Goal: Contribute content: Contribute content

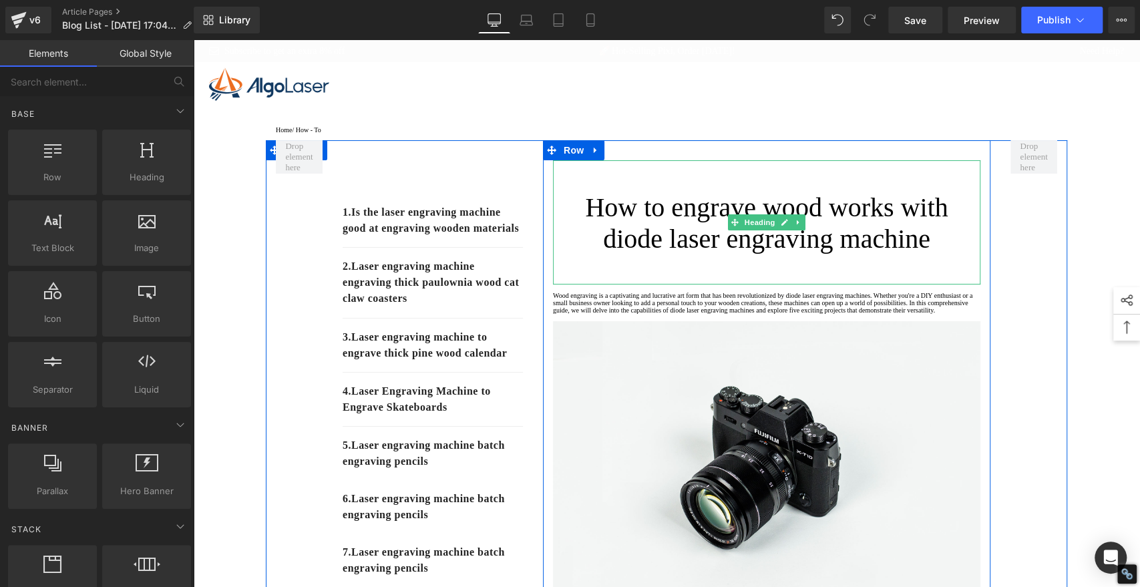
click at [702, 226] on h1 "How to engrave wood works with diode laser engraving machine" at bounding box center [767, 223] width 428 height 63
click at [702, 227] on h1 "How to engrave wood works with diode laser engraving machine" at bounding box center [767, 223] width 428 height 63
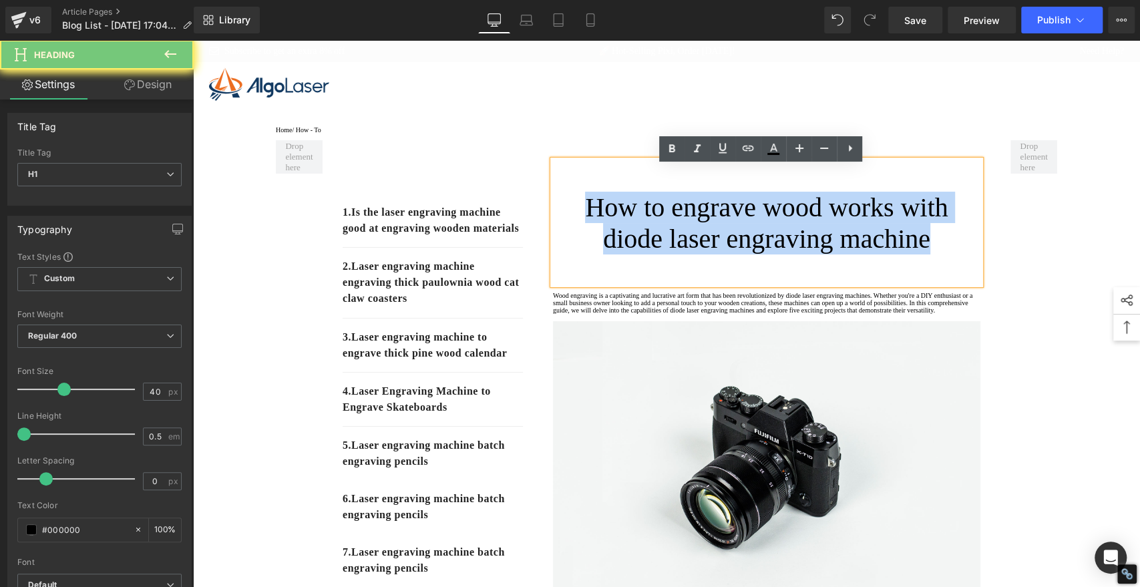
click at [702, 227] on h1 "How to engrave wood works with diode laser engraving machine" at bounding box center [767, 223] width 428 height 63
click at [701, 227] on h1 "How to engrave wood works with diode laser engraving machine" at bounding box center [767, 223] width 428 height 63
paste div
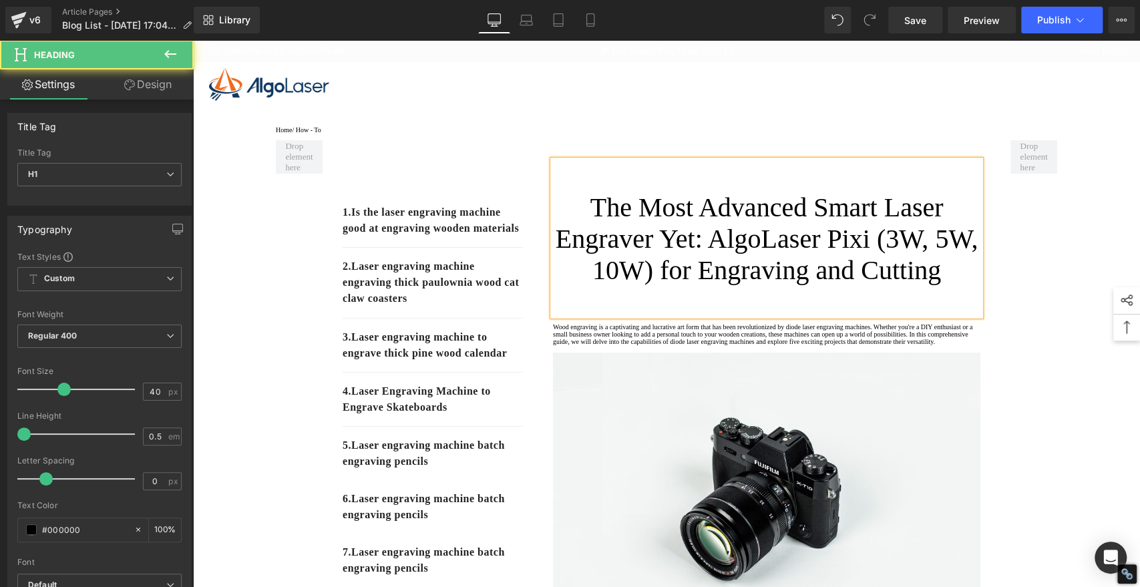
click at [702, 241] on h1 "The Most Advanced Smart Laser Engraver Yet: AlgoLaser Pixi (3W, 5W, 10W) for En…" at bounding box center [767, 239] width 428 height 94
click at [700, 241] on h1 "The Most Advanced Smart Laser Engraver Yet: AlgoLaser Pixi (3W, 5W, 10W) for En…" at bounding box center [767, 239] width 428 height 94
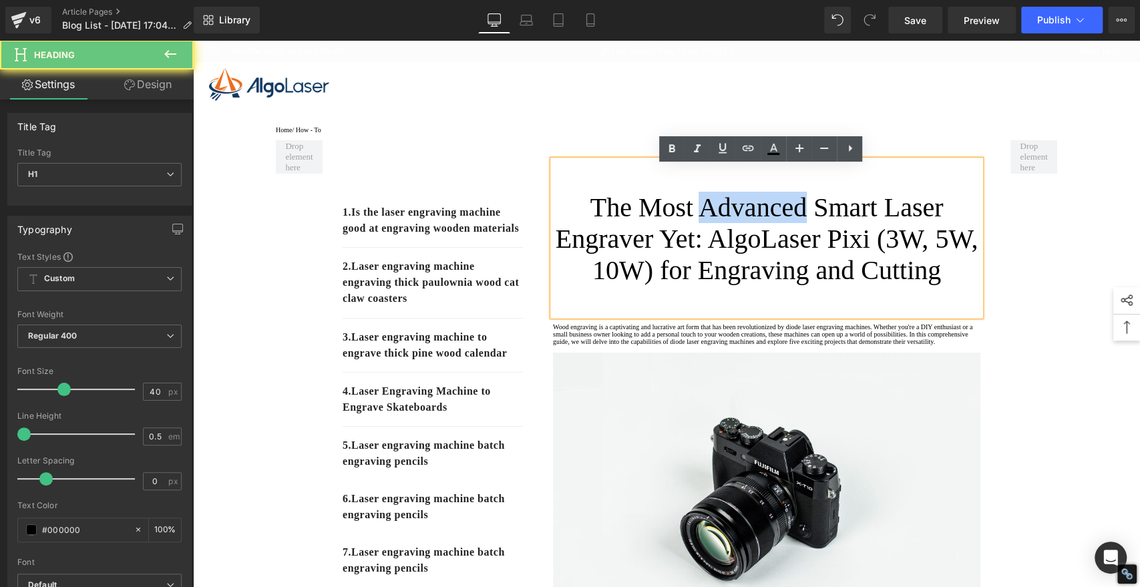
click at [701, 241] on h1 "The Most Advanced Smart Laser Engraver Yet: AlgoLaser Pixi (3W, 5W, 10W) for En…" at bounding box center [767, 239] width 428 height 94
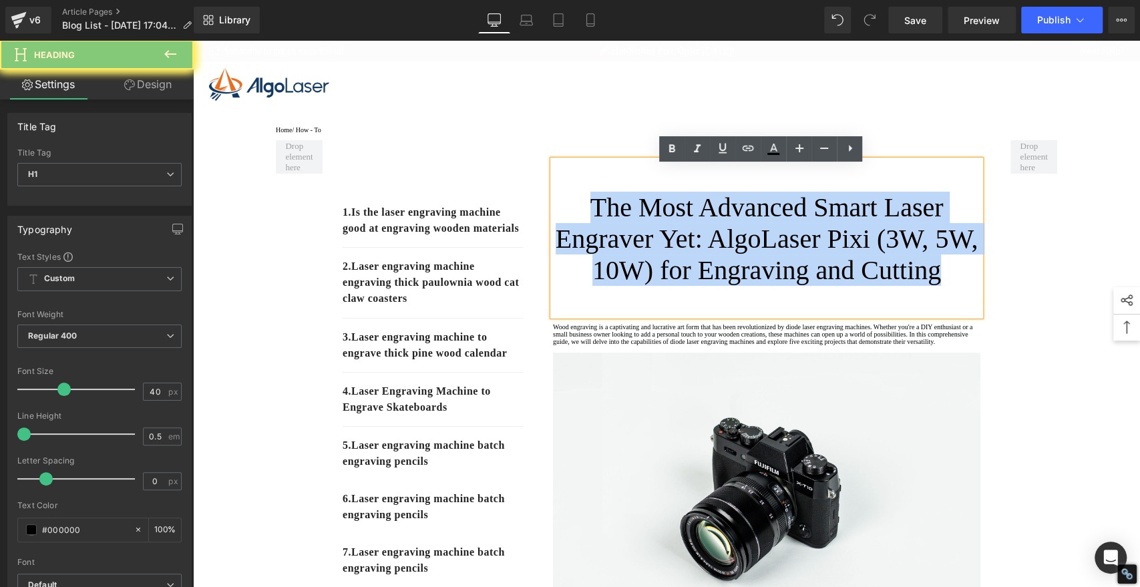
drag, startPoint x: 700, startPoint y: 241, endPoint x: 700, endPoint y: 249, distance: 8.0
click at [700, 249] on h1 "The Most Advanced Smart Laser Engraver Yet: AlgoLaser Pixi (3W, 5W, 10W) for En…" at bounding box center [767, 239] width 428 height 94
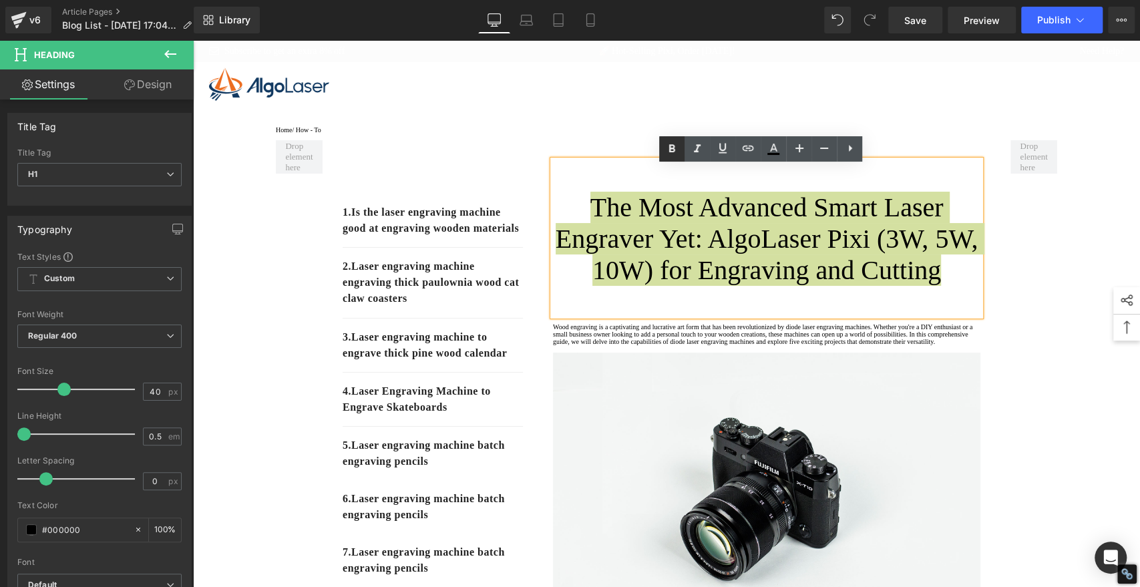
click at [669, 142] on icon at bounding box center [672, 149] width 16 height 16
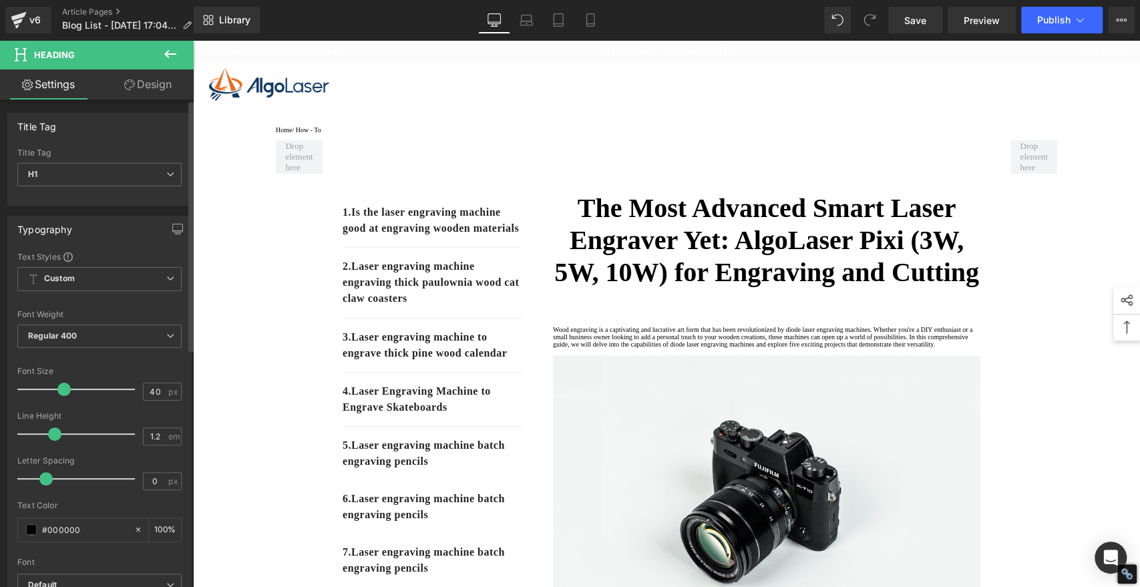
type input "1.3"
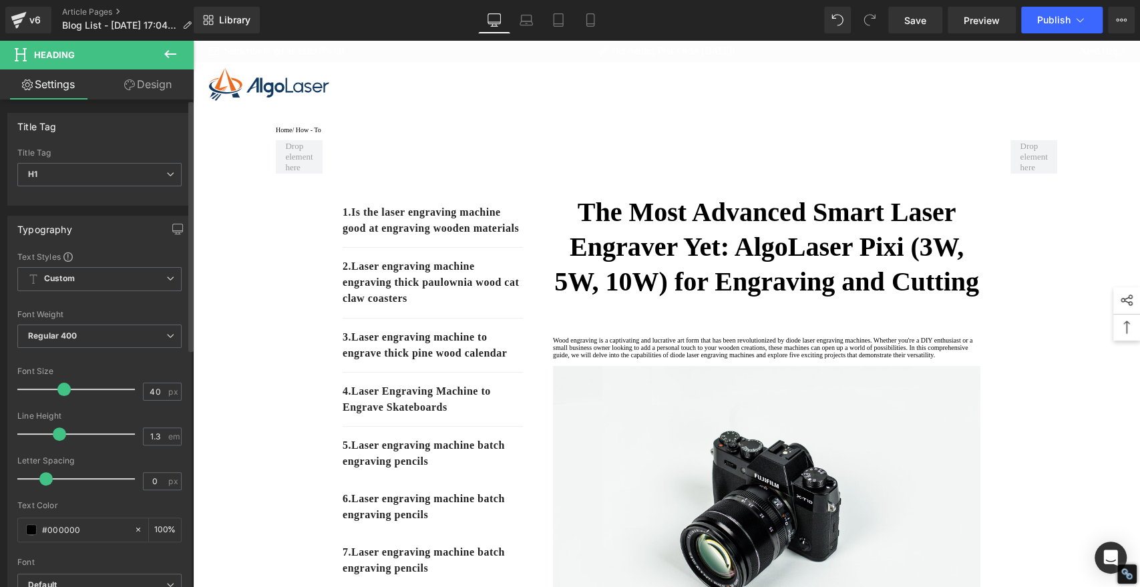
drag, startPoint x: 25, startPoint y: 432, endPoint x: 59, endPoint y: 439, distance: 34.9
click at [59, 439] on span at bounding box center [59, 434] width 13 height 13
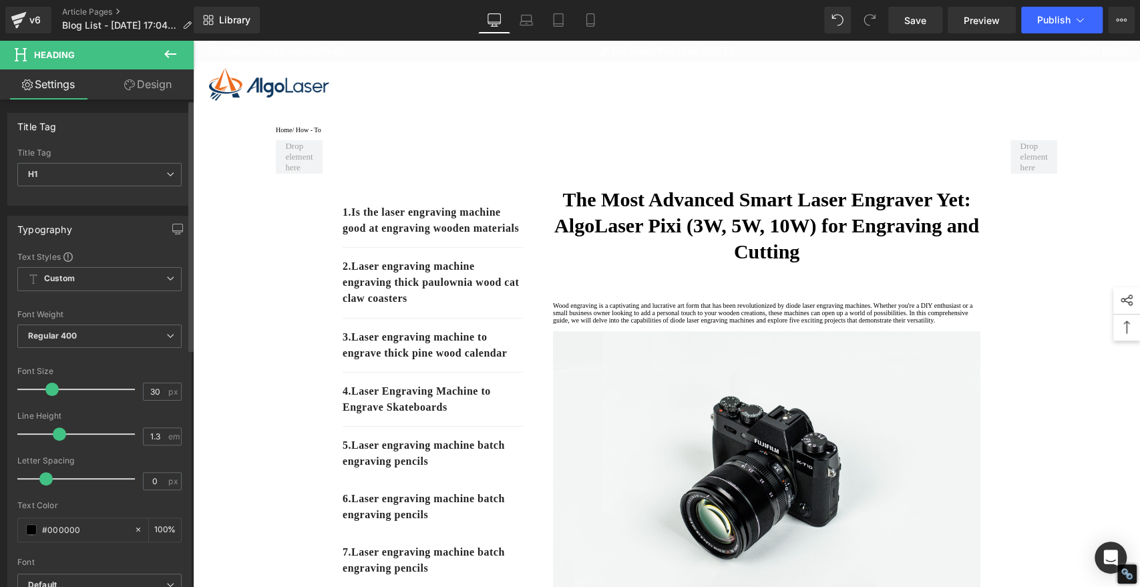
drag, startPoint x: 63, startPoint y: 389, endPoint x: 52, endPoint y: 389, distance: 11.4
click at [52, 389] on span at bounding box center [51, 389] width 13 height 13
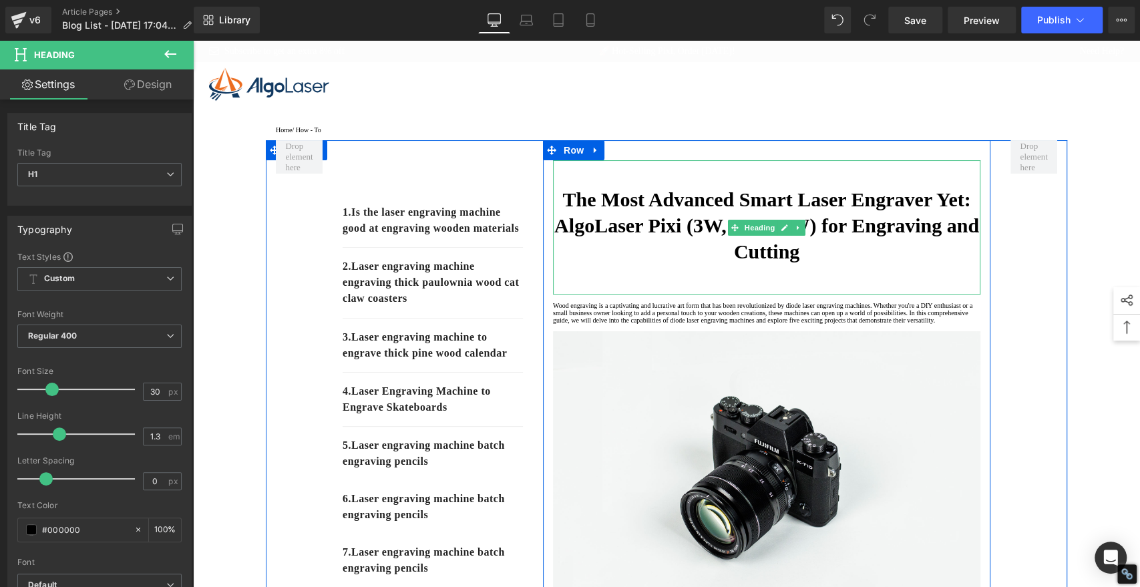
click at [870, 235] on strong "The Most Advanced Smart Laser Engraver Yet: AlgoLaser Pixi (3W, 5W, 10W) for En…" at bounding box center [767, 225] width 425 height 74
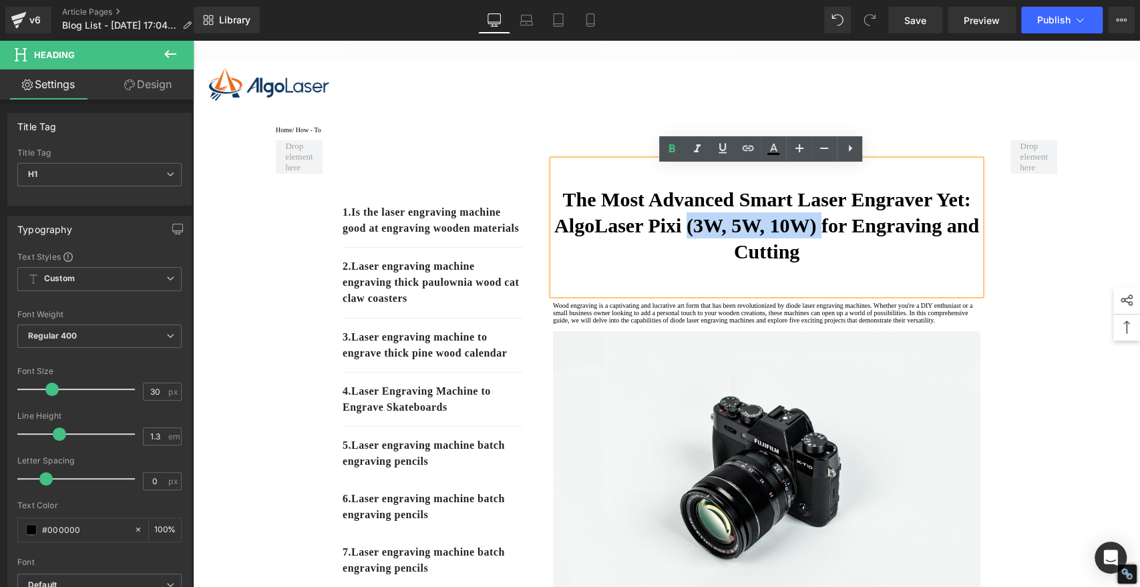
drag, startPoint x: 909, startPoint y: 235, endPoint x: 772, endPoint y: 237, distance: 136.3
click at [770, 237] on strong "The Most Advanced Smart Laser Engraver Yet: AlgoLaser Pixi (3W, 5W, 10W) for En…" at bounding box center [767, 225] width 425 height 74
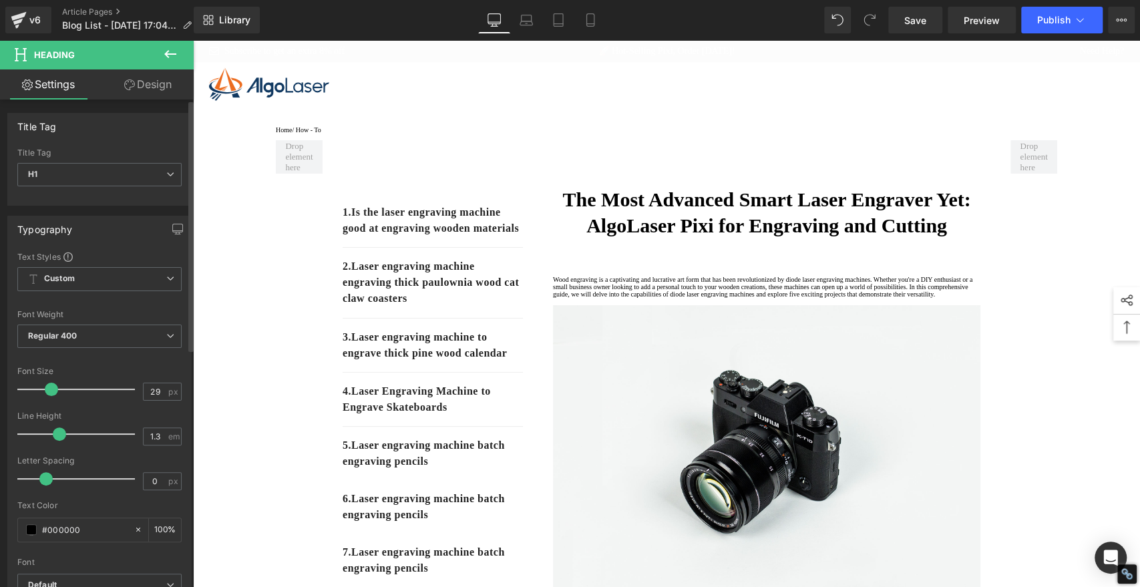
type input "28"
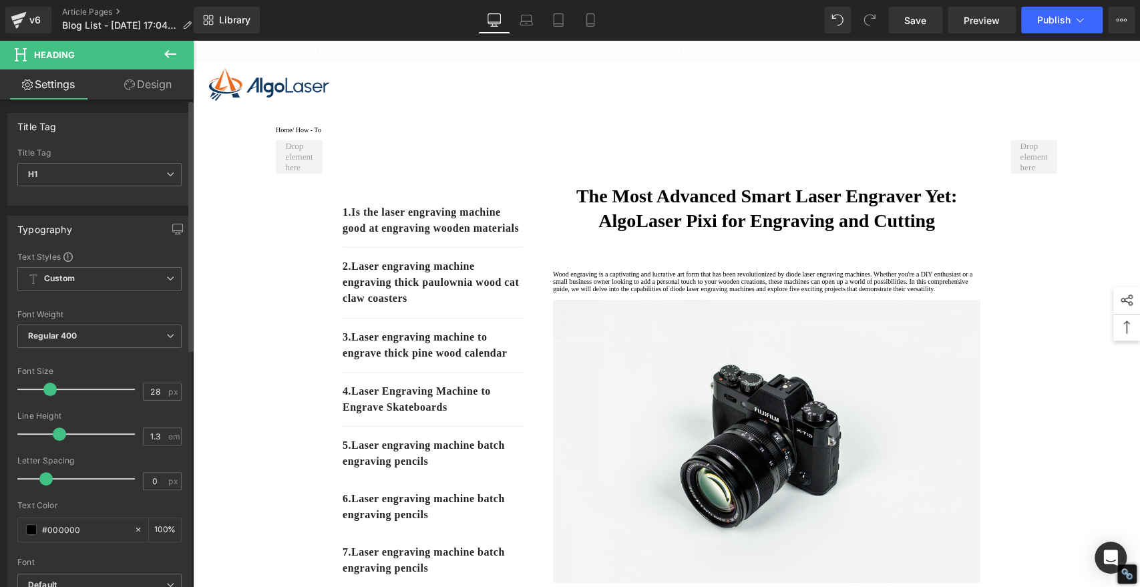
click at [50, 385] on span at bounding box center [49, 389] width 13 height 13
click at [919, 15] on span "Save" at bounding box center [916, 20] width 22 height 14
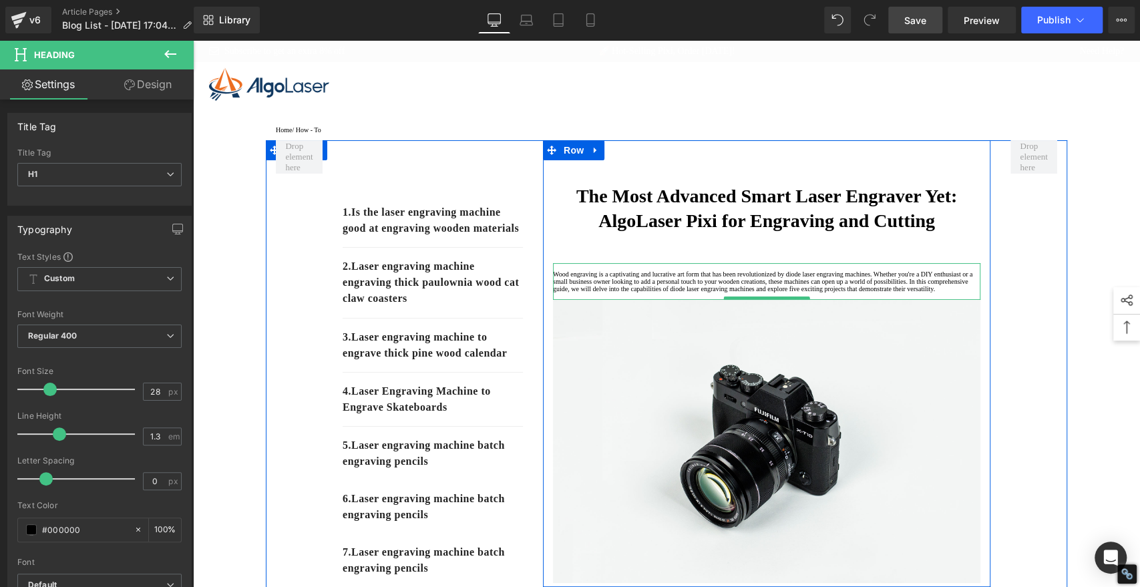
click at [637, 293] on p "Wood engraving is a captivating and lucrative art form that has been revolution…" at bounding box center [767, 282] width 428 height 22
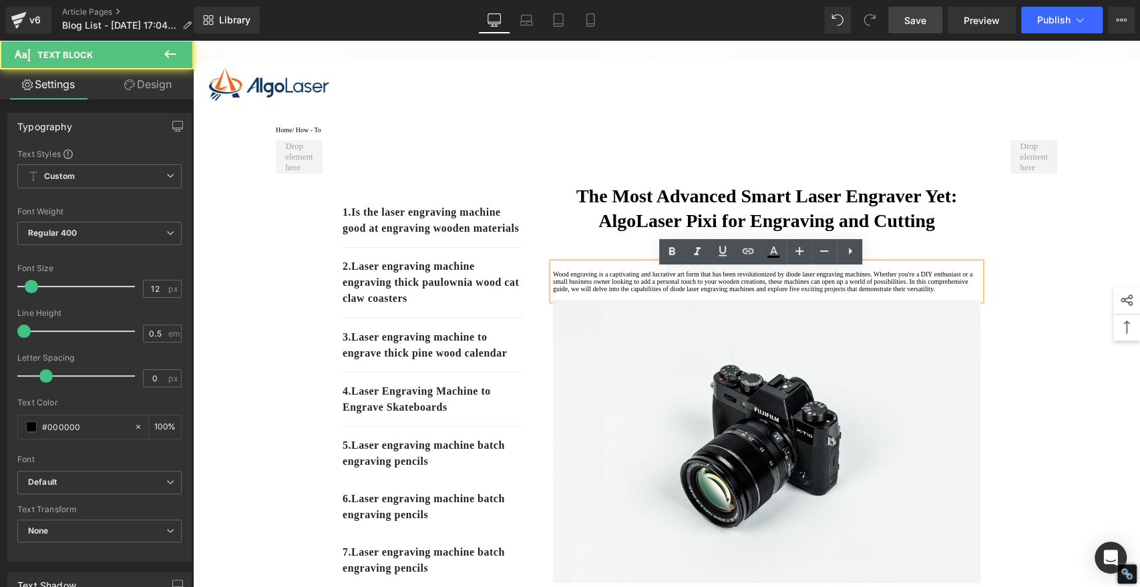
click at [601, 293] on p "Wood engraving is a captivating and lucrative art form that has been revolution…" at bounding box center [767, 282] width 428 height 22
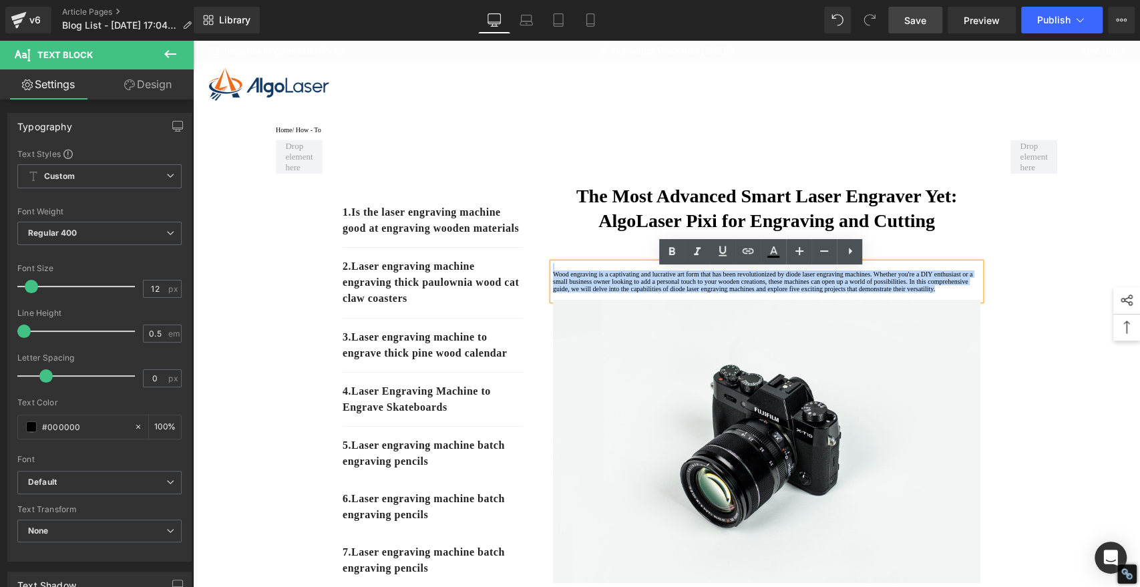
drag, startPoint x: 603, startPoint y: 335, endPoint x: 512, endPoint y: 236, distance: 134.8
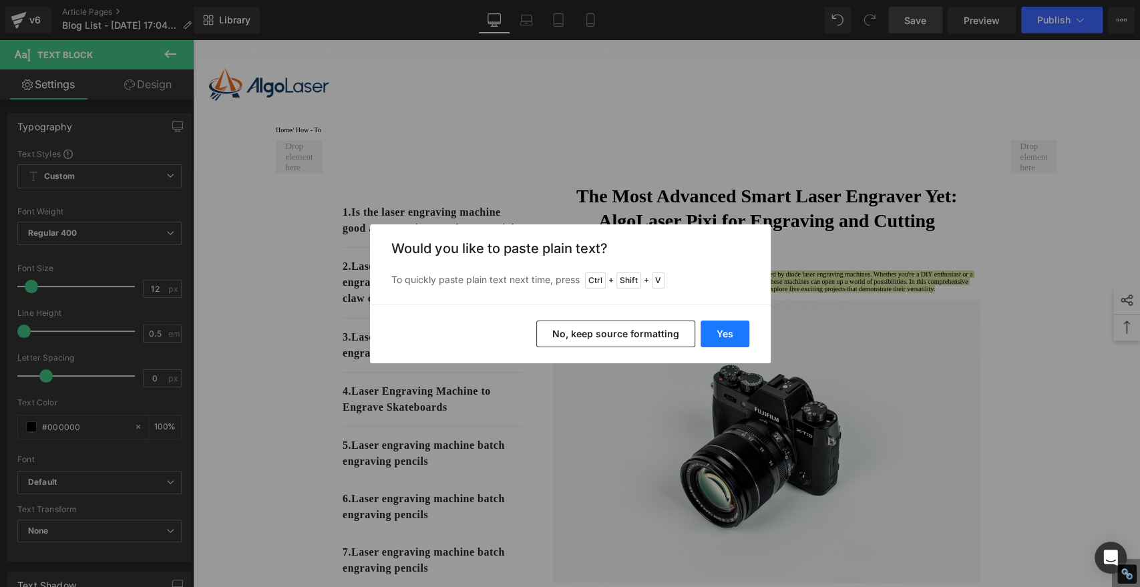
click at [731, 337] on button "Yes" at bounding box center [725, 334] width 49 height 27
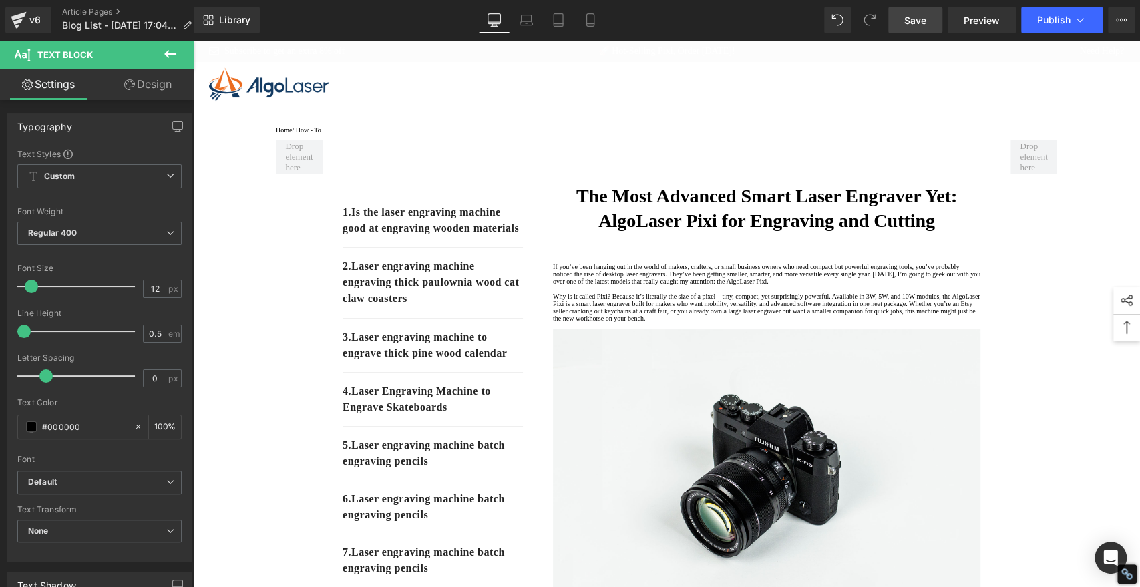
drag, startPoint x: 926, startPoint y: 13, endPoint x: 921, endPoint y: 30, distance: 17.3
click at [926, 15] on span "Save" at bounding box center [916, 20] width 22 height 14
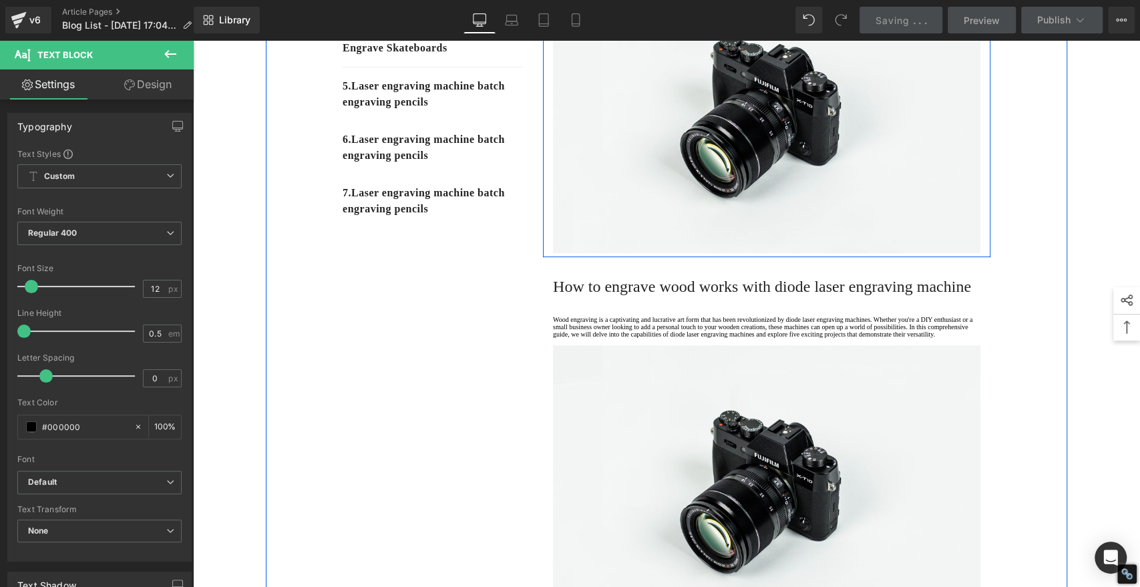
scroll to position [371, 0]
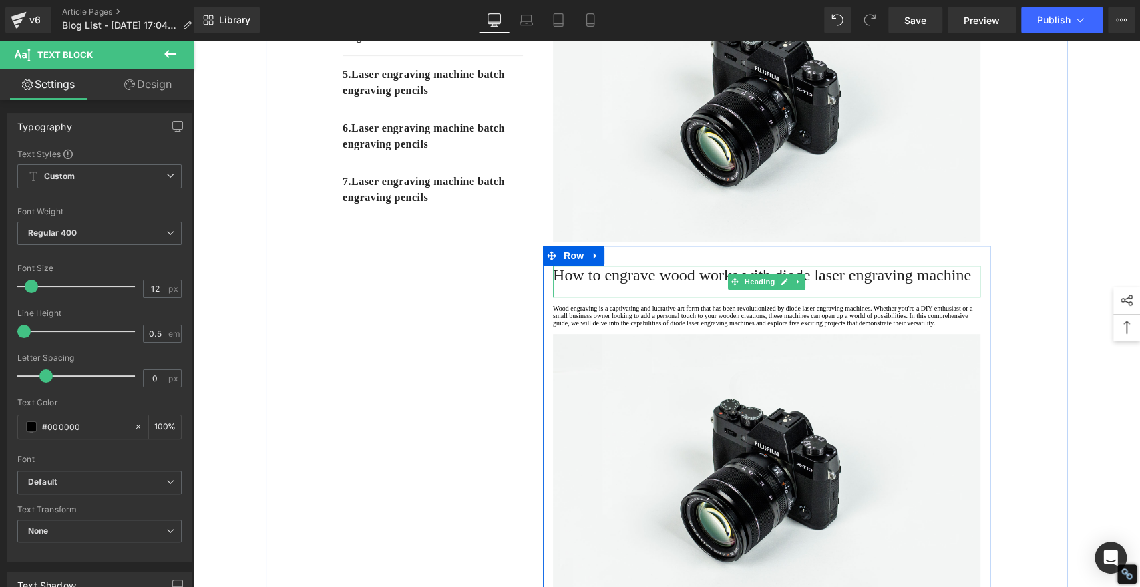
click at [743, 284] on span "How to engrave wood works with diode laser engraving machine" at bounding box center [762, 275] width 418 height 17
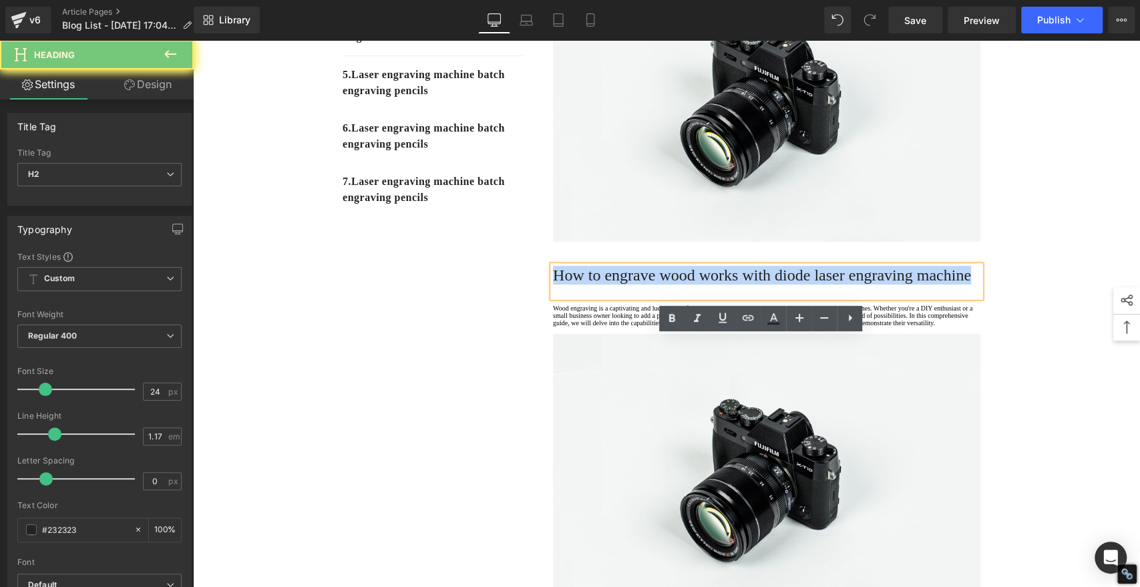
click at [744, 284] on span "How to engrave wood works with diode laser engraving machine" at bounding box center [762, 275] width 418 height 17
click at [745, 284] on span "How to engrave wood works with diode laser engraving machine" at bounding box center [762, 275] width 418 height 17
paste div
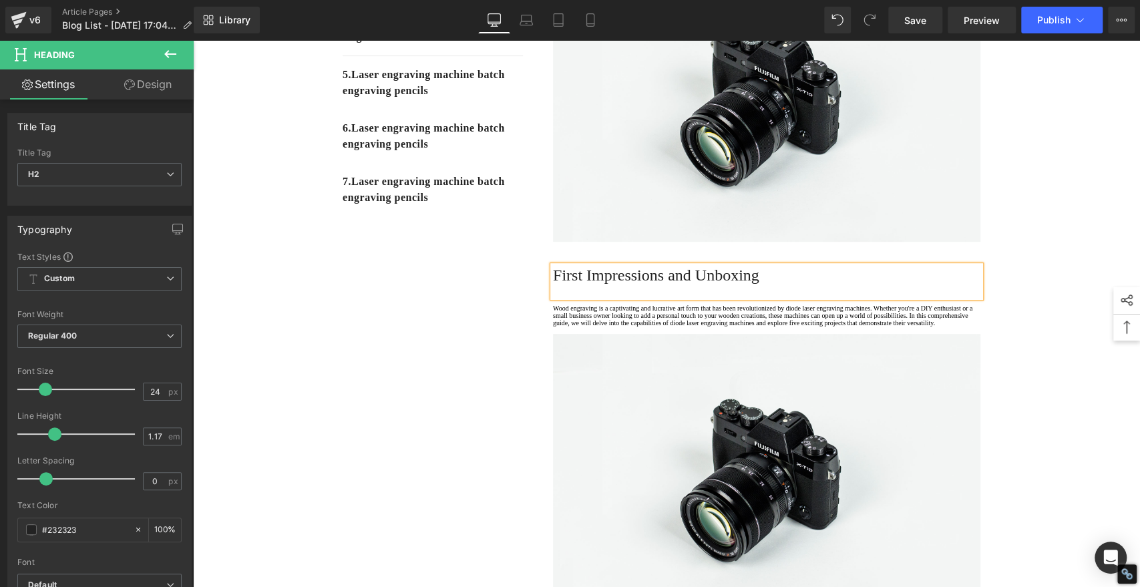
click at [685, 285] on h2 "First Impressions and Unboxing" at bounding box center [767, 275] width 428 height 19
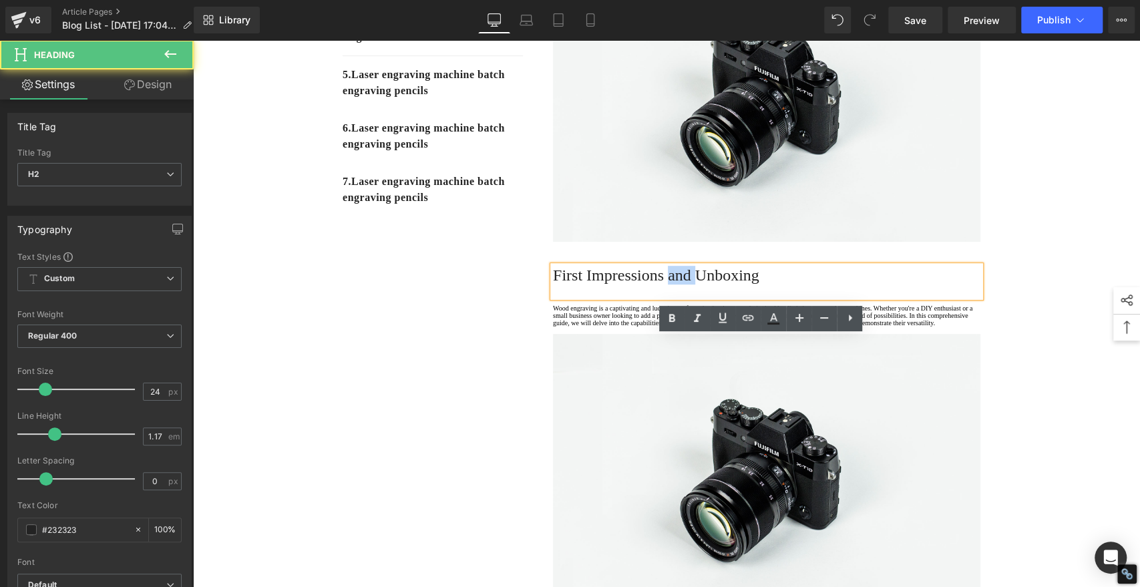
click at [685, 285] on h2 "First Impressions and Unboxing" at bounding box center [767, 275] width 428 height 19
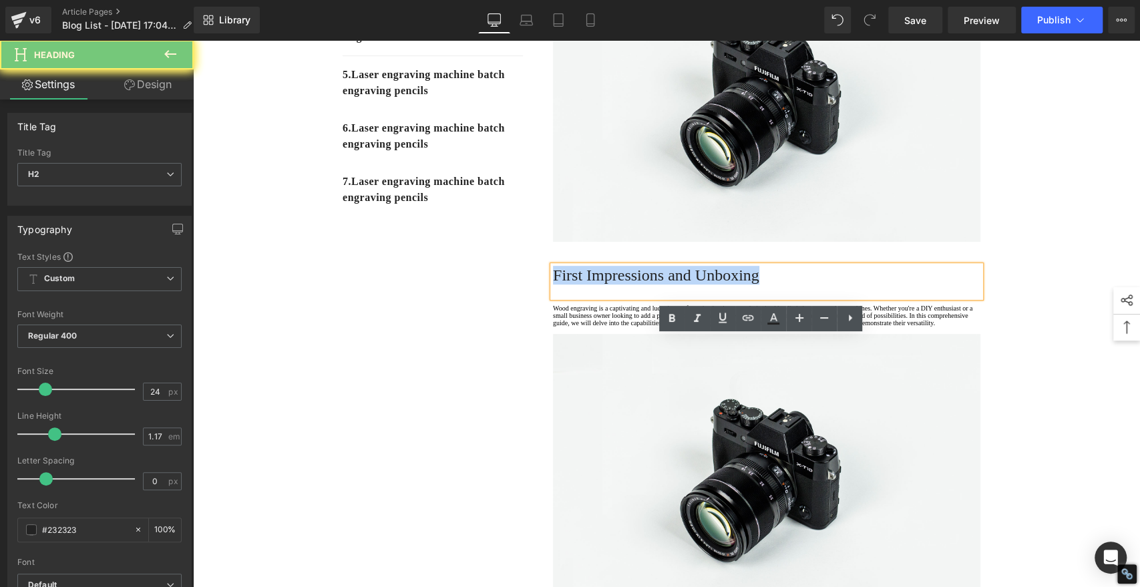
drag, startPoint x: 685, startPoint y: 349, endPoint x: 688, endPoint y: 341, distance: 8.1
click at [686, 285] on h2 "First Impressions and Unboxing" at bounding box center [767, 275] width 428 height 19
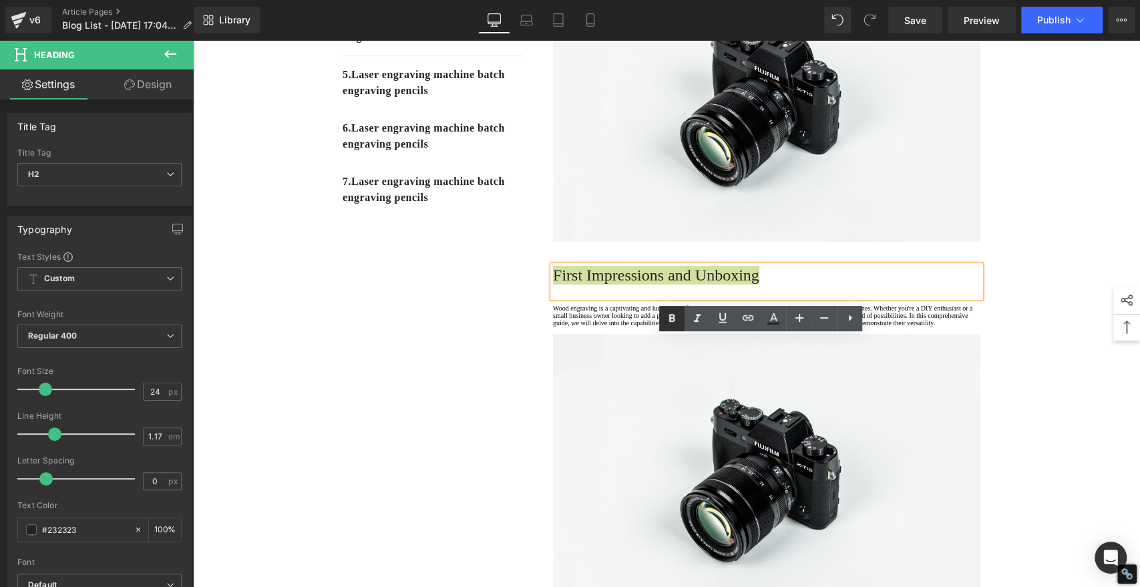
click at [671, 319] on icon at bounding box center [672, 319] width 16 height 16
drag, startPoint x: 440, startPoint y: 355, endPoint x: 446, endPoint y: 359, distance: 7.2
click at [442, 357] on div "1. Is the laser engraving machine good at engraving wooden materials Text Block…" at bounding box center [667, 403] width 802 height 1267
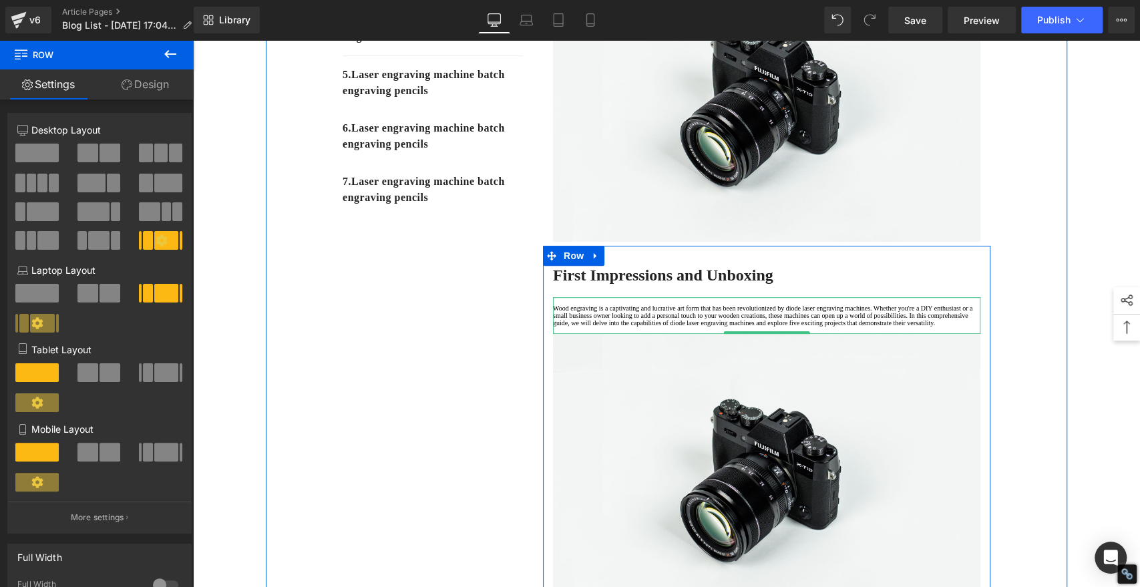
drag, startPoint x: 609, startPoint y: 439, endPoint x: 597, endPoint y: 434, distance: 13.8
click at [609, 334] on div "Wood engraving is a captivating and lucrative art form that has been revolution…" at bounding box center [767, 315] width 428 height 37
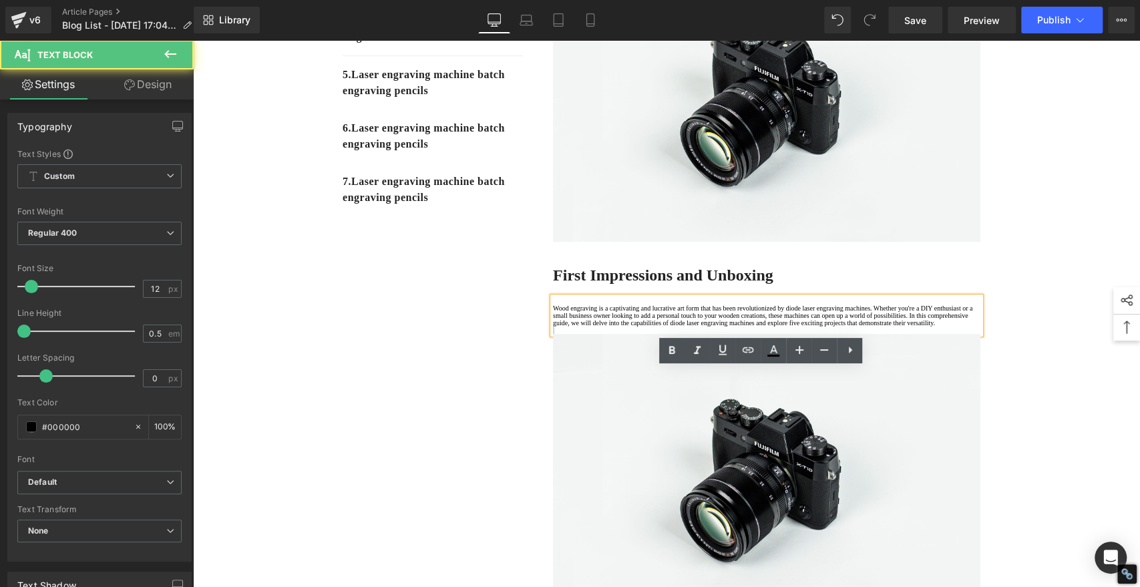
click at [595, 327] on p "Wood engraving is a captivating and lucrative art form that has been revolution…" at bounding box center [767, 316] width 428 height 22
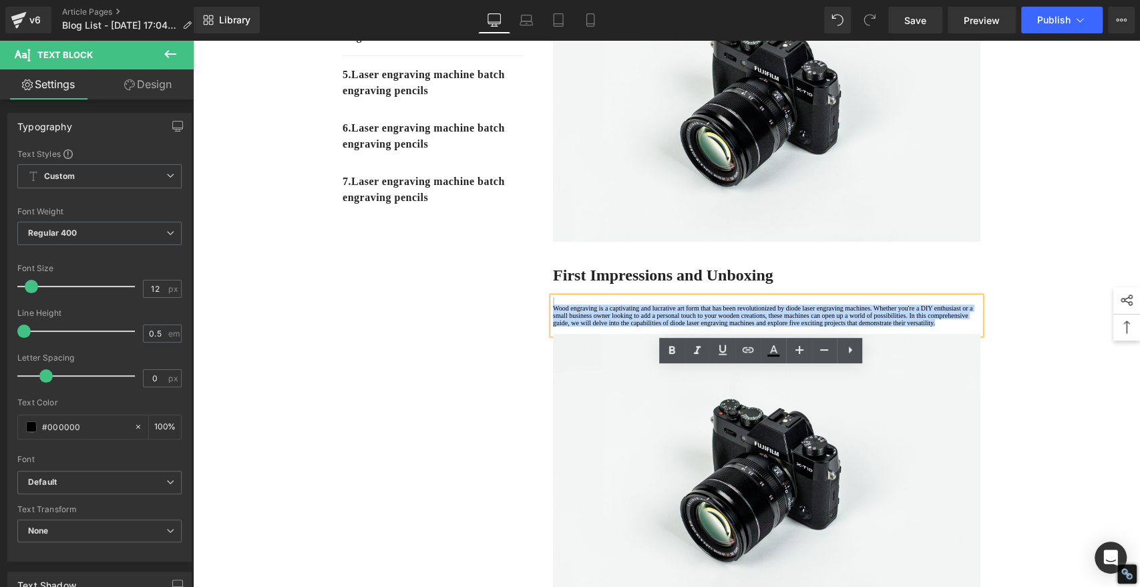
drag, startPoint x: 604, startPoint y: 434, endPoint x: 531, endPoint y: 355, distance: 107.3
click at [514, 348] on div "1. Is the laser engraving machine good at engraving wooden materials Text Block…" at bounding box center [667, 403] width 802 height 1267
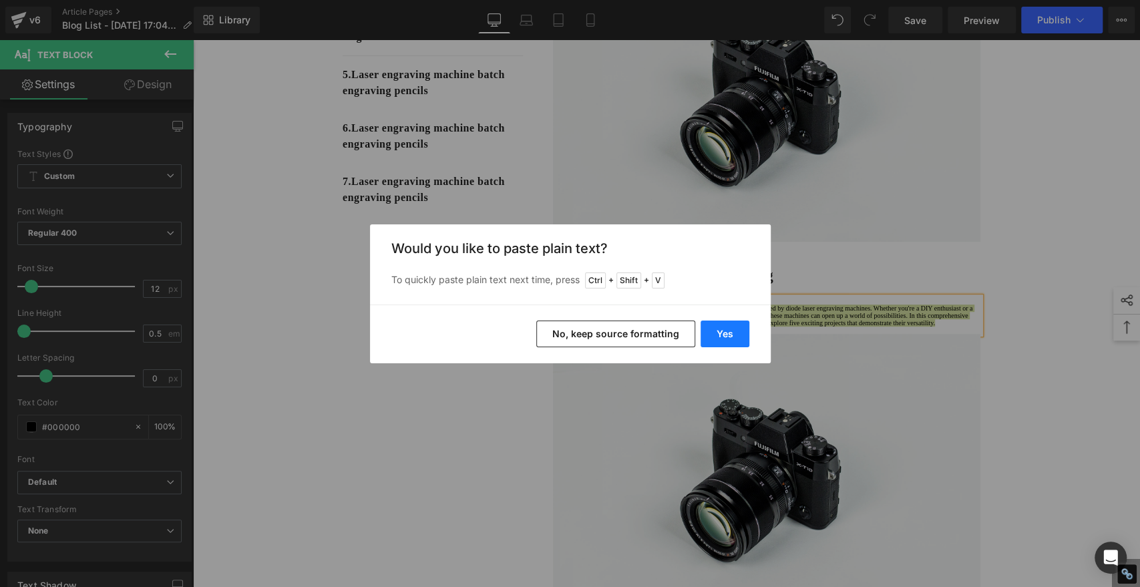
drag, startPoint x: 721, startPoint y: 335, endPoint x: 519, endPoint y: 298, distance: 205.2
click at [722, 335] on button "Yes" at bounding box center [725, 334] width 49 height 27
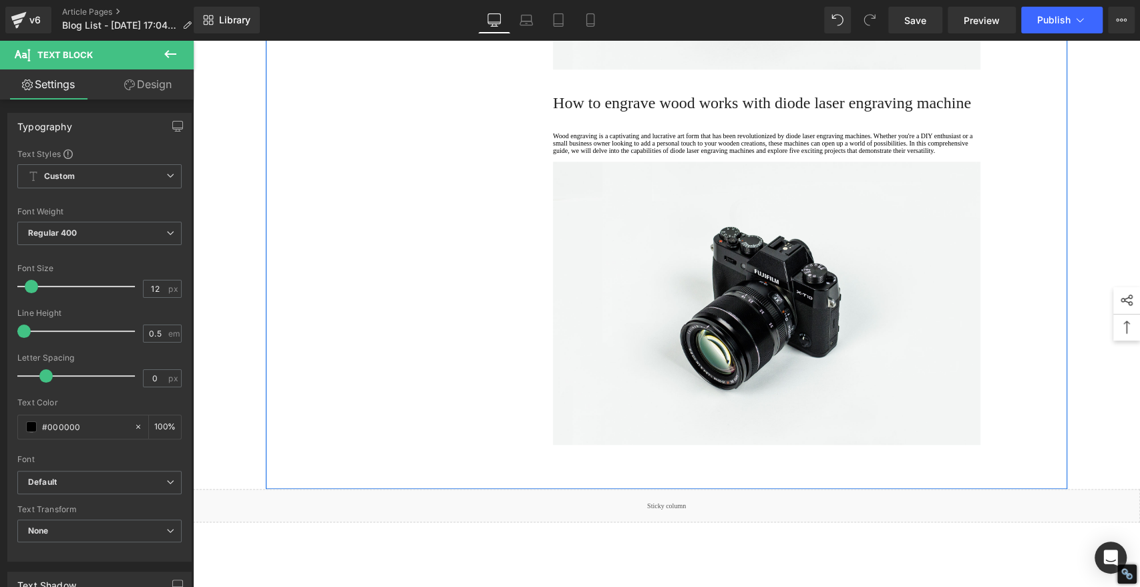
scroll to position [1039, 0]
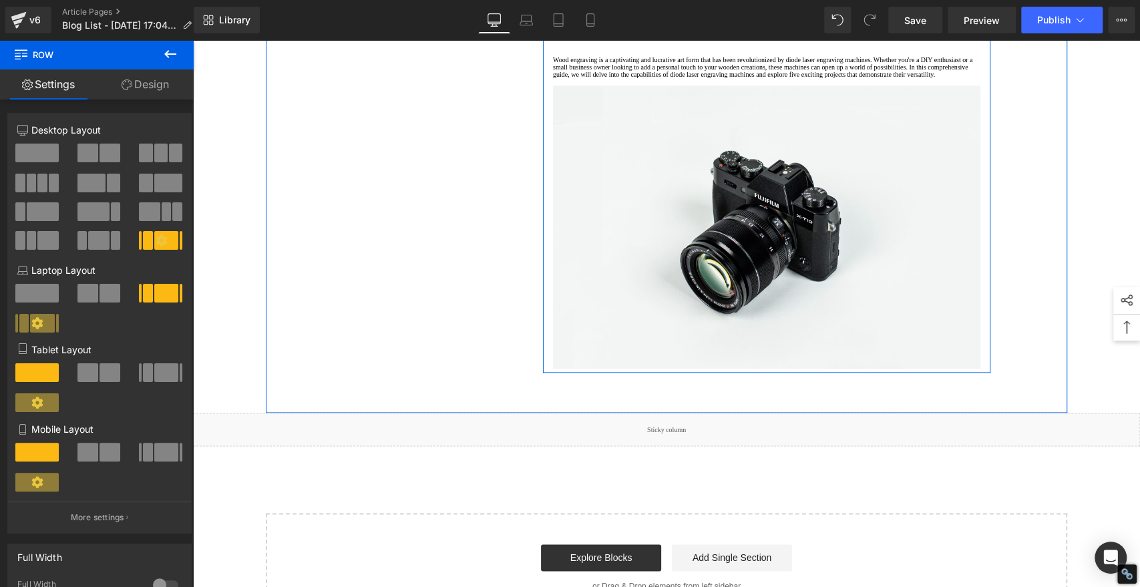
click at [591, 13] on icon at bounding box center [595, 8] width 9 height 10
click at [609, 13] on icon at bounding box center [613, 8] width 9 height 10
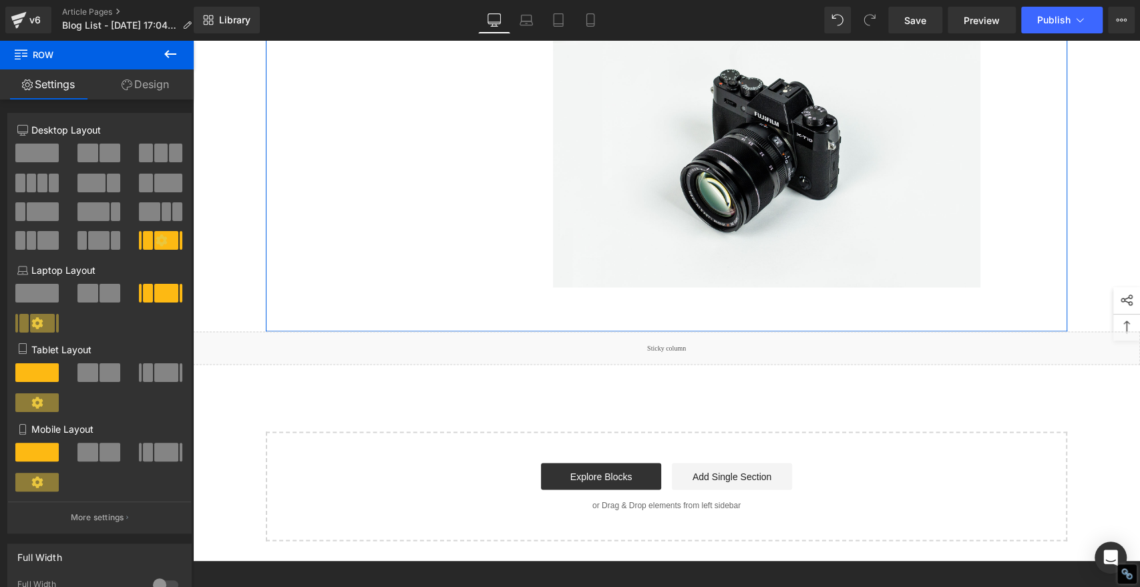
scroll to position [1517, 0]
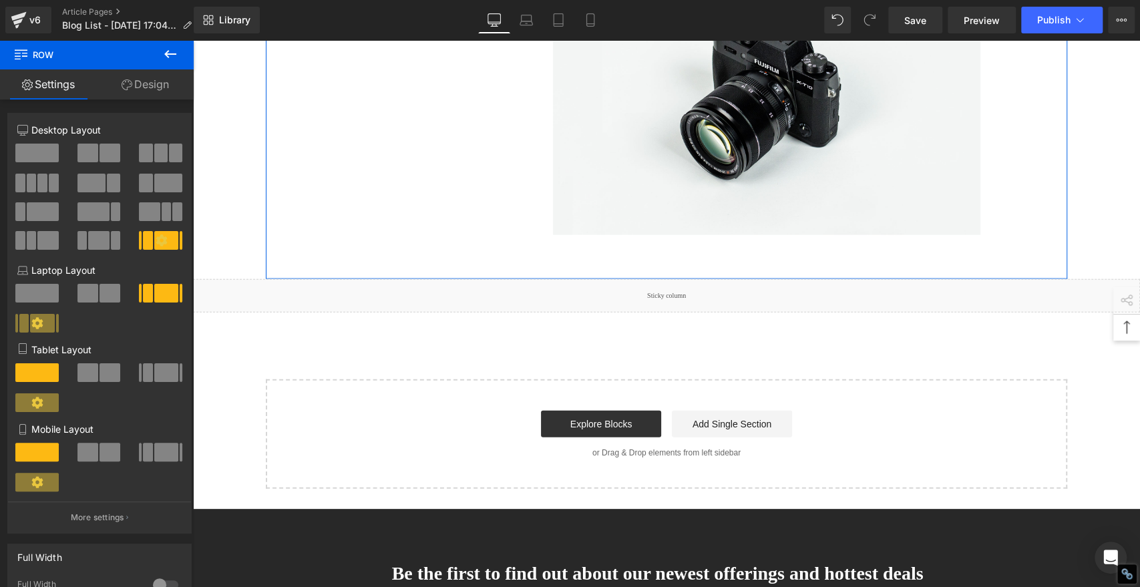
scroll to position [1957, 0]
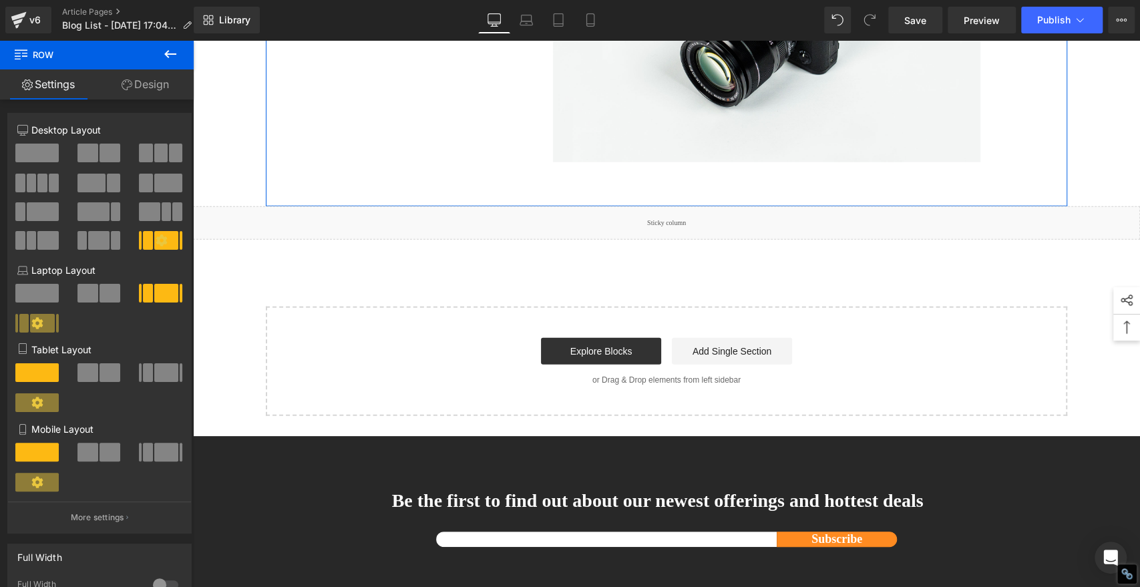
scroll to position [2398, 0]
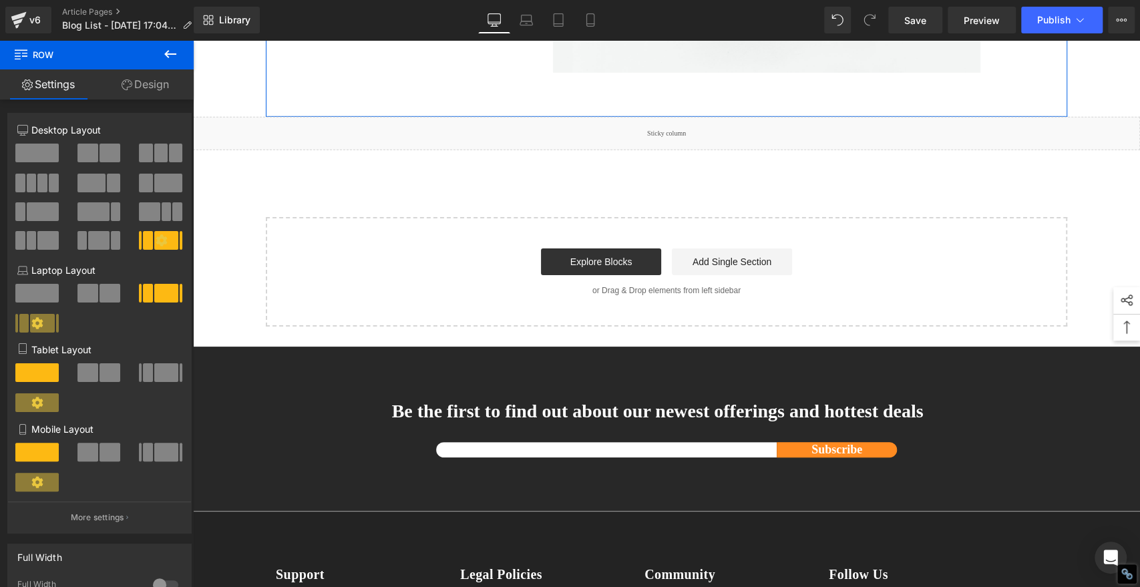
scroll to position [2838, 0]
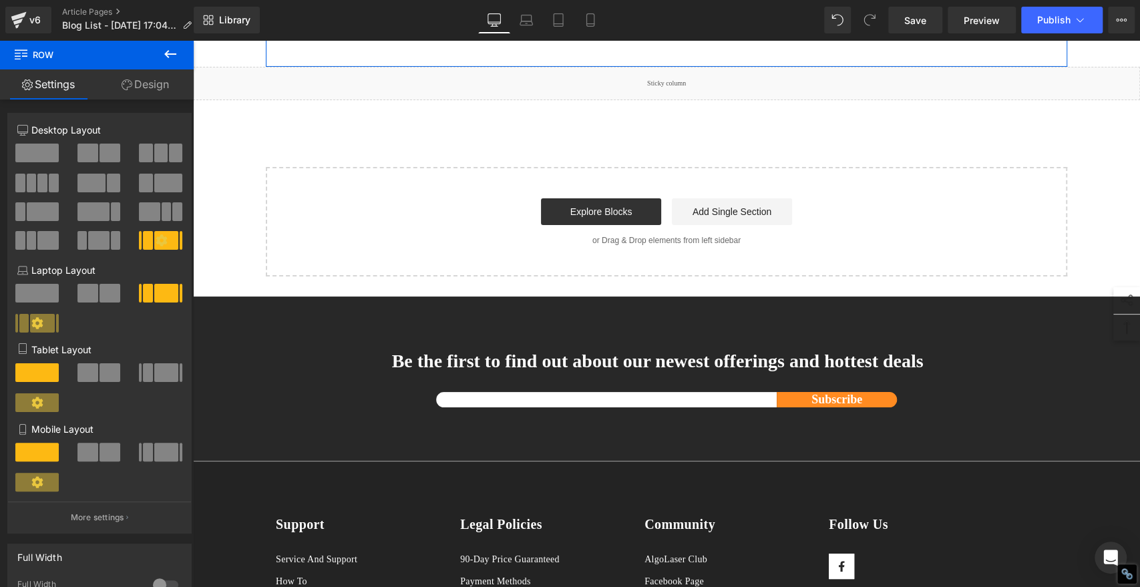
scroll to position [3279, 0]
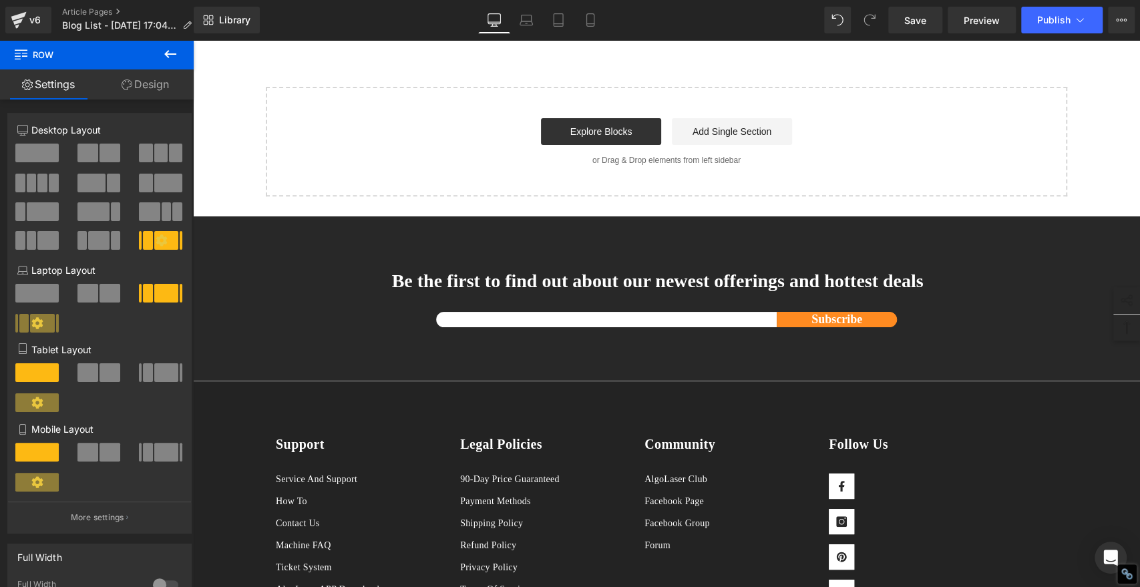
scroll to position [3720, 0]
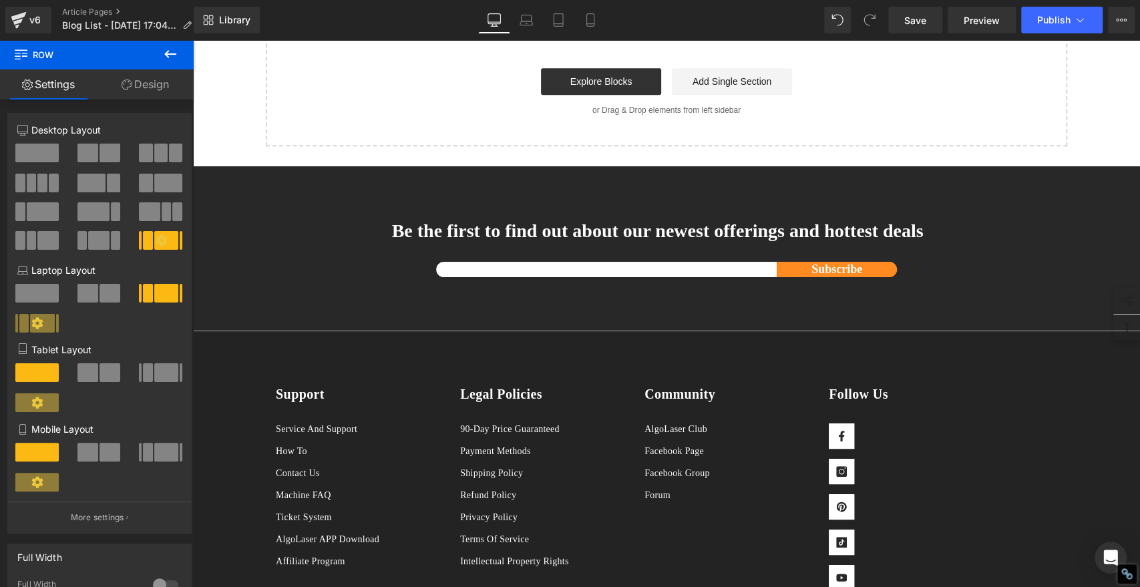
scroll to position [4160, 0]
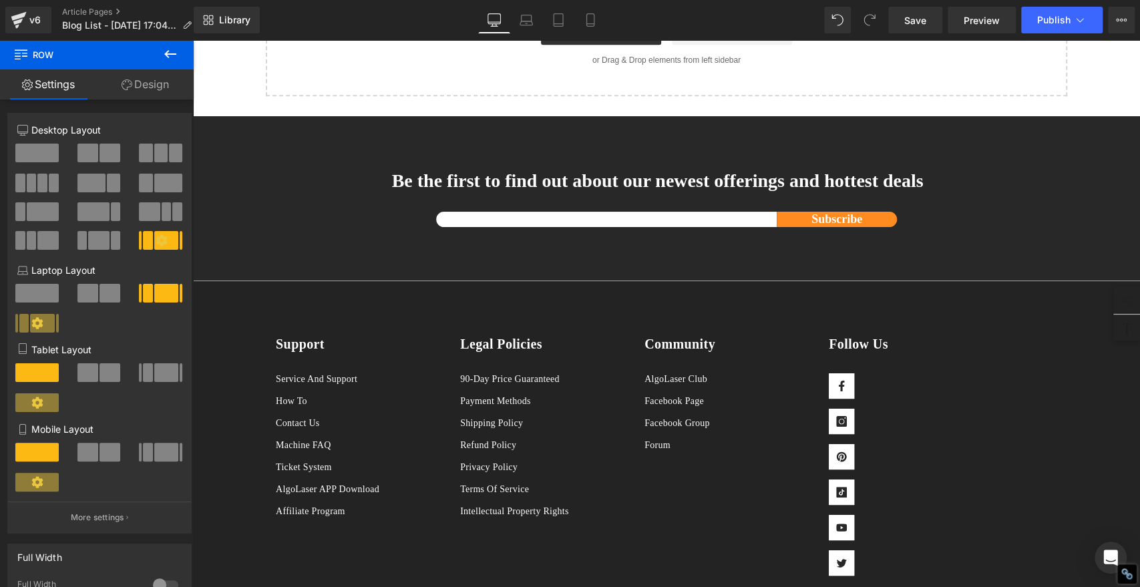
scroll to position [4601, 0]
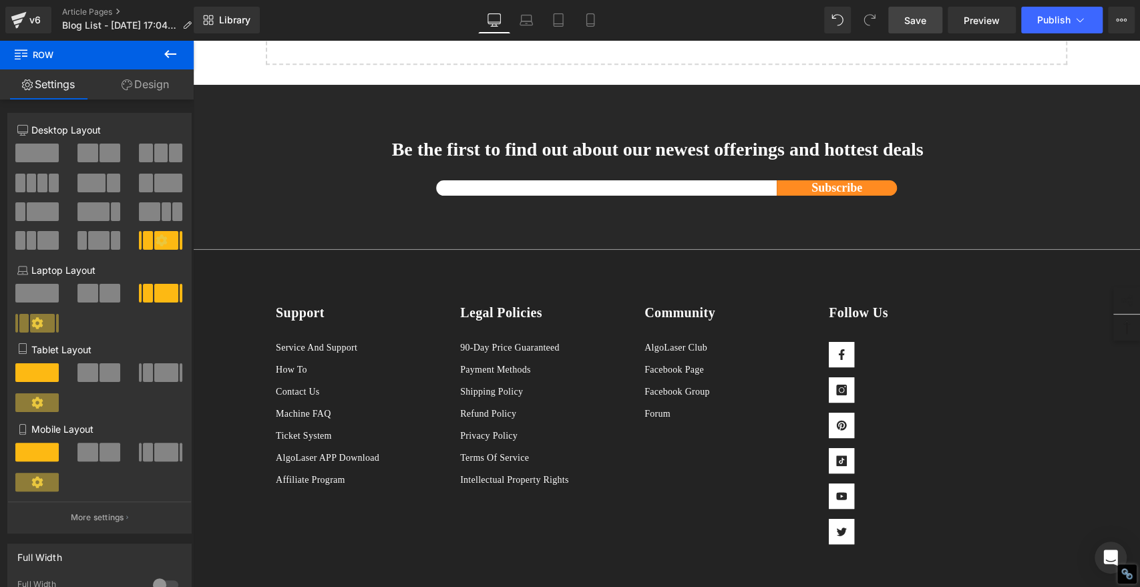
click at [917, 17] on span "Save" at bounding box center [916, 20] width 22 height 14
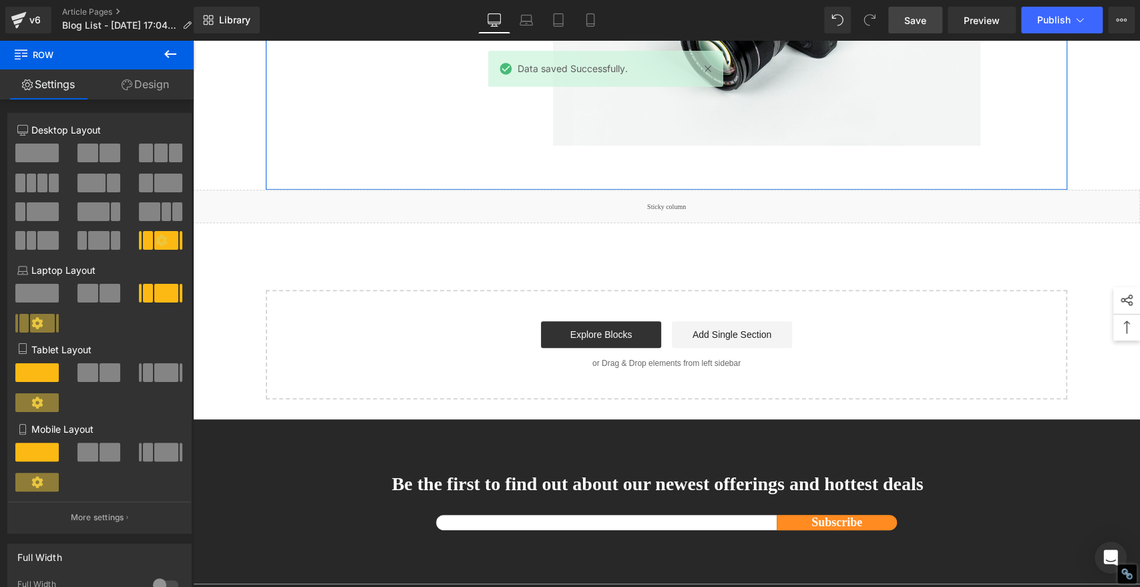
scroll to position [4081, 0]
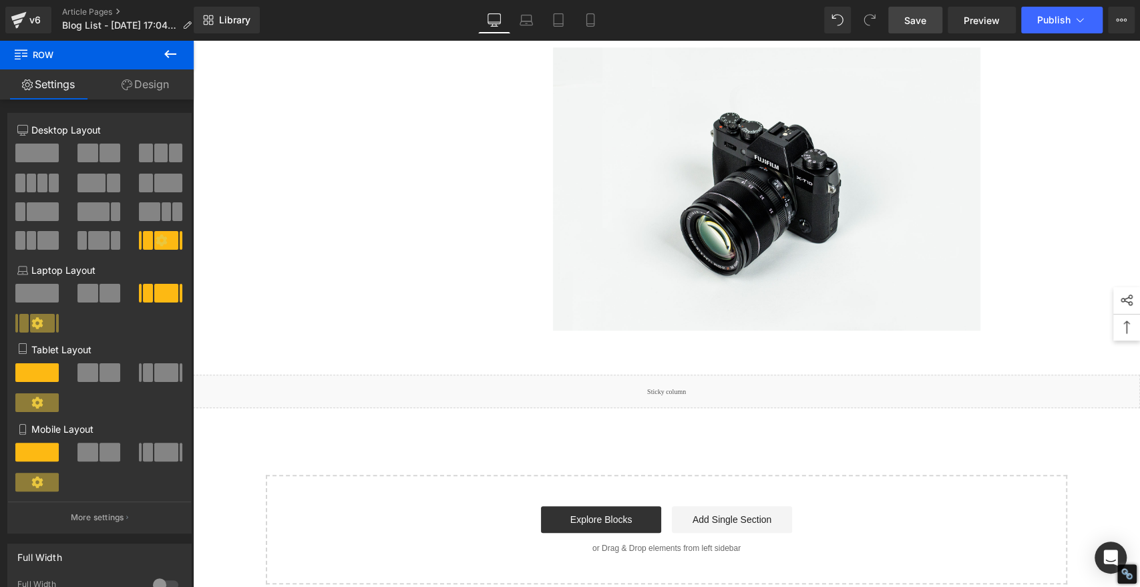
drag, startPoint x: 921, startPoint y: 15, endPoint x: 905, endPoint y: 30, distance: 22.2
click at [921, 15] on span "Save" at bounding box center [916, 20] width 22 height 14
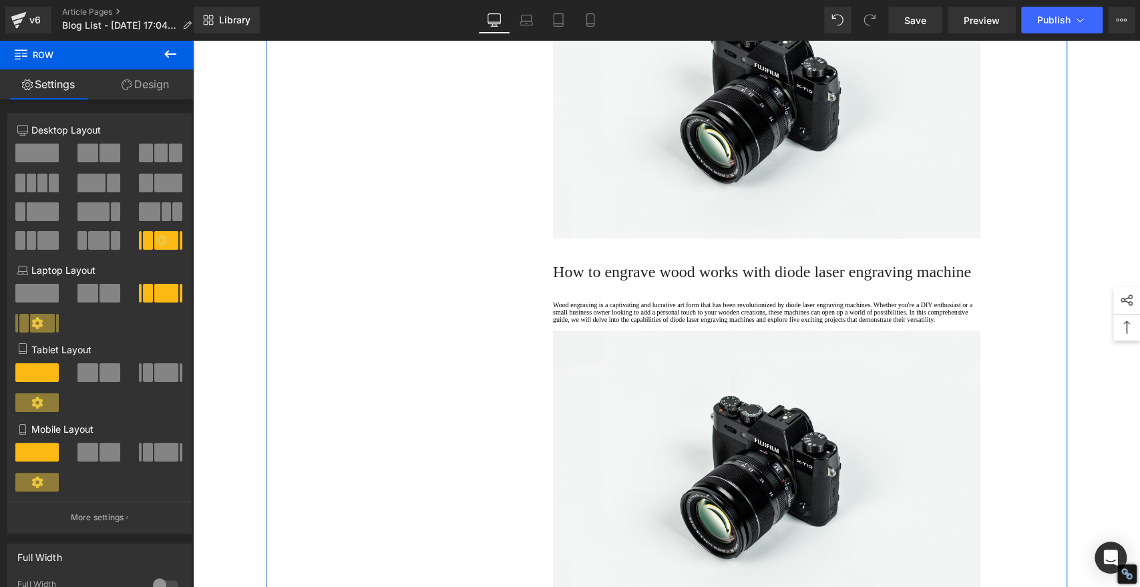
scroll to position [965, 0]
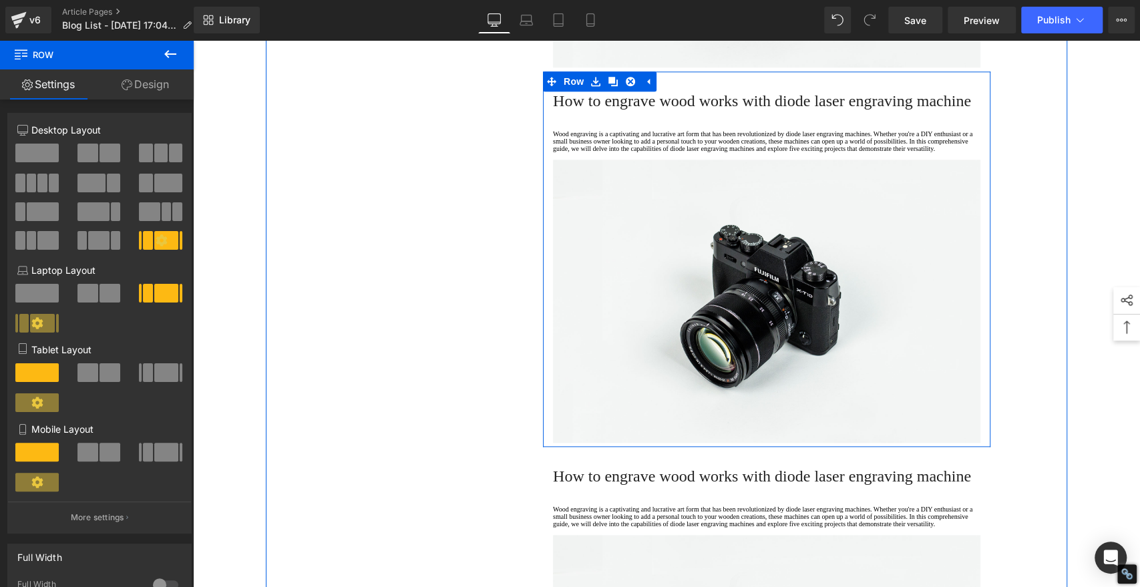
click at [597, 110] on span "How to engrave wood works with diode laser engraving machine" at bounding box center [762, 100] width 418 height 17
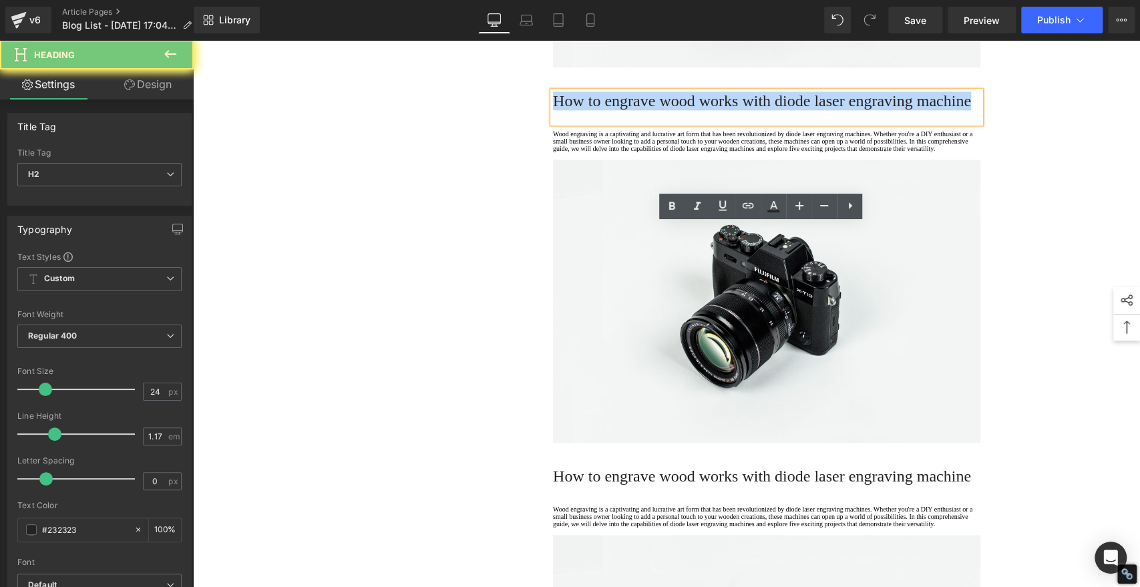
click at [597, 110] on span "How to engrave wood works with diode laser engraving machine" at bounding box center [762, 100] width 418 height 17
paste div
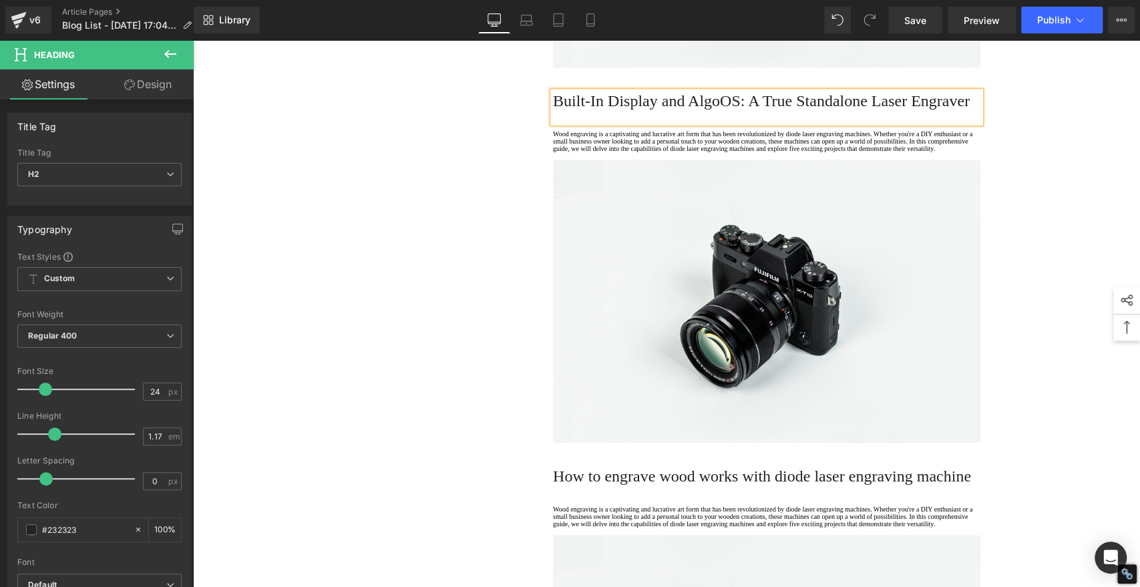
click at [606, 110] on h2 "Built-In Display and AlgoOS: A True Standalone Laser Engraver" at bounding box center [767, 101] width 428 height 19
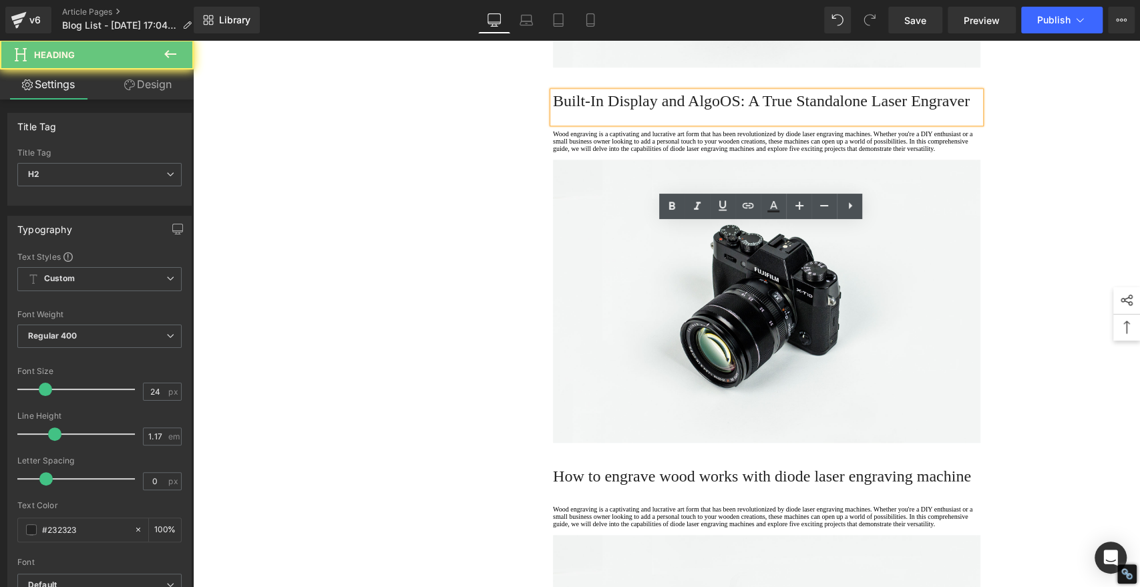
click at [606, 110] on h2 "Built-In Display and AlgoOS: A True Standalone Laser Engraver" at bounding box center [767, 101] width 428 height 19
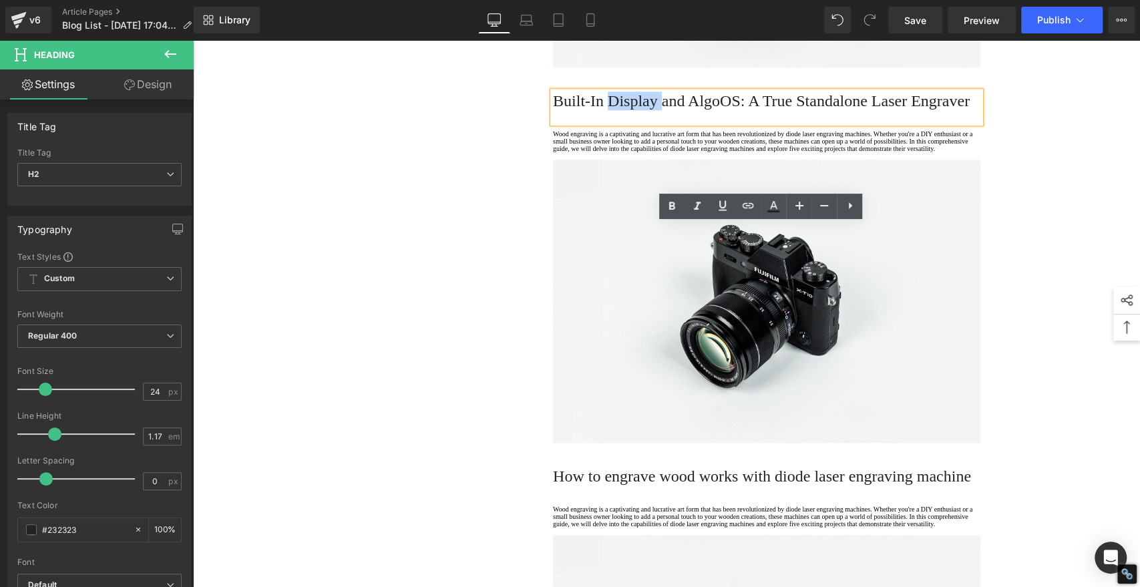
click at [656, 110] on h2 "Built-In Display and AlgoOS: A True Standalone Laser Engraver" at bounding box center [767, 101] width 428 height 19
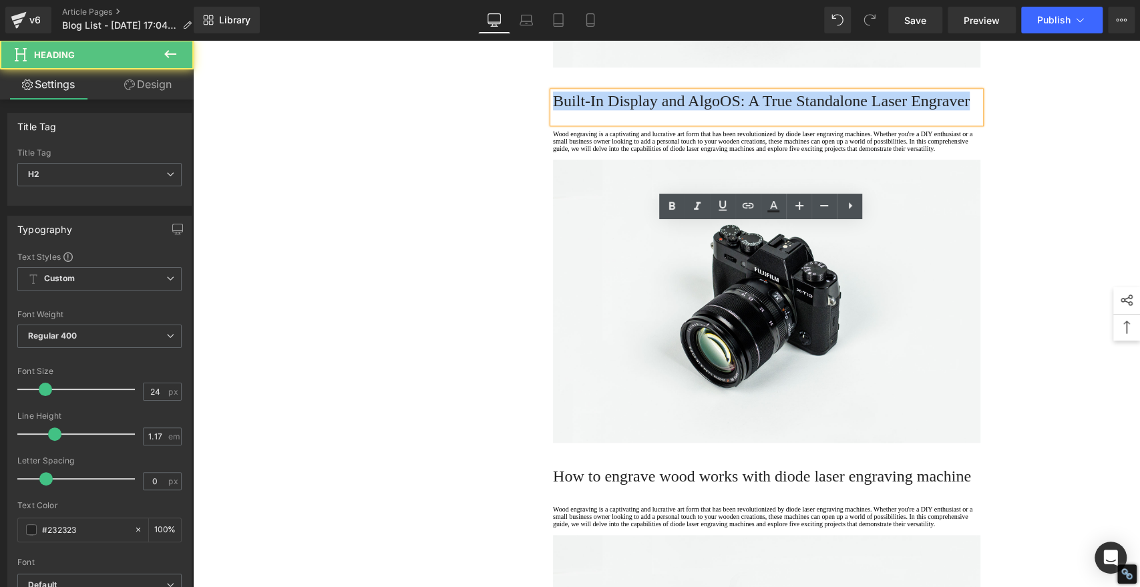
click at [655, 110] on h2 "Built-In Display and AlgoOS: A True Standalone Laser Engraver" at bounding box center [767, 101] width 428 height 19
drag, startPoint x: 655, startPoint y: 234, endPoint x: 657, endPoint y: 226, distance: 8.3
click at [656, 110] on h2 "Built-In Display and AlgoOS: A True Standalone Laser Engraver" at bounding box center [767, 101] width 428 height 19
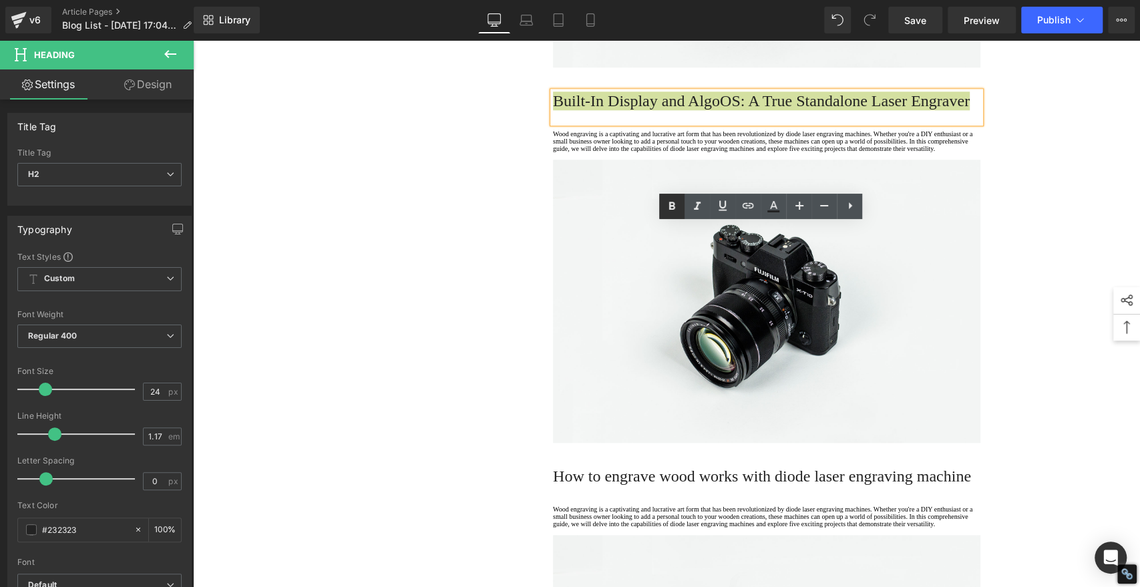
drag, startPoint x: 677, startPoint y: 202, endPoint x: 668, endPoint y: 204, distance: 9.4
click at [678, 204] on icon at bounding box center [672, 206] width 16 height 16
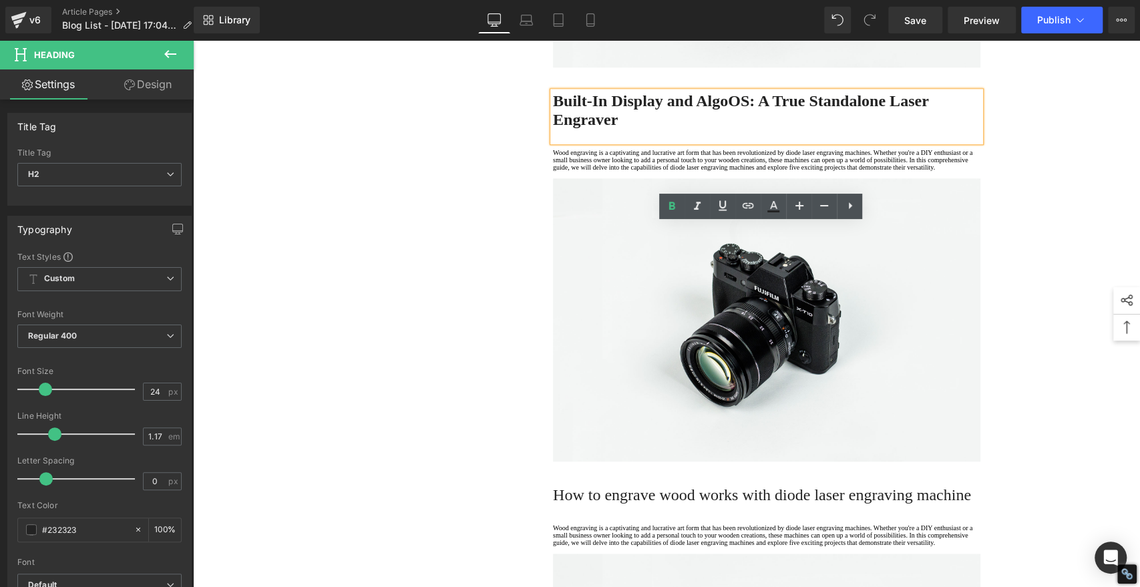
drag, startPoint x: 326, startPoint y: 273, endPoint x: 341, endPoint y: 284, distance: 18.7
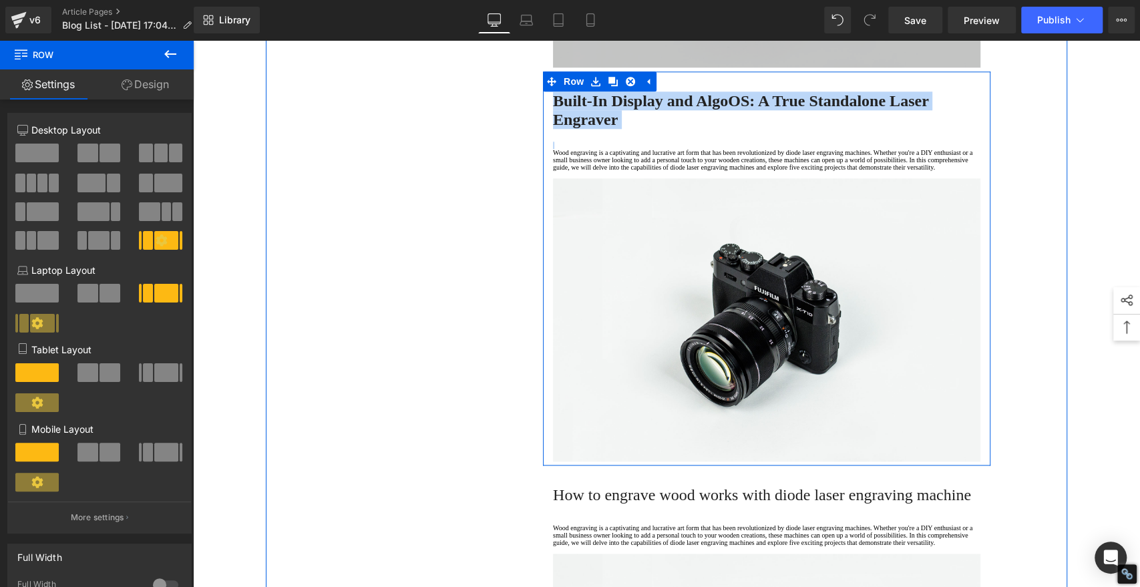
click at [627, 171] on p "Wood engraving is a captivating and lucrative art form that has been revolution…" at bounding box center [767, 160] width 428 height 22
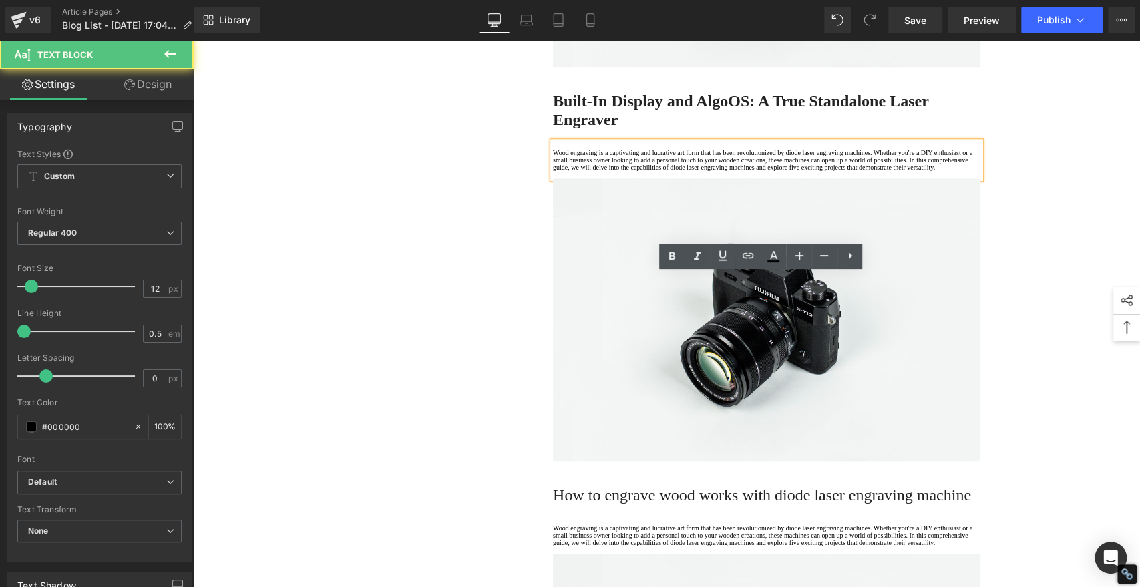
click at [604, 171] on p "Wood engraving is a captivating and lucrative art form that has been revolution…" at bounding box center [767, 160] width 428 height 22
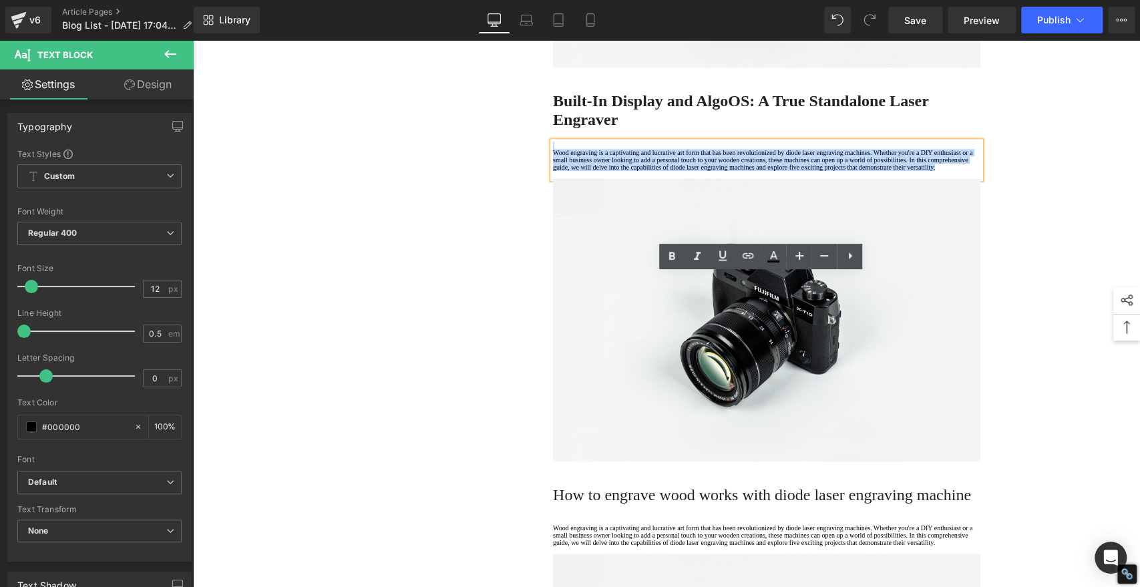
drag, startPoint x: 607, startPoint y: 337, endPoint x: 465, endPoint y: 243, distance: 170.1
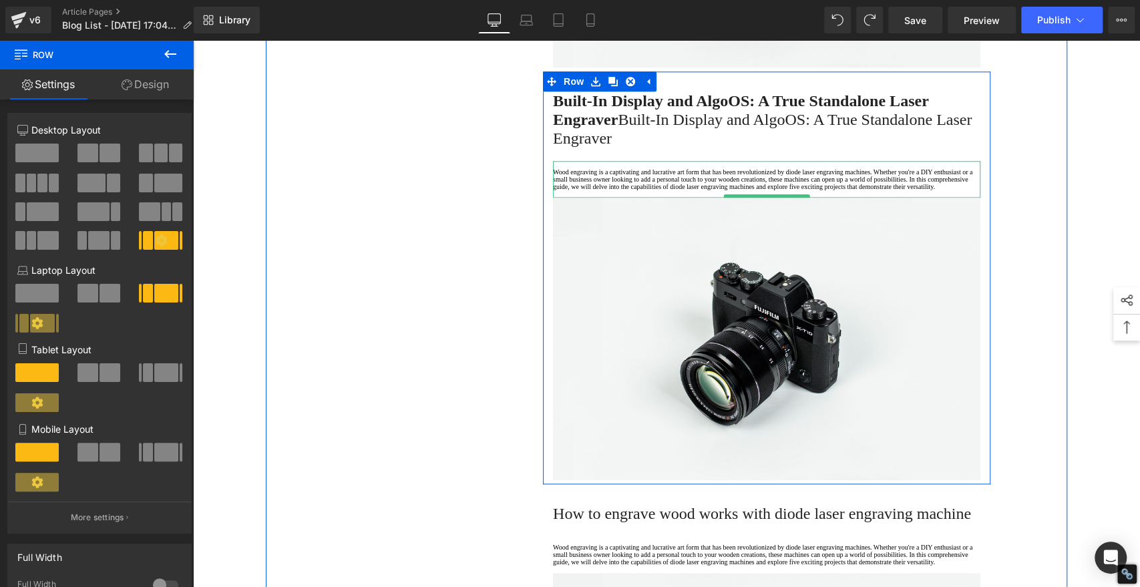
click at [605, 190] on p "Wood engraving is a captivating and lucrative art form that has been revolution…" at bounding box center [767, 179] width 428 height 22
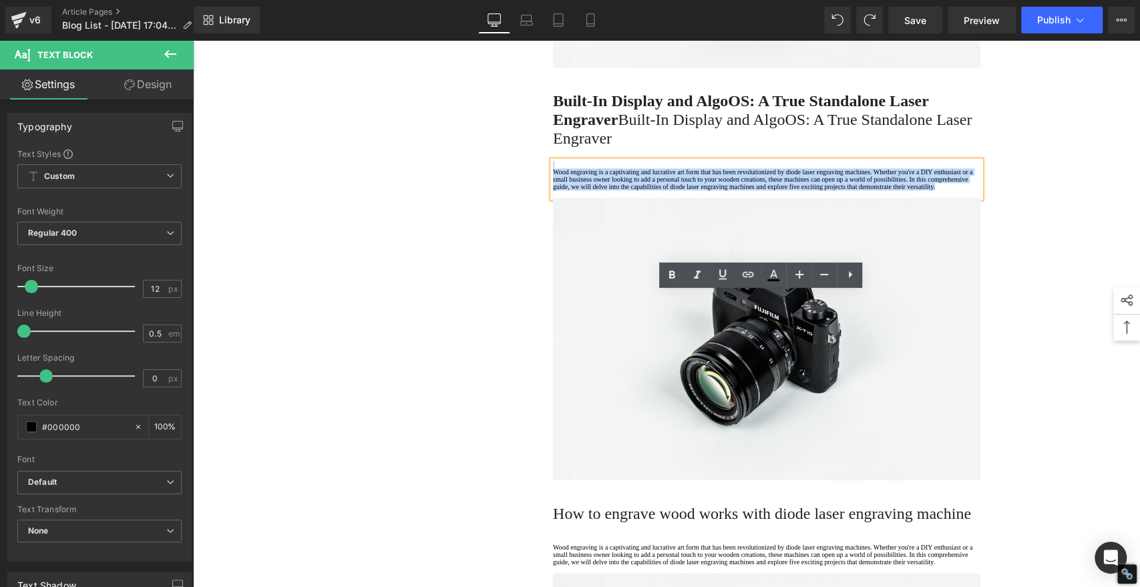
drag, startPoint x: 607, startPoint y: 361, endPoint x: 487, endPoint y: 266, distance: 152.7
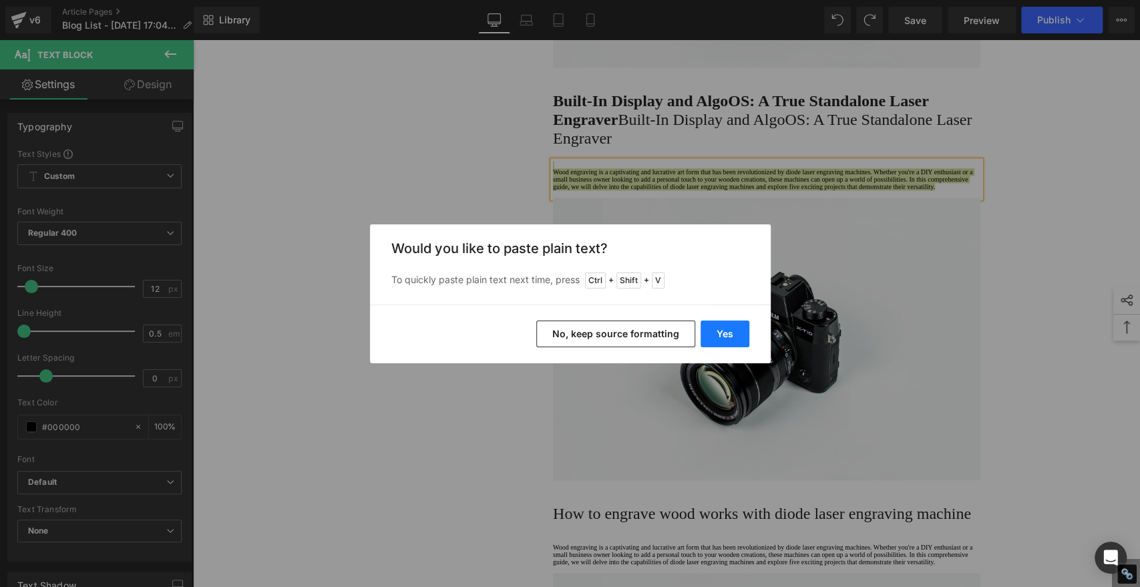
click at [734, 329] on button "Yes" at bounding box center [725, 334] width 49 height 27
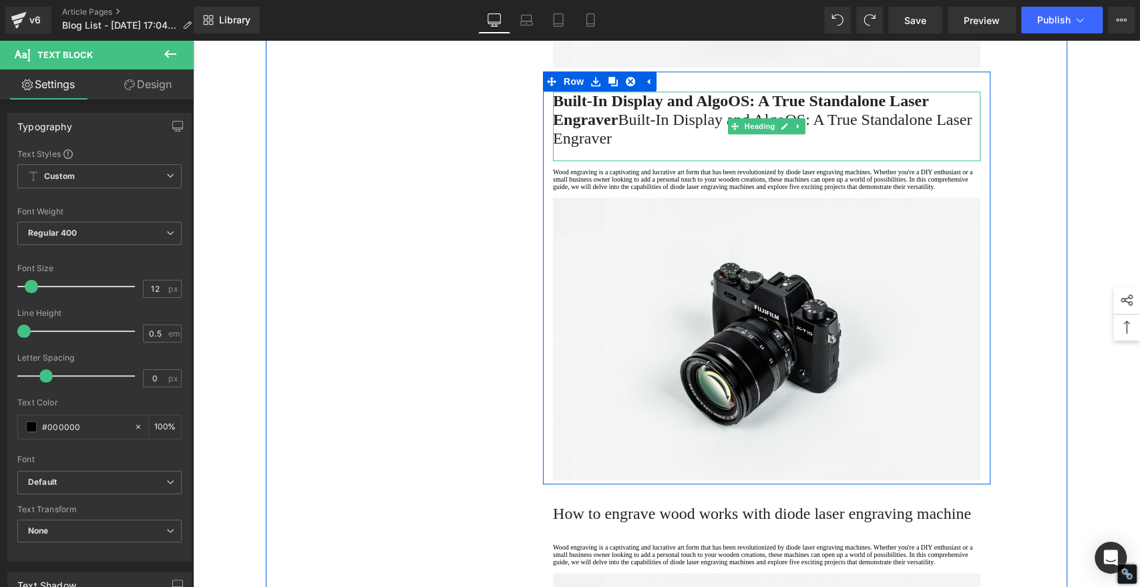
click at [675, 148] on h2 "Built-In Display and AlgoOS: A True Standalone Laser Engraver Built-In Display …" at bounding box center [767, 120] width 428 height 56
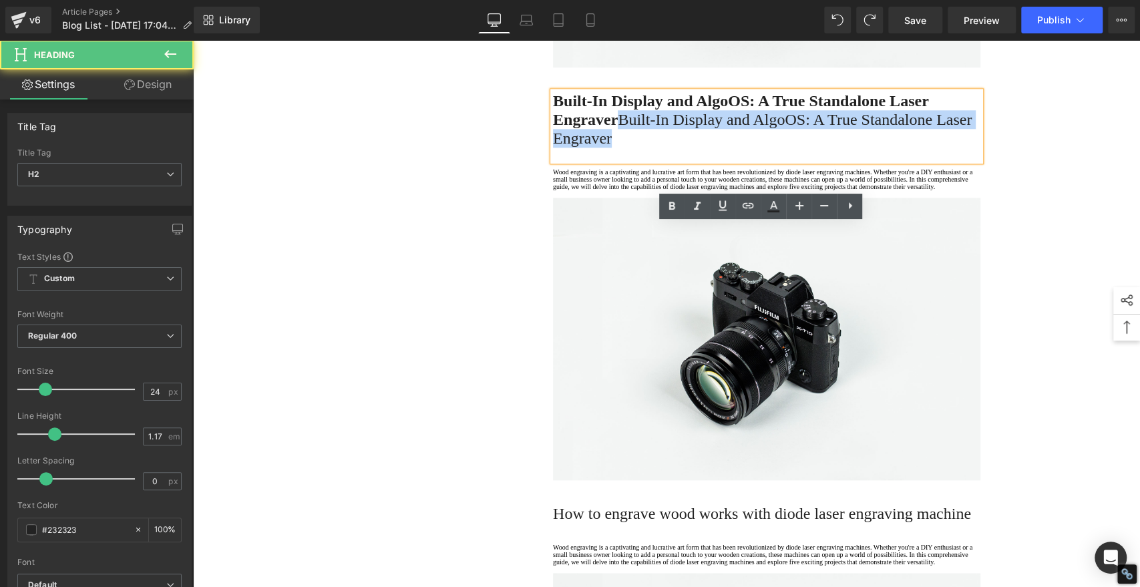
drag, startPoint x: 630, startPoint y: 255, endPoint x: 690, endPoint y: 271, distance: 62.1
click at [690, 148] on h2 "Built-In Display and AlgoOS: A True Standalone Laser Engraver Built-In Display …" at bounding box center [767, 120] width 428 height 56
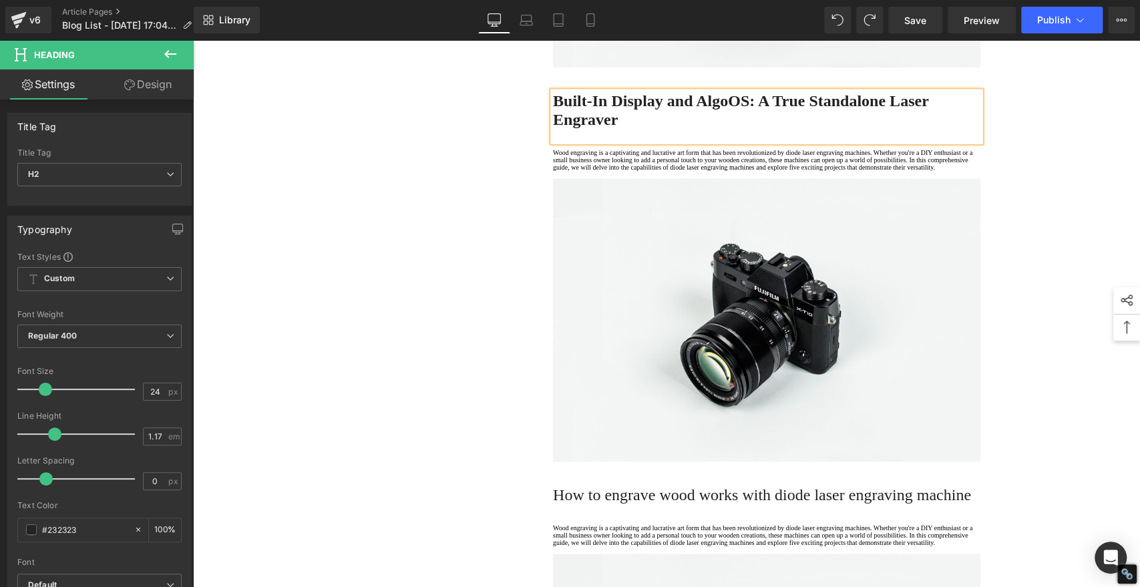
click at [610, 171] on p "Wood engraving is a captivating and lucrative art form that has been revolution…" at bounding box center [767, 160] width 428 height 22
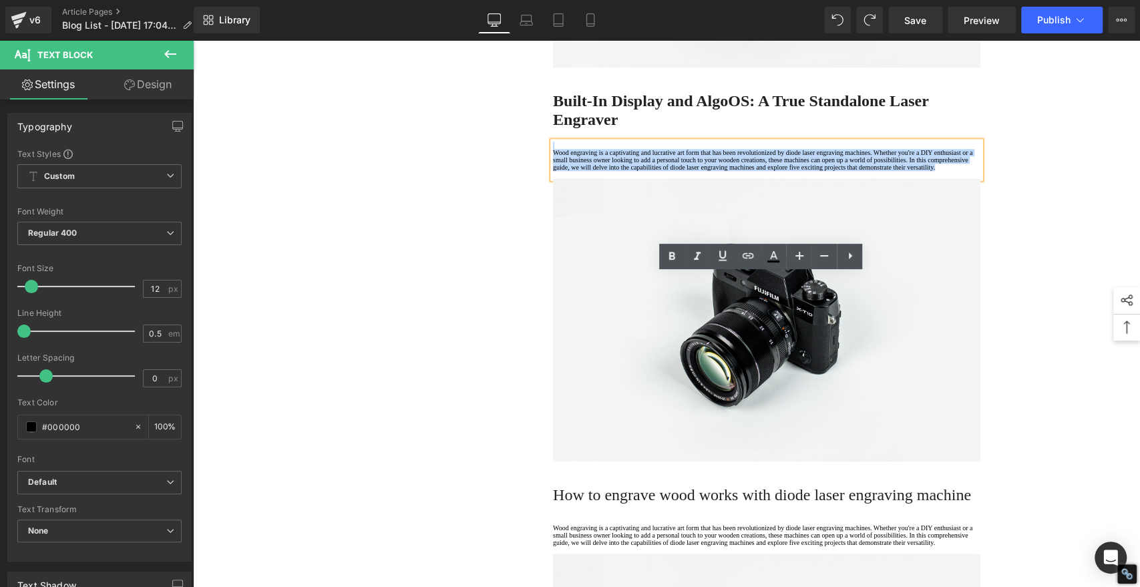
drag, startPoint x: 605, startPoint y: 341, endPoint x: 508, endPoint y: 273, distance: 118.4
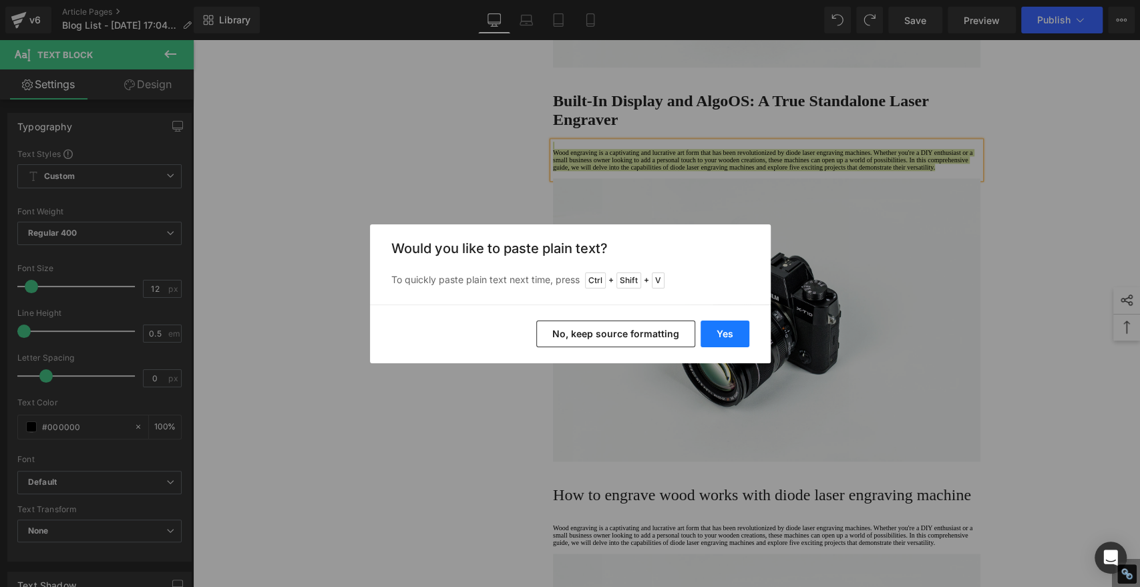
click at [714, 331] on button "Yes" at bounding box center [725, 334] width 49 height 27
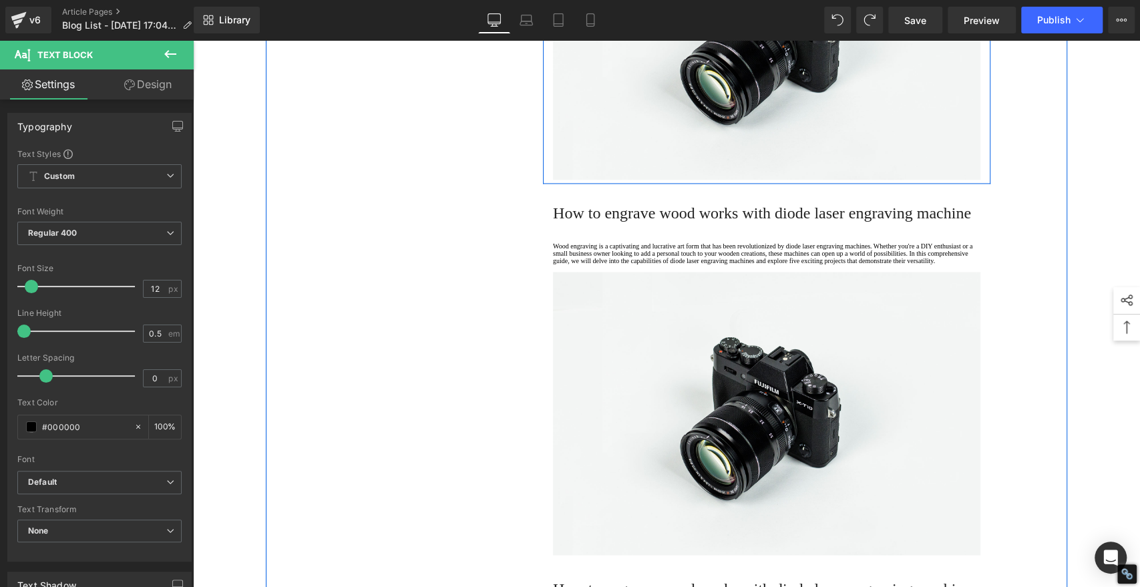
scroll to position [1559, 0]
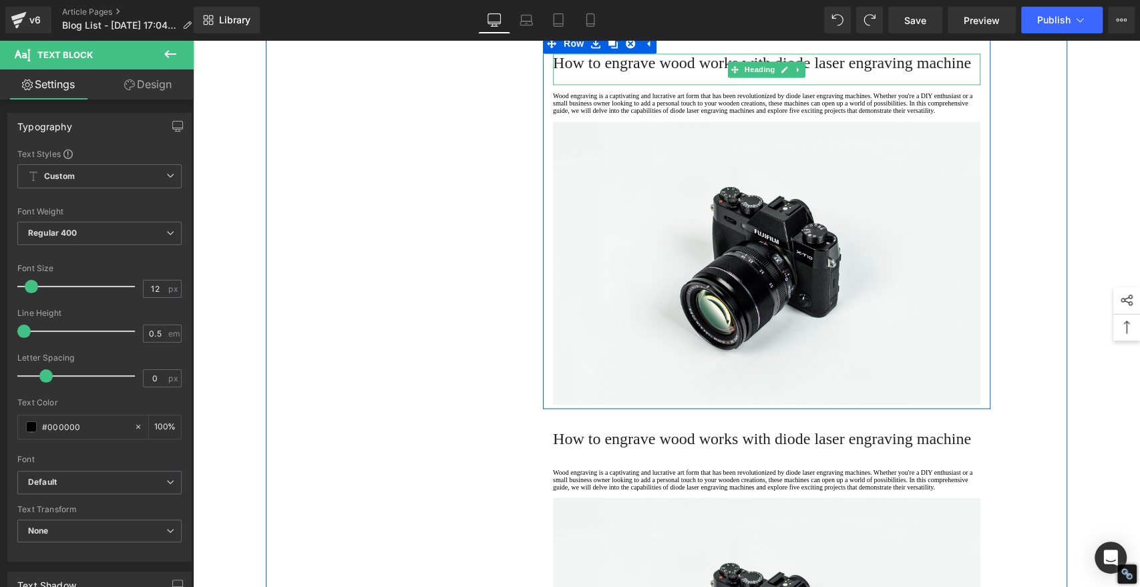
click at [627, 71] on span "How to engrave wood works with diode laser engraving machine" at bounding box center [762, 62] width 418 height 17
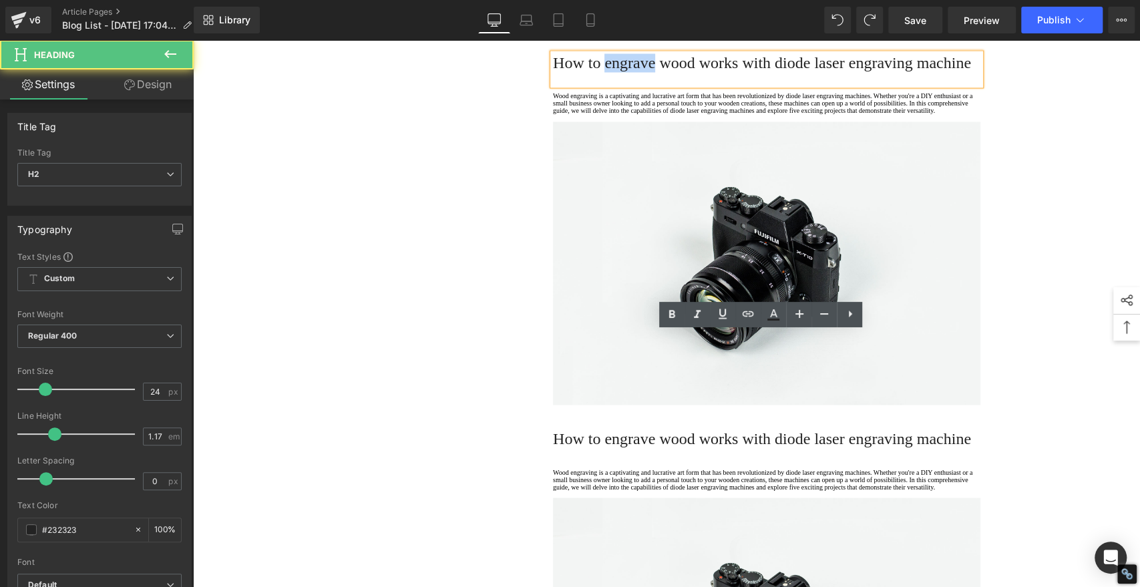
click at [627, 71] on span "How to engrave wood works with diode laser engraving machine" at bounding box center [762, 62] width 418 height 17
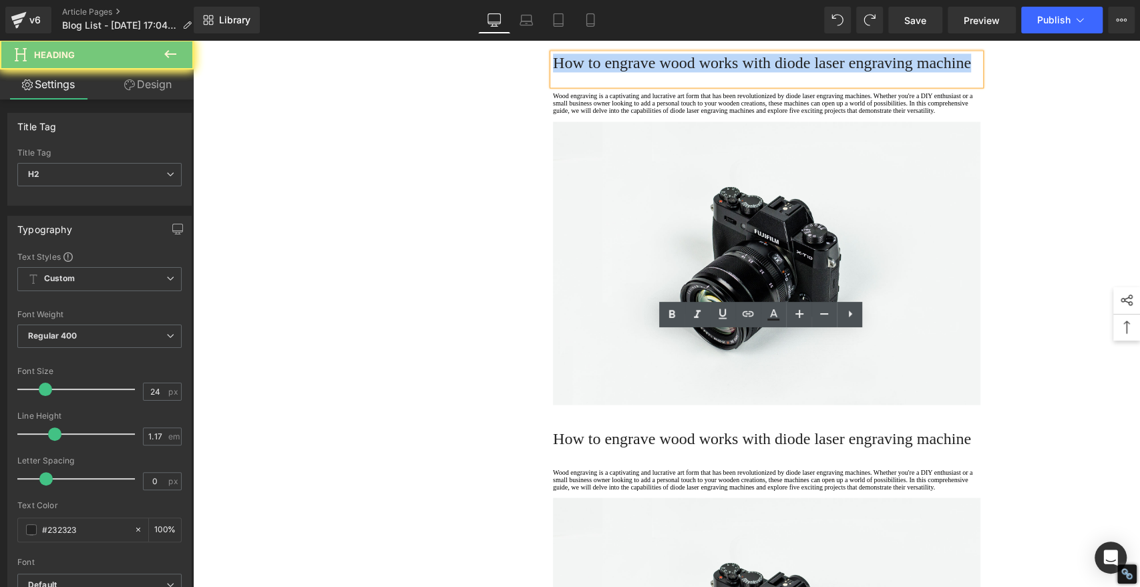
click at [627, 71] on span "How to engrave wood works with diode laser engraving machine" at bounding box center [762, 62] width 418 height 17
paste div
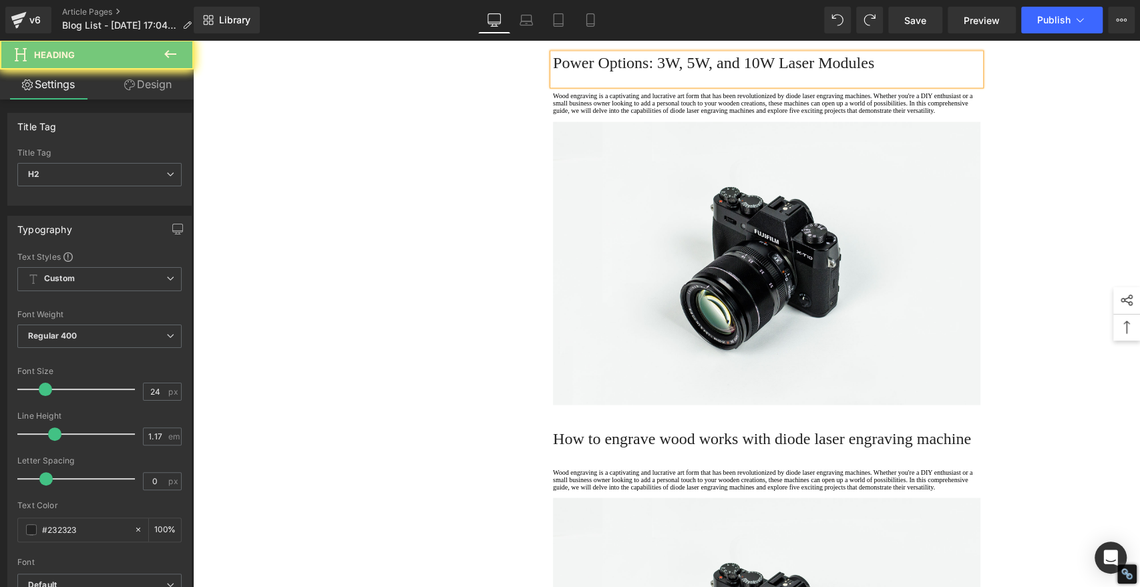
click at [627, 72] on h2 "Power Options: 3W, 5W, and 10W Laser Modules" at bounding box center [767, 62] width 428 height 19
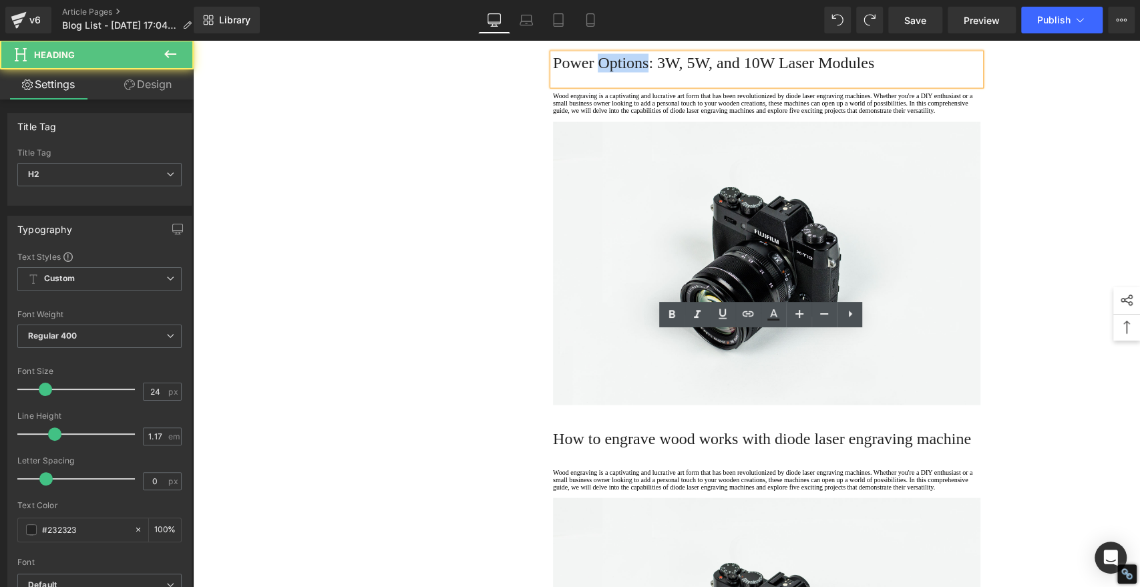
click at [627, 72] on h2 "Power Options: 3W, 5W, and 10W Laser Modules" at bounding box center [767, 62] width 428 height 19
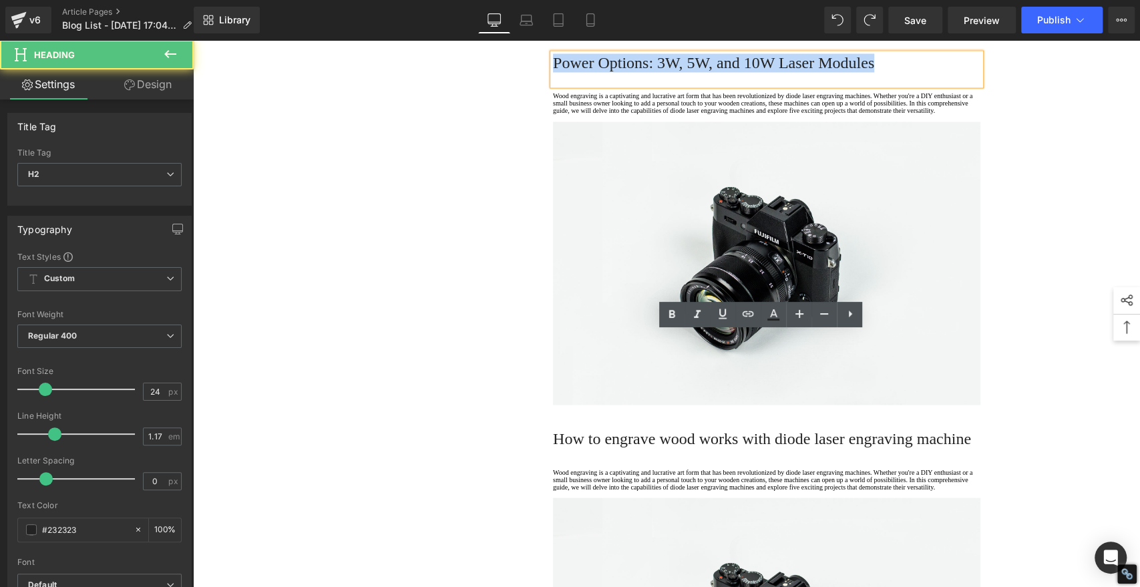
click at [627, 72] on h2 "Power Options: 3W, 5W, and 10W Laser Modules" at bounding box center [767, 62] width 428 height 19
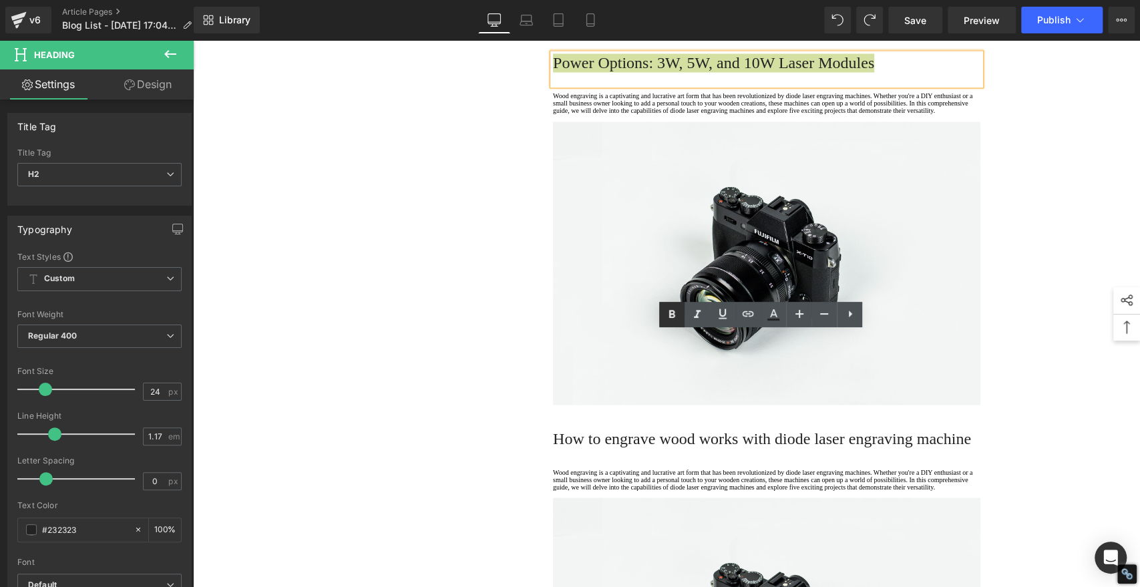
drag, startPoint x: 673, startPoint y: 317, endPoint x: 667, endPoint y: 317, distance: 6.7
click at [673, 317] on icon at bounding box center [672, 314] width 6 height 8
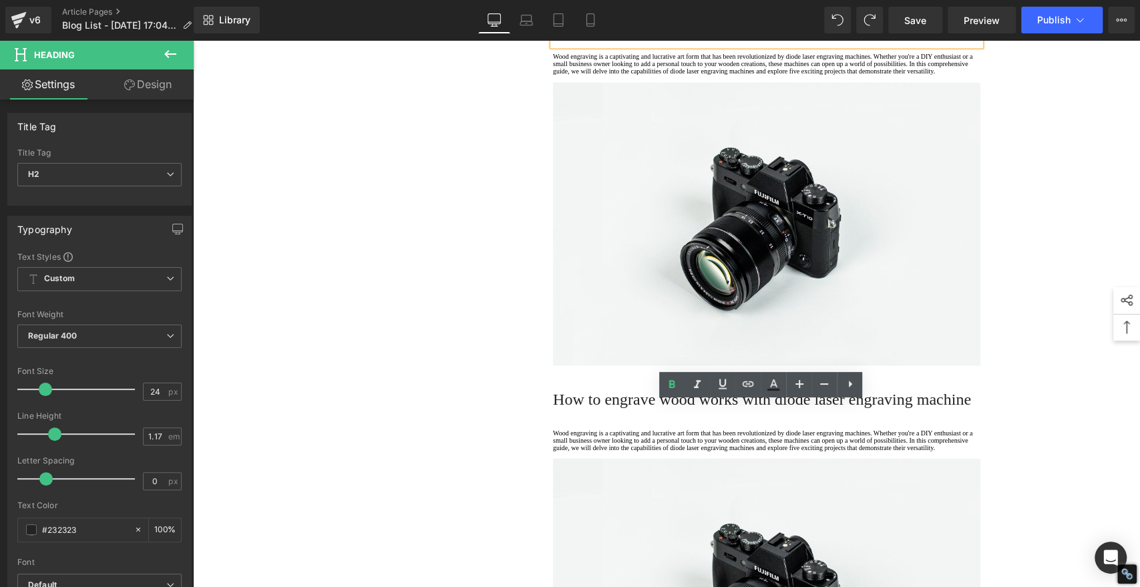
scroll to position [1707, 0]
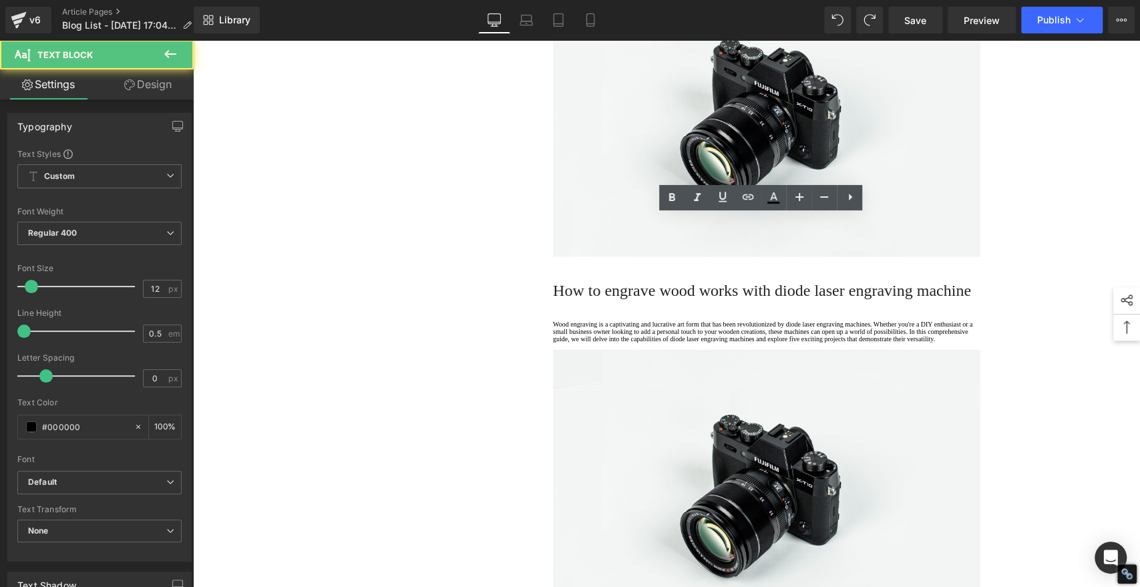
drag, startPoint x: 605, startPoint y: 282, endPoint x: 528, endPoint y: 218, distance: 99.6
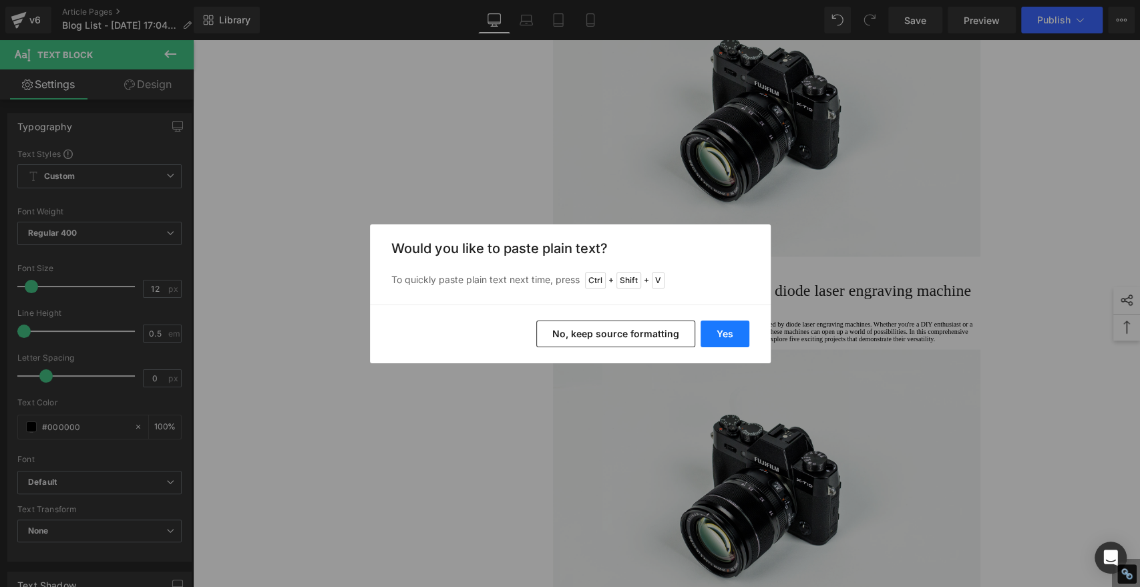
click at [734, 325] on button "Yes" at bounding box center [725, 334] width 49 height 27
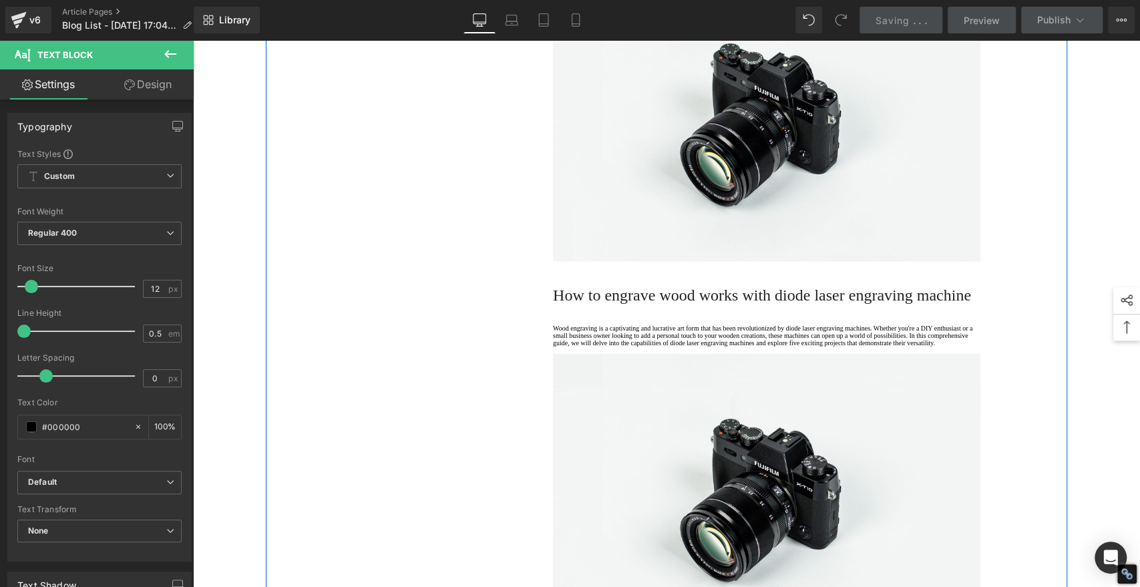
scroll to position [2153, 0]
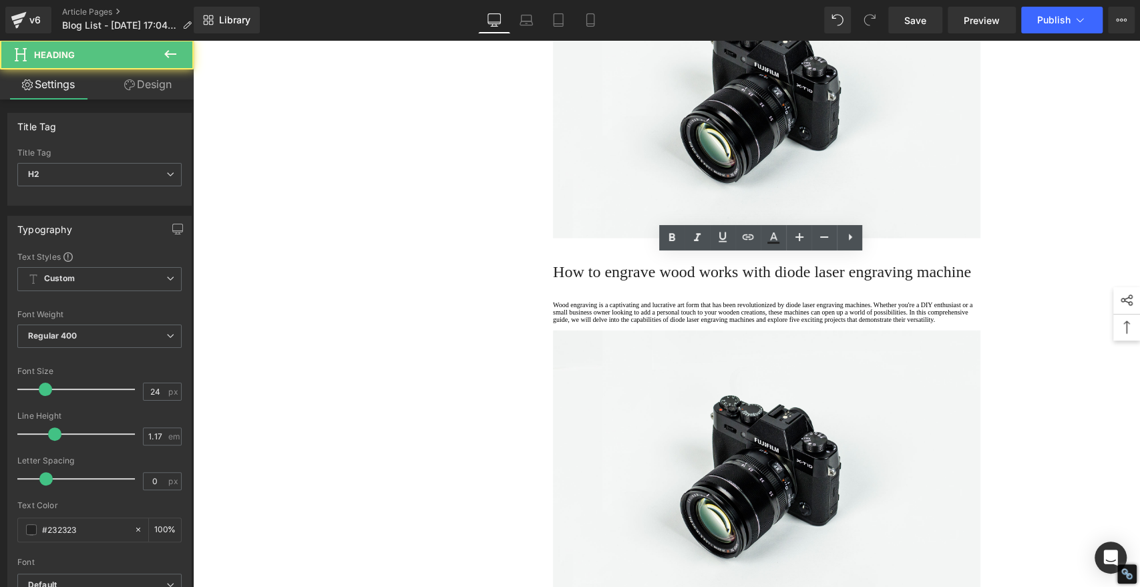
paste div
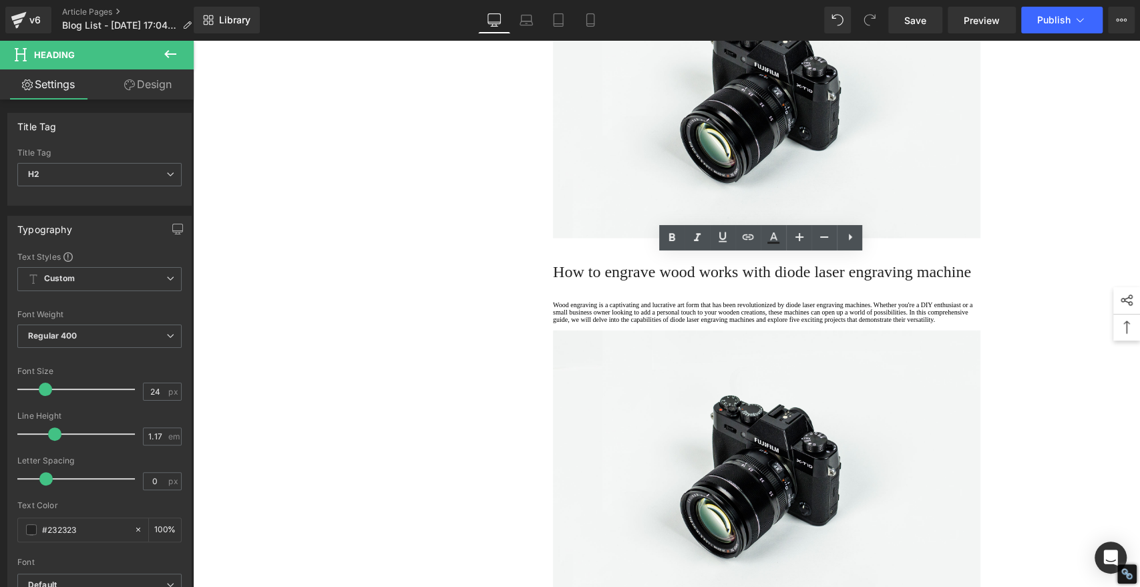
click at [672, 236] on icon at bounding box center [672, 237] width 6 height 8
click at [456, 293] on div "1. Is the laser engraving machine good at engraving wooden materials Text Block…" at bounding box center [667, 262] width 802 height 4548
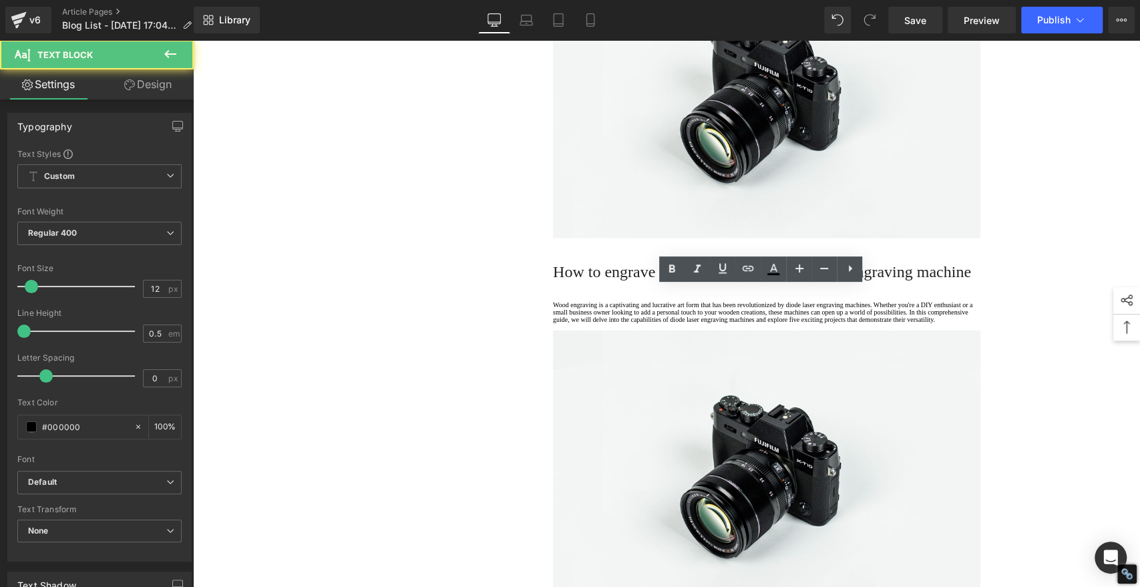
drag, startPoint x: 615, startPoint y: 353, endPoint x: 494, endPoint y: 279, distance: 141.3
click at [494, 279] on div "1. Is the laser engraving machine good at engraving wooden materials Text Block…" at bounding box center [667, 262] width 802 height 4548
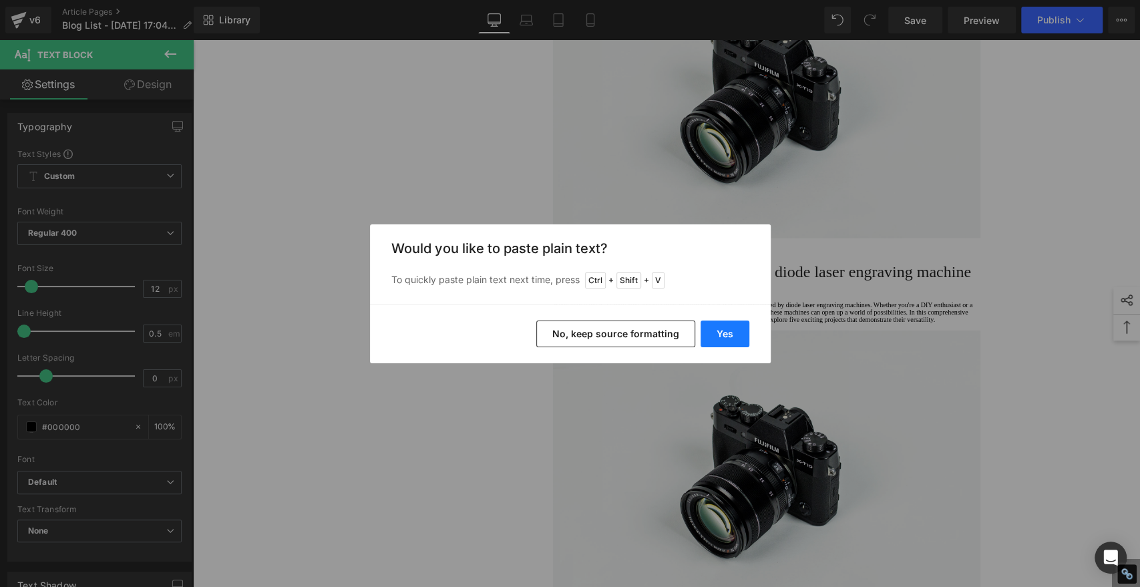
click at [721, 341] on button "Yes" at bounding box center [725, 334] width 49 height 27
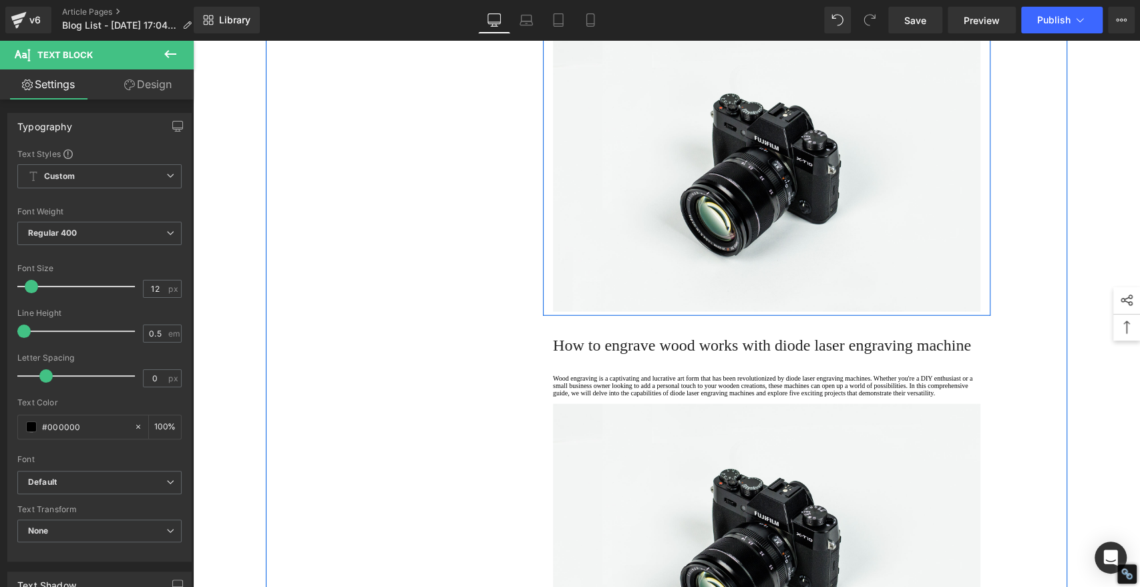
click at [937, 29] on p "Cutting performance was equally solid for its wattage class. A 10W Pixi cut 3mm…" at bounding box center [767, 21] width 428 height 15
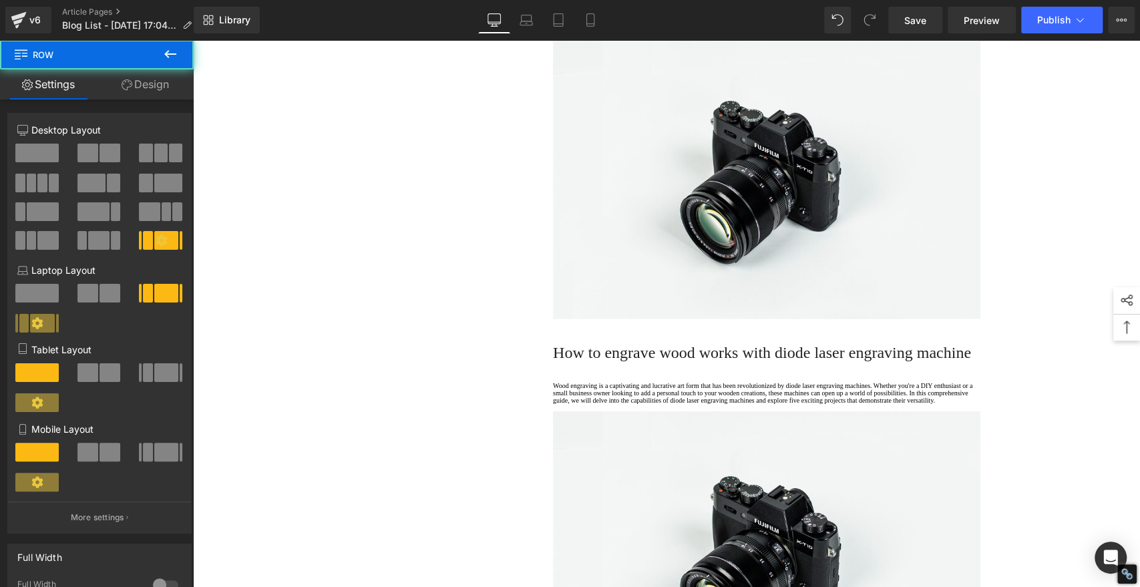
drag, startPoint x: 367, startPoint y: 367, endPoint x: 384, endPoint y: 331, distance: 40.6
click at [367, 367] on div "1. Is the laser engraving machine good at engraving wooden materials Text Block…" at bounding box center [667, 302] width 802 height 4629
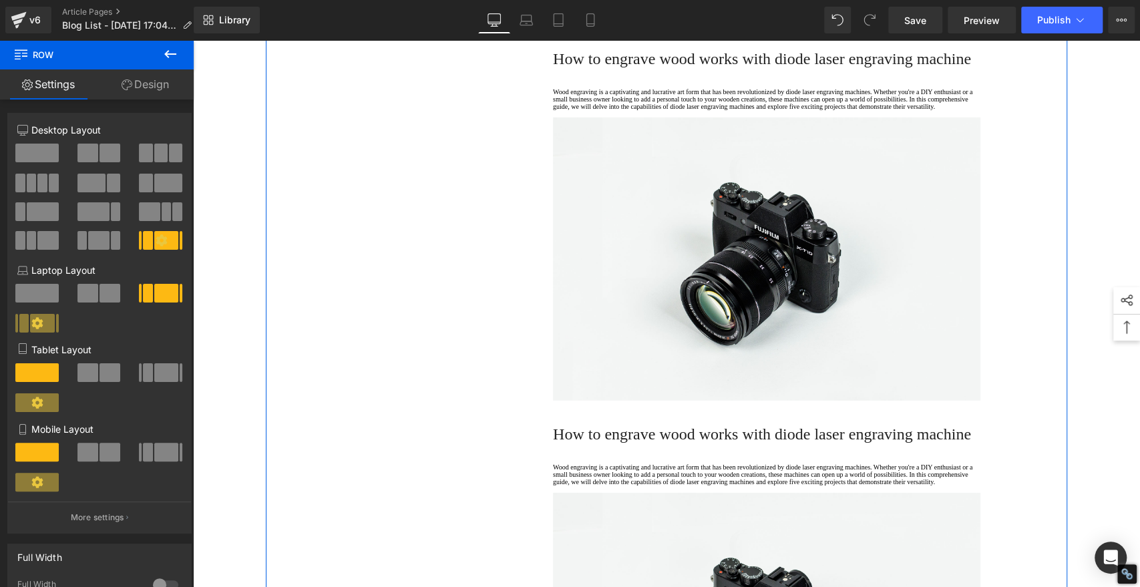
scroll to position [2598, 0]
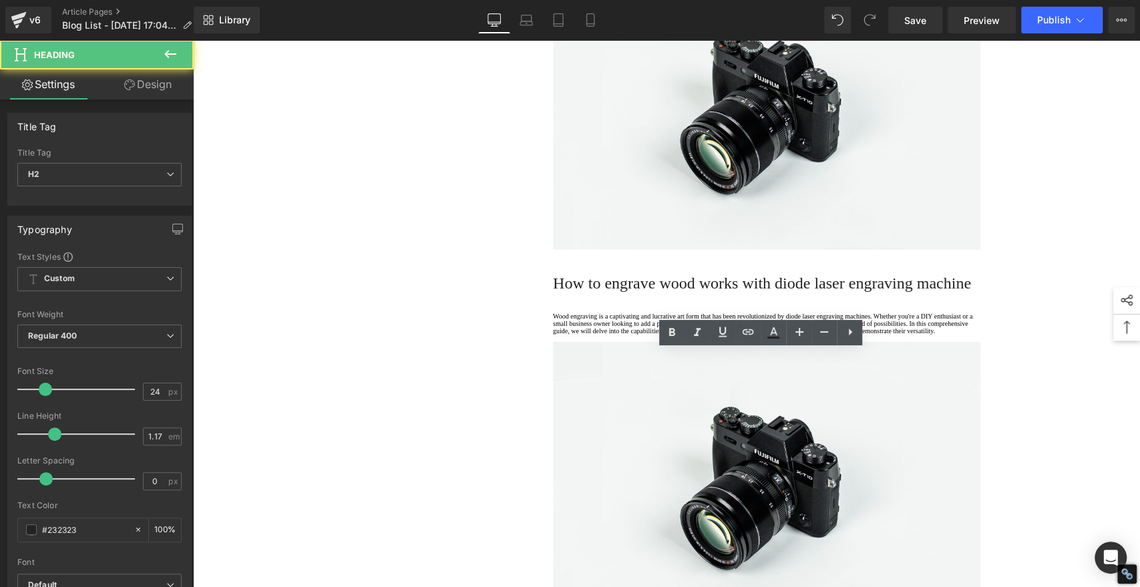
paste div
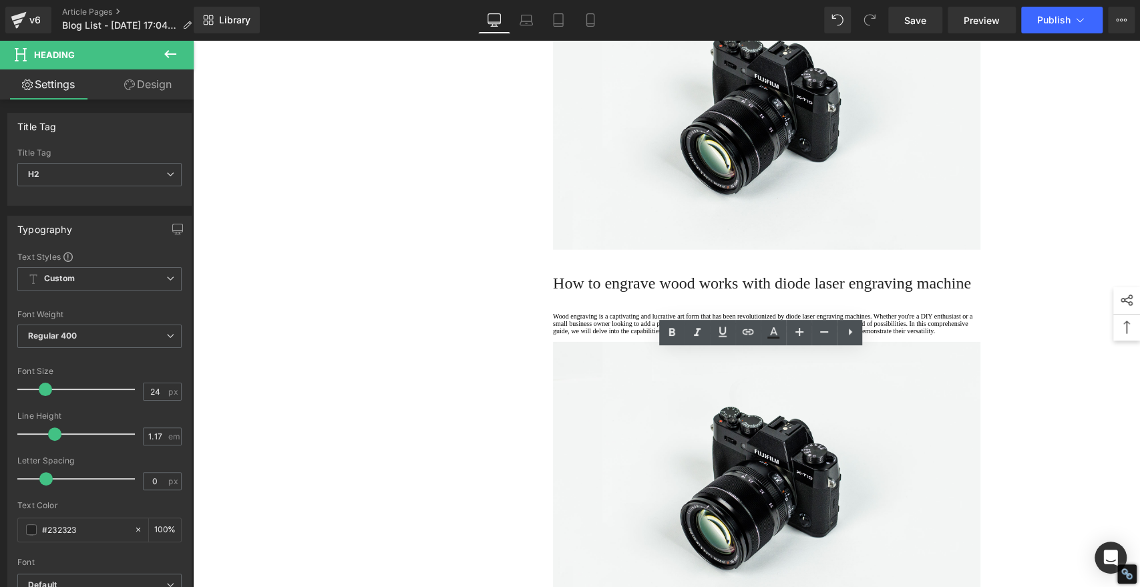
click at [666, 329] on icon at bounding box center [672, 333] width 16 height 16
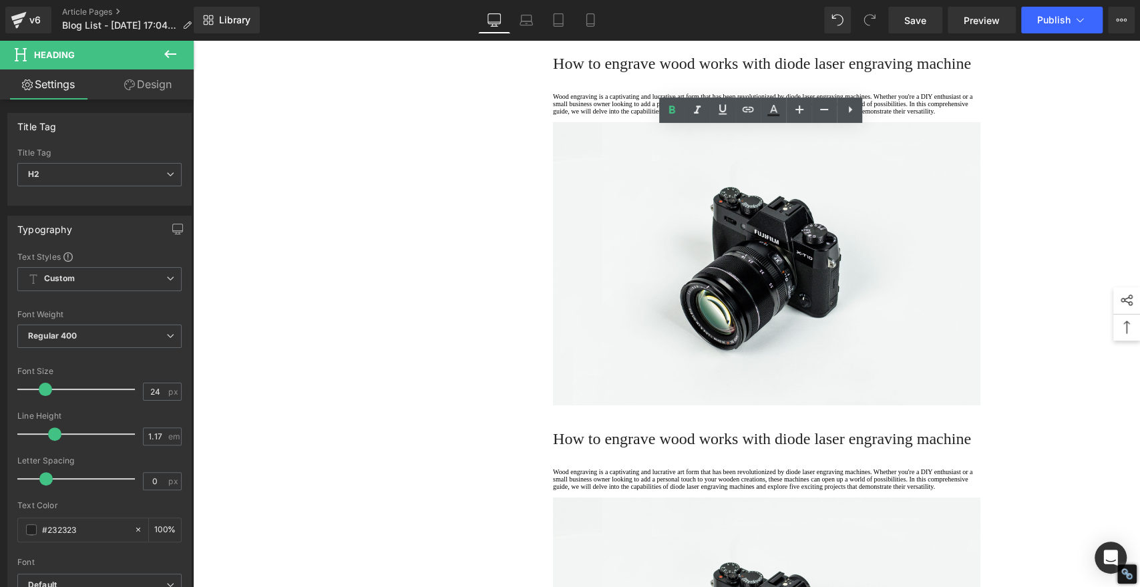
scroll to position [2821, 0]
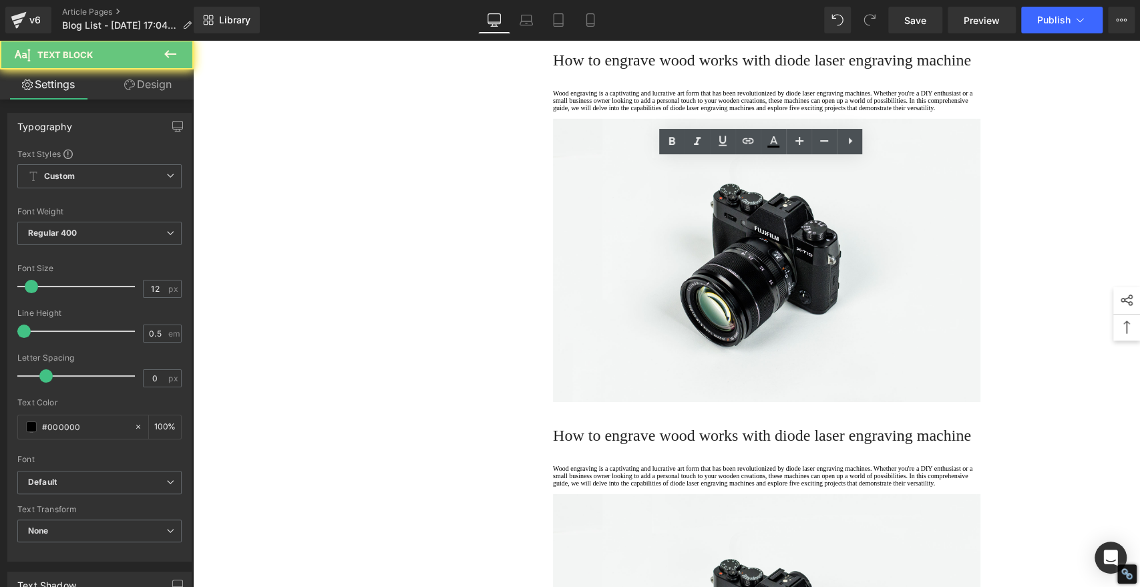
drag, startPoint x: 608, startPoint y: 223, endPoint x: 505, endPoint y: 142, distance: 131.3
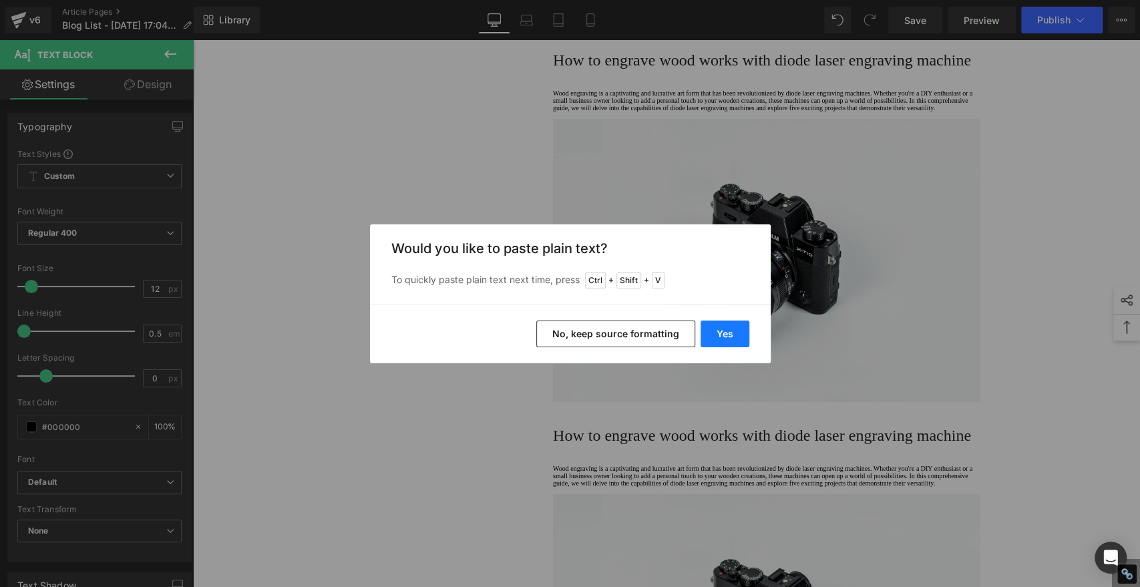
drag, startPoint x: 727, startPoint y: 329, endPoint x: 444, endPoint y: 262, distance: 290.6
click at [727, 329] on button "Yes" at bounding box center [725, 334] width 49 height 27
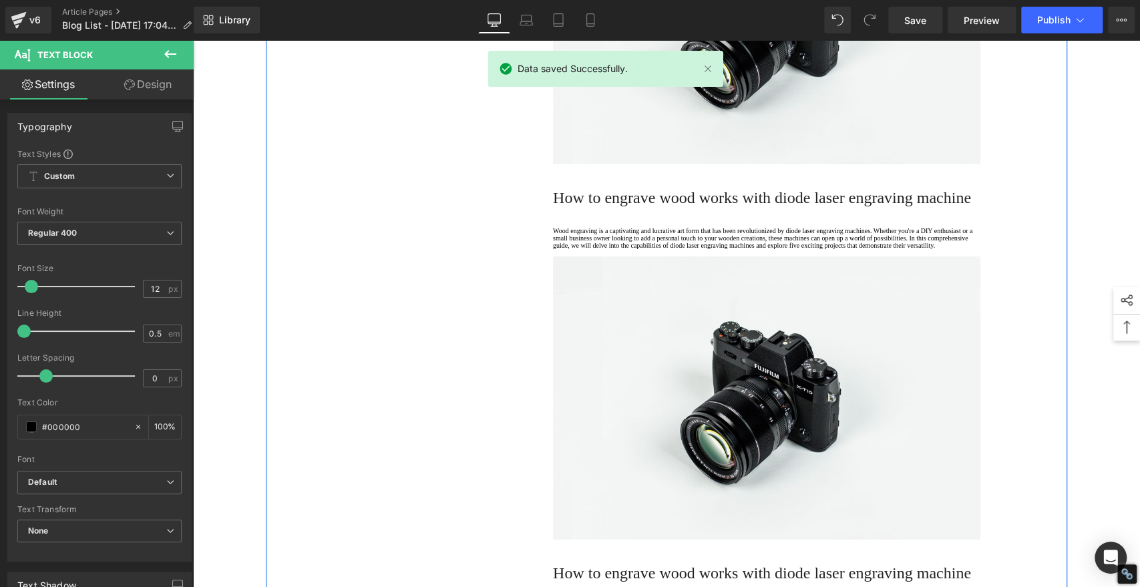
scroll to position [3192, 0]
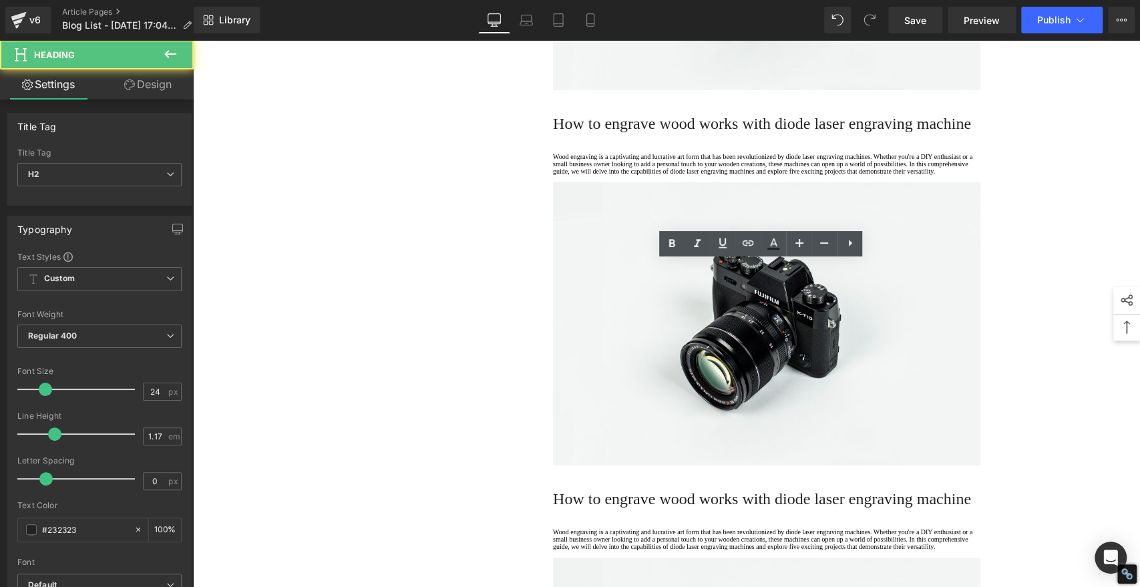
paste div
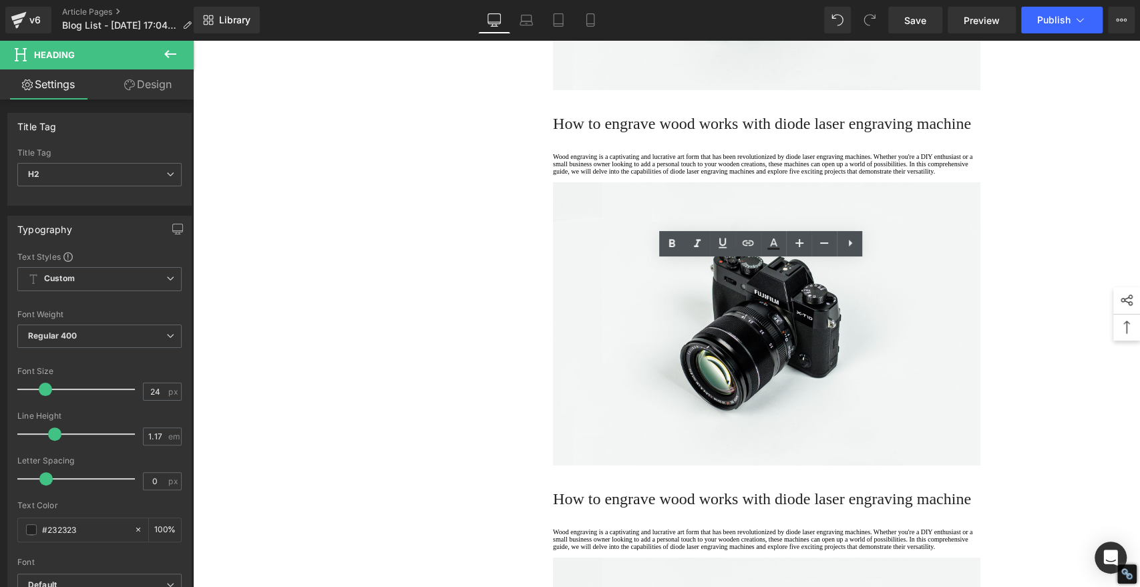
drag, startPoint x: 673, startPoint y: 242, endPoint x: 307, endPoint y: 247, distance: 366.2
click at [673, 242] on icon at bounding box center [672, 244] width 16 height 16
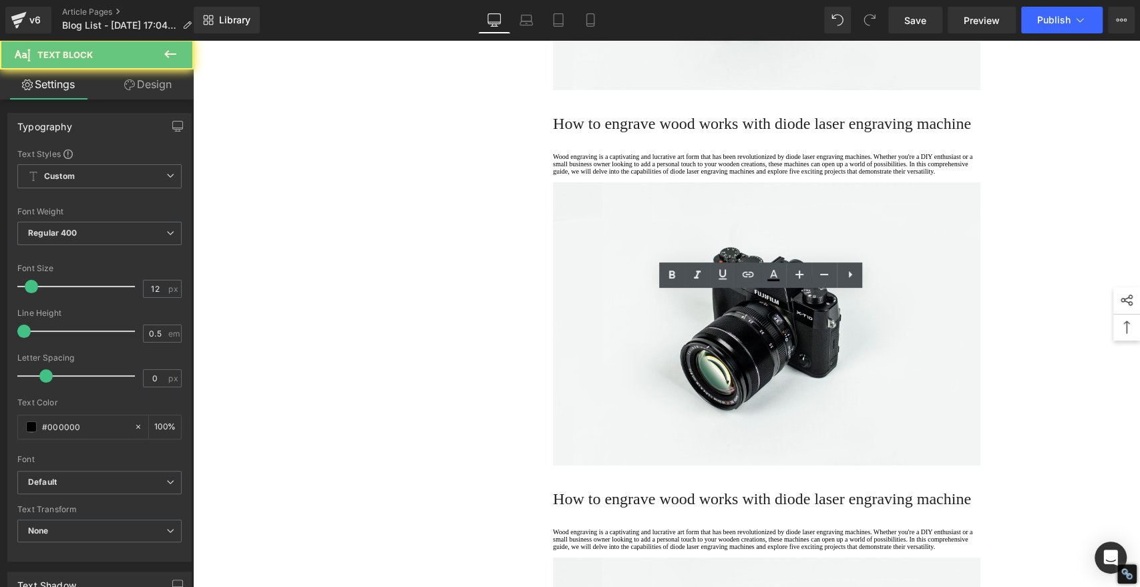
drag, startPoint x: 610, startPoint y: 361, endPoint x: 514, endPoint y: 279, distance: 126.5
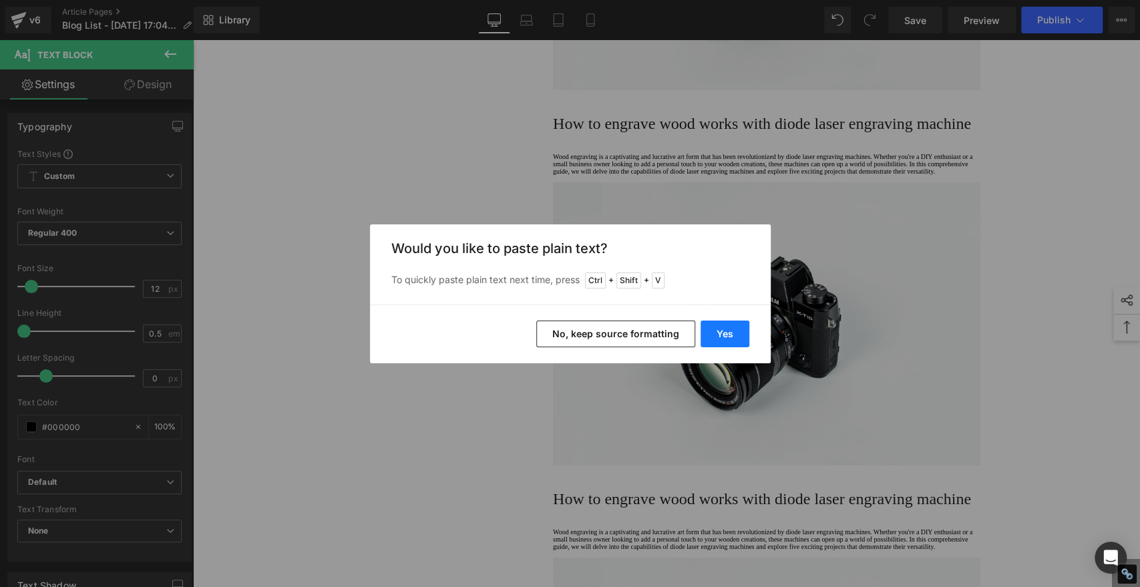
click at [706, 336] on button "Yes" at bounding box center [725, 334] width 49 height 27
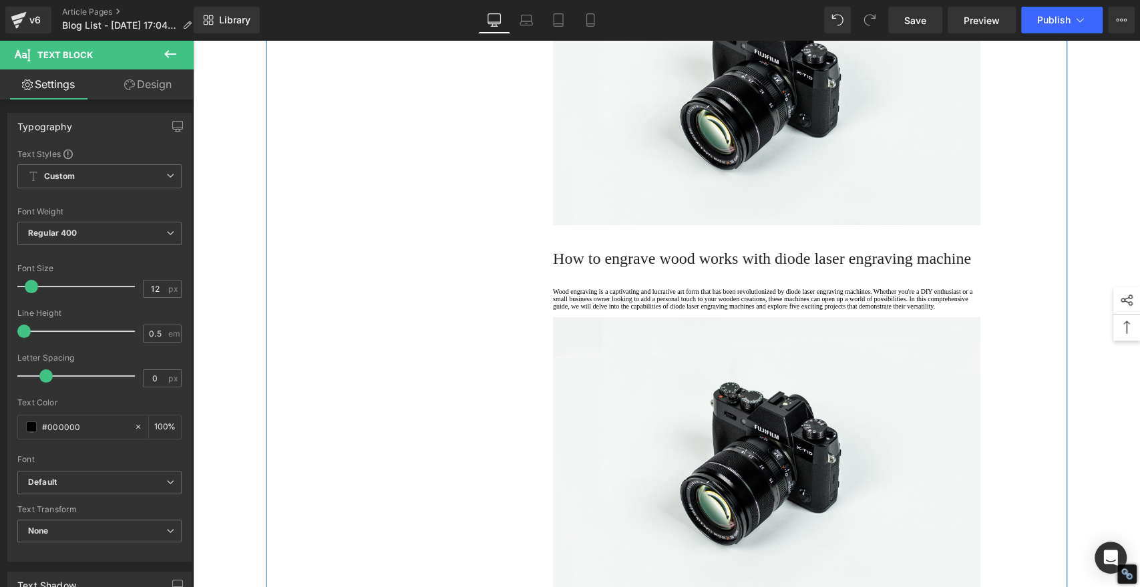
scroll to position [3637, 0]
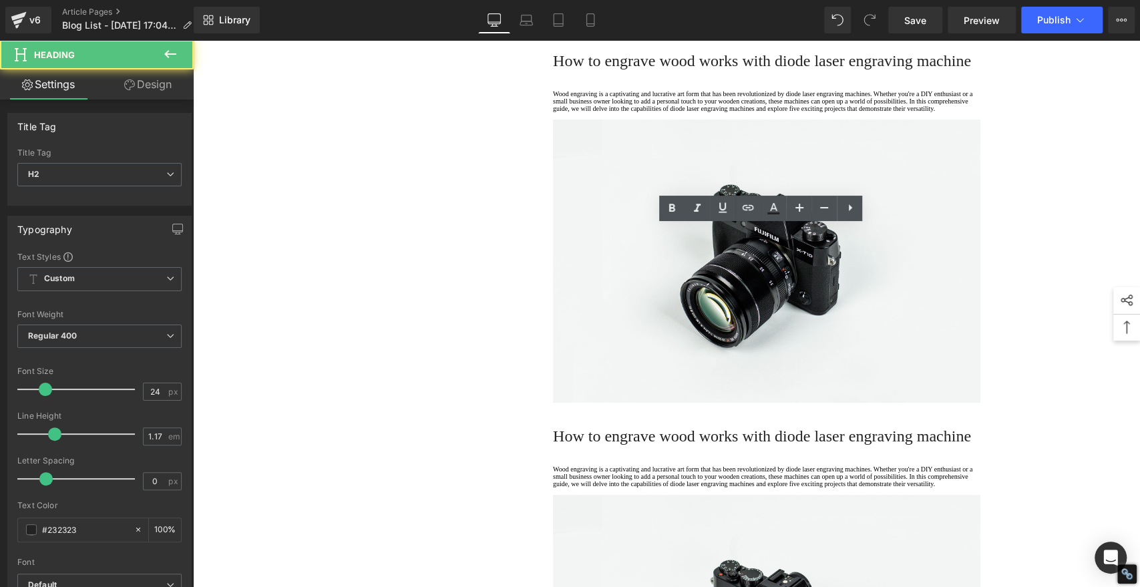
paste div
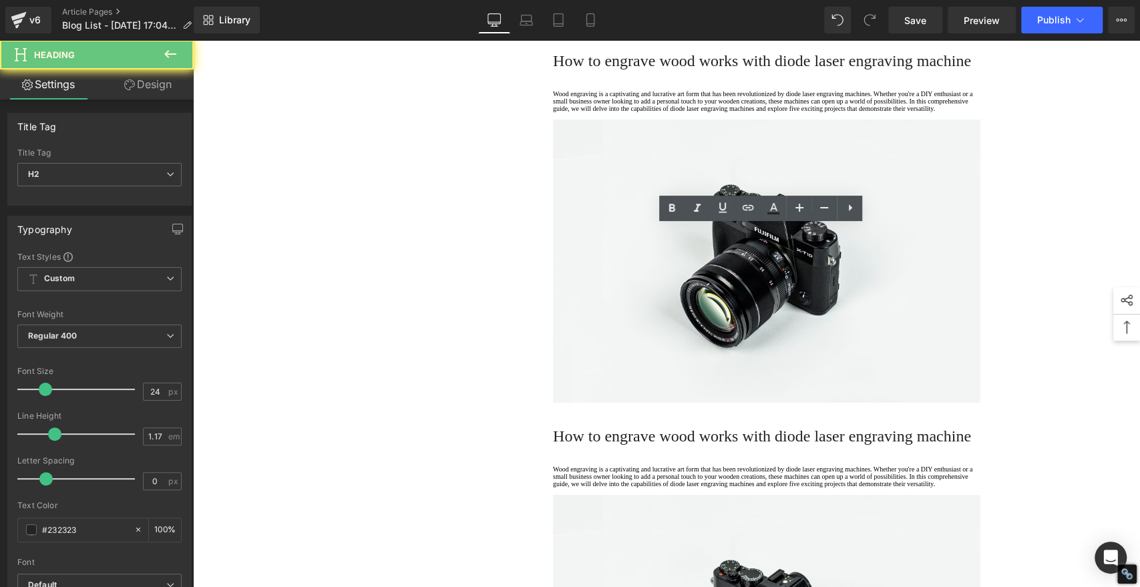
drag, startPoint x: 568, startPoint y: 235, endPoint x: 601, endPoint y: 222, distance: 34.9
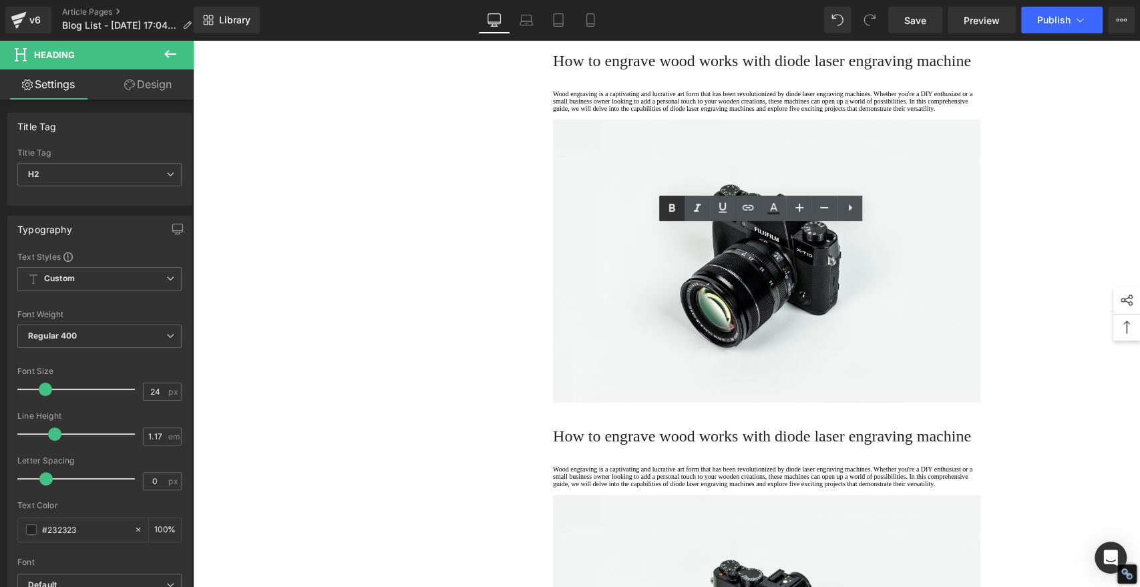
click at [675, 209] on icon at bounding box center [672, 208] width 6 height 8
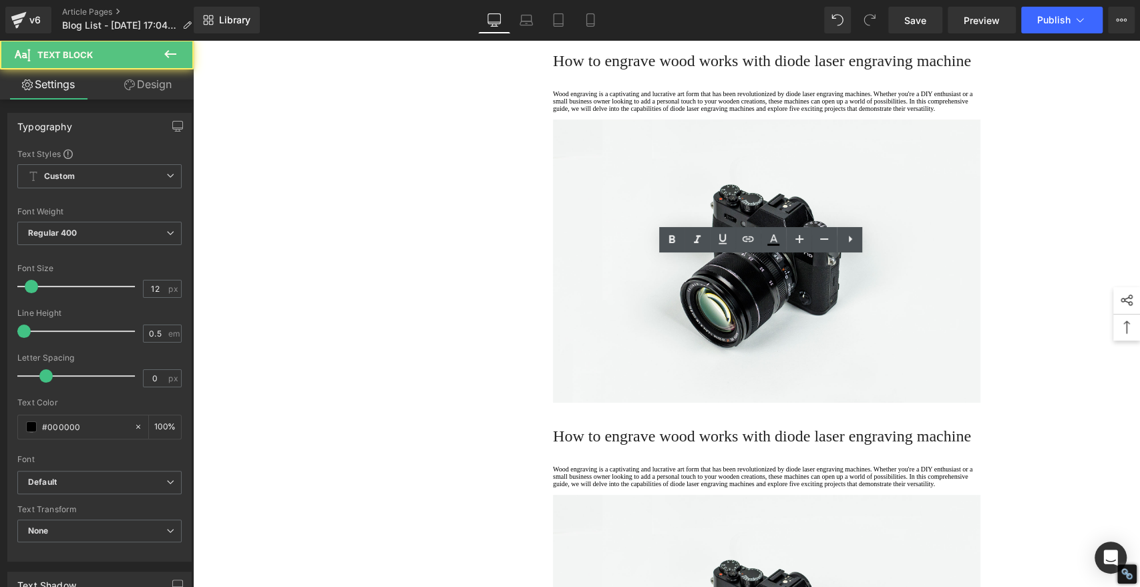
drag, startPoint x: 599, startPoint y: 321, endPoint x: 496, endPoint y: 239, distance: 131.7
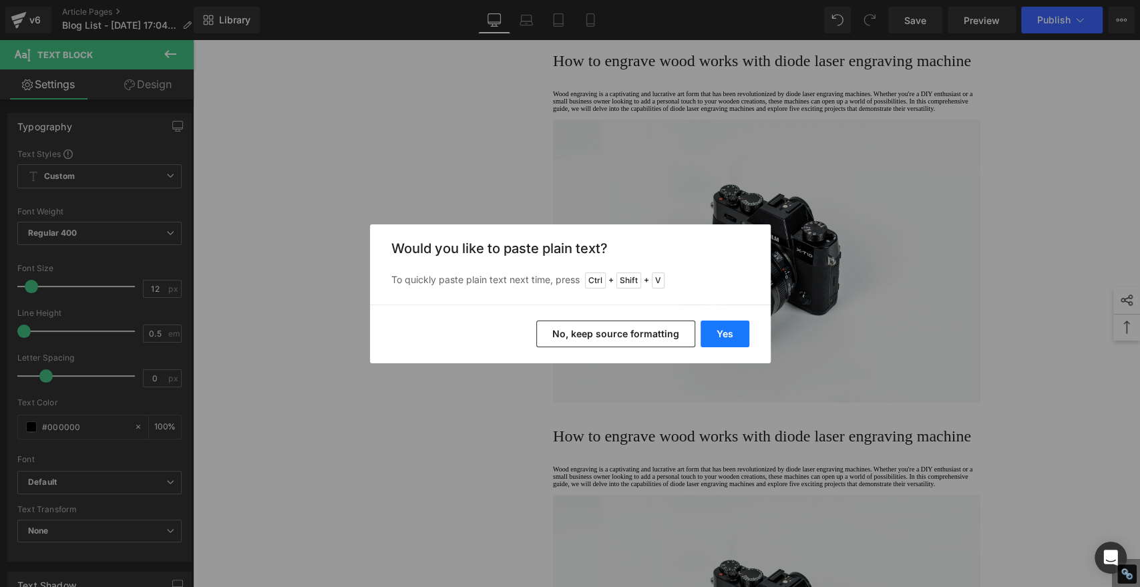
drag, startPoint x: 720, startPoint y: 330, endPoint x: 349, endPoint y: 271, distance: 375.5
click at [720, 330] on button "Yes" at bounding box center [725, 334] width 49 height 27
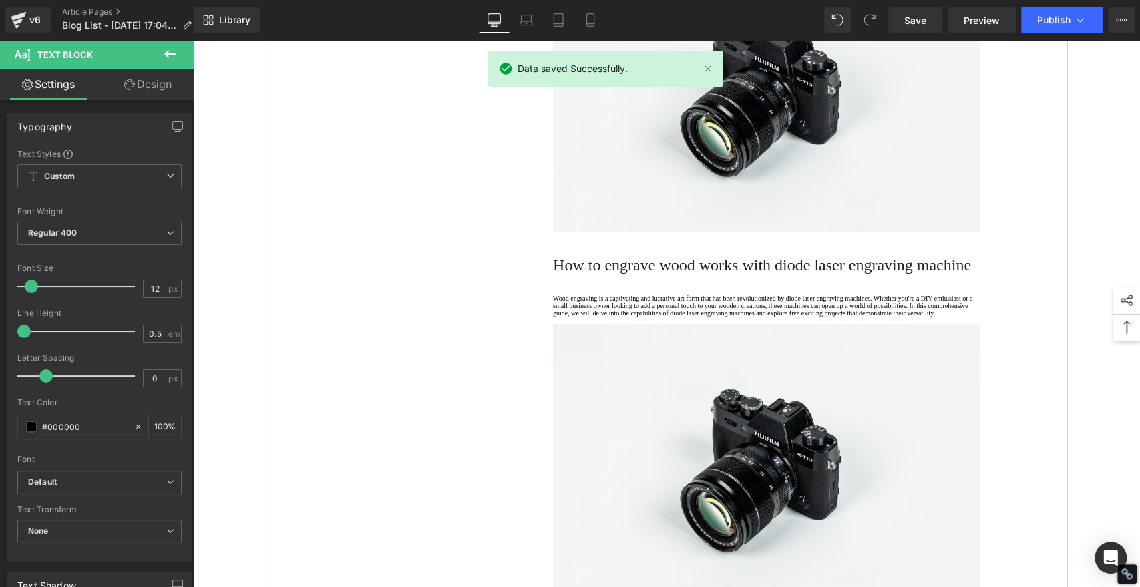
scroll to position [4083, 0]
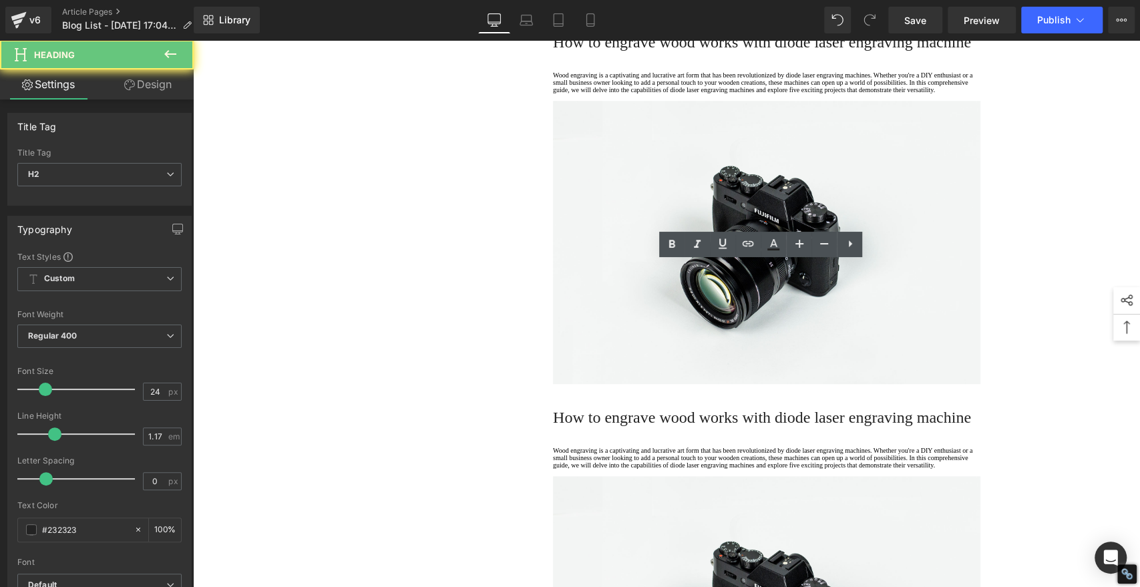
paste div
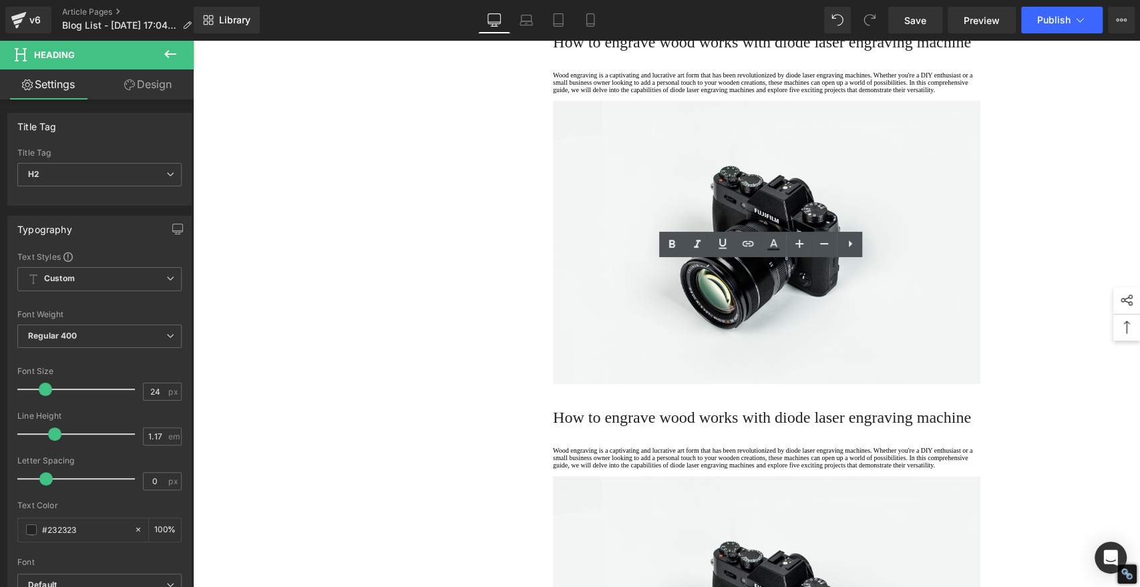
click at [669, 245] on icon at bounding box center [672, 245] width 16 height 16
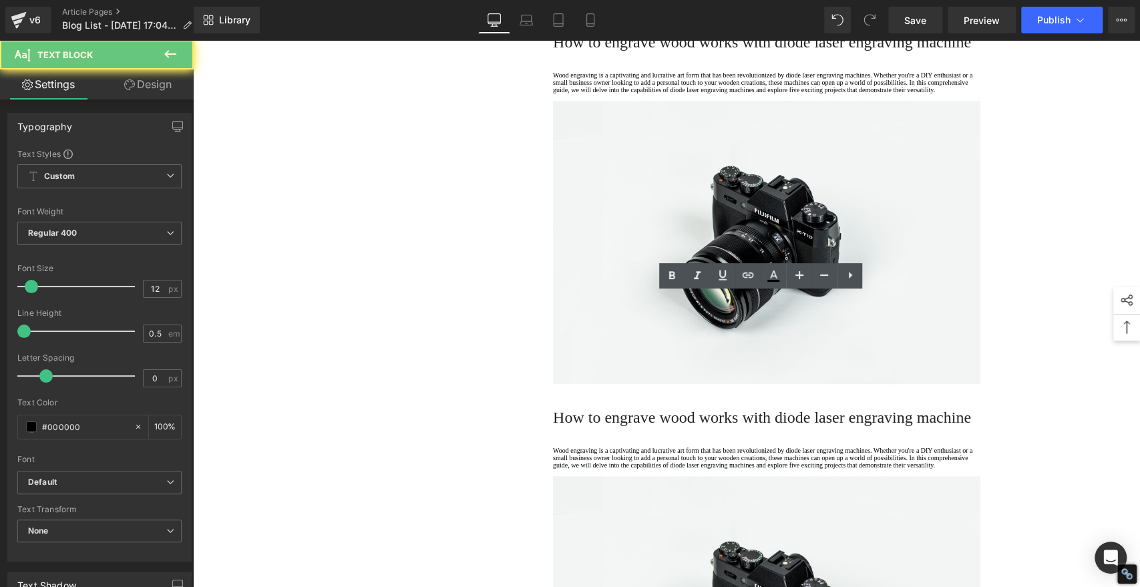
drag, startPoint x: 601, startPoint y: 360, endPoint x: 494, endPoint y: 266, distance: 143.0
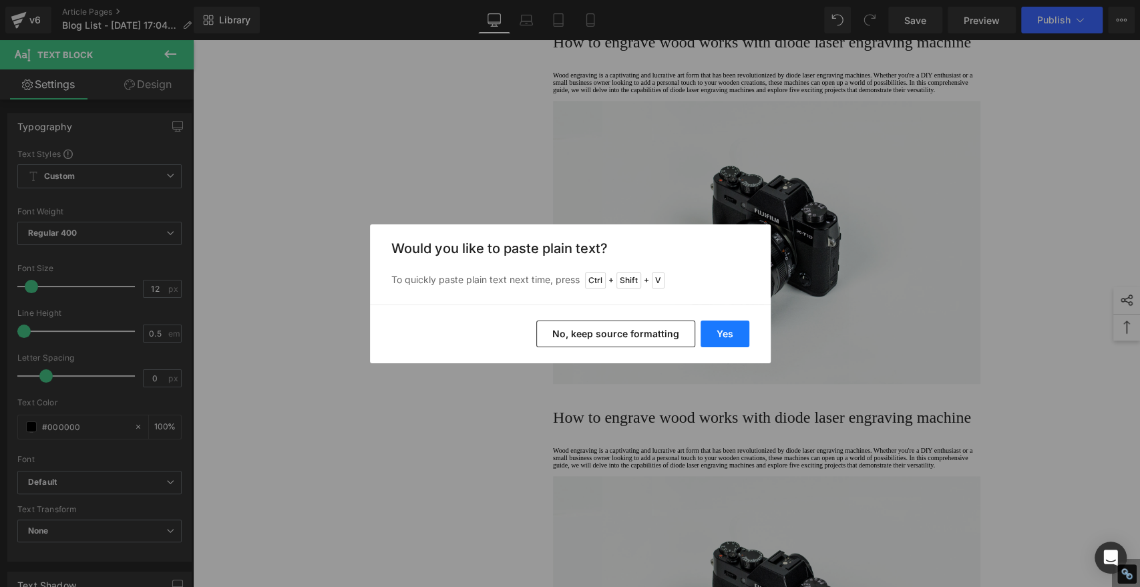
click at [716, 331] on button "Yes" at bounding box center [725, 334] width 49 height 27
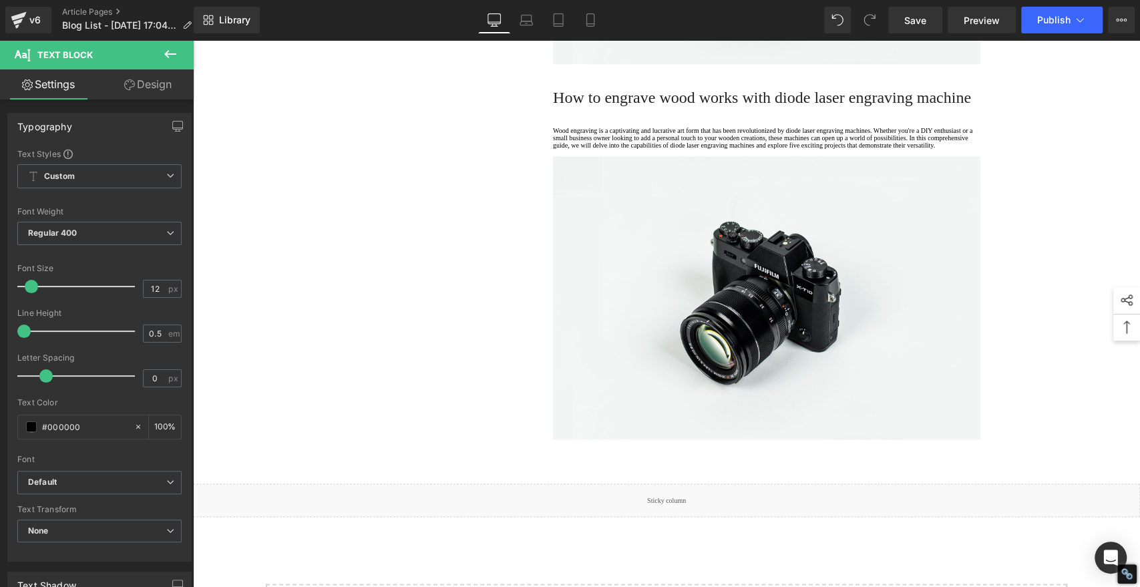
scroll to position [4602, 0]
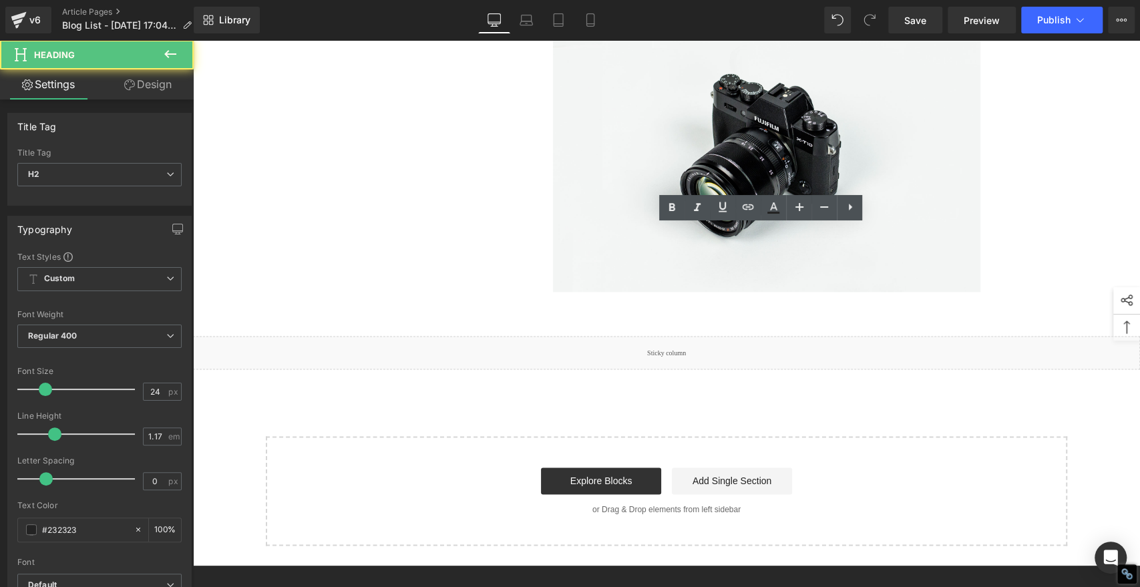
paste div
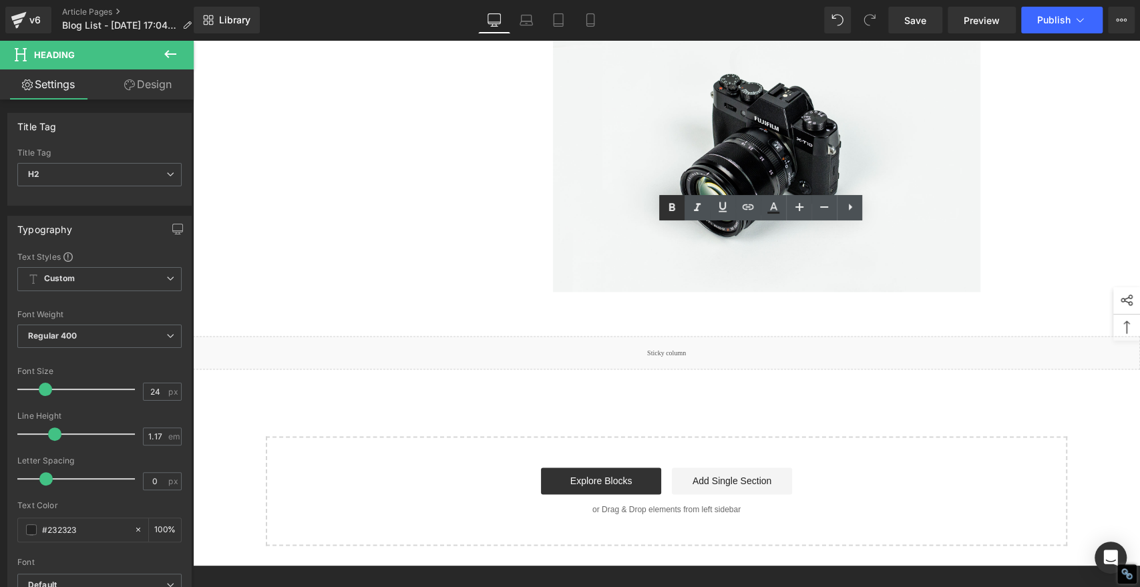
click at [670, 207] on icon at bounding box center [672, 207] width 6 height 8
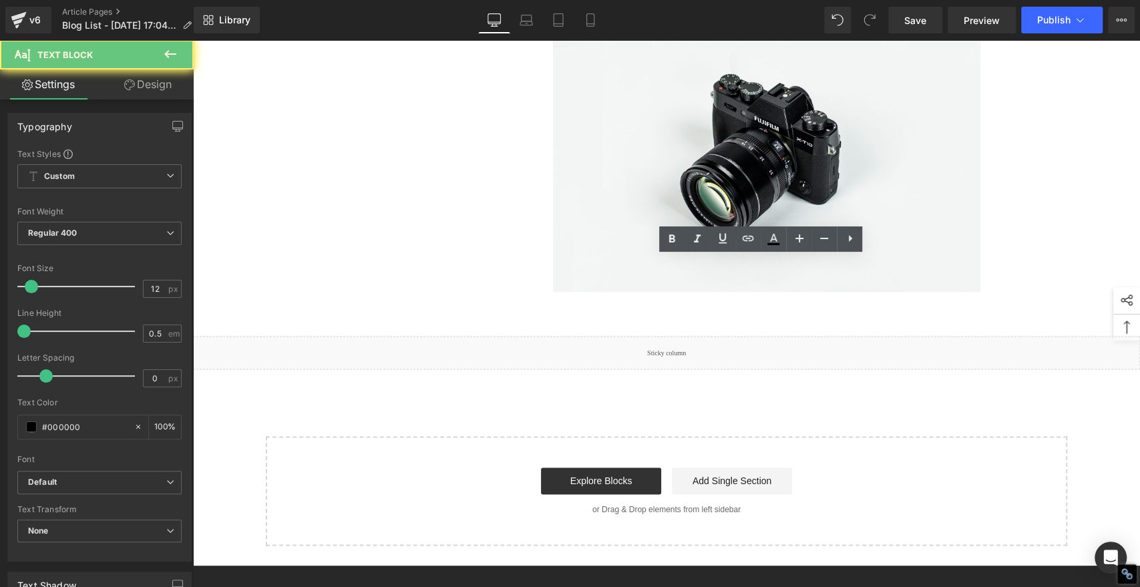
drag, startPoint x: 601, startPoint y: 325, endPoint x: 499, endPoint y: 222, distance: 144.1
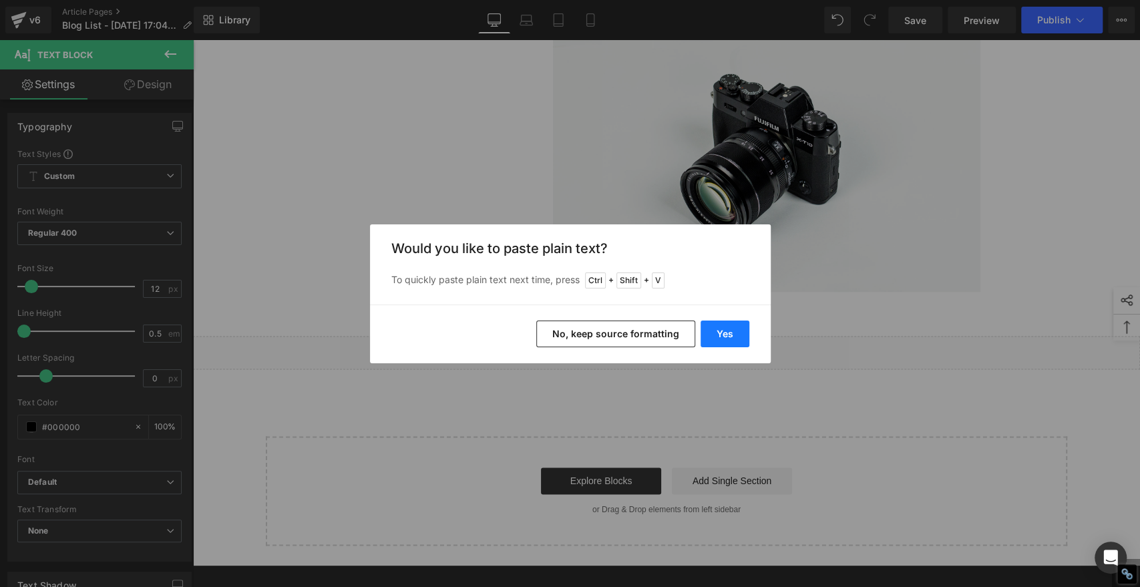
click at [731, 332] on button "Yes" at bounding box center [725, 334] width 49 height 27
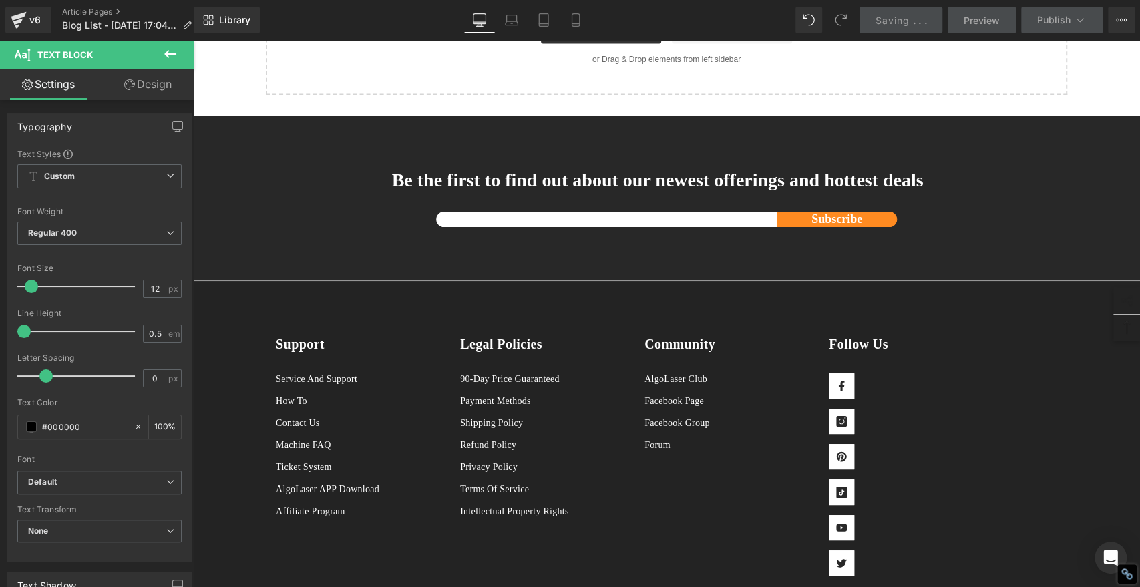
scroll to position [5196, 0]
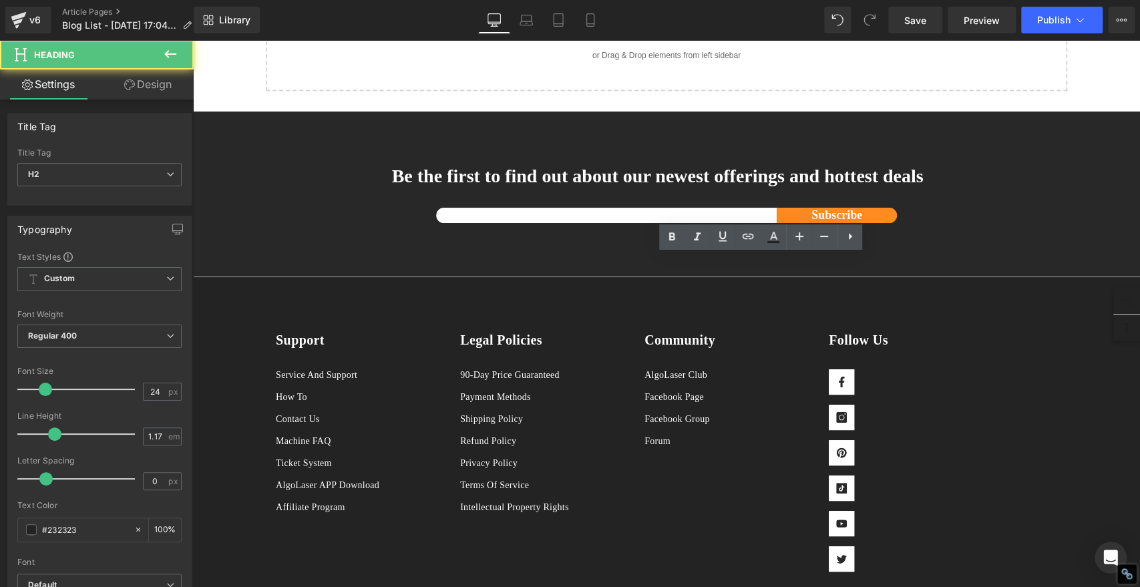
paste div
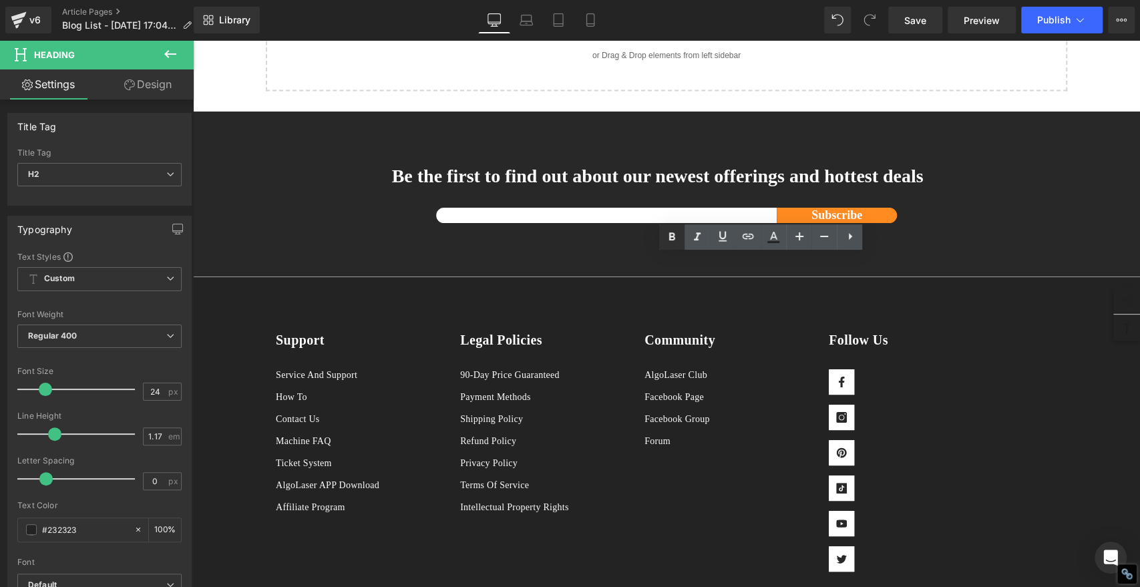
click at [667, 237] on icon at bounding box center [672, 237] width 16 height 16
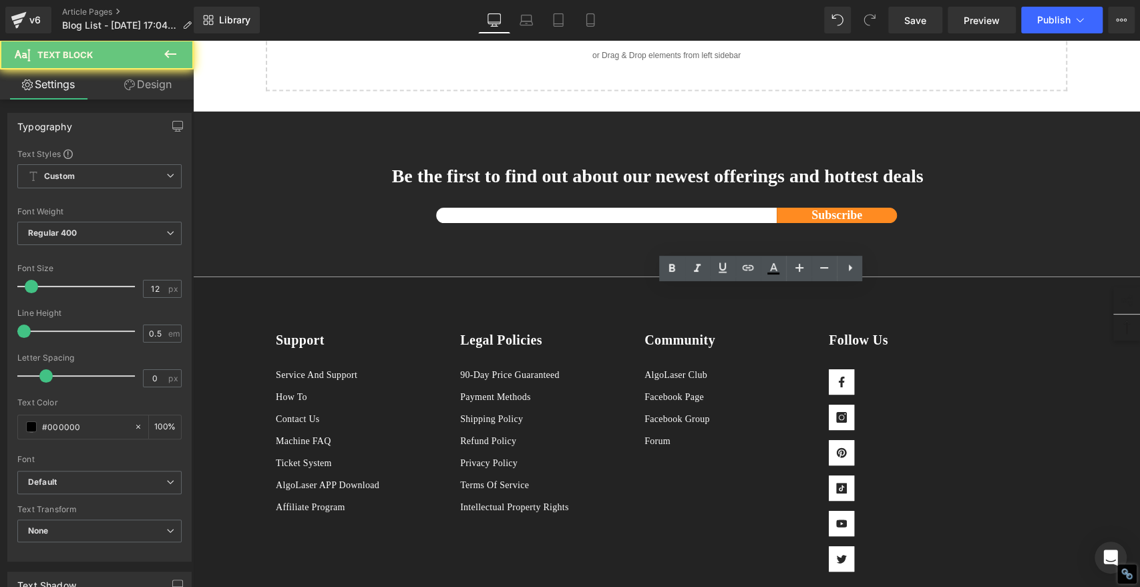
drag, startPoint x: 599, startPoint y: 350, endPoint x: 603, endPoint y: 357, distance: 8.1
drag, startPoint x: 606, startPoint y: 356, endPoint x: 498, endPoint y: 269, distance: 138.8
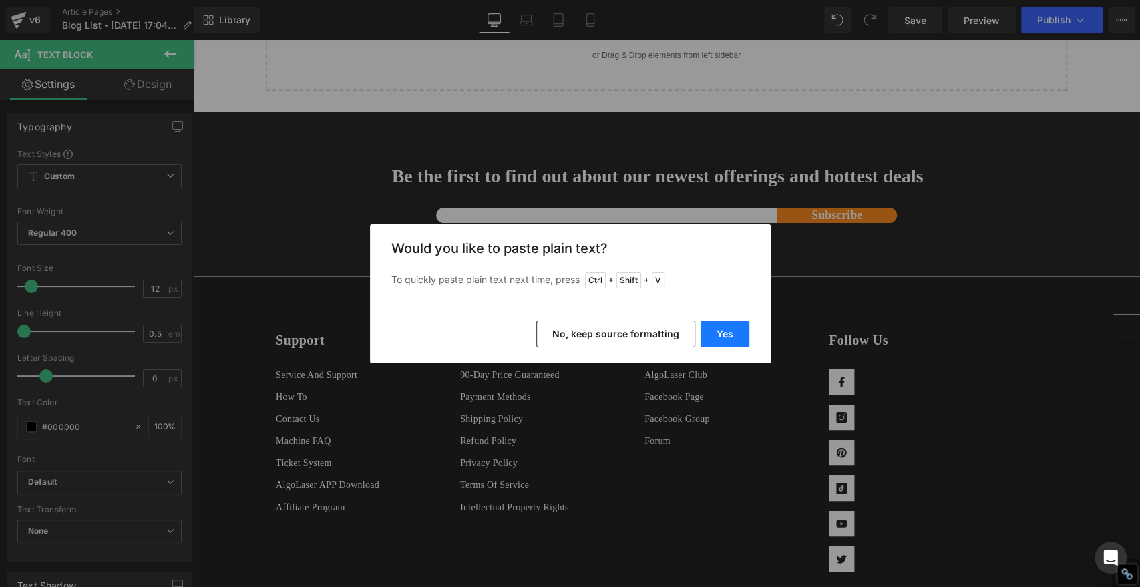
drag, startPoint x: 738, startPoint y: 330, endPoint x: 492, endPoint y: 290, distance: 249.1
click at [738, 330] on button "Yes" at bounding box center [725, 334] width 49 height 27
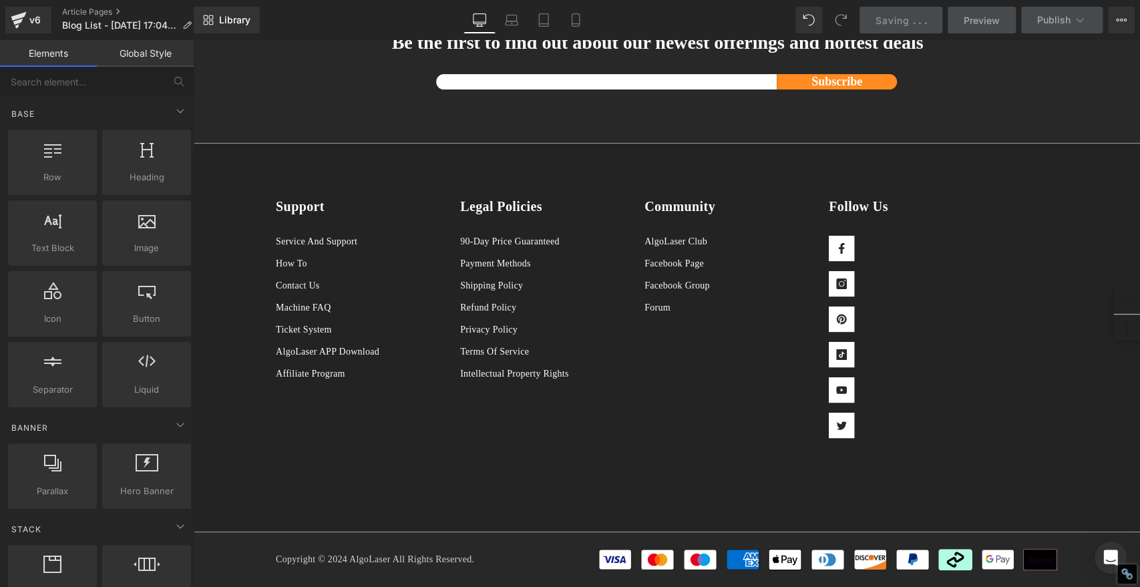
scroll to position [5419, 0]
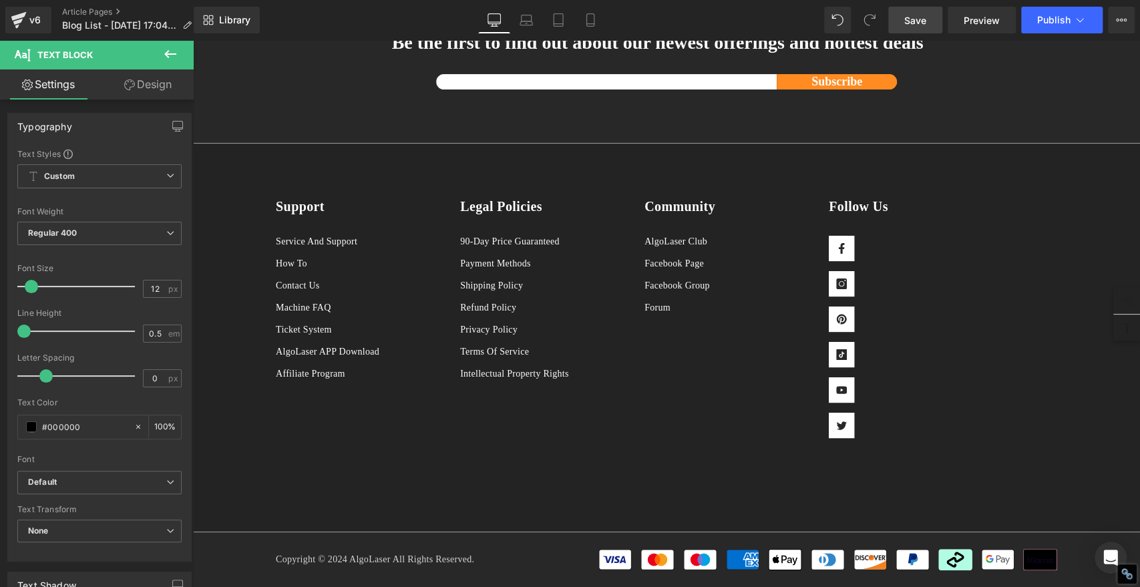
drag, startPoint x: 903, startPoint y: 21, endPoint x: 685, endPoint y: 15, distance: 218.5
click at [903, 21] on link "Save" at bounding box center [916, 20] width 54 height 27
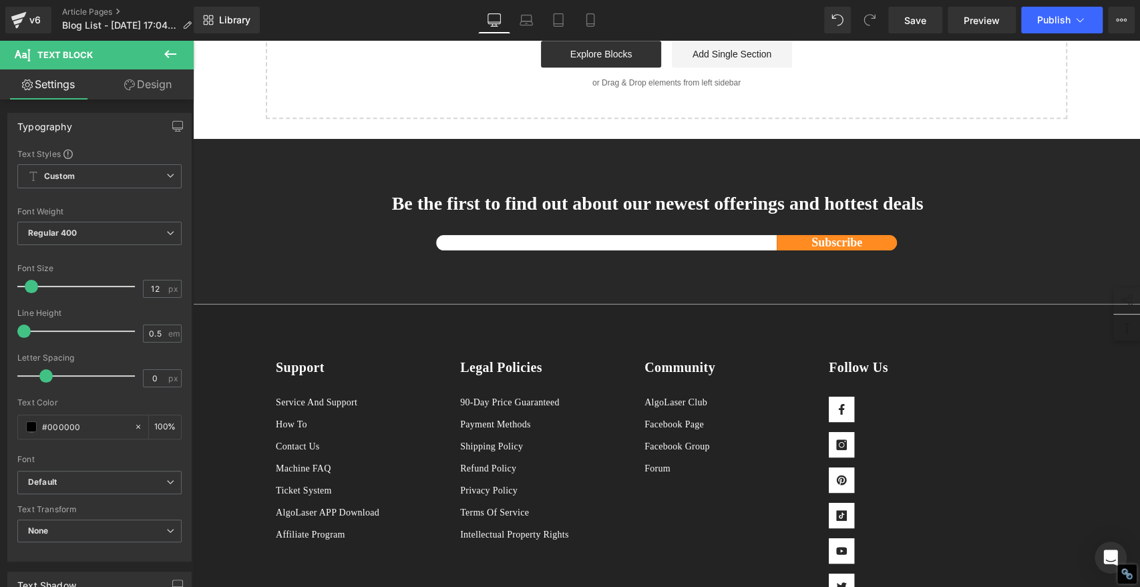
scroll to position [4454, 0]
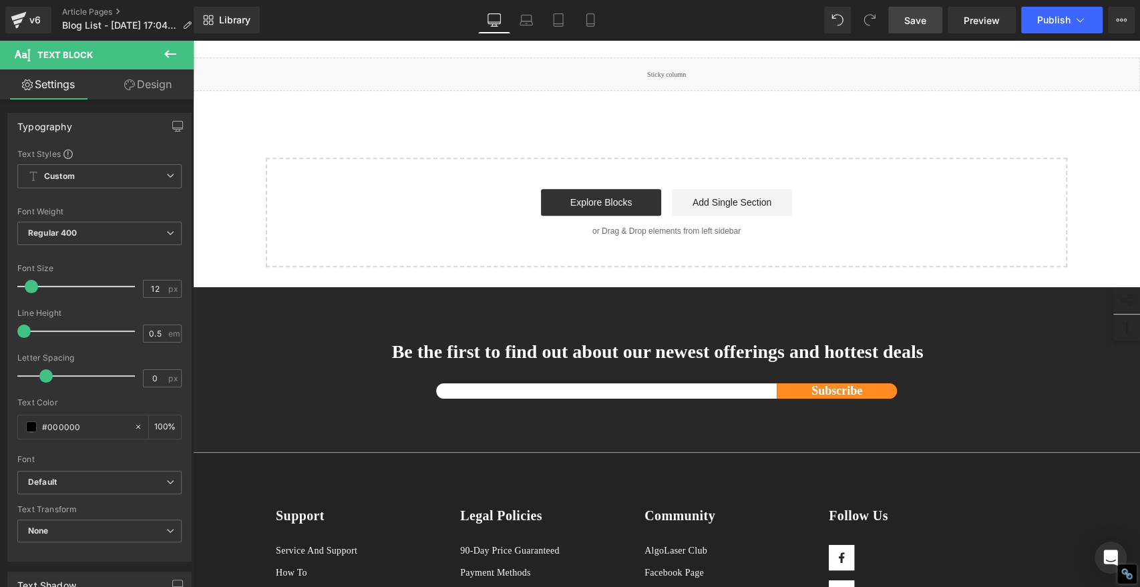
click at [914, 20] on span "Save" at bounding box center [916, 20] width 22 height 14
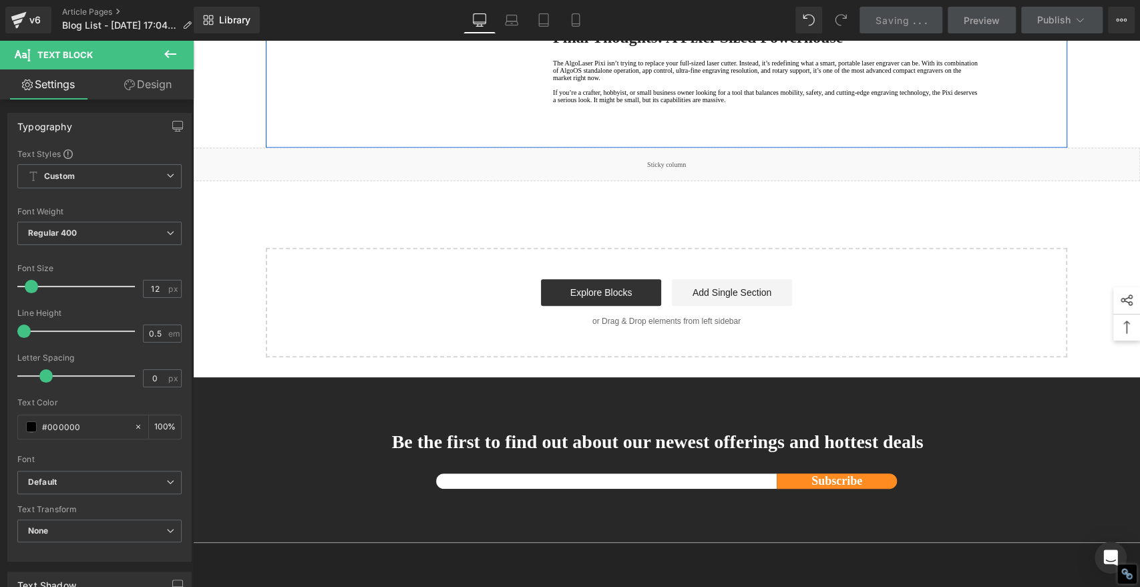
scroll to position [4231, 0]
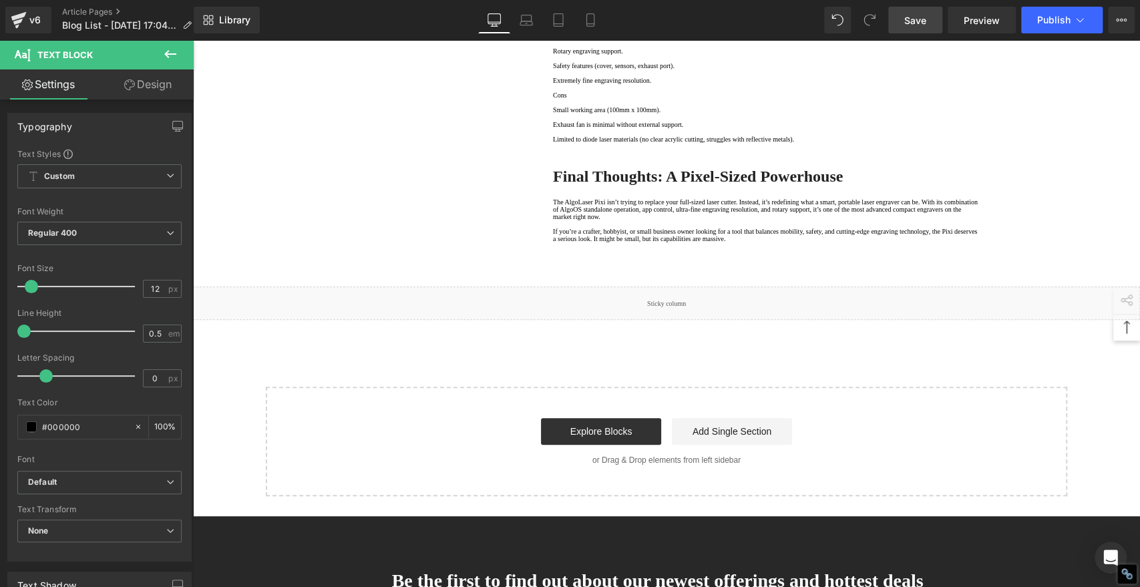
scroll to position [3860, 0]
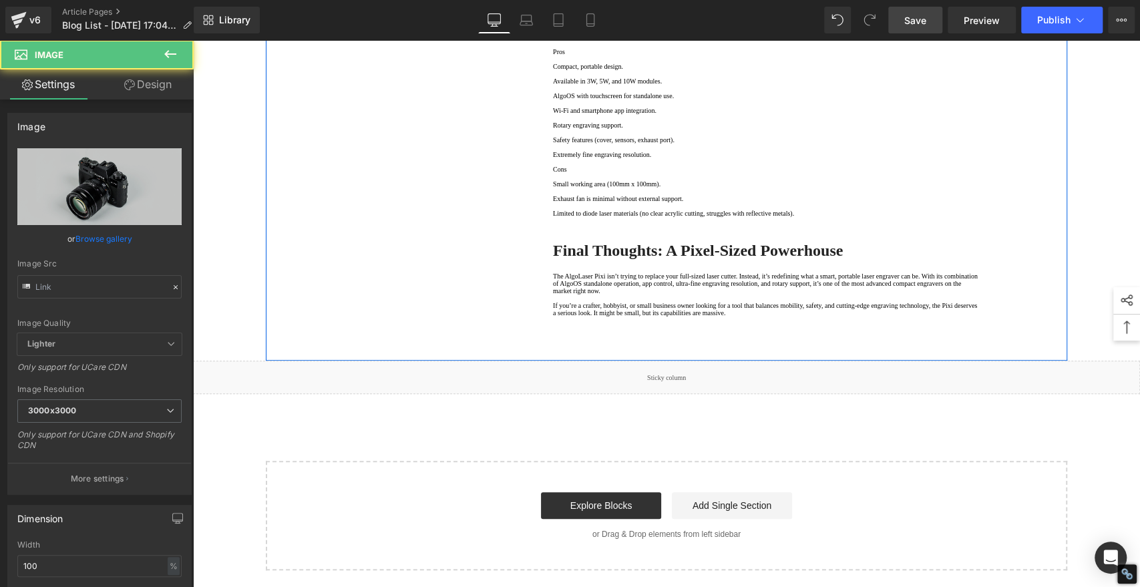
drag, startPoint x: 789, startPoint y: 323, endPoint x: 780, endPoint y: 314, distance: 13.2
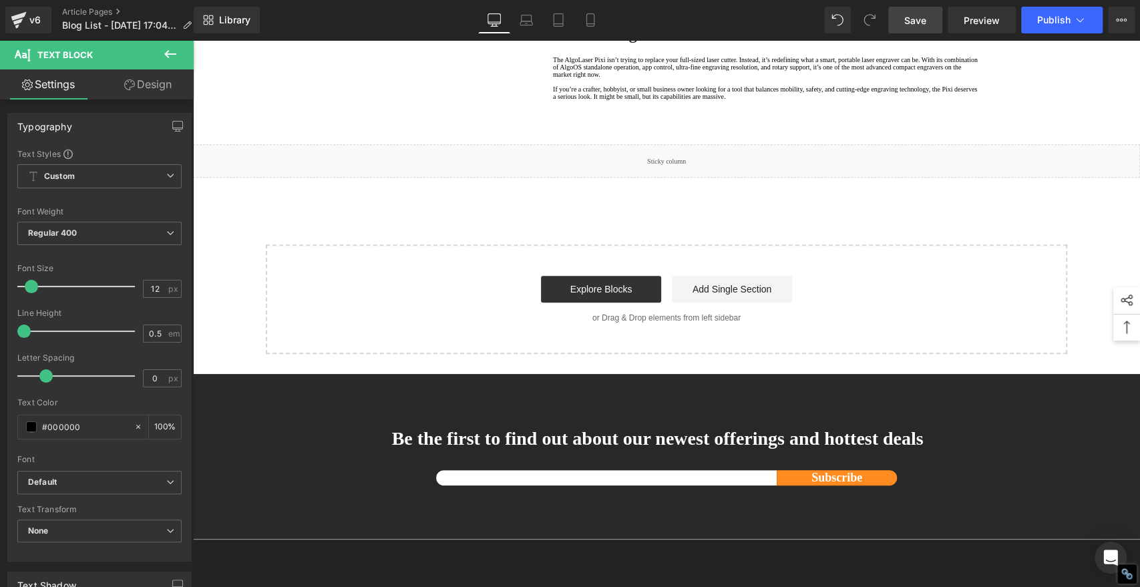
drag, startPoint x: 501, startPoint y: 266, endPoint x: 488, endPoint y: 276, distance: 16.2
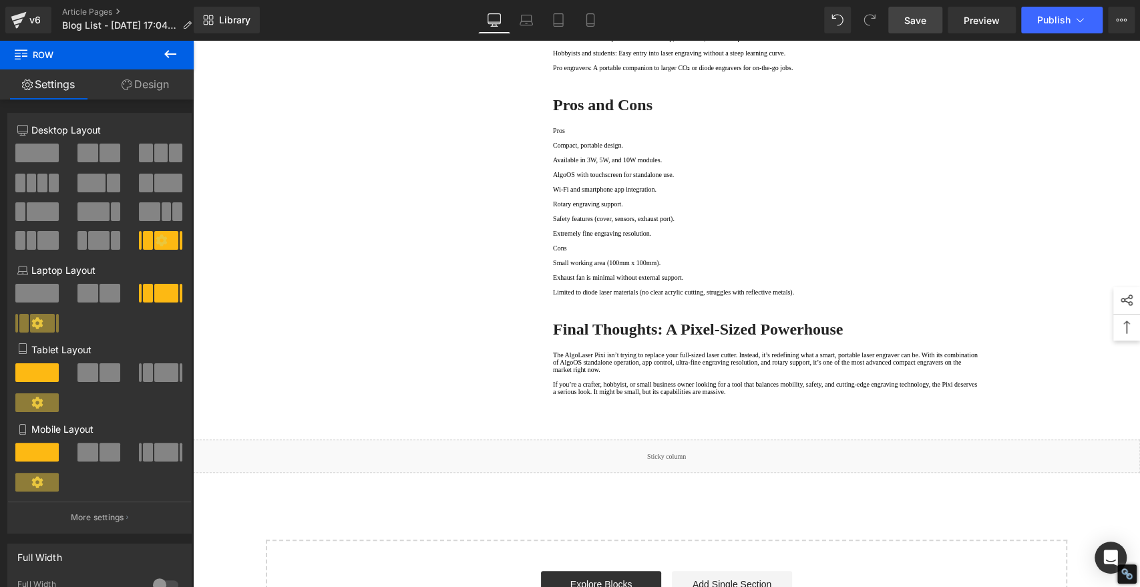
scroll to position [3415, 0]
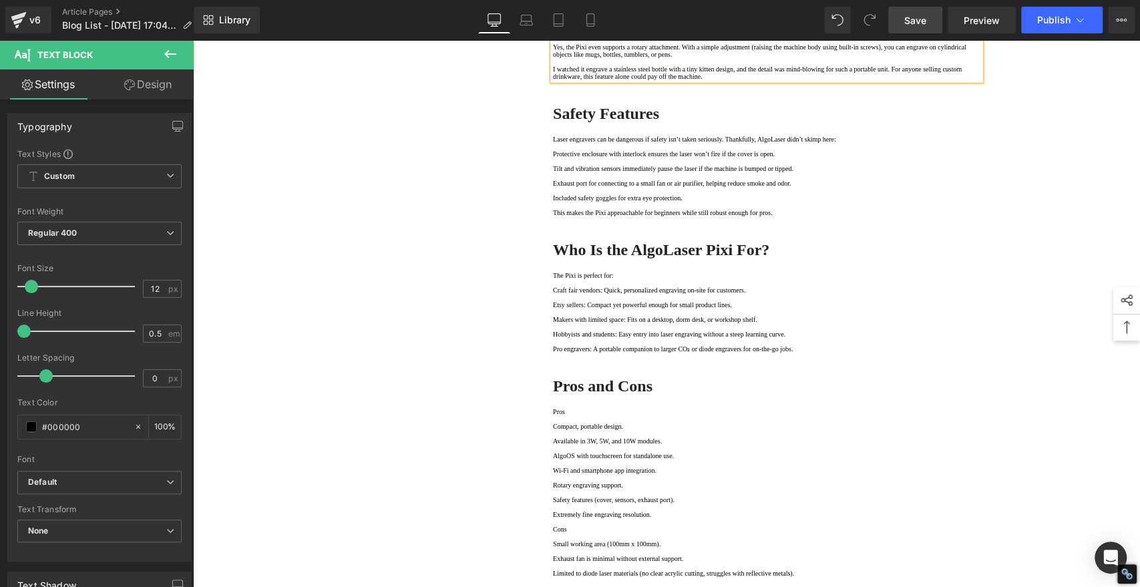
scroll to position [2895, 0]
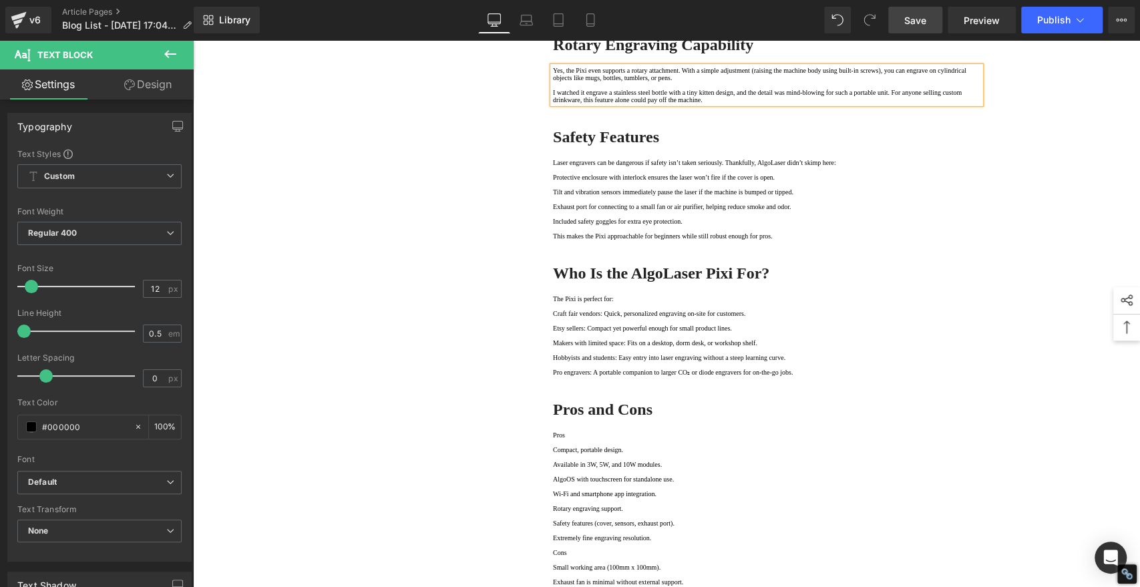
drag, startPoint x: 714, startPoint y: 335, endPoint x: 718, endPoint y: 341, distance: 7.8
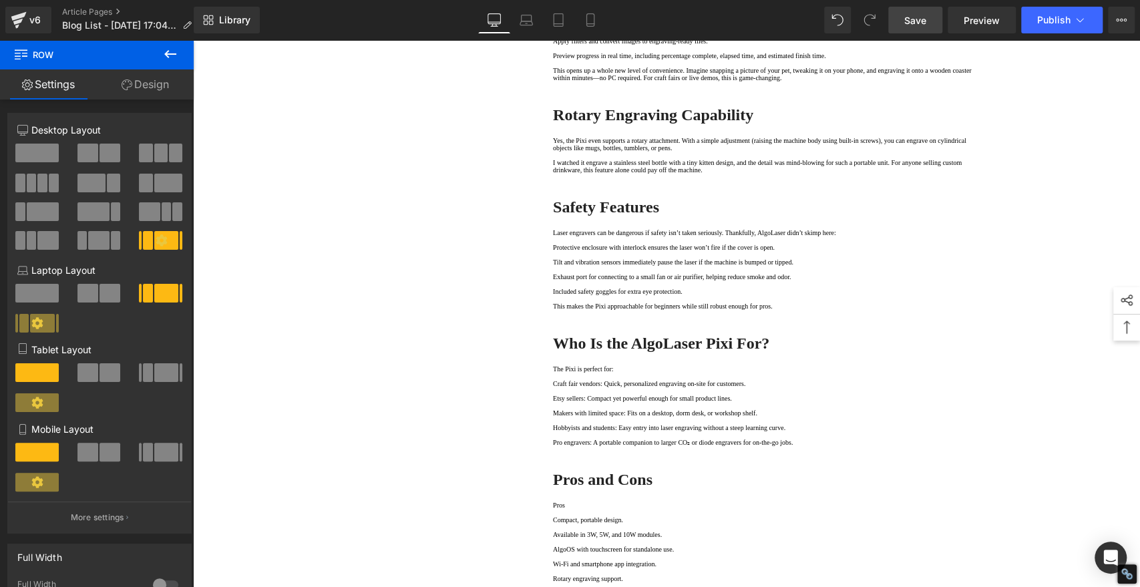
scroll to position [2449, 0]
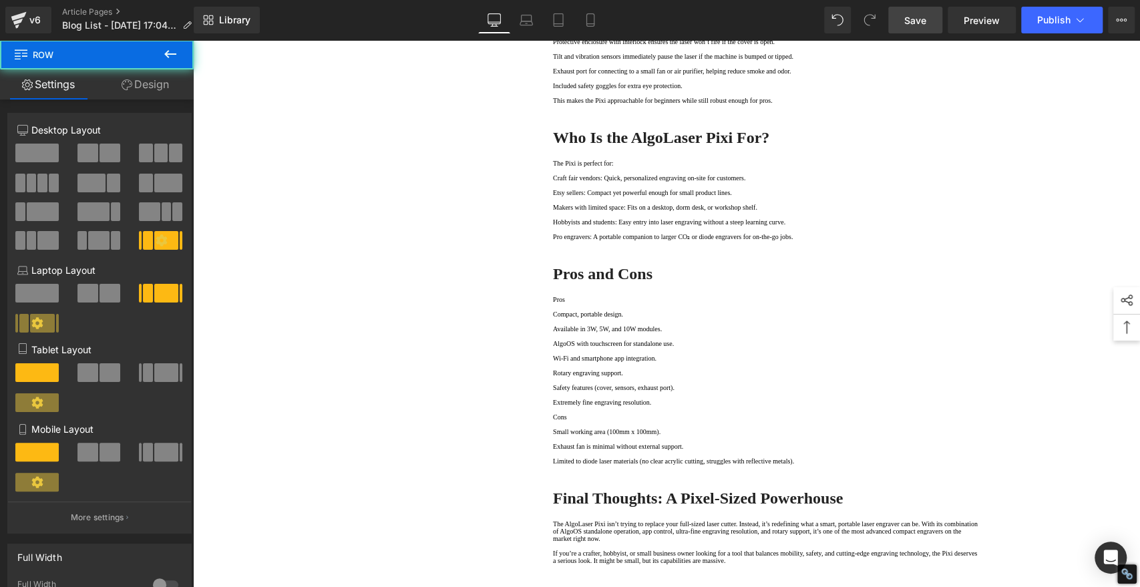
drag, startPoint x: 473, startPoint y: 263, endPoint x: 470, endPoint y: 305, distance: 42.2
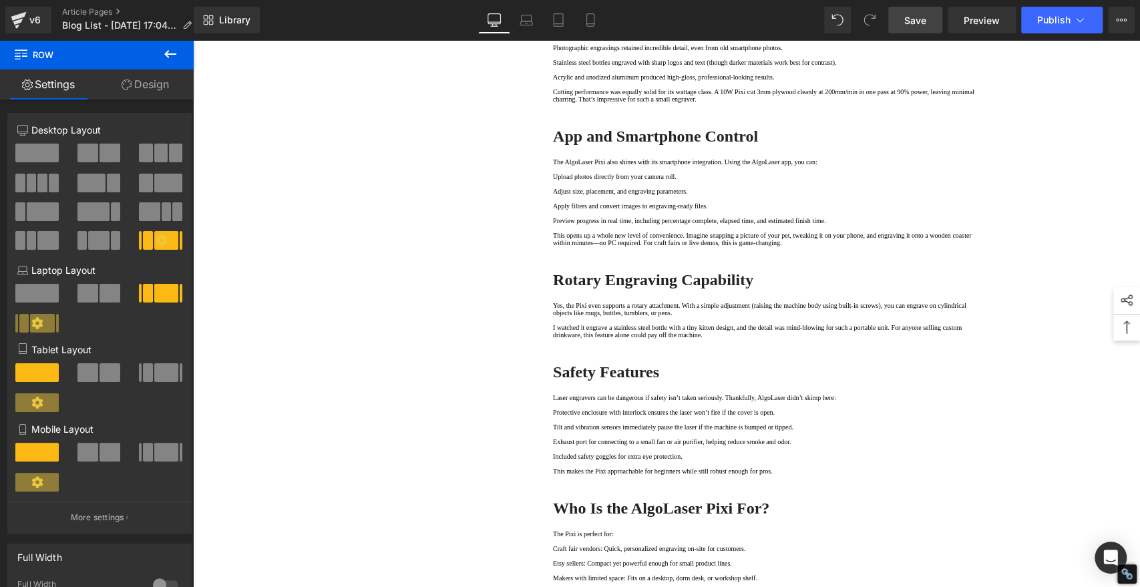
scroll to position [1855, 0]
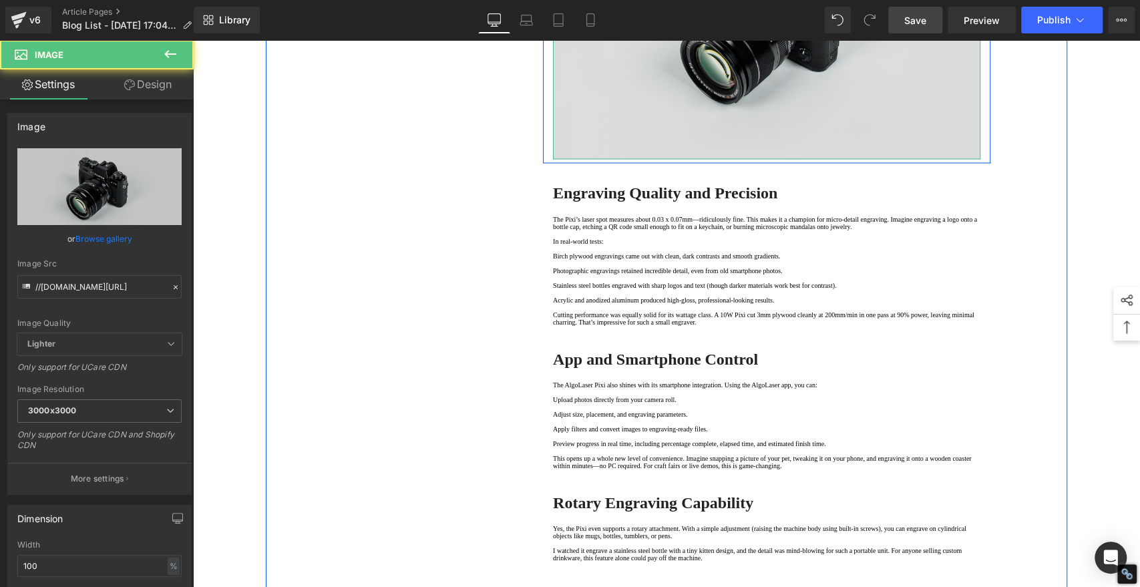
click at [723, 160] on img at bounding box center [767, 17] width 428 height 283
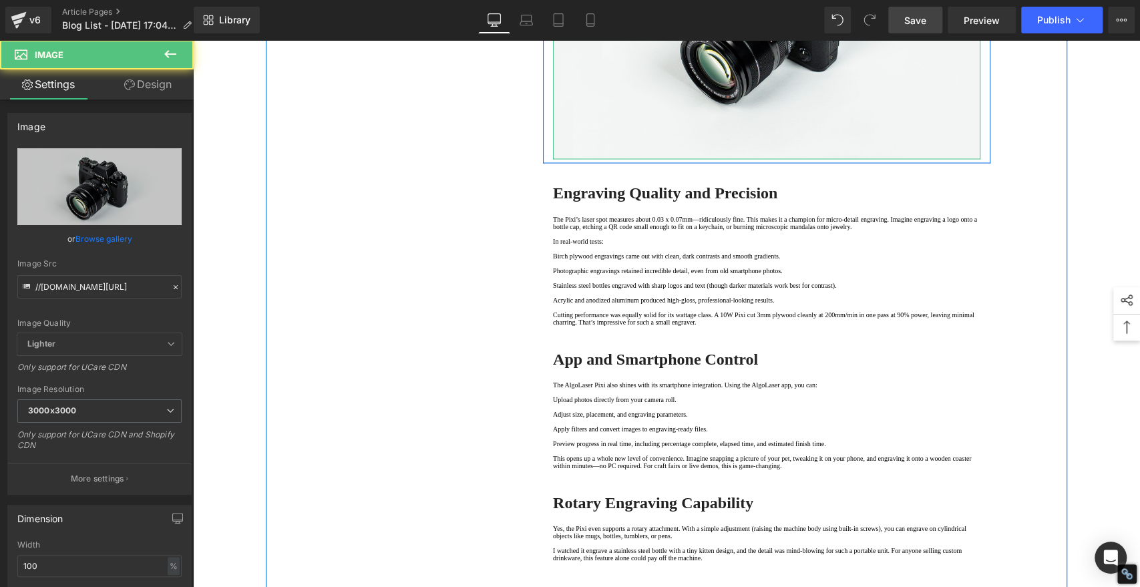
click at [786, 21] on icon at bounding box center [787, 18] width 2 height 5
click at [791, 22] on icon at bounding box center [794, 18] width 7 height 7
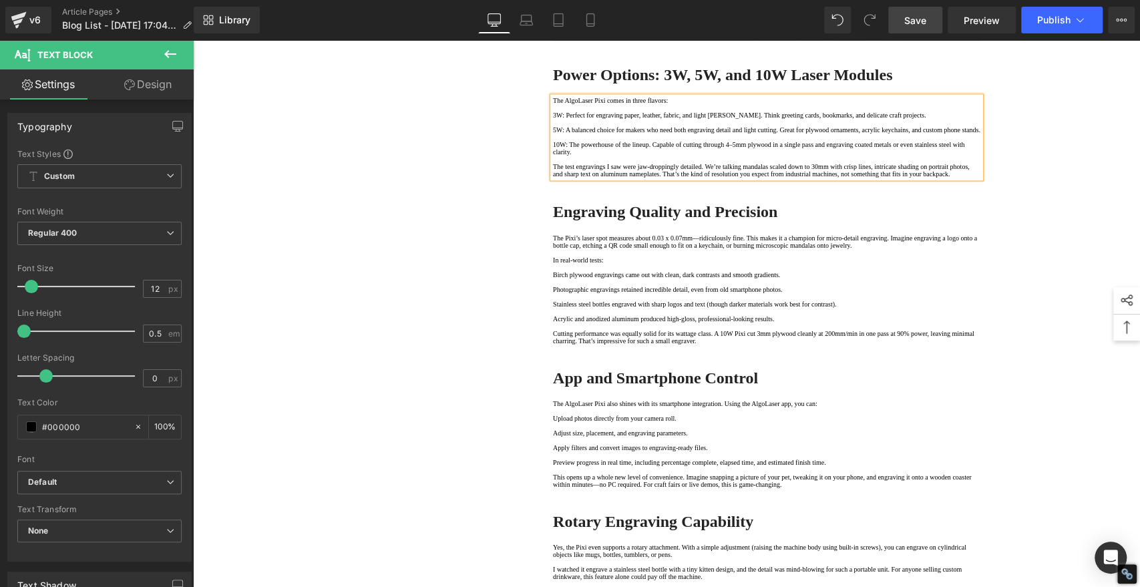
scroll to position [1485, 0]
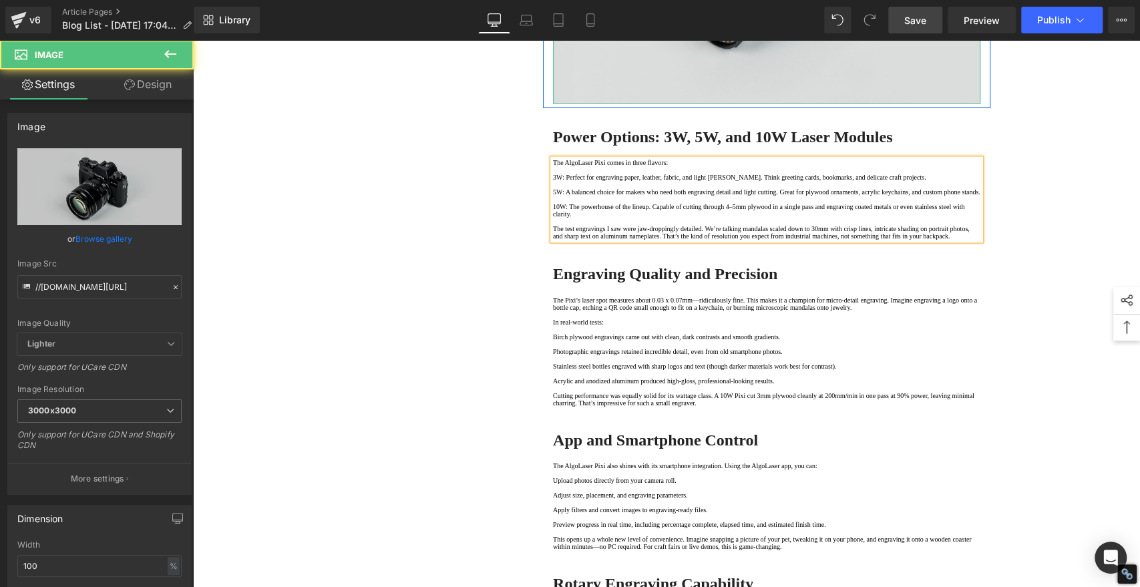
drag, startPoint x: 784, startPoint y: 207, endPoint x: 809, endPoint y: 251, distance: 50.0
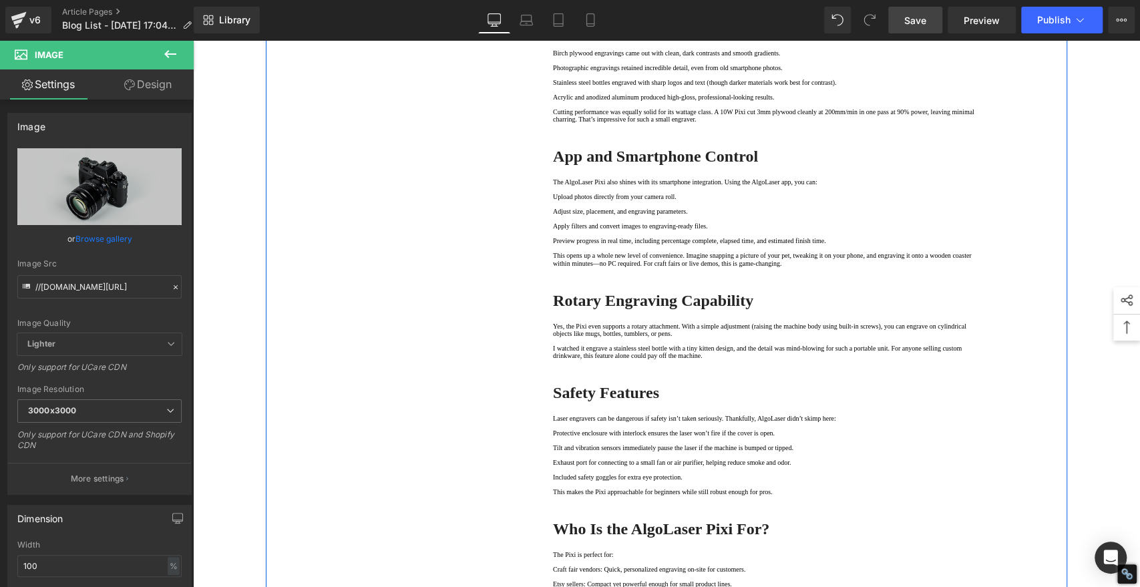
scroll to position [1261, 0]
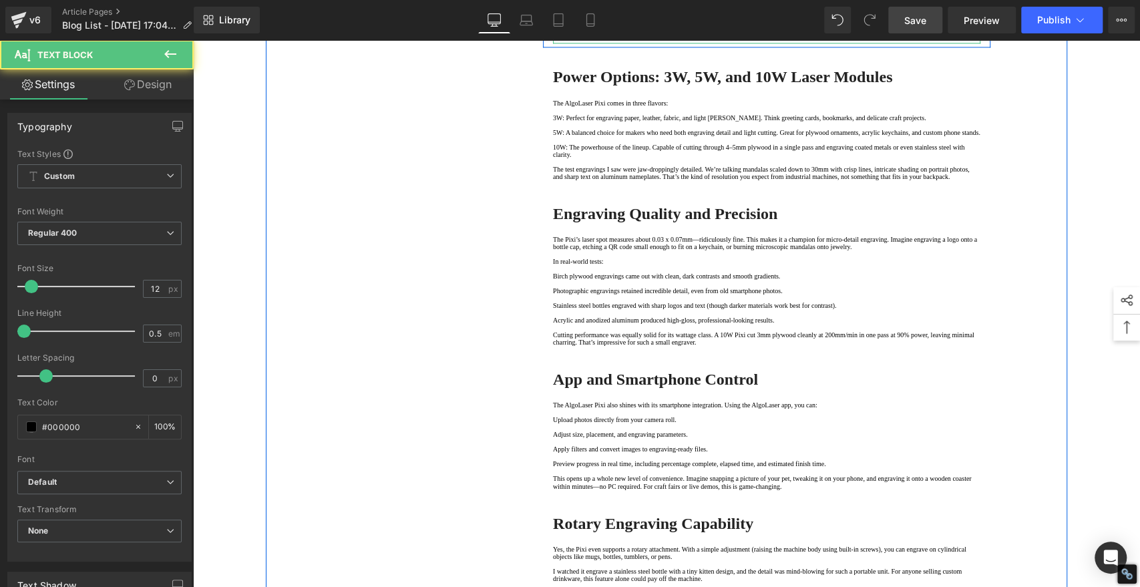
click at [563, 43] on p at bounding box center [767, 39] width 428 height 7
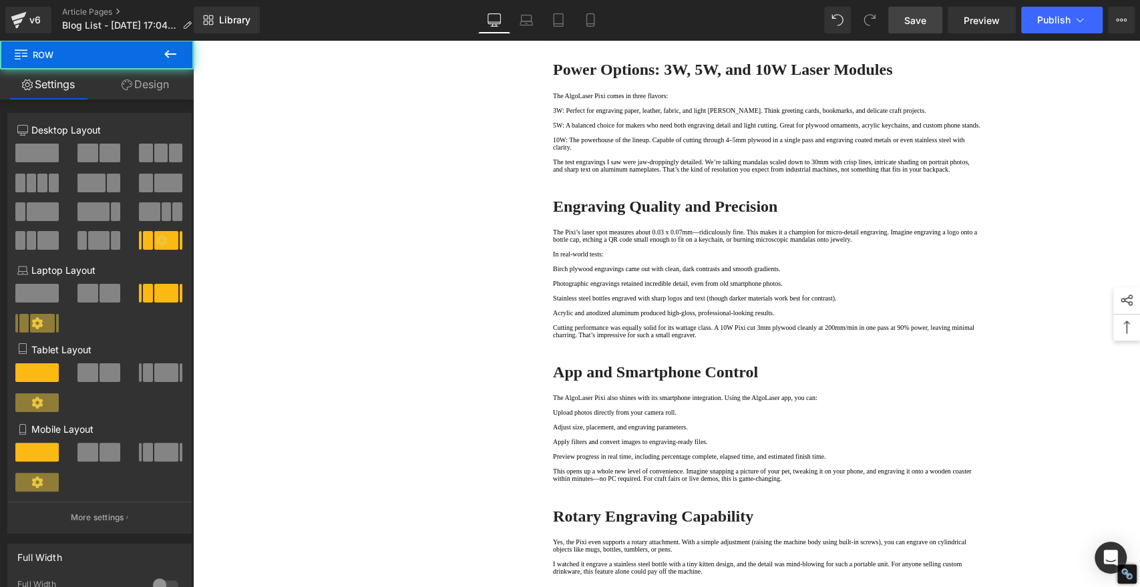
click at [377, 354] on div "1. Is the laser engraving machine good at engraving wooden materials Text Block…" at bounding box center [667, 47] width 802 height 2336
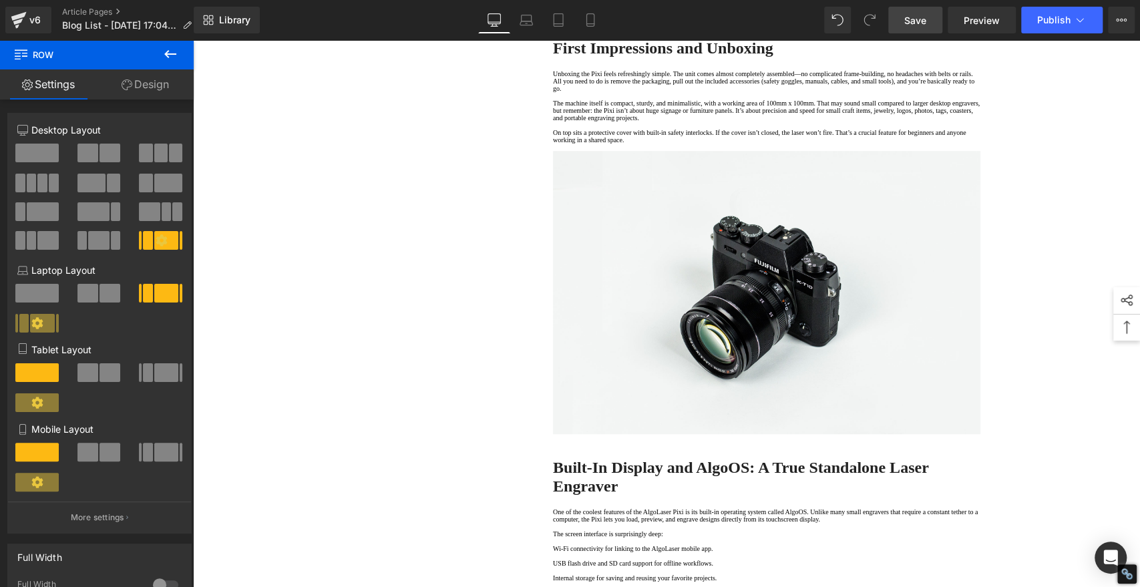
scroll to position [519, 0]
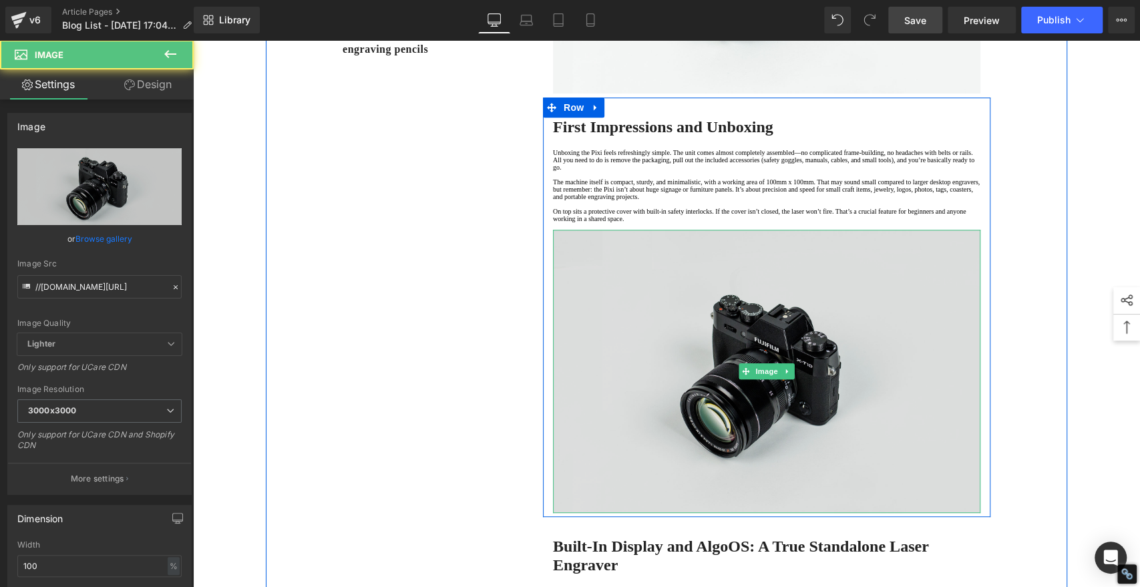
click at [743, 472] on img at bounding box center [767, 371] width 428 height 283
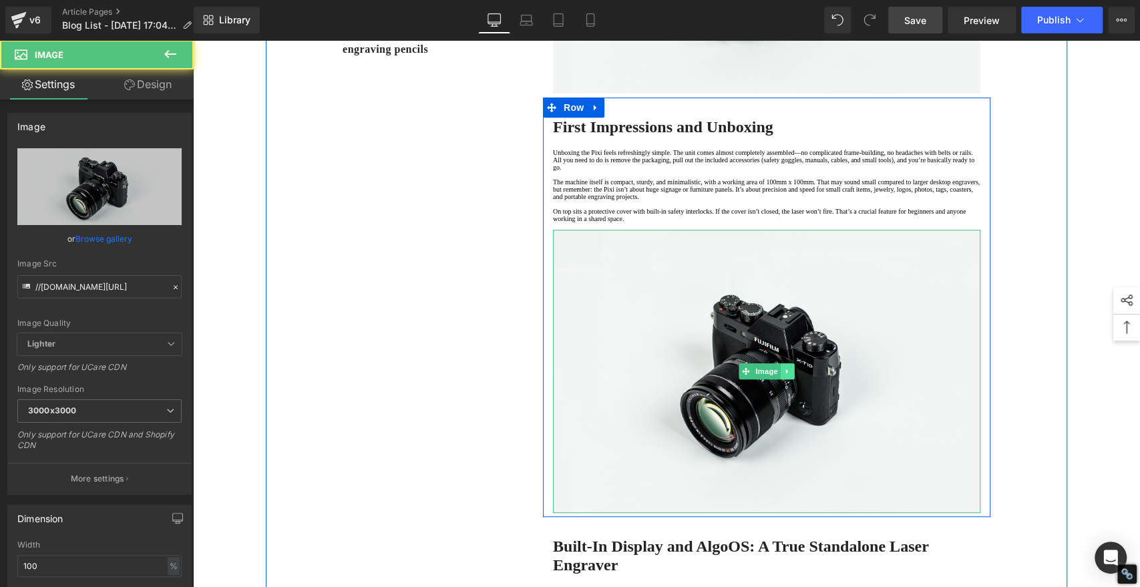
click at [786, 374] on icon at bounding box center [787, 371] width 2 height 5
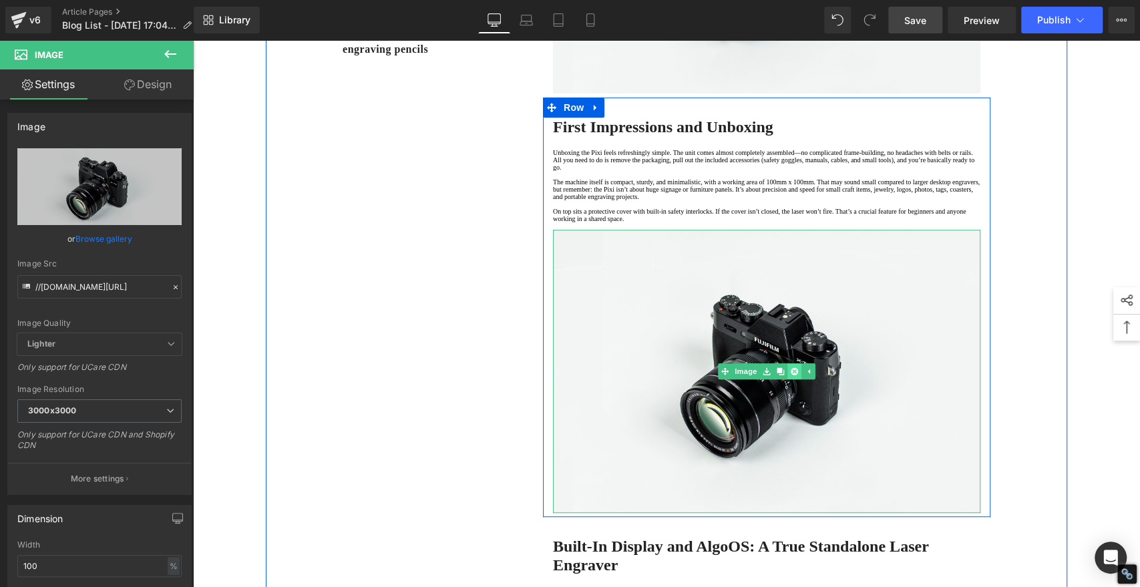
click at [791, 375] on icon at bounding box center [794, 371] width 7 height 8
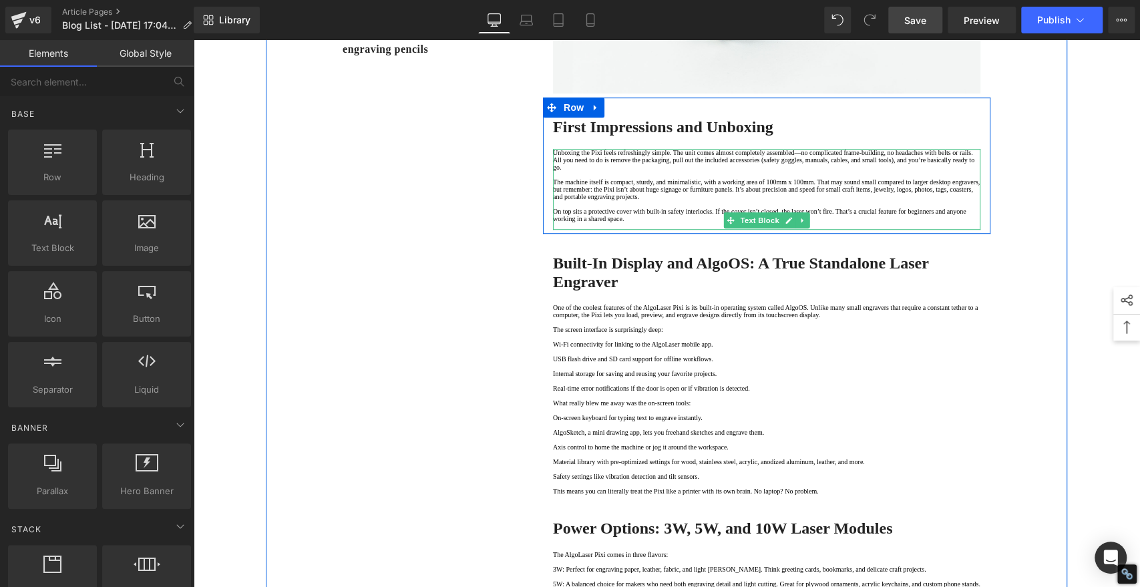
click at [578, 230] on p at bounding box center [767, 225] width 428 height 7
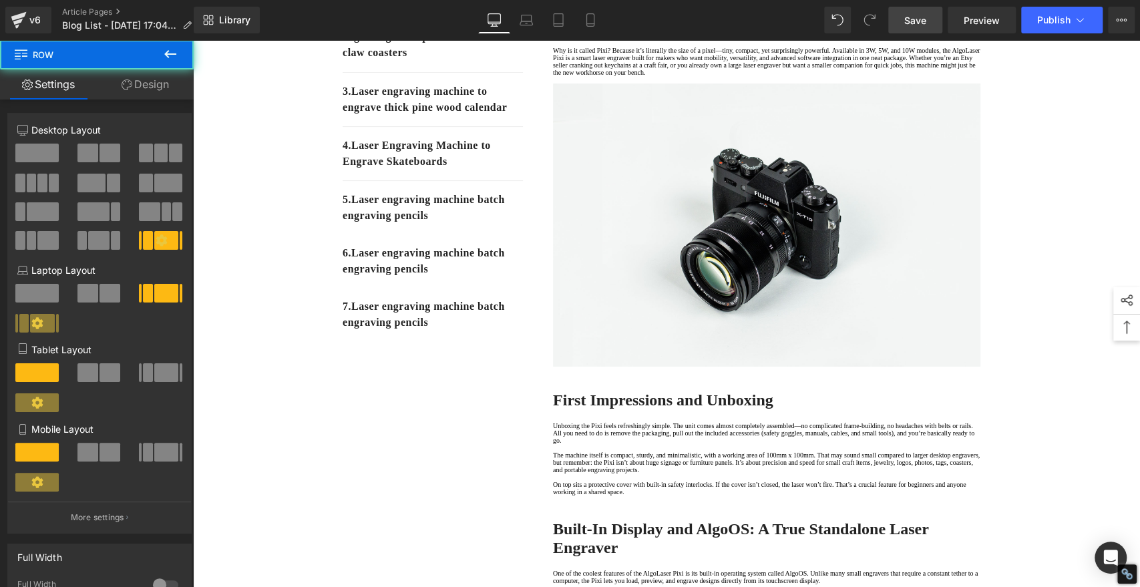
scroll to position [222, 0]
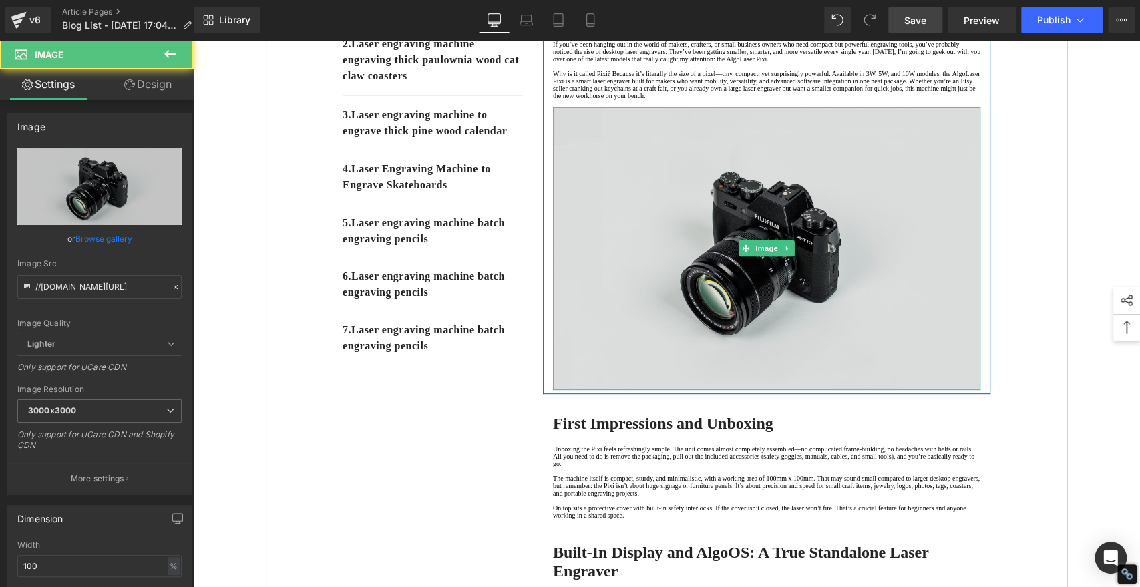
click at [726, 267] on img at bounding box center [767, 248] width 428 height 283
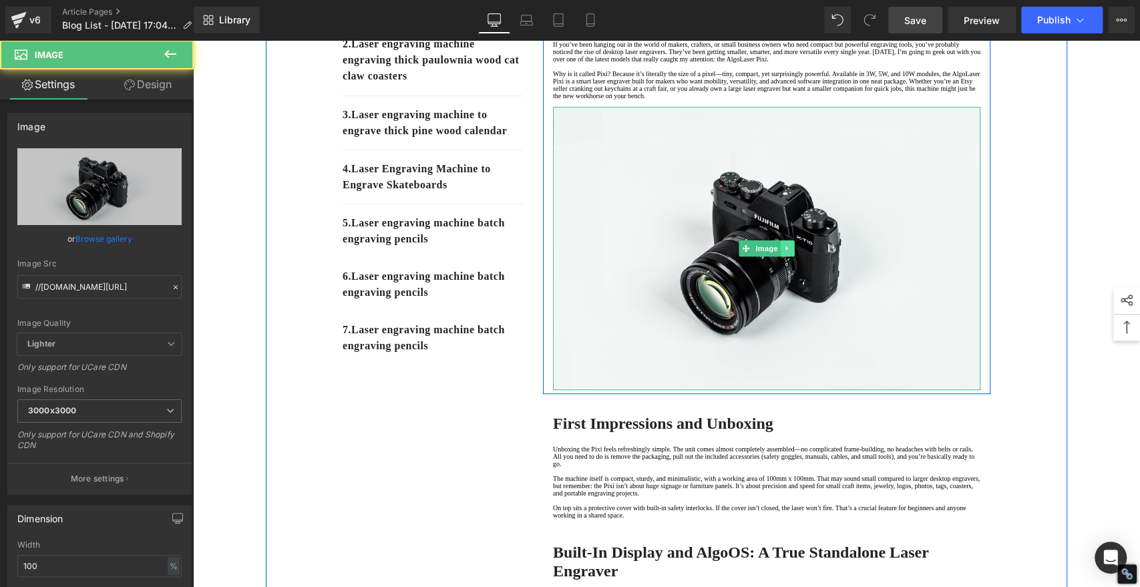
click at [786, 251] on icon at bounding box center [787, 249] width 2 height 5
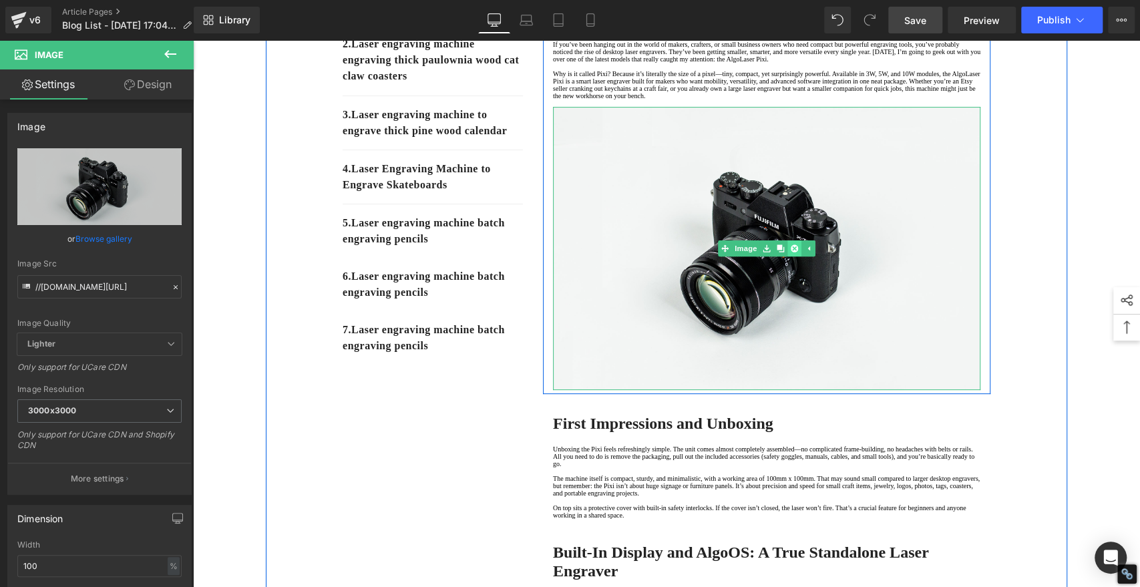
click at [791, 253] on icon at bounding box center [794, 248] width 7 height 7
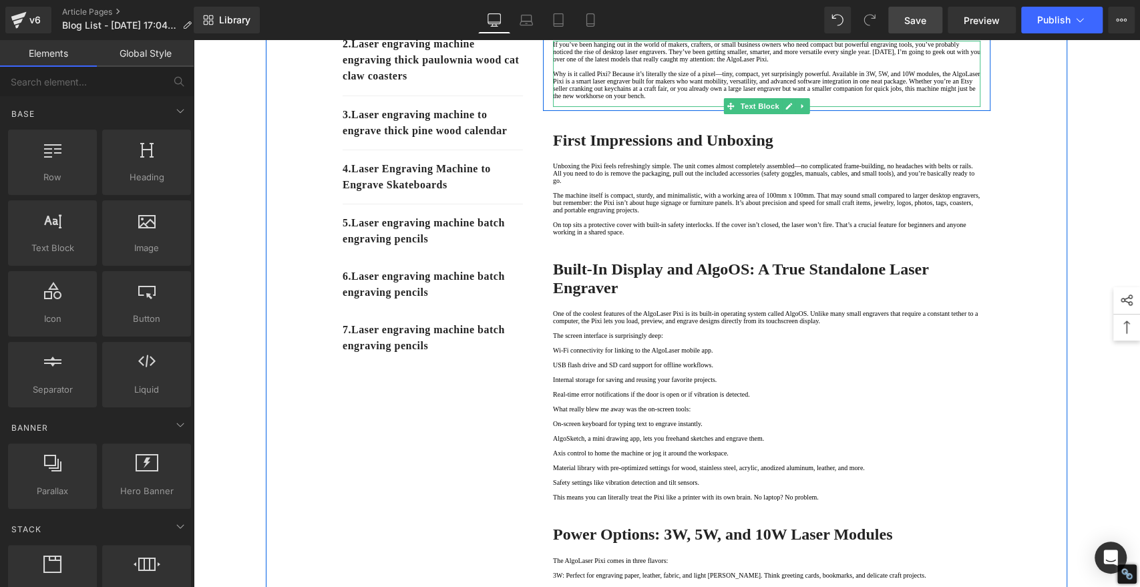
click at [595, 107] on p at bounding box center [767, 103] width 428 height 7
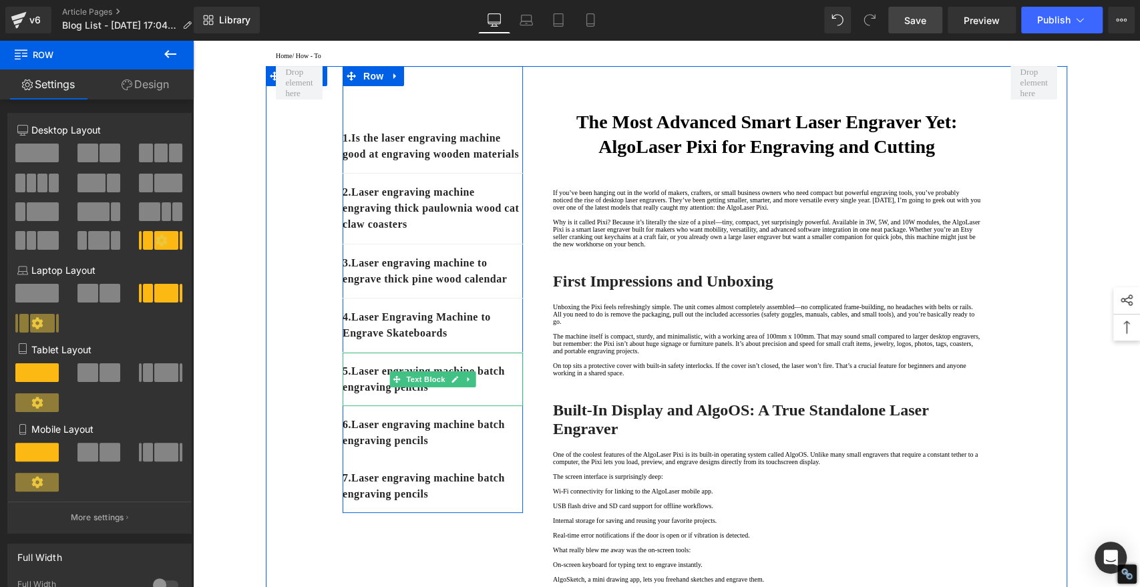
scroll to position [148, 0]
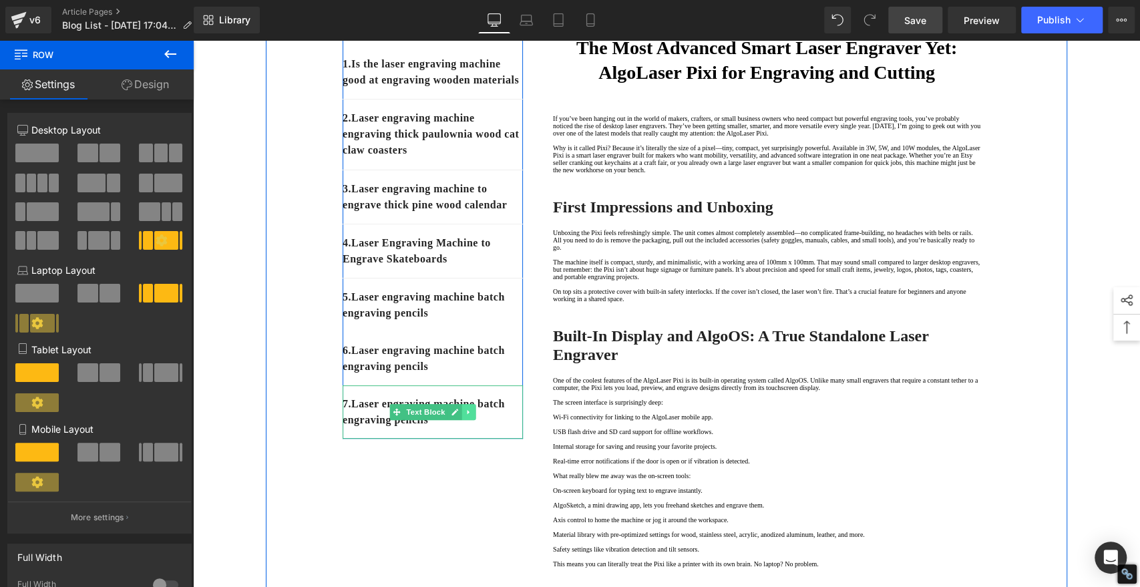
click at [465, 416] on icon at bounding box center [468, 412] width 7 height 8
click at [469, 420] on link at bounding box center [476, 412] width 14 height 16
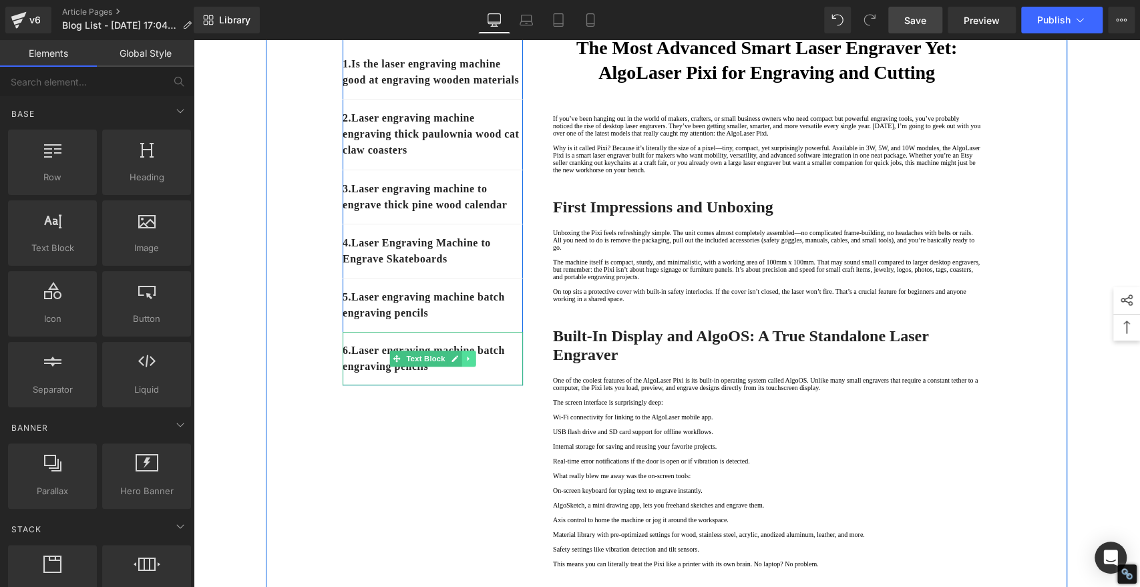
click at [463, 367] on link at bounding box center [469, 359] width 14 height 16
click at [472, 362] on icon at bounding box center [475, 358] width 7 height 7
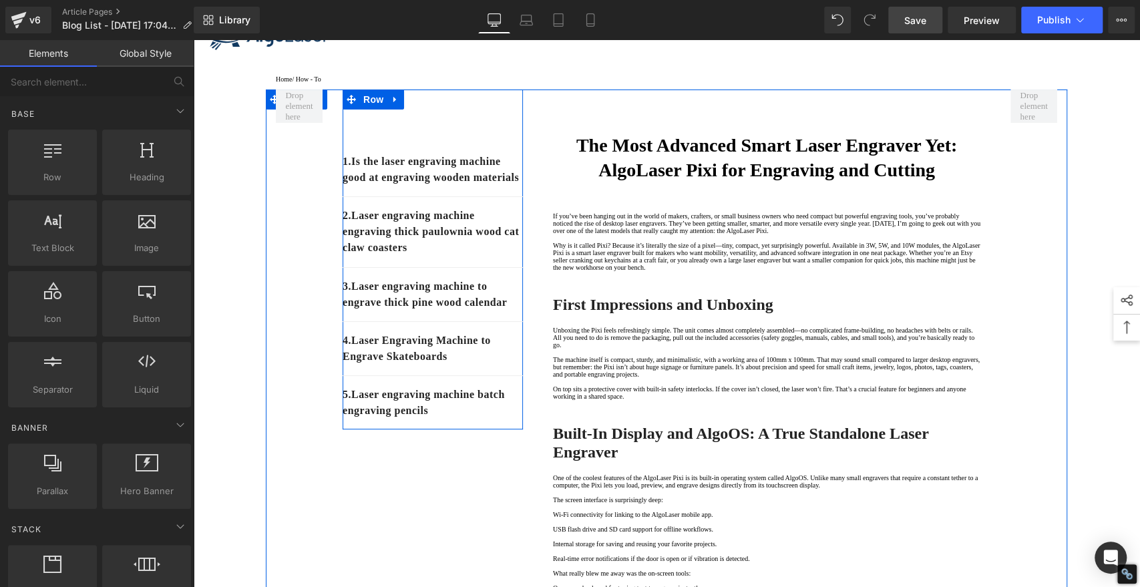
scroll to position [74, 0]
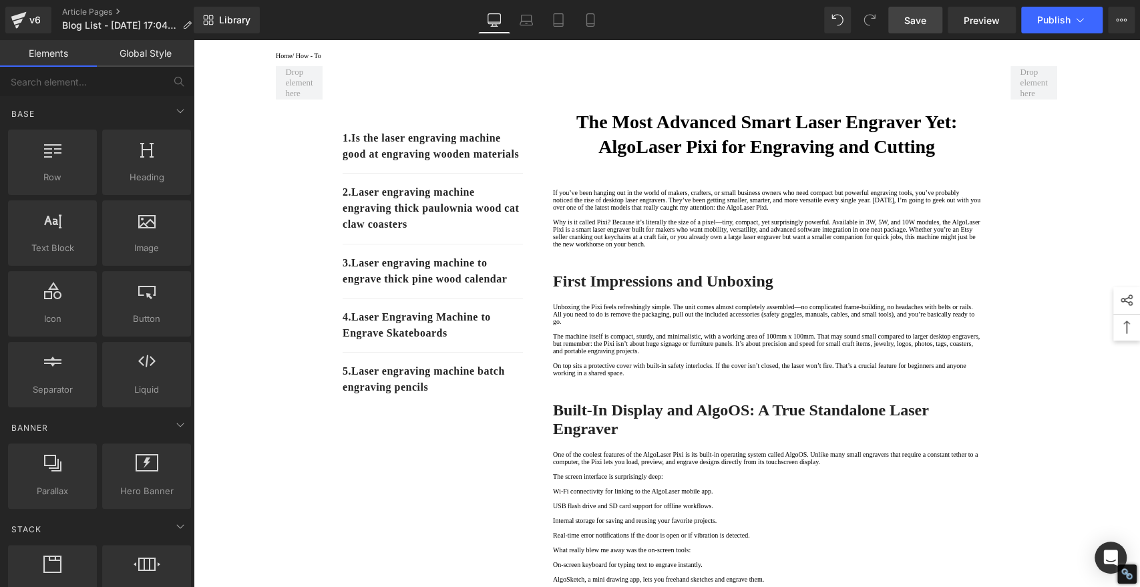
drag, startPoint x: 918, startPoint y: 17, endPoint x: 722, endPoint y: 23, distance: 196.5
click at [918, 17] on span "Save" at bounding box center [916, 20] width 22 height 14
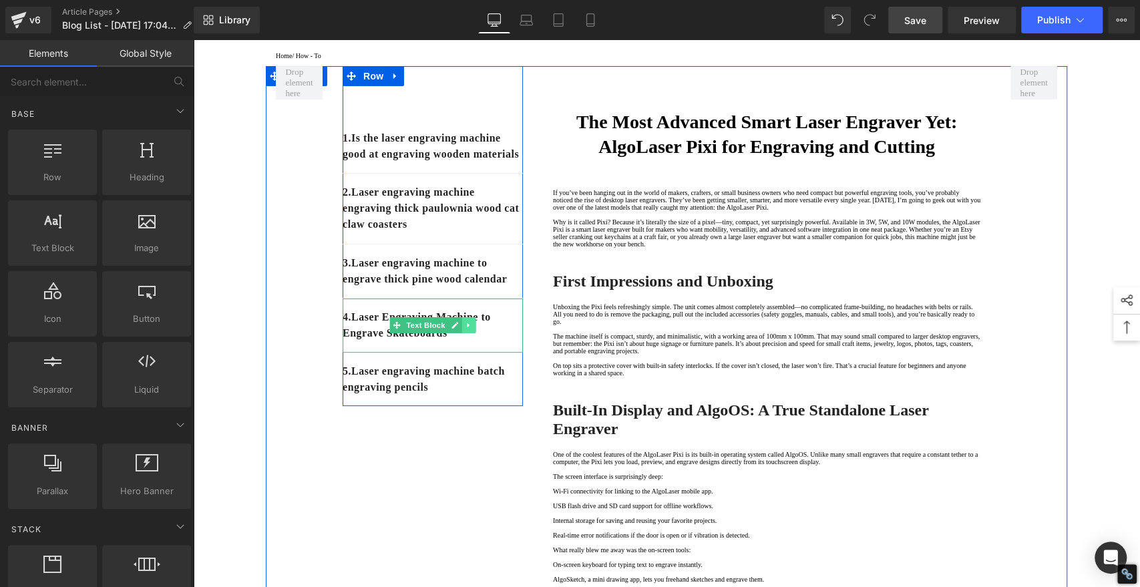
click at [465, 329] on icon at bounding box center [468, 325] width 7 height 8
click at [458, 329] on icon at bounding box center [461, 325] width 7 height 8
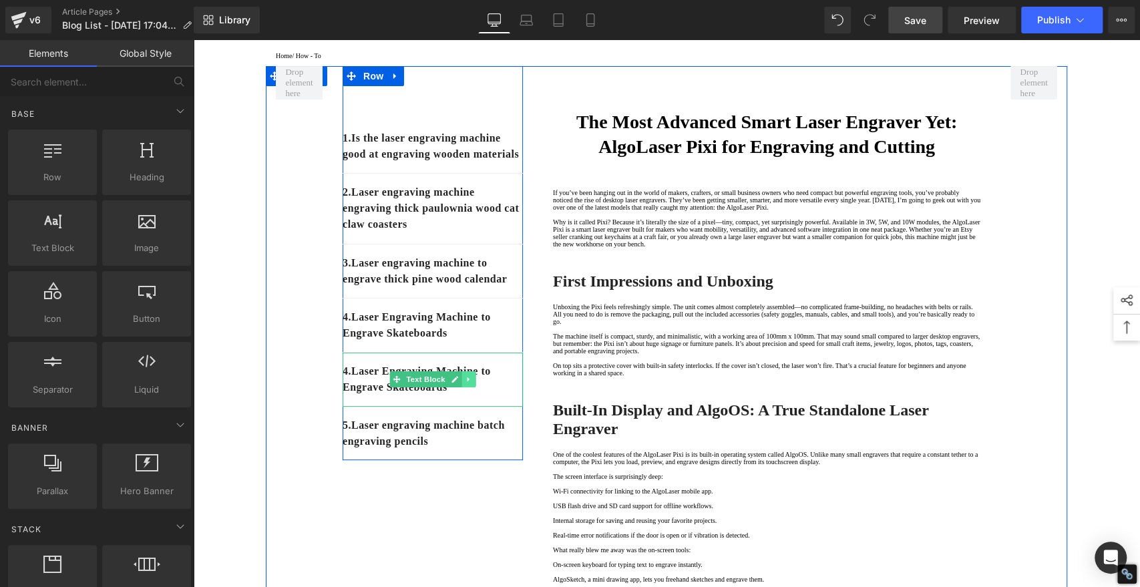
click at [462, 388] on link at bounding box center [469, 379] width 14 height 16
click at [458, 383] on icon at bounding box center [461, 379] width 7 height 8
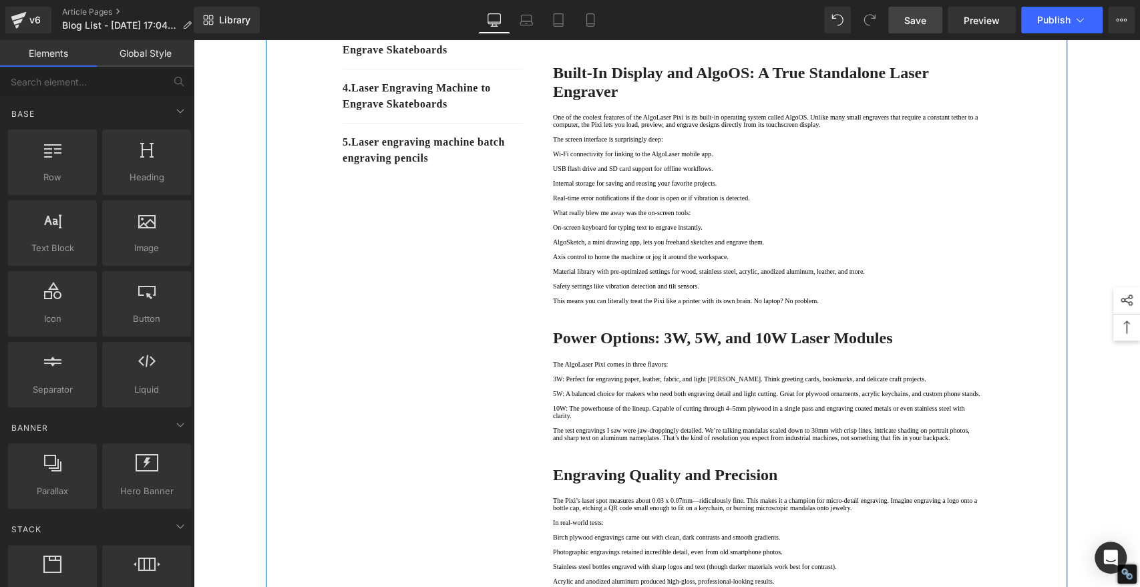
scroll to position [426, 0]
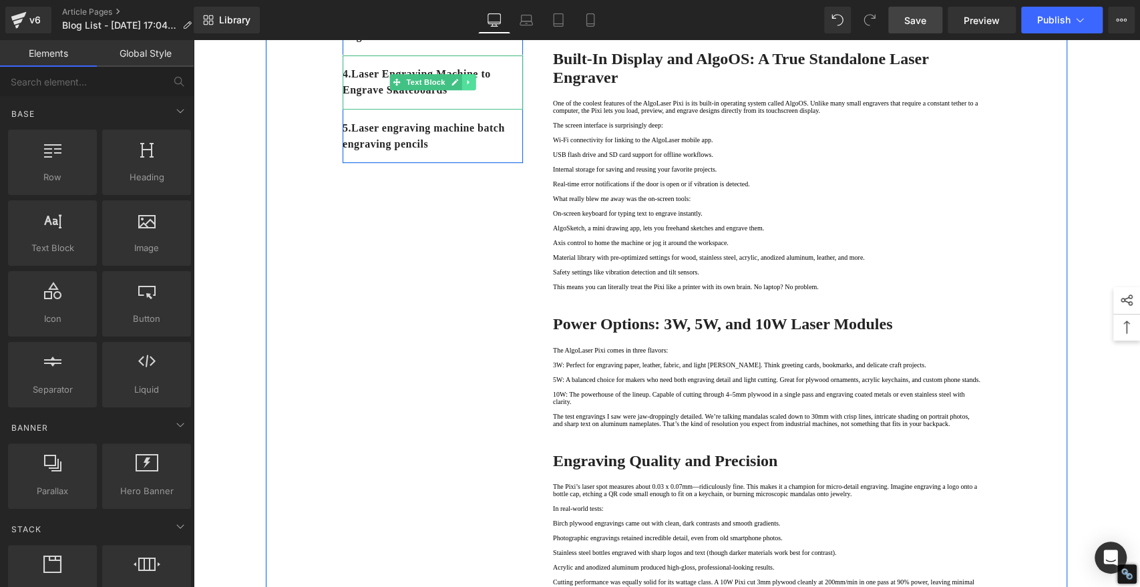
click at [465, 86] on icon at bounding box center [468, 82] width 7 height 8
click at [455, 90] on link at bounding box center [462, 82] width 14 height 16
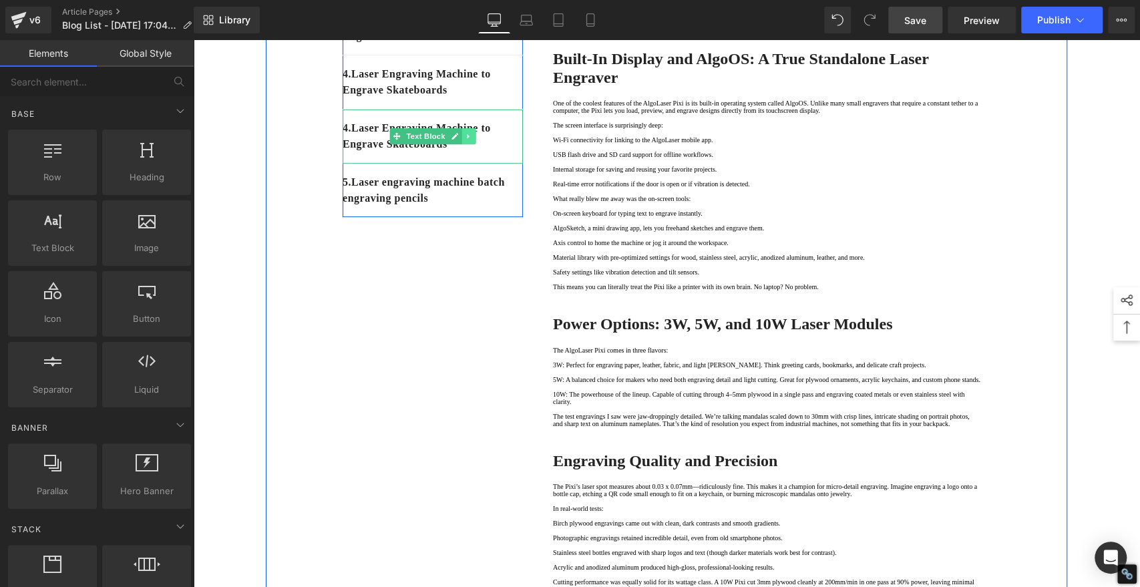
click at [462, 144] on link at bounding box center [469, 136] width 14 height 16
click at [458, 140] on icon at bounding box center [461, 136] width 7 height 7
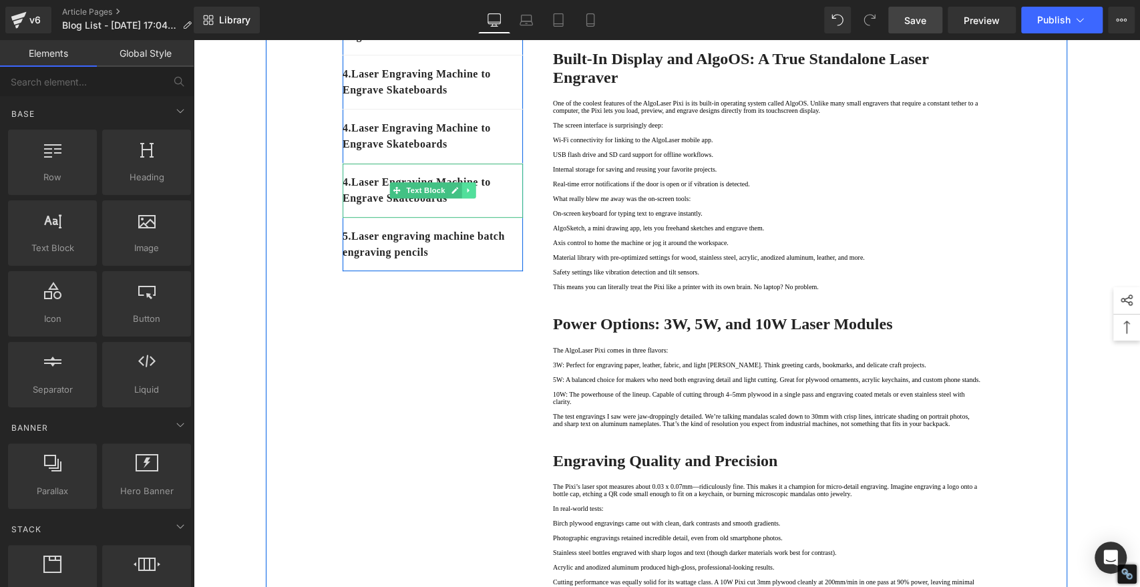
click at [465, 194] on icon at bounding box center [468, 190] width 7 height 8
click at [458, 194] on icon at bounding box center [461, 190] width 7 height 8
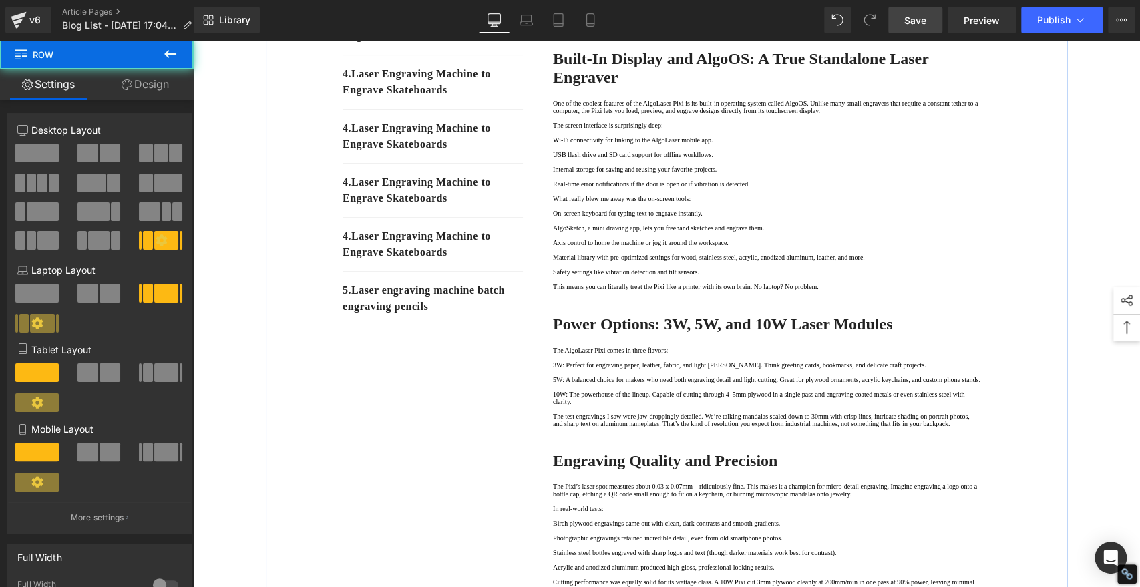
click at [336, 452] on div "1. Is the laser engraving machine good at engraving wooden materials Text Block…" at bounding box center [667, 592] width 802 height 1755
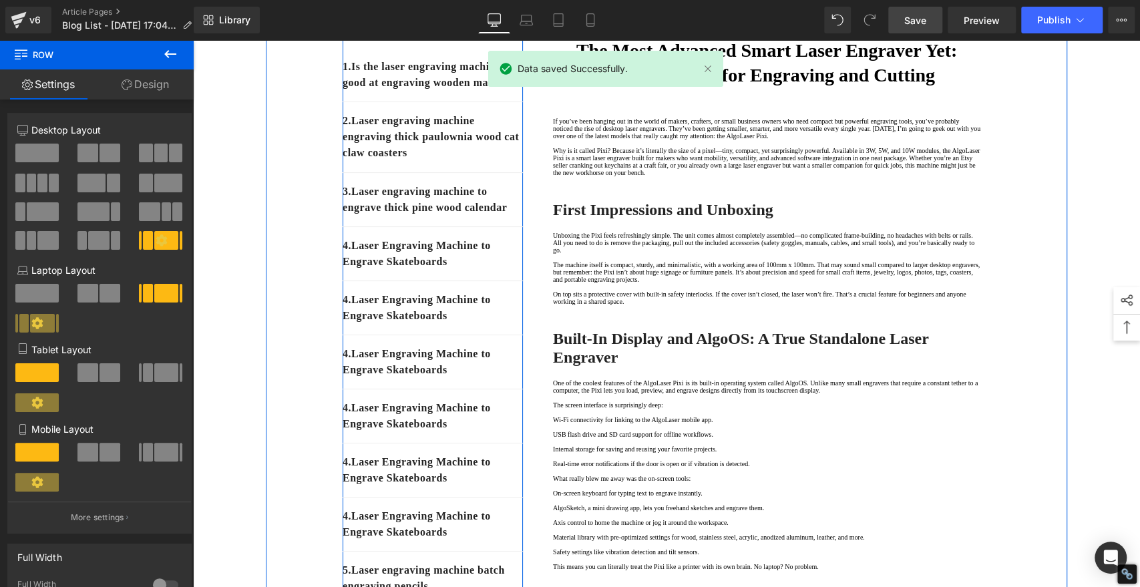
scroll to position [148, 0]
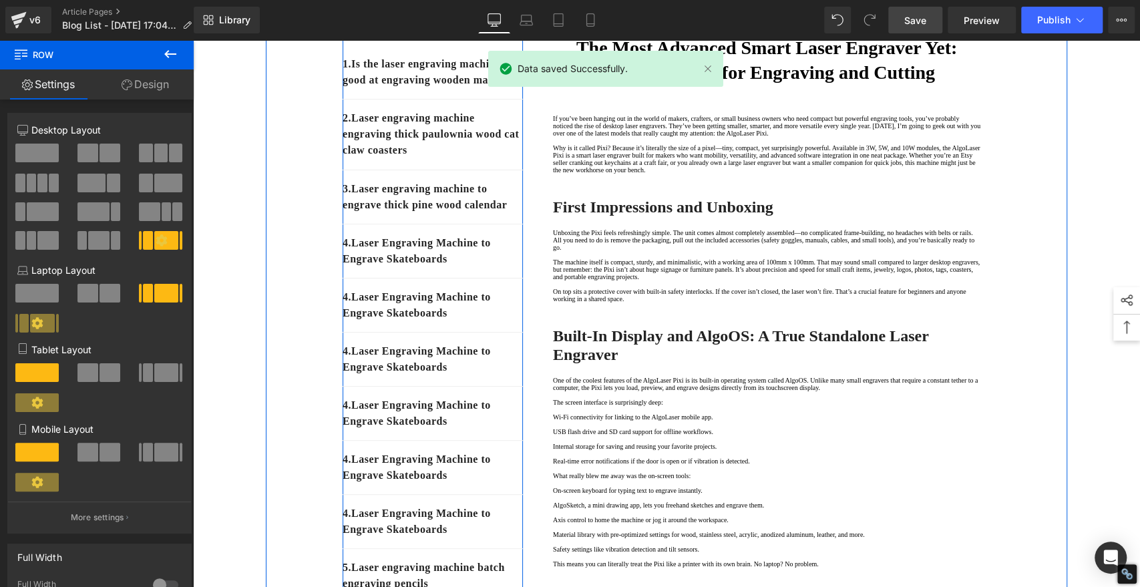
click at [470, 321] on p "4. Laser Engraving Machine to Engrave Skateboards" at bounding box center [433, 305] width 180 height 32
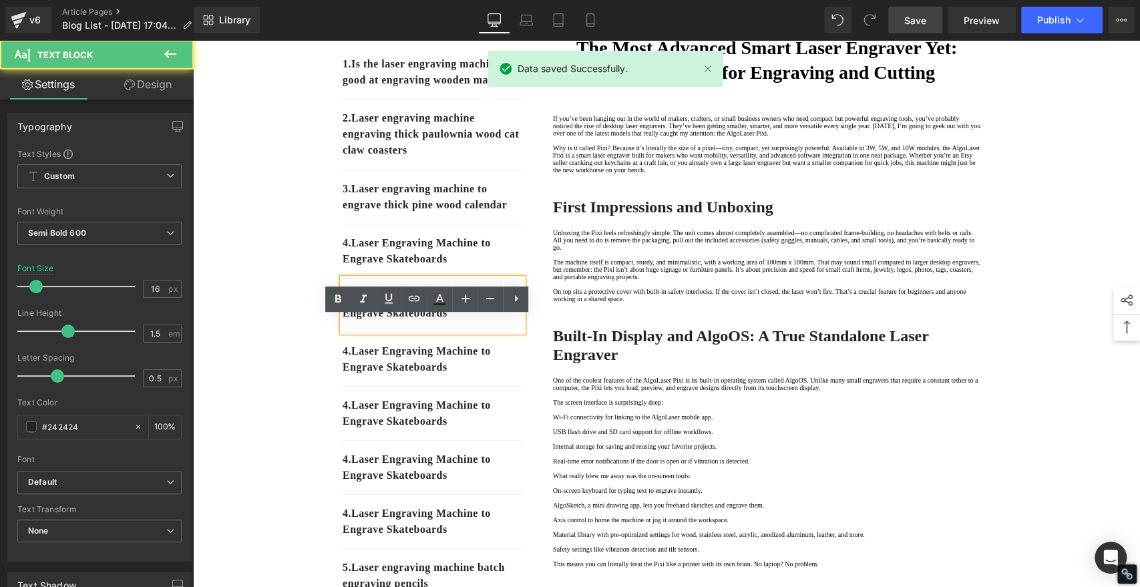
click at [470, 321] on p "4. Laser Engraving Machine to Engrave Skateboards" at bounding box center [433, 305] width 180 height 32
click at [350, 321] on p "4. Laser Engraving Machine to Engrave Skateboards" at bounding box center [433, 305] width 180 height 32
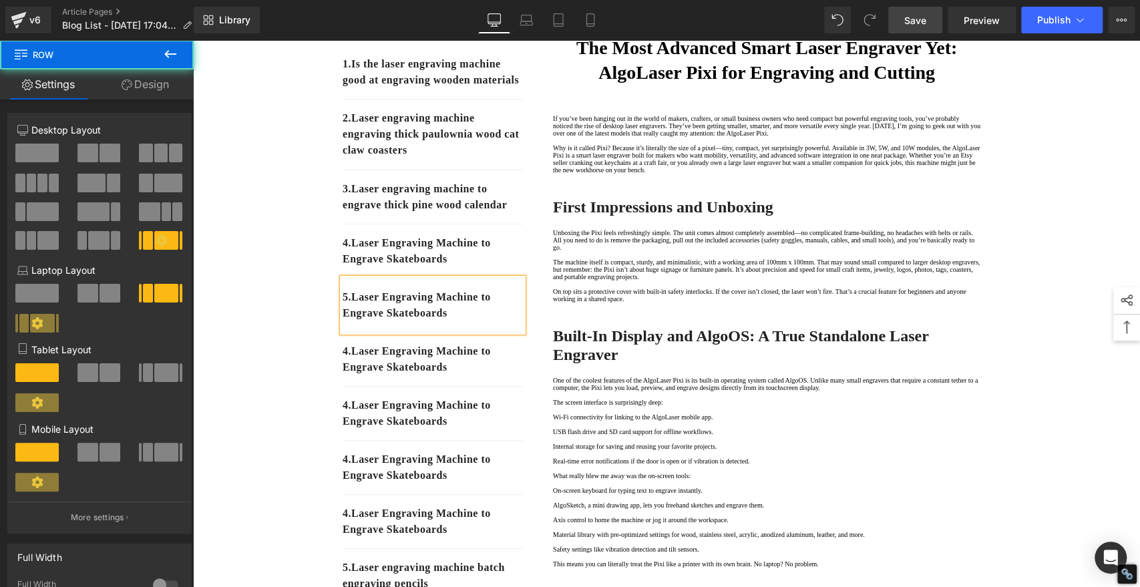
drag, startPoint x: 299, startPoint y: 445, endPoint x: 350, endPoint y: 419, distance: 57.7
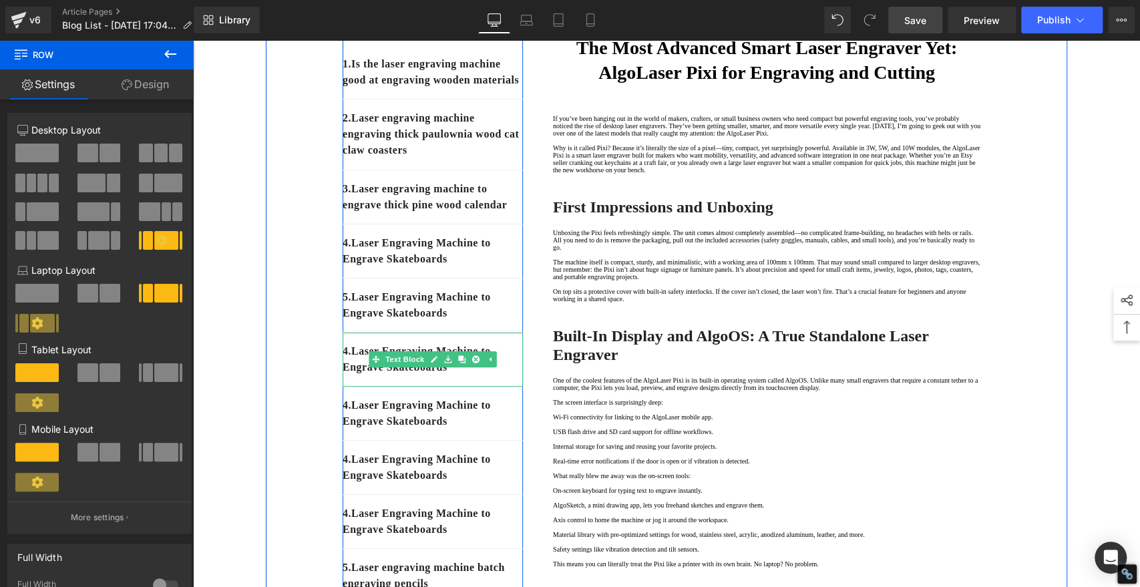
click at [359, 375] on p "4. Laser Engraving Machine to Engrave Skateboards" at bounding box center [433, 359] width 180 height 32
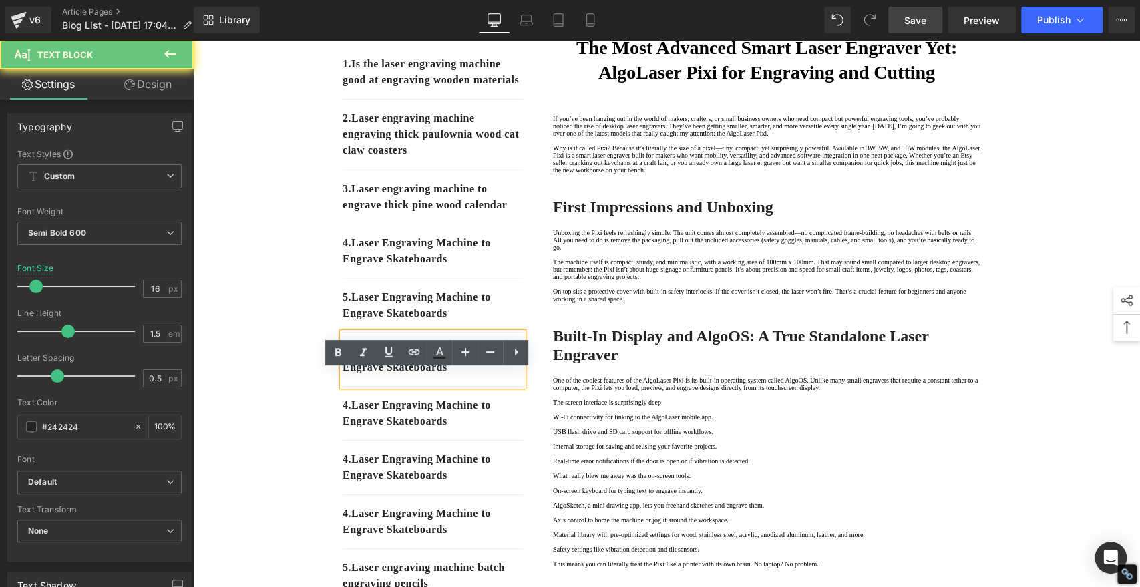
click at [350, 375] on p "4. Laser Engraving Machine to Engrave Skateboards" at bounding box center [433, 359] width 180 height 32
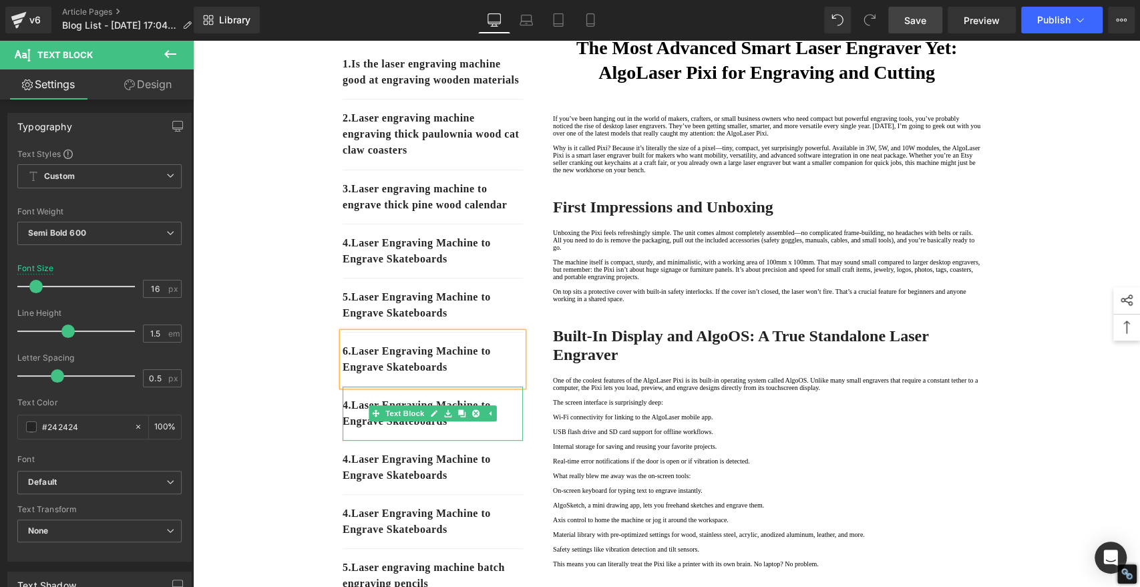
click at [354, 430] on p "4. Laser Engraving Machine to Engrave Skateboards" at bounding box center [433, 414] width 180 height 32
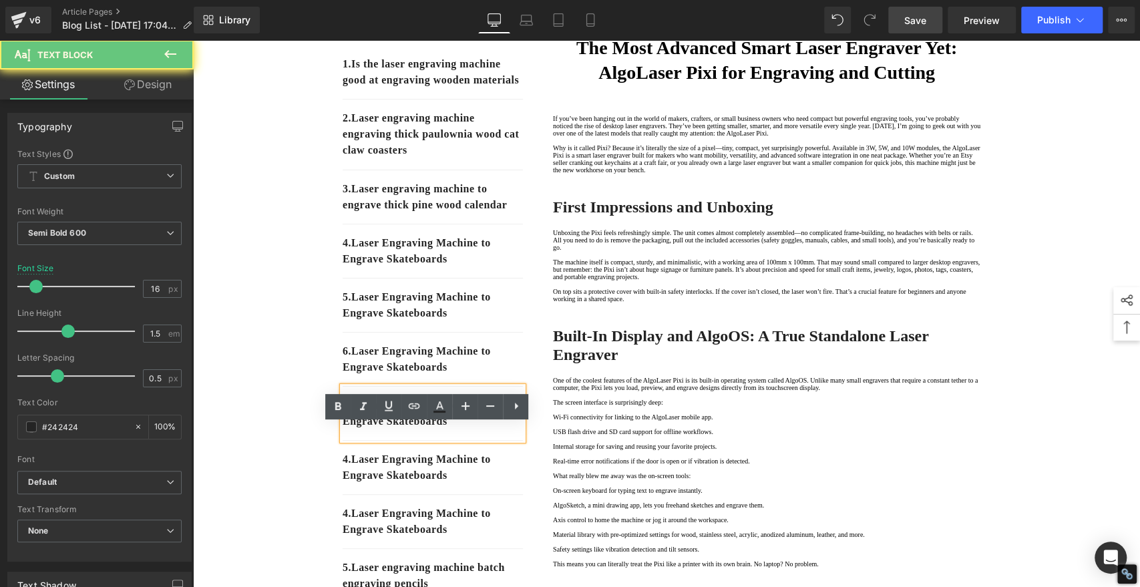
click at [353, 430] on p "4. Laser Engraving Machine to Engrave Skateboards" at bounding box center [433, 414] width 180 height 32
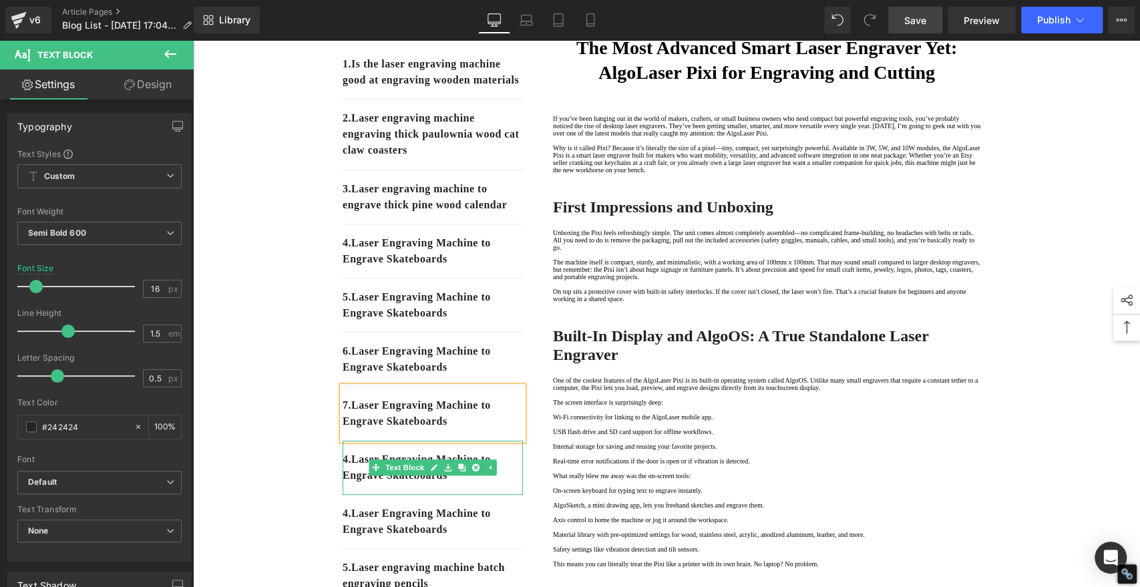
click at [353, 484] on p "4. Laser Engraving Machine to Engrave Skateboards" at bounding box center [433, 468] width 180 height 32
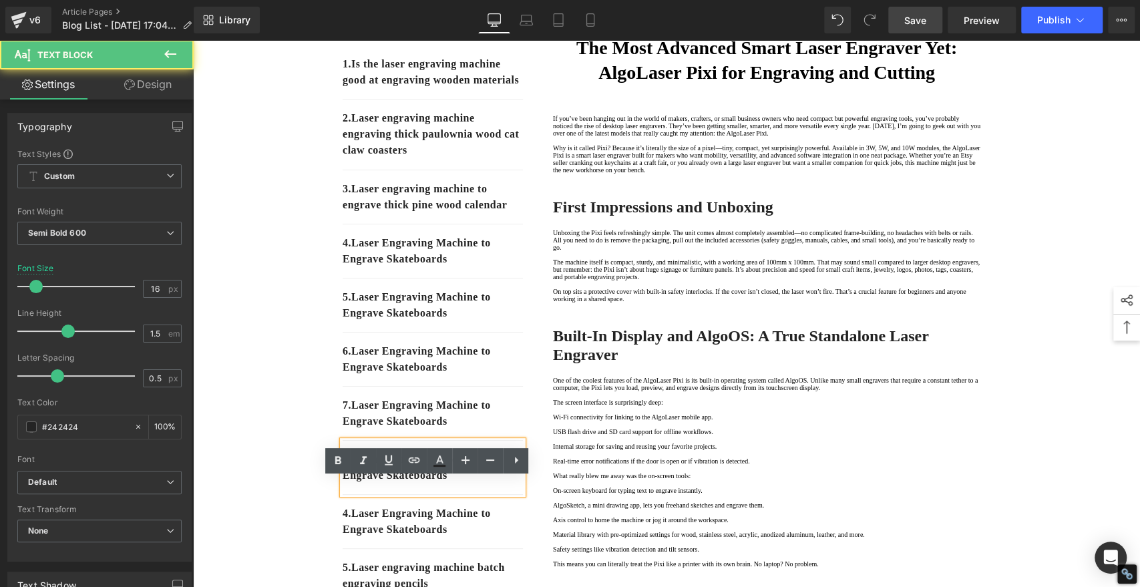
click at [349, 484] on p "4. Laser Engraving Machine to Engrave Skateboards" at bounding box center [433, 468] width 180 height 32
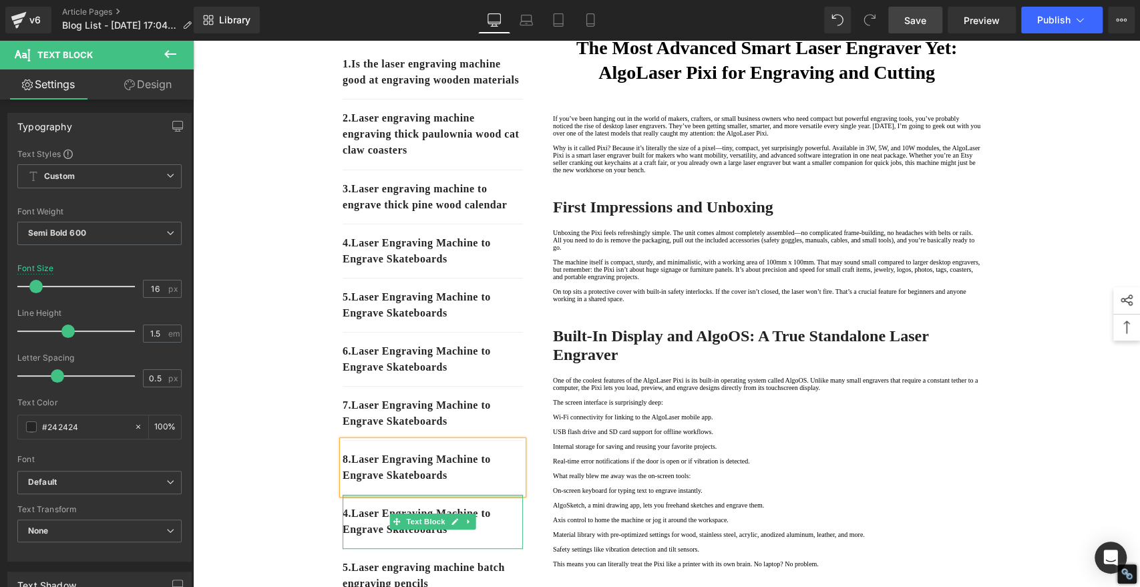
click at [452, 498] on div at bounding box center [433, 496] width 180 height 3
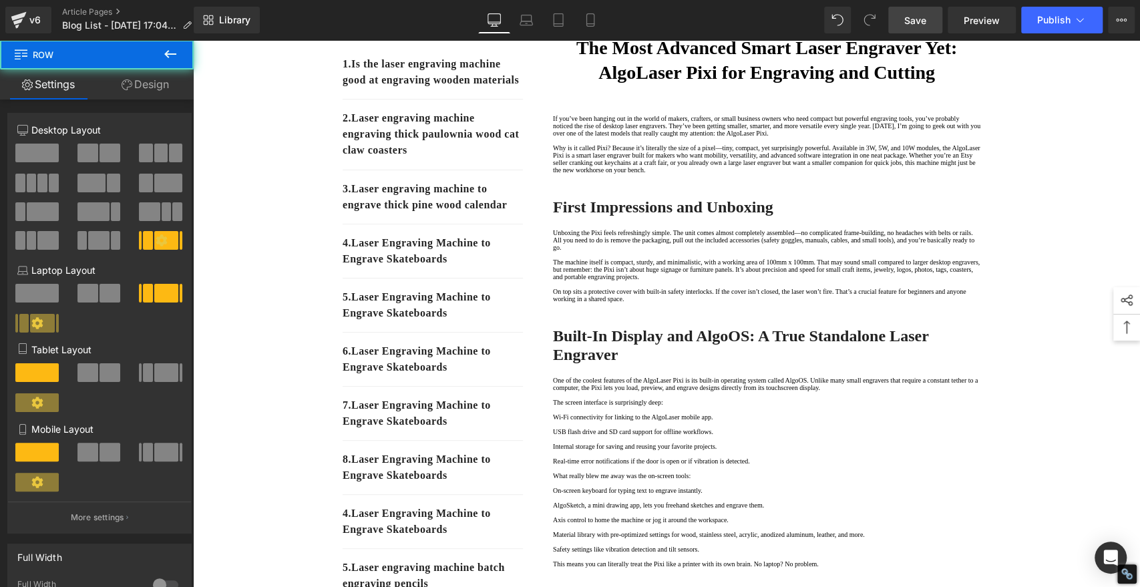
scroll to position [371, 0]
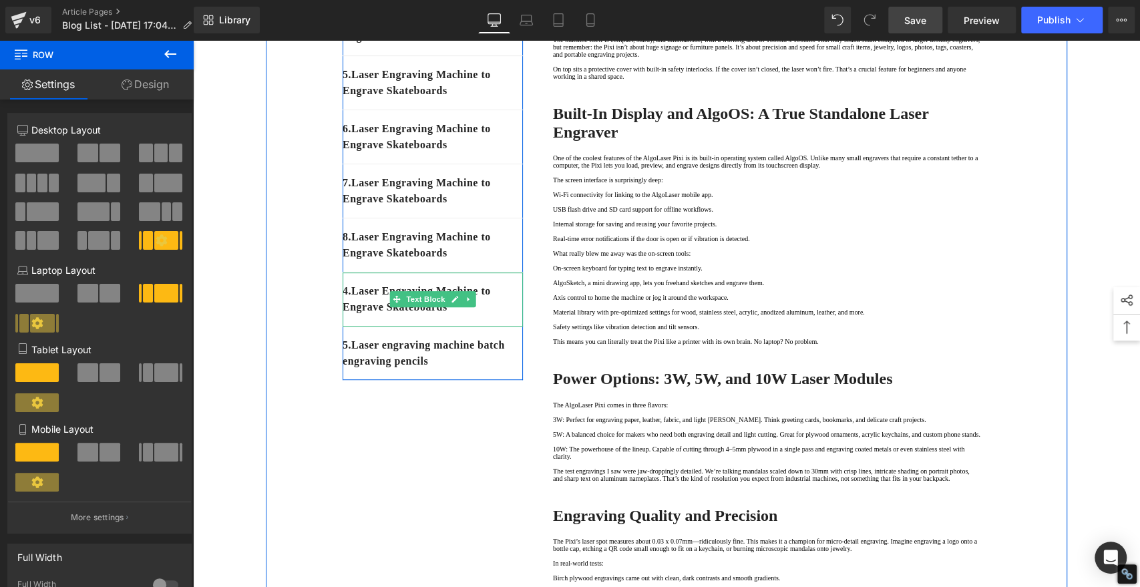
click at [358, 315] on p "4. Laser Engraving Machine to Engrave Skateboards" at bounding box center [433, 299] width 180 height 32
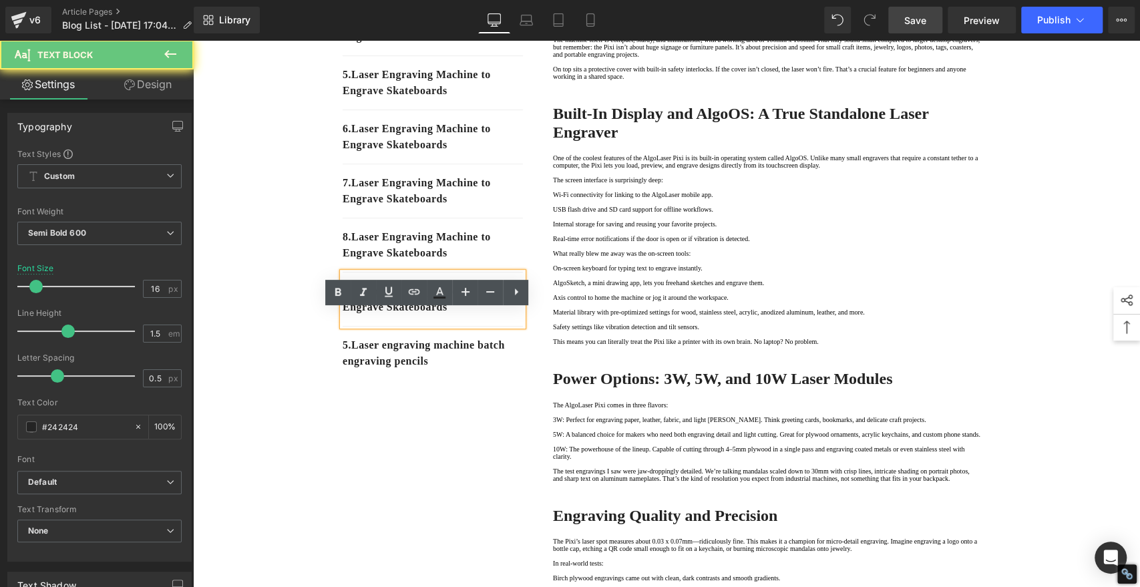
click at [352, 315] on p "4. Laser Engraving Machine to Engrave Skateboards" at bounding box center [433, 299] width 180 height 32
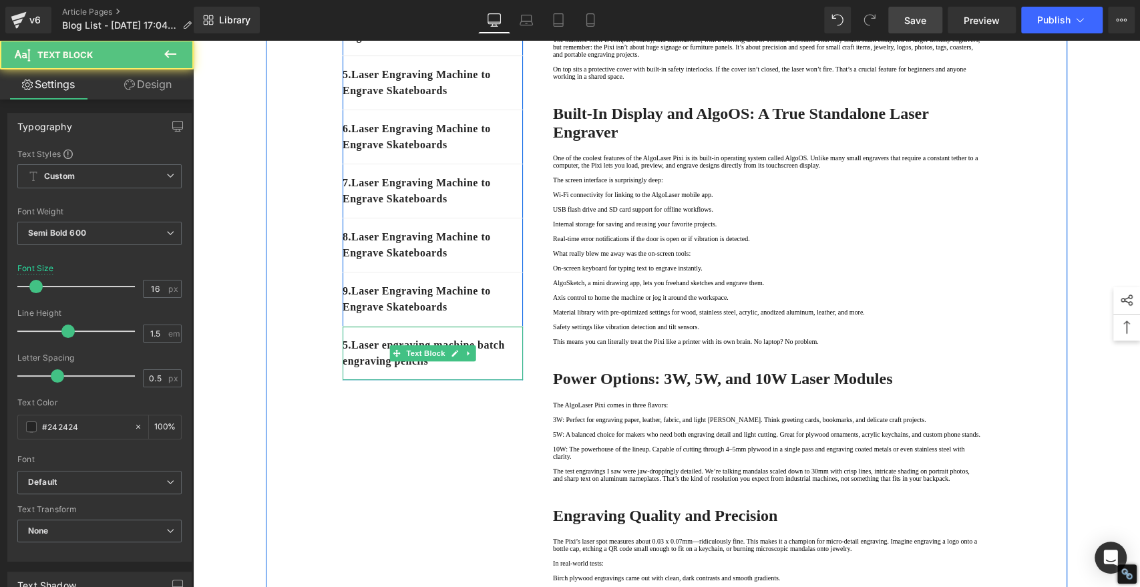
click at [352, 369] on p "5. Laser engraving machine batch engraving pencils" at bounding box center [433, 353] width 180 height 32
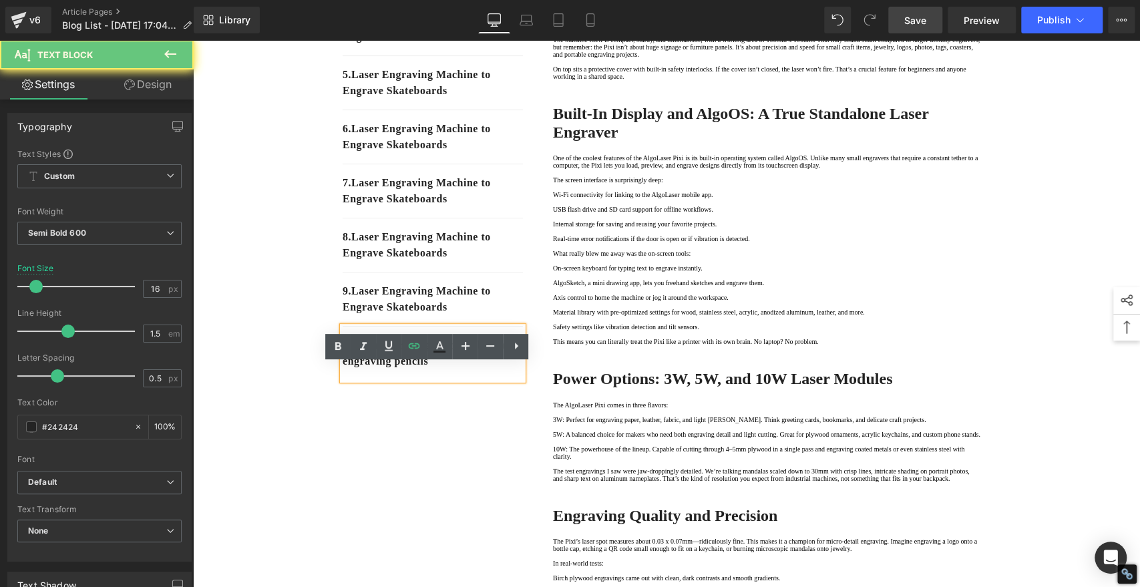
click at [351, 369] on p "5. Laser engraving machine batch engraving pencils" at bounding box center [433, 353] width 180 height 32
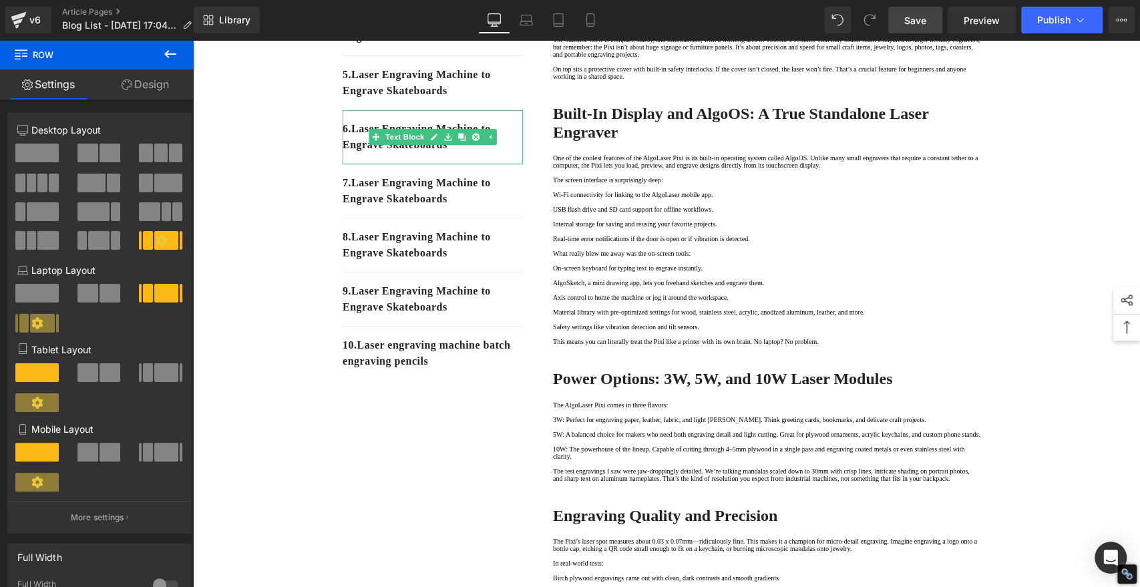
scroll to position [74, 0]
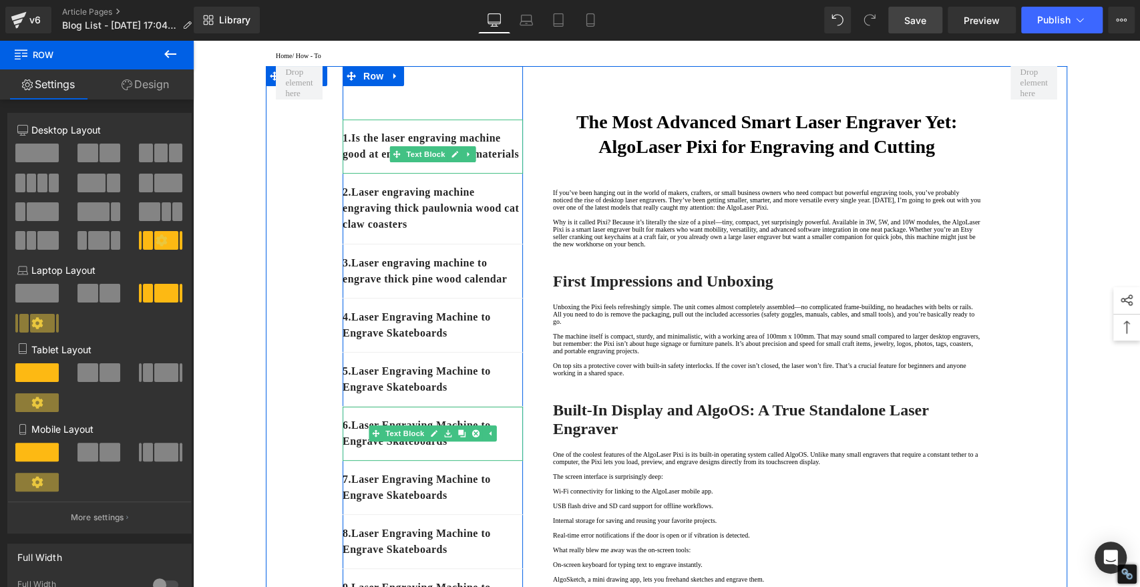
click at [445, 174] on div "1. Is the laser engraving machine good at engraving wooden materials" at bounding box center [433, 147] width 180 height 54
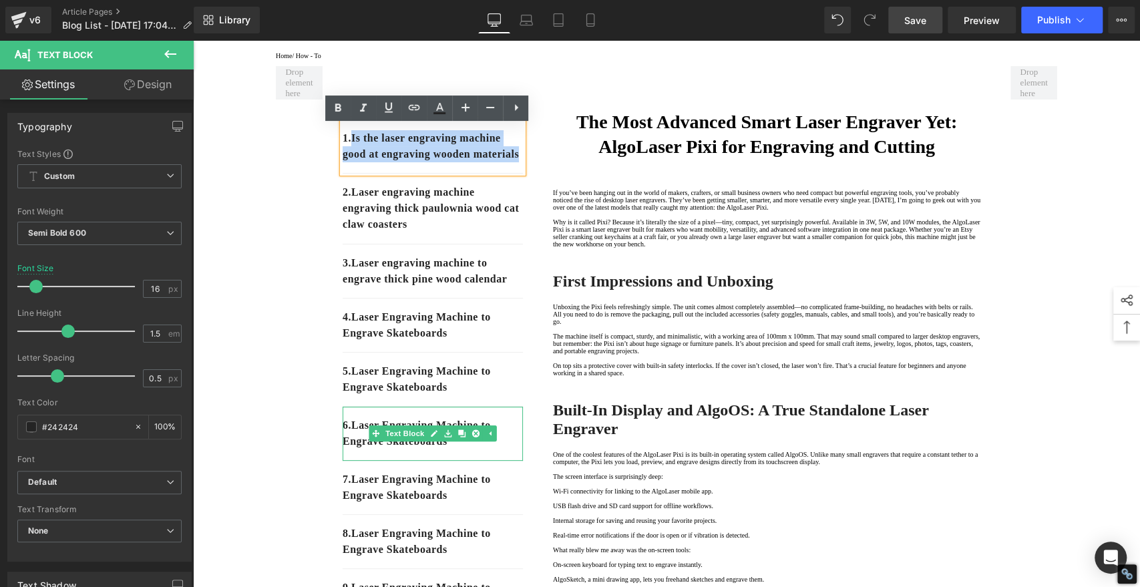
drag, startPoint x: 440, startPoint y: 182, endPoint x: 350, endPoint y: 145, distance: 96.8
click at [350, 145] on p "1. Is the laser engraving machine good at engraving wooden materials" at bounding box center [433, 146] width 180 height 32
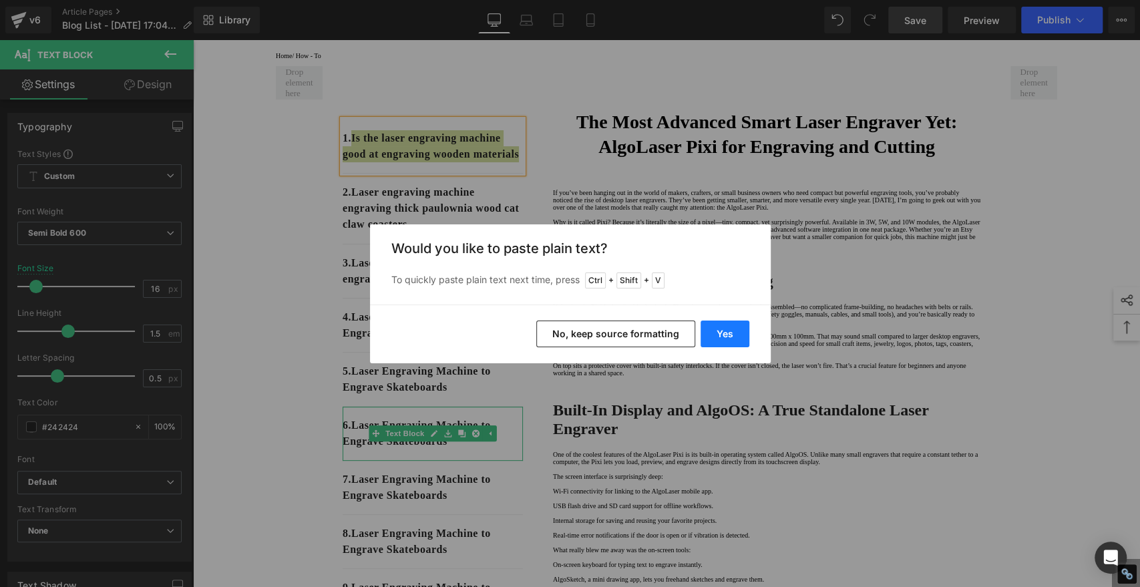
drag, startPoint x: 721, startPoint y: 321, endPoint x: 313, endPoint y: 261, distance: 412.6
click at [721, 321] on button "Yes" at bounding box center [725, 334] width 49 height 27
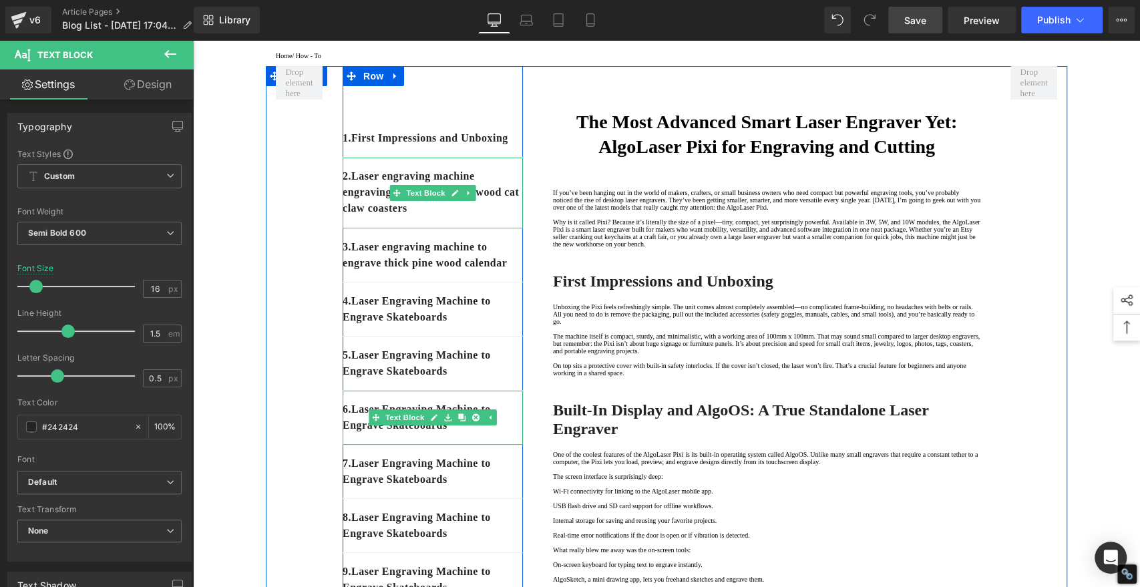
click at [467, 228] on div "2. Laser engraving machine engraving thick paulownia wood cat claw coasters" at bounding box center [433, 193] width 180 height 71
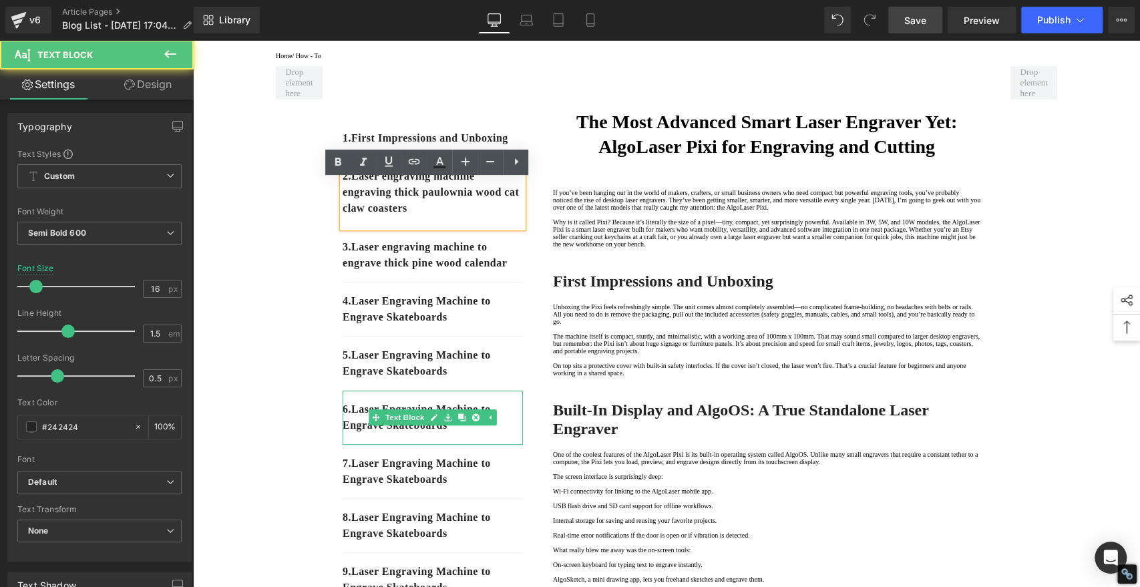
click at [471, 216] on p "2. Laser engraving machine engraving thick paulownia wood cat claw coasters" at bounding box center [433, 192] width 180 height 48
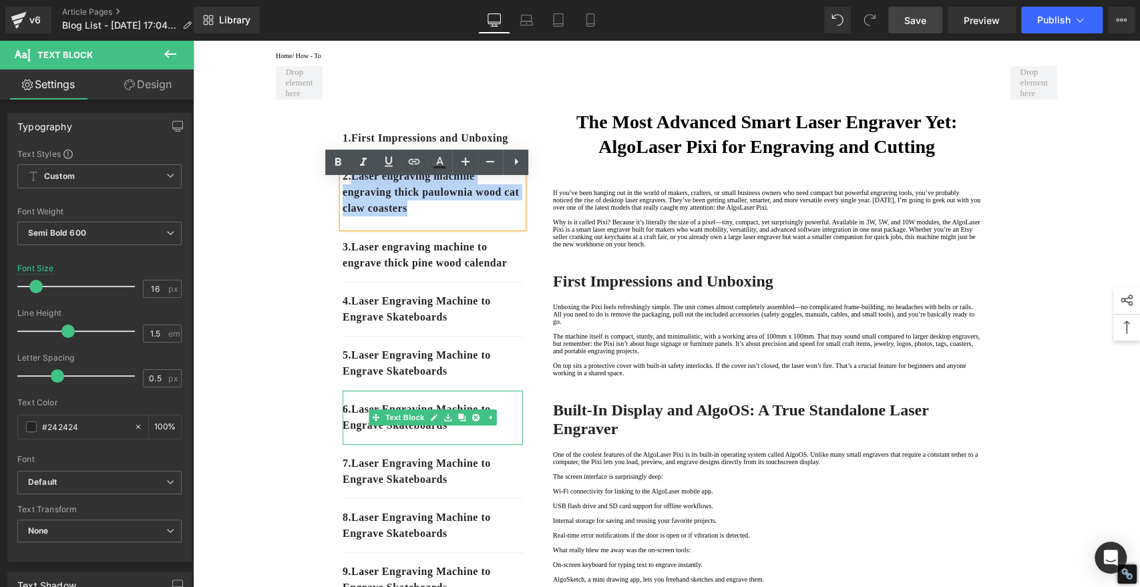
drag, startPoint x: 470, startPoint y: 232, endPoint x: 352, endPoint y: 199, distance: 122.1
click at [352, 199] on p "2. Laser engraving machine engraving thick paulownia wood cat claw coasters" at bounding box center [433, 192] width 180 height 48
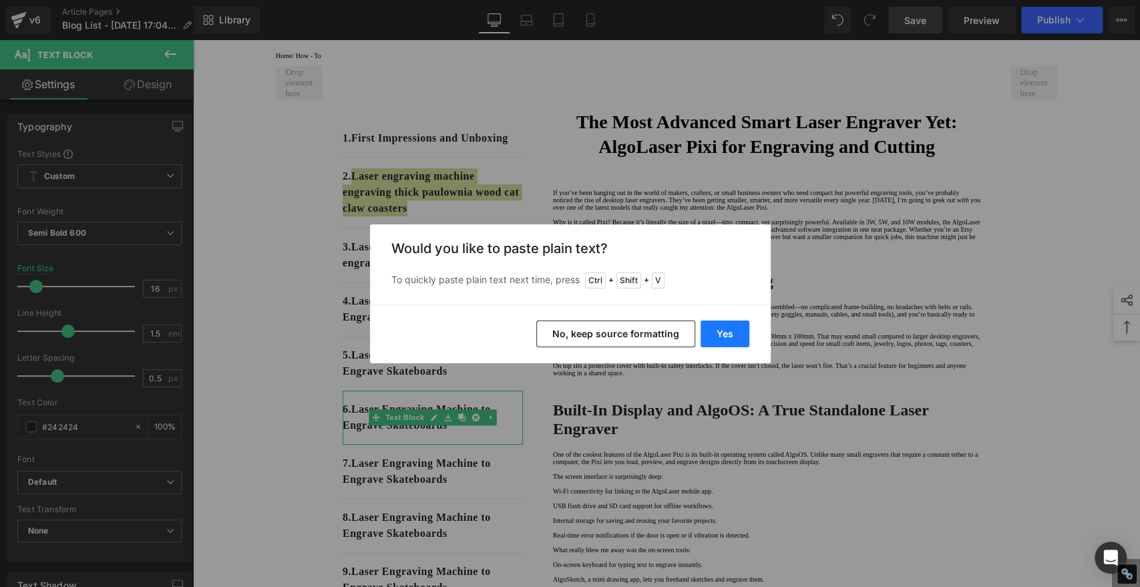
click at [728, 334] on button "Yes" at bounding box center [725, 334] width 49 height 27
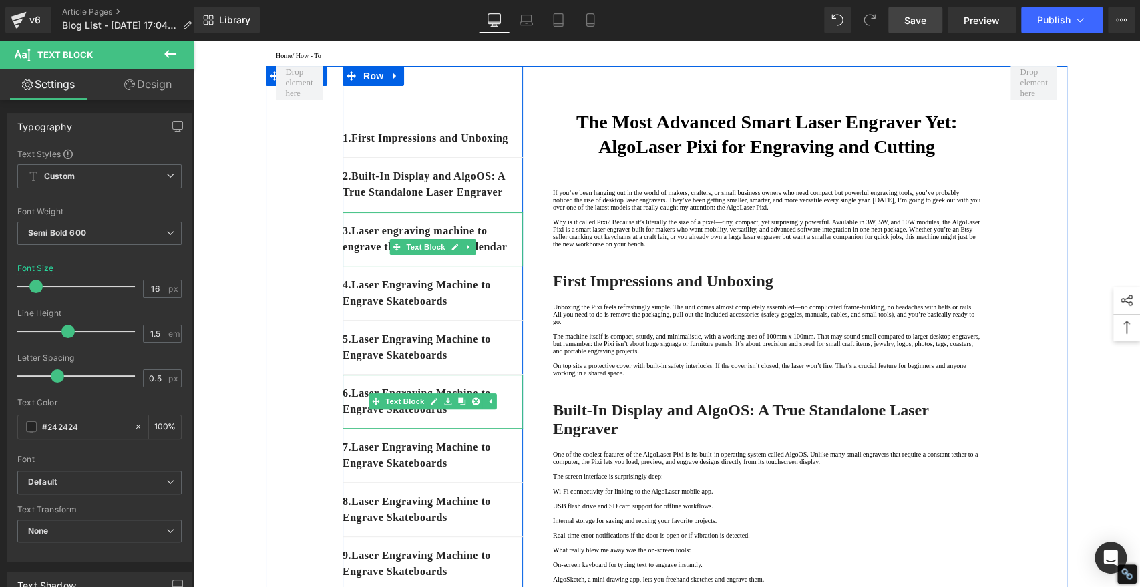
click at [418, 267] on div "3. Laser engraving machine to engrave thick pine wood calendar" at bounding box center [433, 239] width 180 height 54
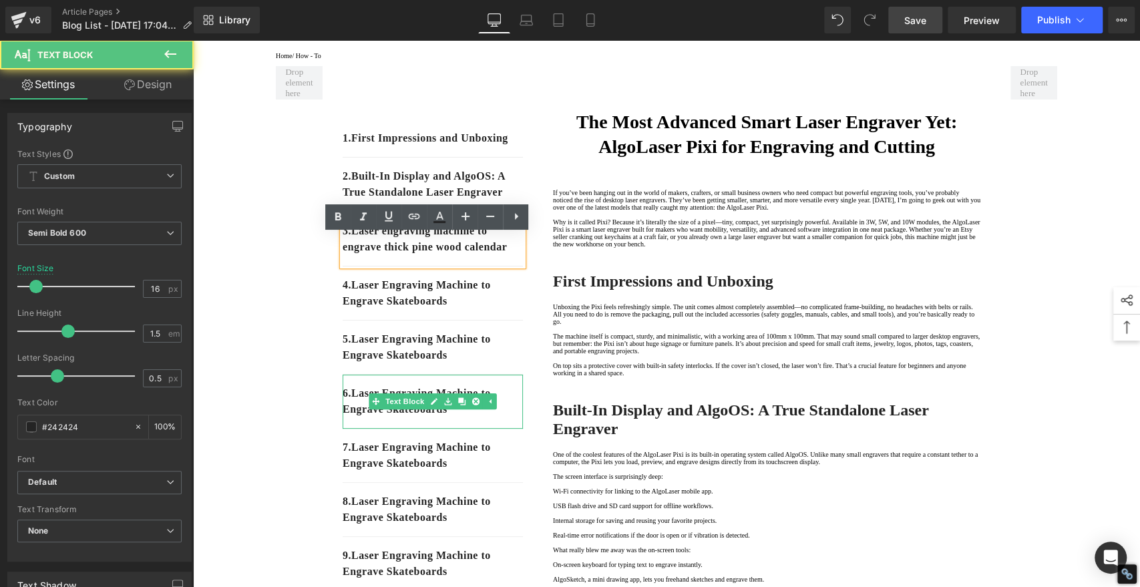
click at [410, 255] on p "3. Laser engraving machine to engrave thick pine wood calendar" at bounding box center [433, 239] width 180 height 32
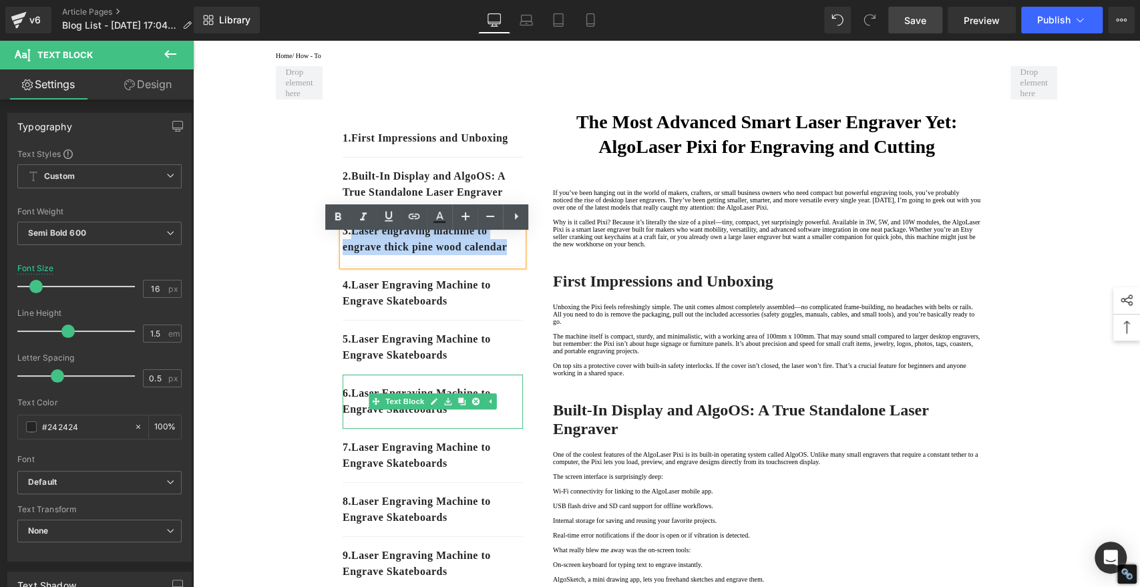
drag, startPoint x: 392, startPoint y: 285, endPoint x: 352, endPoint y: 254, distance: 50.9
click at [352, 254] on p "3. Laser engraving machine to engrave thick pine wood calendar" at bounding box center [433, 239] width 180 height 32
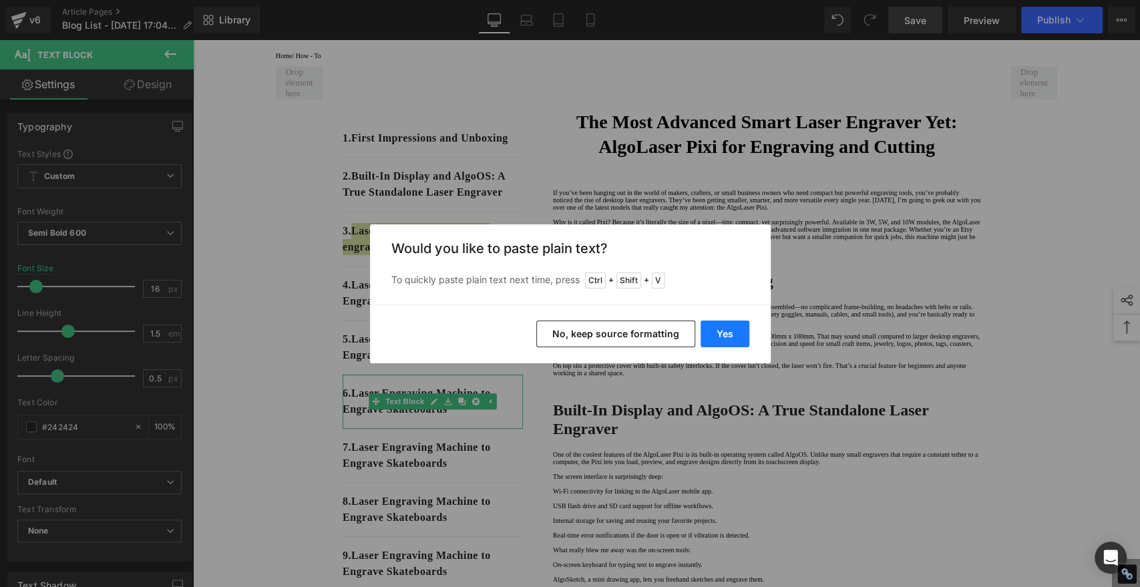
click at [722, 331] on button "Yes" at bounding box center [725, 334] width 49 height 27
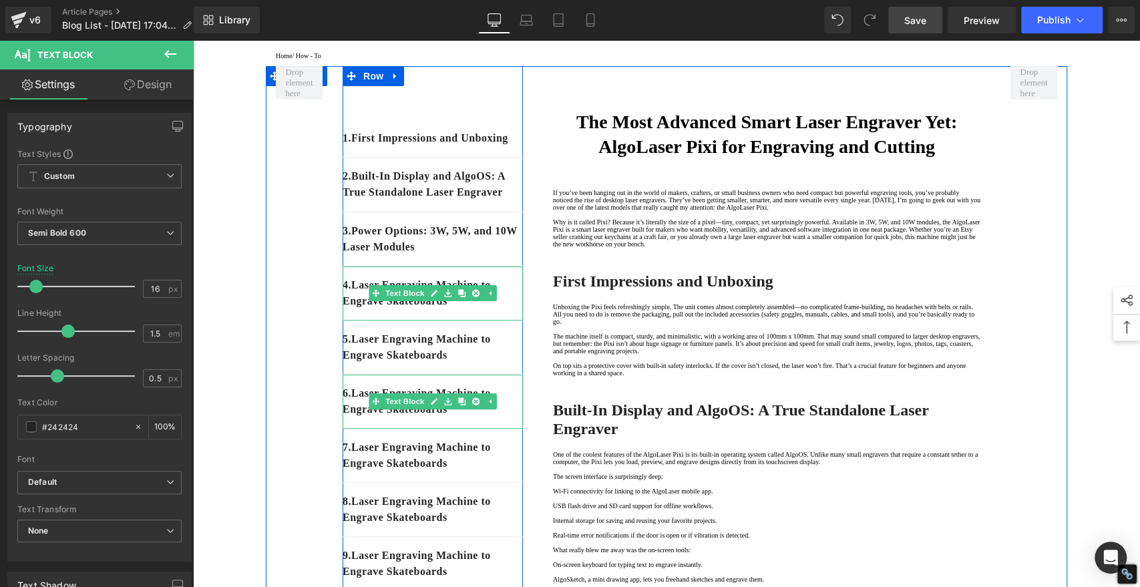
click at [481, 309] on p "4. Laser Engraving Machine to Engrave Skateboards" at bounding box center [433, 293] width 180 height 32
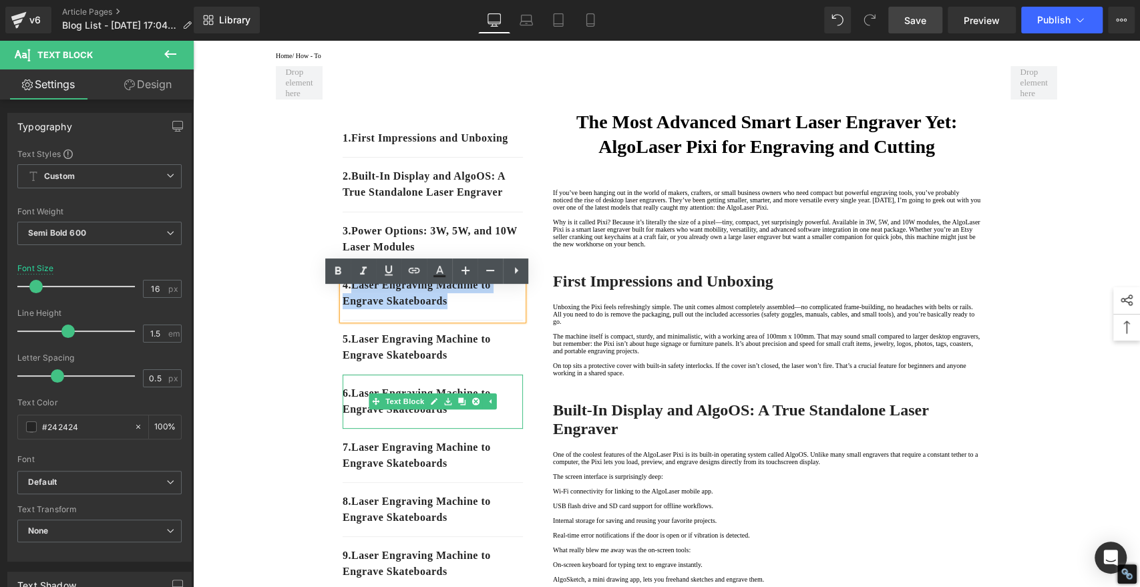
drag, startPoint x: 464, startPoint y: 327, endPoint x: 350, endPoint y: 307, distance: 115.9
click at [350, 307] on p "4. Laser Engraving Machine to Engrave Skateboards" at bounding box center [433, 293] width 180 height 32
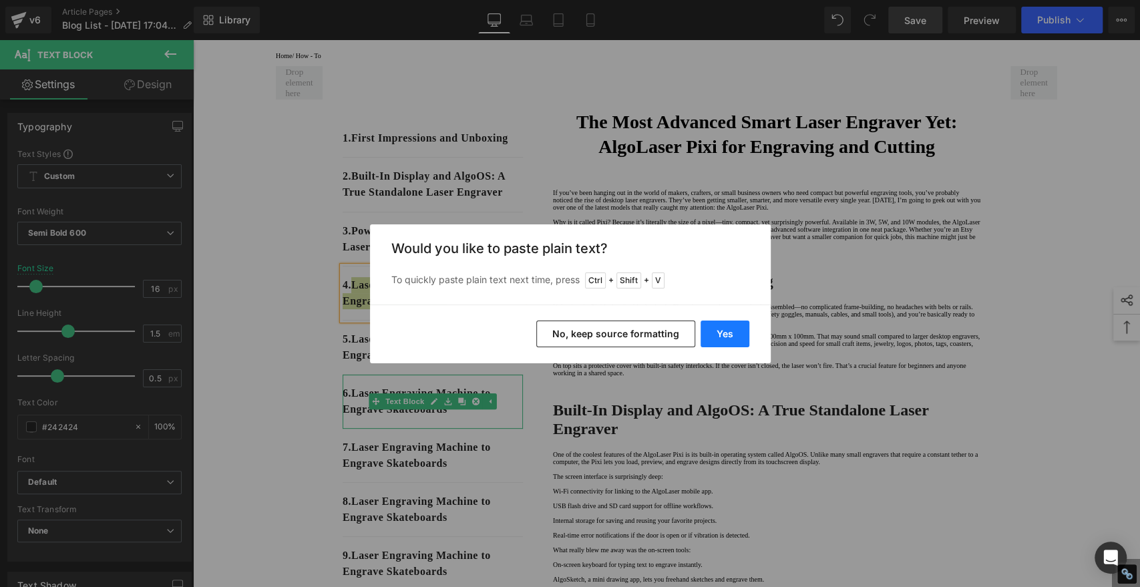
click at [718, 331] on button "Yes" at bounding box center [725, 334] width 49 height 27
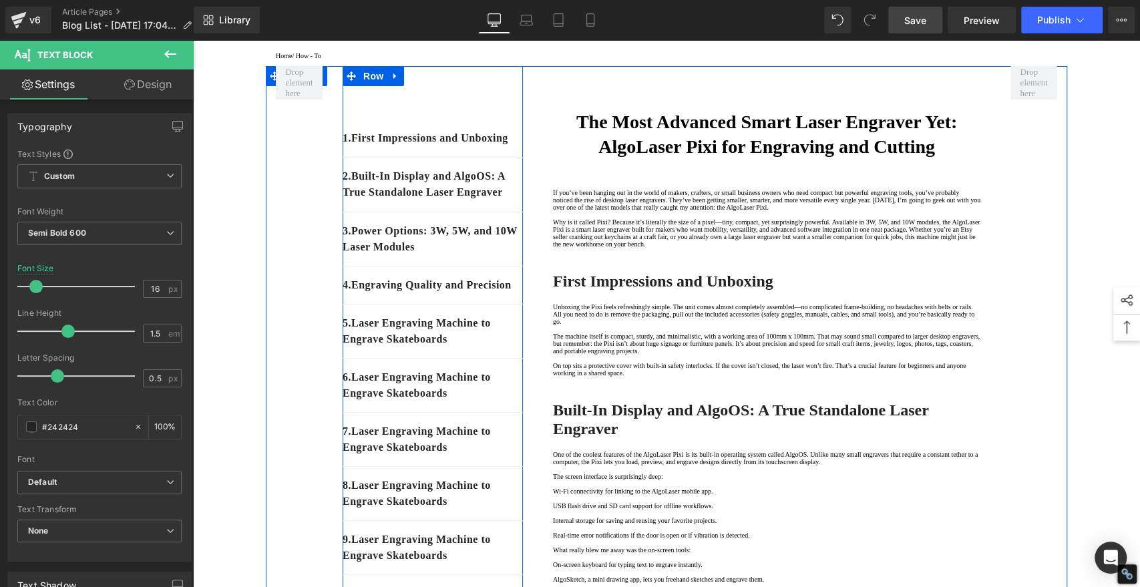
scroll to position [222, 0]
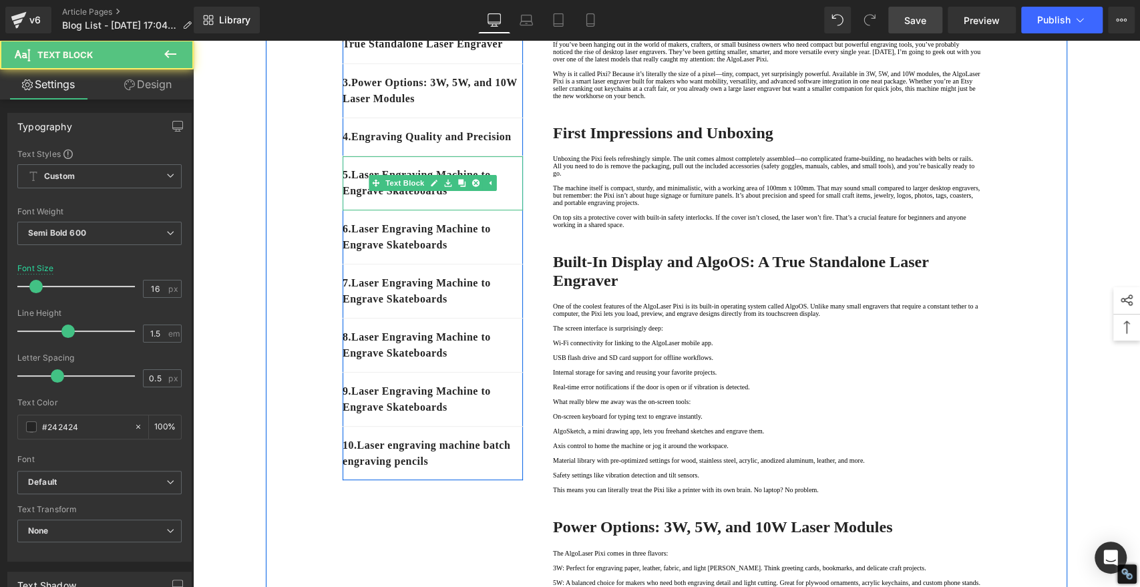
click at [468, 210] on div "5 . Laser Engraving Machine to Engrave Skateboards" at bounding box center [433, 183] width 180 height 54
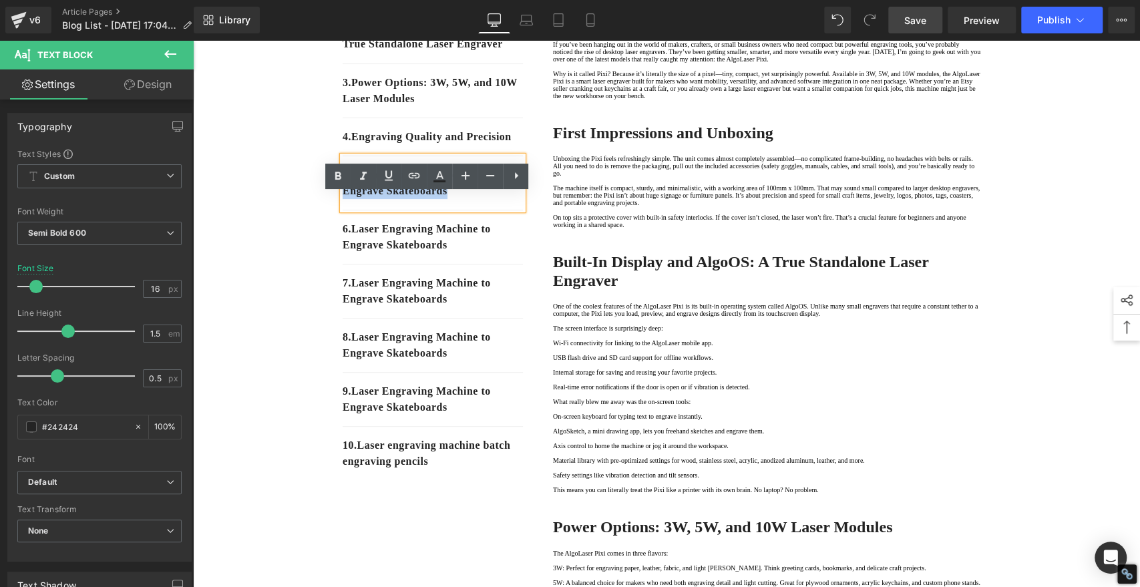
drag, startPoint x: 468, startPoint y: 234, endPoint x: 351, endPoint y: 211, distance: 118.4
click at [351, 199] on p "5 . Laser Engraving Machine to Engrave Skateboards" at bounding box center [433, 183] width 180 height 32
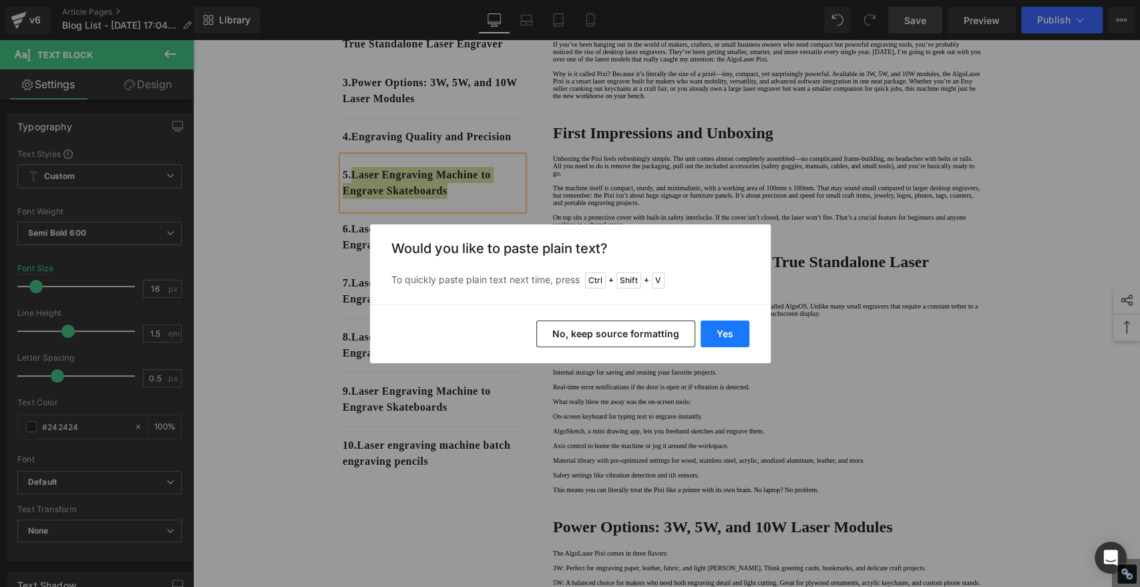
click at [726, 331] on button "Yes" at bounding box center [725, 334] width 49 height 27
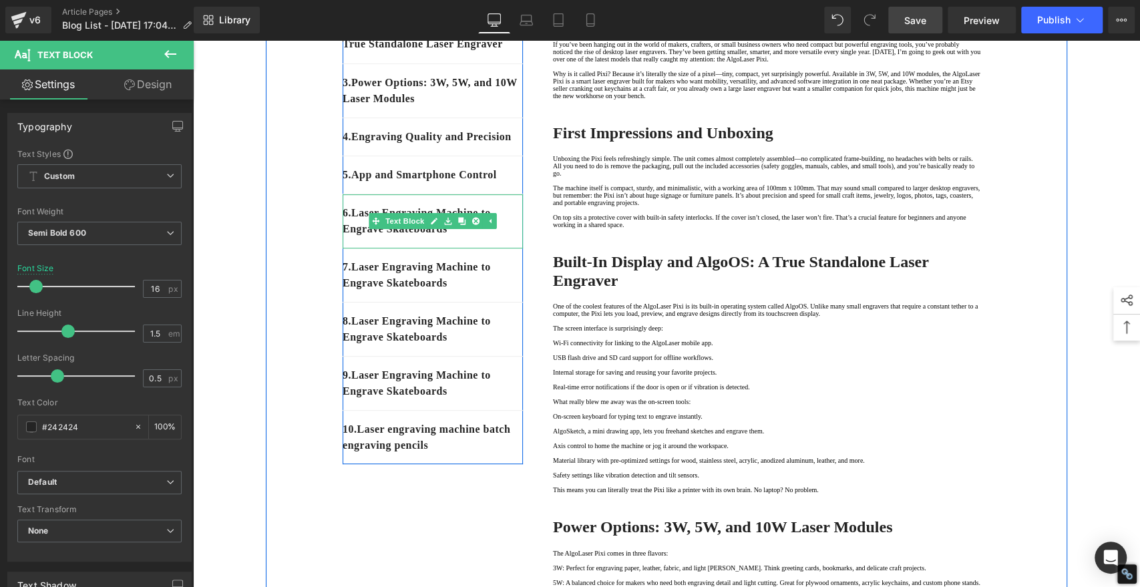
click at [497, 237] on p "6 . Laser Engraving Machine to Engrave Skateboards" at bounding box center [433, 221] width 180 height 32
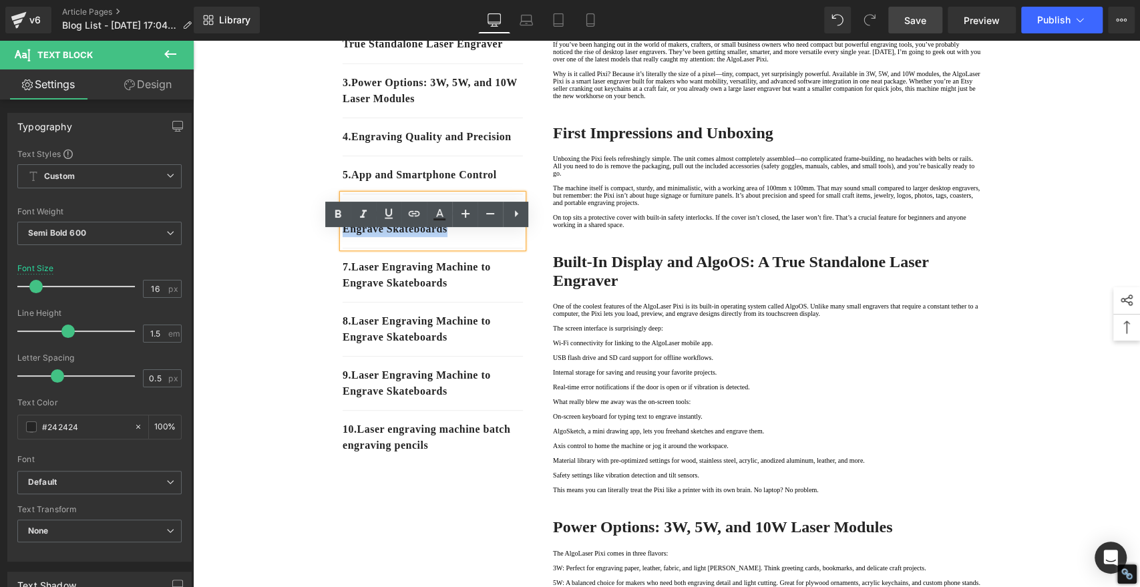
drag, startPoint x: 467, startPoint y: 269, endPoint x: 352, endPoint y: 253, distance: 116.1
click at [352, 237] on p "6 . Laser Engraving Machine to Engrave Skateboards" at bounding box center [433, 221] width 180 height 32
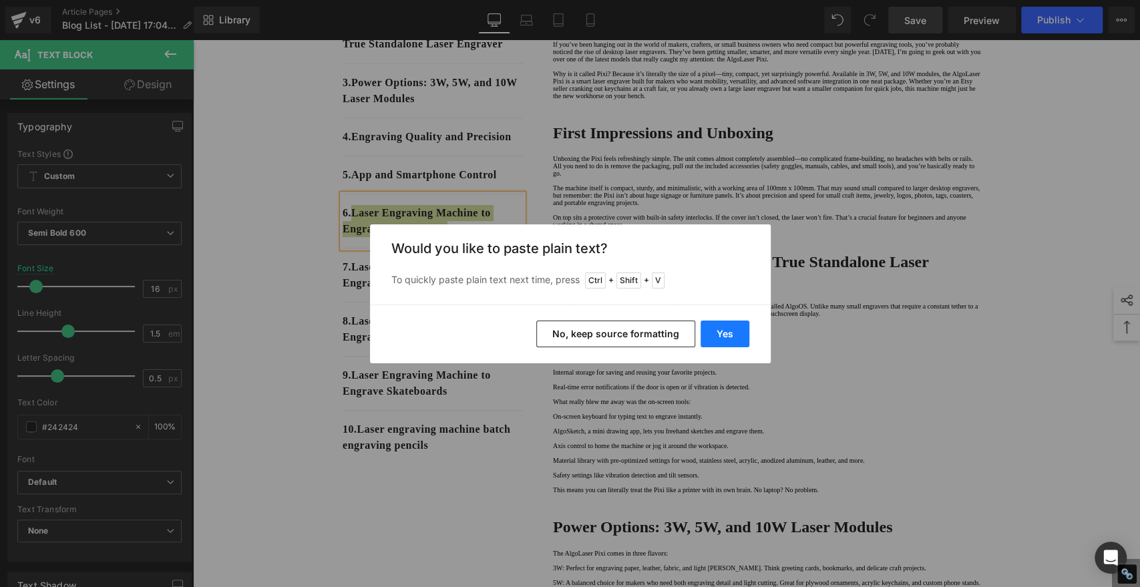
click at [720, 333] on button "Yes" at bounding box center [725, 334] width 49 height 27
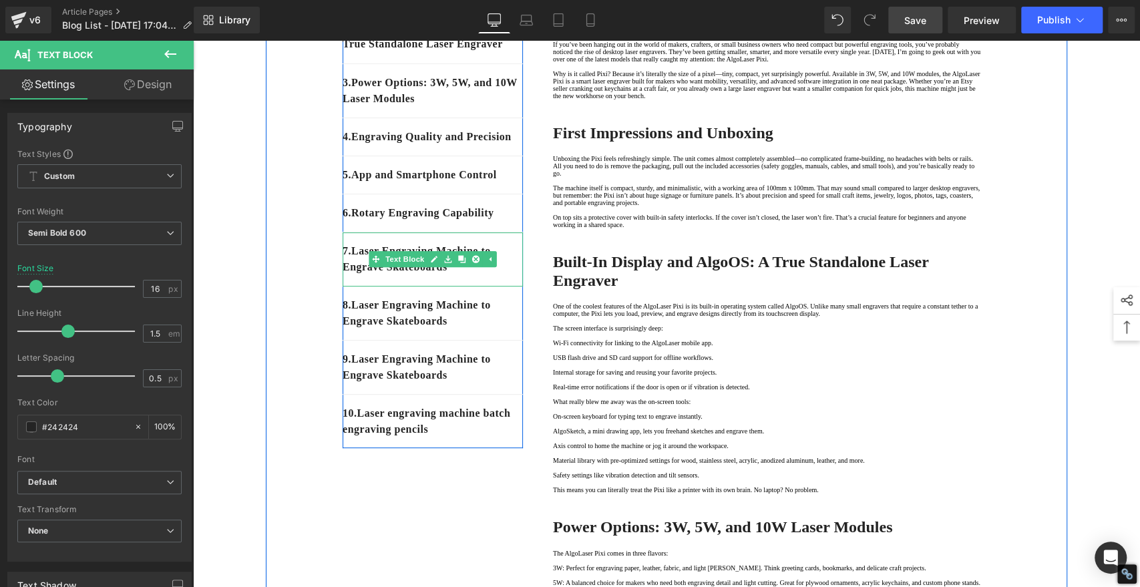
click at [473, 287] on div "7 . Laser Engraving Machine to Engrave Skateboards" at bounding box center [433, 260] width 180 height 54
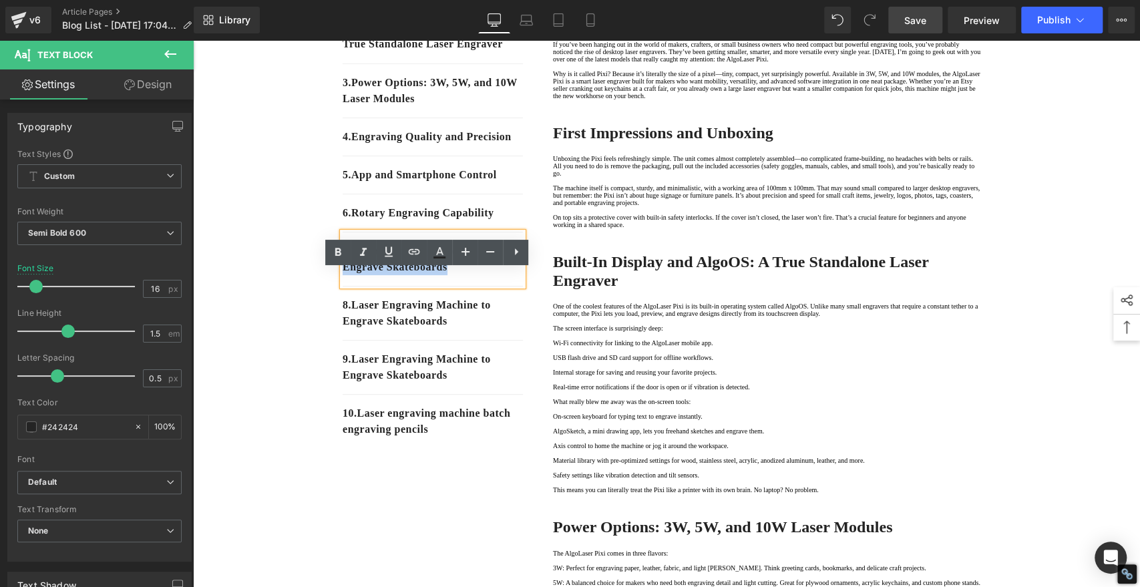
drag, startPoint x: 470, startPoint y: 307, endPoint x: 352, endPoint y: 285, distance: 120.2
click at [352, 275] on p "7 . Laser Engraving Machine to Engrave Skateboards" at bounding box center [433, 259] width 180 height 32
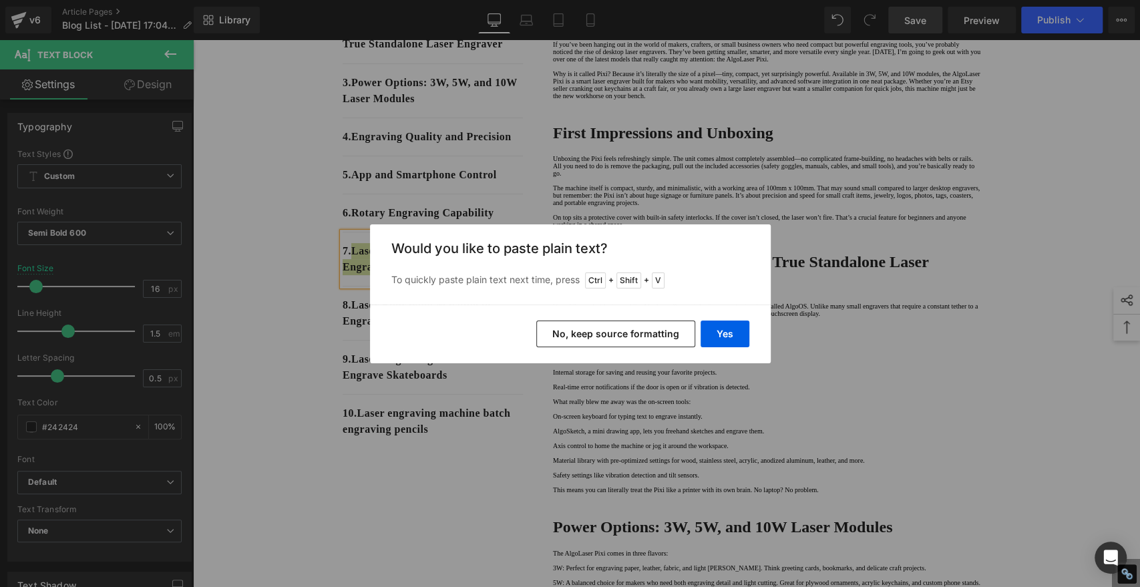
click at [732, 319] on div "Yes No, keep source formatting" at bounding box center [570, 334] width 401 height 59
drag, startPoint x: 724, startPoint y: 322, endPoint x: 529, endPoint y: 282, distance: 198.5
click at [724, 322] on button "Yes" at bounding box center [725, 334] width 49 height 27
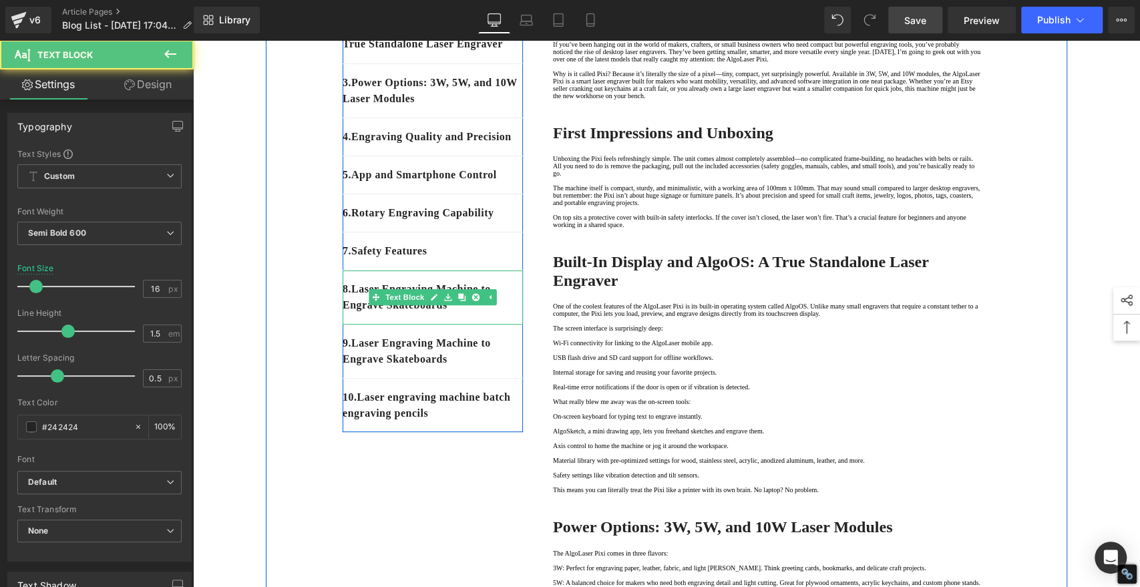
click at [466, 313] on p "8 . Laser Engraving Machine to Engrave Skateboards" at bounding box center [433, 297] width 180 height 32
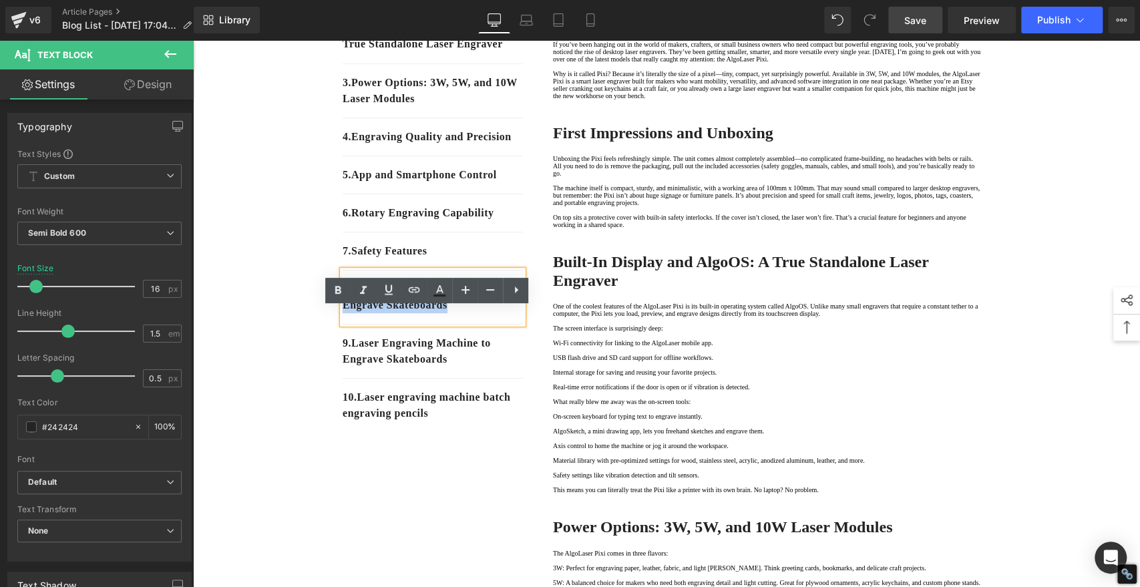
drag, startPoint x: 464, startPoint y: 341, endPoint x: 350, endPoint y: 329, distance: 114.9
click at [350, 313] on p "8 . Laser Engraving Machine to Engrave Skateboards" at bounding box center [433, 297] width 180 height 32
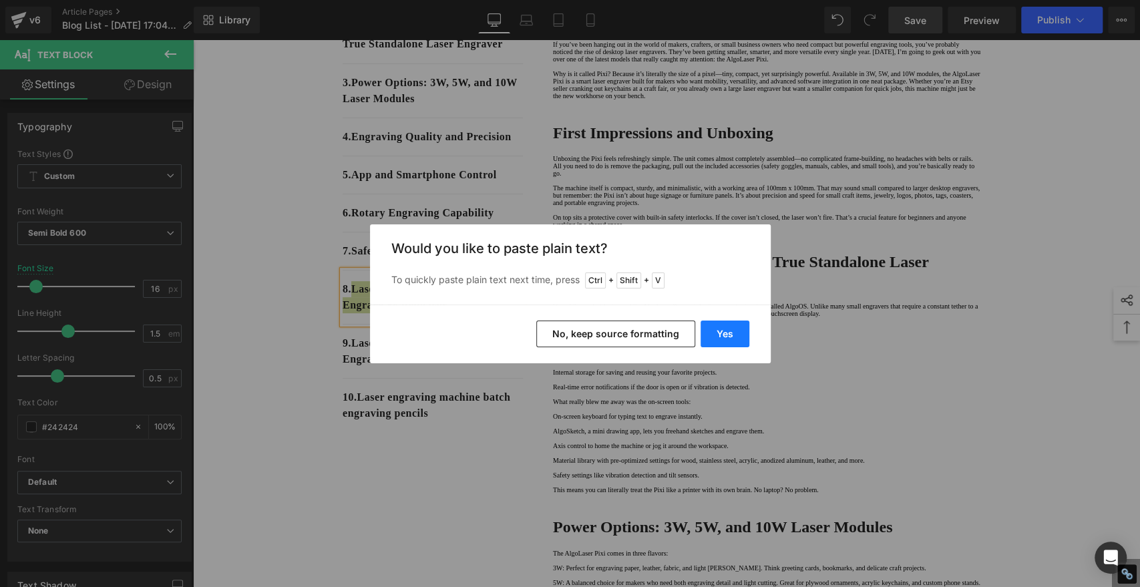
click at [726, 333] on button "Yes" at bounding box center [725, 334] width 49 height 27
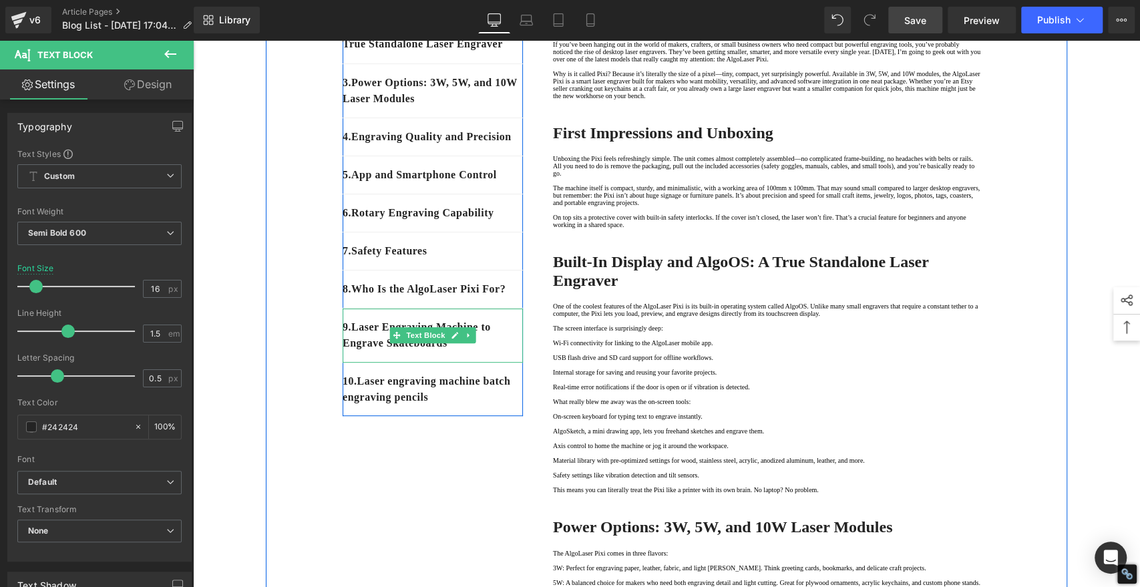
click at [479, 351] on p "9 . Laser Engraving Machine to Engrave Skateboards" at bounding box center [433, 335] width 180 height 32
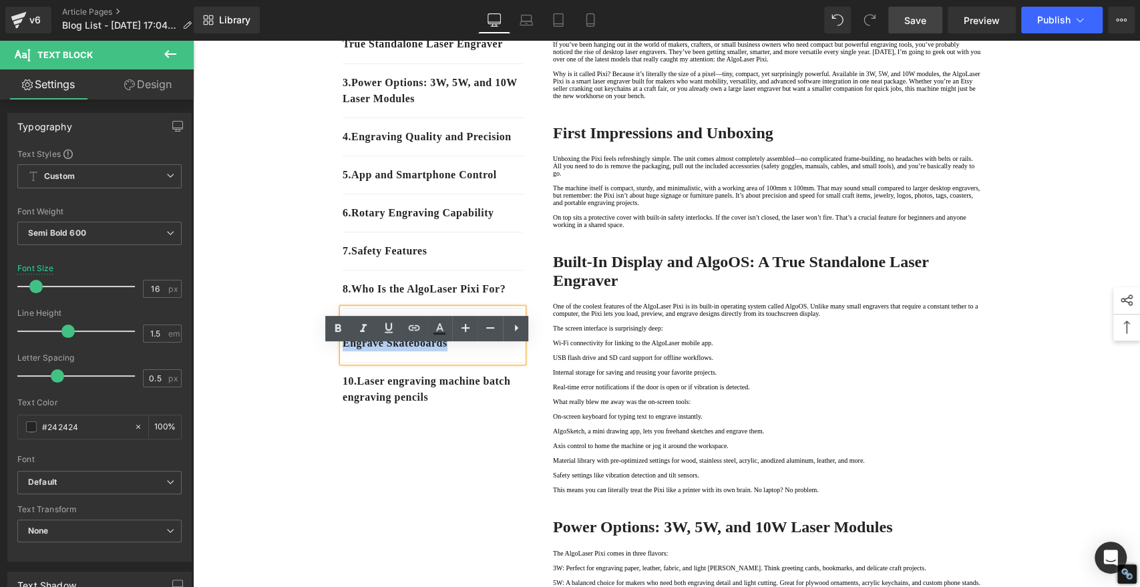
drag, startPoint x: 469, startPoint y: 382, endPoint x: 351, endPoint y: 369, distance: 118.3
click at [351, 351] on p "9 . Laser Engraving Machine to Engrave Skateboards" at bounding box center [433, 335] width 180 height 32
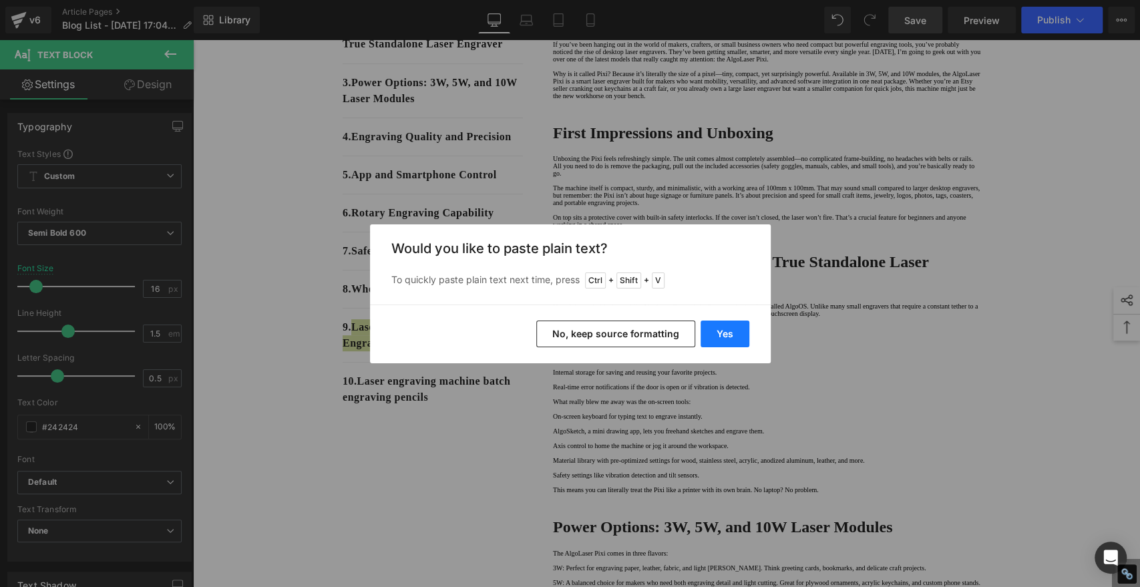
click at [713, 331] on button "Yes" at bounding box center [725, 334] width 49 height 27
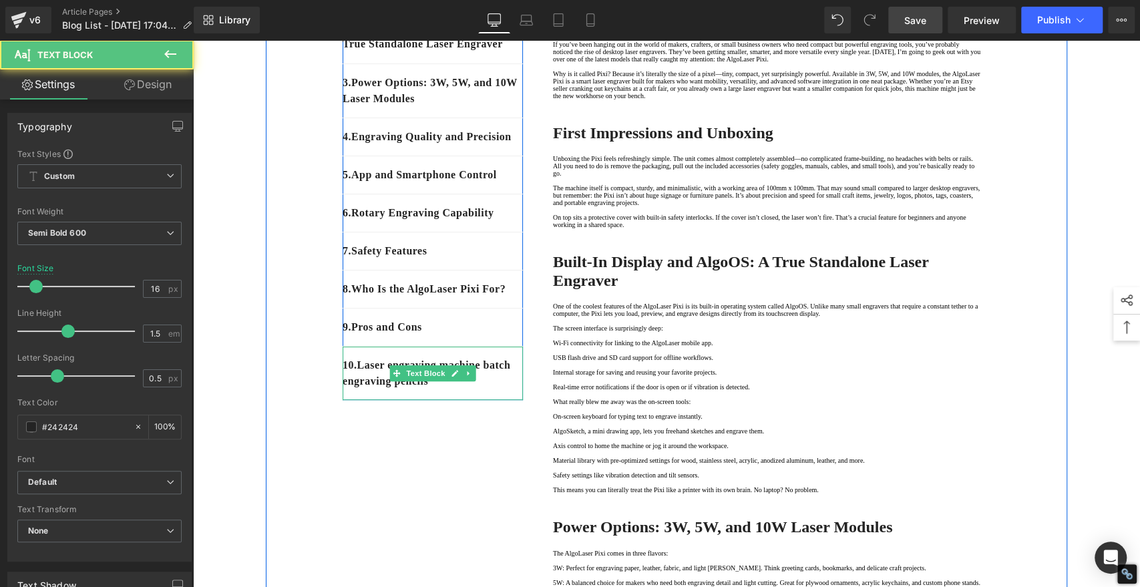
click at [499, 390] on p "10 . Laser engraving machine batch engraving pencils" at bounding box center [433, 373] width 180 height 32
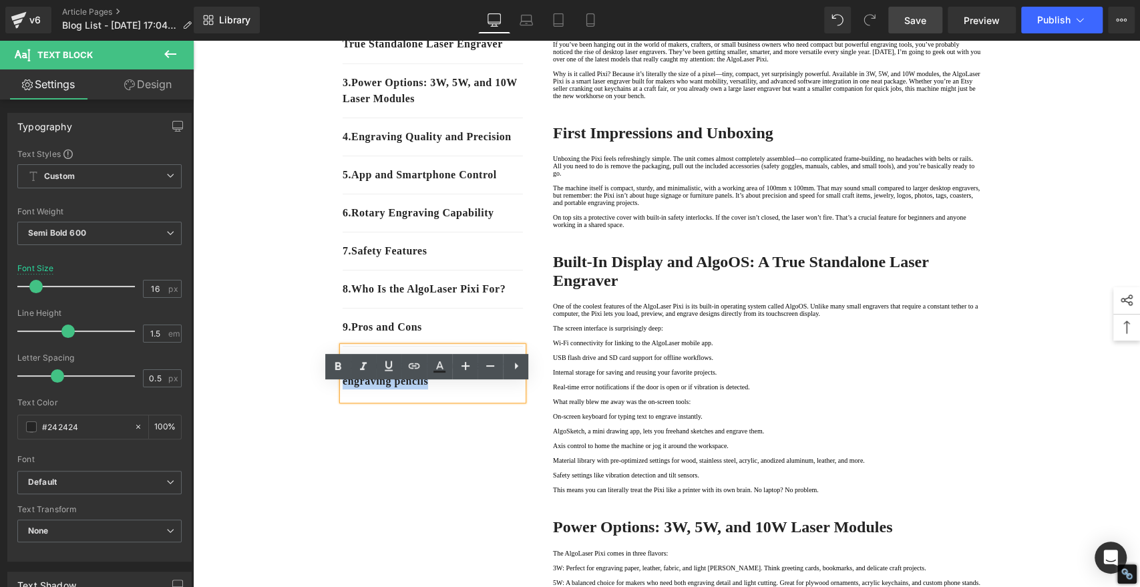
drag, startPoint x: 484, startPoint y: 421, endPoint x: 357, endPoint y: 404, distance: 128.0
click at [357, 390] on p "10 . Laser engraving machine batch engraving pencils" at bounding box center [433, 373] width 180 height 32
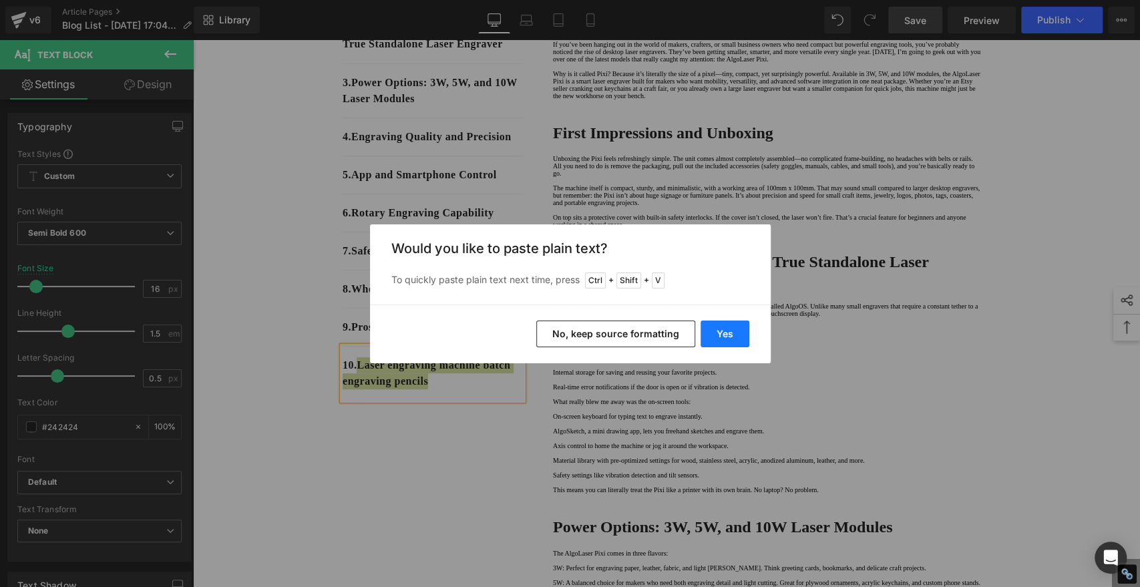
click at [722, 337] on button "Yes" at bounding box center [725, 334] width 49 height 27
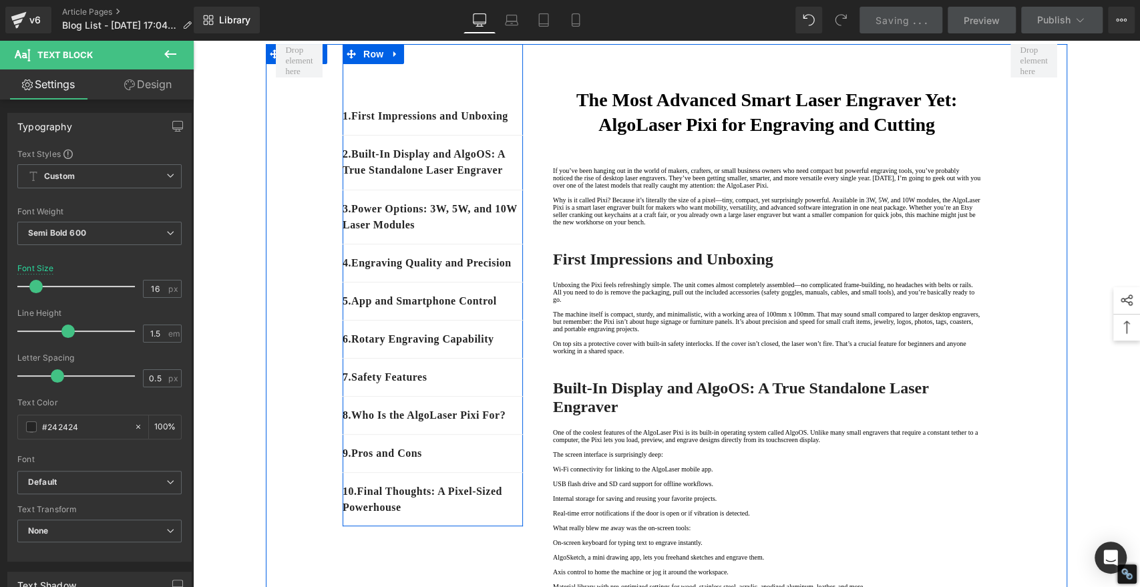
scroll to position [0, 0]
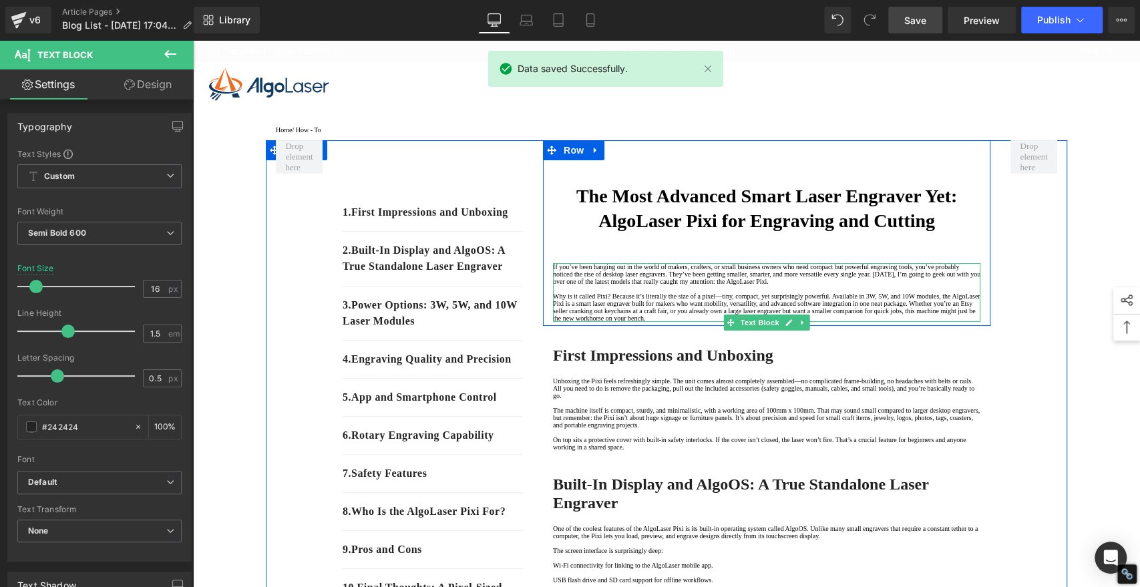
click at [601, 285] on p "If you’ve been hanging out in the world of makers, crafters, or small business …" at bounding box center [767, 274] width 428 height 22
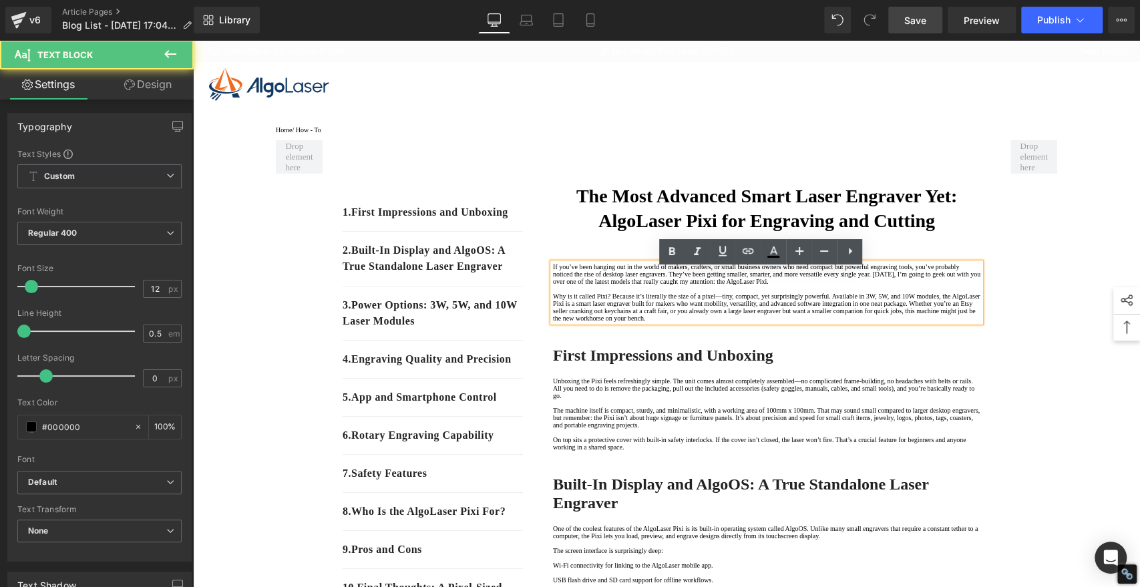
drag, startPoint x: 918, startPoint y: 23, endPoint x: 917, endPoint y: 30, distance: 6.7
click at [918, 23] on span "Save" at bounding box center [916, 20] width 22 height 14
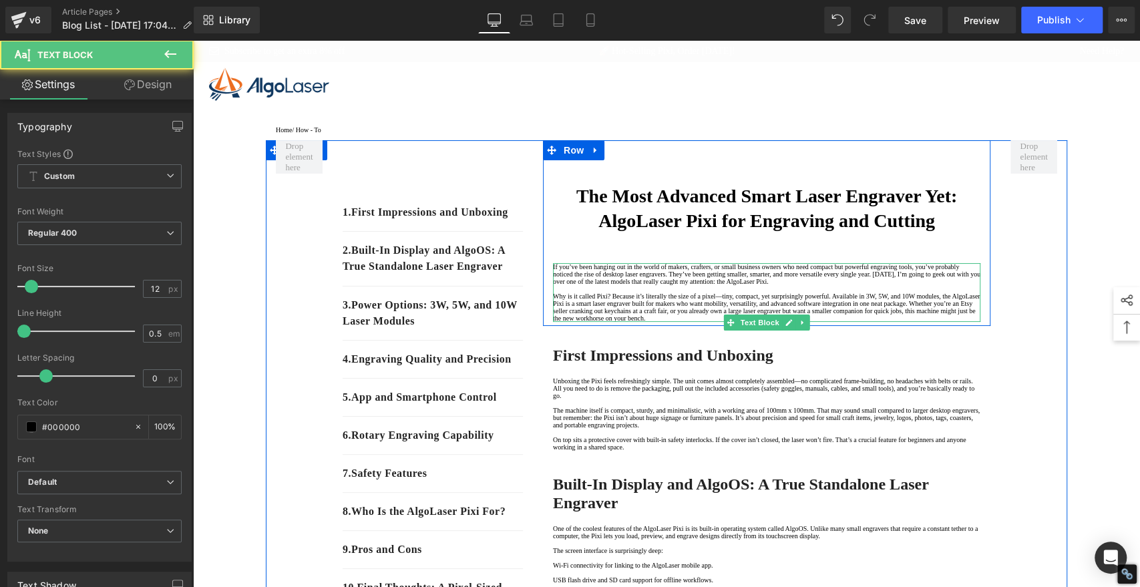
drag, startPoint x: 605, startPoint y: 279, endPoint x: 590, endPoint y: 283, distance: 15.7
click at [605, 279] on p "If you’ve been hanging out in the world of makers, crafters, or small business …" at bounding box center [767, 274] width 428 height 22
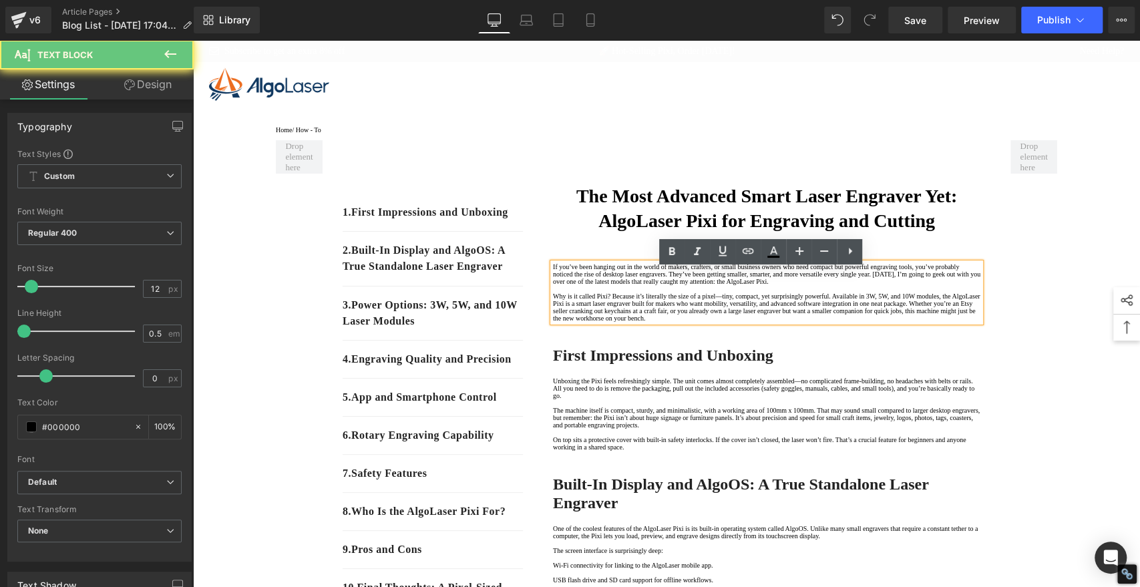
click at [575, 279] on p "If you’ve been hanging out in the world of makers, crafters, or small business …" at bounding box center [767, 274] width 428 height 22
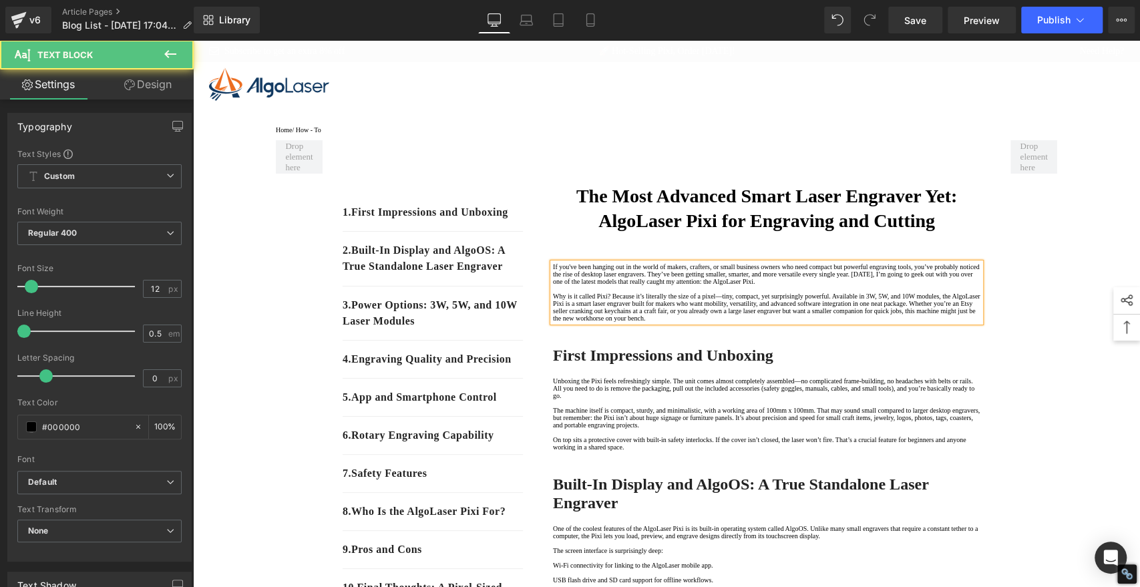
click at [665, 285] on p "If you've been hanging out in the world of makers, crafters, or small business …" at bounding box center [767, 274] width 428 height 22
click at [892, 285] on p "If you've been hanging out in the world of makers, crafters, or small business …" at bounding box center [767, 274] width 428 height 22
click at [785, 285] on p "If you've been hanging out in the world of makers, crafters, or small business …" at bounding box center [767, 274] width 428 height 22
click at [670, 322] on p "Why is it called Pixi? Because it’s literally the size of a pixel—tiny, compact…" at bounding box center [767, 307] width 428 height 29
click at [852, 322] on p "Why is it called Pixi? Because it's literally the size of a pixel—tiny, compact…" at bounding box center [767, 307] width 428 height 29
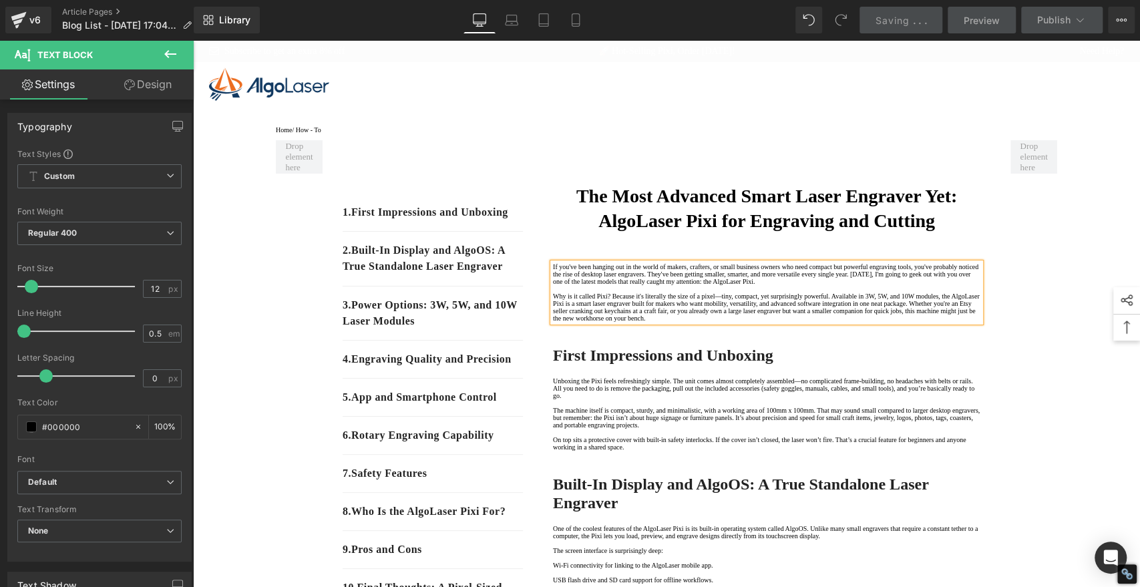
scroll to position [74, 0]
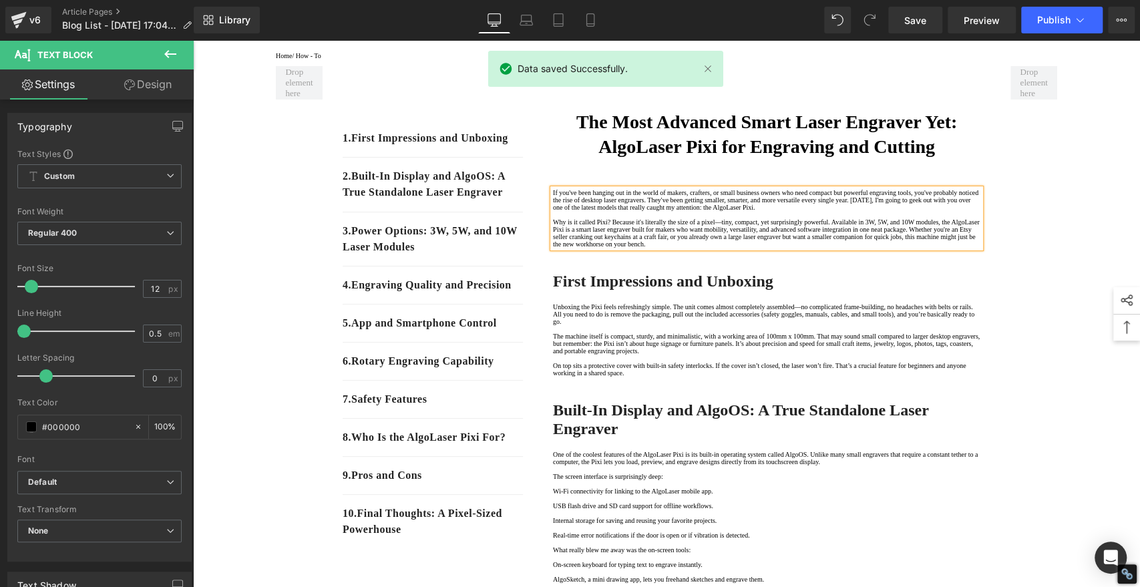
drag, startPoint x: 1060, startPoint y: 351, endPoint x: 1001, endPoint y: 347, distance: 59.0
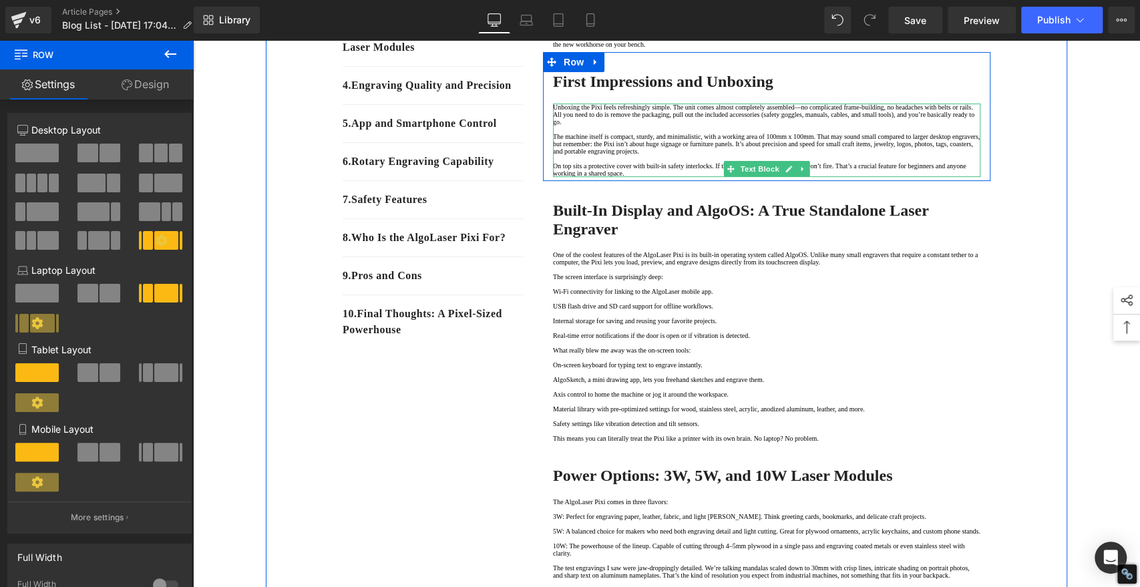
scroll to position [297, 0]
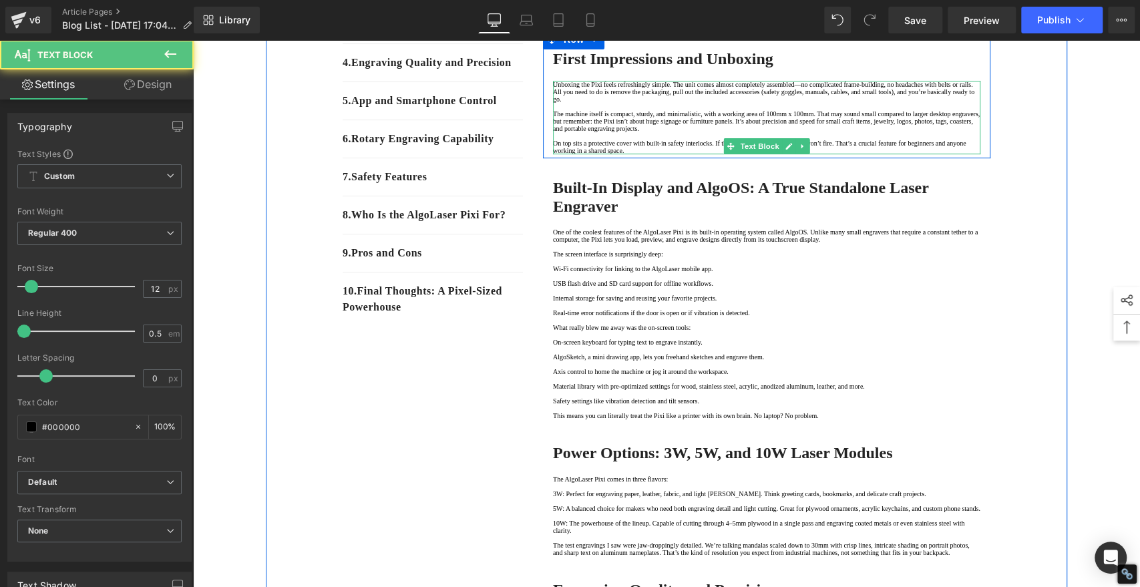
click at [816, 103] on p "Unboxing the Pixi feels refreshingly simple. The unit comes almost completely a…" at bounding box center [767, 92] width 428 height 22
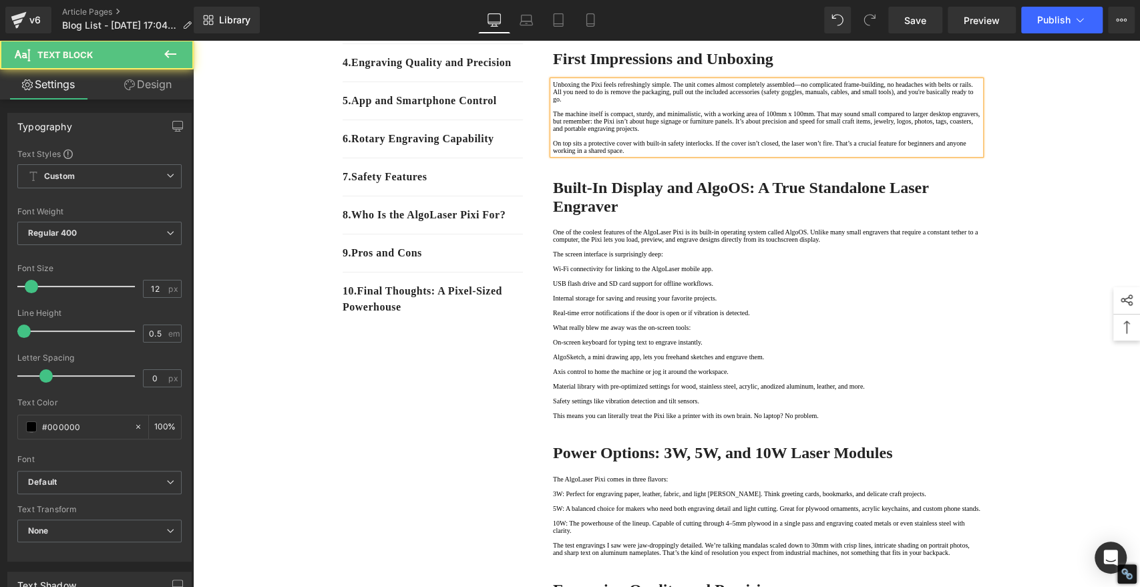
click at [561, 132] on p "The machine itself is compact, sturdy, and minimalistic, with a working area of…" at bounding box center [767, 121] width 428 height 22
click at [821, 132] on p "The machine itself is compact, sturdy, and minimalistic, with a working area of…" at bounding box center [767, 121] width 428 height 22
click at [830, 154] on p "On top sits a protective cover with built-in safety interlocks. If the cover is…" at bounding box center [767, 147] width 428 height 15
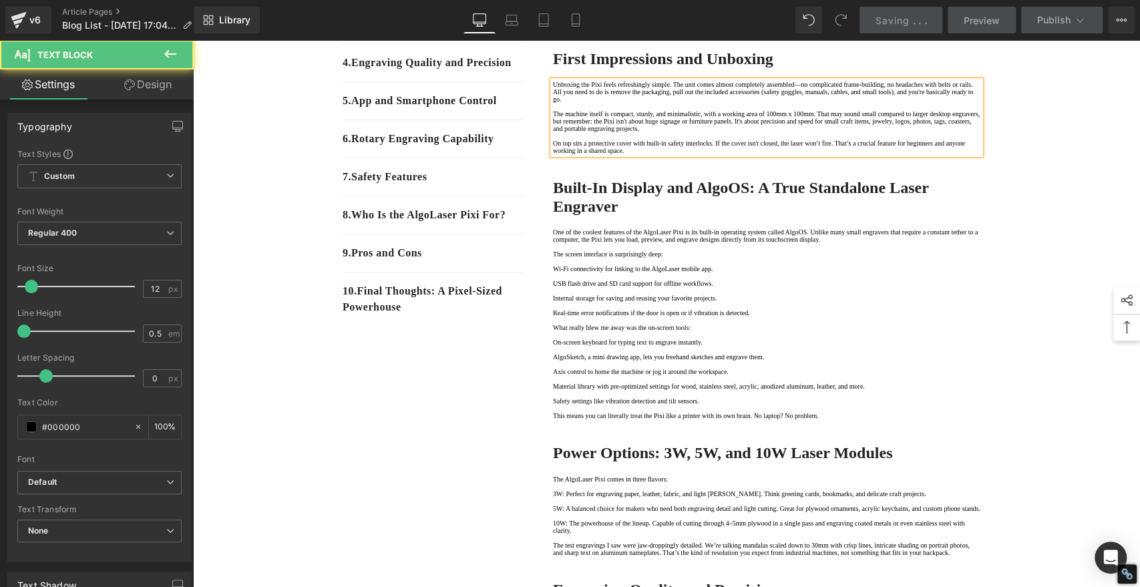
click at [916, 154] on p "On top sits a protective cover with built-in safety interlocks. If the cover is…" at bounding box center [767, 147] width 428 height 15
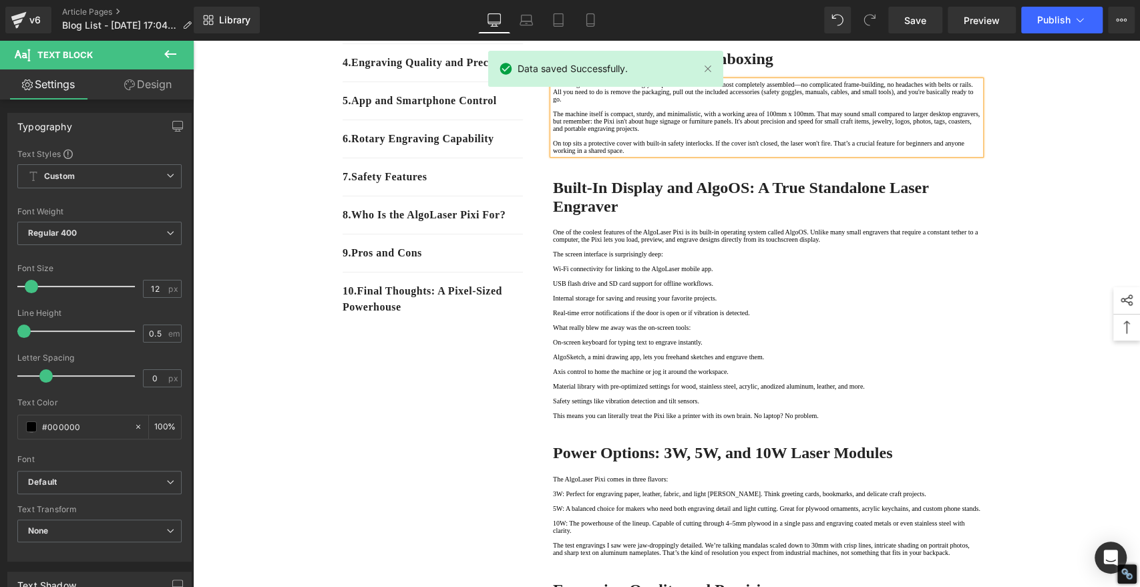
click at [957, 154] on p "On top sits a protective cover with built-in safety interlocks. If the cover is…" at bounding box center [767, 147] width 428 height 15
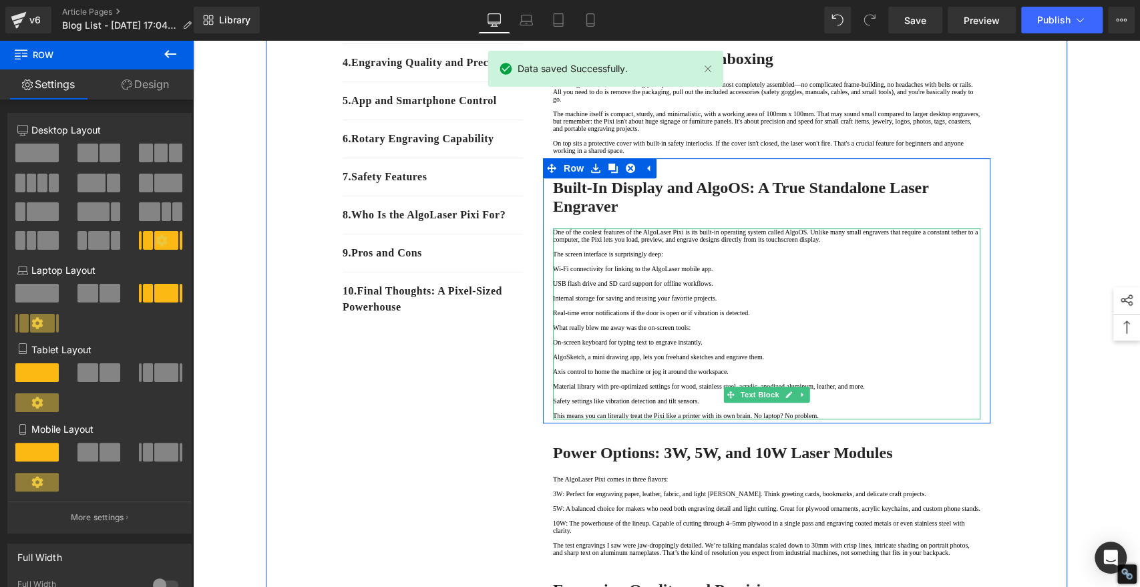
scroll to position [371, 0]
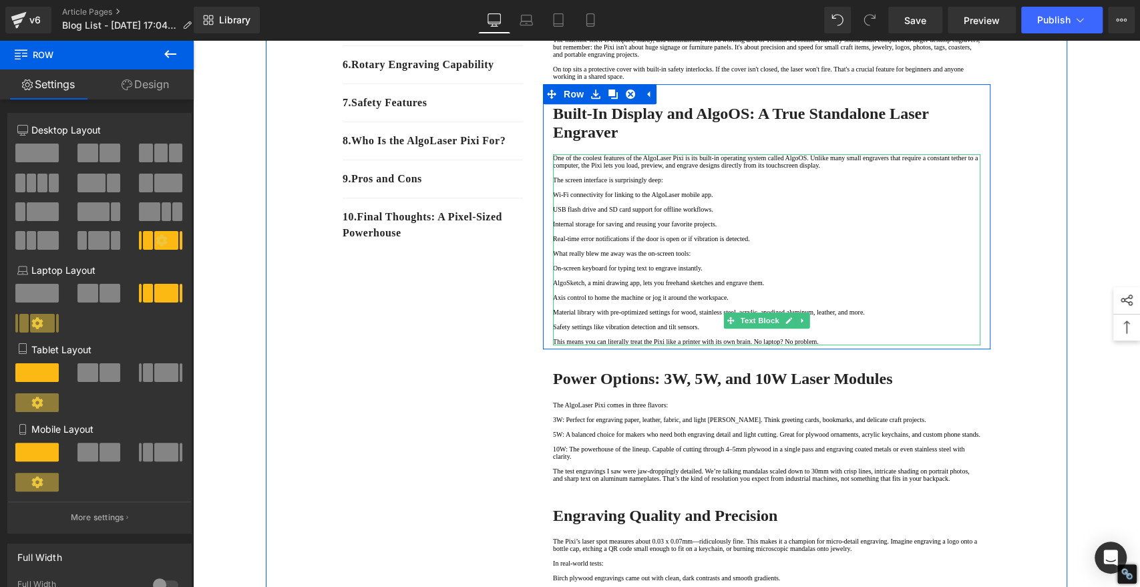
click at [853, 198] on p "Wi-Fi connectivity for linking to the AlgoLaser mobile app." at bounding box center [767, 194] width 428 height 7
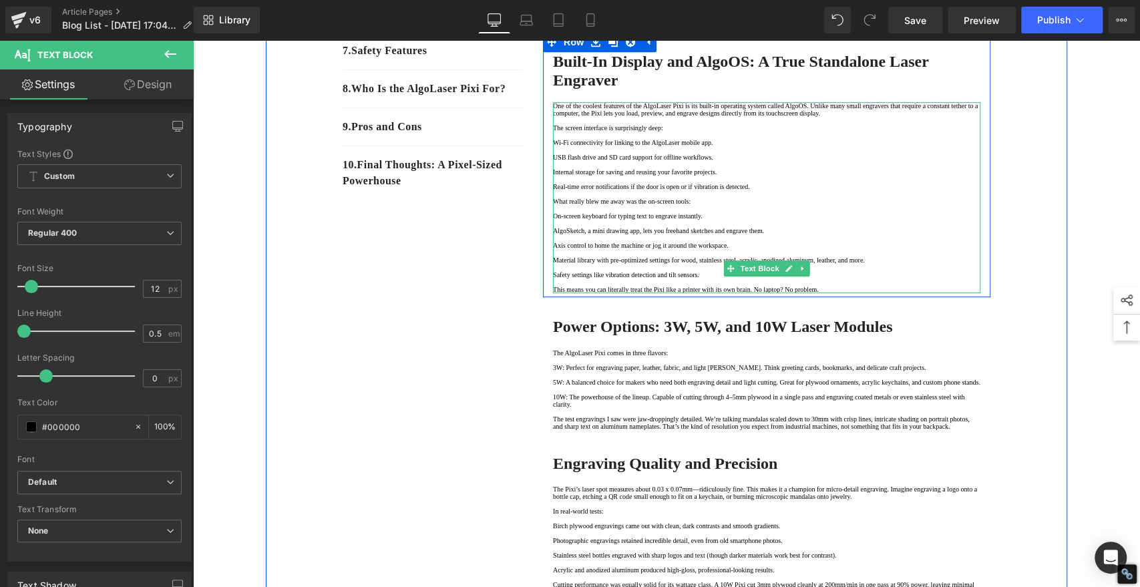
scroll to position [519, 0]
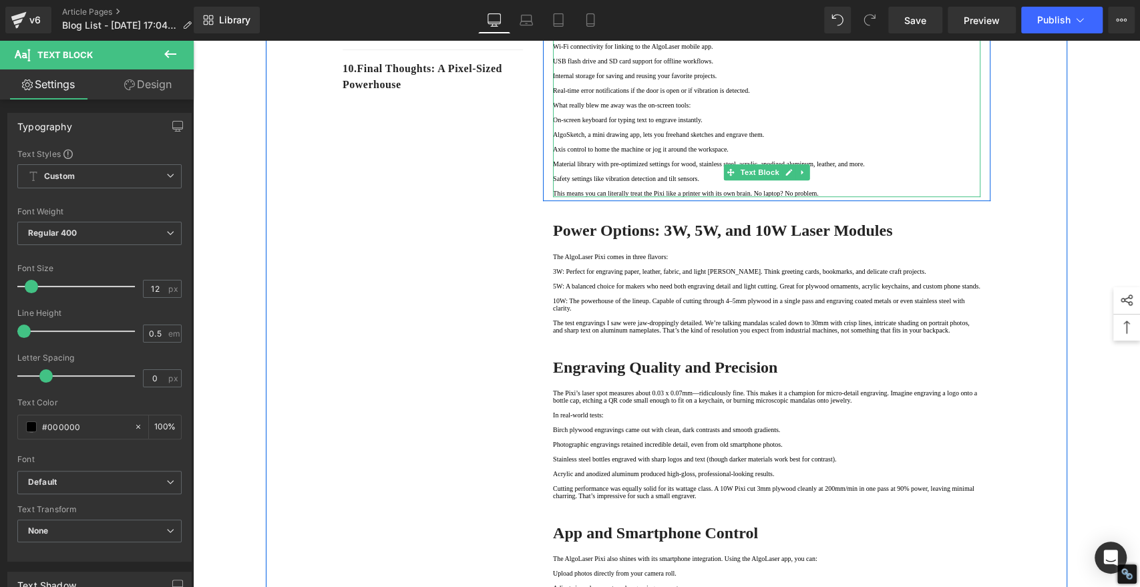
click at [910, 94] on p "Real-time error notifications if the door is open or if vibration is detected." at bounding box center [767, 90] width 428 height 7
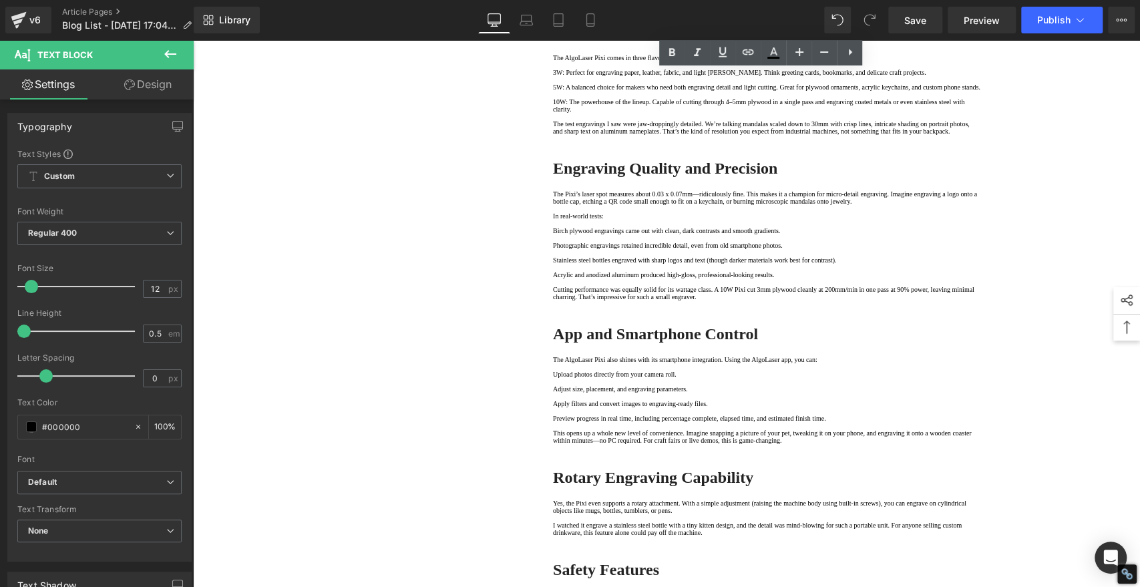
scroll to position [742, 0]
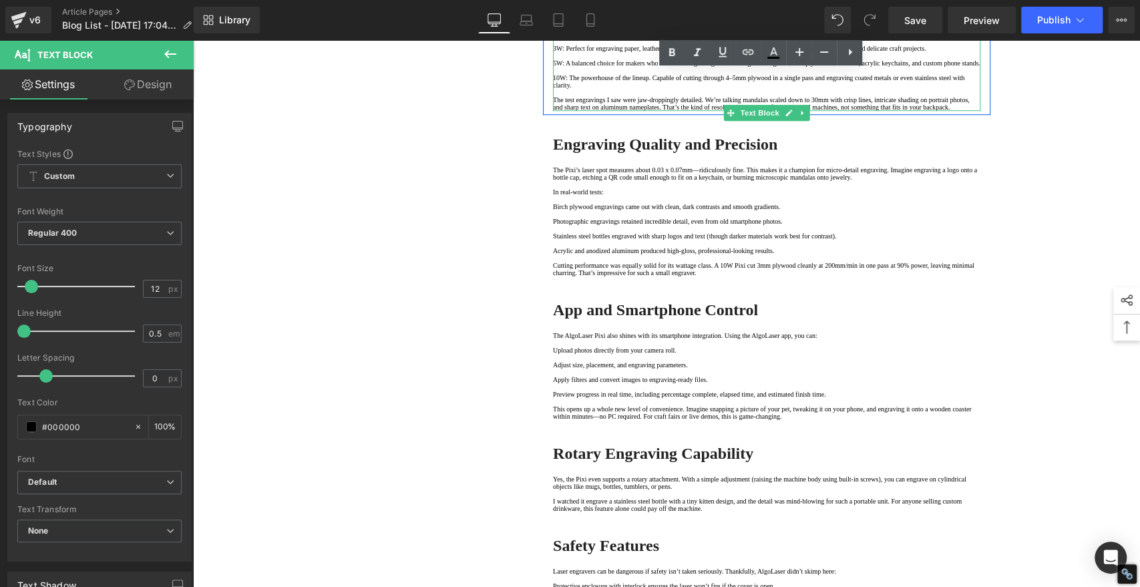
click at [884, 67] on p "5W: A balanced choice for makers who need both engraving detail and light cutti…" at bounding box center [767, 62] width 428 height 7
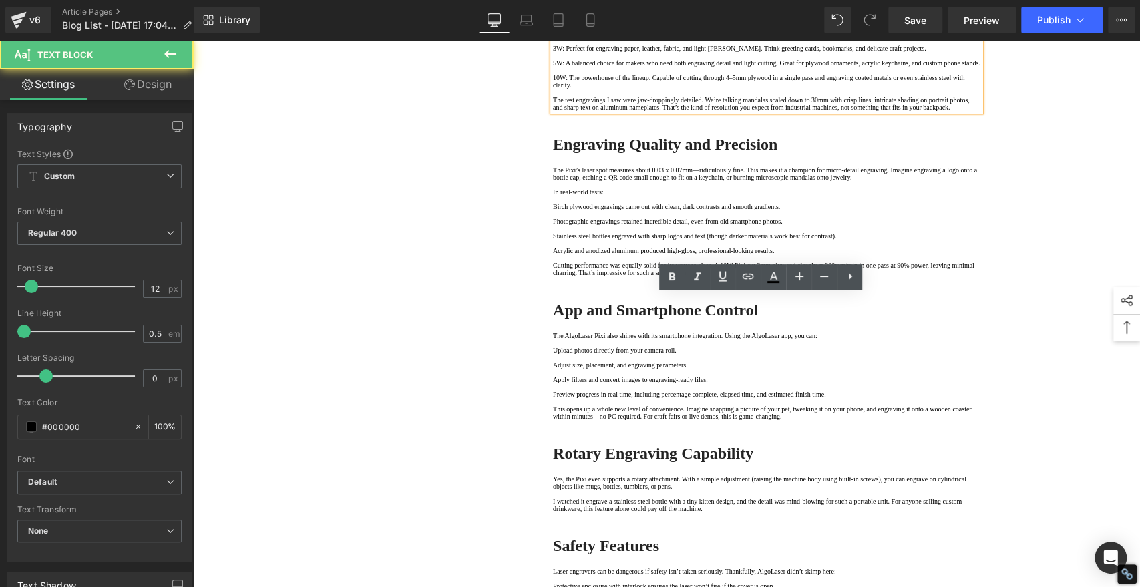
click at [775, 111] on p "The test engravings I saw were jaw-droppingly detailed. We’re talking mandalas …" at bounding box center [767, 103] width 428 height 15
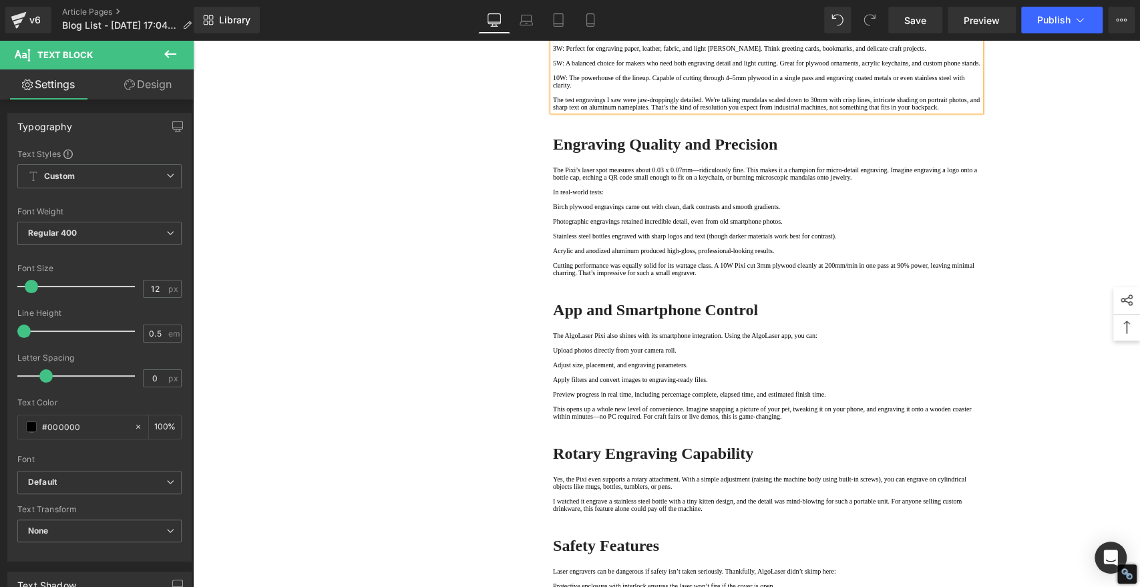
click at [744, 74] on p at bounding box center [767, 70] width 428 height 7
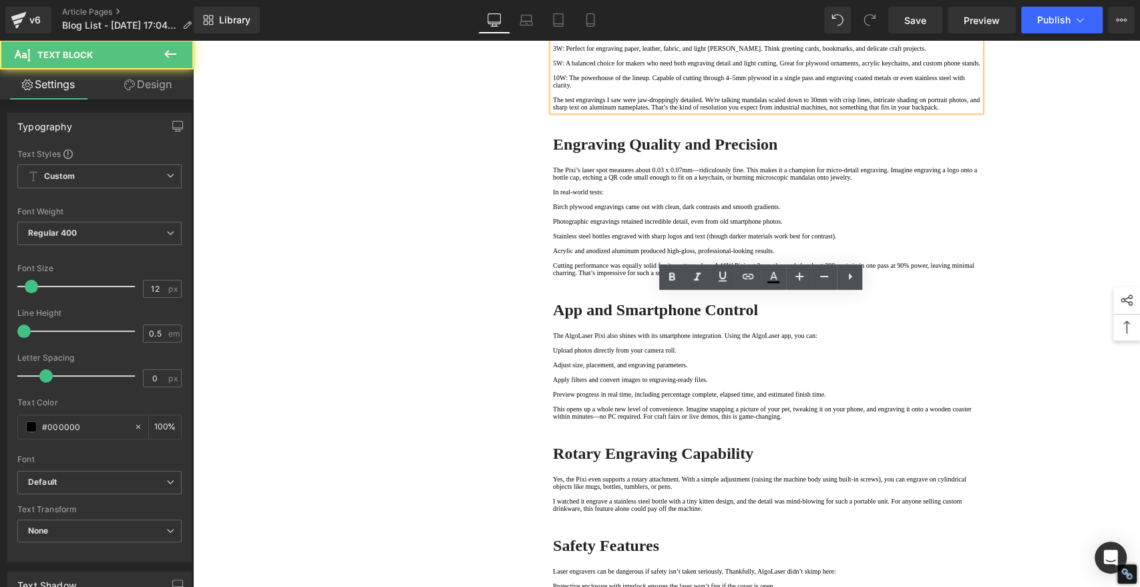
click at [885, 111] on p "The test engravings I saw were jaw-droppingly detailed. We're talking mandalas …" at bounding box center [767, 103] width 428 height 15
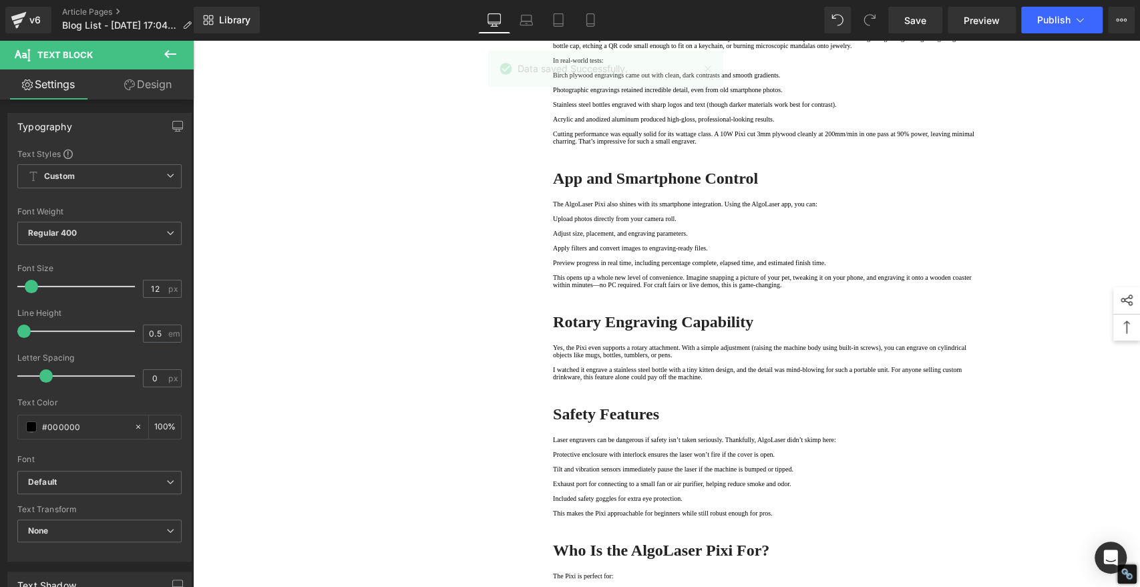
scroll to position [891, 0]
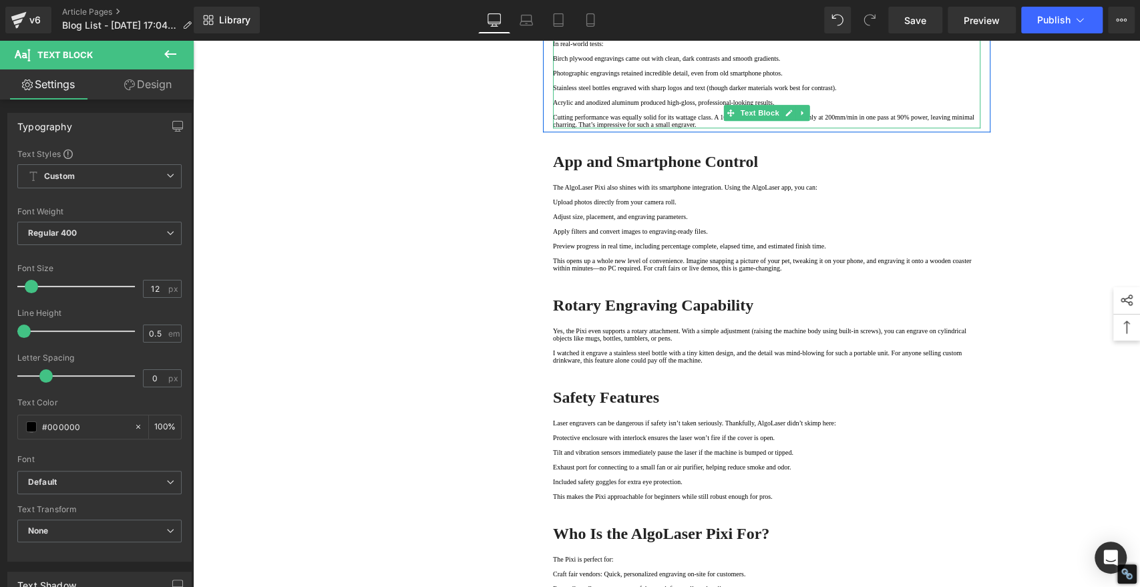
click at [587, 33] on p "The Pixi’s laser spot measures about 0.03 x 0.07mm—ridiculously fine. This make…" at bounding box center [767, 25] width 428 height 15
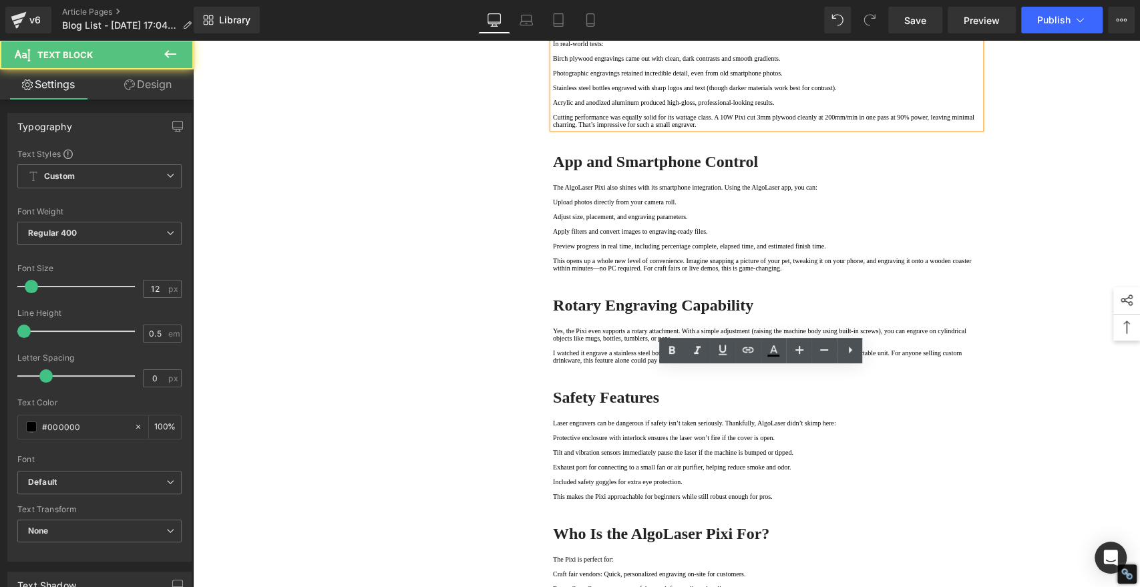
click at [583, 33] on p "The Pixi’s laser spot measures about 0.03 x 0.07mm—ridiculously fine. This make…" at bounding box center [767, 25] width 428 height 15
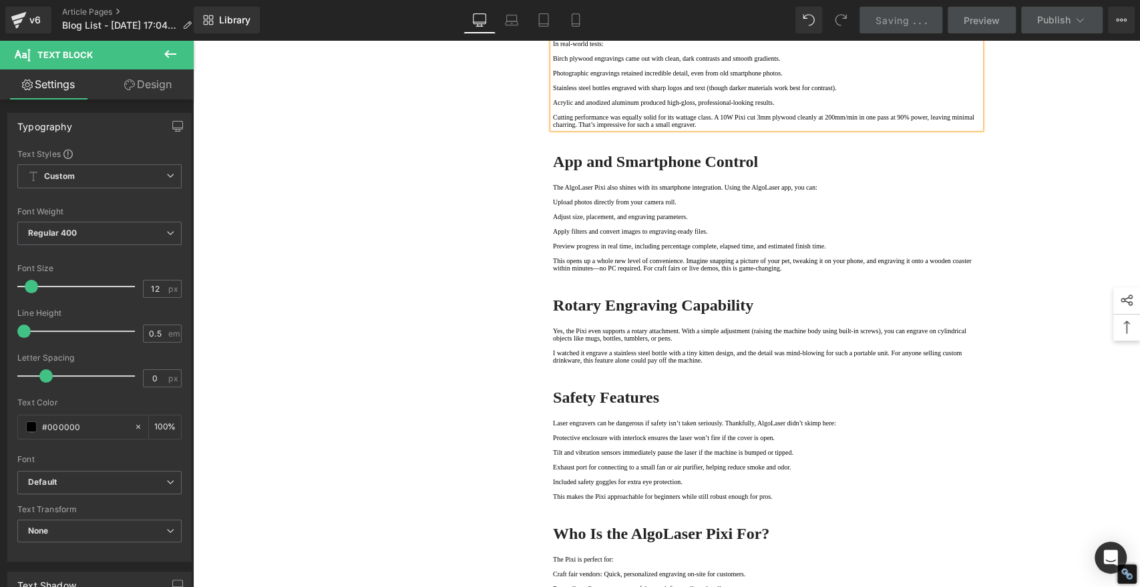
click at [634, 47] on p "In real-world tests:" at bounding box center [767, 43] width 428 height 7
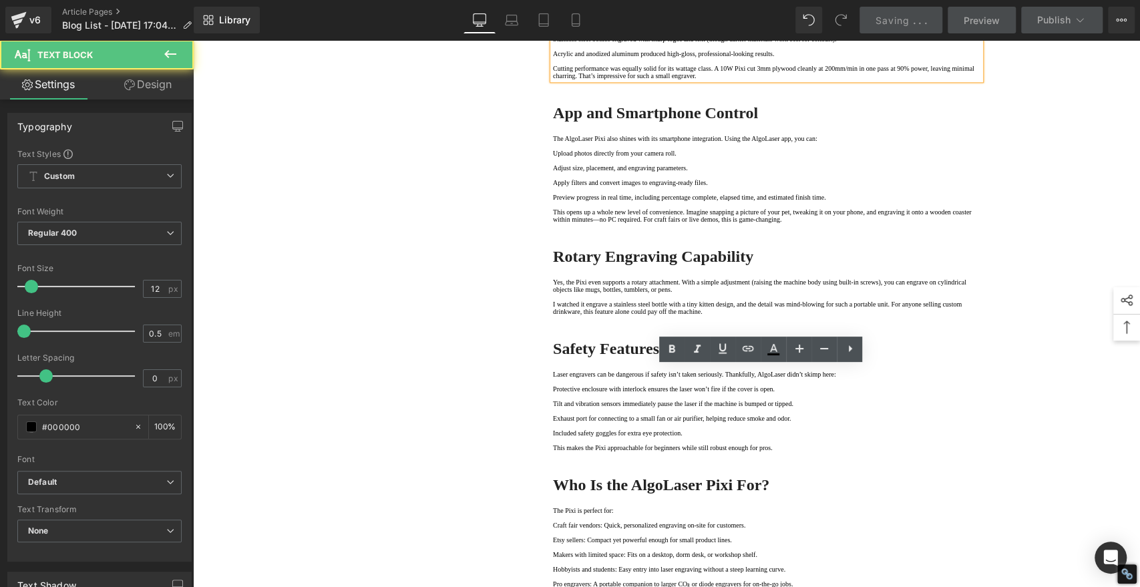
scroll to position [1039, 0]
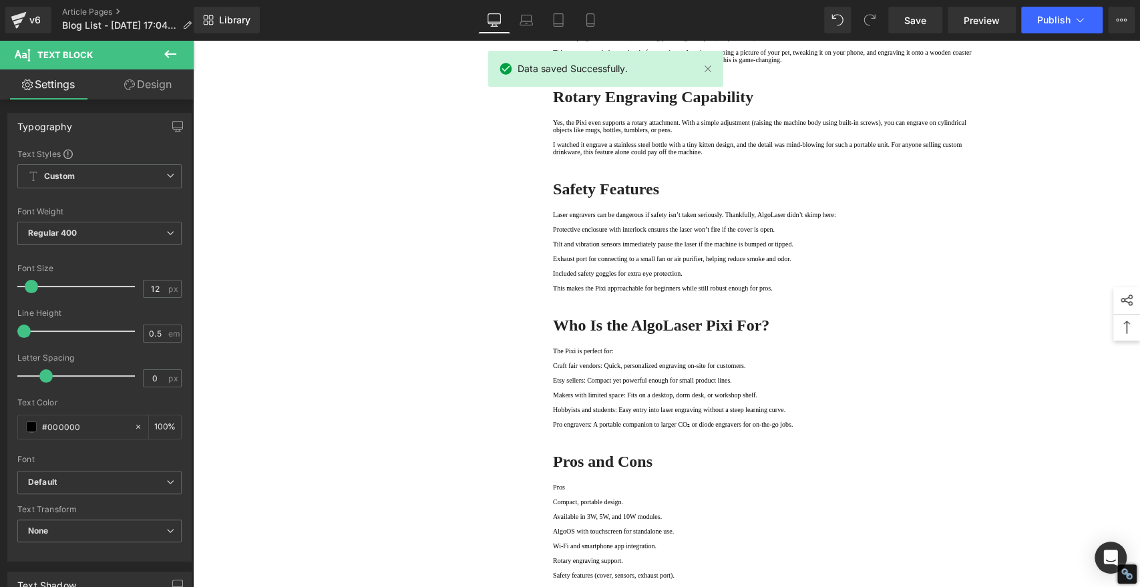
scroll to position [1187, 0]
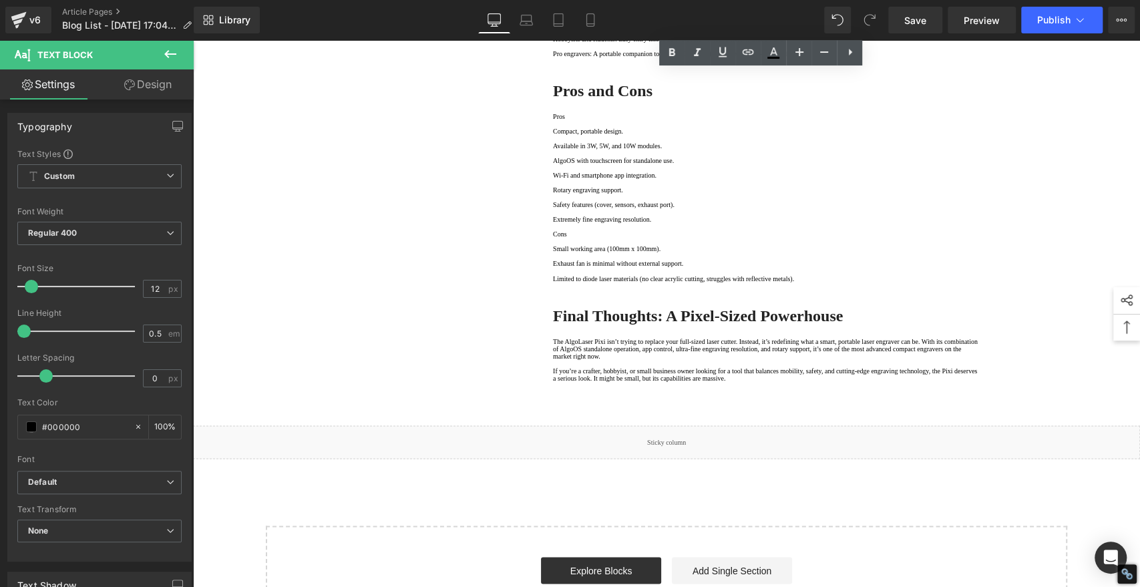
scroll to position [1559, 0]
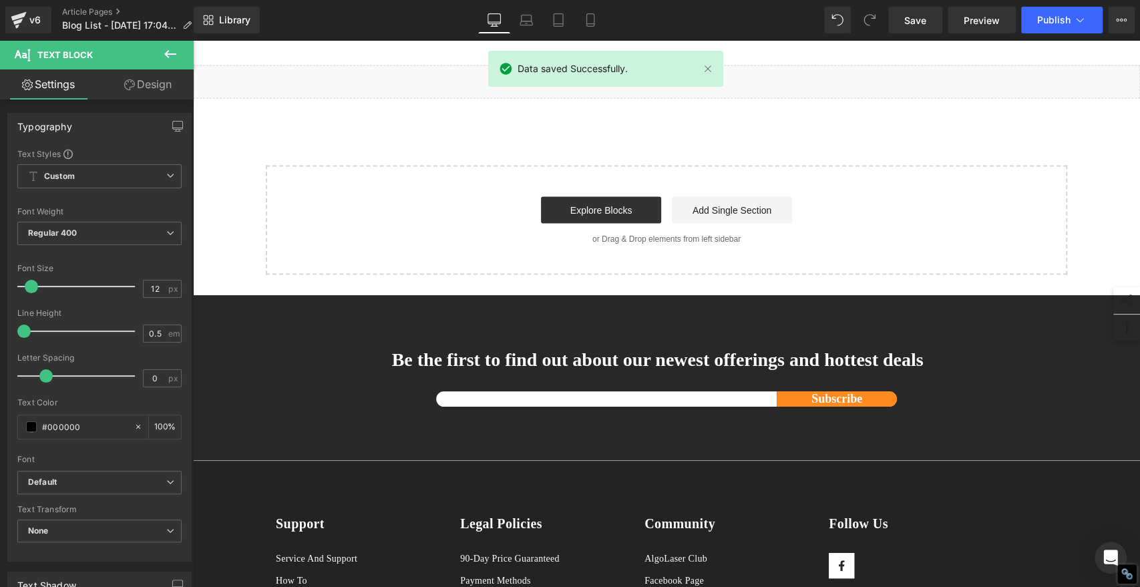
scroll to position [1855, 0]
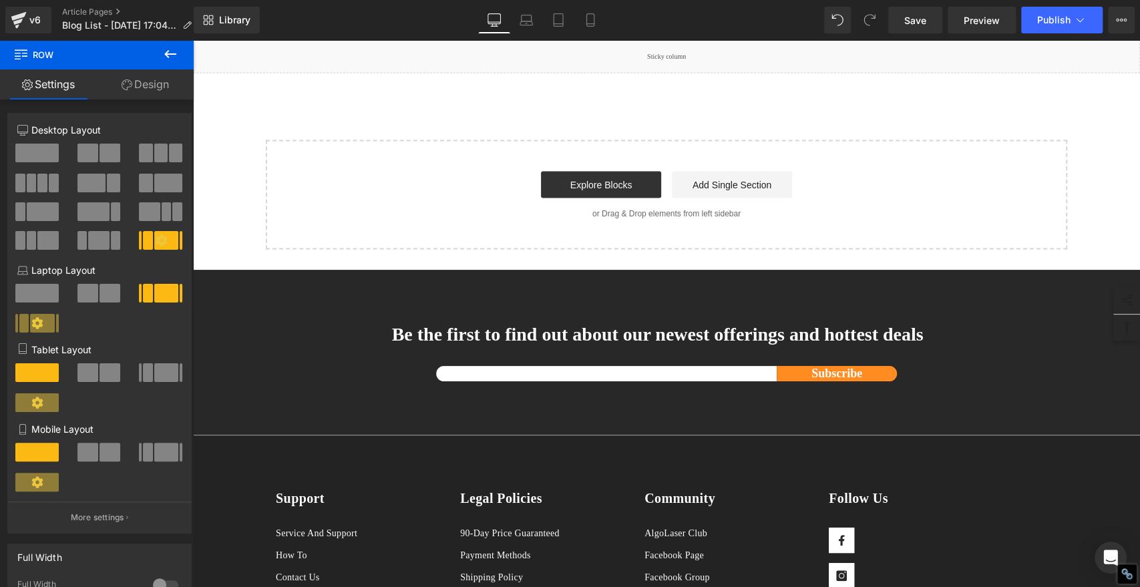
scroll to position [2078, 0]
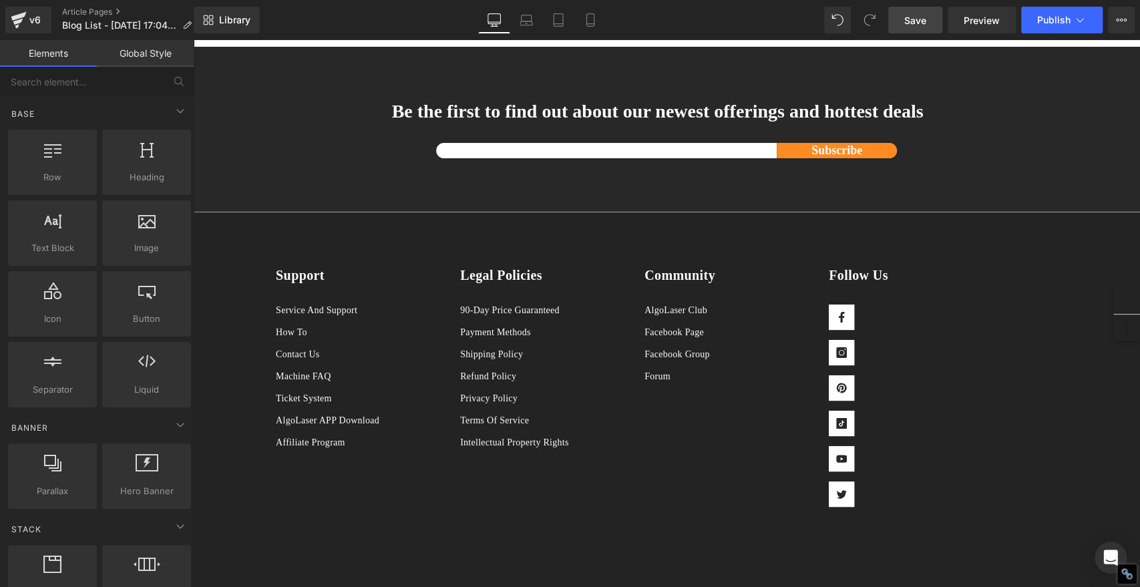
click at [923, 17] on span "Save" at bounding box center [916, 20] width 22 height 14
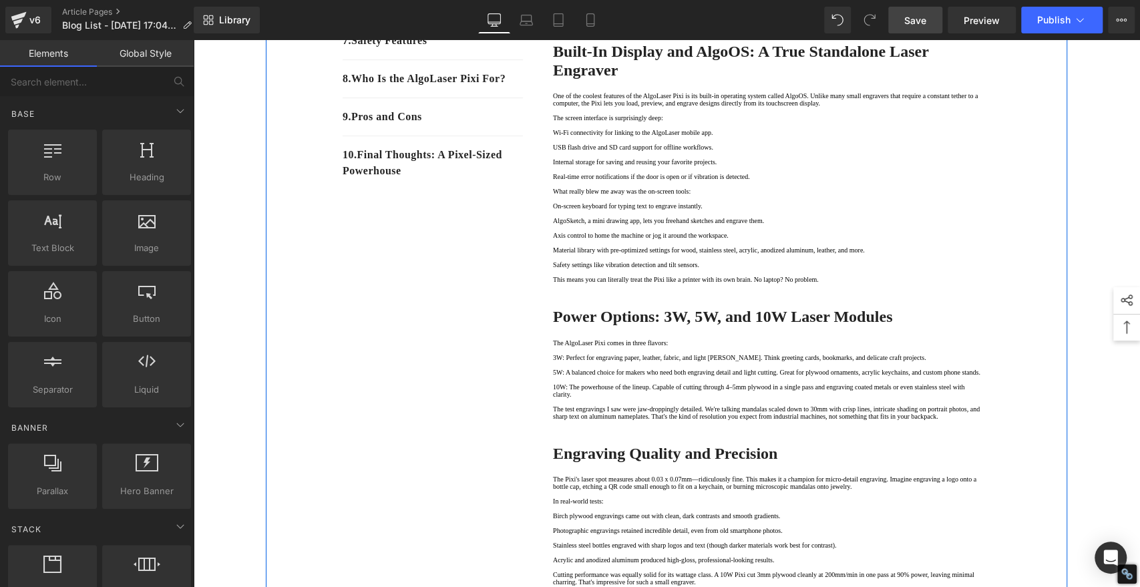
scroll to position [445, 0]
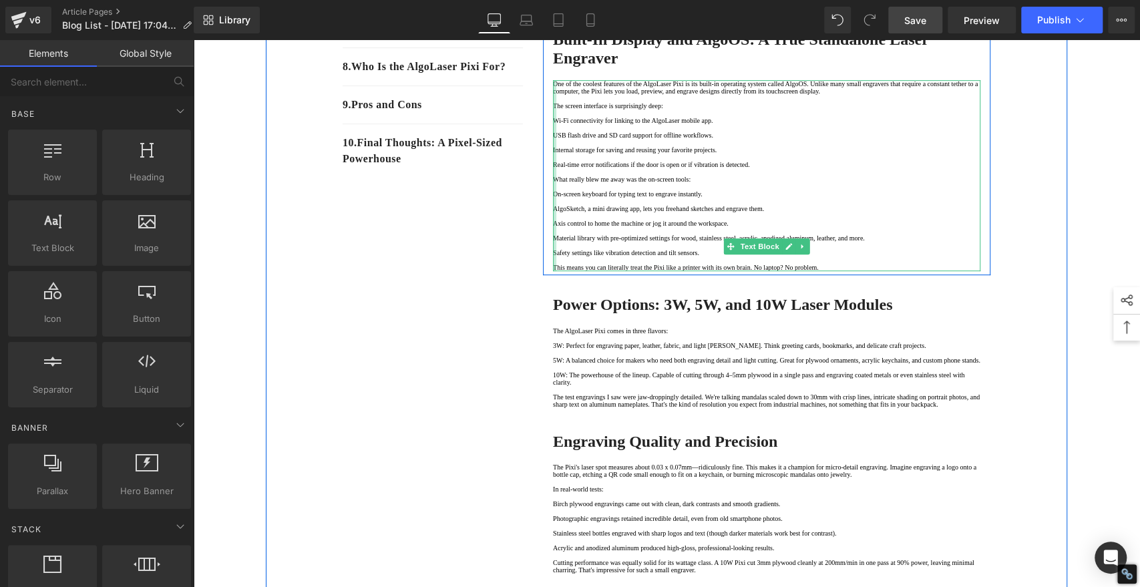
click at [553, 271] on div at bounding box center [554, 175] width 3 height 191
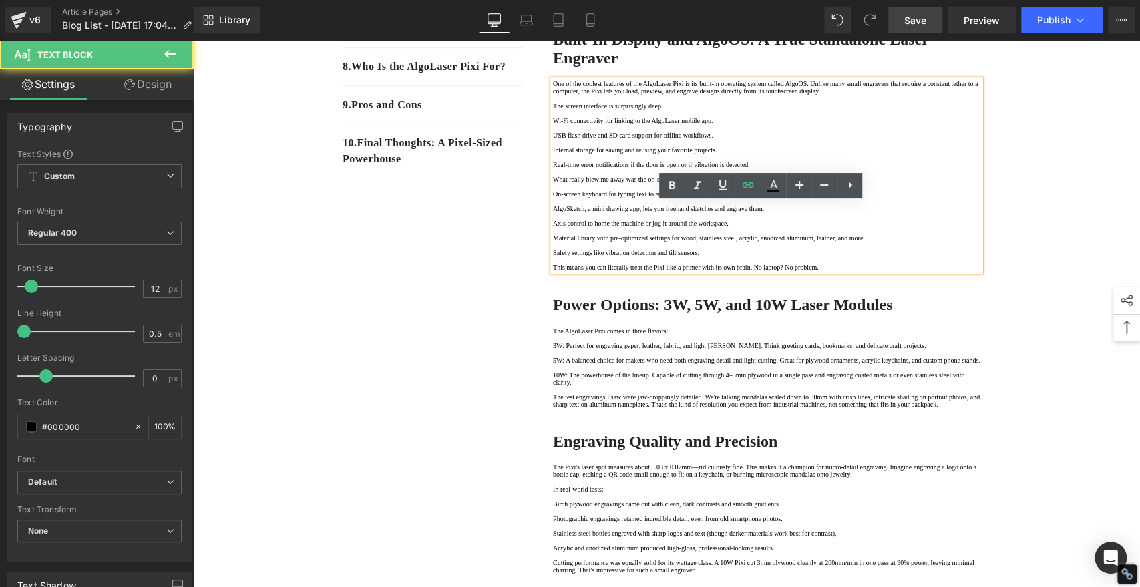
click at [553, 124] on p "Wi-Fi connectivity for linking to the AlgoLaser mobile app." at bounding box center [767, 120] width 428 height 7
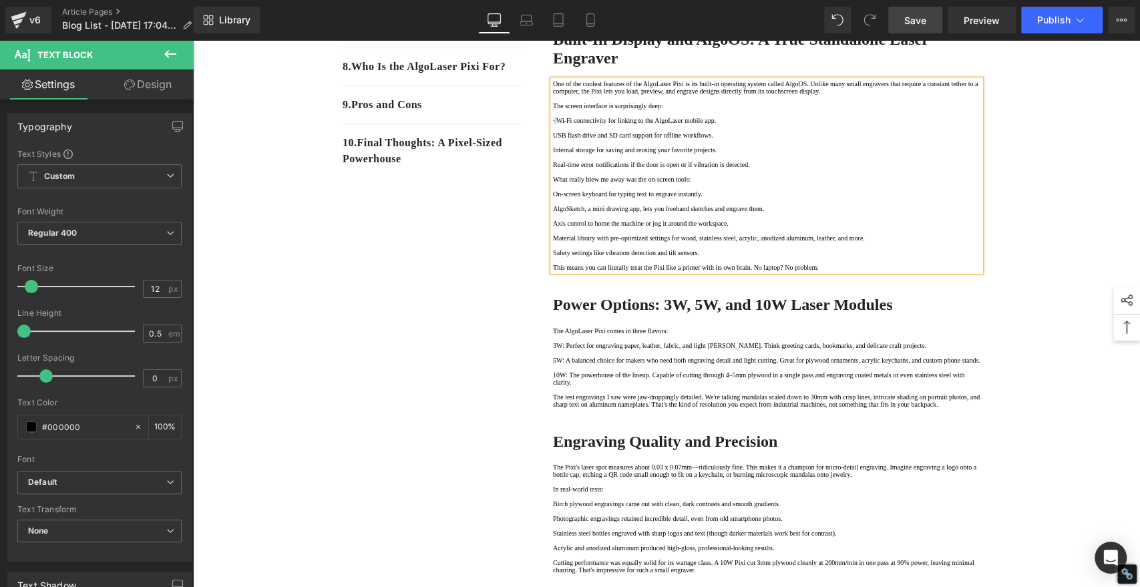
click at [556, 124] on p "· Wi-Fi connectivity for linking to the AlgoLaser mobile app." at bounding box center [767, 120] width 428 height 7
click at [553, 124] on p "· Wi-Fi connectivity for linking to the AlgoLaser mobile app." at bounding box center [767, 120] width 428 height 7
click at [557, 124] on p "· Wi-Fi connectivity for linking to the AlgoLaser mobile app." at bounding box center [767, 120] width 428 height 7
click at [665, 190] on icon at bounding box center [672, 186] width 16 height 16
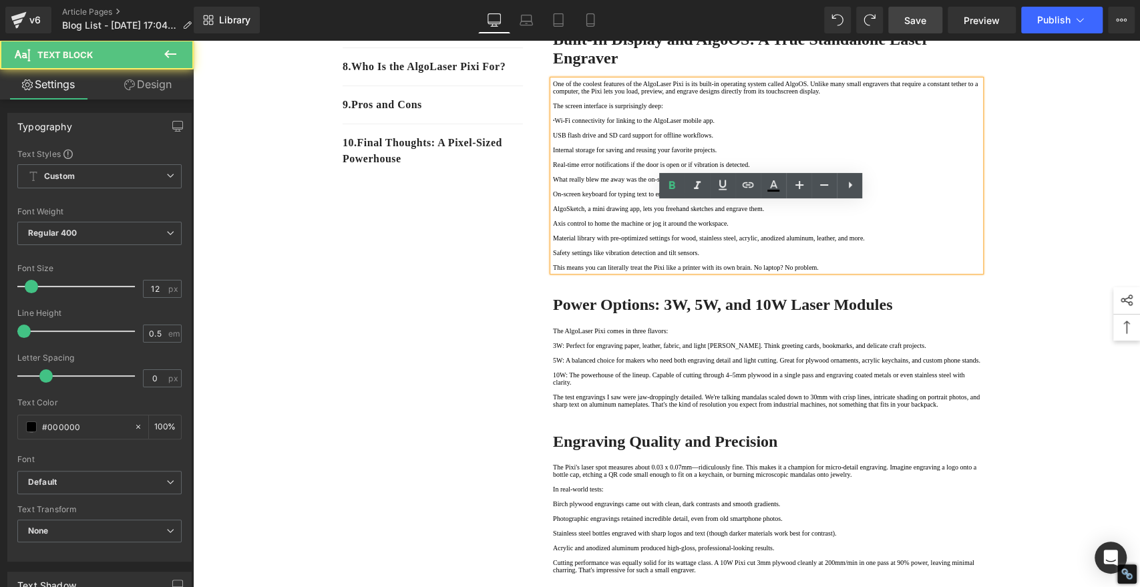
click at [557, 124] on p "· Wi-Fi connectivity for linking to the AlgoLaser mobile app." at bounding box center [767, 120] width 428 height 7
click at [553, 124] on p "· Wi-Fi connectivity for linking to the AlgoLaser mobile app." at bounding box center [767, 120] width 428 height 7
copy strong "·"
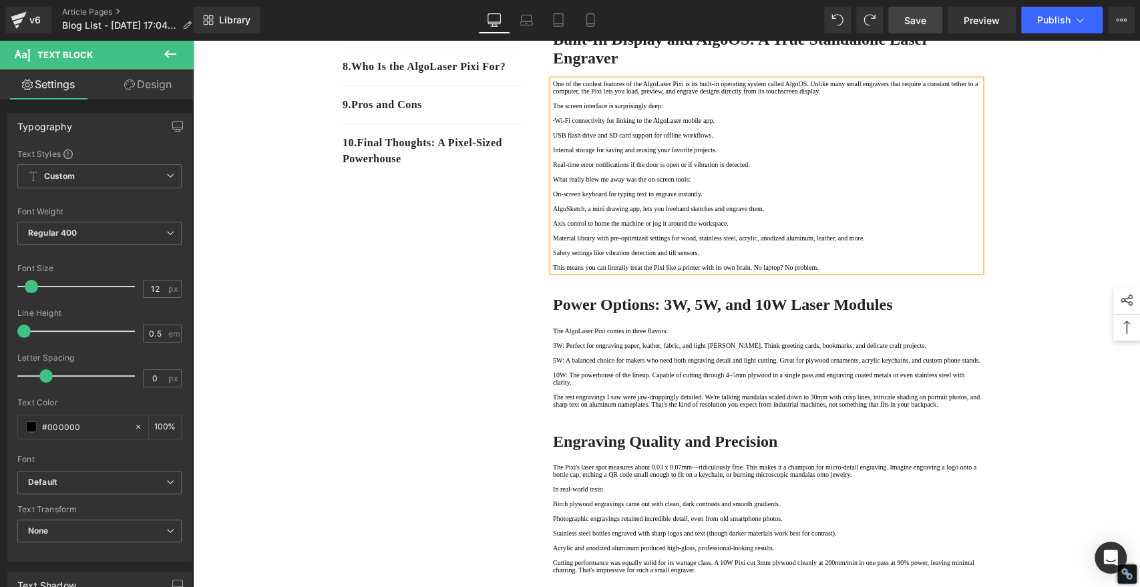
click at [553, 139] on p "USB flash drive and SD card support for offline workflows." at bounding box center [767, 135] width 428 height 7
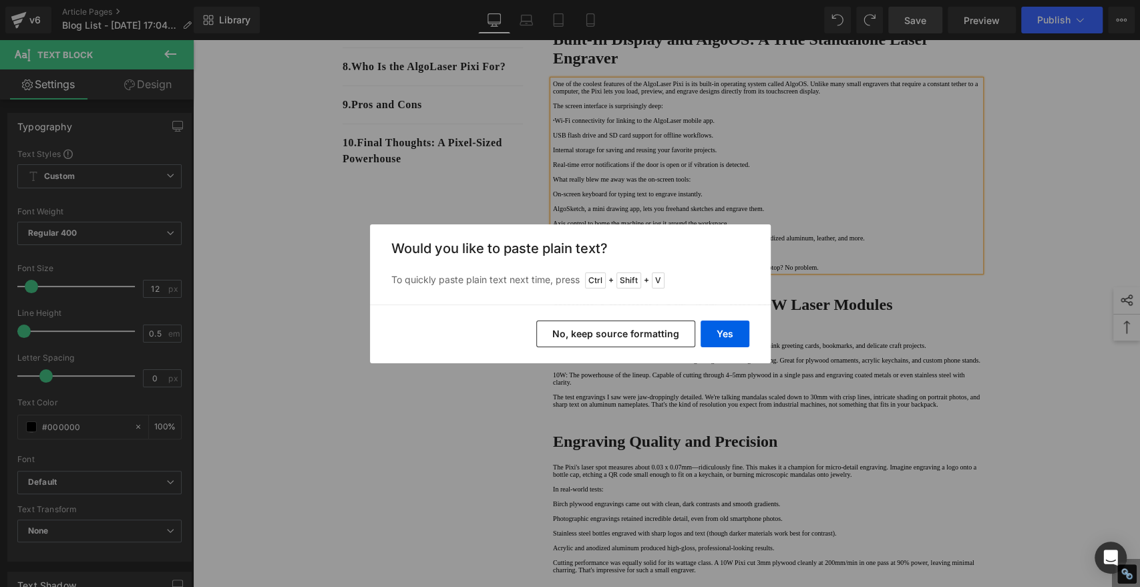
click at [668, 337] on button "No, keep source formatting" at bounding box center [615, 334] width 159 height 27
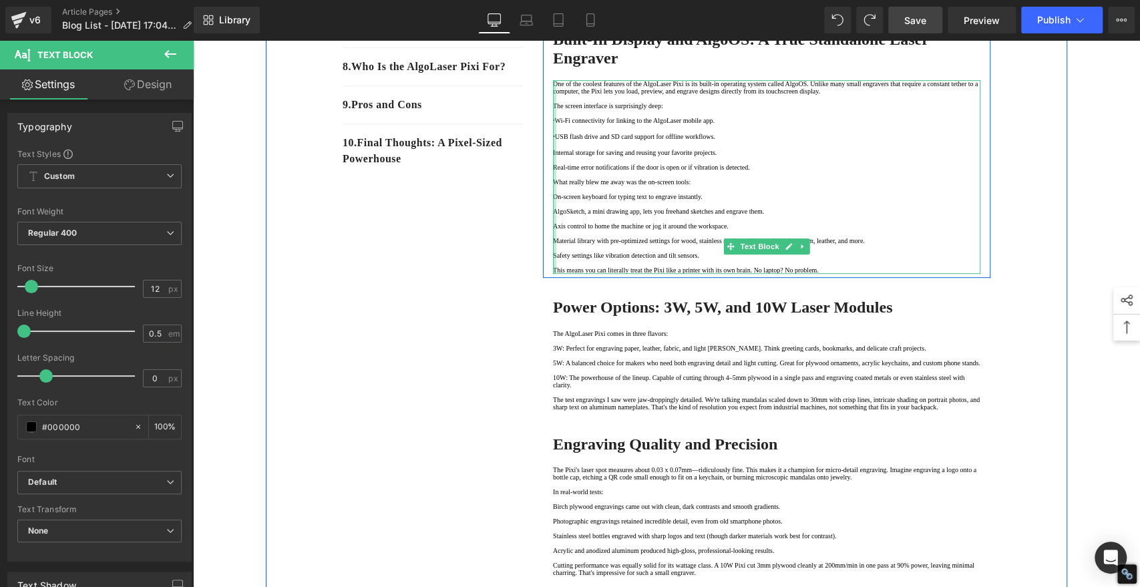
click at [553, 274] on div at bounding box center [554, 177] width 3 height 194
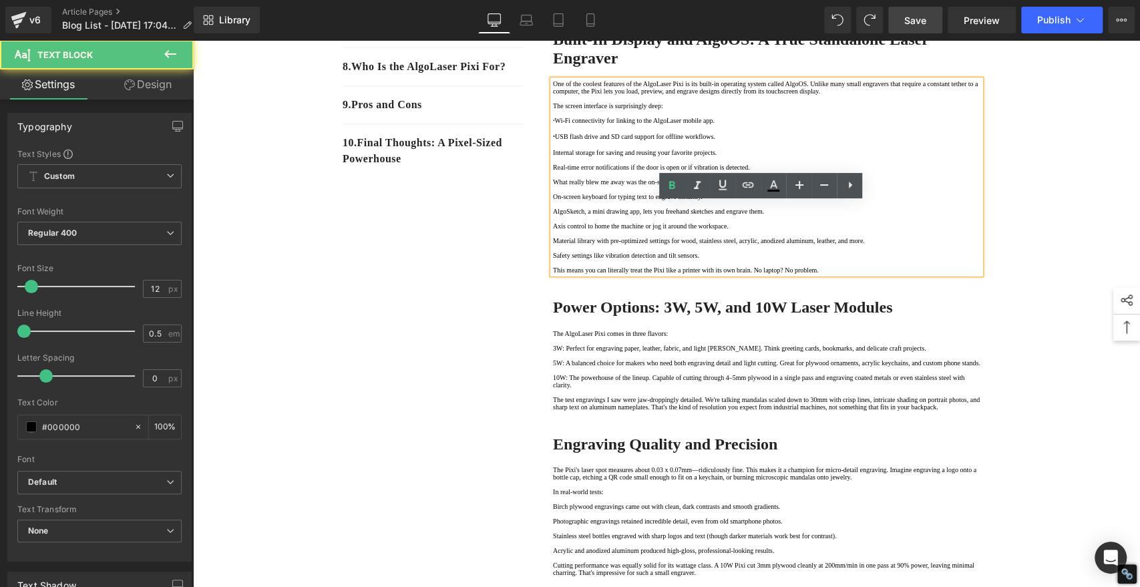
click at [553, 156] on p "Internal storage for saving and reusing your favorite projects." at bounding box center [767, 152] width 428 height 7
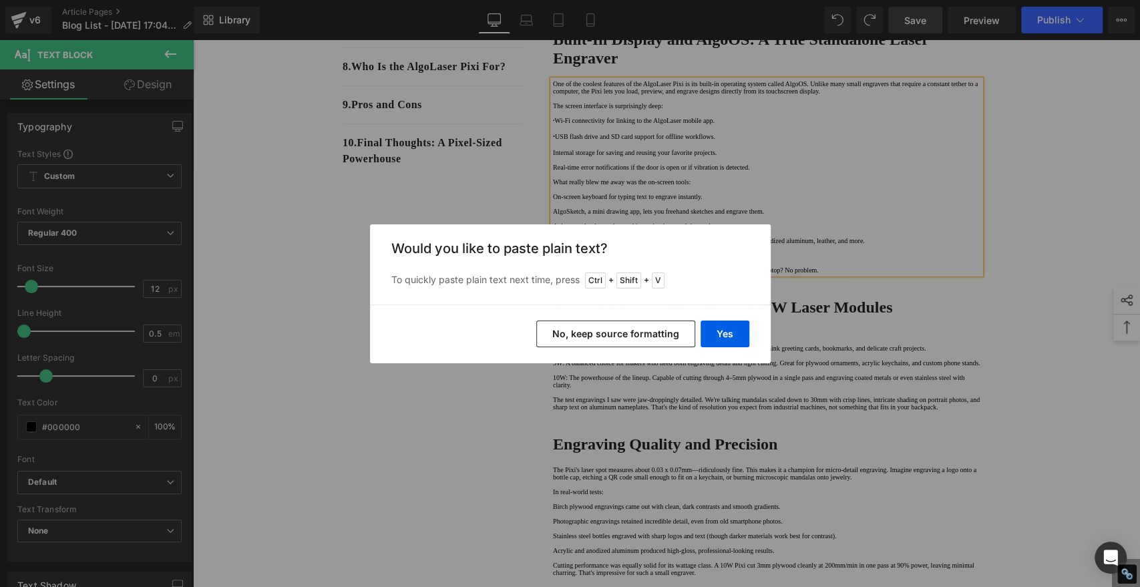
click at [649, 325] on button "No, keep source formatting" at bounding box center [615, 334] width 159 height 27
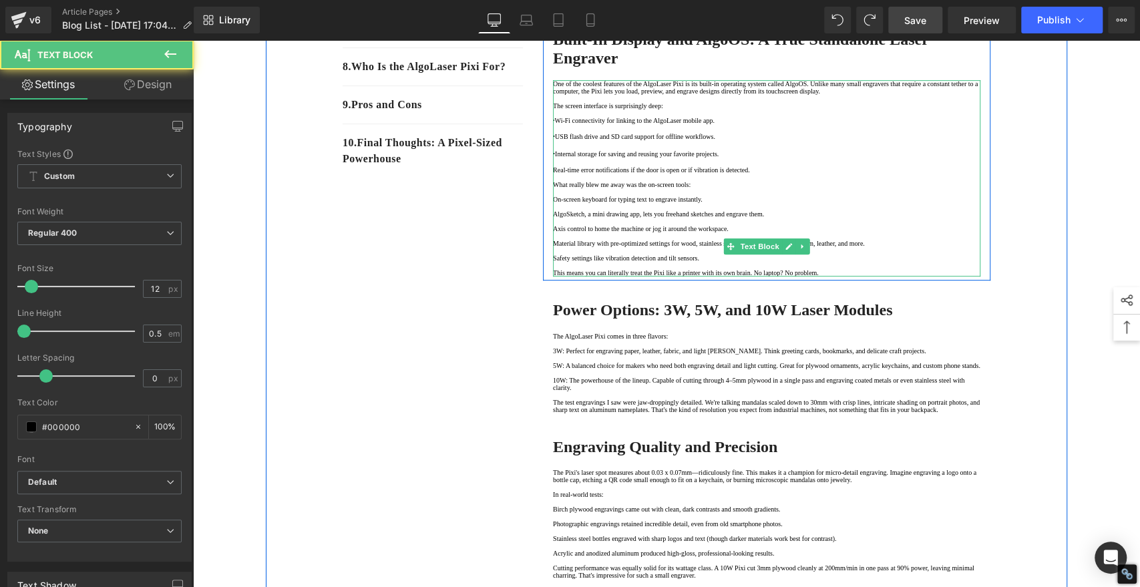
click at [554, 181] on p at bounding box center [767, 177] width 428 height 7
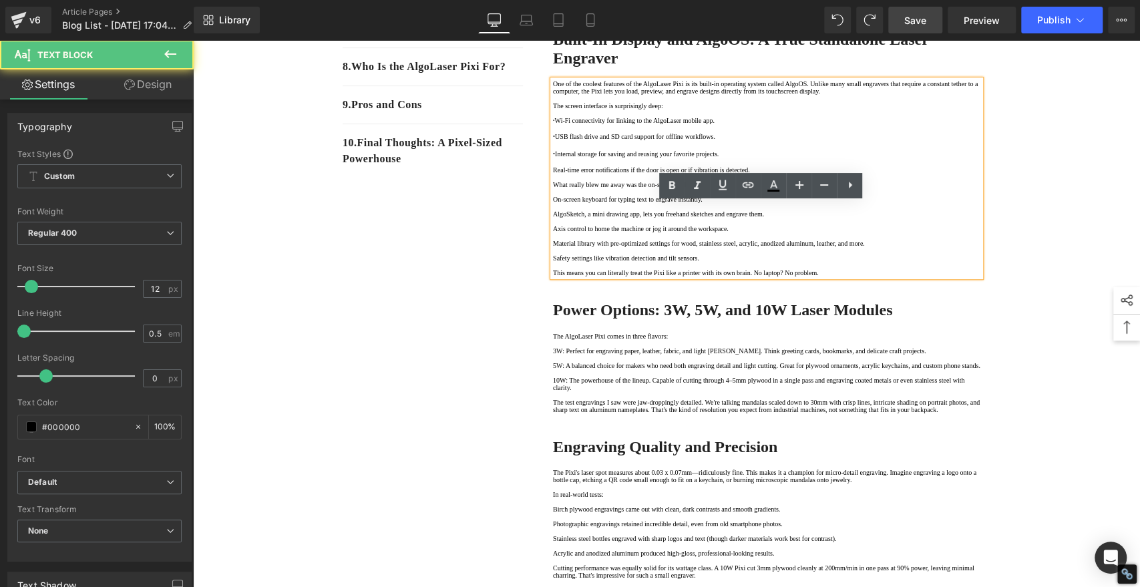
click at [553, 174] on p "Real-time error notifications if the door is open or if vibration is detected." at bounding box center [767, 169] width 428 height 7
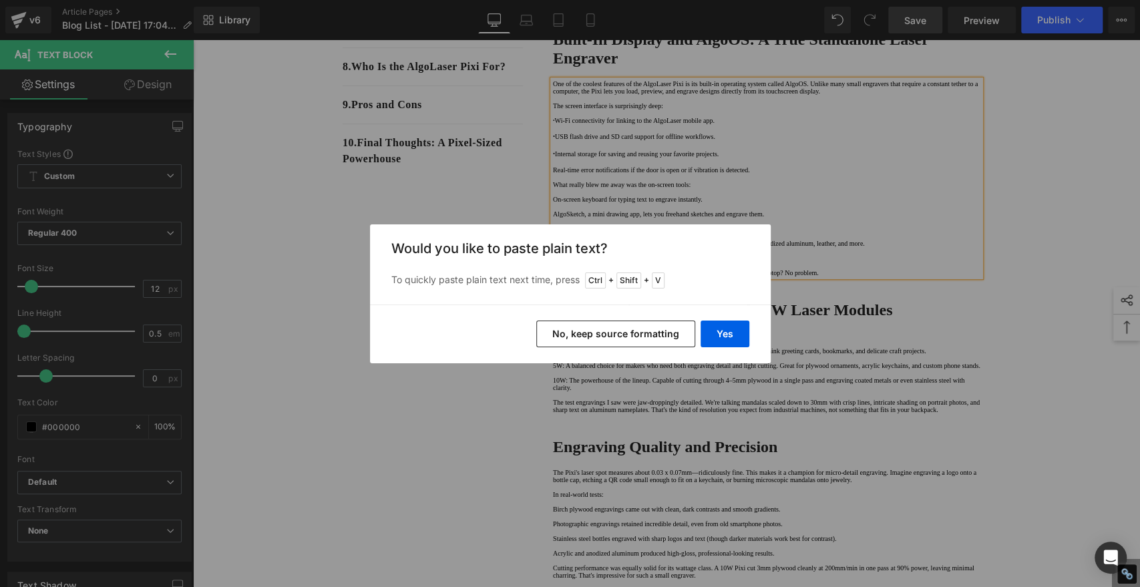
click at [661, 330] on button "No, keep source formatting" at bounding box center [615, 334] width 159 height 27
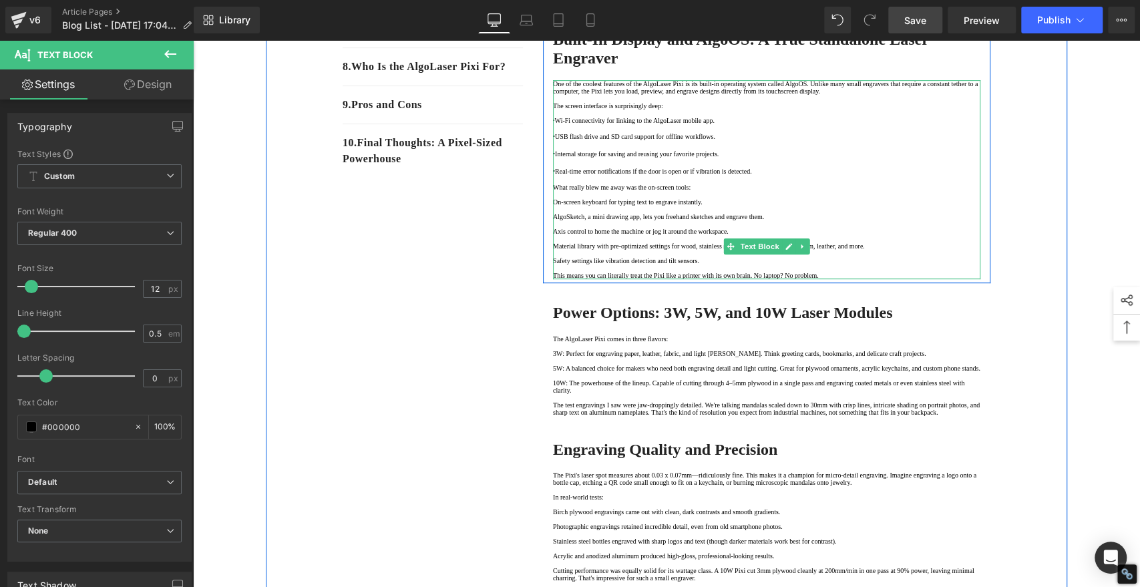
scroll to position [519, 0]
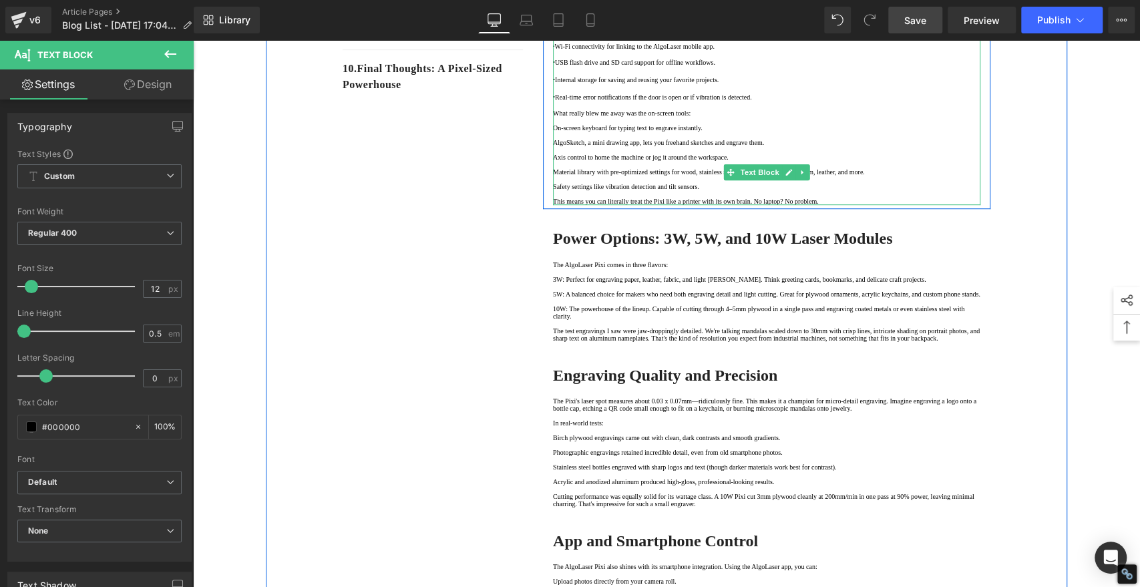
click at [555, 132] on p "On-screen keyboard for typing text to engrave instantly." at bounding box center [767, 127] width 428 height 7
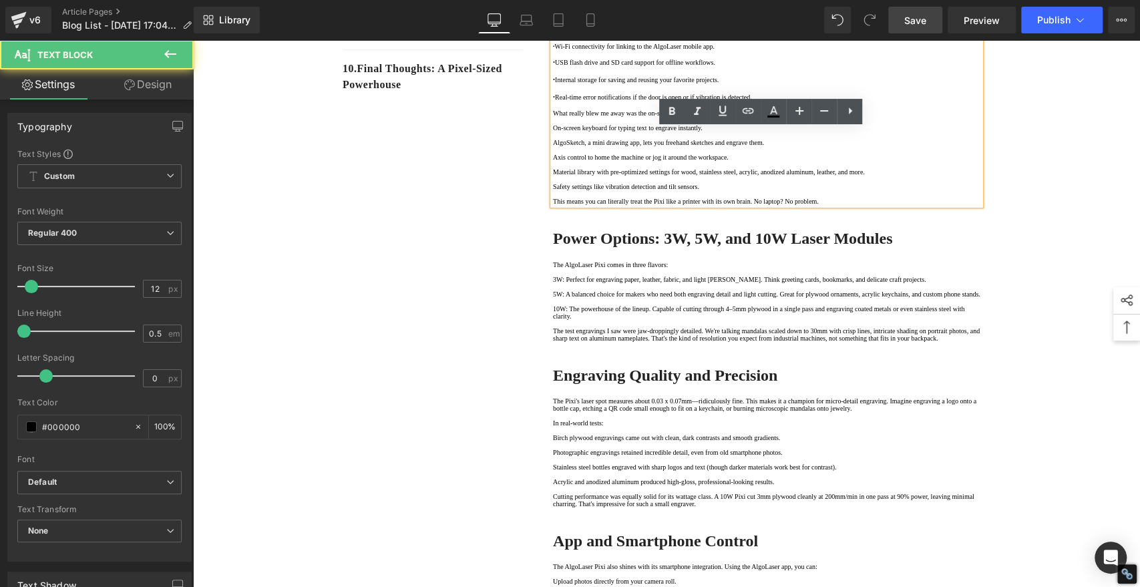
click at [553, 132] on p "On-screen keyboard for typing text to engrave instantly." at bounding box center [767, 127] width 428 height 7
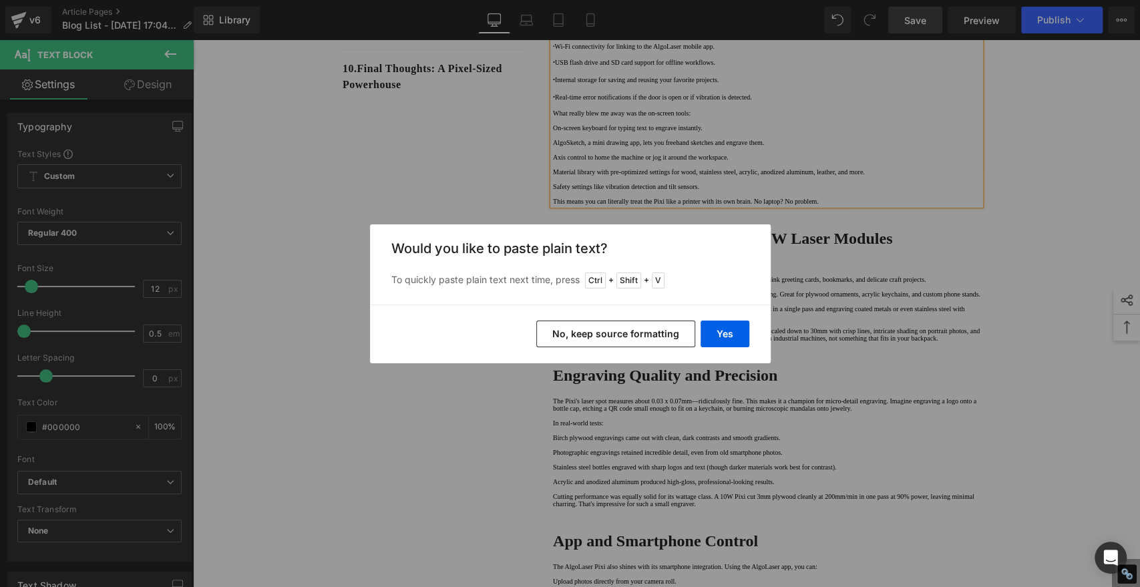
click at [665, 338] on button "No, keep source formatting" at bounding box center [615, 334] width 159 height 27
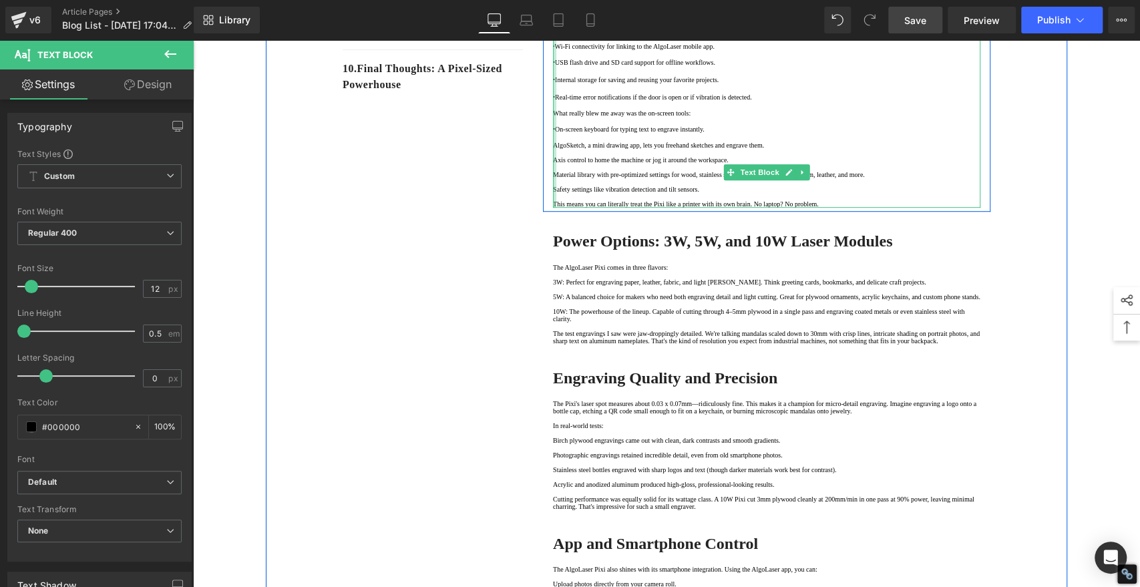
click at [553, 208] on div at bounding box center [554, 107] width 3 height 202
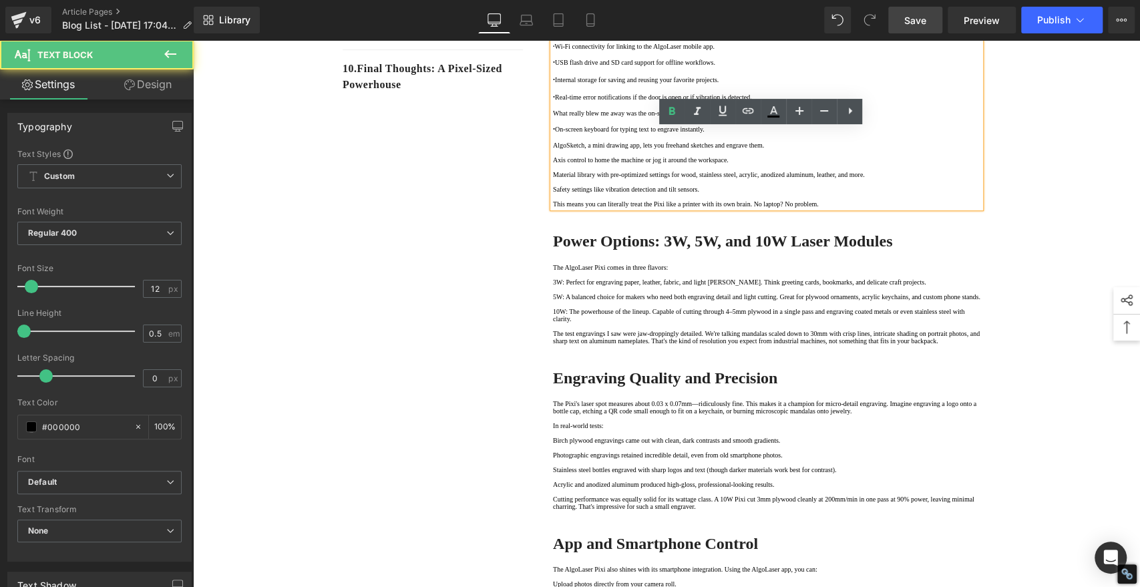
click at [553, 208] on div "One of the coolest features of the AlgoLaser Pixi is its built-in operating sys…" at bounding box center [767, 107] width 428 height 202
click at [553, 149] on p "AlgoSketch, a mini drawing app, lets you freehand sketches and engrave them." at bounding box center [767, 145] width 428 height 7
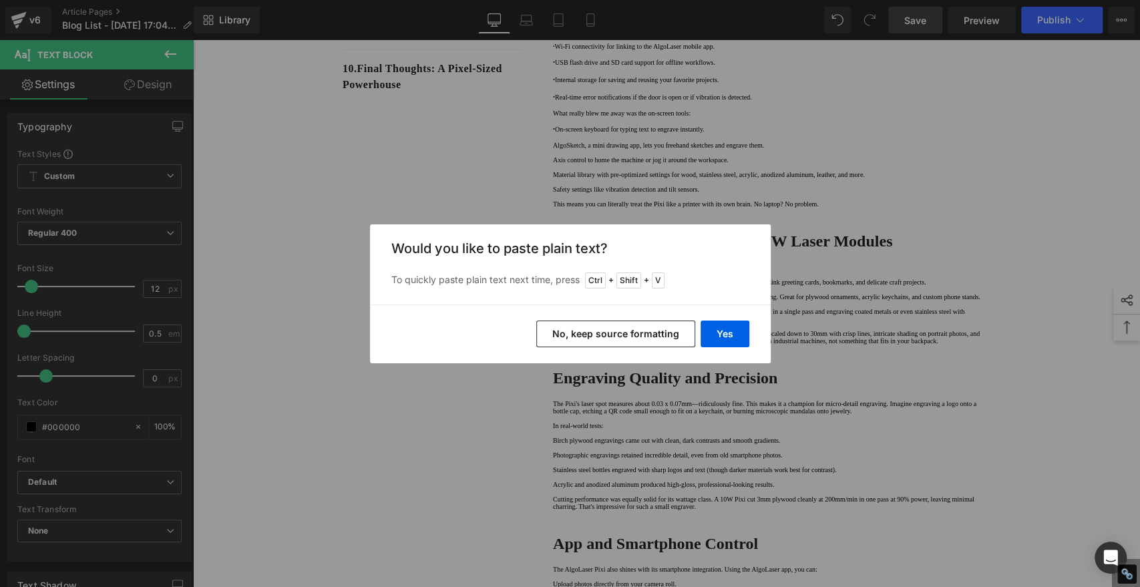
click at [637, 337] on button "No, keep source formatting" at bounding box center [615, 334] width 159 height 27
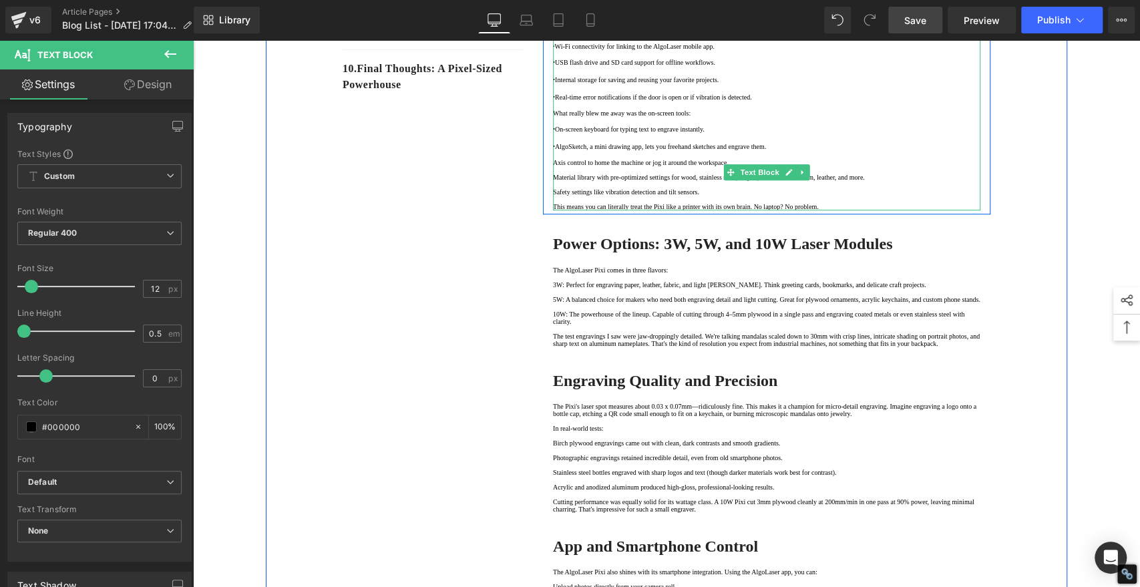
click at [553, 166] on p "Axis control to home the machine or jog it around the workspace." at bounding box center [767, 162] width 428 height 7
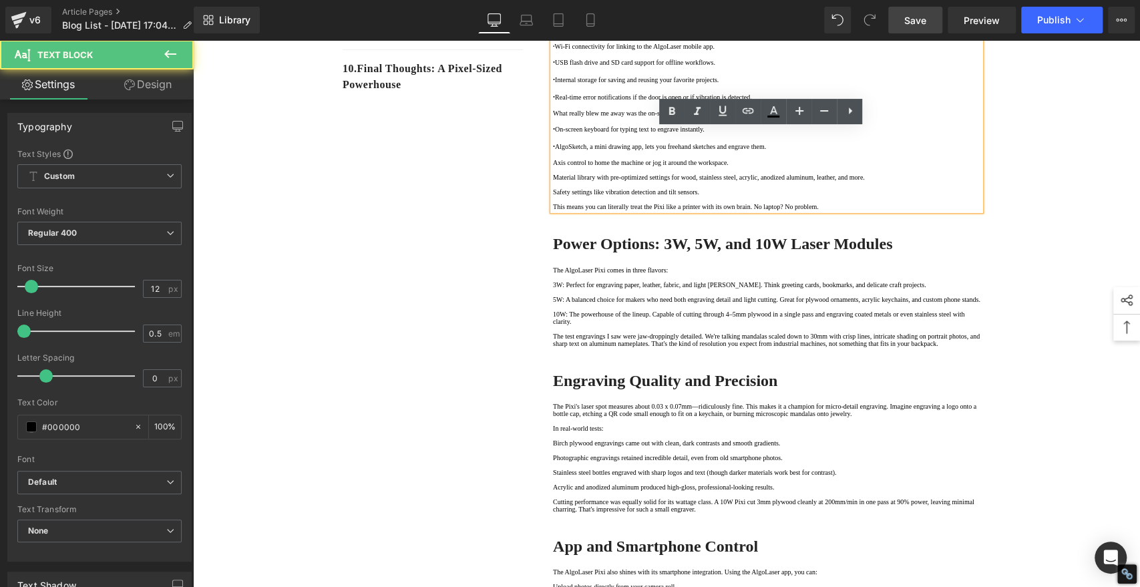
click at [553, 166] on p "Axis control to home the machine or jog it around the workspace." at bounding box center [767, 162] width 428 height 7
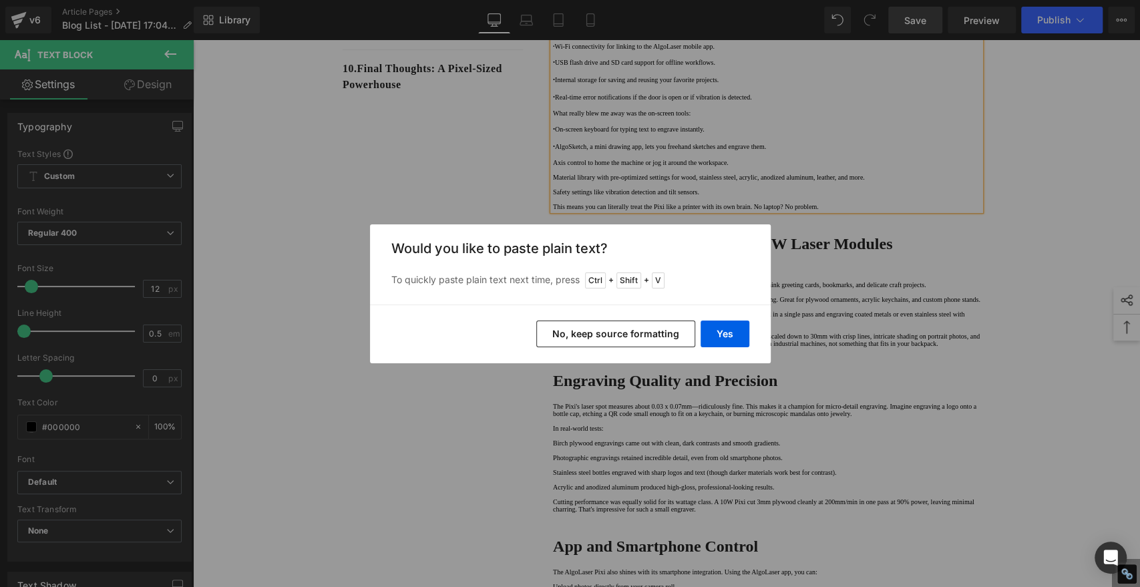
click at [618, 335] on button "No, keep source formatting" at bounding box center [615, 334] width 159 height 27
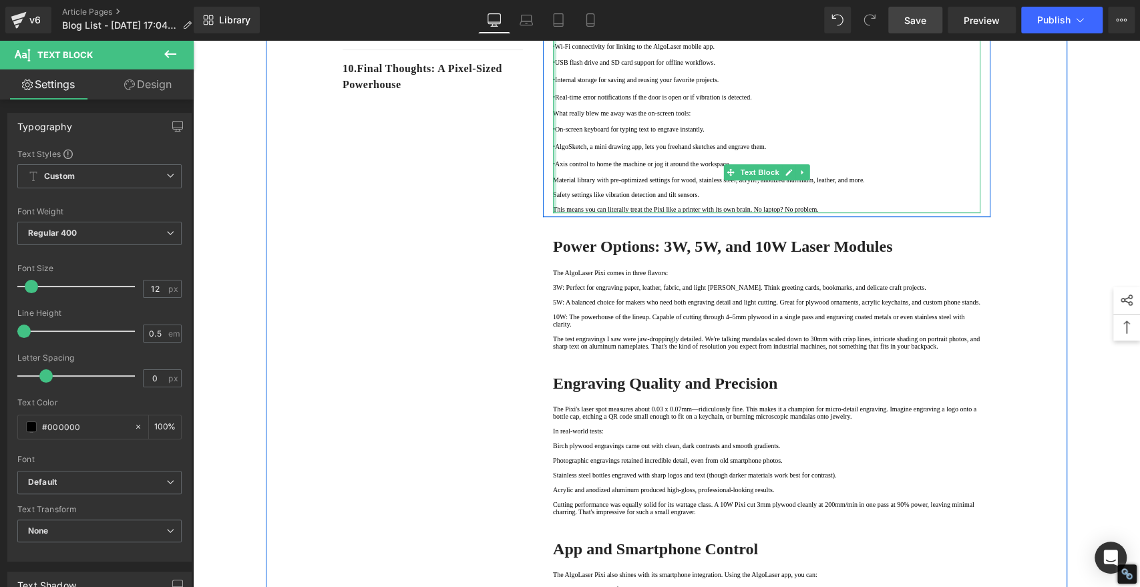
click at [553, 213] on div at bounding box center [554, 109] width 3 height 207
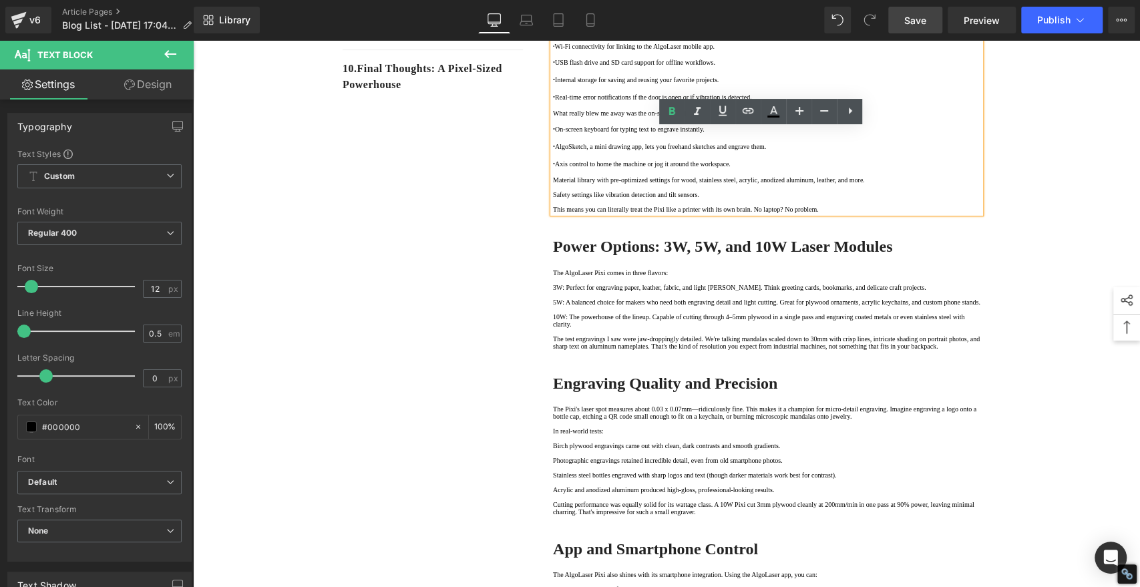
click at [553, 184] on p "Material library with pre-optimized settings for wood, stainless steel, acrylic…" at bounding box center [767, 179] width 428 height 7
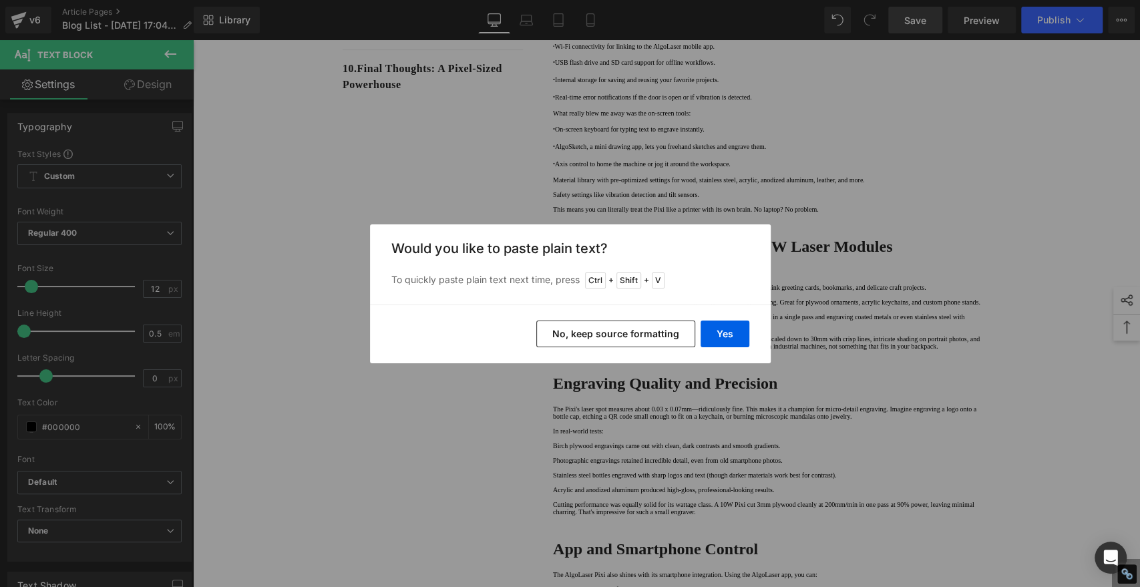
click at [617, 335] on button "No, keep source formatting" at bounding box center [615, 334] width 159 height 27
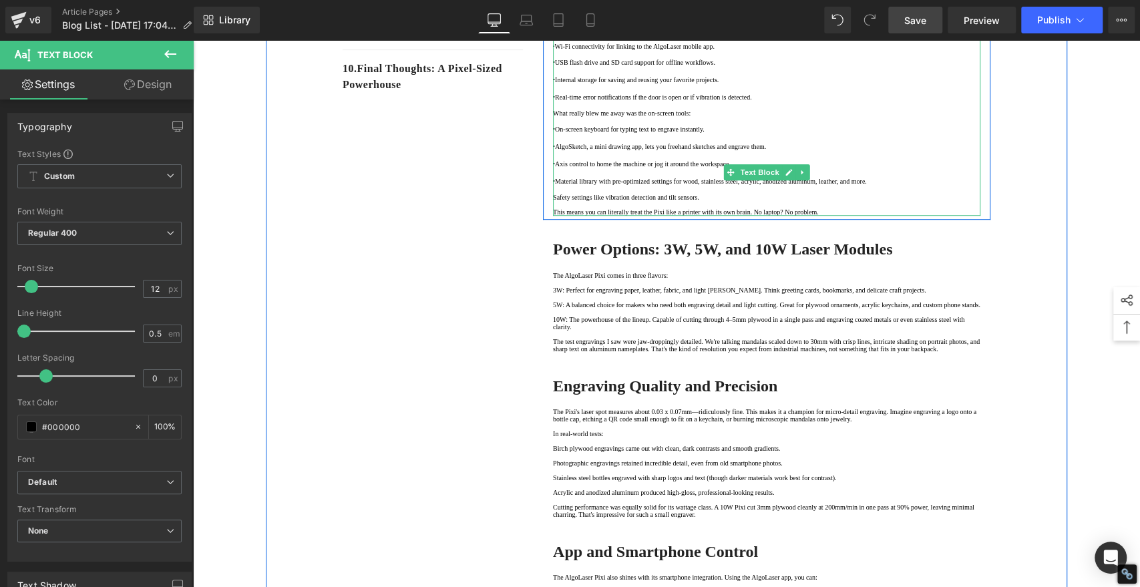
click at [553, 201] on p "Safety settings like vibration detection and tilt sensors." at bounding box center [767, 197] width 428 height 7
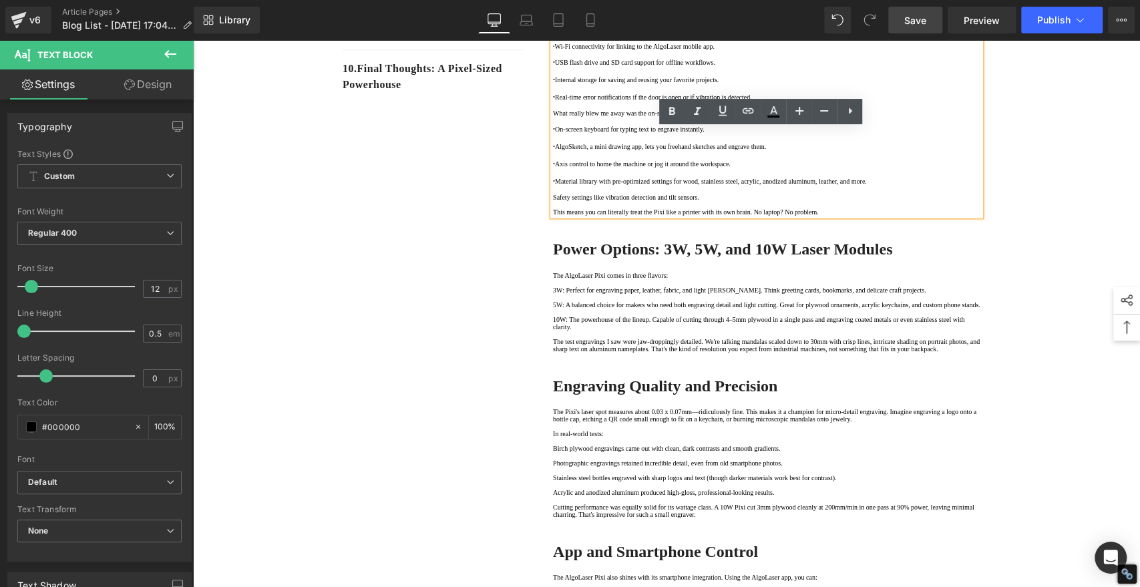
click at [553, 201] on p "Safety settings like vibration detection and tilt sensors." at bounding box center [767, 197] width 428 height 7
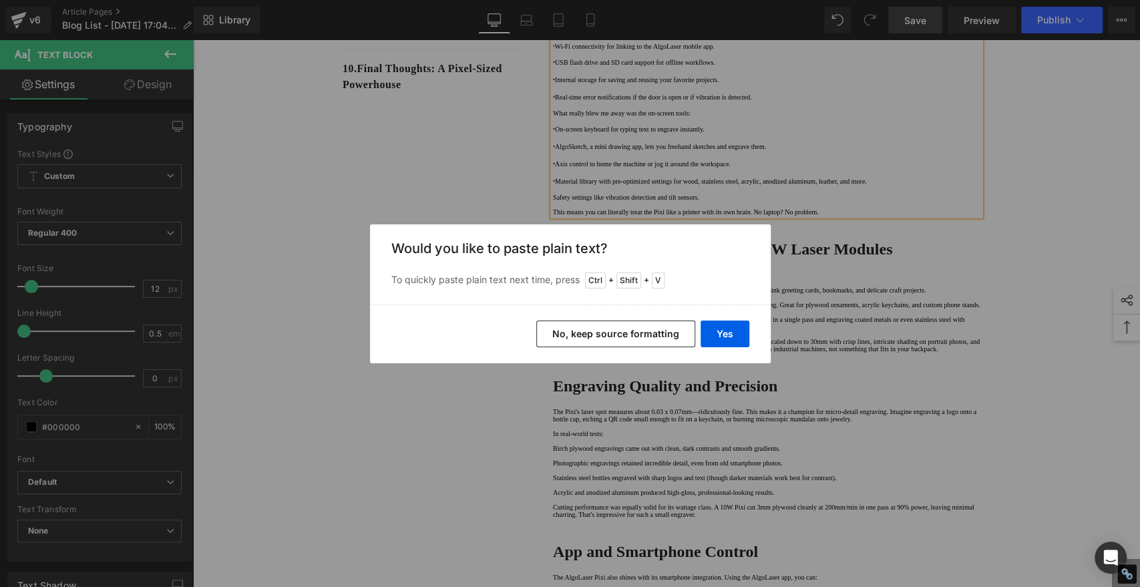
click at [597, 333] on button "No, keep source formatting" at bounding box center [615, 334] width 159 height 27
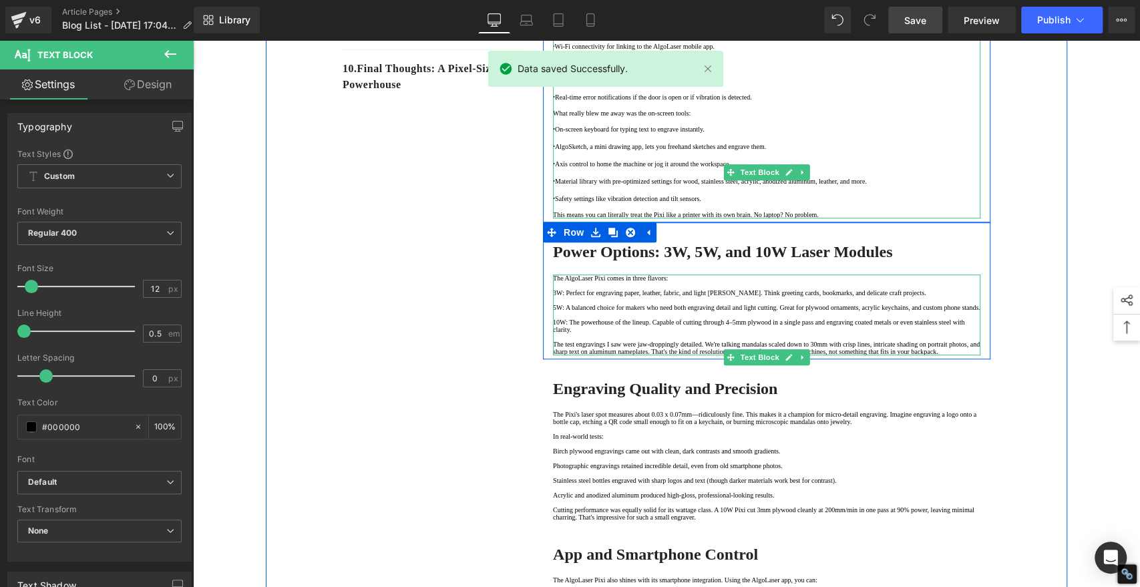
click at [623, 50] on p "· Wi-Fi connectivity for linking to the AlgoLaser mobile app." at bounding box center [767, 46] width 428 height 7
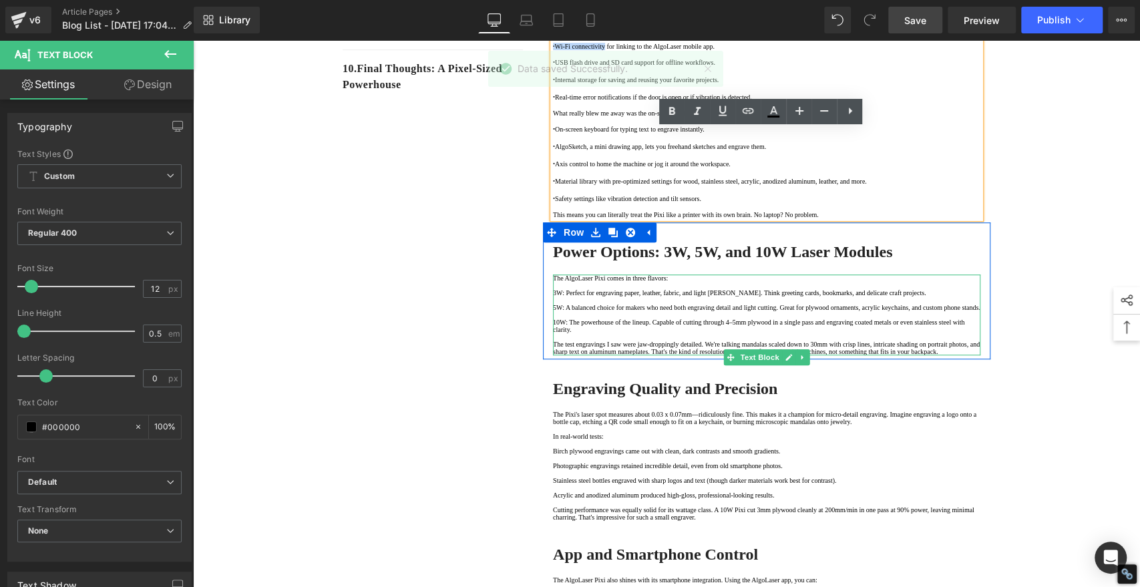
drag, startPoint x: 623, startPoint y: 210, endPoint x: 550, endPoint y: 206, distance: 72.9
click at [553, 50] on p "· Wi-Fi connectivity for linking to the AlgoLaser mobile app." at bounding box center [767, 46] width 428 height 7
click at [675, 113] on icon at bounding box center [672, 112] width 6 height 8
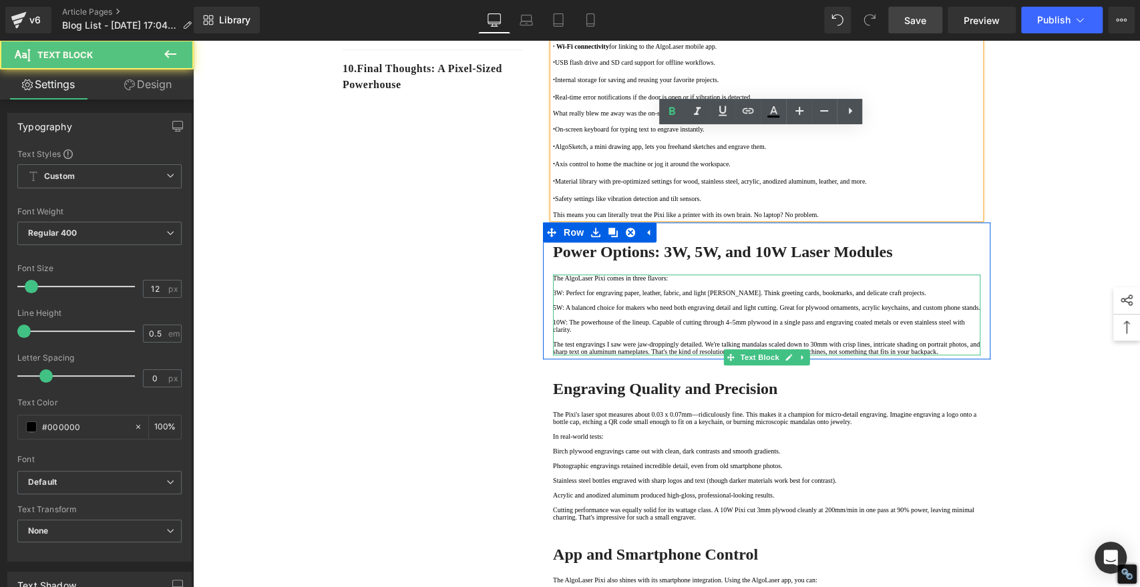
click at [691, 67] on p "· USB flash drive and SD card support for offline workflows." at bounding box center [767, 62] width 428 height 10
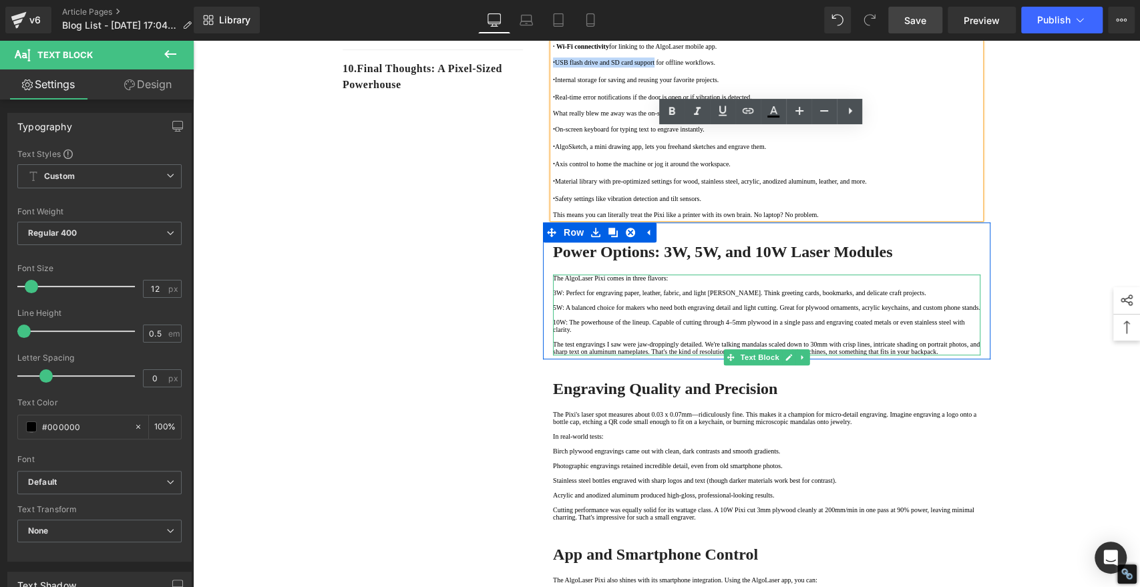
drag, startPoint x: 691, startPoint y: 232, endPoint x: 547, endPoint y: 229, distance: 143.7
click at [553, 67] on p "· USB flash drive and SD card support for offline workflows." at bounding box center [767, 62] width 428 height 10
drag, startPoint x: 673, startPoint y: 108, endPoint x: 400, endPoint y: 237, distance: 302.8
click at [673, 108] on icon at bounding box center [672, 112] width 6 height 8
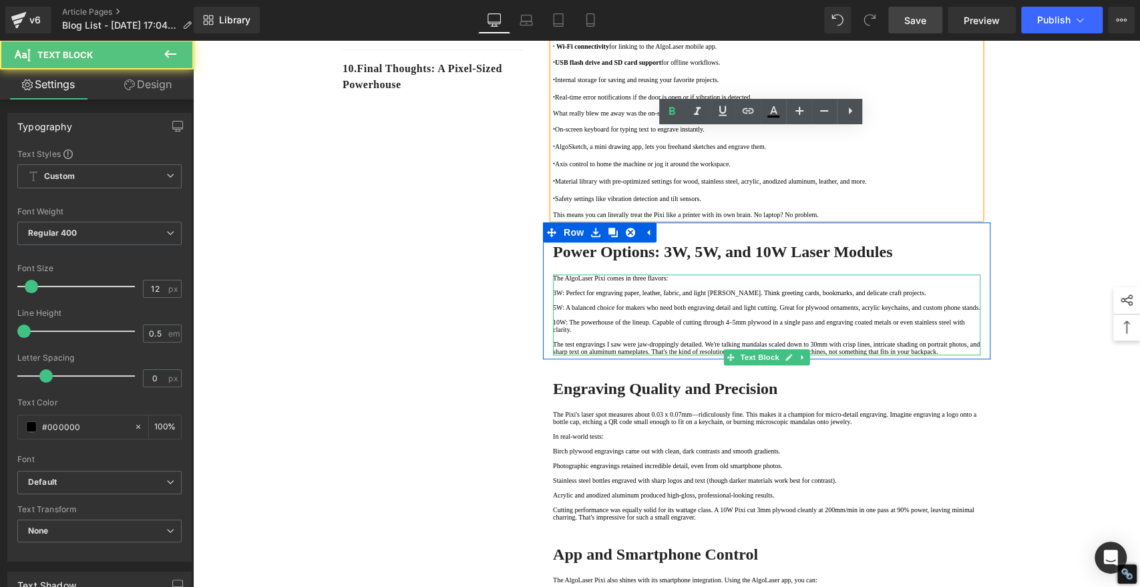
click at [615, 85] on p "· Internal storage for saving and reusing your favorite projects." at bounding box center [767, 80] width 428 height 10
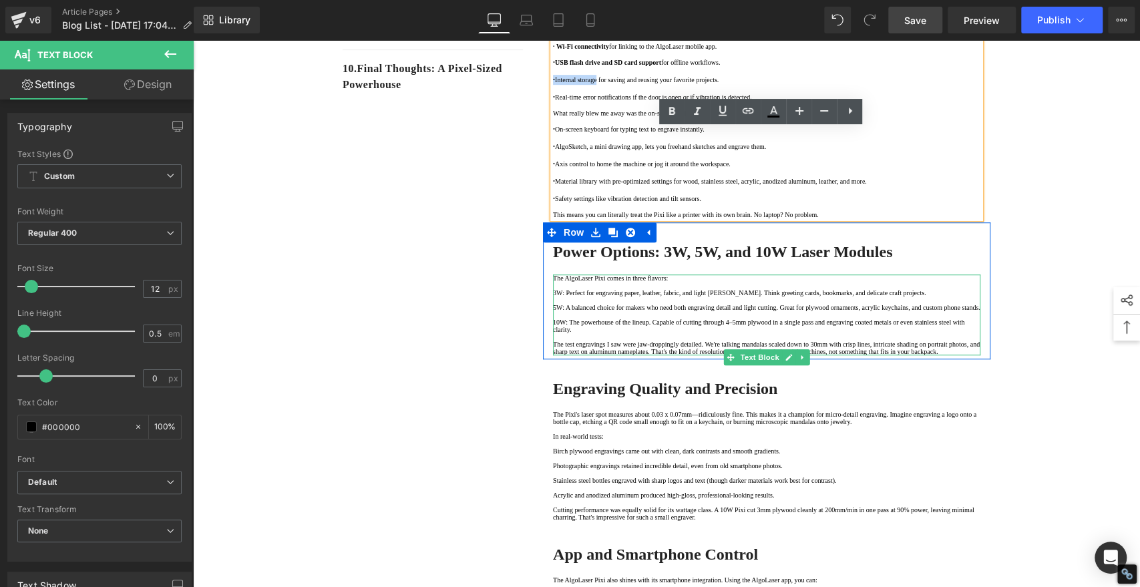
drag, startPoint x: 615, startPoint y: 255, endPoint x: 550, endPoint y: 255, distance: 65.5
click at [553, 85] on p "· Internal storage for saving and reusing your favorite projects." at bounding box center [767, 80] width 428 height 10
click at [671, 111] on icon at bounding box center [672, 112] width 6 height 8
click at [662, 102] on p "· Real-time error notifications if the door is open or if vibration is detected." at bounding box center [767, 97] width 428 height 10
drag, startPoint x: 662, startPoint y: 280, endPoint x: 551, endPoint y: 278, distance: 110.9
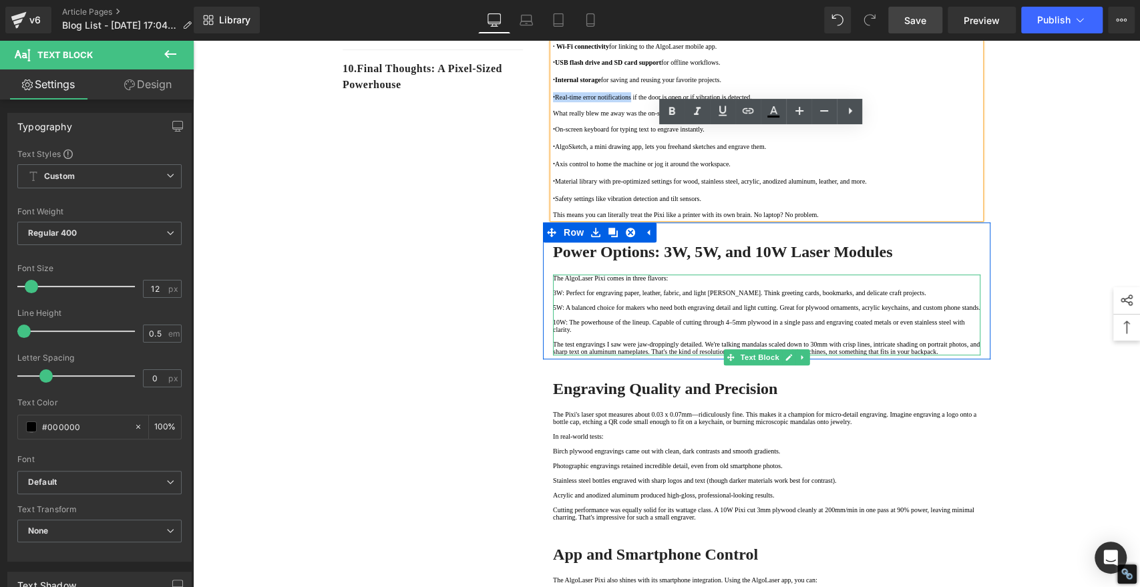
click at [553, 102] on p "· Real-time error notifications if the door is open or if vibration is detected." at bounding box center [767, 97] width 428 height 10
click at [674, 114] on icon at bounding box center [672, 112] width 6 height 8
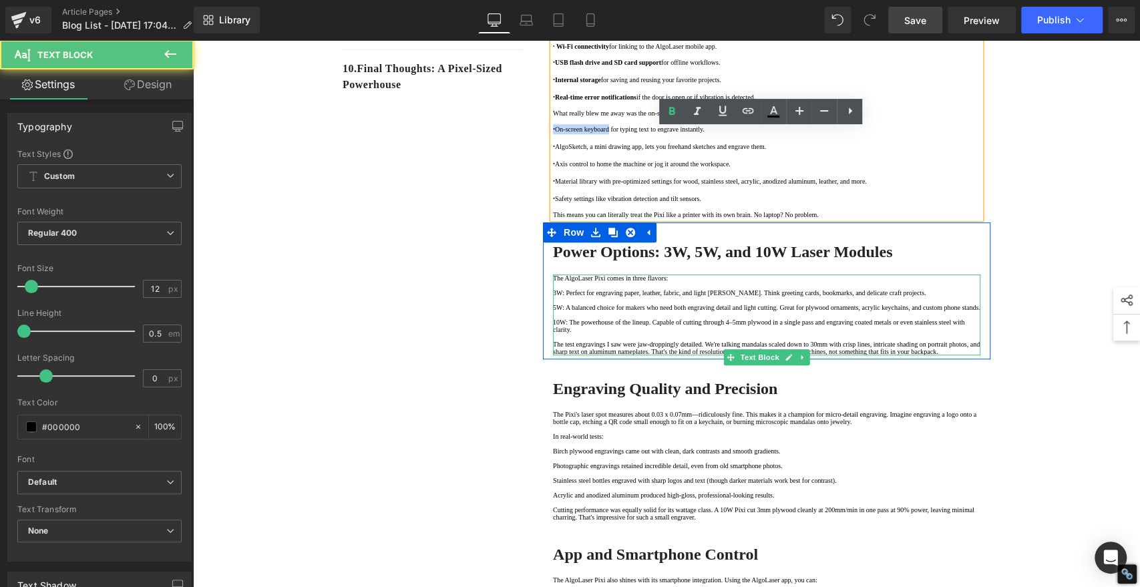
drag, startPoint x: 631, startPoint y: 327, endPoint x: 547, endPoint y: 329, distance: 84.2
click at [553, 134] on p "· On-screen keyboard for typing text to engrave instantly." at bounding box center [767, 129] width 428 height 10
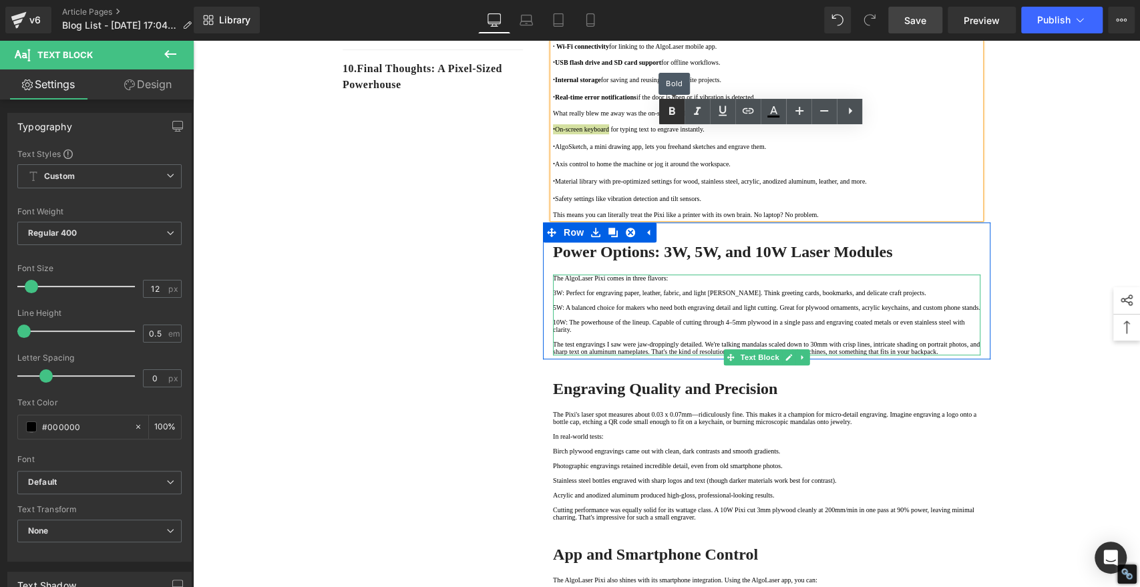
click at [668, 114] on icon at bounding box center [672, 112] width 16 height 16
click at [597, 152] on p "· AlgoSketch, a mini drawing app, lets you freehand sketches and engrave them." at bounding box center [767, 147] width 428 height 10
drag, startPoint x: 597, startPoint y: 350, endPoint x: 549, endPoint y: 348, distance: 47.5
click at [553, 152] on p "· AlgoSketch, a mini drawing app, lets you freehand sketches and engrave them." at bounding box center [767, 147] width 428 height 10
click at [671, 116] on icon at bounding box center [672, 112] width 16 height 16
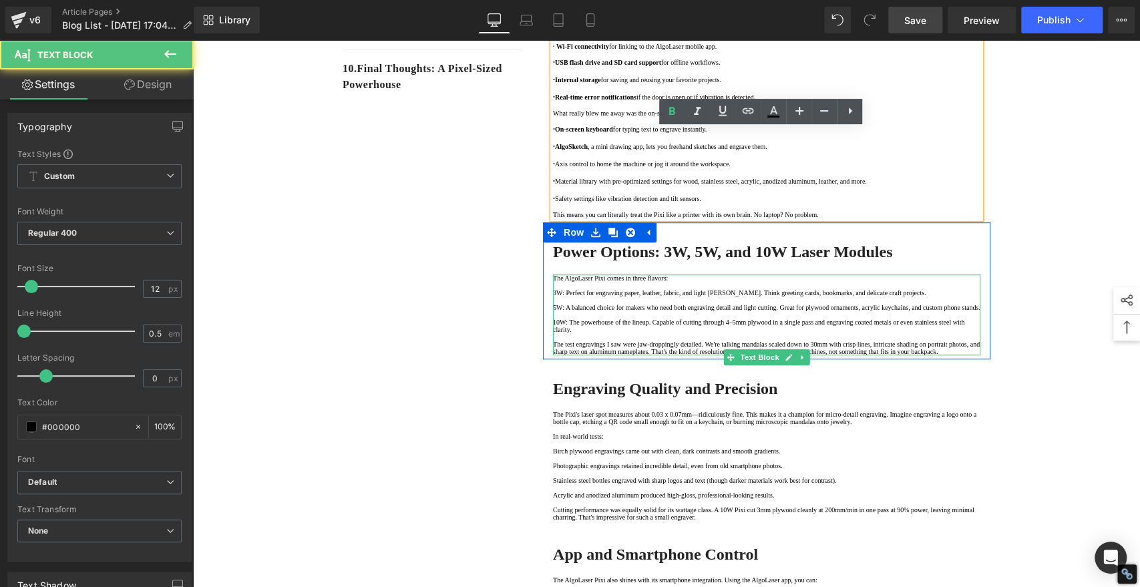
click at [601, 169] on p "· Axis control to home the machine or jog it around the workspace." at bounding box center [767, 164] width 428 height 10
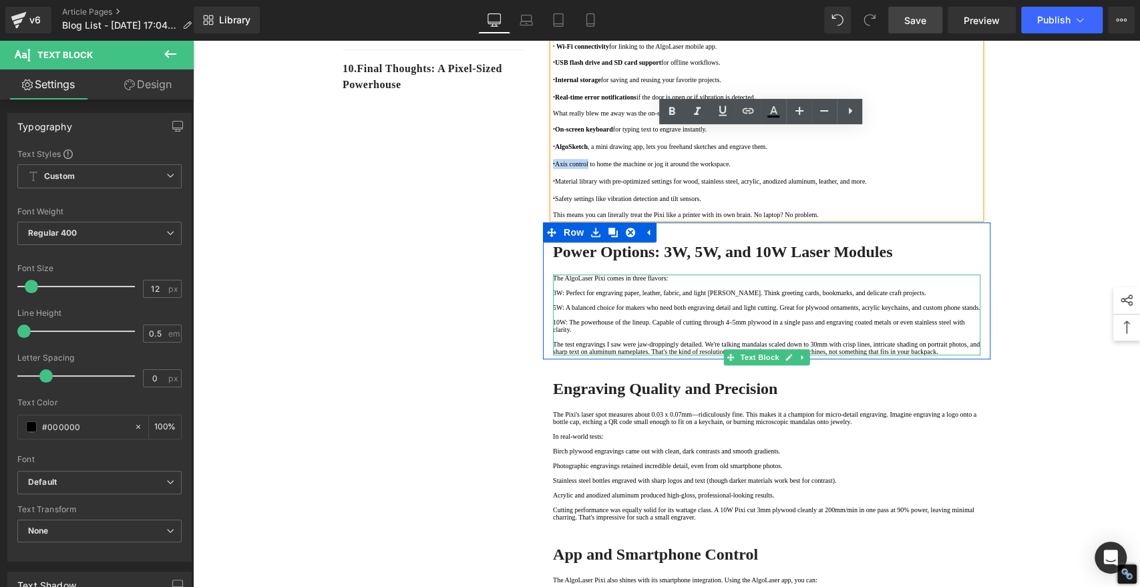
drag, startPoint x: 601, startPoint y: 376, endPoint x: 542, endPoint y: 378, distance: 58.8
click at [543, 218] on div "Built-In Display and AlgoOS: A True Standalone Laser Engraver Heading One of th…" at bounding box center [767, 87] width 448 height 263
click at [667, 110] on icon at bounding box center [672, 112] width 16 height 16
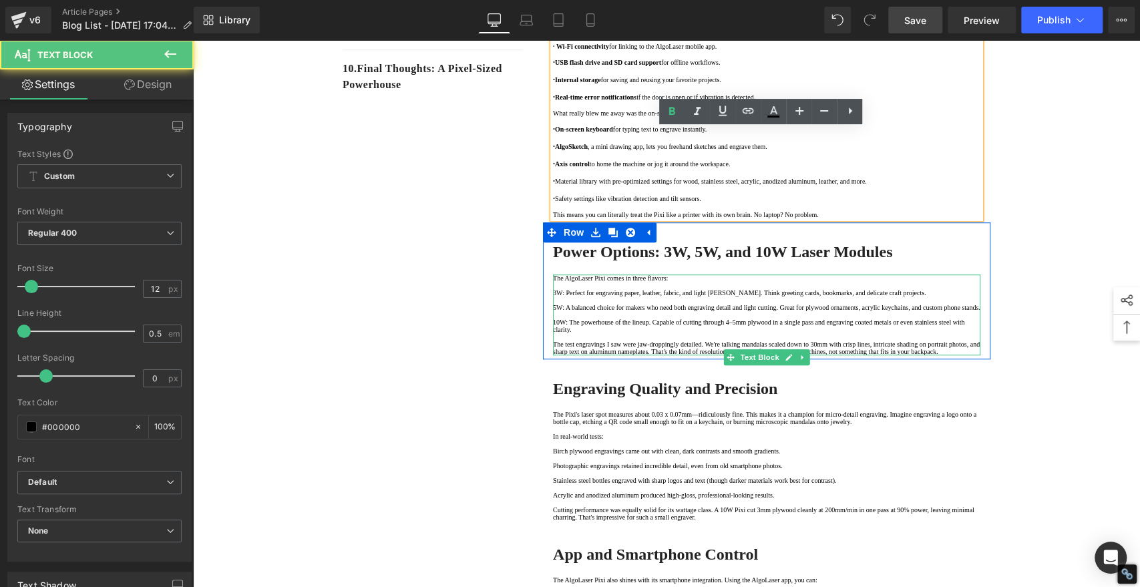
click at [613, 186] on p "· Material library with pre-optimized settings for wood, stainless steel, acryl…" at bounding box center [767, 181] width 428 height 10
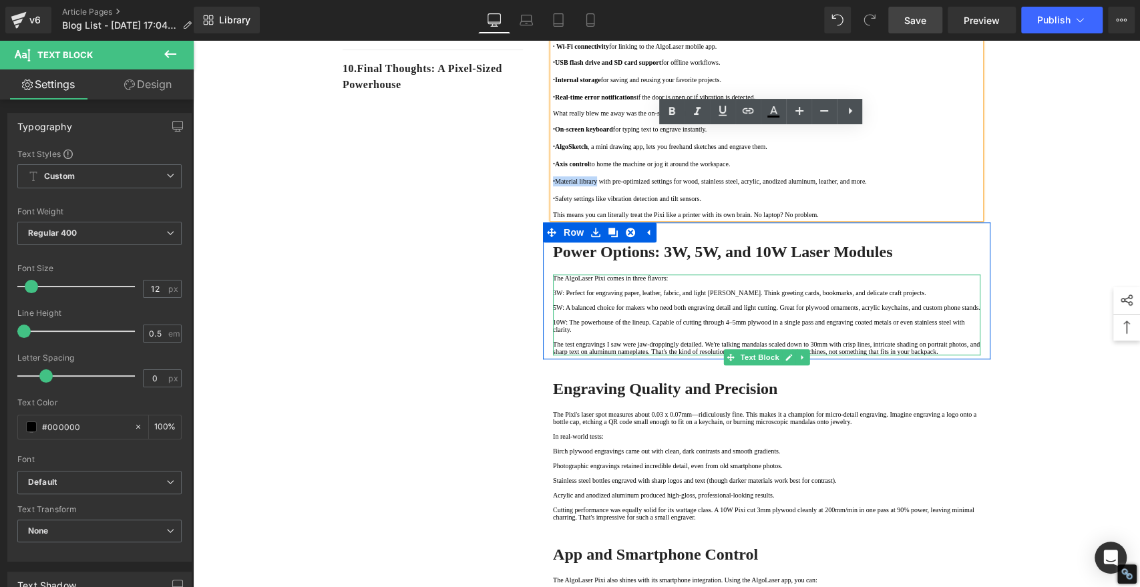
drag, startPoint x: 613, startPoint y: 399, endPoint x: 551, endPoint y: 399, distance: 62.8
click at [553, 186] on p "· Material library with pre-optimized settings for wood, stainless steel, acryl…" at bounding box center [767, 181] width 428 height 10
click at [671, 111] on icon at bounding box center [672, 112] width 6 height 8
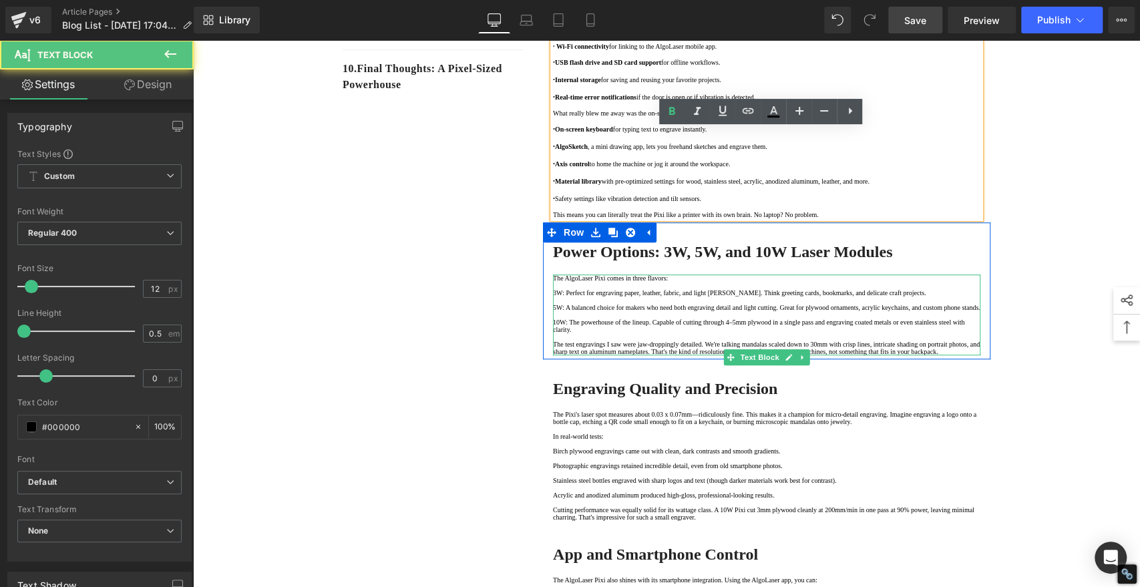
click at [611, 204] on p "· Safety settings like vibration detection and tilt sensors." at bounding box center [767, 199] width 428 height 10
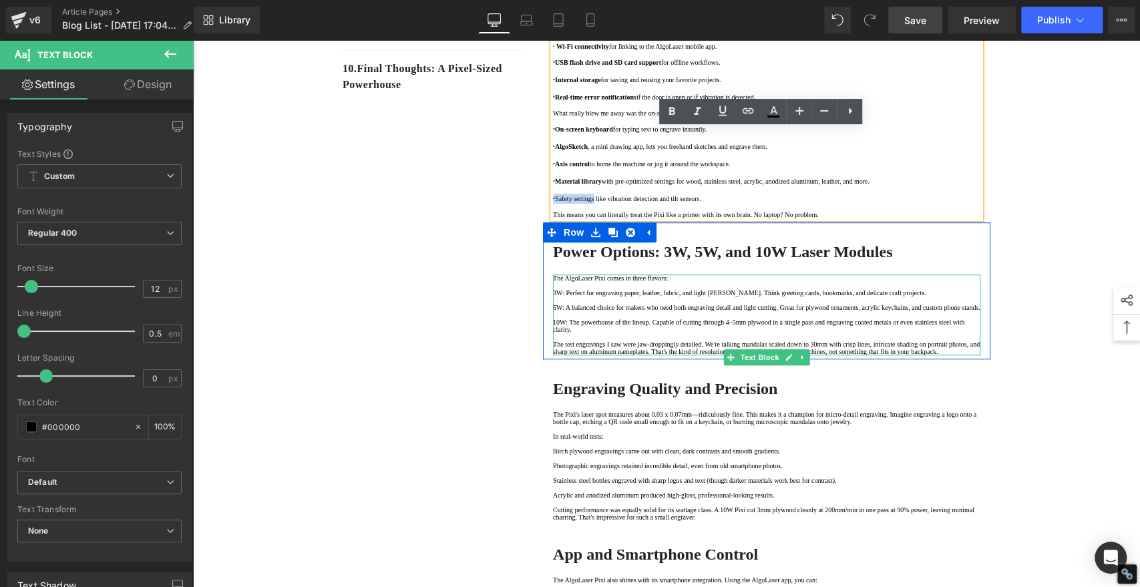
drag, startPoint x: 611, startPoint y: 436, endPoint x: 549, endPoint y: 436, distance: 61.5
click at [553, 204] on p "· Safety settings like vibration detection and tilt sensors." at bounding box center [767, 199] width 428 height 10
click at [670, 110] on icon at bounding box center [672, 112] width 6 height 8
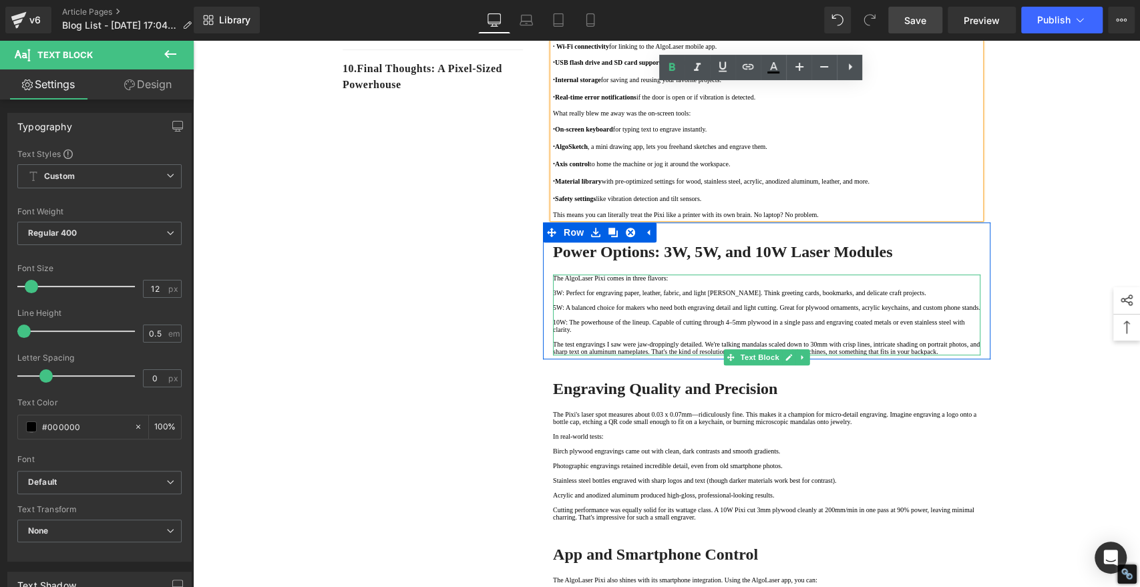
scroll to position [668, 0]
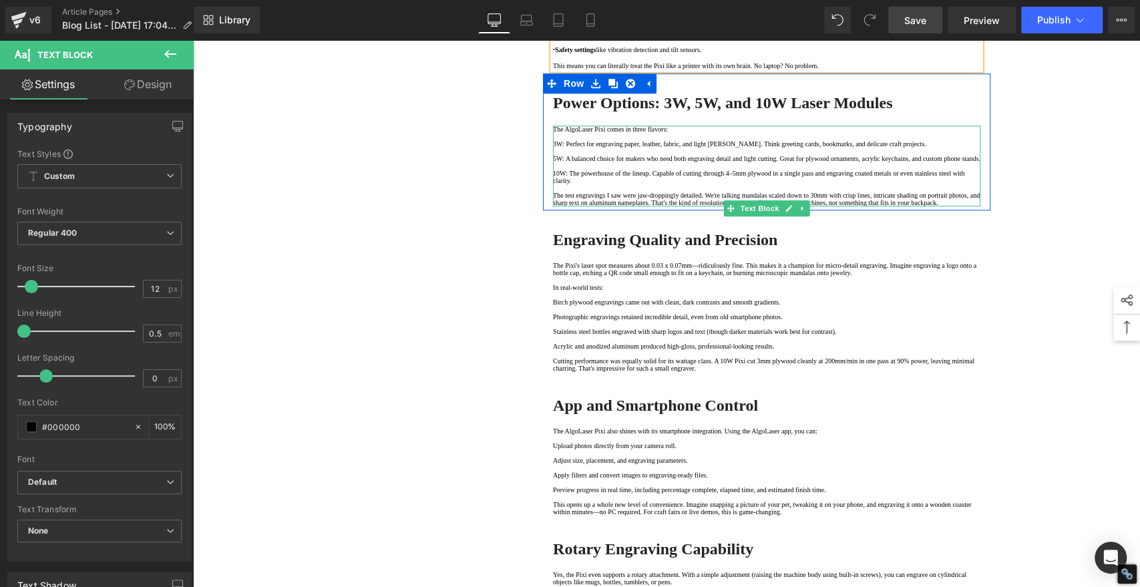
click at [480, 348] on div "1. First Impressions and Unboxing Text Block 2. Built-In Display and AlgoOS: A …" at bounding box center [667, 360] width 802 height 1776
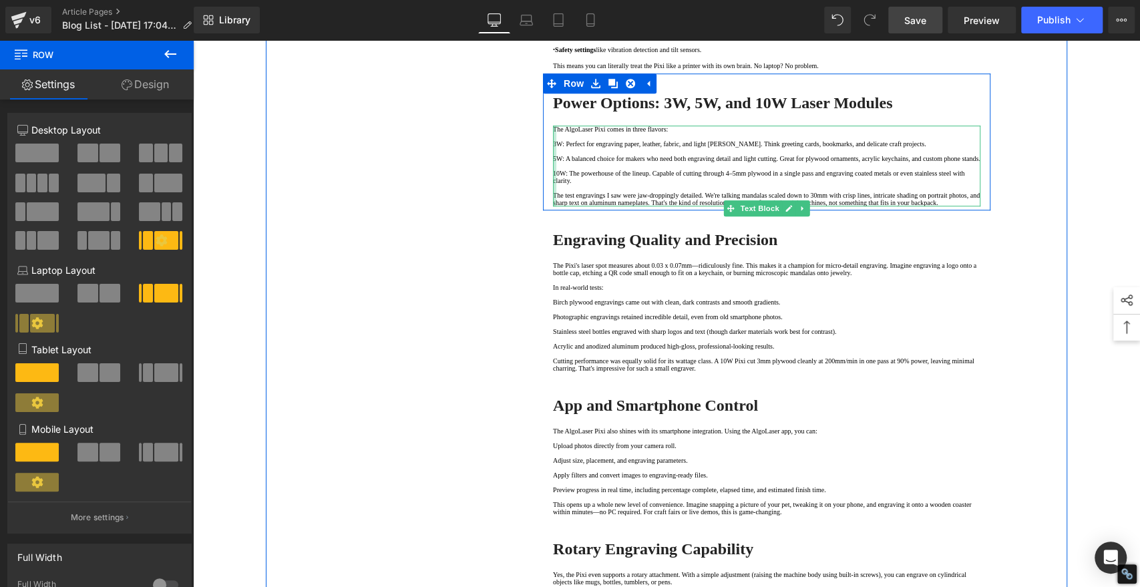
click at [553, 206] on div at bounding box center [554, 166] width 3 height 81
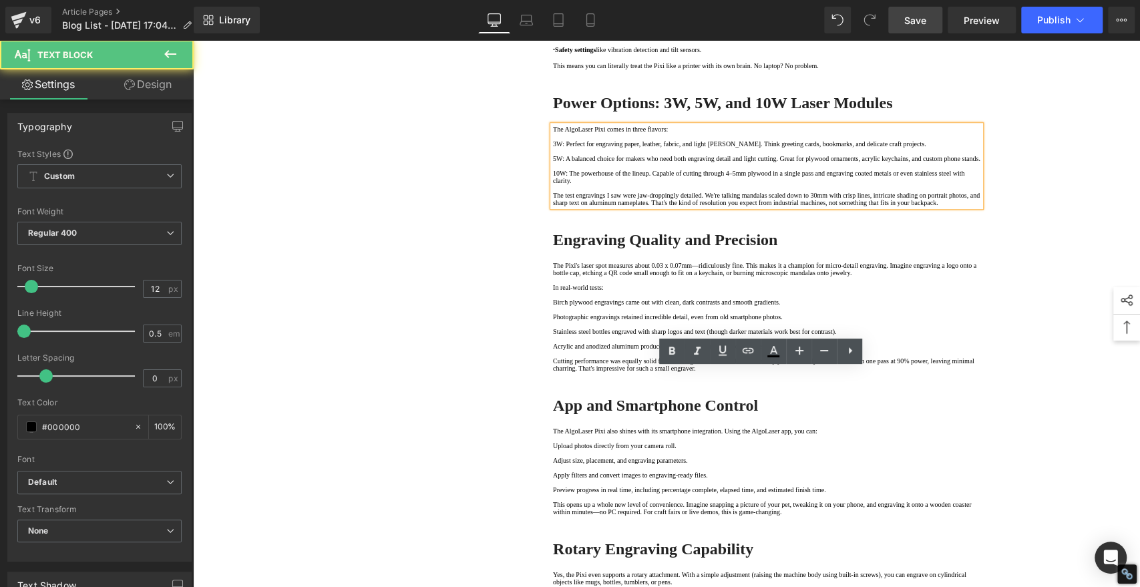
click at [553, 148] on p "3W: Perfect for engraving paper, leather, fabric, and light [PERSON_NAME]. Thin…" at bounding box center [767, 143] width 428 height 7
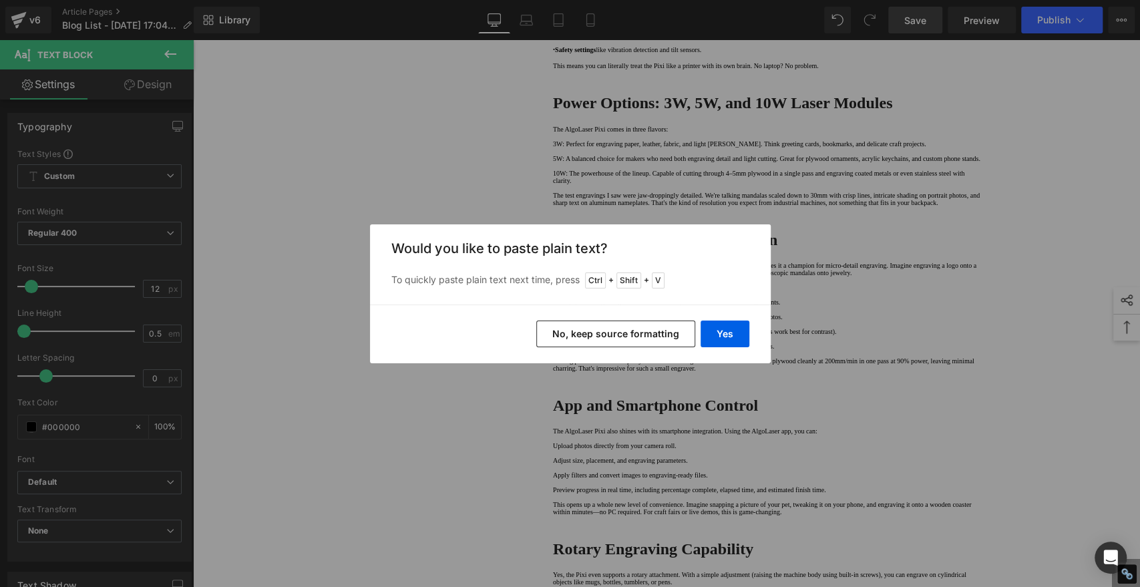
click at [646, 319] on div "Yes No, keep source formatting" at bounding box center [570, 334] width 401 height 59
click at [645, 329] on button "No, keep source formatting" at bounding box center [615, 334] width 159 height 27
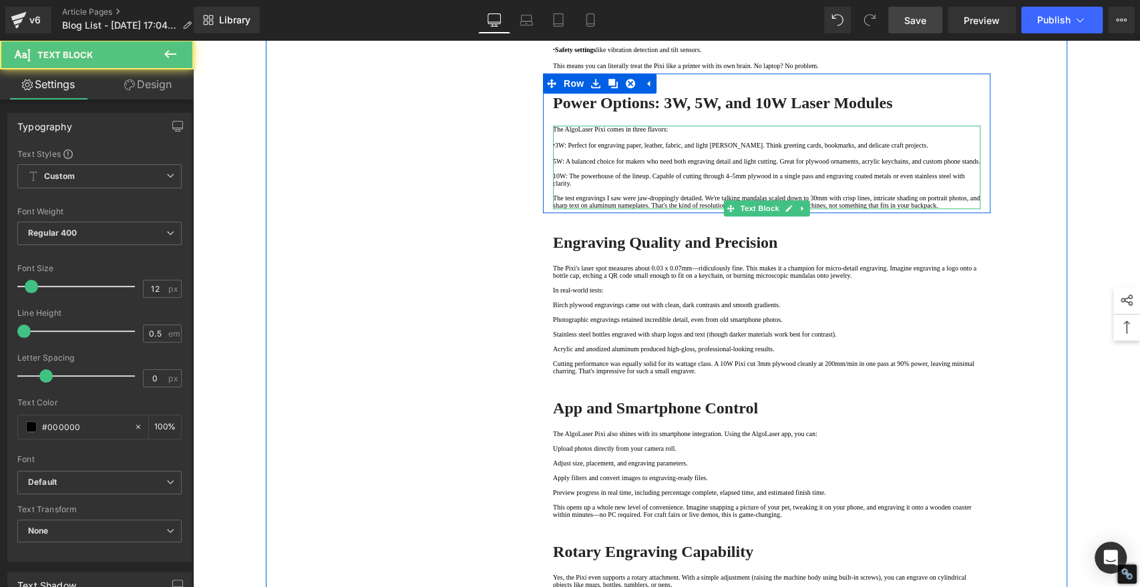
drag, startPoint x: 571, startPoint y: 433, endPoint x: 564, endPoint y: 437, distance: 7.8
click at [571, 165] on p "5W: A balanced choice for makers who need both engraving detail and light cutti…" at bounding box center [767, 161] width 428 height 7
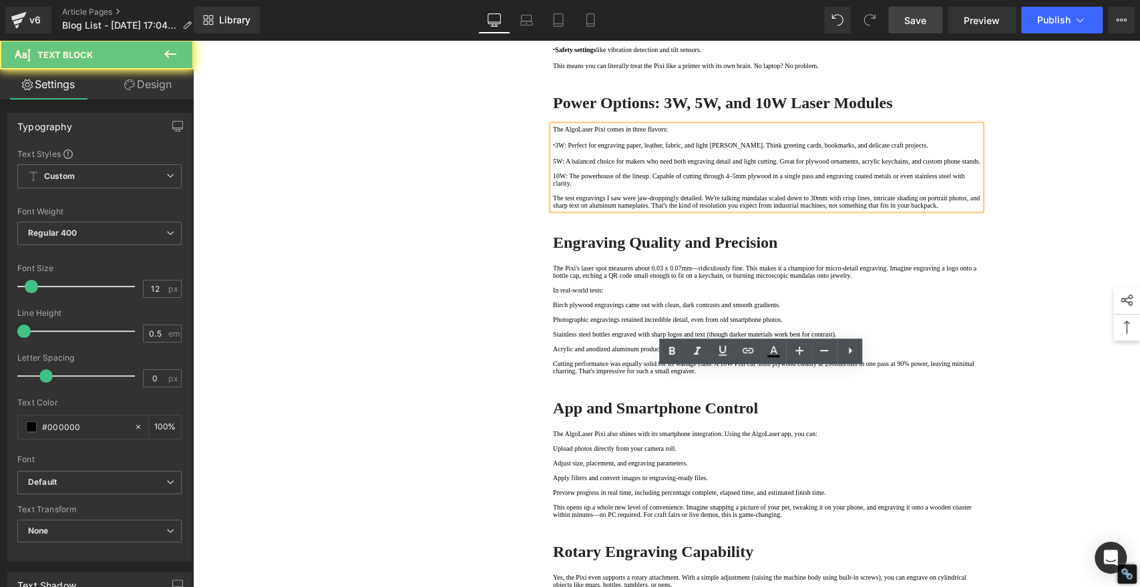
click at [553, 165] on p "5W: A balanced choice for makers who need both engraving detail and light cutti…" at bounding box center [767, 161] width 428 height 7
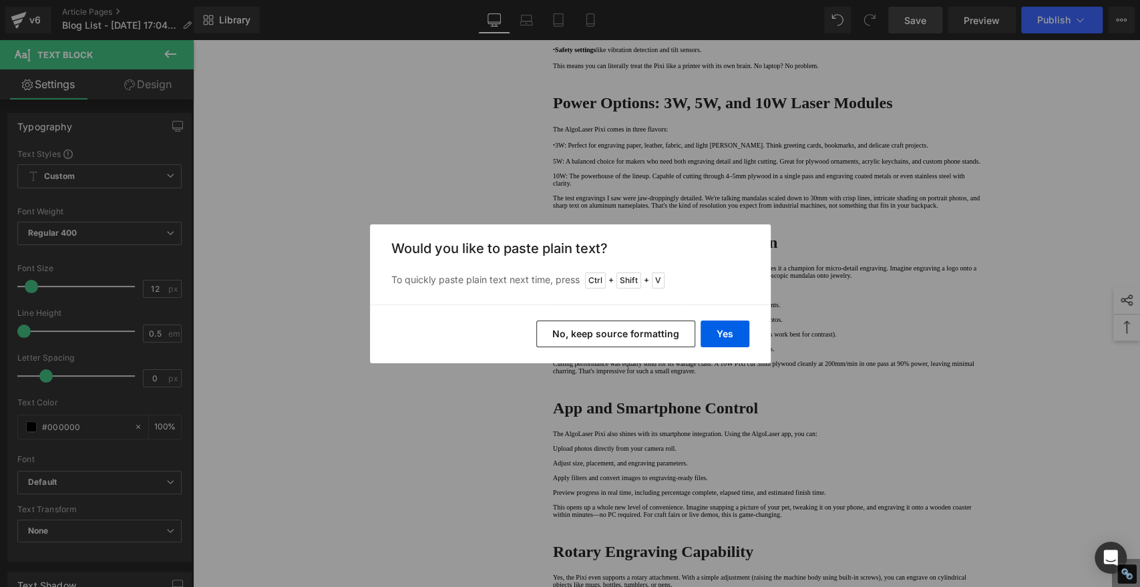
click at [652, 341] on button "No, keep source formatting" at bounding box center [615, 334] width 159 height 27
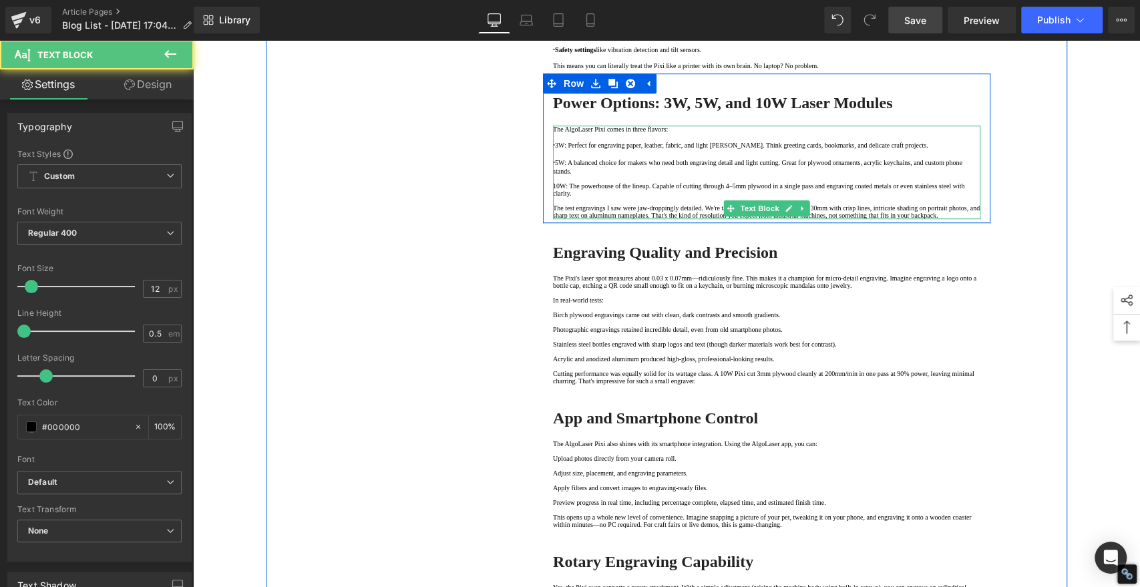
click at [553, 197] on p "10W: The powerhouse of the lineup. Capable of cutting through 4–5mm plywood in …" at bounding box center [767, 189] width 428 height 15
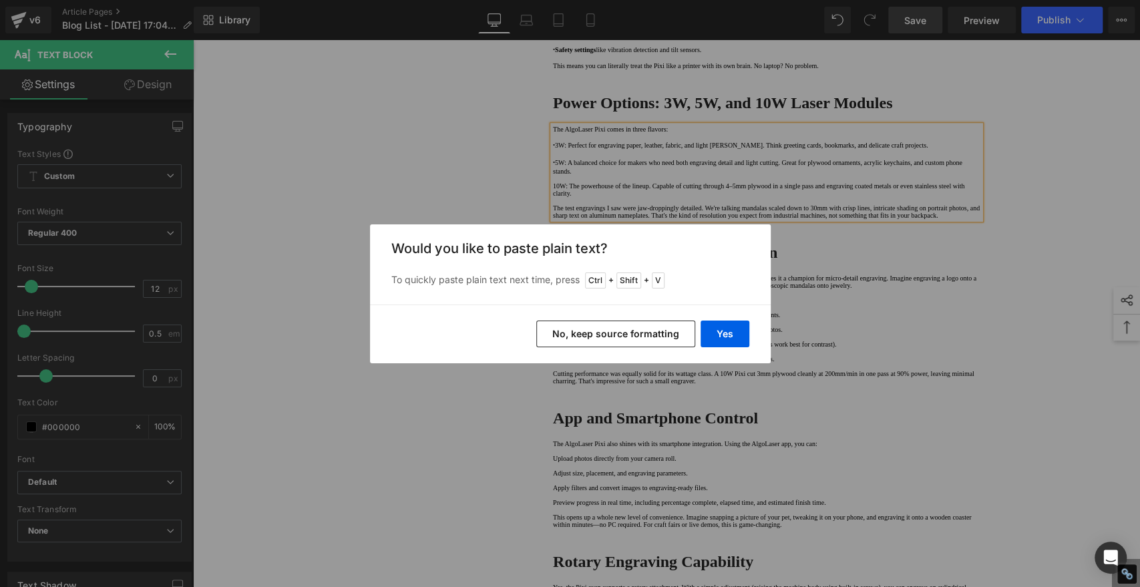
click at [663, 332] on button "No, keep source formatting" at bounding box center [615, 334] width 159 height 27
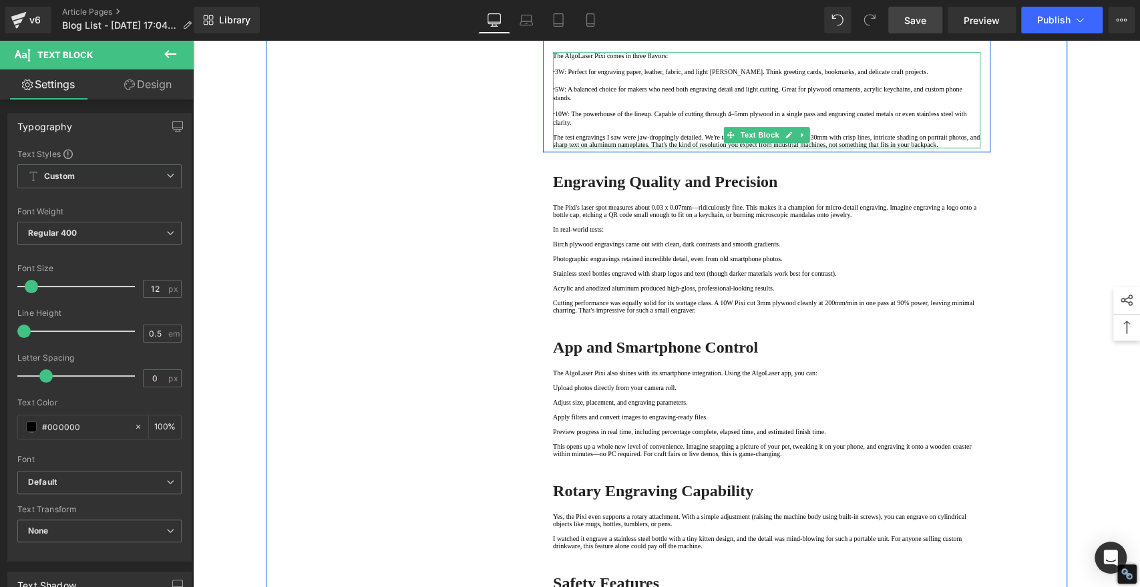
scroll to position [742, 0]
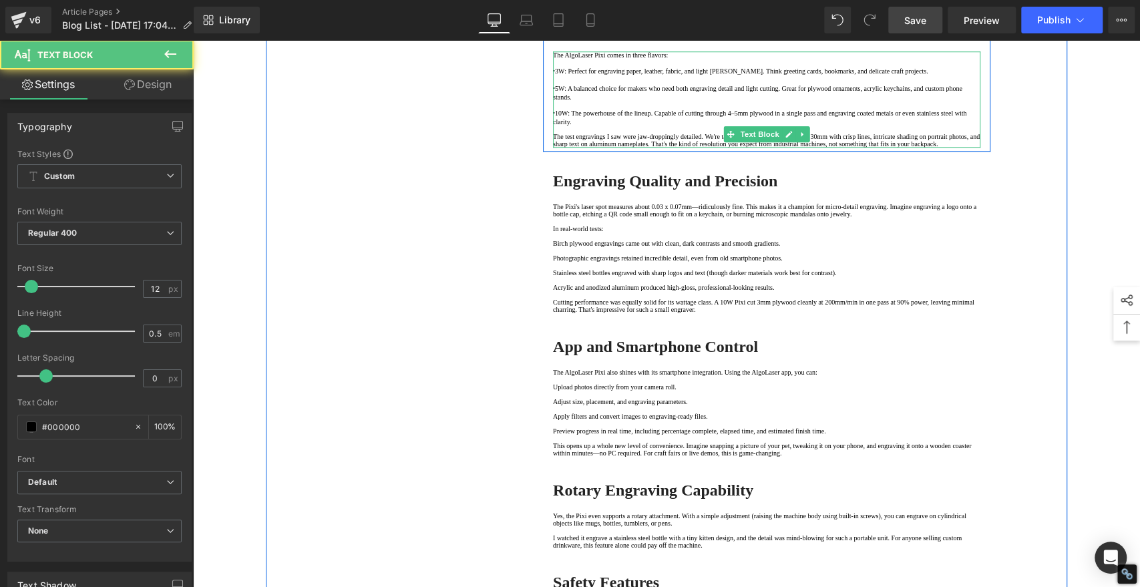
click at [806, 148] on p "The test engravings I saw were jaw-droppingly detailed. We're talking mandalas …" at bounding box center [767, 140] width 428 height 15
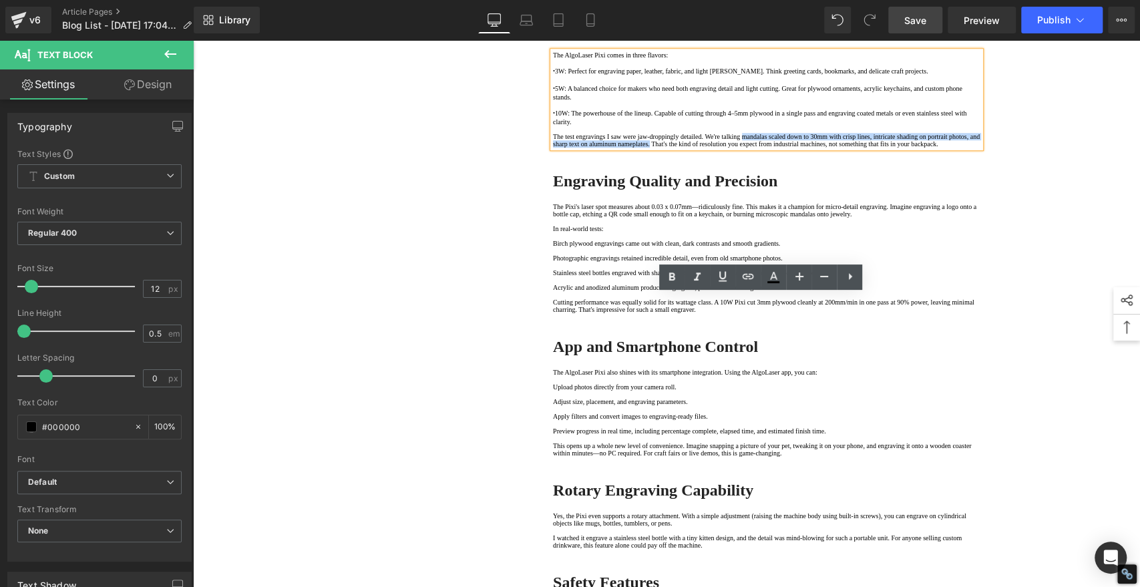
drag, startPoint x: 806, startPoint y: 432, endPoint x: 856, endPoint y: 447, distance: 51.8
click at [857, 148] on p "The test engravings I saw were jaw-droppingly detailed. We're talking mandalas …" at bounding box center [767, 140] width 428 height 15
click at [859, 148] on p "The test engravings I saw were jaw-droppingly detailed. We're talking mandalas …" at bounding box center [767, 140] width 428 height 15
click at [676, 273] on icon at bounding box center [672, 277] width 16 height 16
click at [599, 126] on p "· 10W: The powerhouse of the lineup. Capable of cutting through 4–5mm plywood i…" at bounding box center [767, 116] width 428 height 17
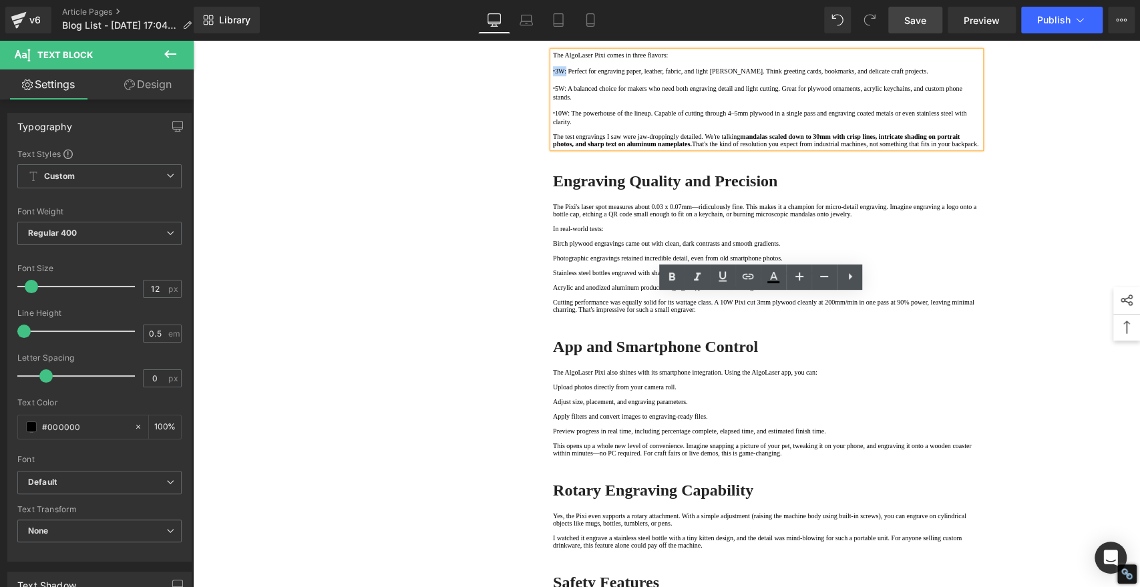
drag, startPoint x: 571, startPoint y: 323, endPoint x: 549, endPoint y: 323, distance: 22.0
click at [553, 76] on p "· 3W: Perfect for engraving paper, leather, fabric, and light [PERSON_NAME]. Th…" at bounding box center [767, 71] width 428 height 10
click at [669, 280] on icon at bounding box center [672, 277] width 6 height 8
drag, startPoint x: 571, startPoint y: 363, endPoint x: 549, endPoint y: 361, distance: 22.2
click at [553, 101] on p "· 5W: A balanced choice for makers who need both engraving detail and light cut…" at bounding box center [767, 92] width 428 height 17
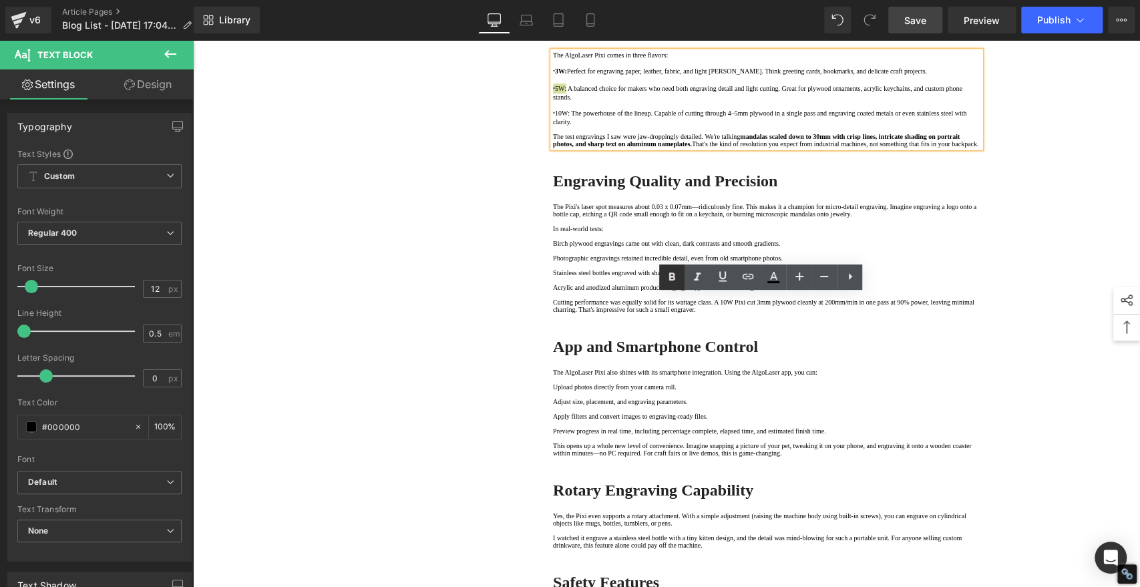
drag, startPoint x: 671, startPoint y: 279, endPoint x: 458, endPoint y: 274, distance: 213.8
click at [671, 278] on icon at bounding box center [672, 277] width 16 height 16
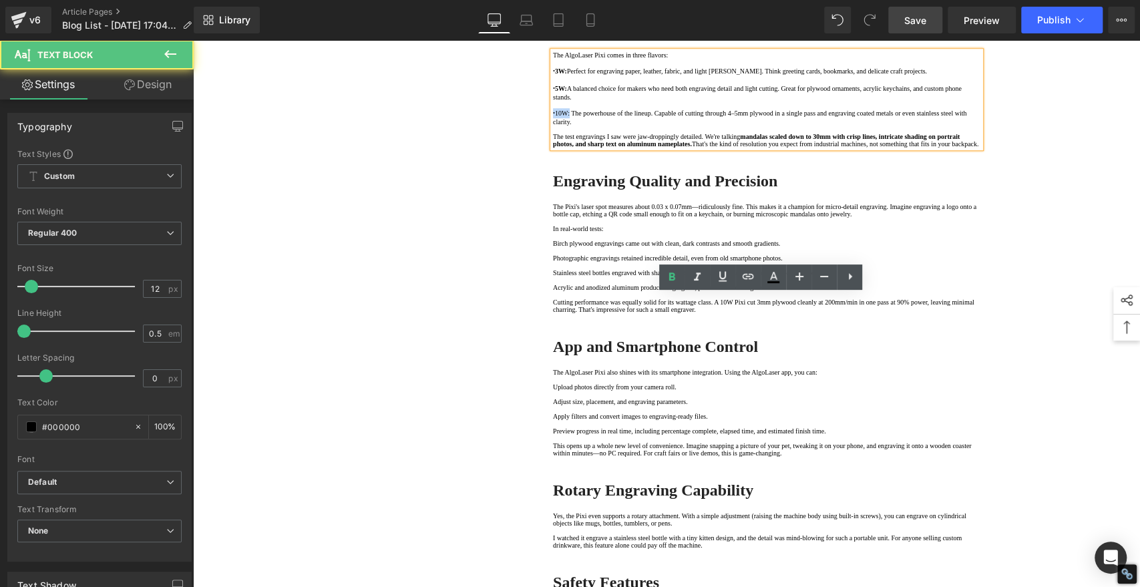
drag, startPoint x: 576, startPoint y: 397, endPoint x: 550, endPoint y: 394, distance: 26.2
click at [553, 126] on p "· 10W: The powerhouse of the lineup. Capable of cutting through 4–5mm plywood i…" at bounding box center [767, 116] width 428 height 17
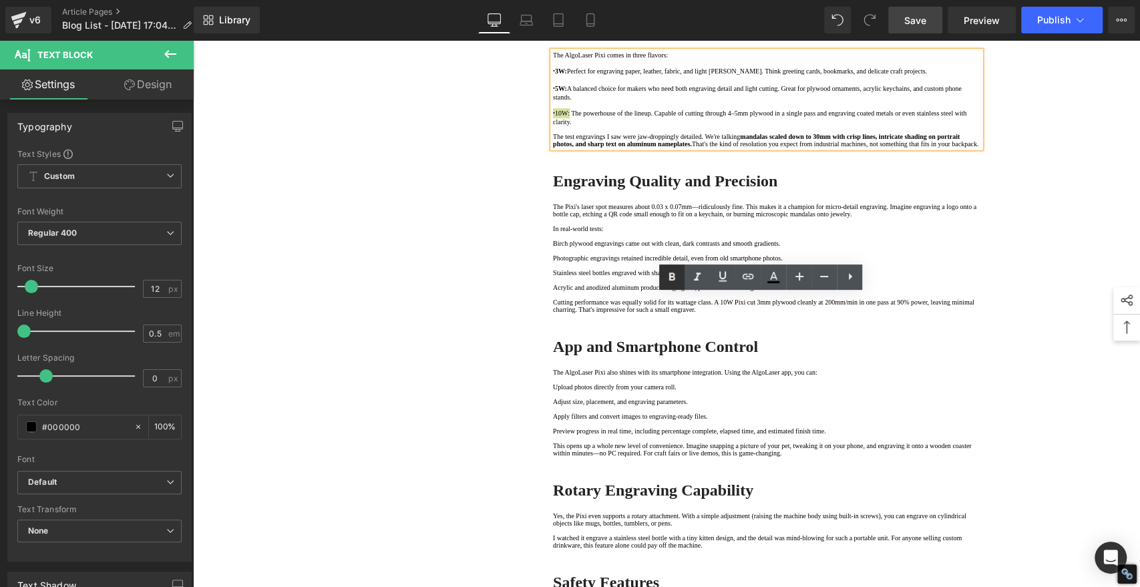
click at [675, 279] on icon at bounding box center [672, 277] width 16 height 16
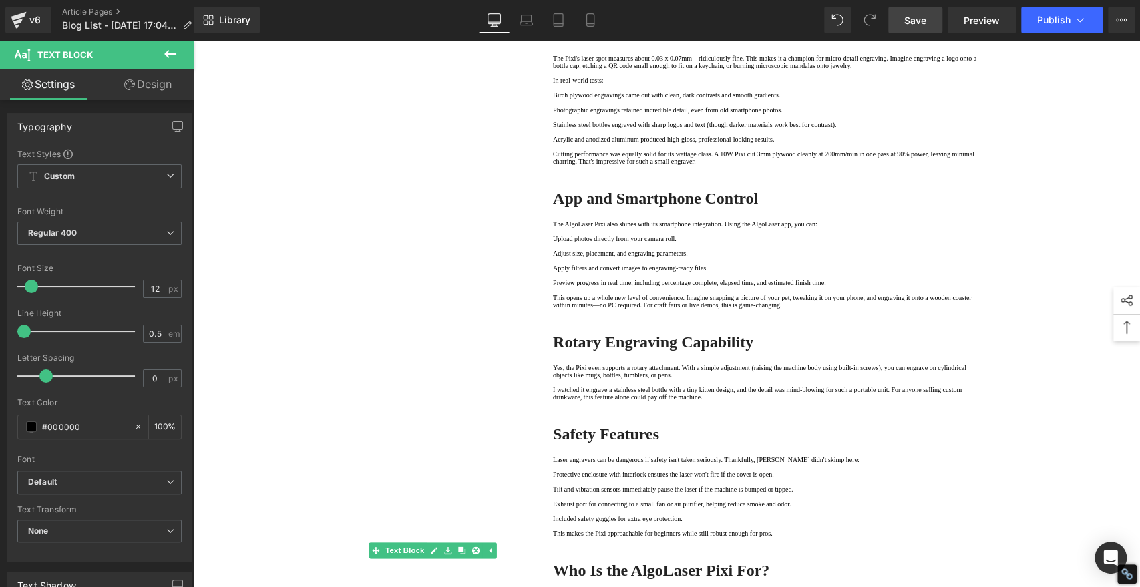
scroll to position [965, 0]
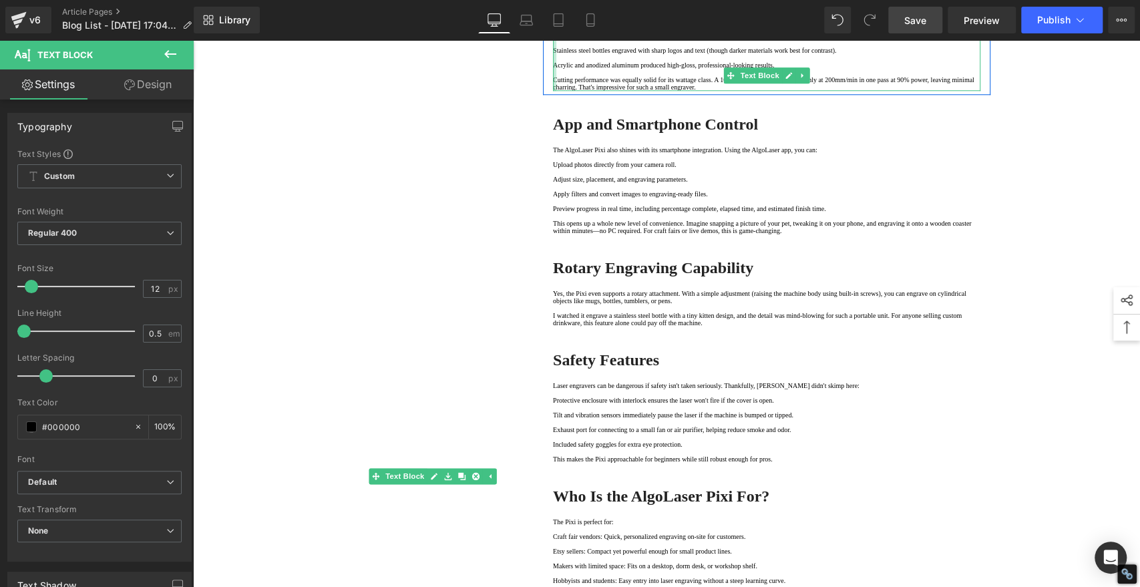
click at [553, 91] on div "The Pixi's laser spot measures about 0.03 x 0.07mm—ridiculously fine. This make…" at bounding box center [767, 36] width 428 height 110
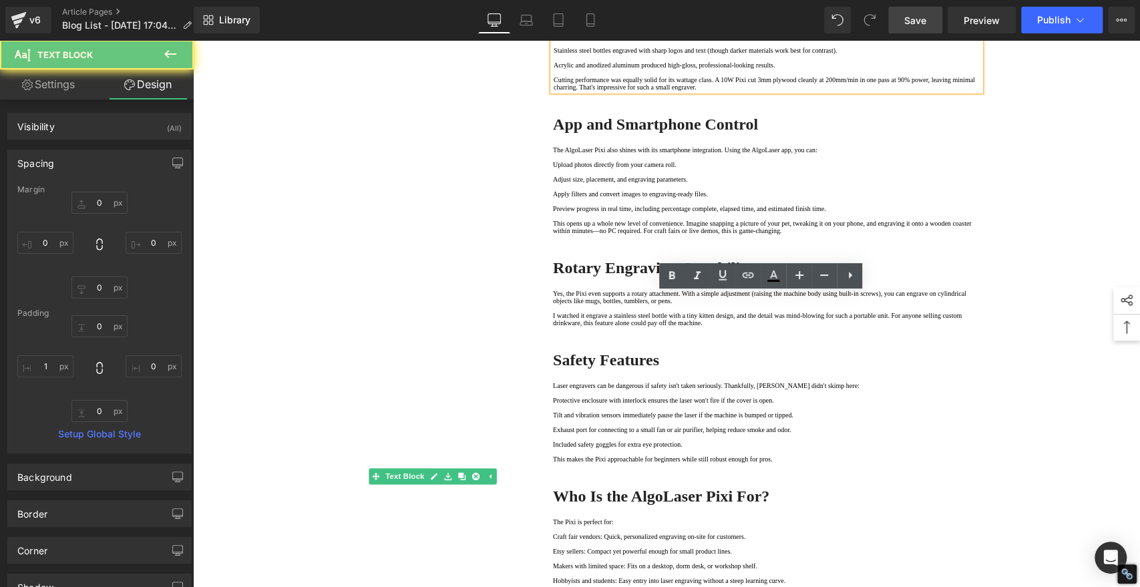
click at [554, 25] on p "Birch plywood engravings came out with clean, dark contrasts and smooth gradien…" at bounding box center [767, 20] width 427 height 7
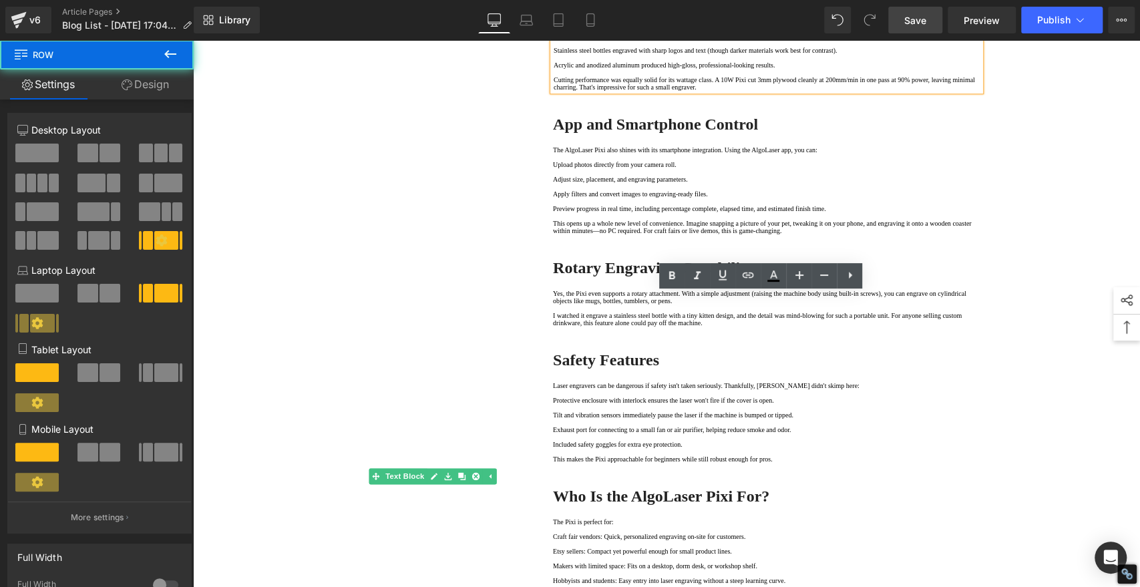
click at [458, 396] on div "1. First Impressions and Unboxing Text Block 2. Built-In Display and AlgoOS: A …" at bounding box center [667, 72] width 802 height 1792
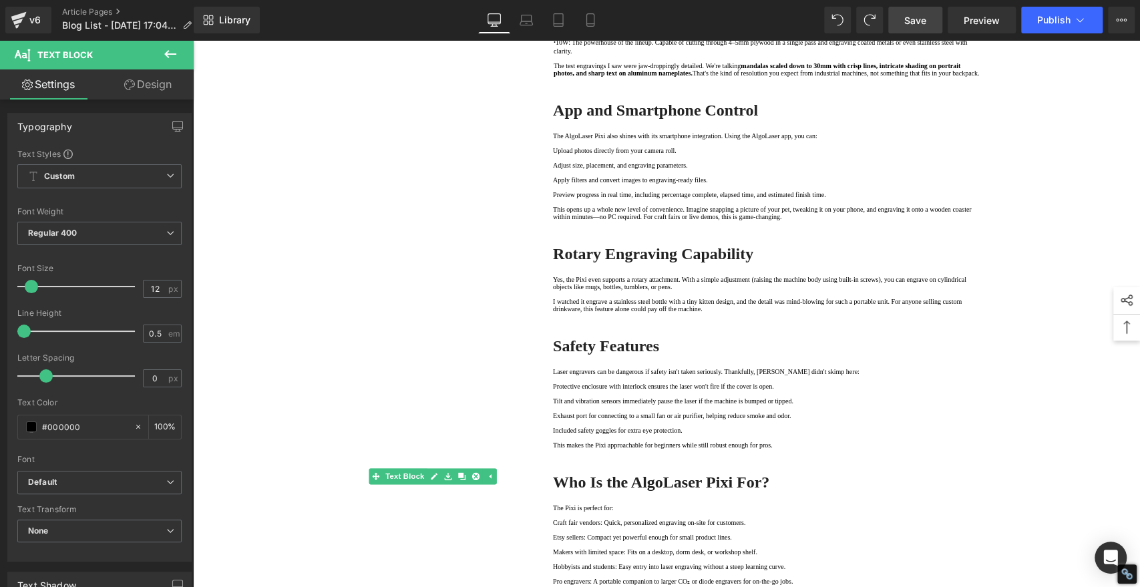
drag, startPoint x: 604, startPoint y: 174, endPoint x: 578, endPoint y: 174, distance: 26.1
click at [919, 13] on span "Save" at bounding box center [916, 20] width 22 height 14
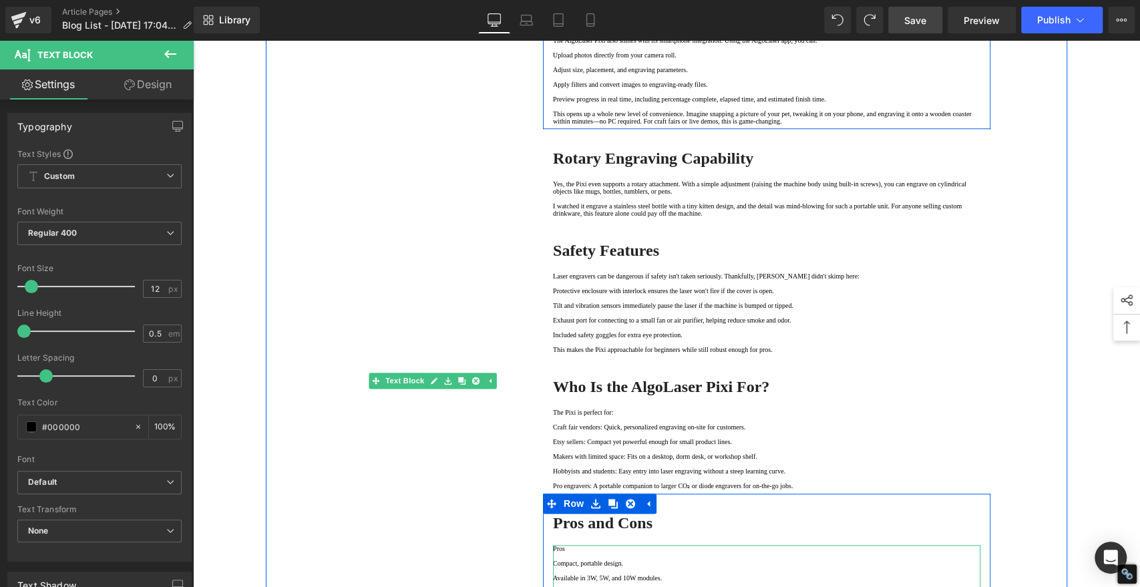
scroll to position [1039, 0]
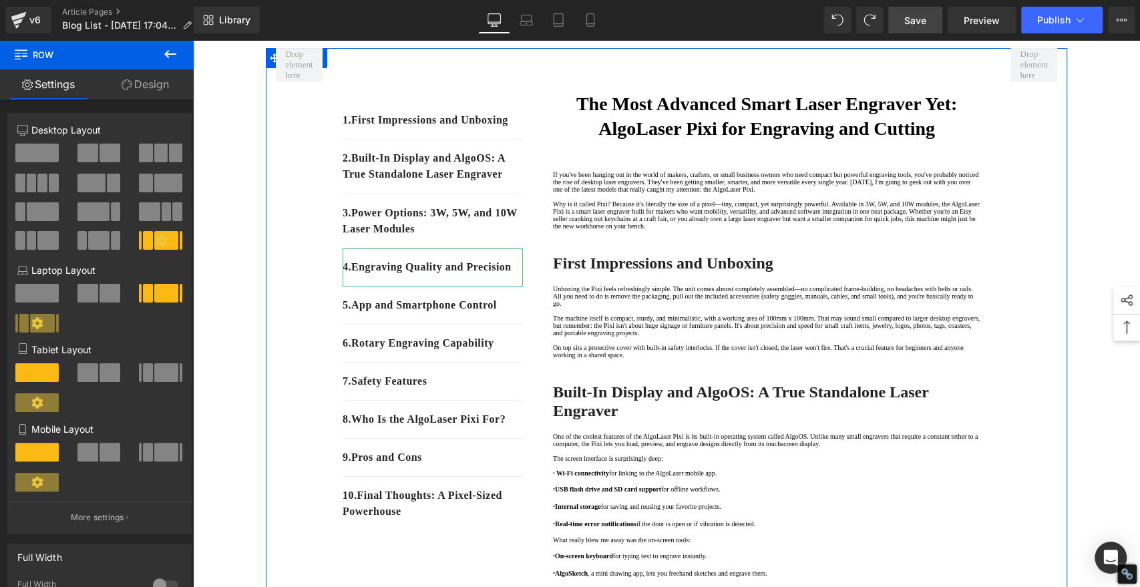
scroll to position [0, 0]
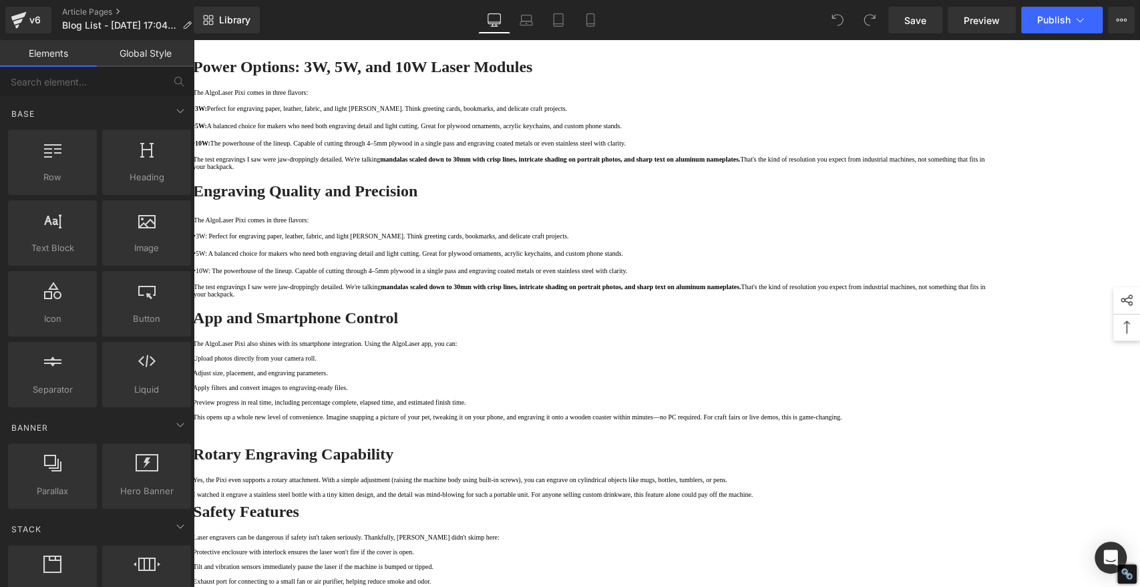
click at [903, 305] on div "The AlgoLaser Pixi comes in three flavors: · 3W: Perfect for engraving paper, l…" at bounding box center [594, 260] width 802 height 88
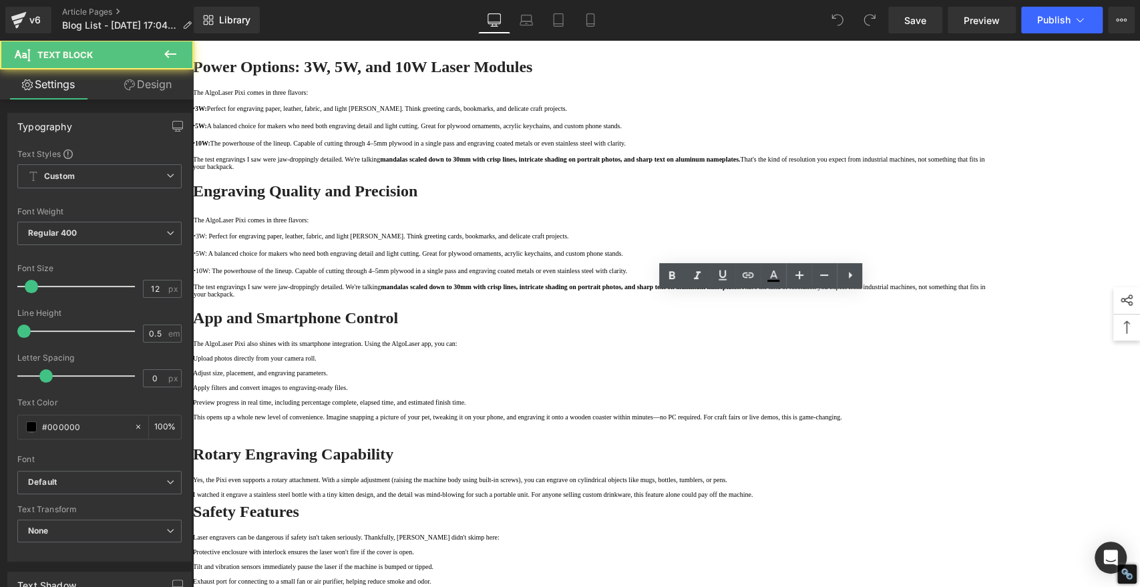
click at [897, 298] on p "The test engravings I saw were jaw-droppingly detailed. We're talking mandalas …" at bounding box center [594, 290] width 801 height 15
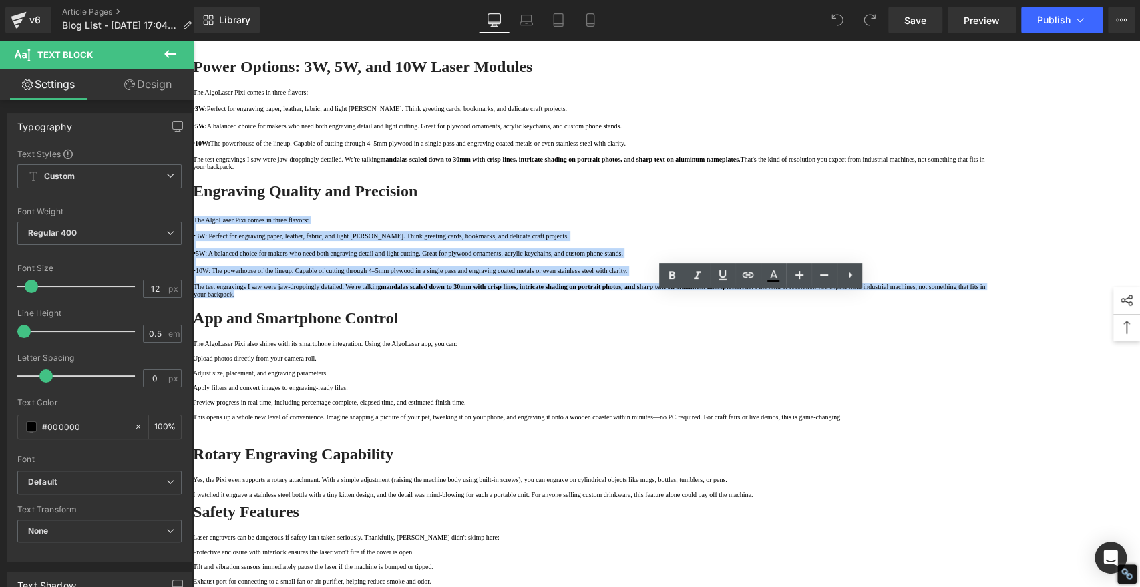
drag, startPoint x: 894, startPoint y: 454, endPoint x: 483, endPoint y: 272, distance: 449.3
click at [483, 272] on div "1. First Impressions and Unboxing Text Block 2. Built-In Display and AlgoOS: A …" at bounding box center [594, 101] width 802 height 1890
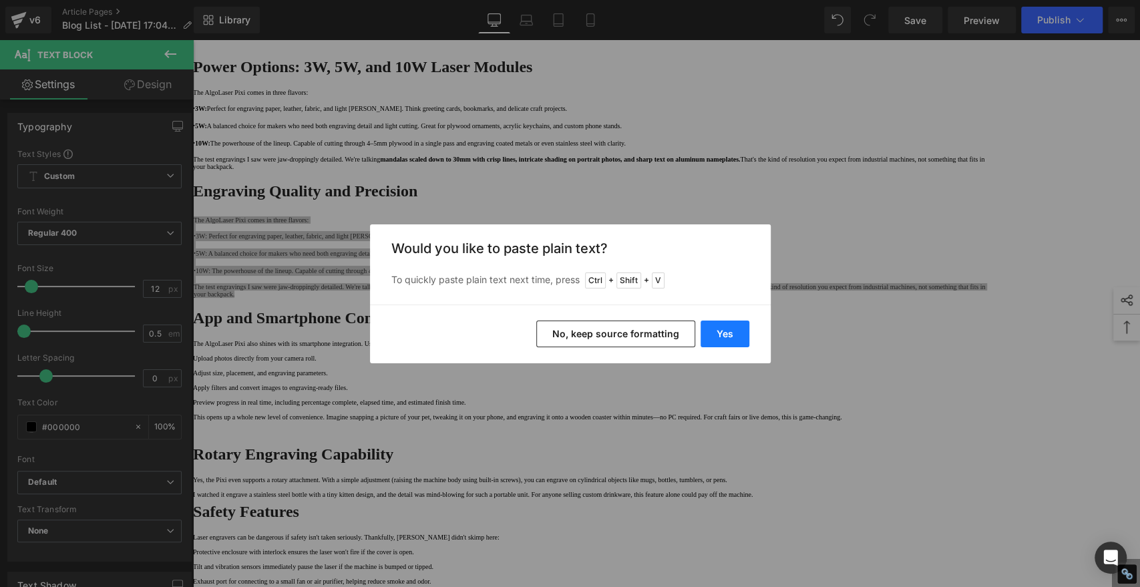
click at [734, 341] on button "Yes" at bounding box center [725, 334] width 49 height 27
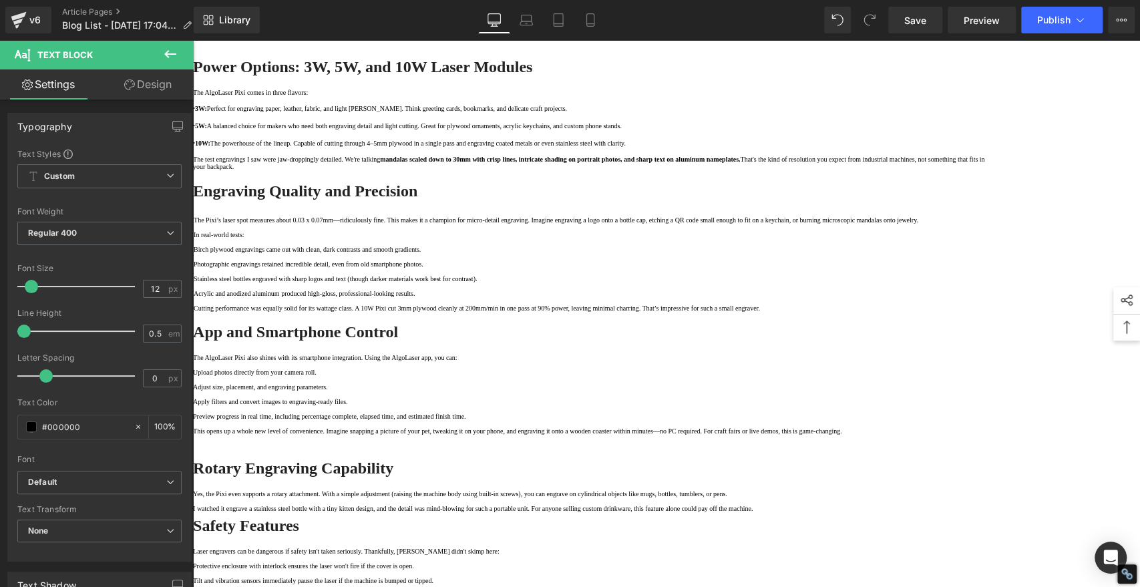
click at [337, 320] on div "1. First Impressions and Unboxing Text Block 2. Built-In Display and AlgoOS: A …" at bounding box center [594, 108] width 802 height 1904
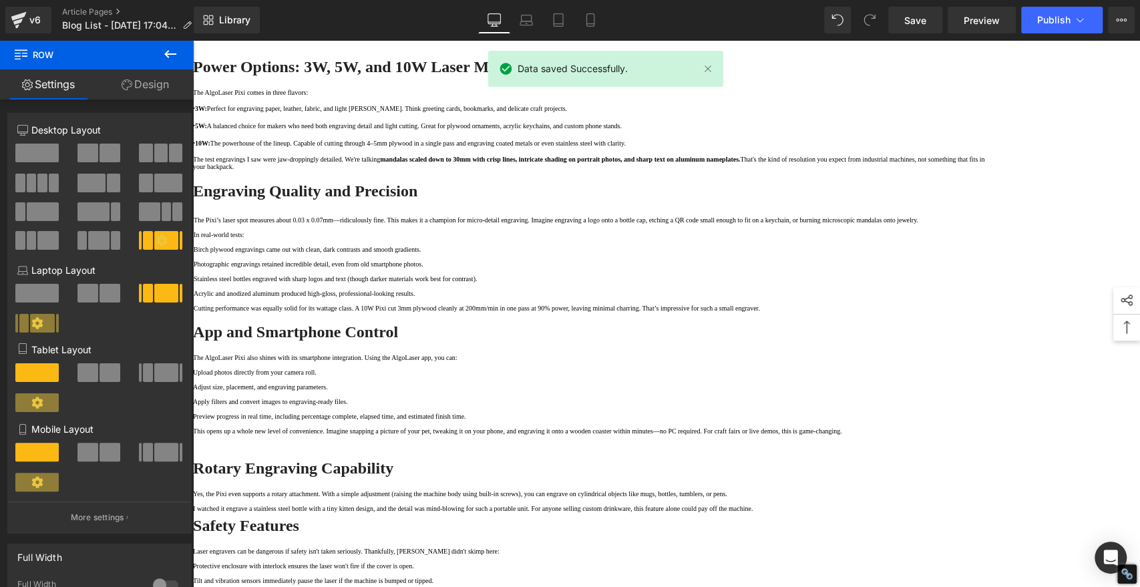
click at [585, 224] on p "The Pixi’s laser spot measures about 0.03 x 0.07mm—ridiculously fine. This make…" at bounding box center [594, 219] width 801 height 7
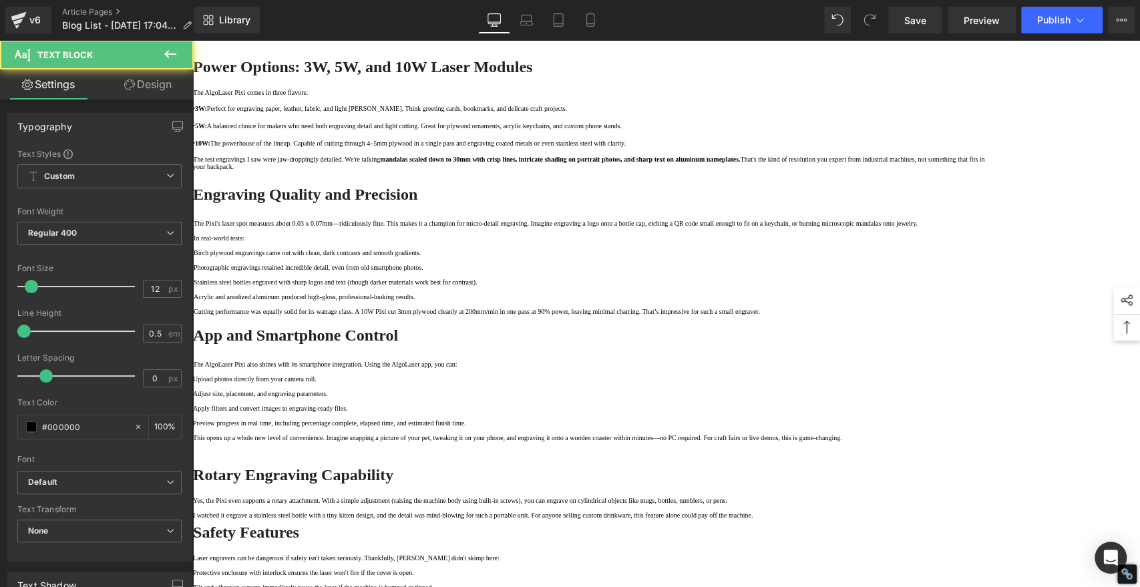
click at [759, 315] on p "Cutting performance was equally solid for its wattage class. A 10W Pixi cut 3mm…" at bounding box center [594, 311] width 801 height 7
click at [207, 130] on strong "· 5W:" at bounding box center [200, 125] width 14 height 7
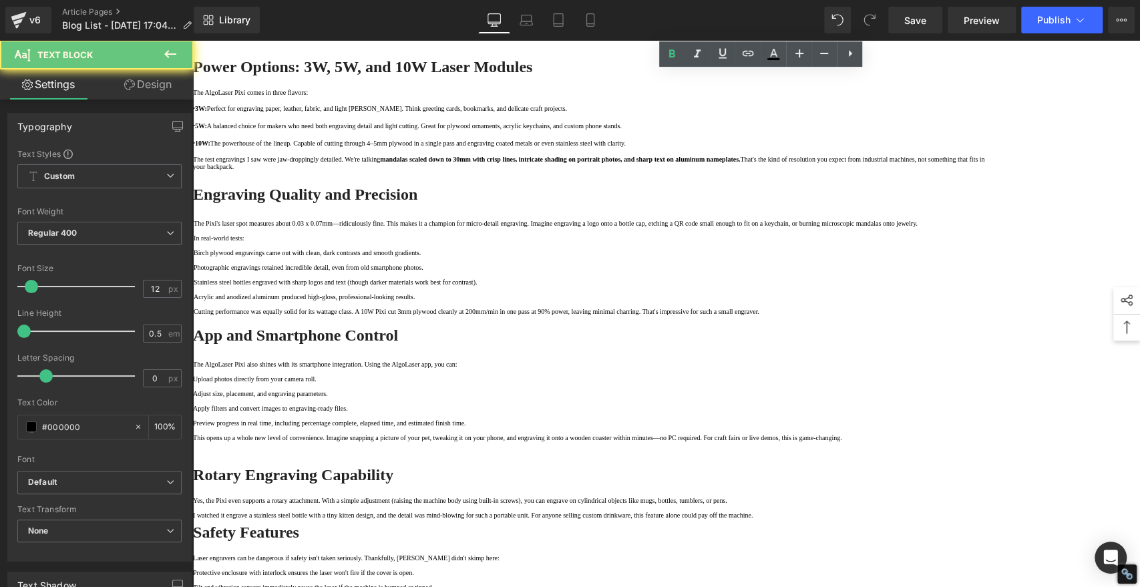
click at [207, 130] on strong "· 5W:" at bounding box center [200, 125] width 14 height 7
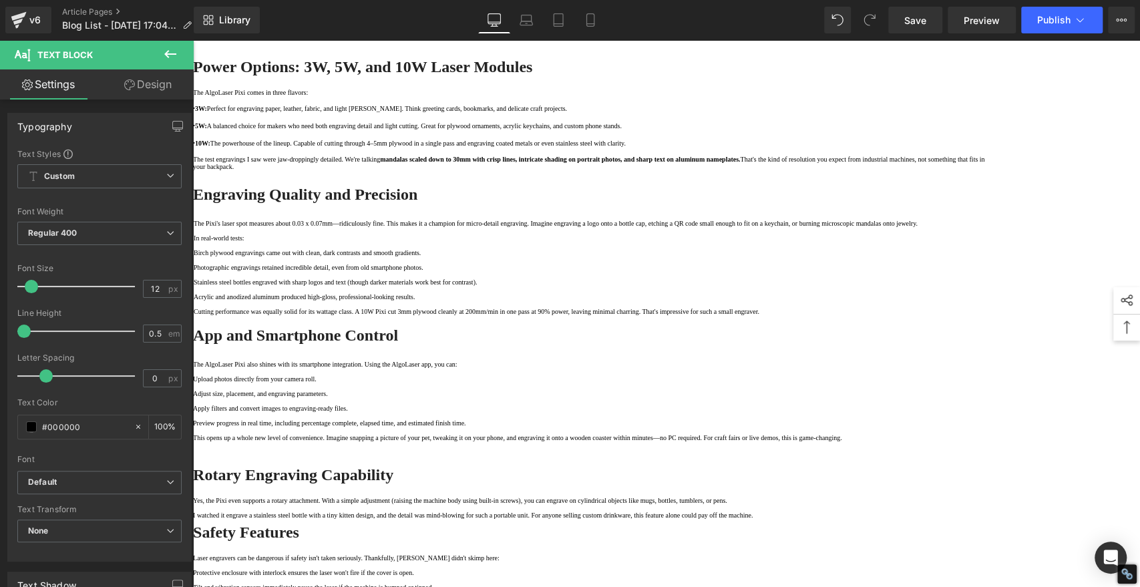
copy span "·"
drag, startPoint x: 562, startPoint y: 375, endPoint x: 552, endPoint y: 373, distance: 10.4
click at [562, 257] on p "Birch plywood engravings came out with clean, dark contrasts and smooth gradien…" at bounding box center [594, 252] width 801 height 7
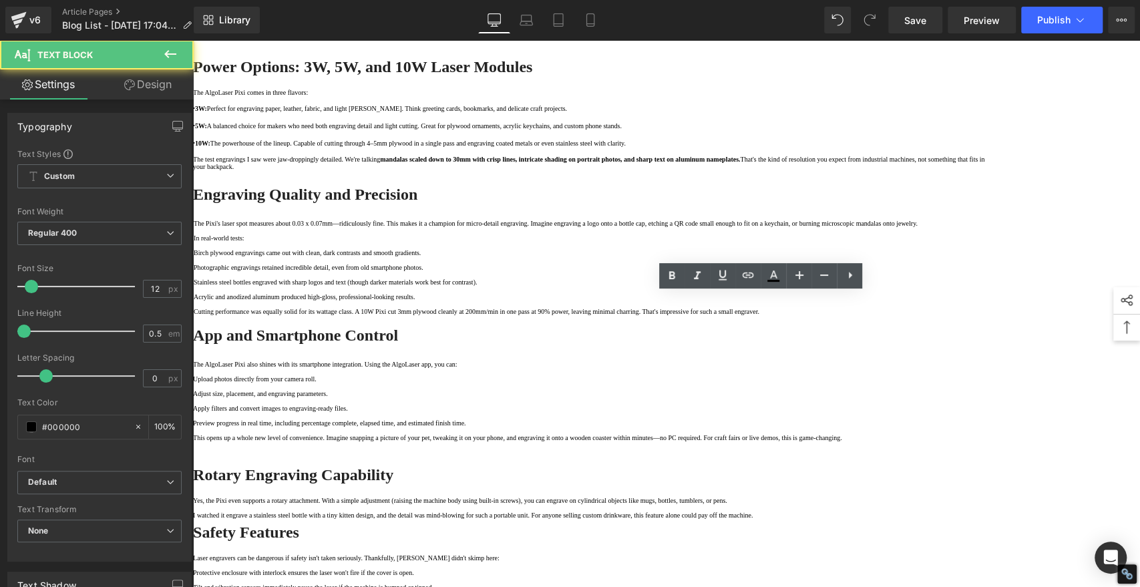
click at [548, 257] on p "Birch plywood engravings came out with clean, dark contrasts and smooth gradien…" at bounding box center [594, 252] width 801 height 7
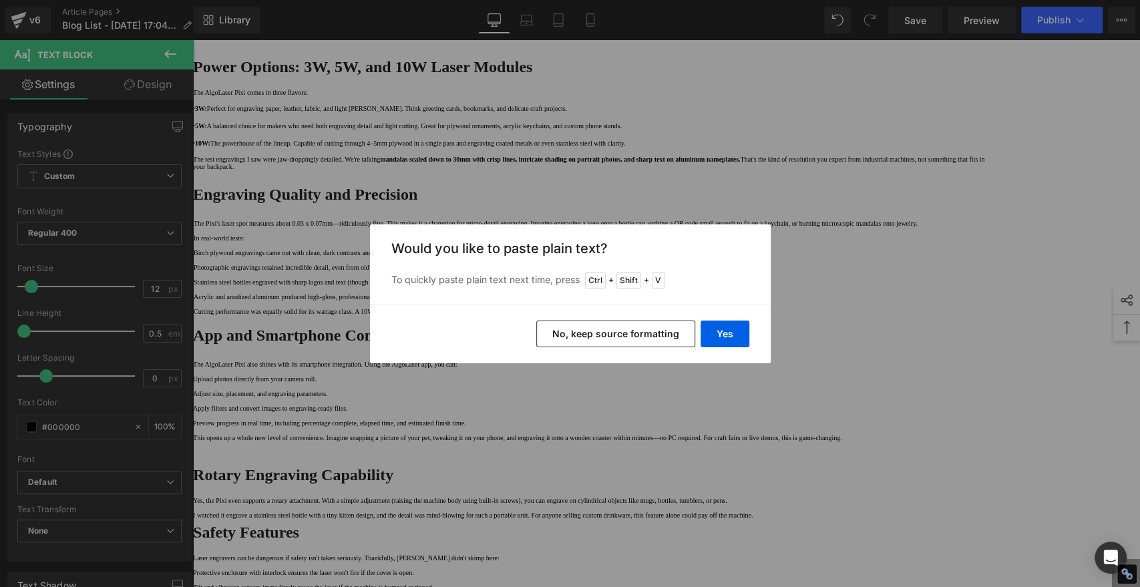
click at [678, 329] on button "No, keep source formatting" at bounding box center [615, 334] width 159 height 27
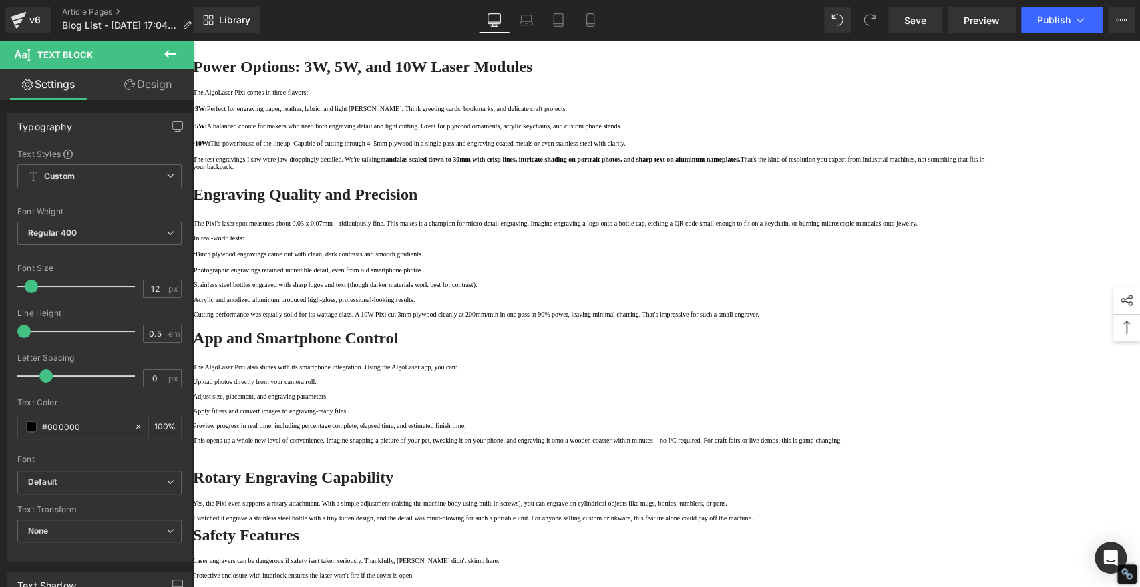
click at [553, 274] on p "Photographic engravings retained incredible detail, even from old smartphone ph…" at bounding box center [594, 270] width 801 height 7
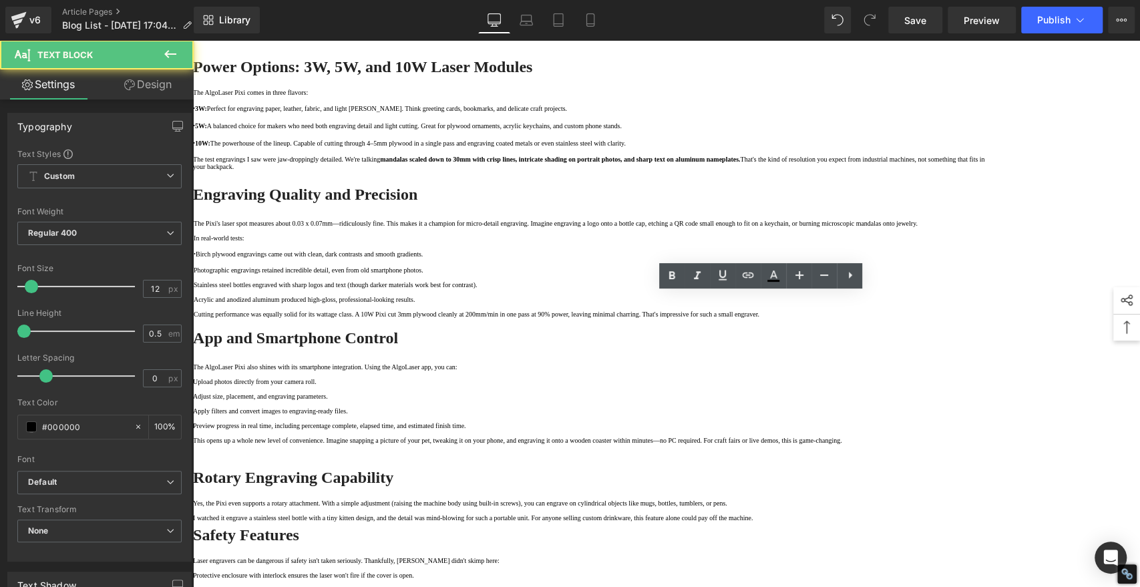
click at [549, 274] on p "Photographic engravings retained incredible detail, even from old smartphone ph…" at bounding box center [594, 270] width 801 height 7
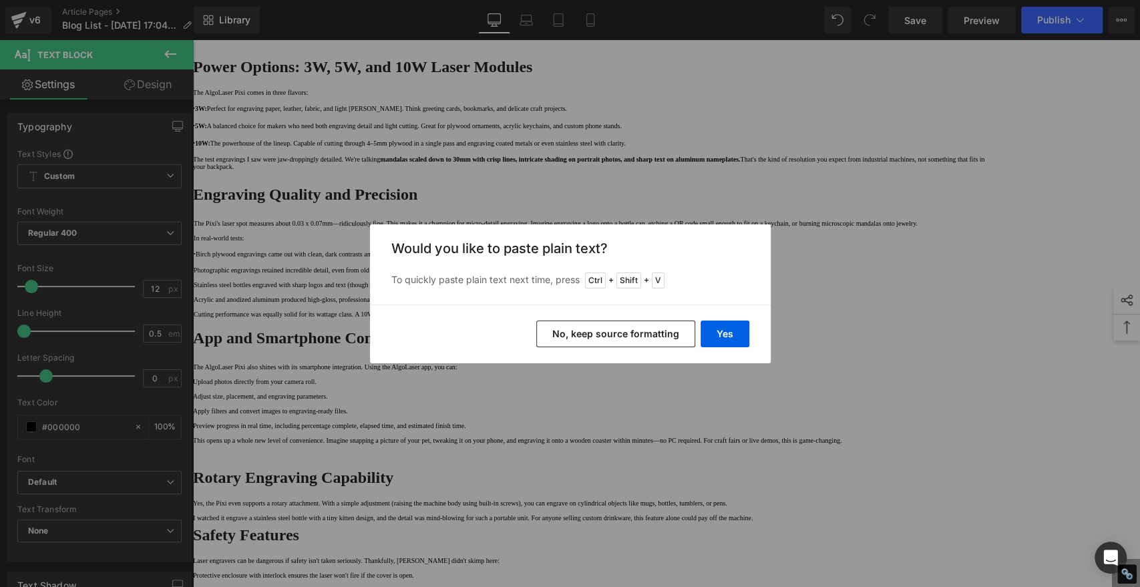
click at [635, 333] on button "No, keep source formatting" at bounding box center [615, 334] width 159 height 27
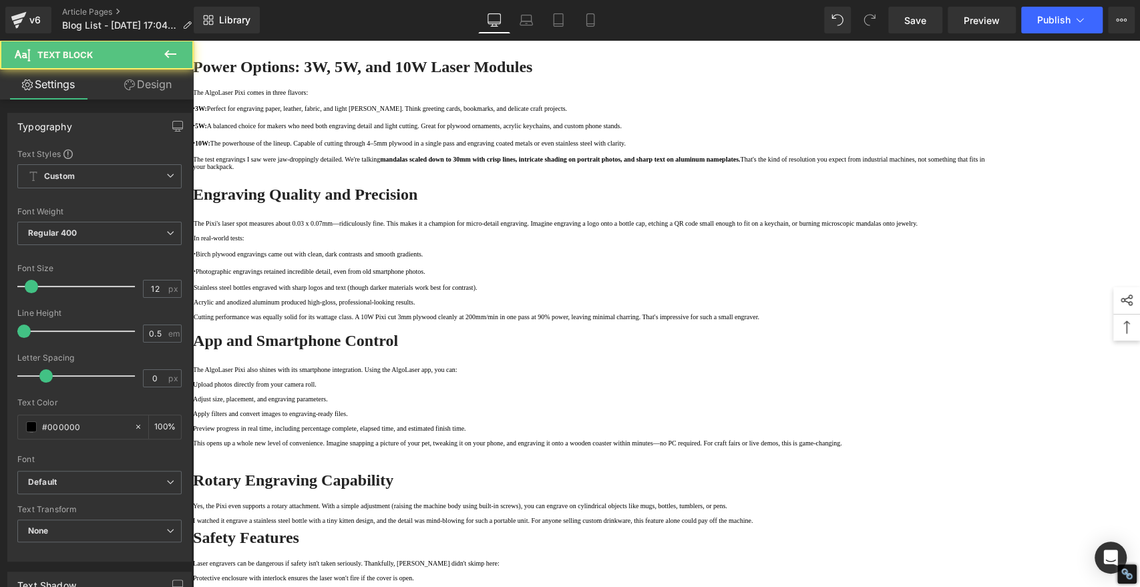
click at [555, 291] on p "Stainless steel bottles engraved with sharp logos and text (though darker mater…" at bounding box center [594, 287] width 801 height 7
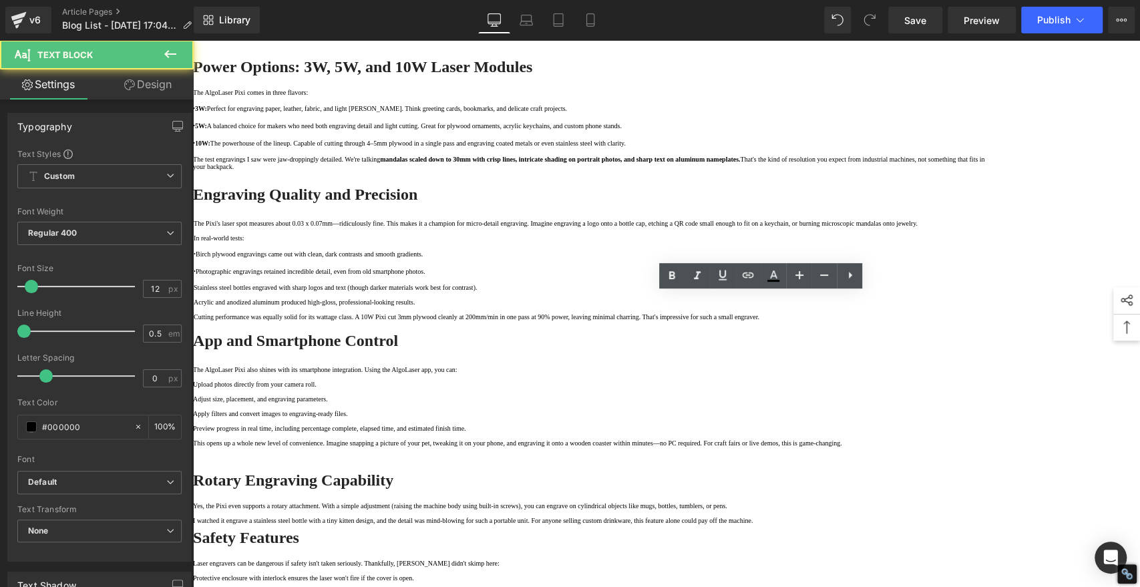
click at [549, 291] on p "Stainless steel bottles engraved with sharp logos and text (though darker mater…" at bounding box center [594, 287] width 801 height 7
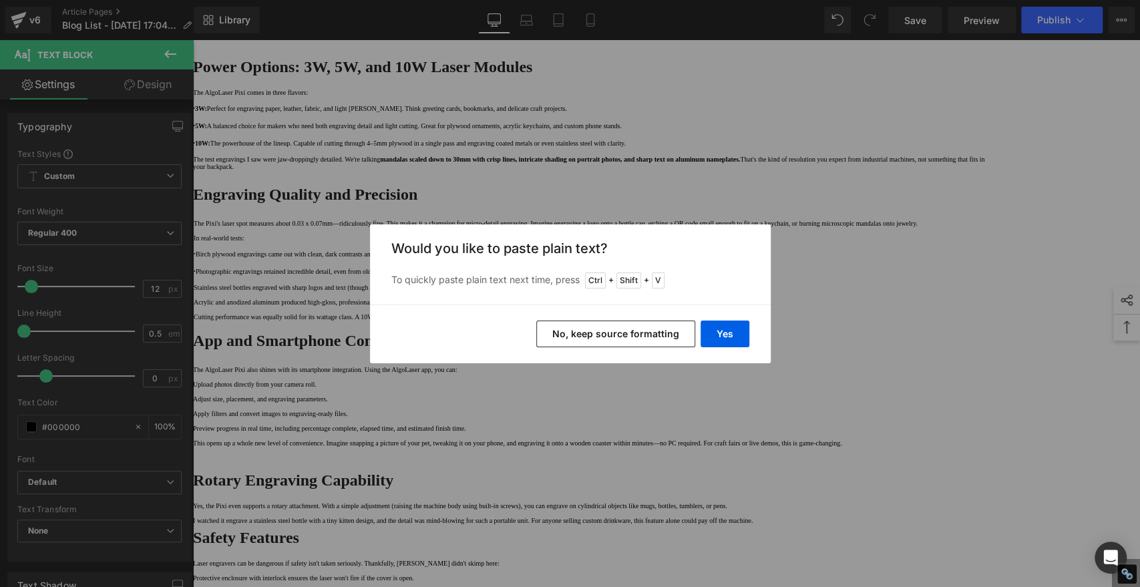
click at [635, 337] on button "No, keep source formatting" at bounding box center [615, 334] width 159 height 27
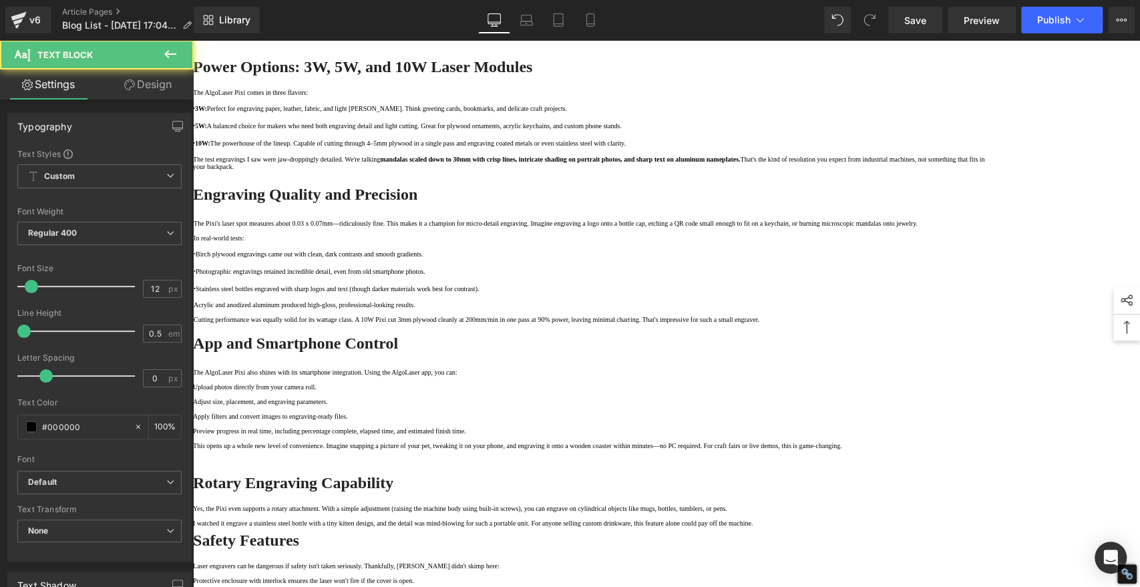
click at [551, 309] on p "Acrylic and anodized aluminum produced high-gloss, professional-looking results." at bounding box center [594, 304] width 801 height 7
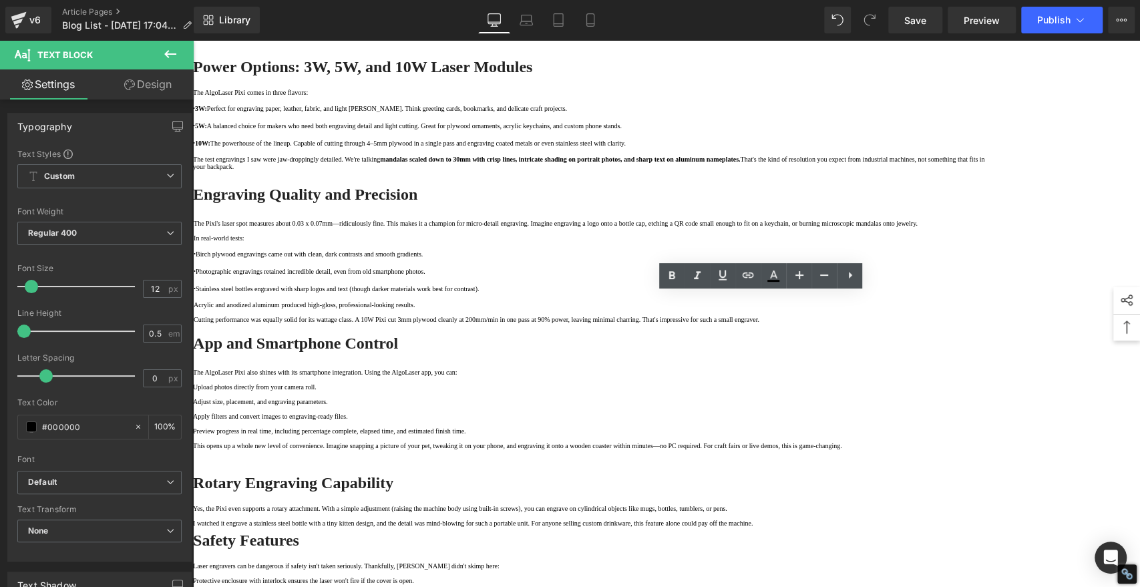
click at [551, 309] on p "Acrylic and anodized aluminum produced high-gloss, professional-looking results." at bounding box center [594, 304] width 801 height 7
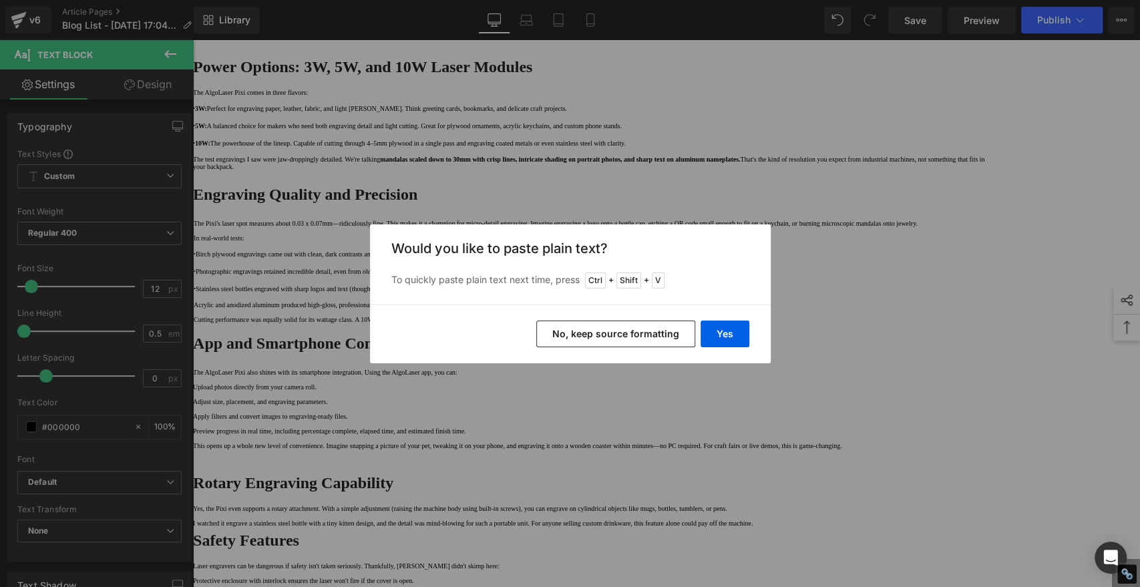
click at [665, 334] on button "No, keep source formatting" at bounding box center [615, 334] width 159 height 27
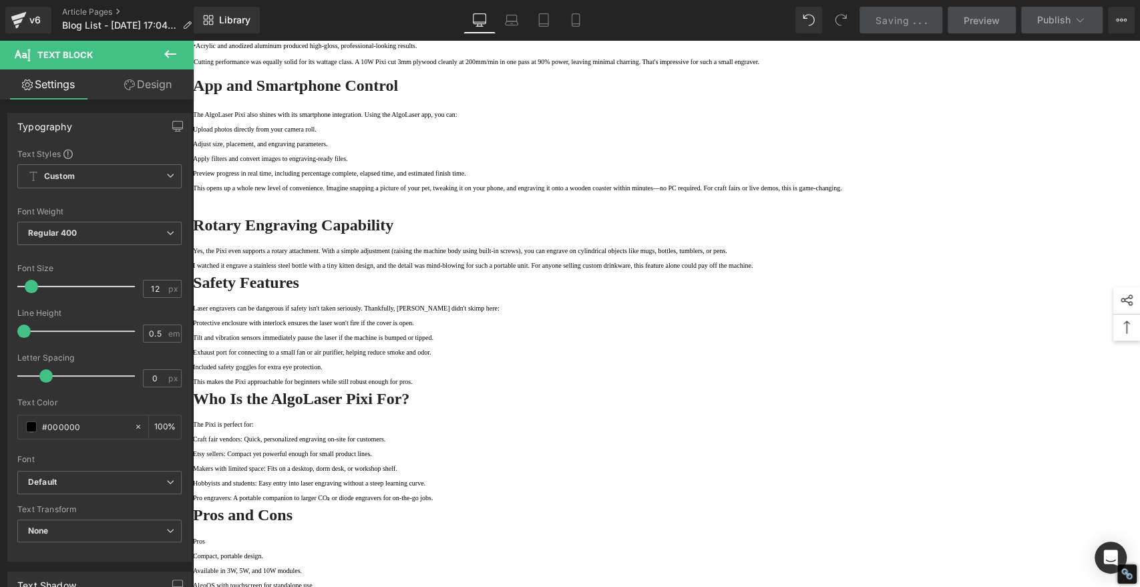
scroll to position [1261, 0]
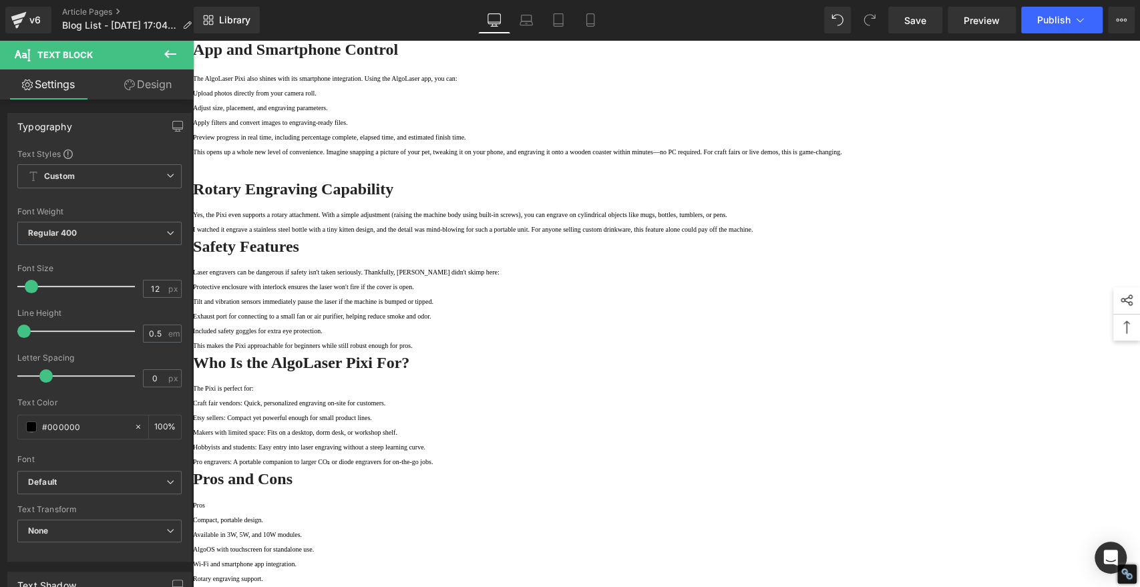
click at [553, 97] on p "Upload photos directly from your camera roll." at bounding box center [594, 93] width 802 height 7
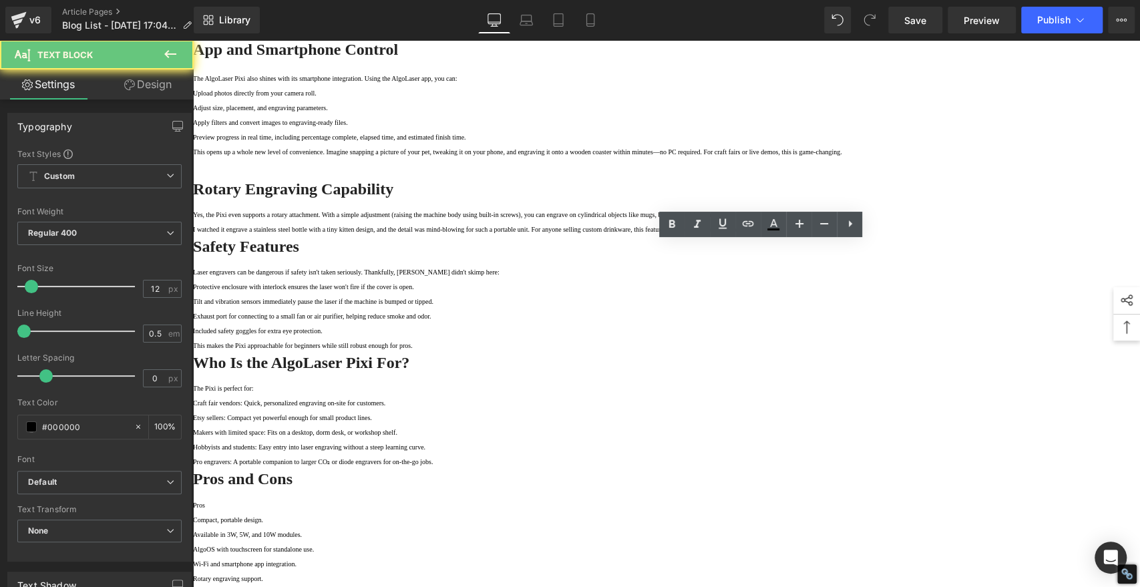
click at [549, 97] on p "Upload photos directly from your camera roll." at bounding box center [594, 93] width 802 height 7
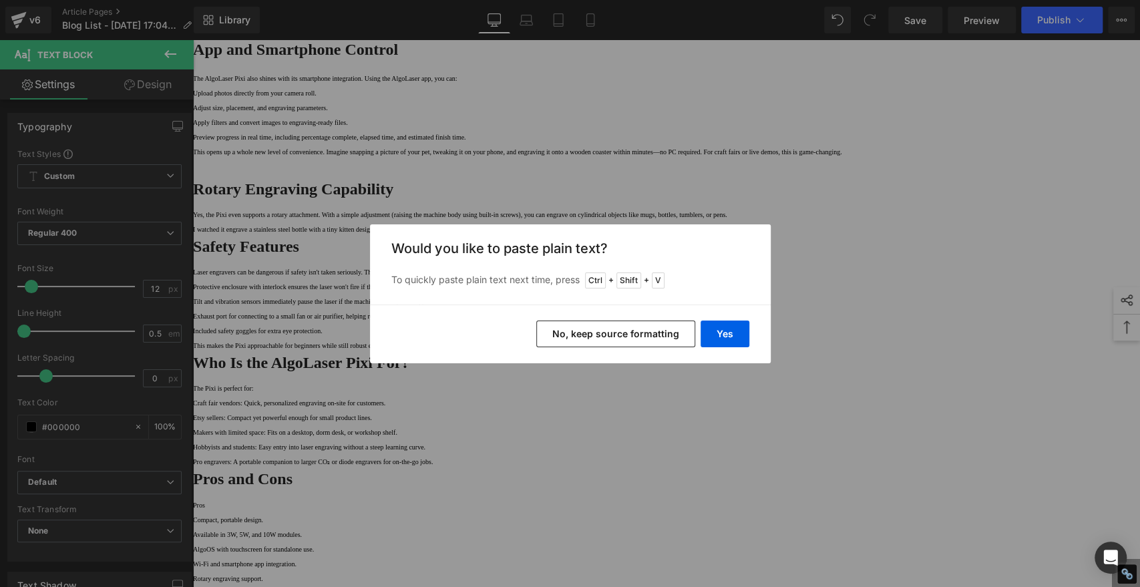
drag, startPoint x: 648, startPoint y: 329, endPoint x: 436, endPoint y: 285, distance: 216.3
click at [648, 329] on button "No, keep source formatting" at bounding box center [615, 334] width 159 height 27
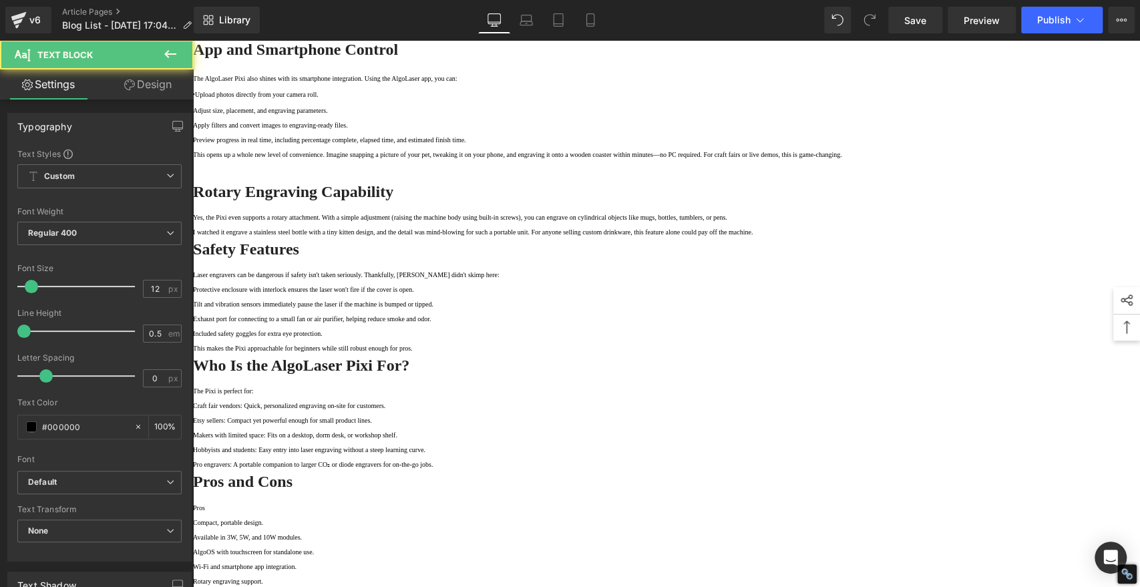
click at [551, 114] on p "Adjust size, placement, and engraving parameters." at bounding box center [594, 110] width 802 height 7
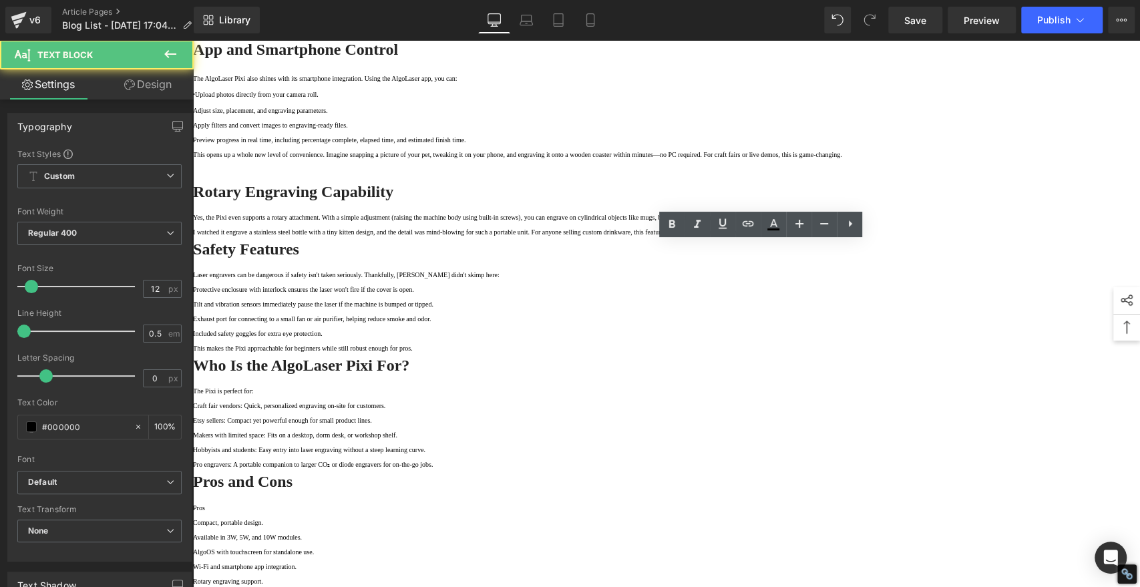
click at [549, 114] on p "Adjust size, placement, and engraving parameters." at bounding box center [594, 110] width 802 height 7
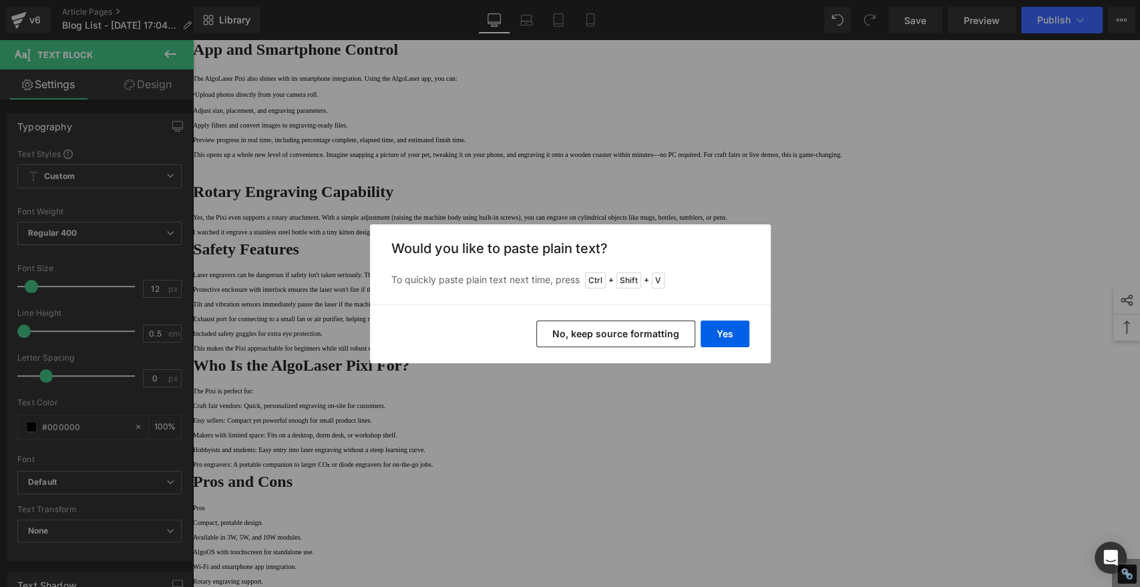
click at [624, 330] on button "No, keep source formatting" at bounding box center [615, 334] width 159 height 27
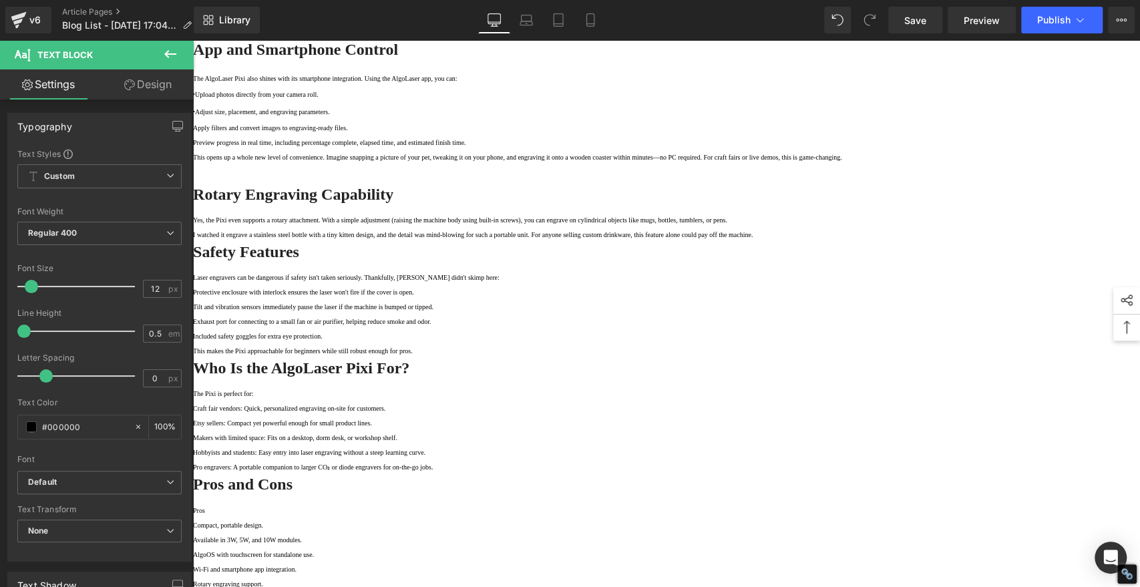
click at [551, 161] on div "The AlgoLaser Pixi also shines with its smartphone integration. Using the AlgoL…" at bounding box center [594, 118] width 802 height 86
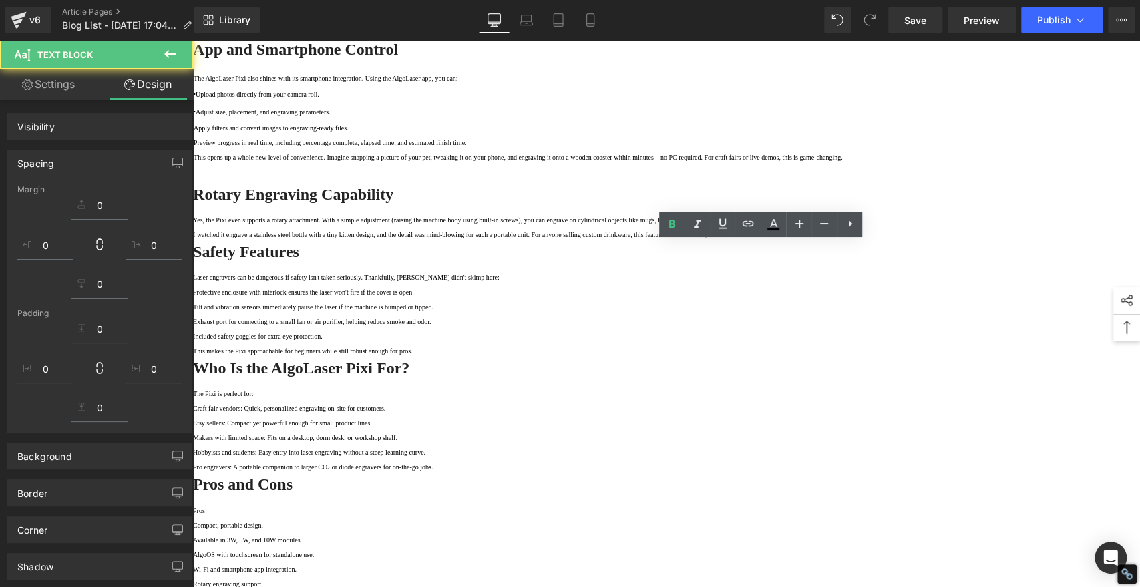
click at [547, 132] on p "Apply filters and convert images to engraving-ready files." at bounding box center [594, 127] width 801 height 7
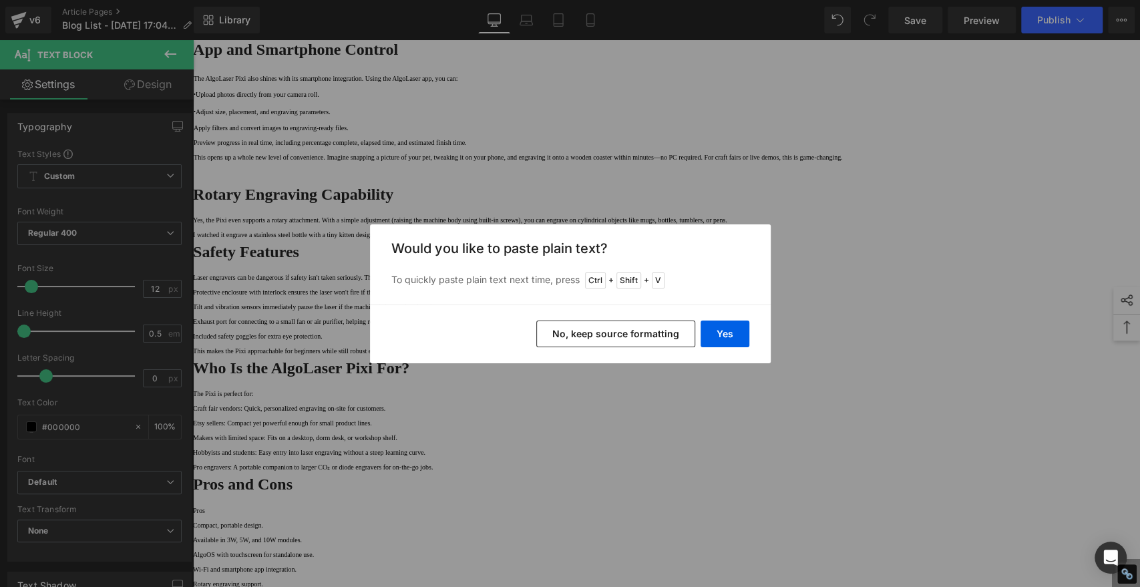
drag, startPoint x: 655, startPoint y: 330, endPoint x: 462, endPoint y: 290, distance: 197.2
click at [655, 330] on button "No, keep source formatting" at bounding box center [615, 334] width 159 height 27
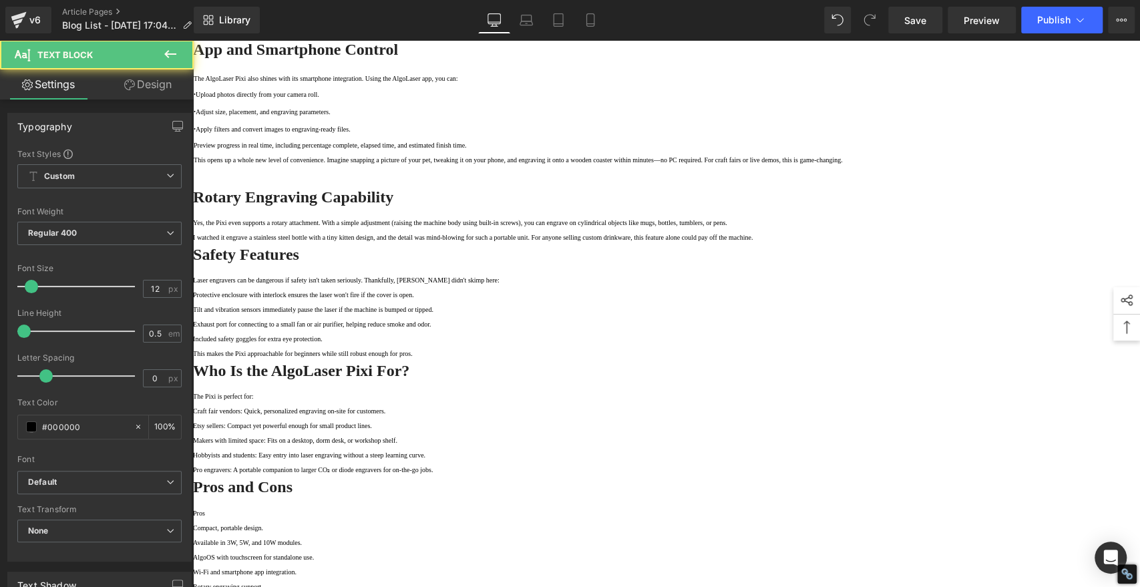
click at [551, 149] on p "Preview progress in real time, including percentage complete, elapsed time, and…" at bounding box center [594, 145] width 801 height 7
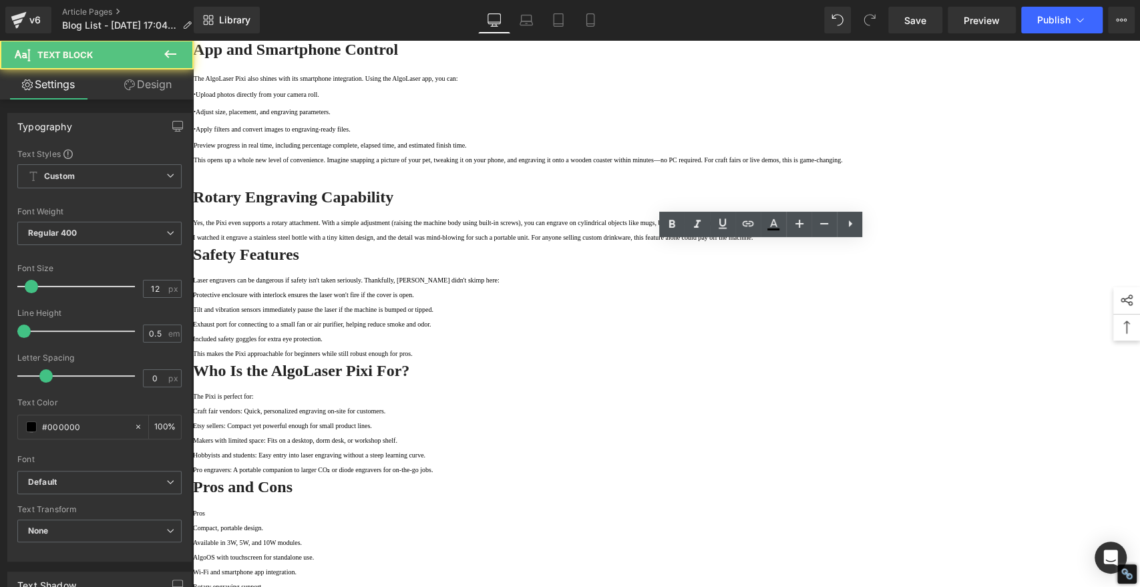
click at [549, 149] on p "Preview progress in real time, including percentage complete, elapsed time, and…" at bounding box center [594, 145] width 801 height 7
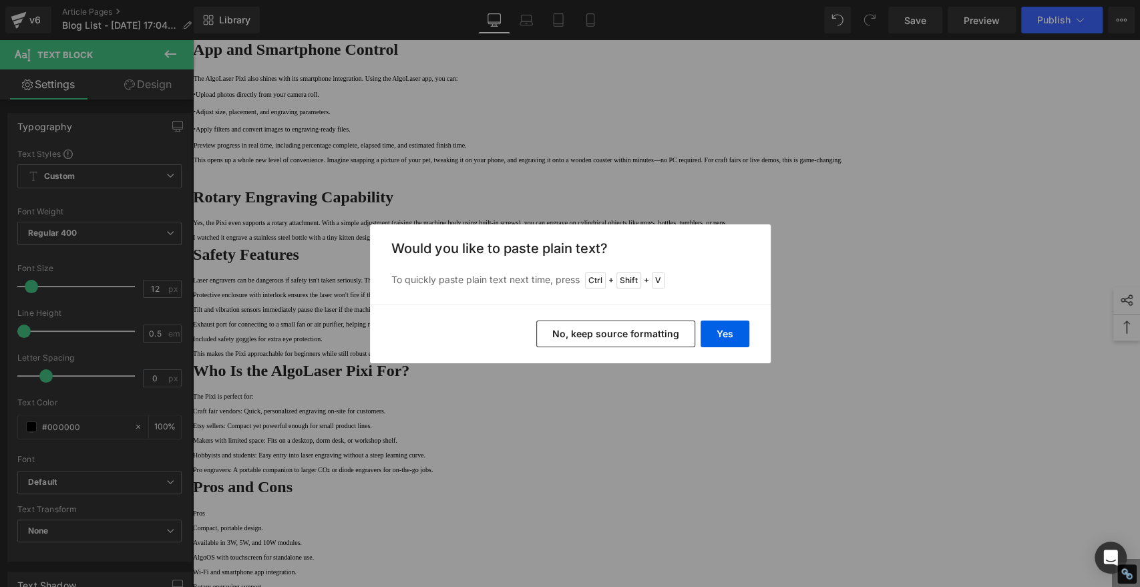
click at [625, 330] on button "No, keep source formatting" at bounding box center [615, 334] width 159 height 27
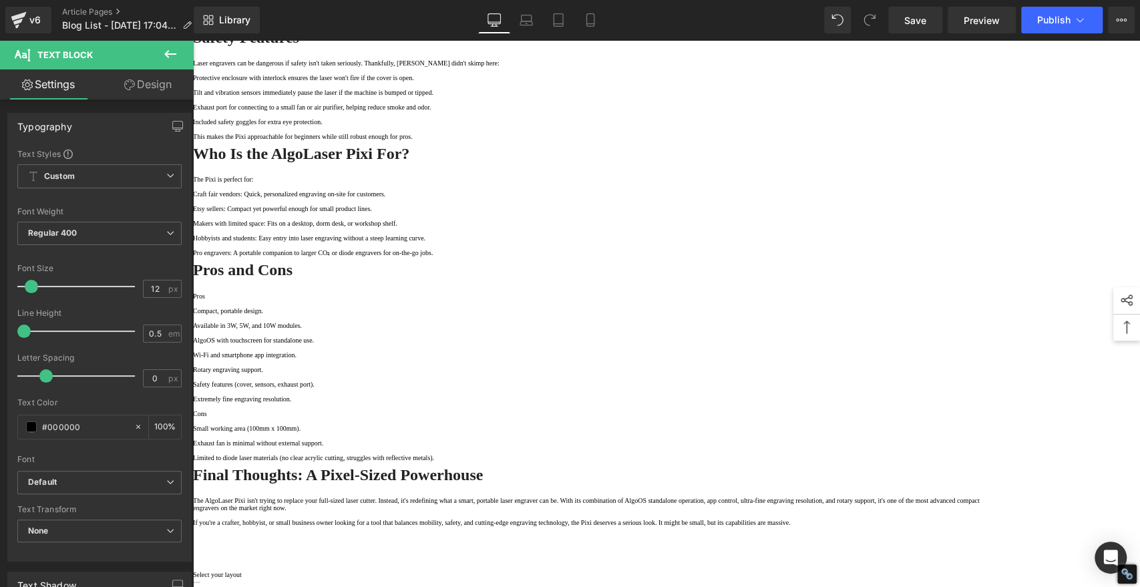
scroll to position [1485, 0]
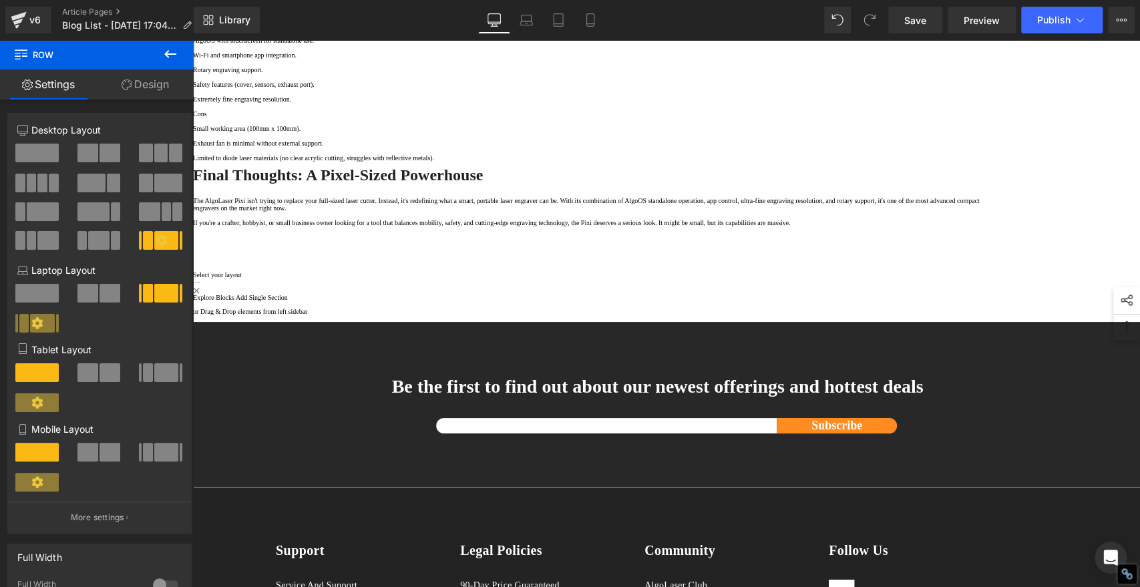
scroll to position [1633, 0]
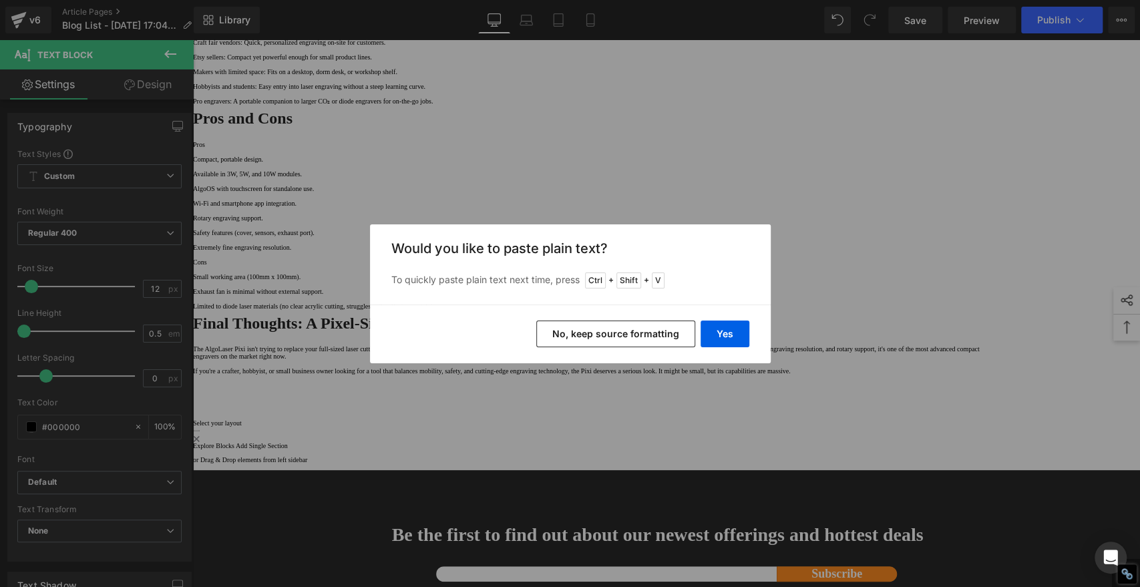
click at [663, 329] on button "No, keep source formatting" at bounding box center [615, 334] width 159 height 27
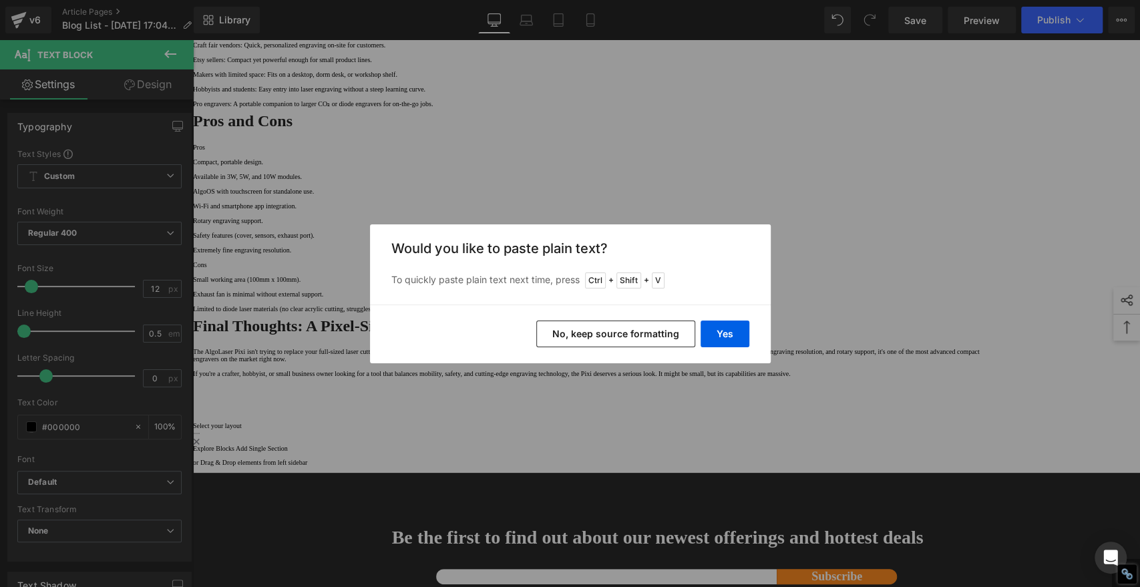
click at [623, 345] on button "No, keep source formatting" at bounding box center [615, 334] width 159 height 27
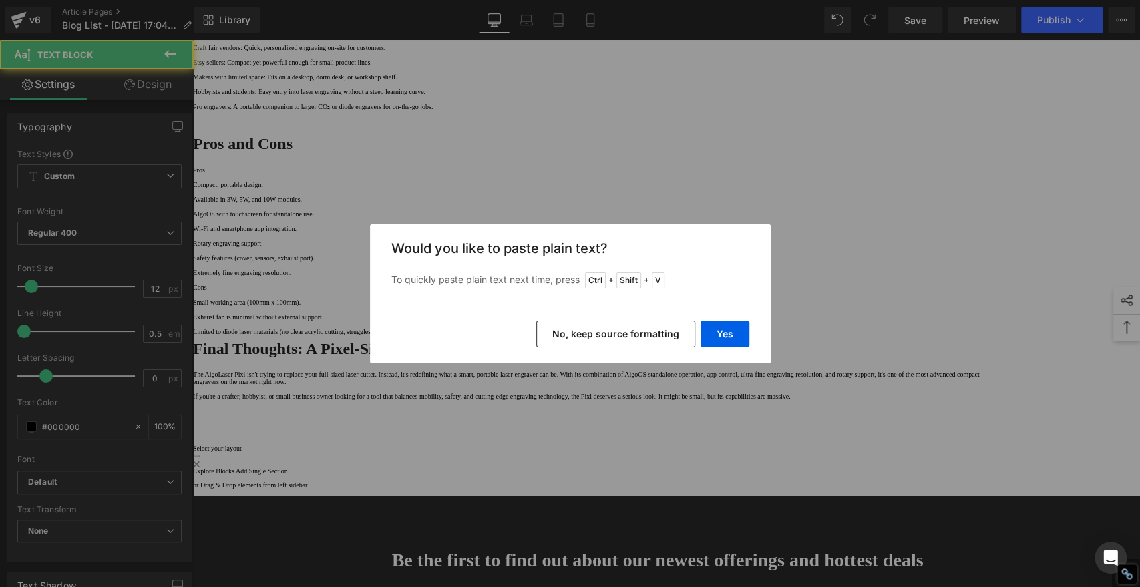
click at [653, 334] on button "No, keep source formatting" at bounding box center [615, 334] width 159 height 27
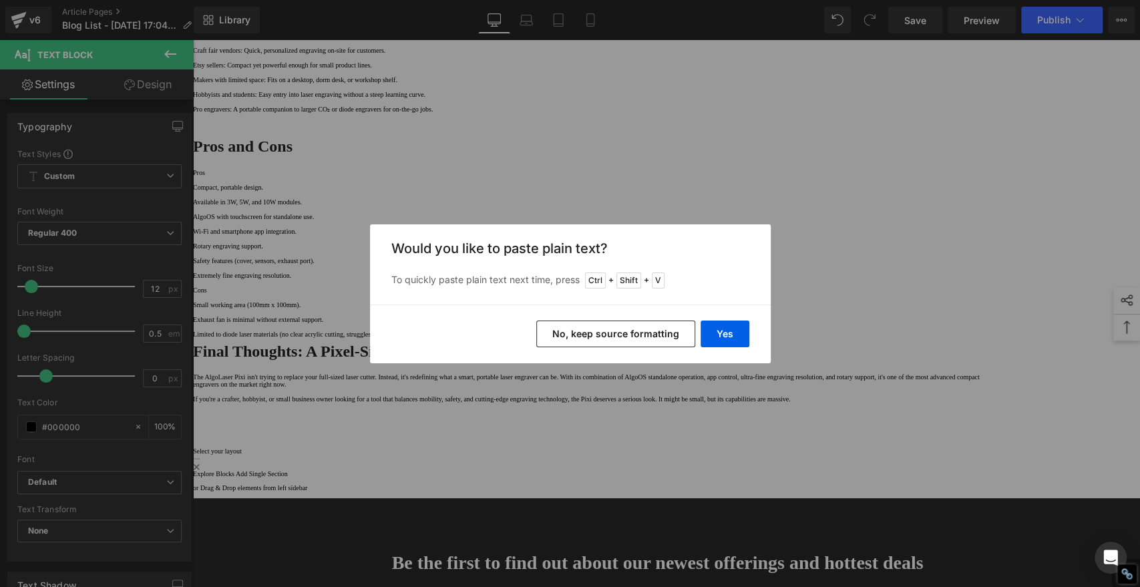
click at [647, 327] on button "No, keep source formatting" at bounding box center [615, 334] width 159 height 27
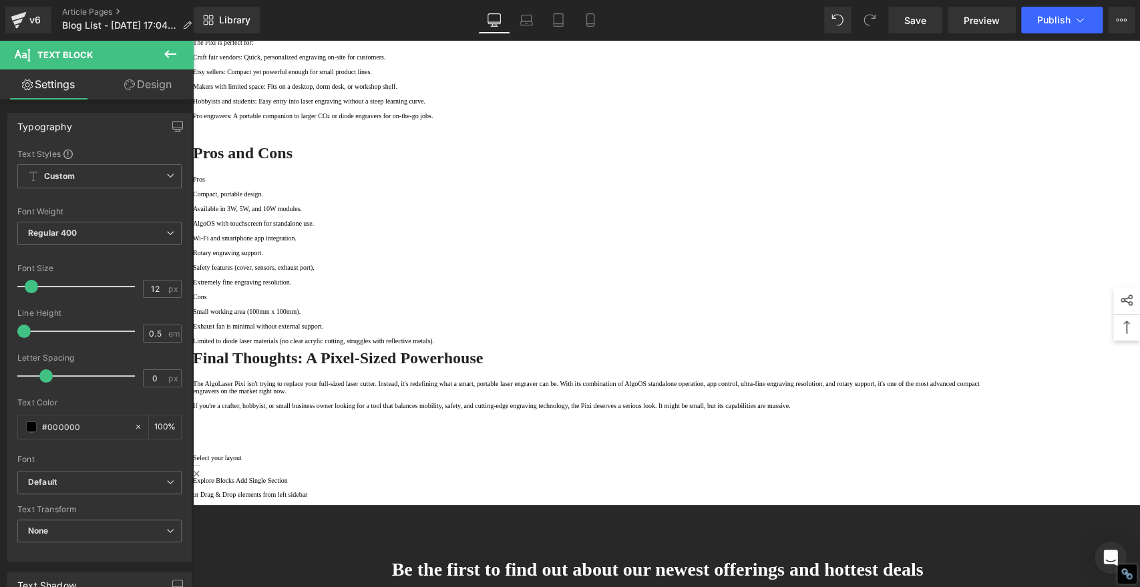
drag, startPoint x: 686, startPoint y: 225, endPoint x: 548, endPoint y: 224, distance: 138.3
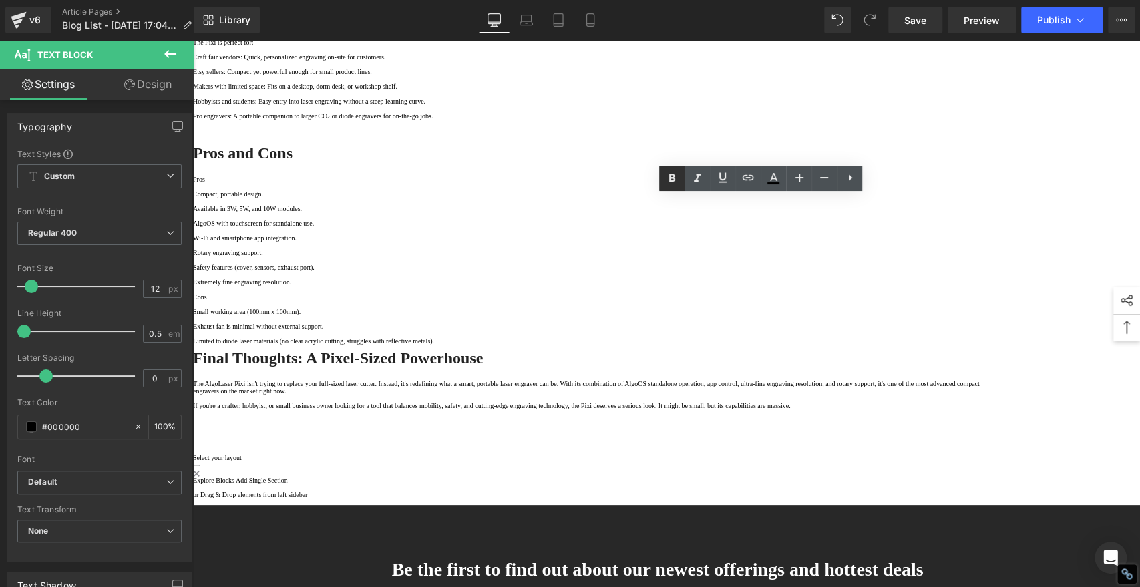
click at [670, 177] on icon at bounding box center [672, 178] width 6 height 8
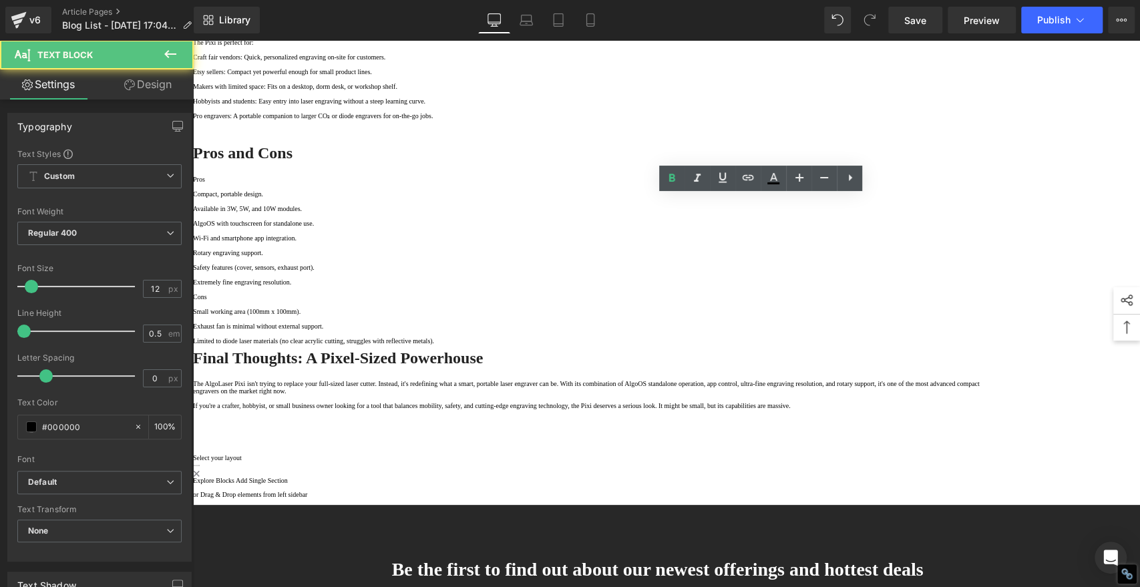
drag, startPoint x: 619, startPoint y: 263, endPoint x: 625, endPoint y: 259, distance: 7.2
drag, startPoint x: 650, startPoint y: 251, endPoint x: 548, endPoint y: 249, distance: 102.2
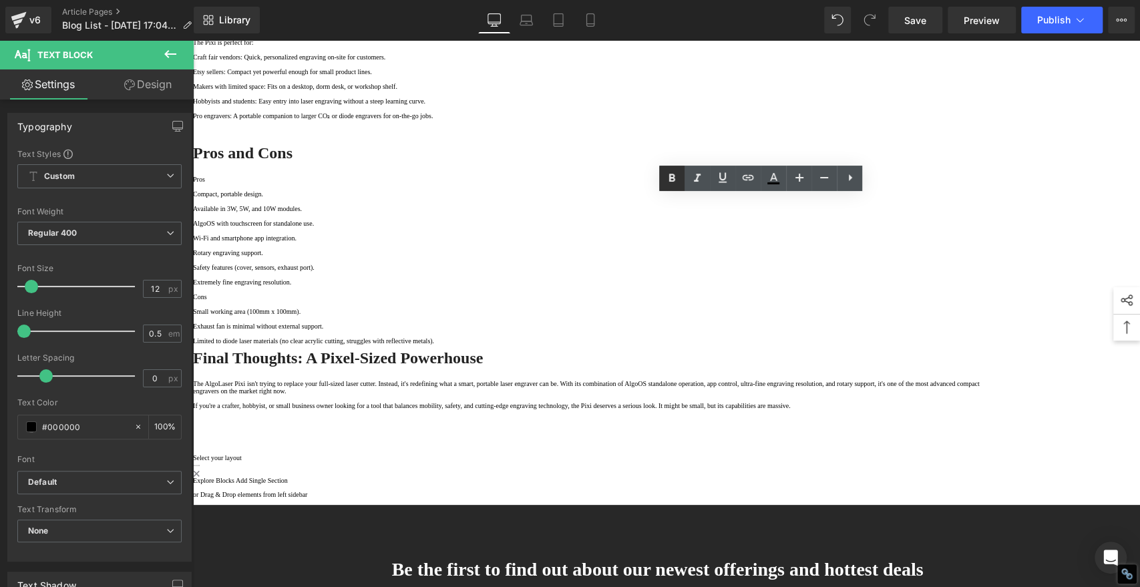
click at [671, 178] on icon at bounding box center [672, 178] width 6 height 8
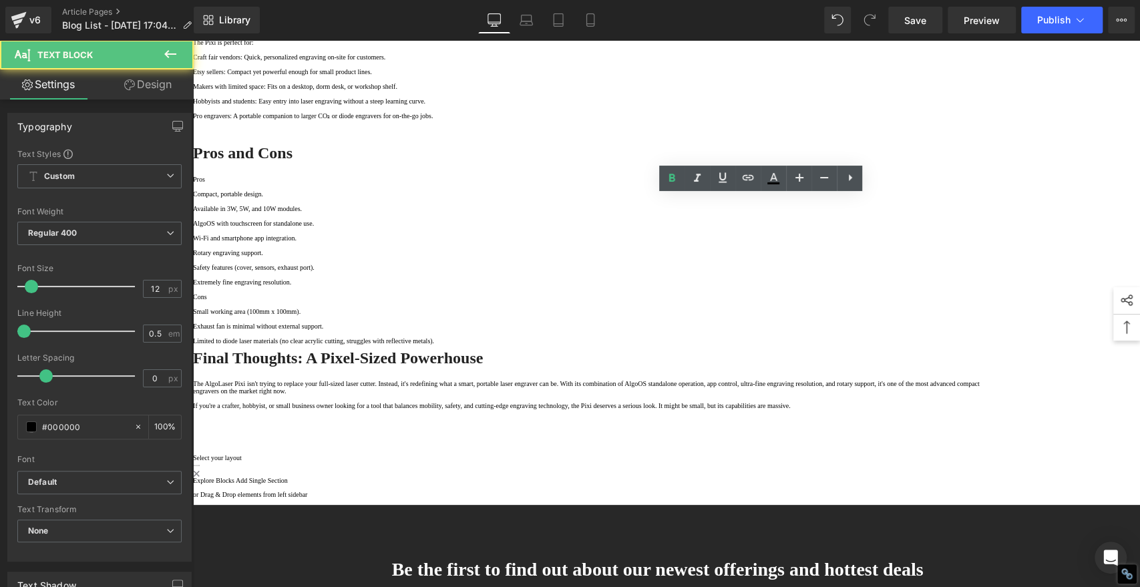
drag, startPoint x: 603, startPoint y: 273, endPoint x: 550, endPoint y: 272, distance: 52.8
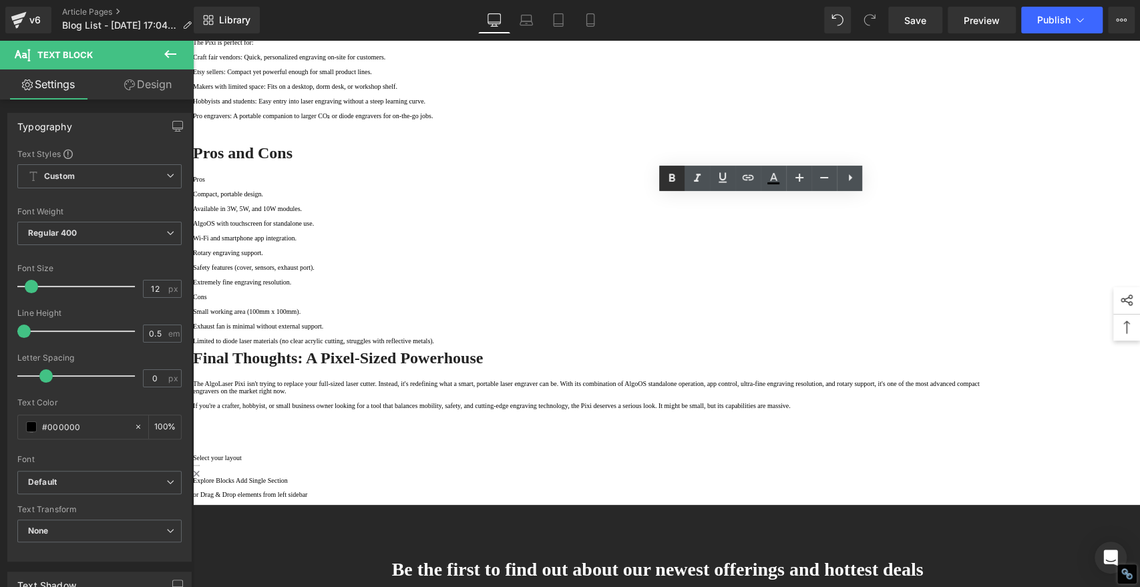
click at [669, 178] on icon at bounding box center [672, 178] width 16 height 16
drag, startPoint x: 643, startPoint y: 298, endPoint x: 549, endPoint y: 301, distance: 94.9
click at [671, 178] on icon at bounding box center [672, 178] width 6 height 8
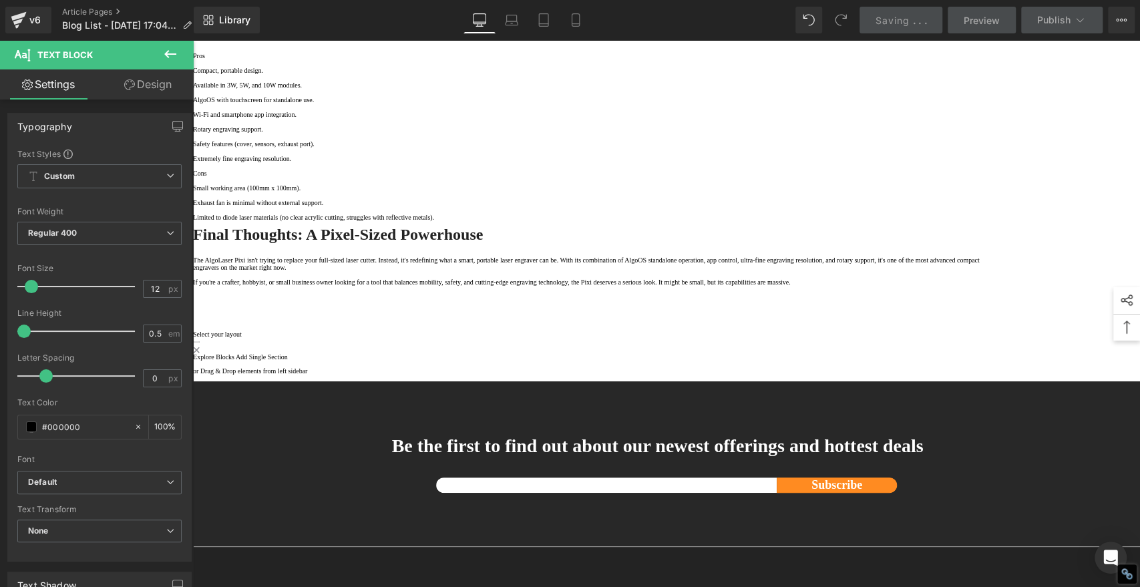
scroll to position [1781, 0]
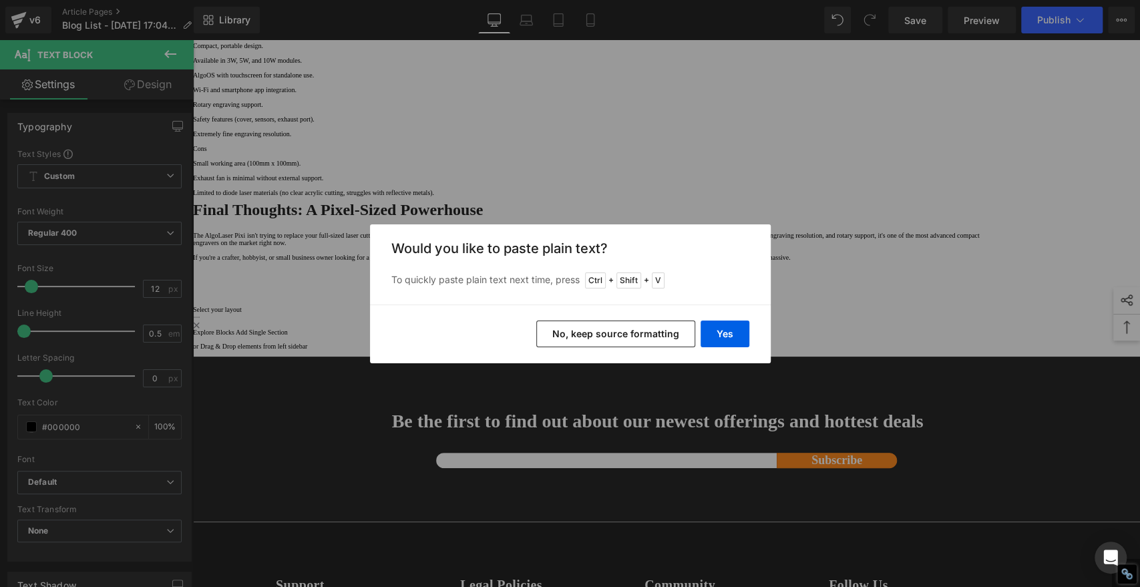
click at [655, 331] on button "No, keep source formatting" at bounding box center [615, 334] width 159 height 27
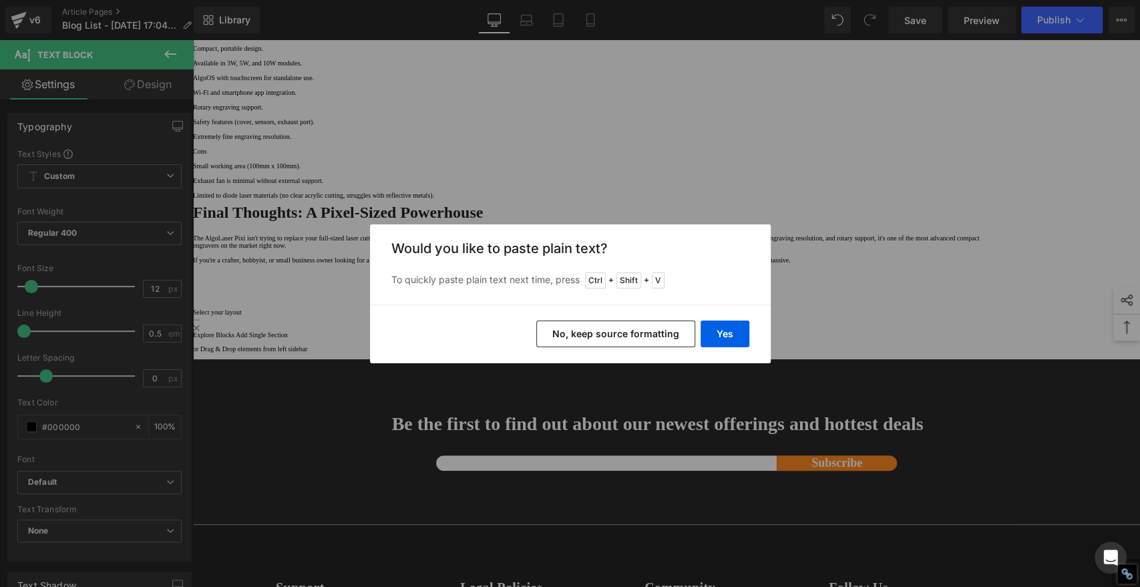
click at [659, 331] on button "No, keep source formatting" at bounding box center [615, 334] width 159 height 27
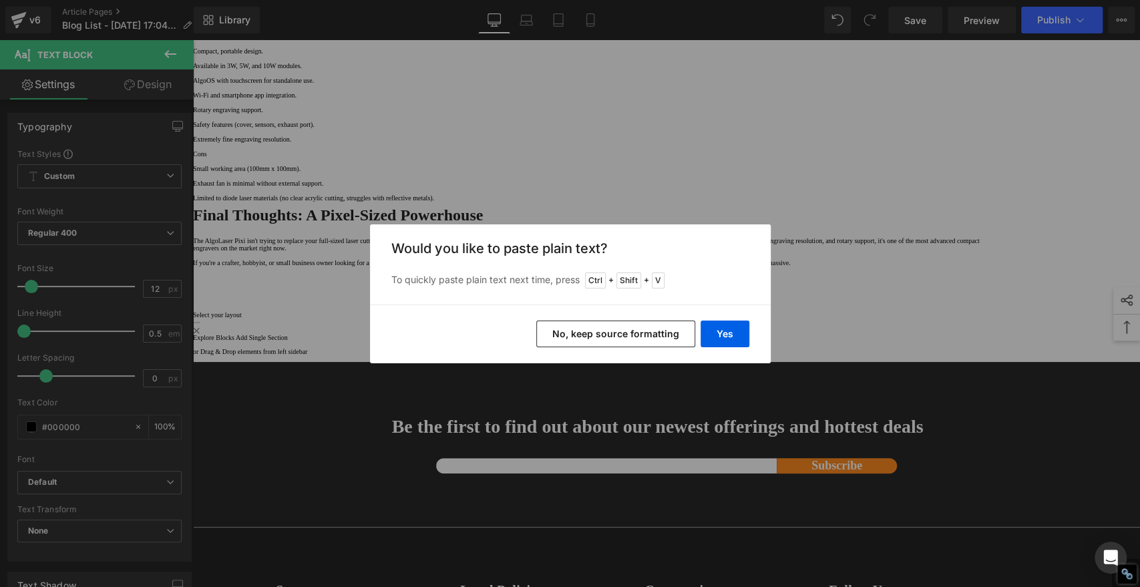
click at [635, 337] on button "No, keep source formatting" at bounding box center [615, 334] width 159 height 27
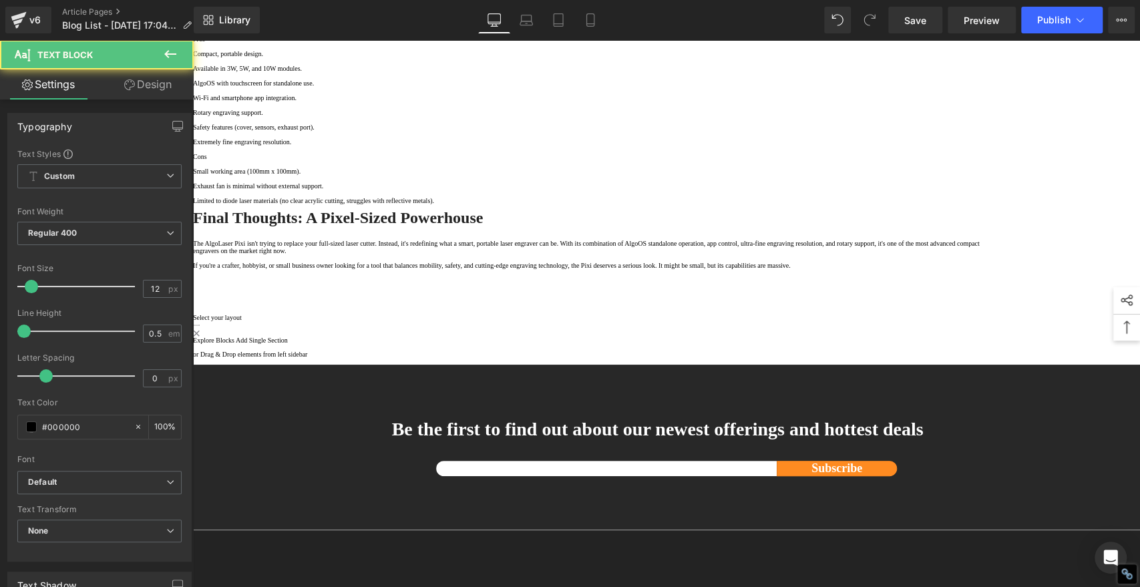
drag, startPoint x: 553, startPoint y: 334, endPoint x: 610, endPoint y: 335, distance: 57.5
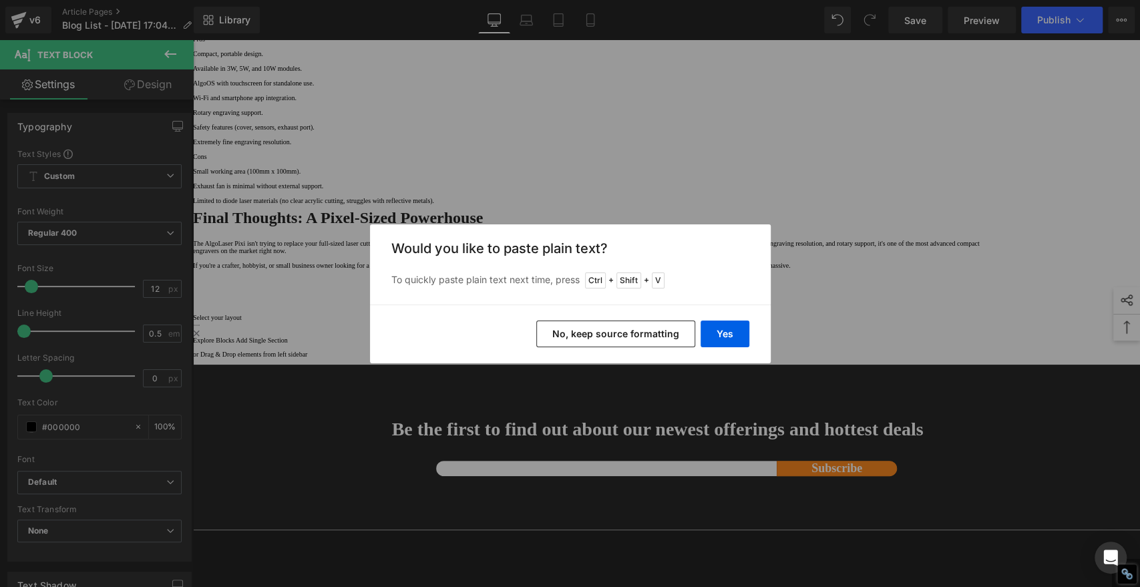
click at [657, 335] on button "No, keep source formatting" at bounding box center [615, 334] width 159 height 27
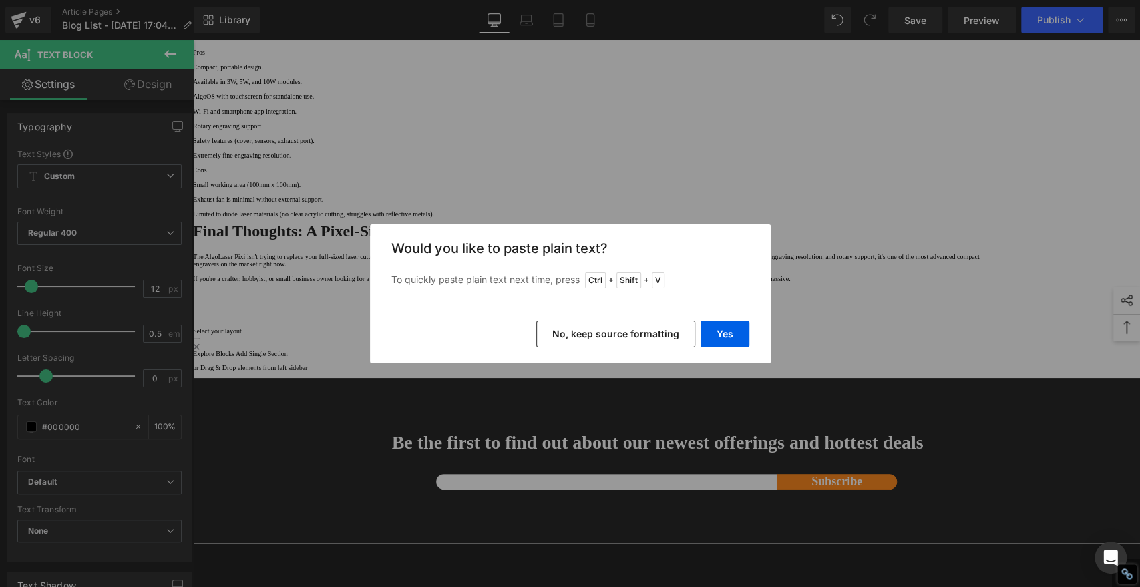
click at [647, 334] on button "No, keep source formatting" at bounding box center [615, 334] width 159 height 27
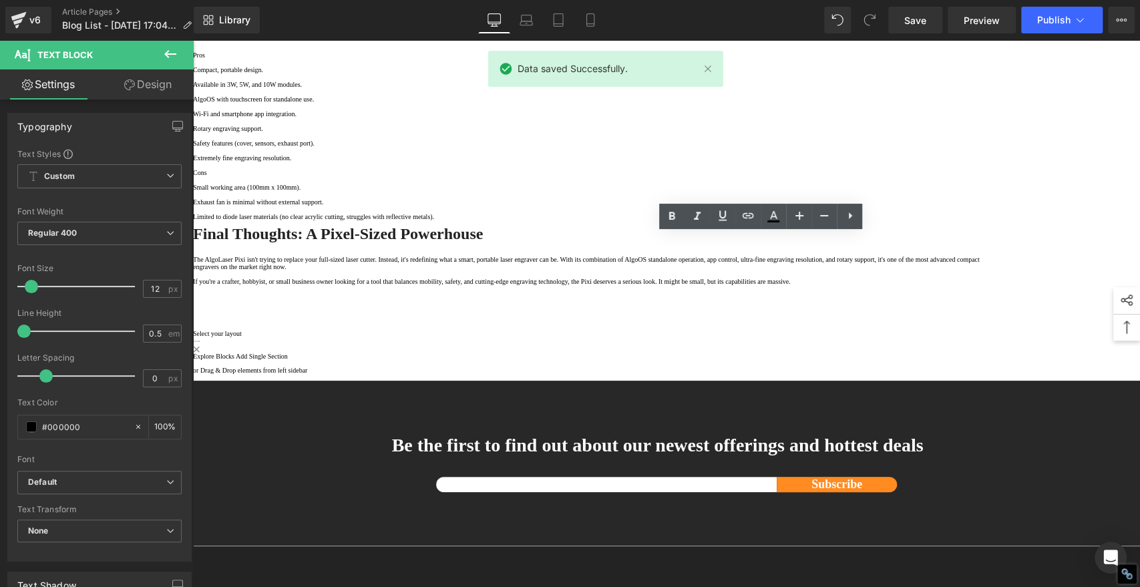
drag, startPoint x: 624, startPoint y: 265, endPoint x: 549, endPoint y: 263, distance: 74.9
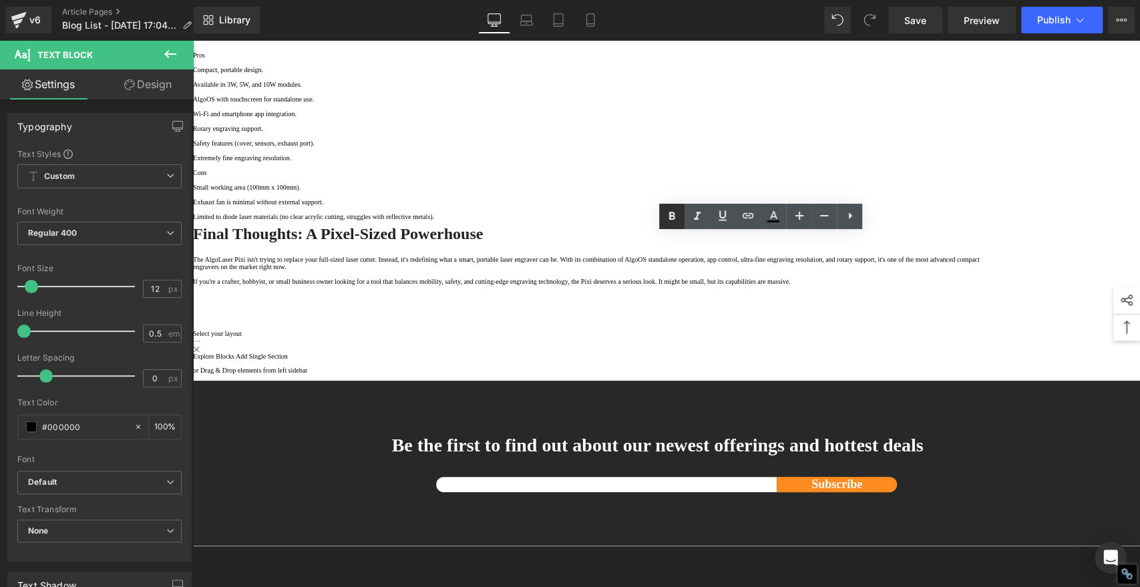
click at [674, 216] on icon at bounding box center [672, 216] width 6 height 8
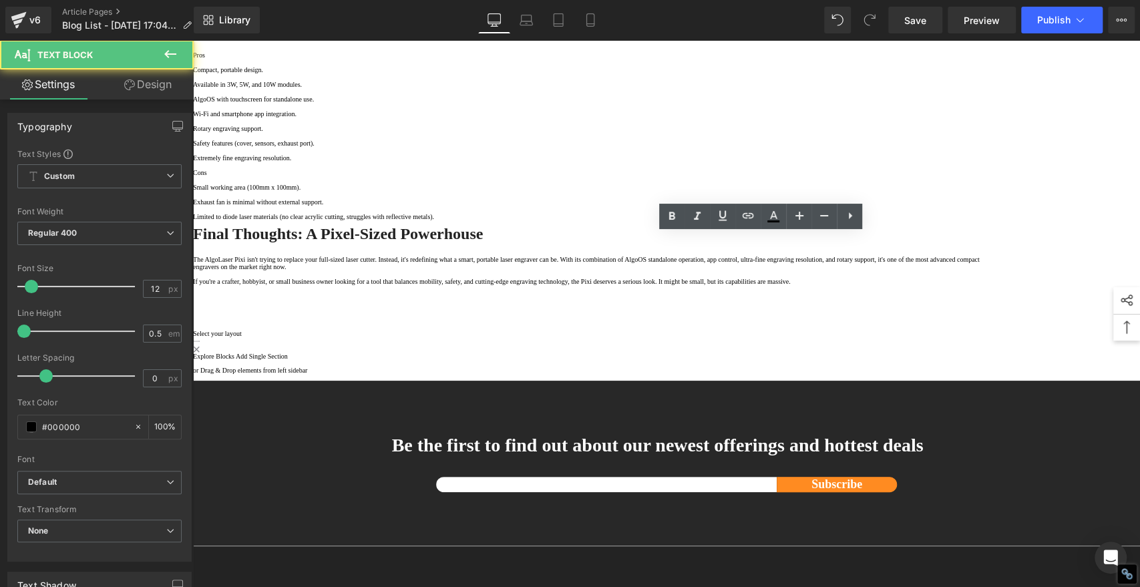
drag, startPoint x: 601, startPoint y: 288, endPoint x: 539, endPoint y: 288, distance: 61.5
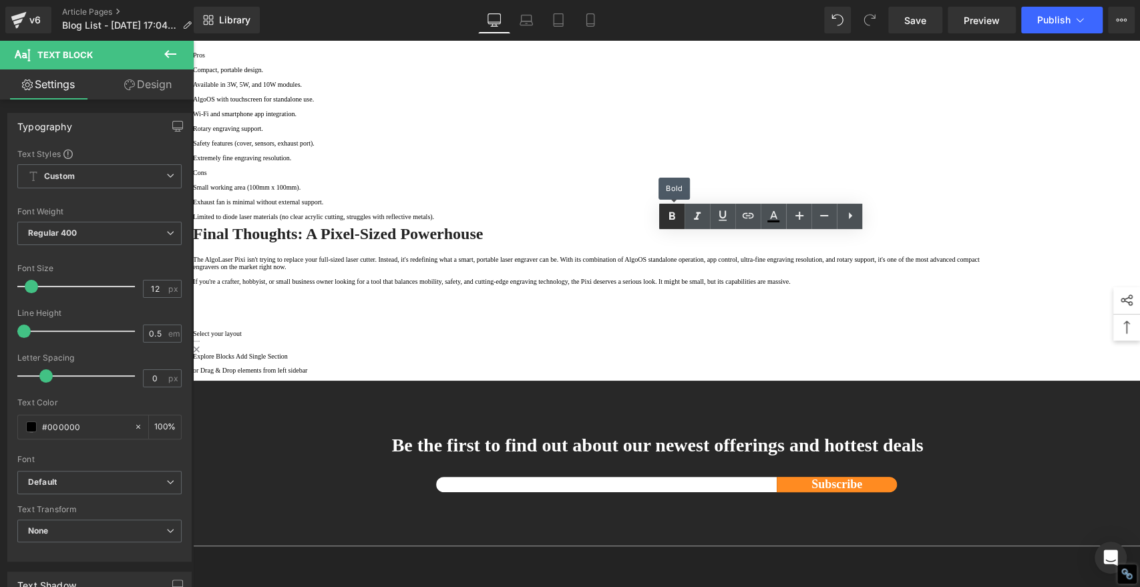
click at [676, 213] on icon at bounding box center [672, 216] width 16 height 16
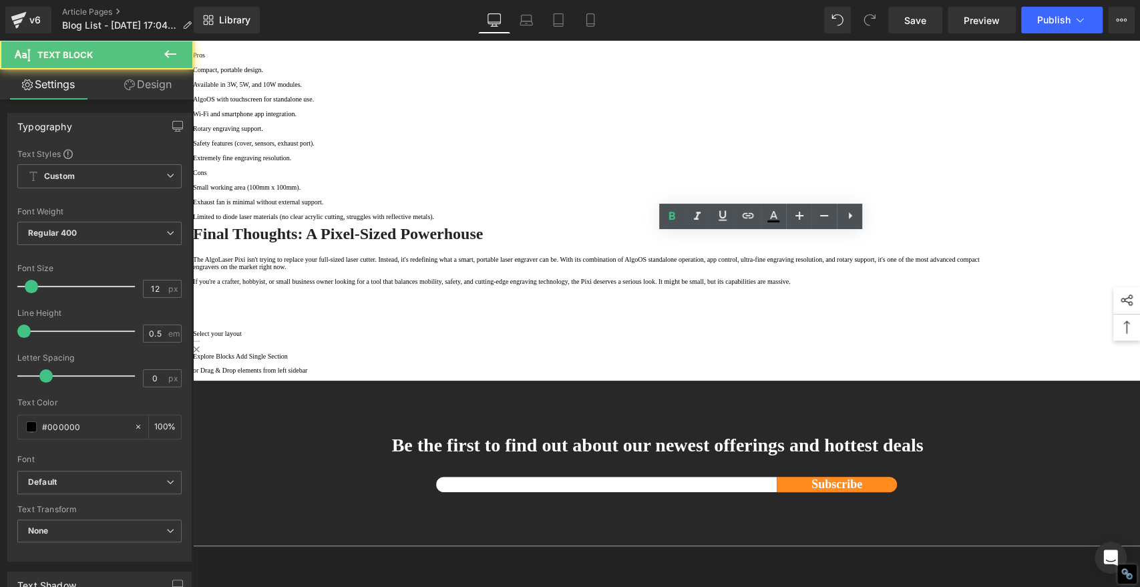
drag, startPoint x: 624, startPoint y: 321, endPoint x: 667, endPoint y: 312, distance: 43.6
drag, startPoint x: 655, startPoint y: 312, endPoint x: 549, endPoint y: 299, distance: 107.0
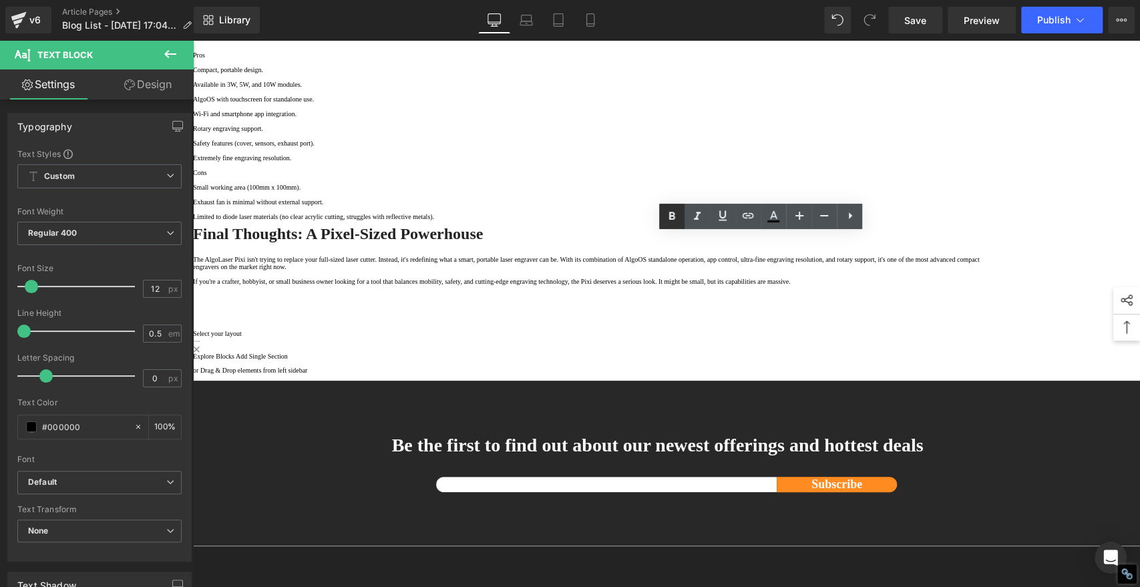
click at [673, 213] on icon at bounding box center [672, 216] width 16 height 16
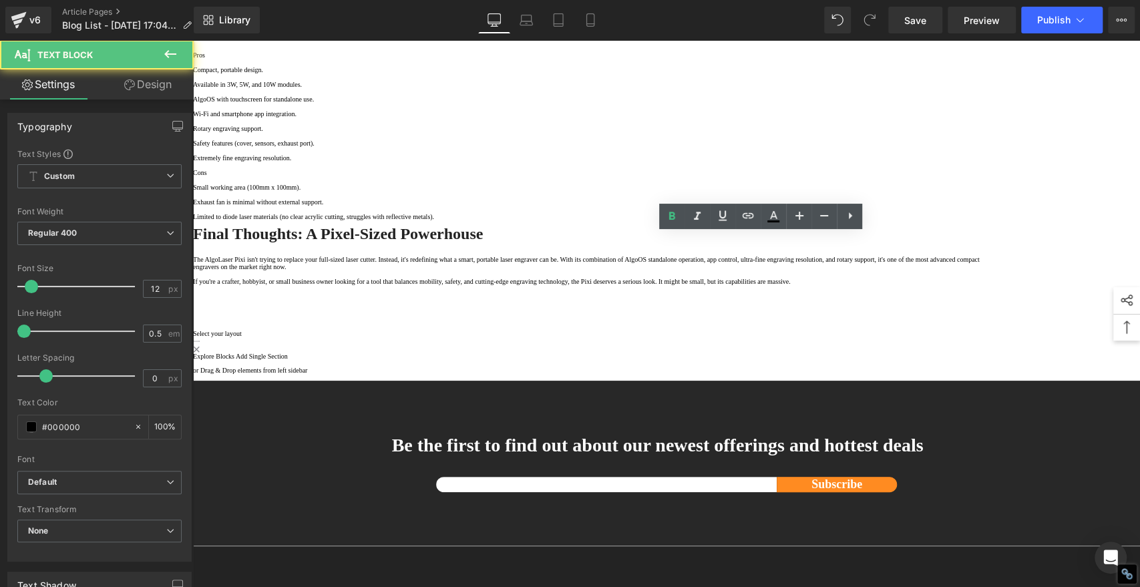
drag, startPoint x: 647, startPoint y: 337, endPoint x: 548, endPoint y: 333, distance: 99.6
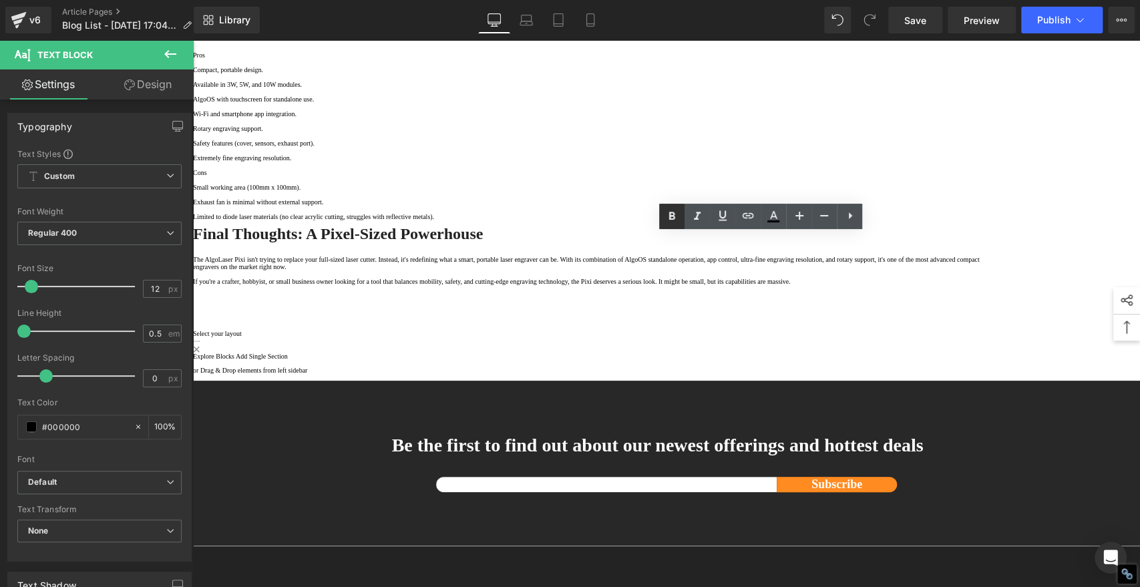
click at [674, 214] on icon at bounding box center [672, 216] width 6 height 8
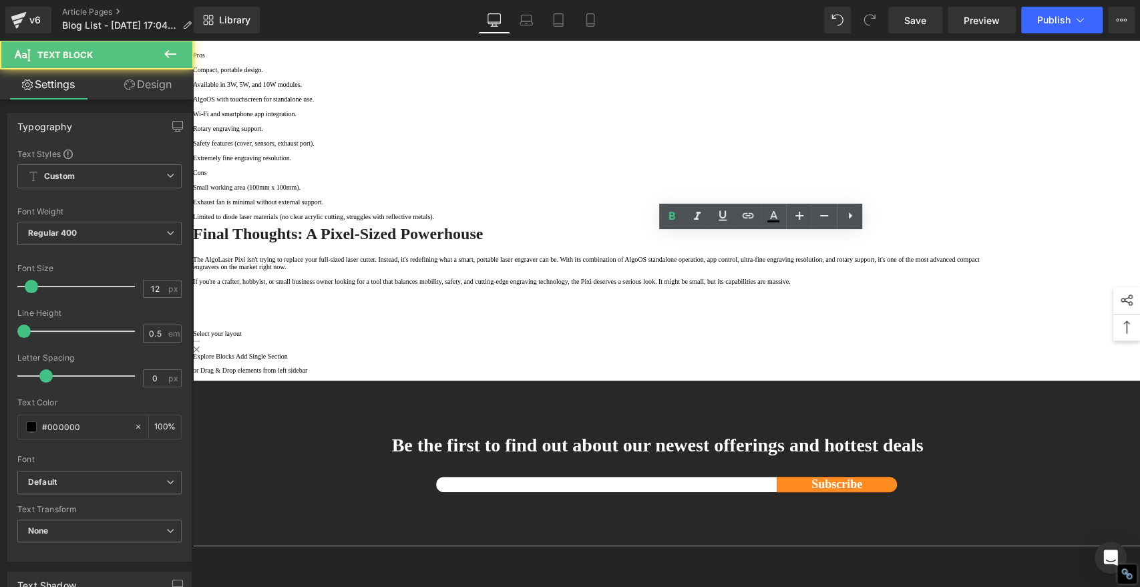
drag, startPoint x: 611, startPoint y: 361, endPoint x: 547, endPoint y: 357, distance: 64.3
drag, startPoint x: 611, startPoint y: 359, endPoint x: 548, endPoint y: 359, distance: 62.8
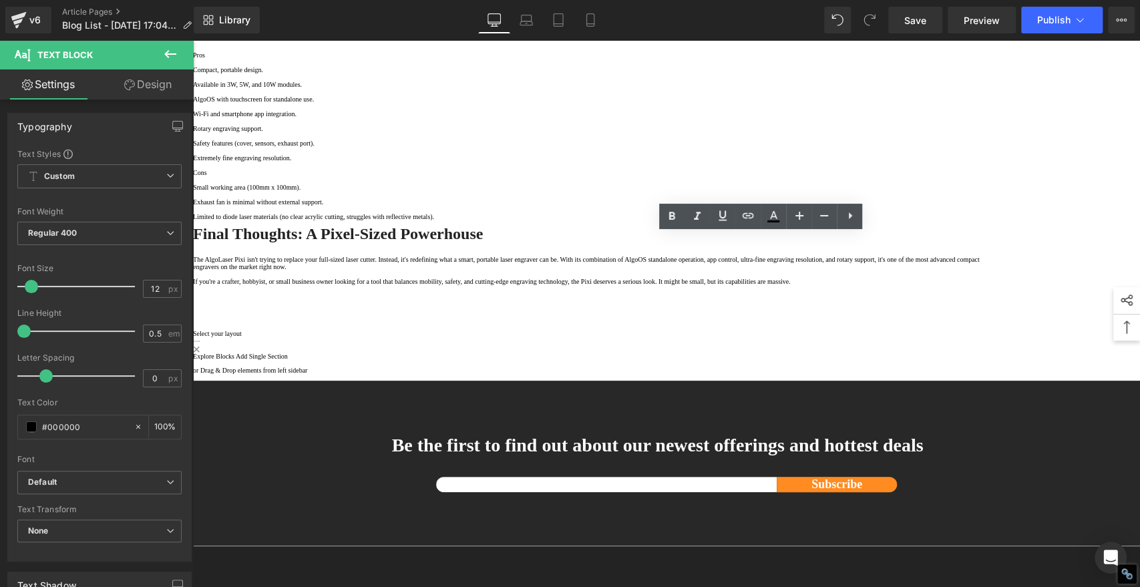
click at [675, 216] on icon at bounding box center [672, 216] width 16 height 16
drag, startPoint x: 492, startPoint y: 283, endPoint x: 471, endPoint y: 311, distance: 34.7
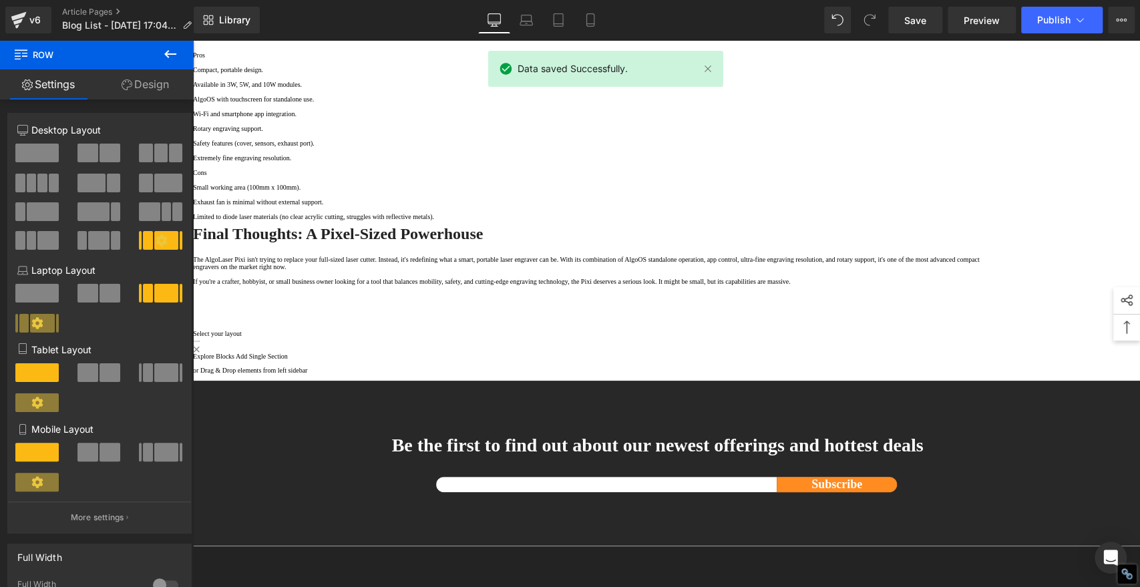
click at [585, 59] on p "Pros" at bounding box center [594, 54] width 802 height 7
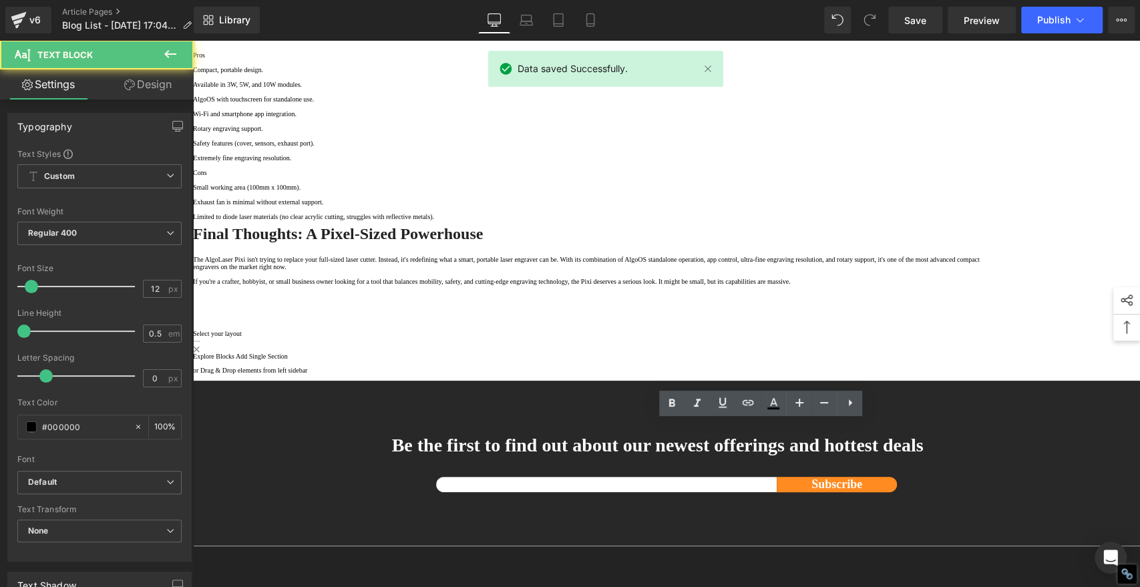
click at [573, 59] on p "Pros" at bounding box center [594, 54] width 802 height 7
drag, startPoint x: 573, startPoint y: 430, endPoint x: 619, endPoint y: 413, distance: 49.3
click at [574, 59] on p "Pros" at bounding box center [594, 54] width 802 height 7
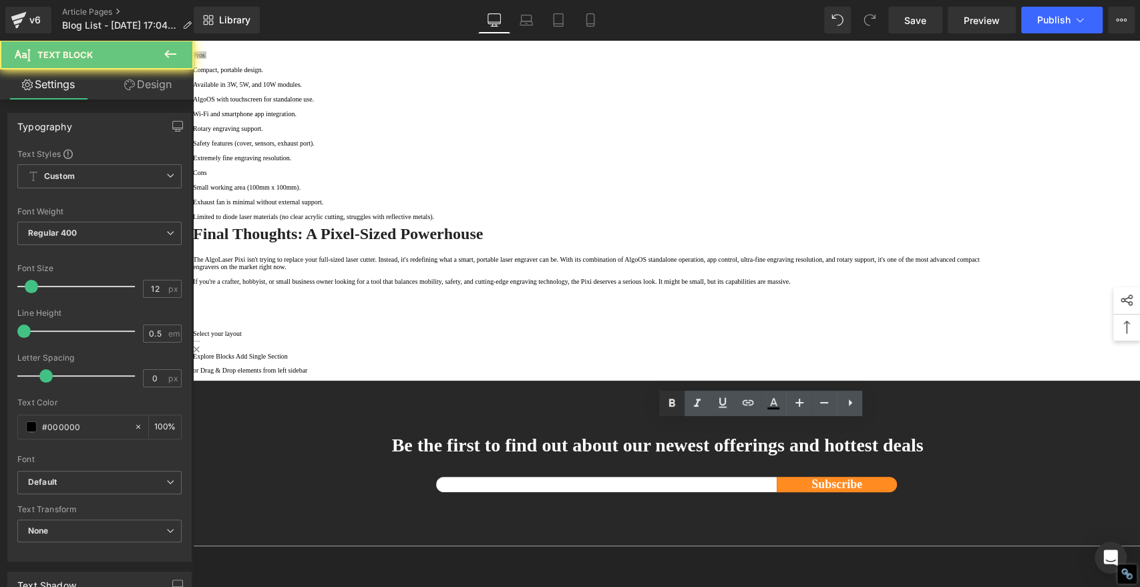
click at [668, 400] on icon at bounding box center [672, 404] width 16 height 16
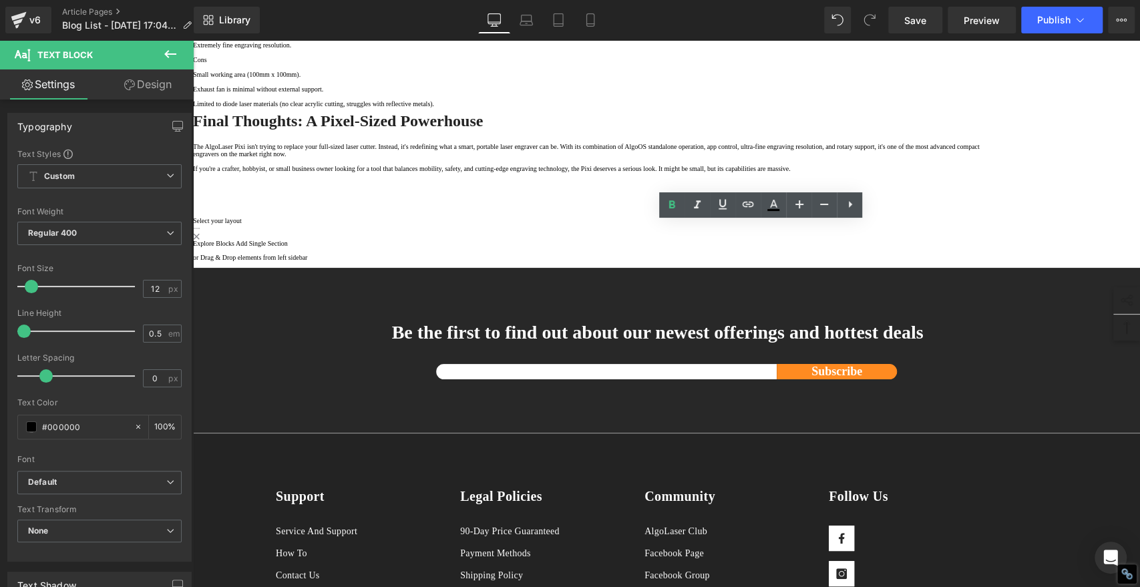
scroll to position [2004, 0]
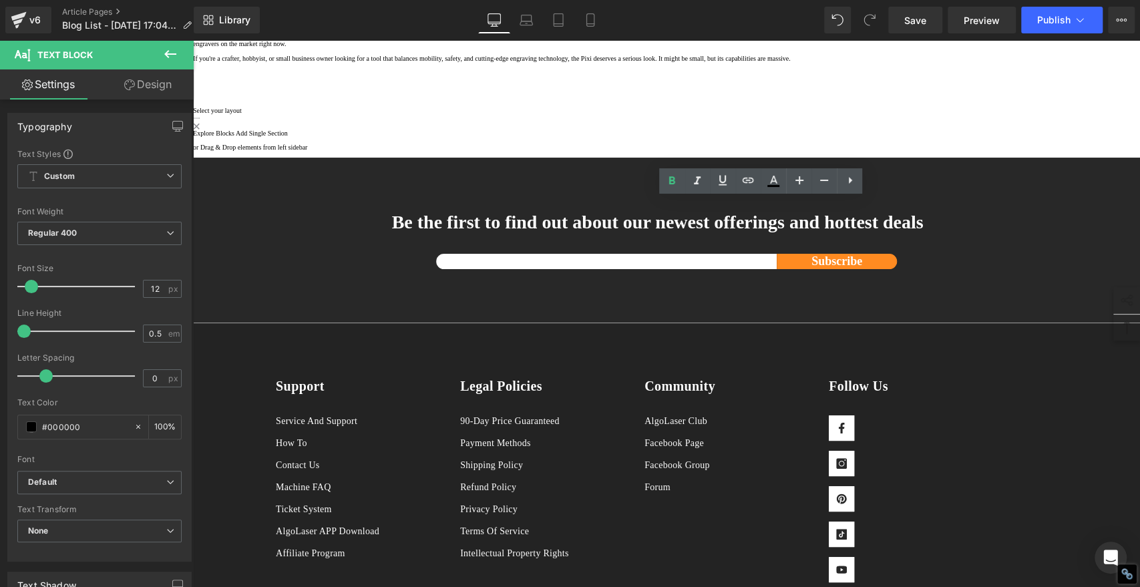
drag, startPoint x: 590, startPoint y: 396, endPoint x: 621, endPoint y: 325, distance: 77.5
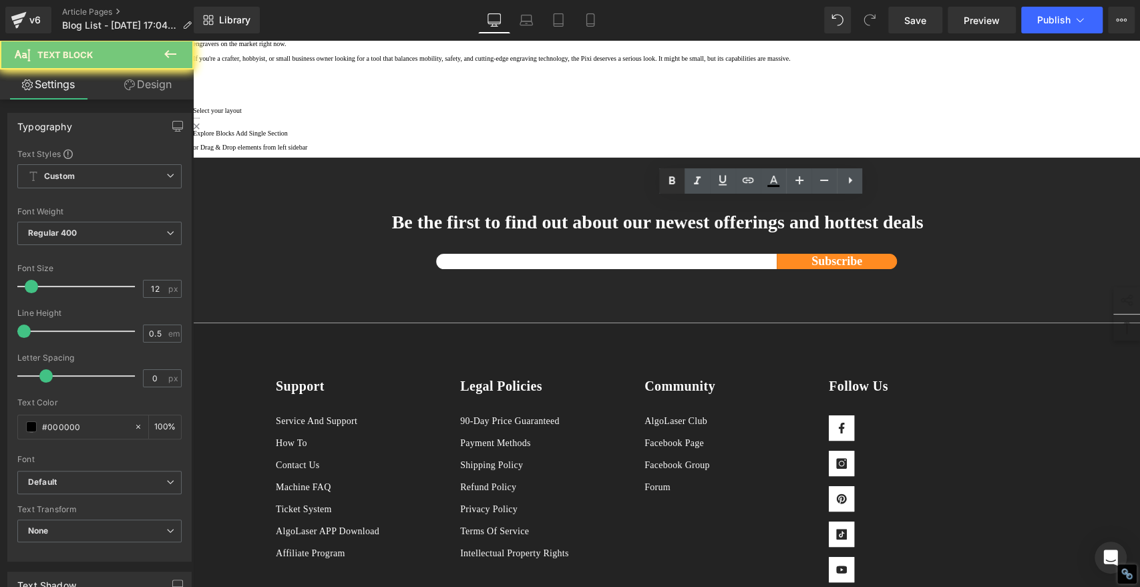
click at [672, 182] on icon at bounding box center [672, 180] width 6 height 8
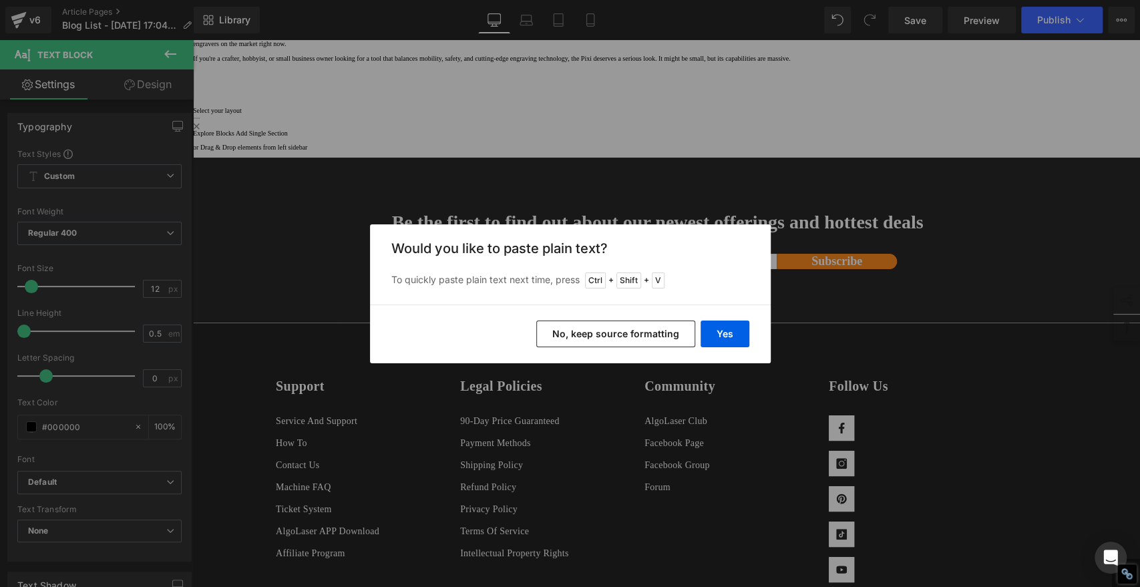
click at [619, 340] on button "No, keep source formatting" at bounding box center [615, 334] width 159 height 27
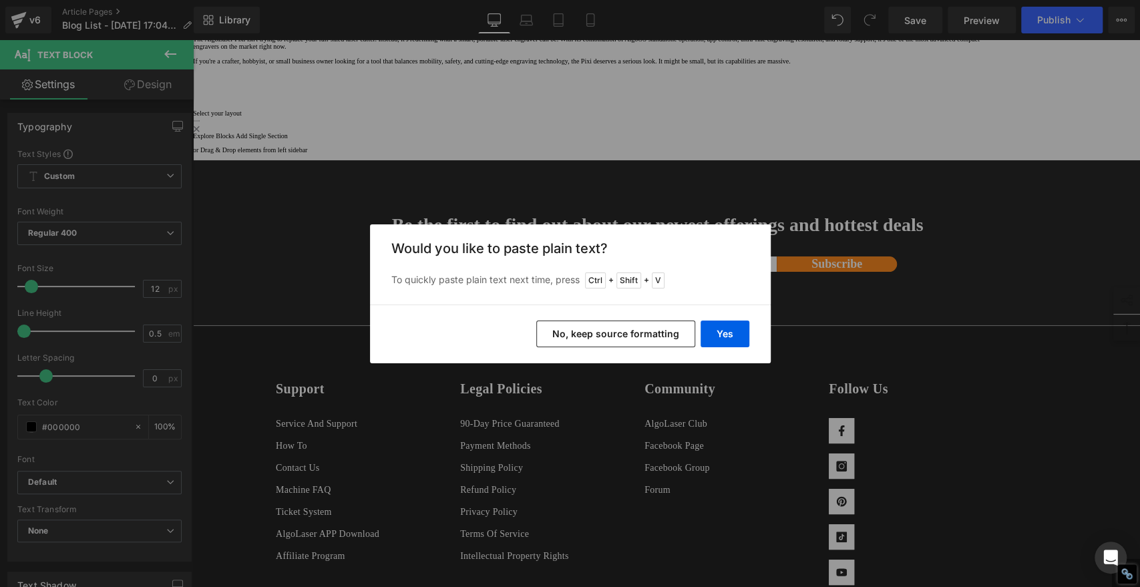
click at [605, 339] on button "No, keep source formatting" at bounding box center [615, 334] width 159 height 27
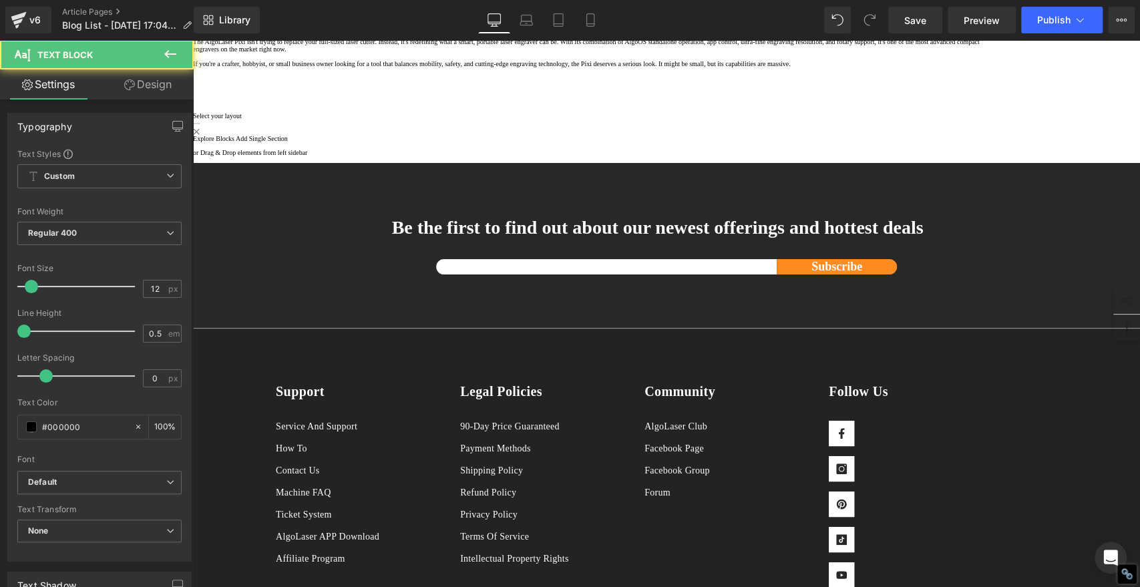
drag, startPoint x: 551, startPoint y: 276, endPoint x: 565, endPoint y: 273, distance: 14.3
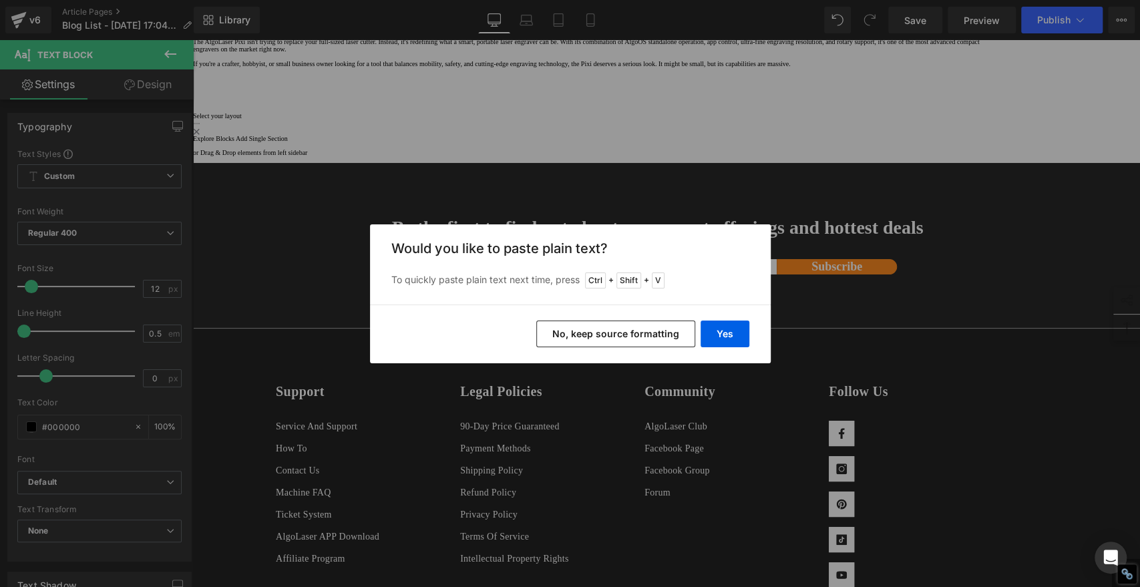
click at [625, 335] on button "No, keep source formatting" at bounding box center [615, 334] width 159 height 27
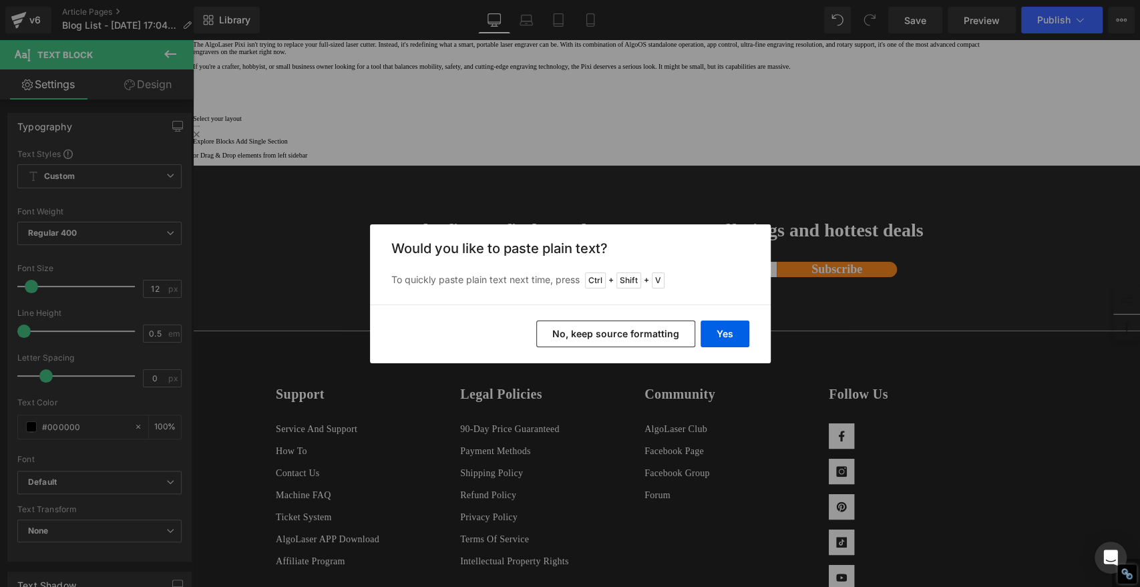
click at [602, 335] on button "No, keep source formatting" at bounding box center [615, 334] width 159 height 27
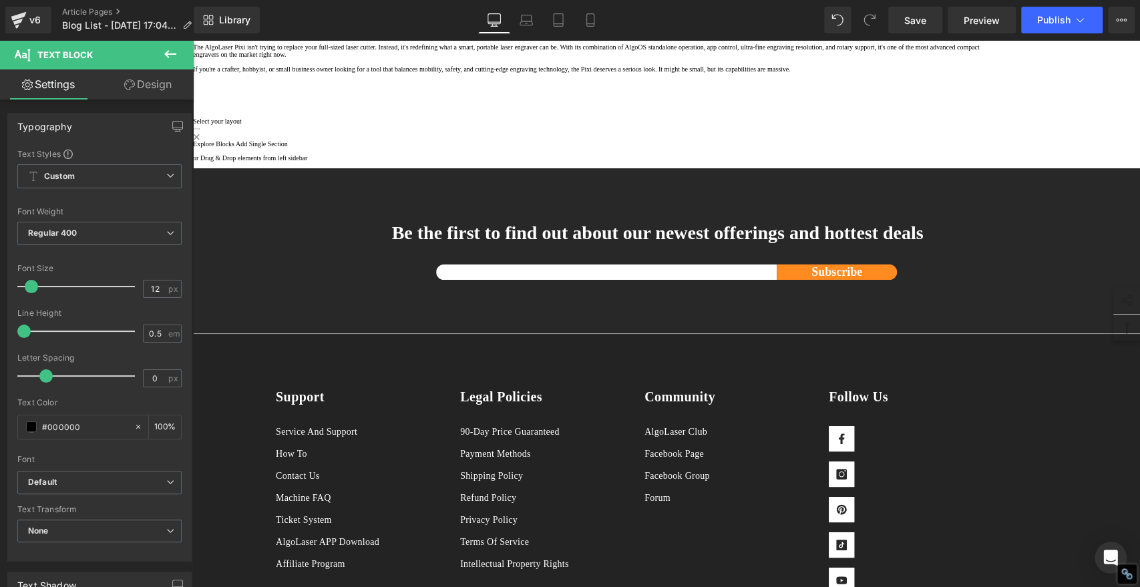
click at [196, 8] on div at bounding box center [194, 8] width 3 height 0
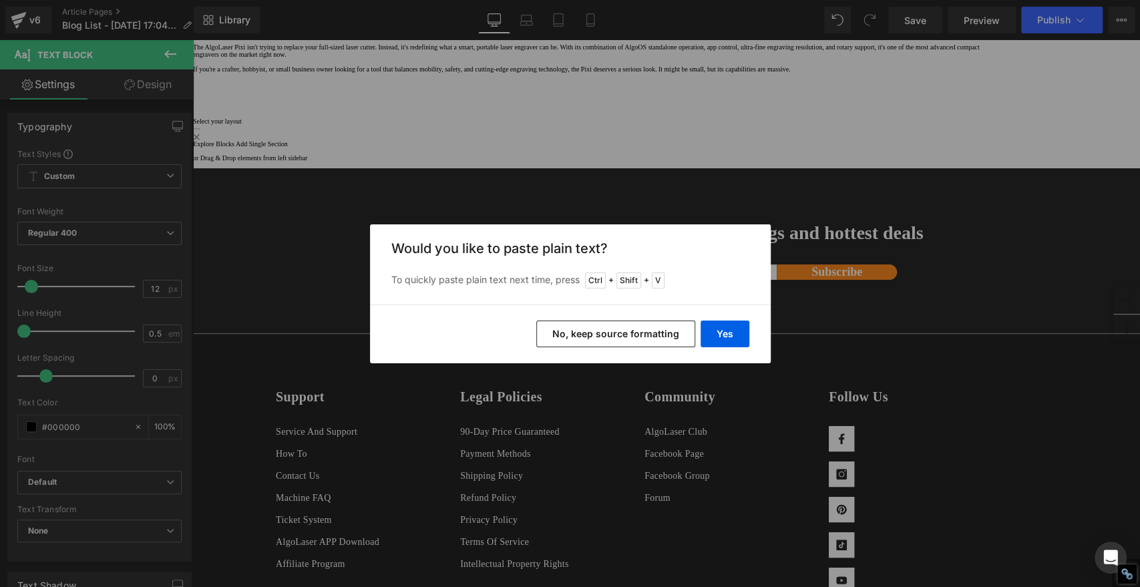
click at [601, 335] on button "No, keep source formatting" at bounding box center [615, 334] width 159 height 27
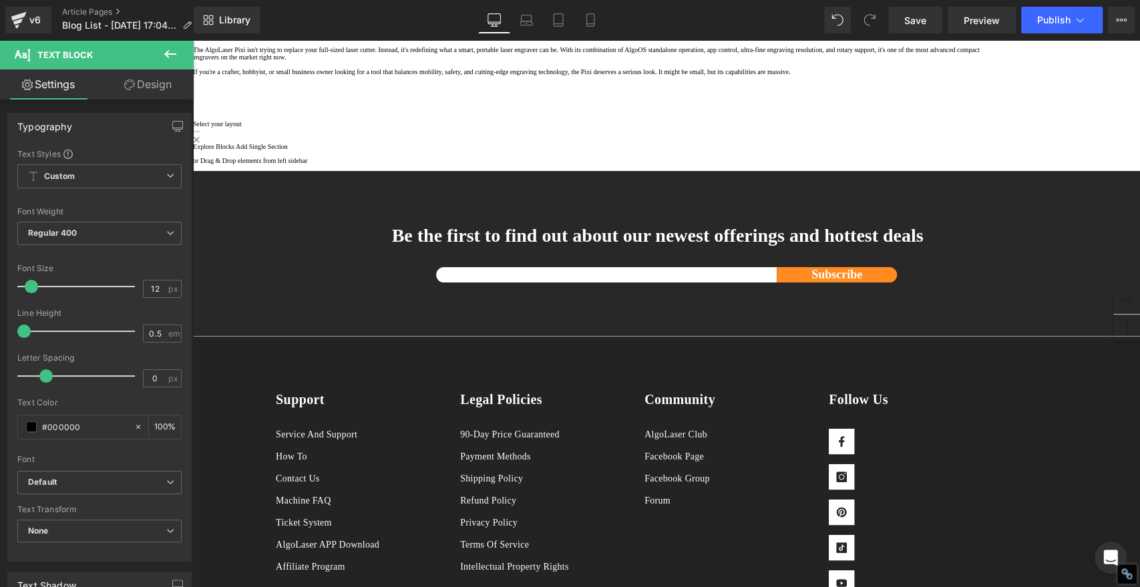
drag, startPoint x: 553, startPoint y: 349, endPoint x: 587, endPoint y: 350, distance: 33.4
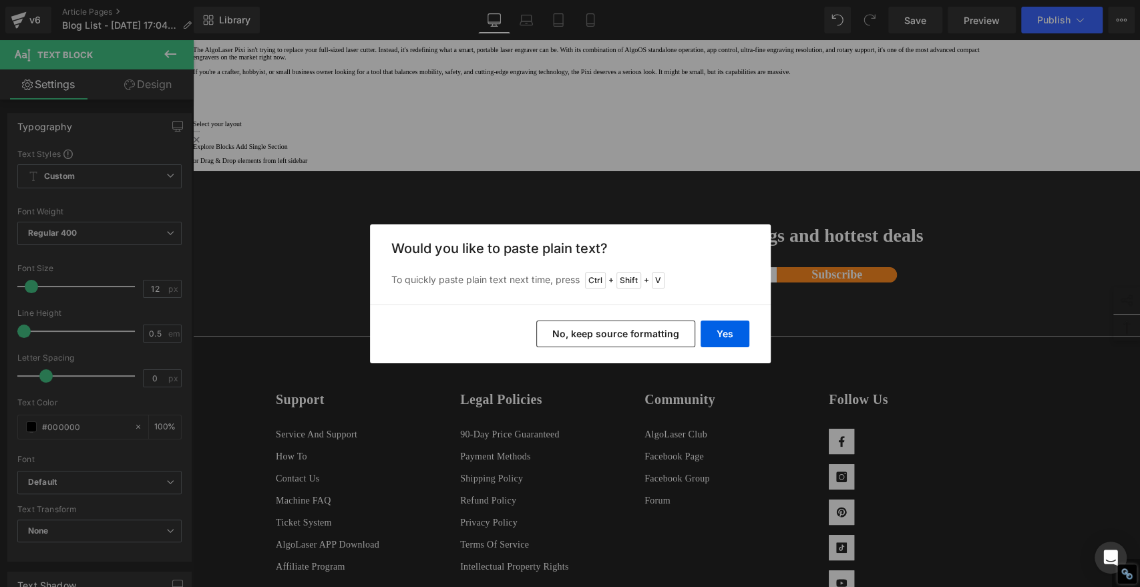
click at [663, 323] on button "No, keep source formatting" at bounding box center [615, 334] width 159 height 27
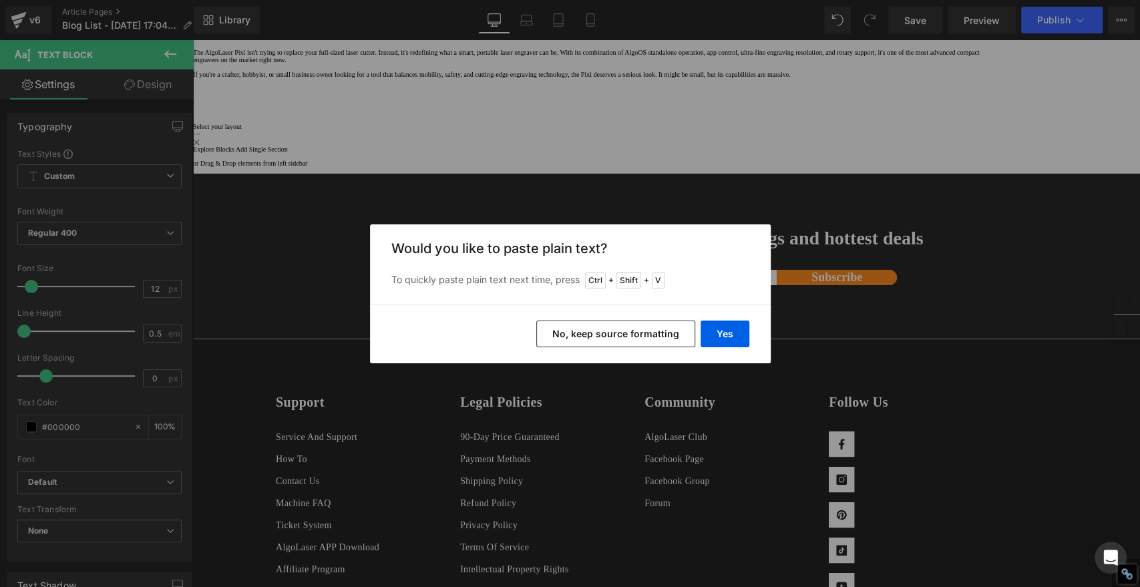
click at [585, 335] on button "No, keep source formatting" at bounding box center [615, 334] width 159 height 27
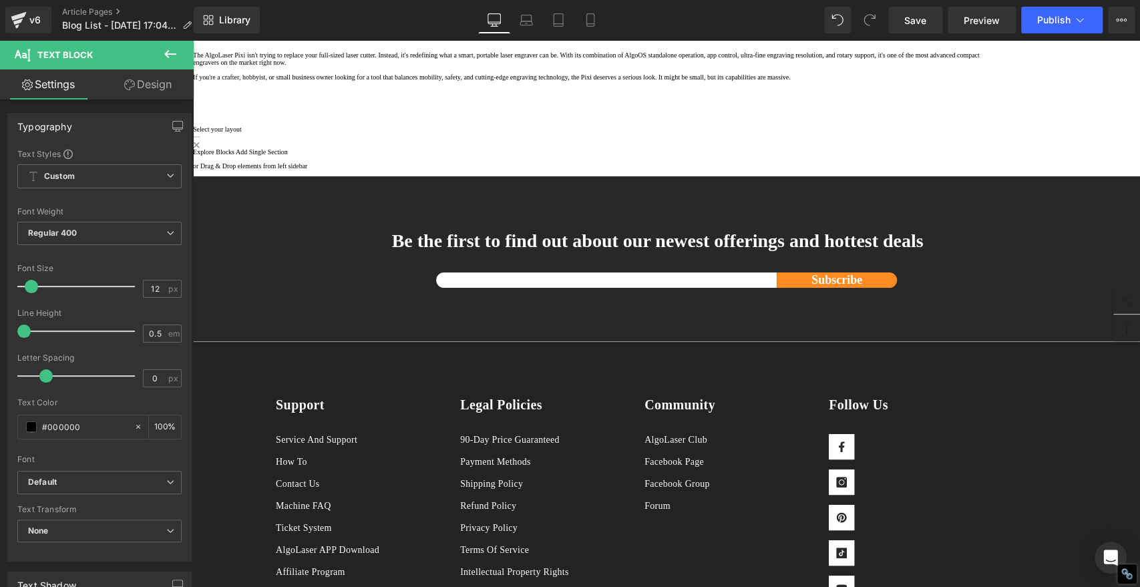
drag, startPoint x: 552, startPoint y: 418, endPoint x: 611, endPoint y: 418, distance: 59.5
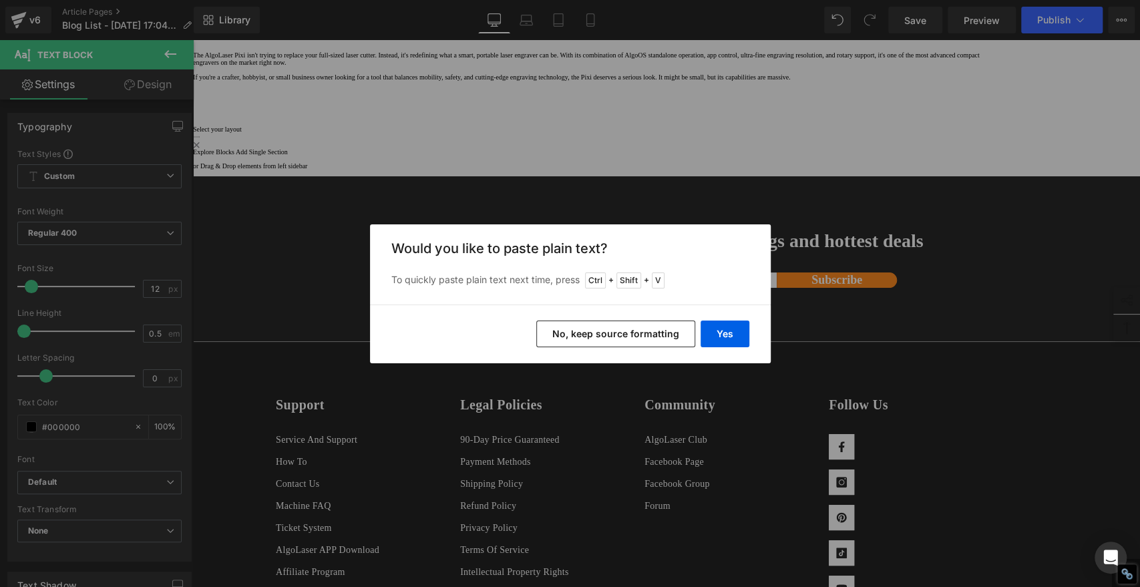
click at [620, 335] on button "No, keep source formatting" at bounding box center [615, 334] width 159 height 27
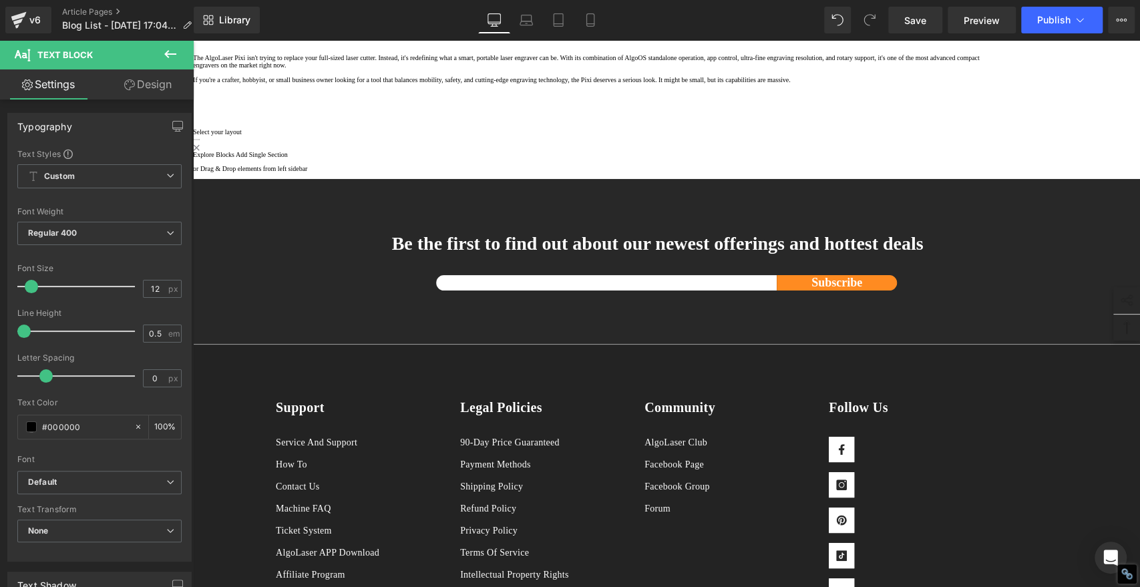
click at [551, 4] on p "Exhaust fan is minimal without external support." at bounding box center [594, 0] width 802 height 7
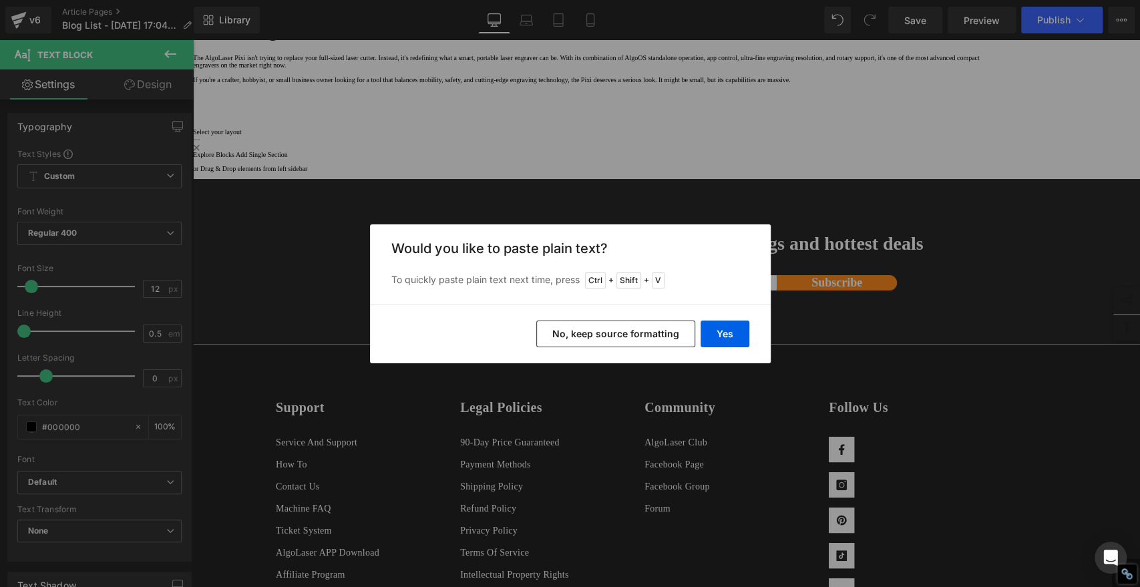
click at [596, 336] on button "No, keep source formatting" at bounding box center [615, 334] width 159 height 27
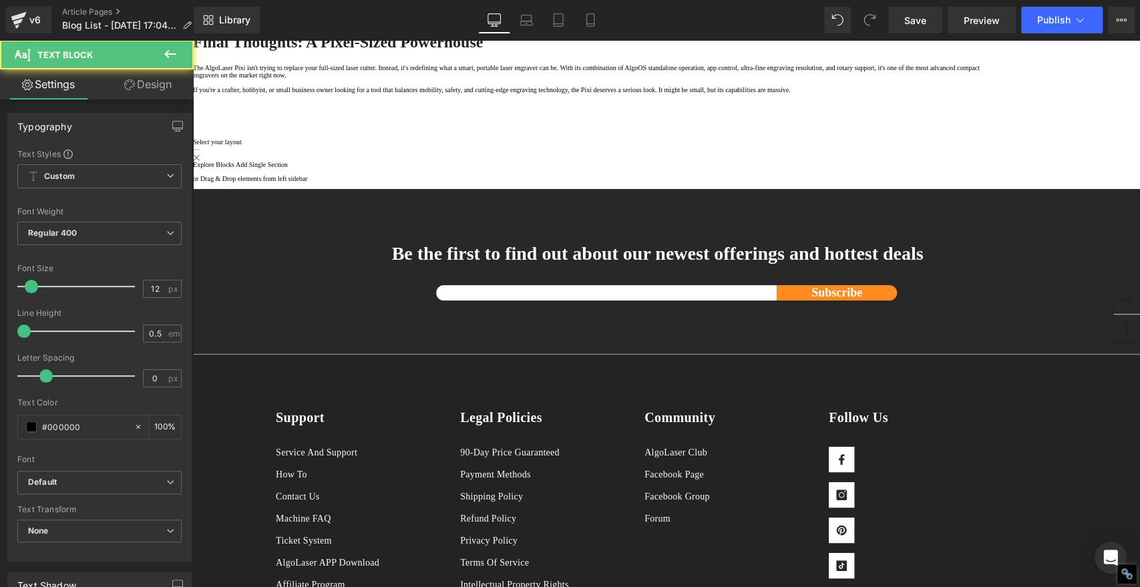
click at [554, 21] on p "Limited to diode laser materials (no clear acrylic cutting, struggles with refl…" at bounding box center [594, 17] width 802 height 7
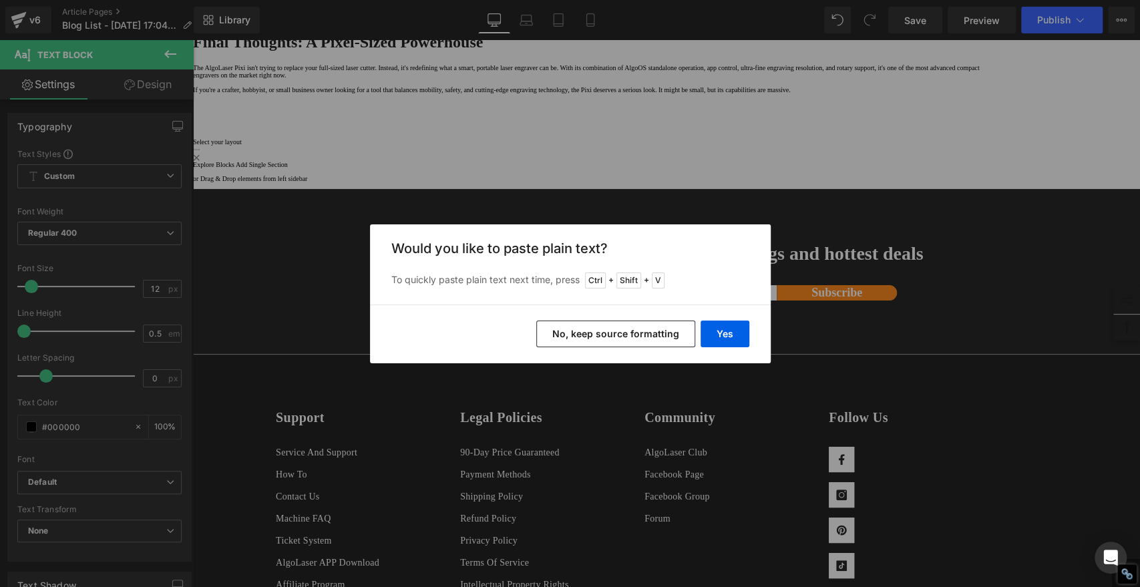
click at [649, 339] on button "No, keep source formatting" at bounding box center [615, 334] width 159 height 27
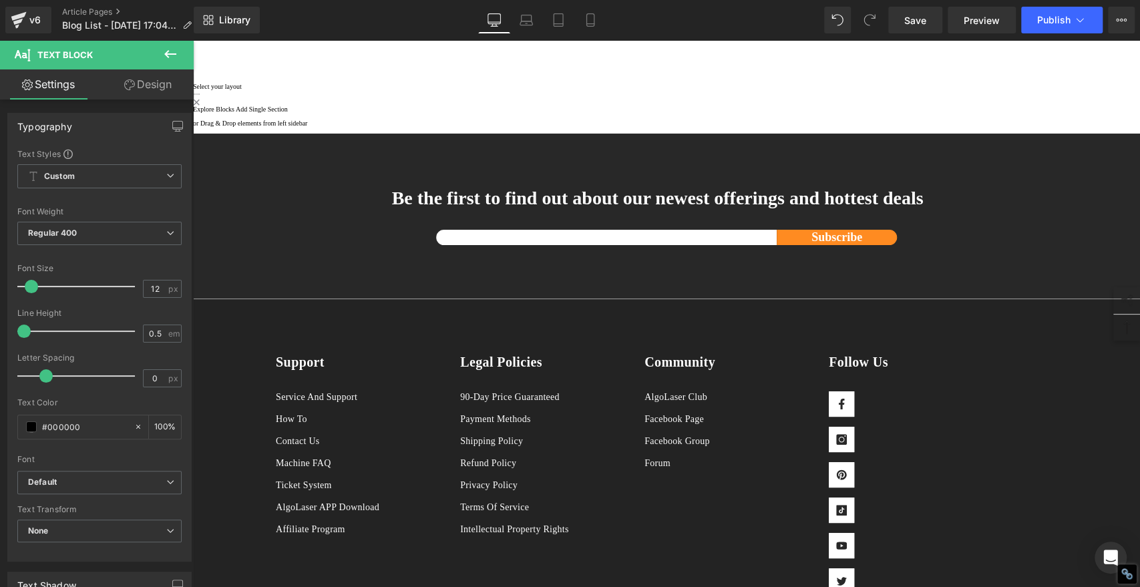
scroll to position [2227, 0]
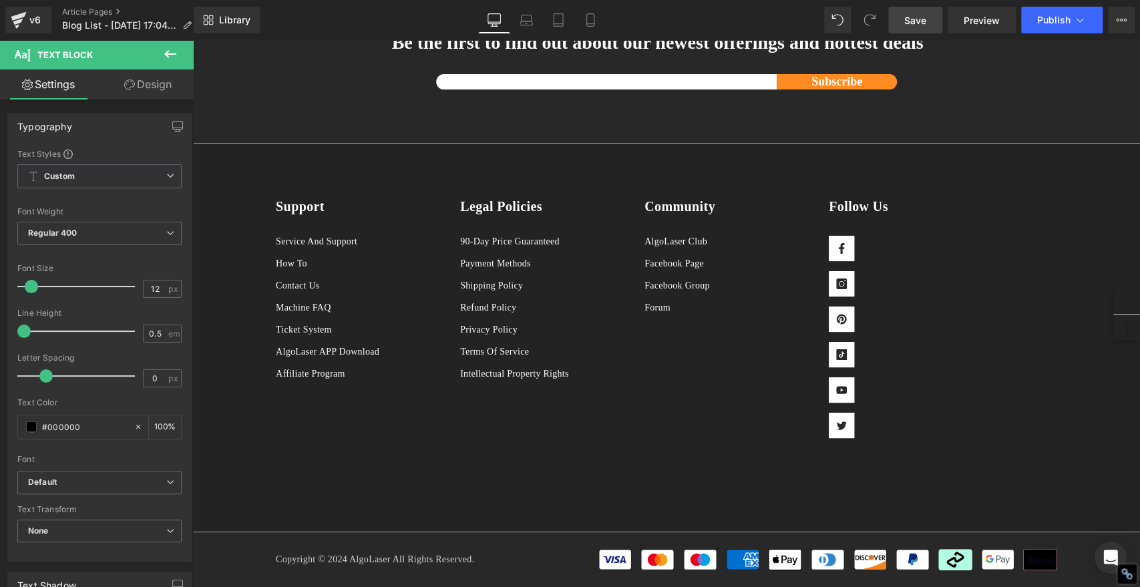
click at [911, 20] on span "Save" at bounding box center [916, 20] width 22 height 14
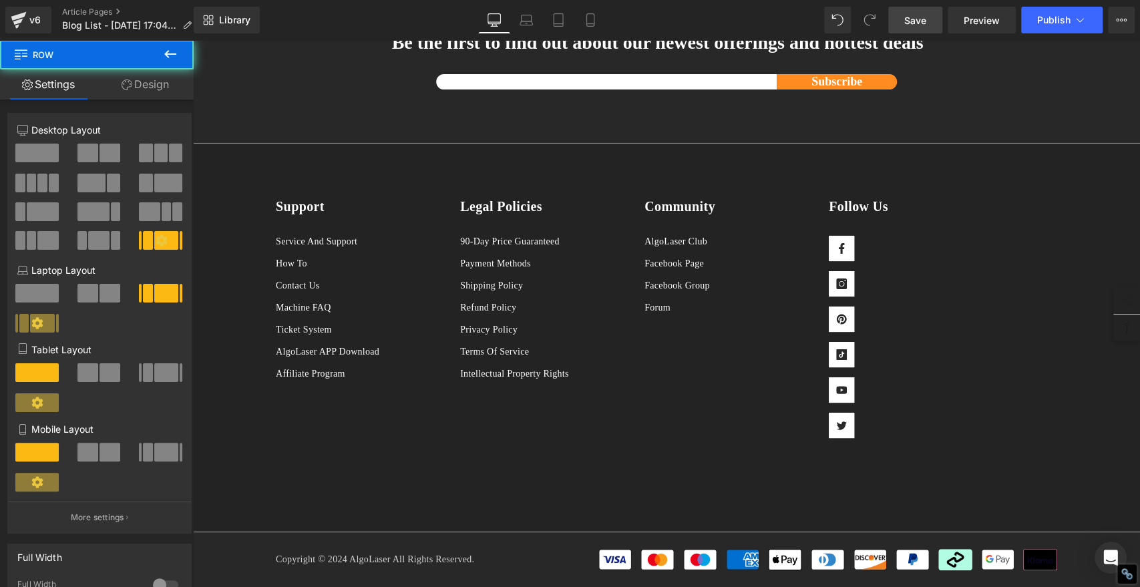
drag, startPoint x: 913, startPoint y: 15, endPoint x: 889, endPoint y: 32, distance: 29.7
click at [913, 15] on span "Save" at bounding box center [916, 20] width 22 height 14
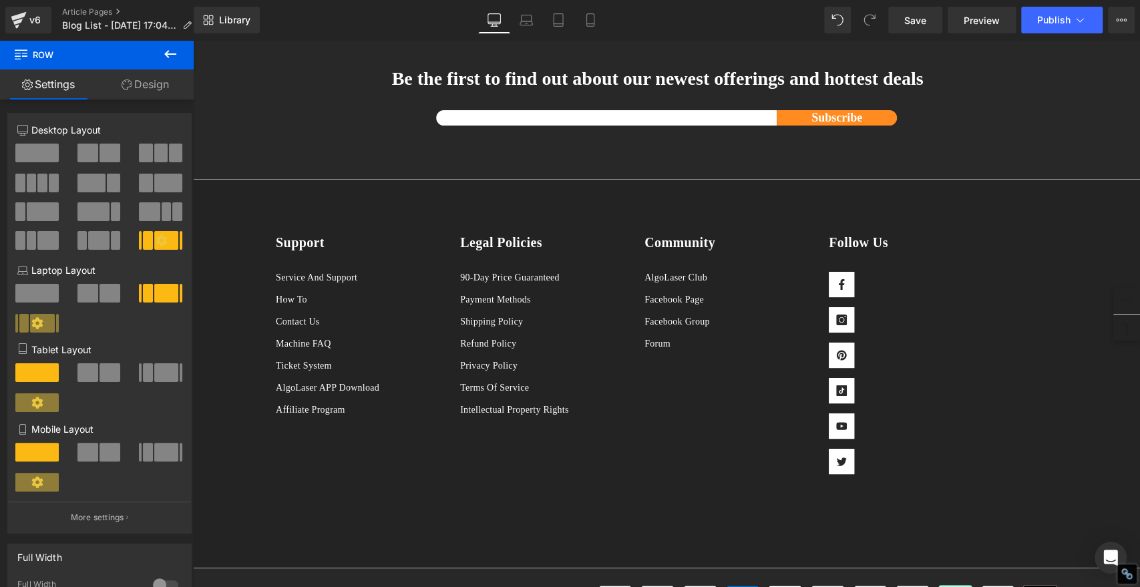
scroll to position [2078, 0]
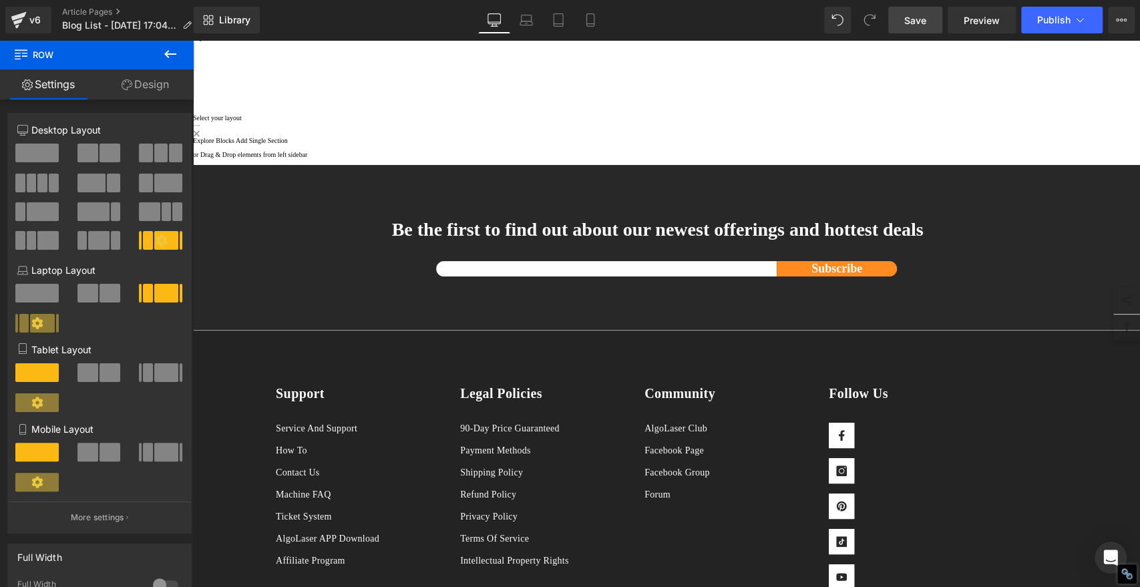
click at [902, 17] on link "Save" at bounding box center [916, 20] width 54 height 27
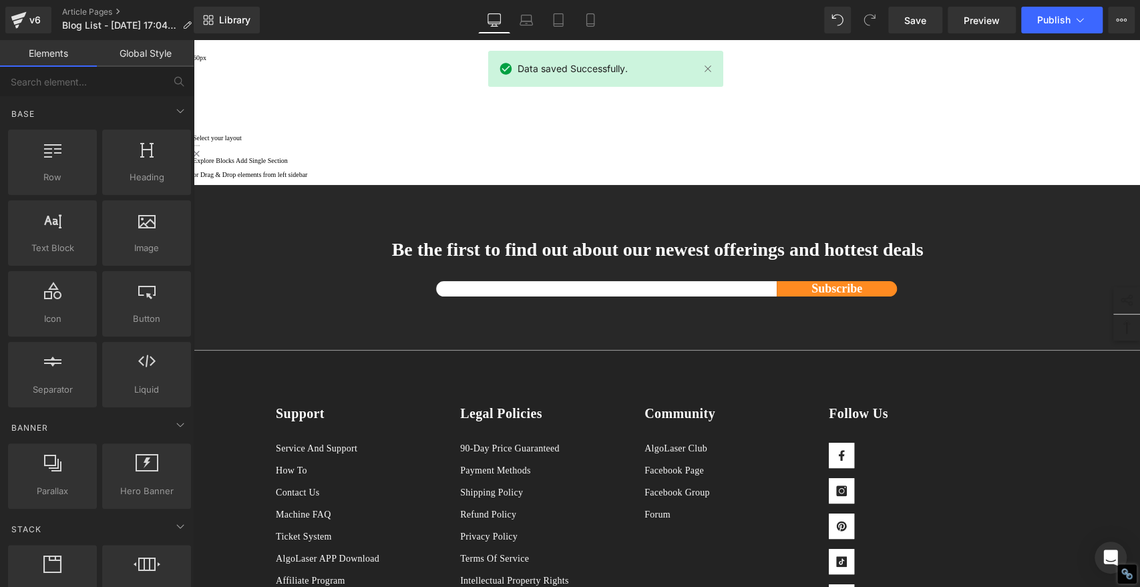
click at [960, 7] on p "The AlgoLaser Pixi isn't trying to replace your full-sized laser cutter. Instea…" at bounding box center [594, 0] width 802 height 15
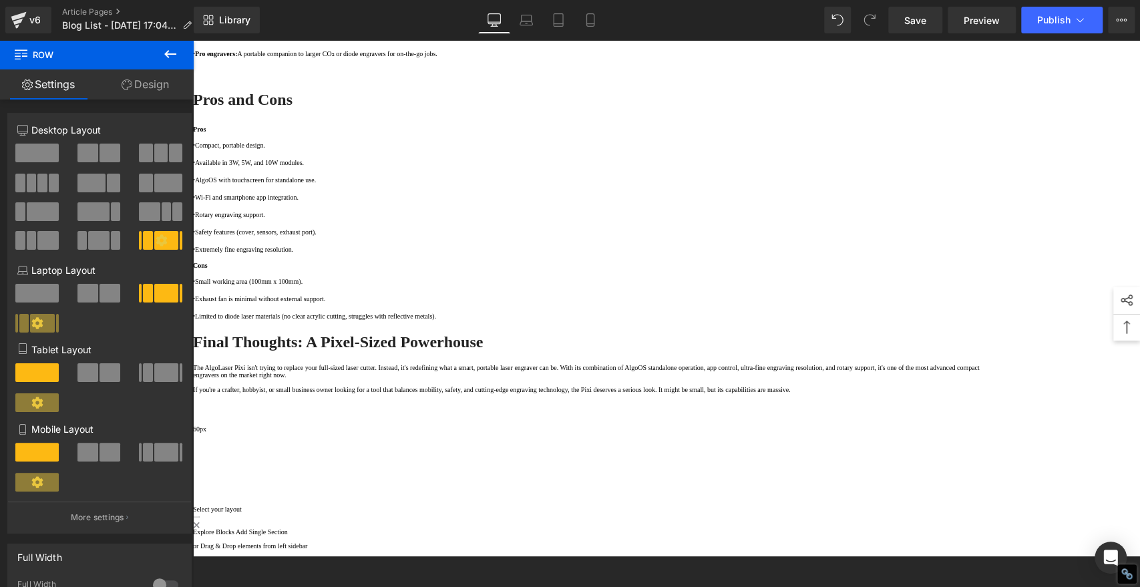
scroll to position [1559, 0]
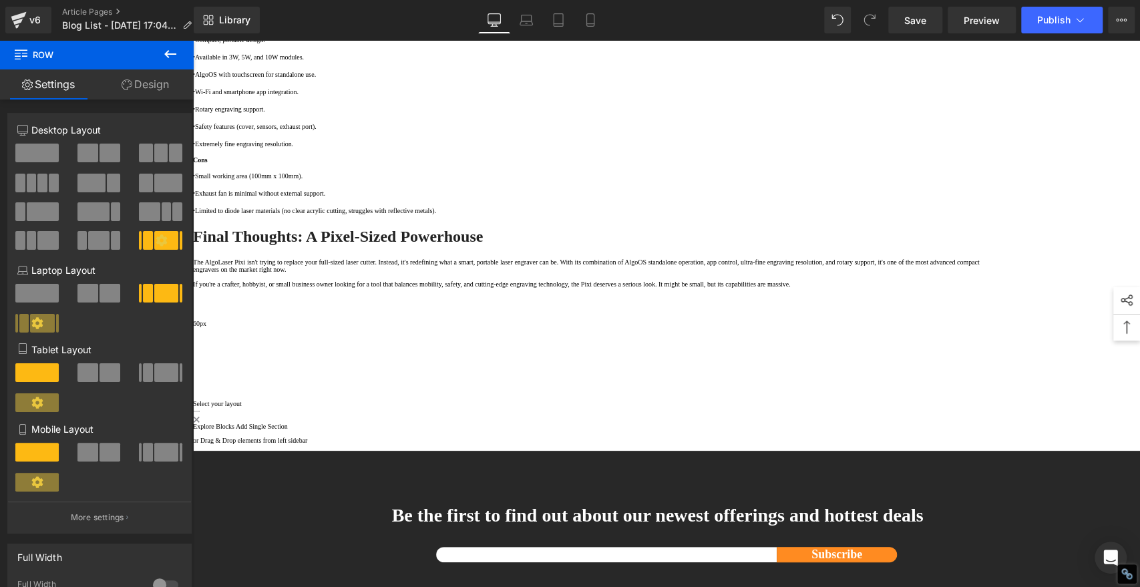
scroll to position [2004, 0]
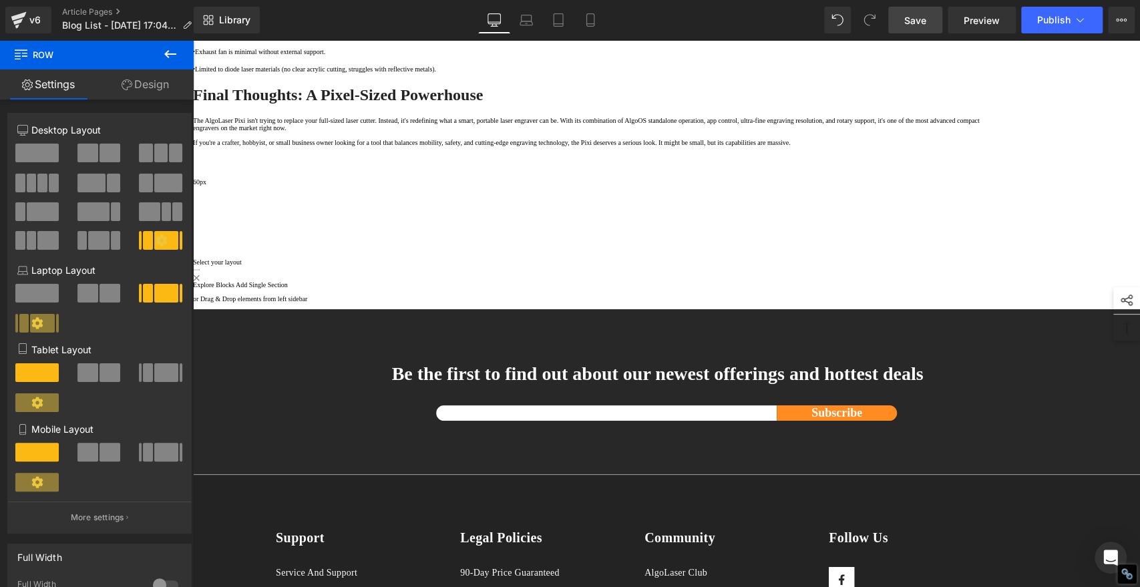
click at [919, 17] on span "Save" at bounding box center [916, 20] width 22 height 14
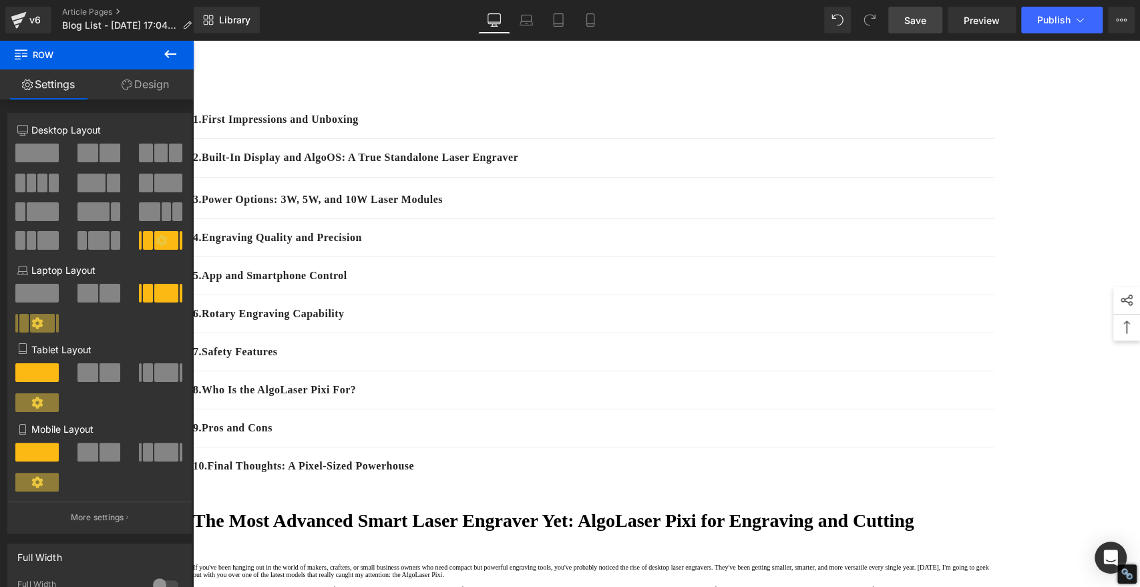
scroll to position [74, 0]
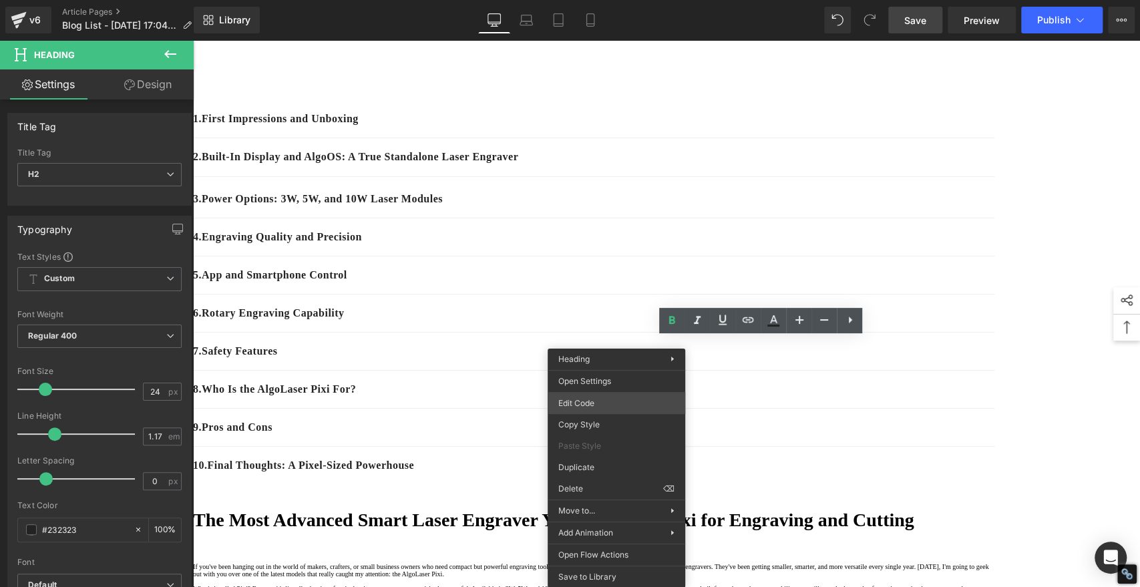
click at [580, 0] on div "You are previewing how the will restyle your page. You can not edit Elements in…" at bounding box center [570, 0] width 1140 height 0
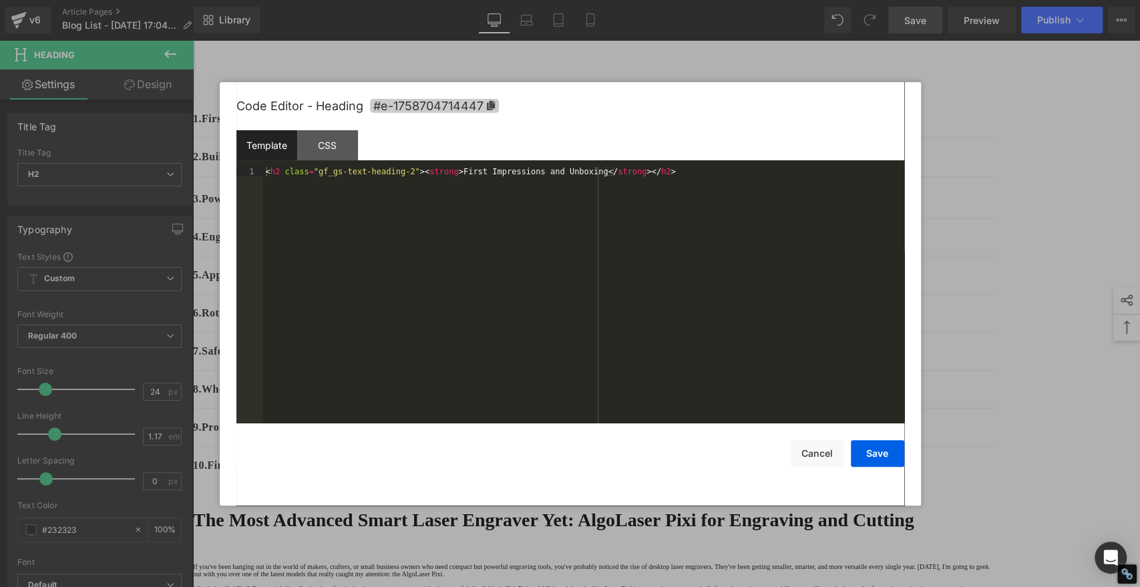
click at [492, 105] on icon at bounding box center [490, 105] width 8 height 9
copy strong "First Impressions and Unboxing"
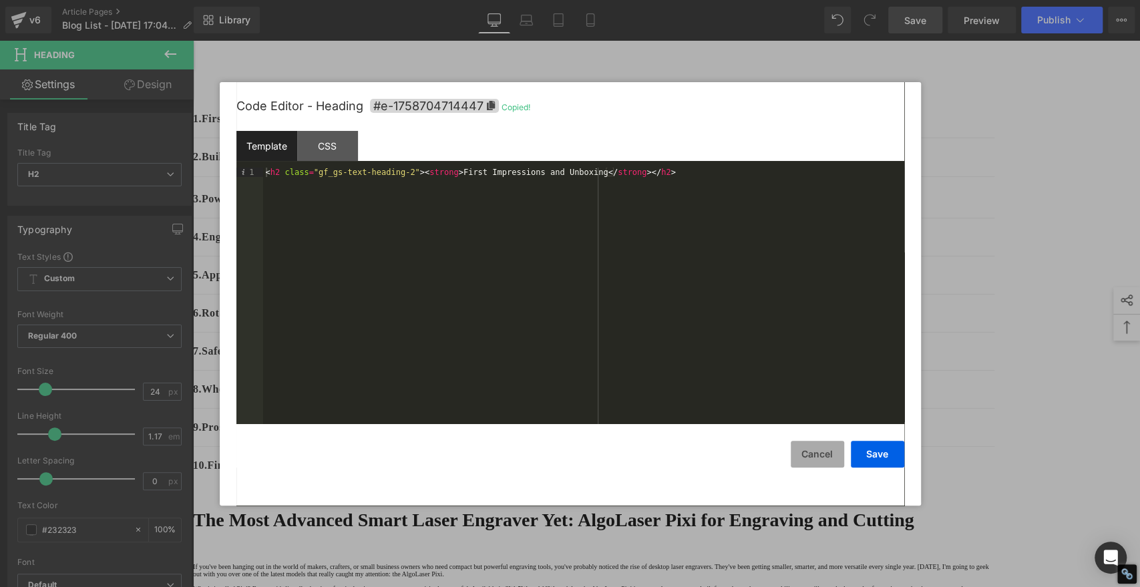
click at [823, 452] on button "Cancel" at bounding box center [817, 454] width 53 height 27
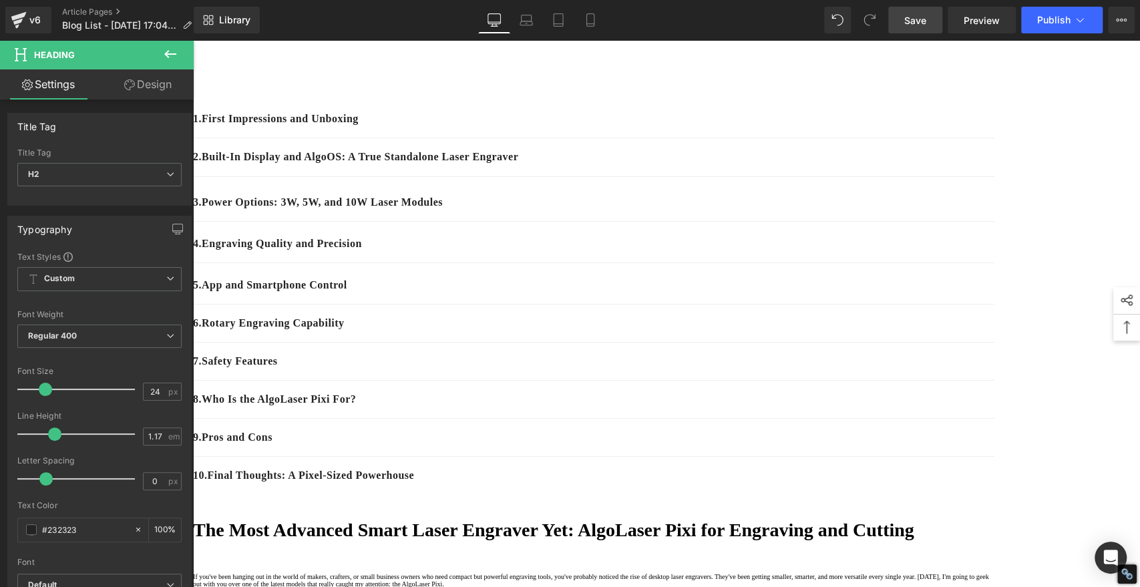
click at [420, 127] on p "1. First Impressions and Unboxing" at bounding box center [594, 119] width 802 height 16
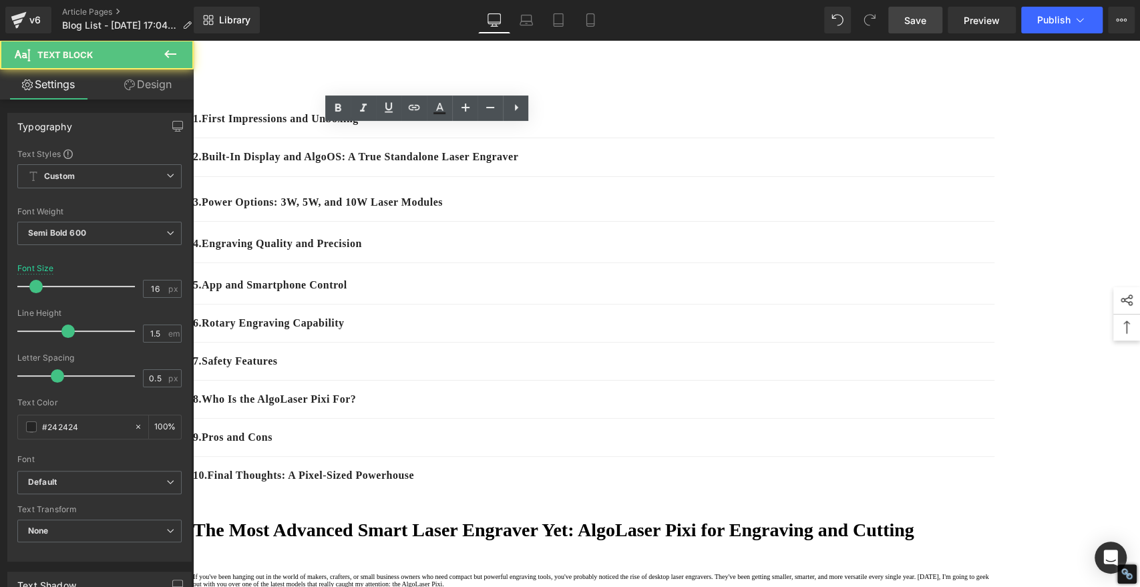
click at [416, 127] on p "1. First Impressions and Unboxing" at bounding box center [594, 119] width 802 height 16
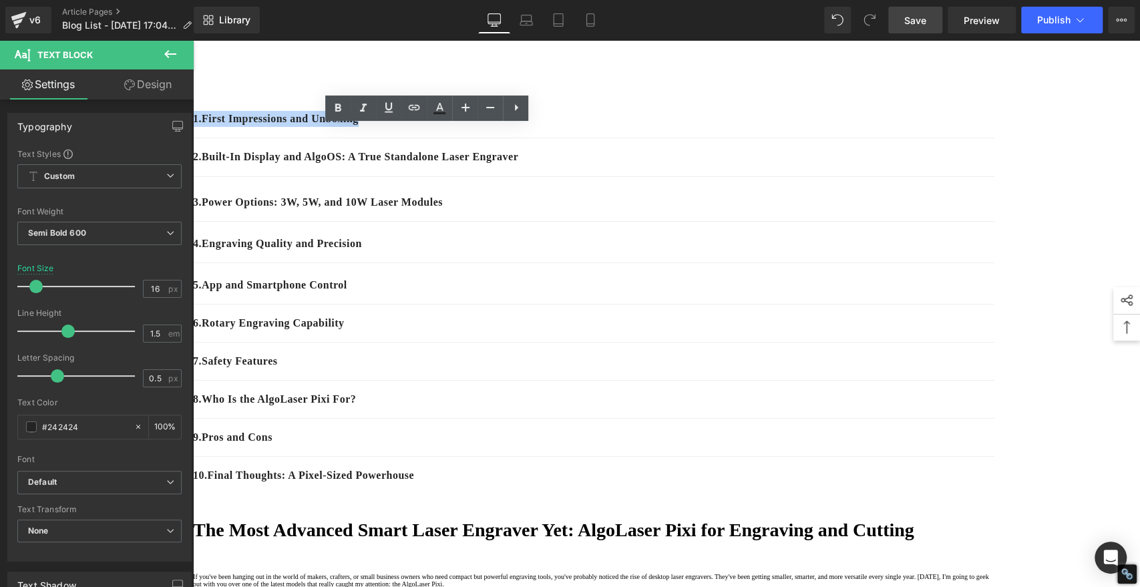
click at [416, 127] on p "1. First Impressions and Unboxing" at bounding box center [594, 119] width 802 height 16
click at [414, 100] on icon at bounding box center [414, 108] width 16 height 16
click at [386, 188] on input "text" at bounding box center [434, 190] width 206 height 33
paste input "#e-1758704714447"
type input "#e-1758704714447"
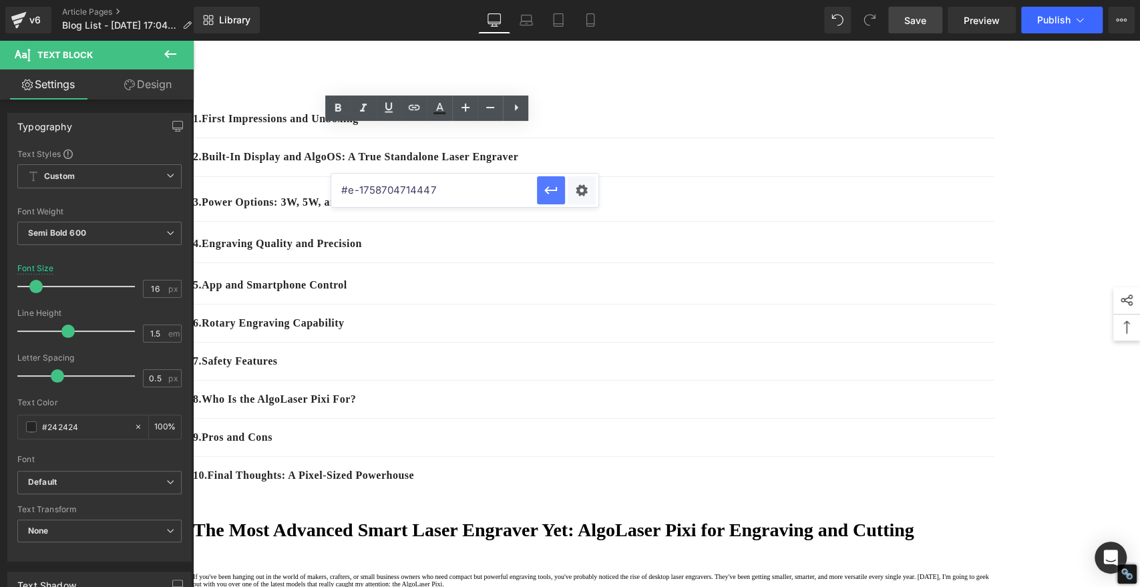
click at [557, 184] on icon "button" at bounding box center [551, 190] width 16 height 16
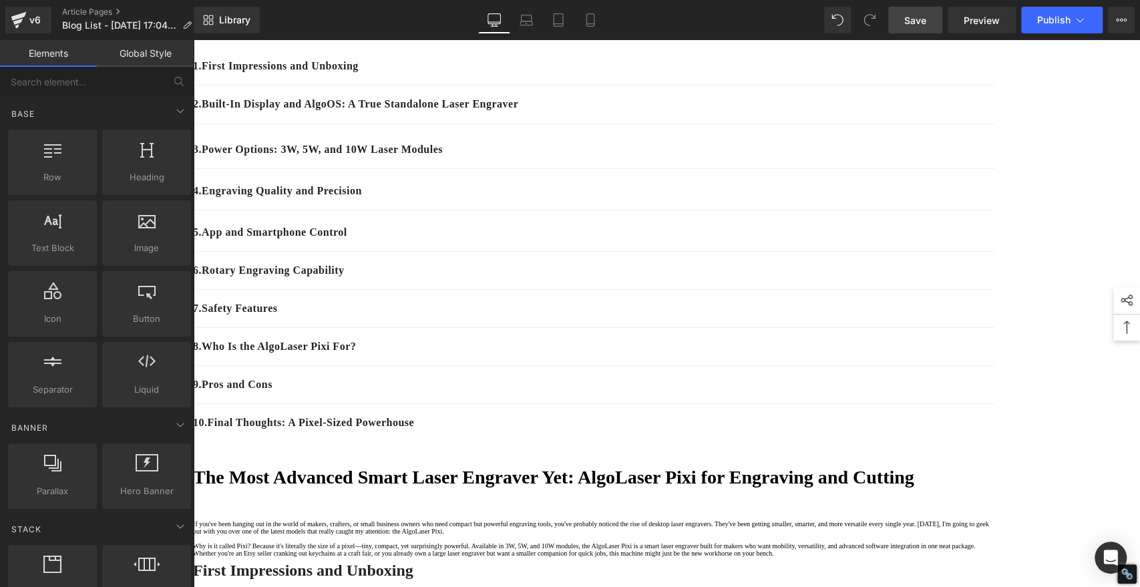
scroll to position [222, 0]
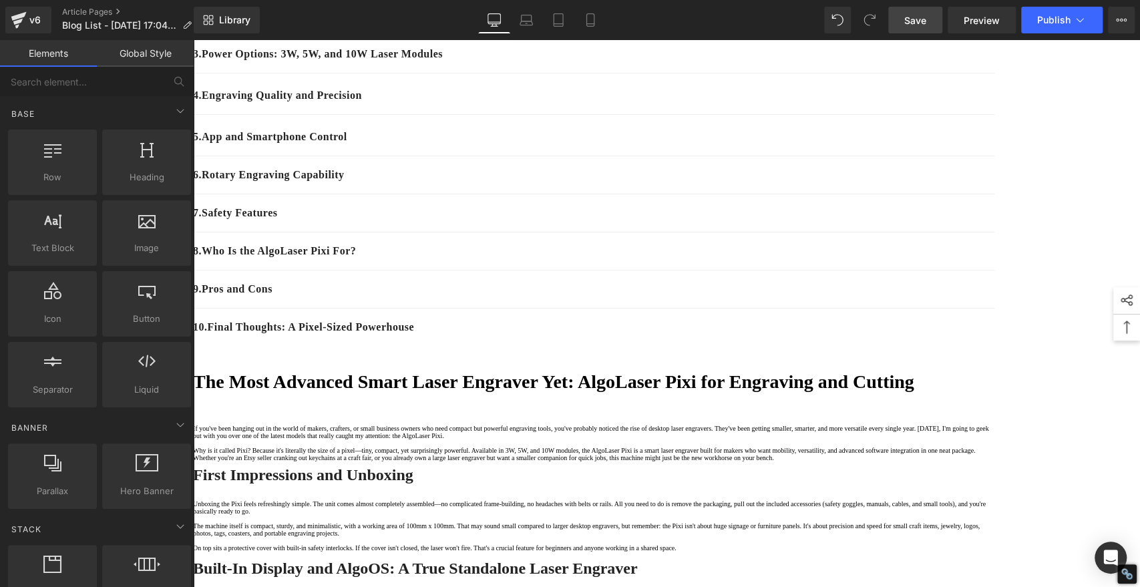
click at [619, 560] on strong "Built-In Display and AlgoOS: A True Standalone Laser Engraver" at bounding box center [415, 568] width 444 height 17
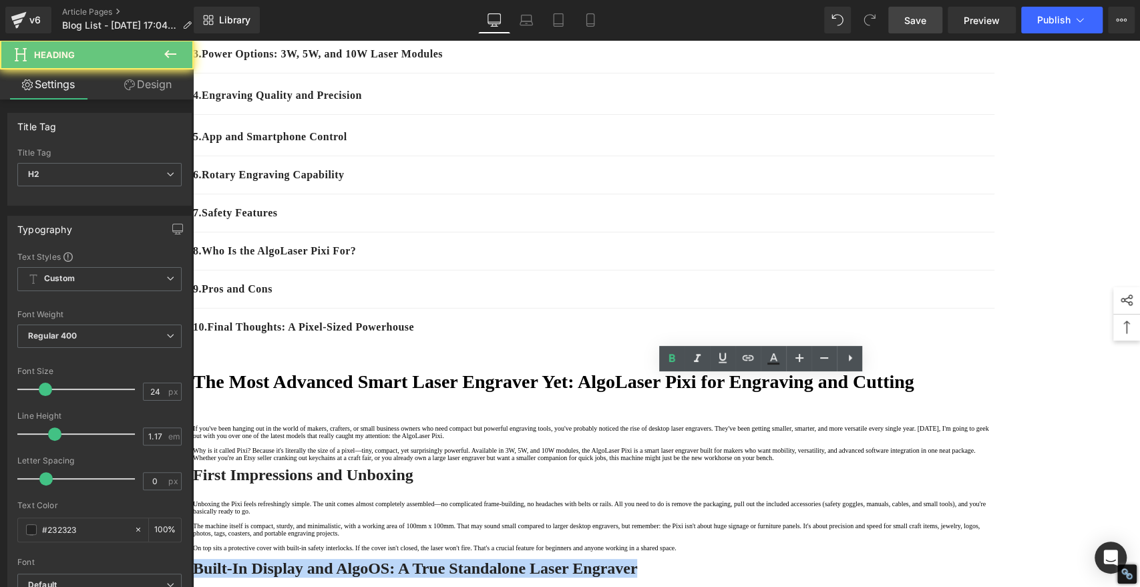
click at [619, 560] on strong "Built-In Display and AlgoOS: A True Standalone Laser Engraver" at bounding box center [415, 568] width 444 height 17
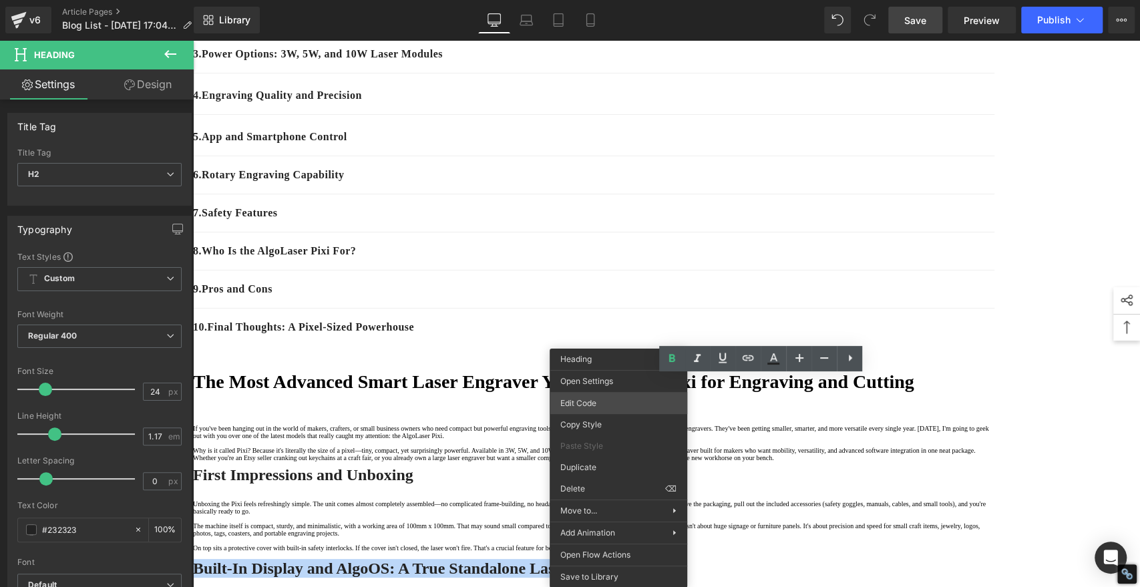
click at [588, 0] on div "You are previewing how the will restyle your page. You can not edit Elements in…" at bounding box center [570, 0] width 1140 height 0
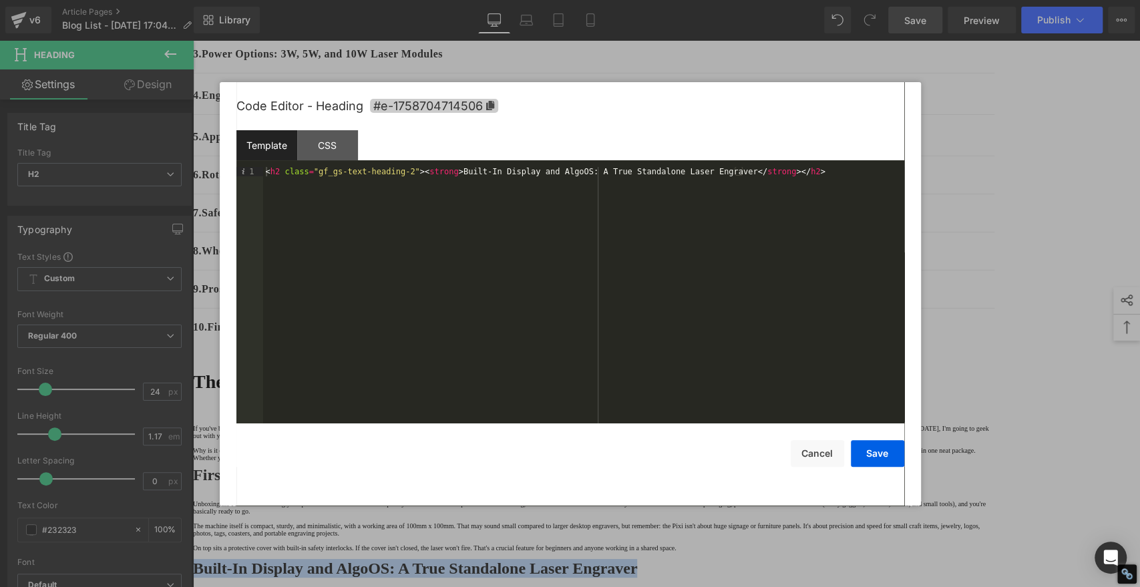
click at [489, 106] on icon at bounding box center [490, 105] width 8 height 9
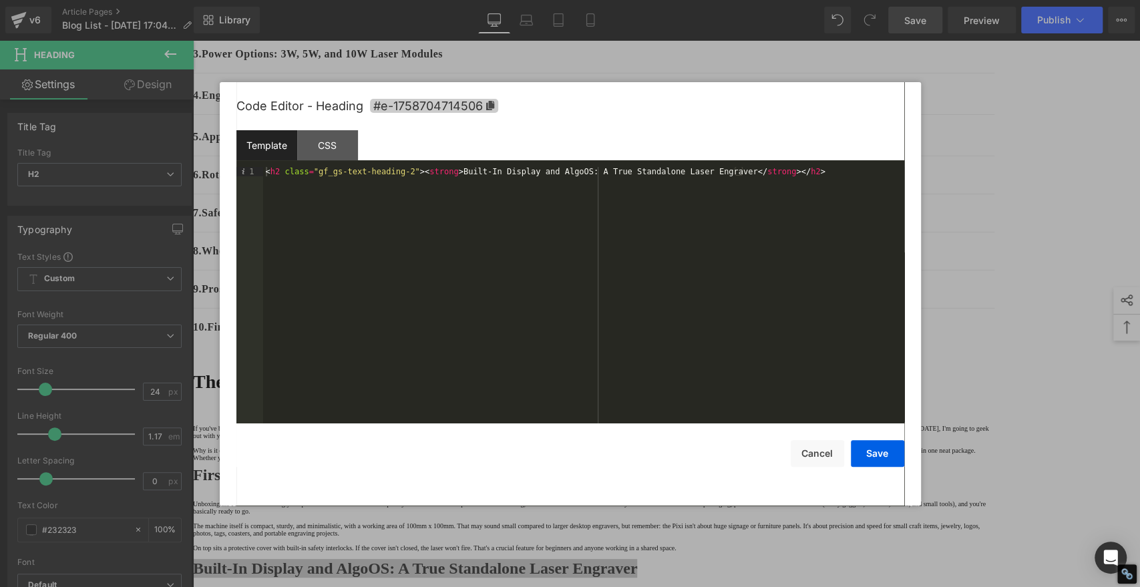
copy strong "Built-In Display and AlgoOS: A True Standalone Laser Engraver"
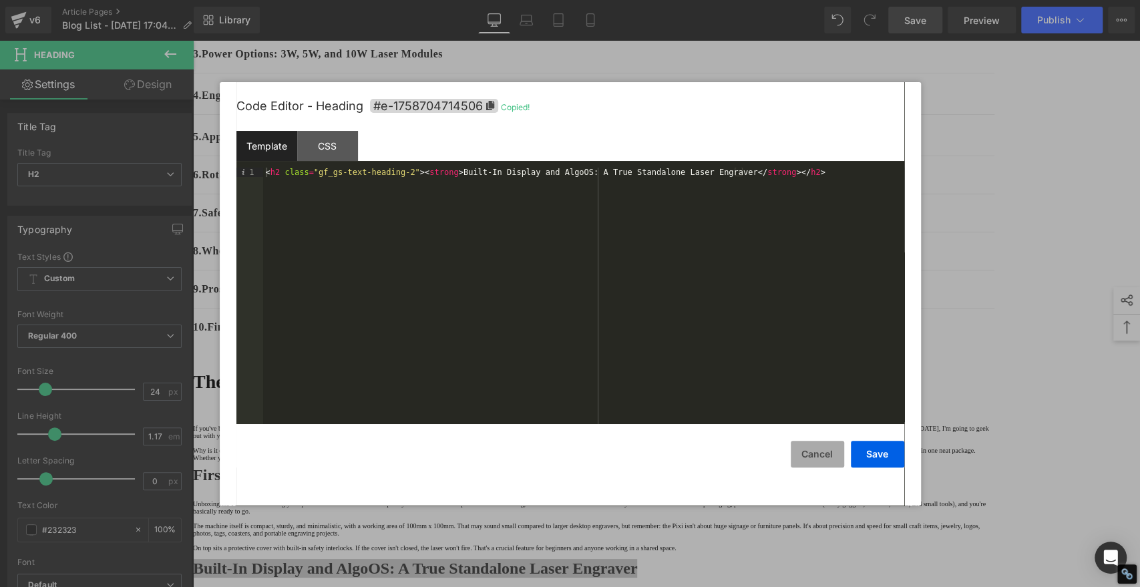
click at [829, 455] on button "Cancel" at bounding box center [817, 454] width 53 height 27
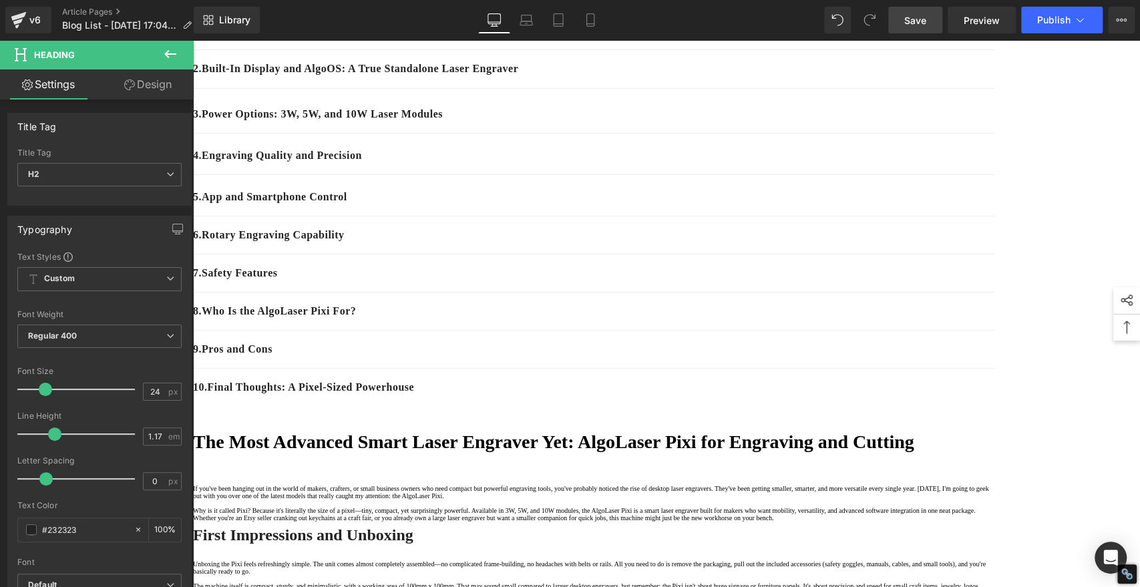
scroll to position [0, 0]
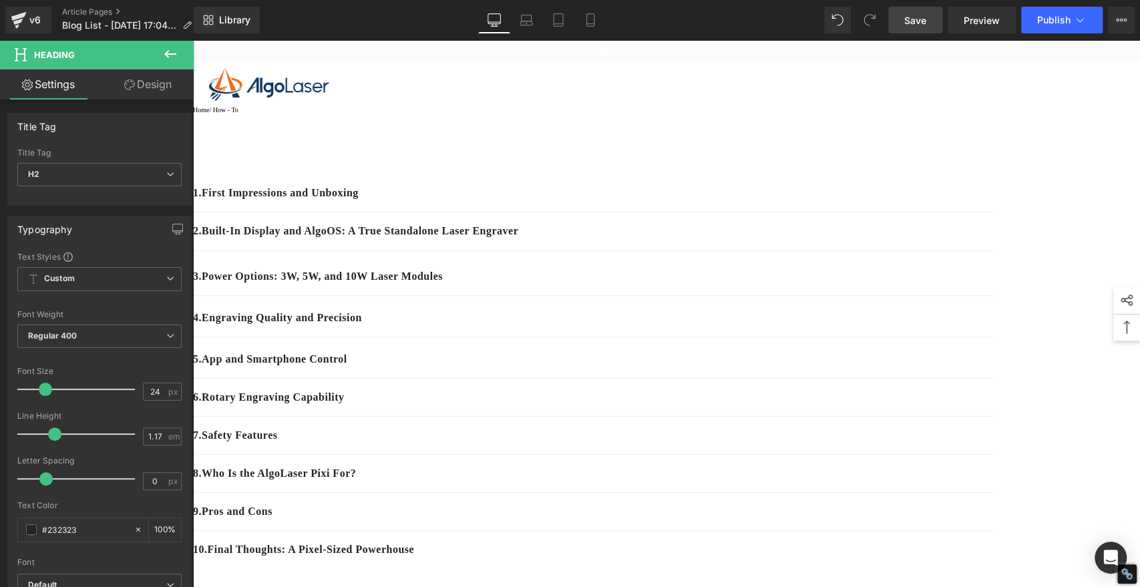
click at [506, 239] on p "2. Built-In Display and AlgoOS: A True Standalone Laser Engraver" at bounding box center [594, 231] width 802 height 16
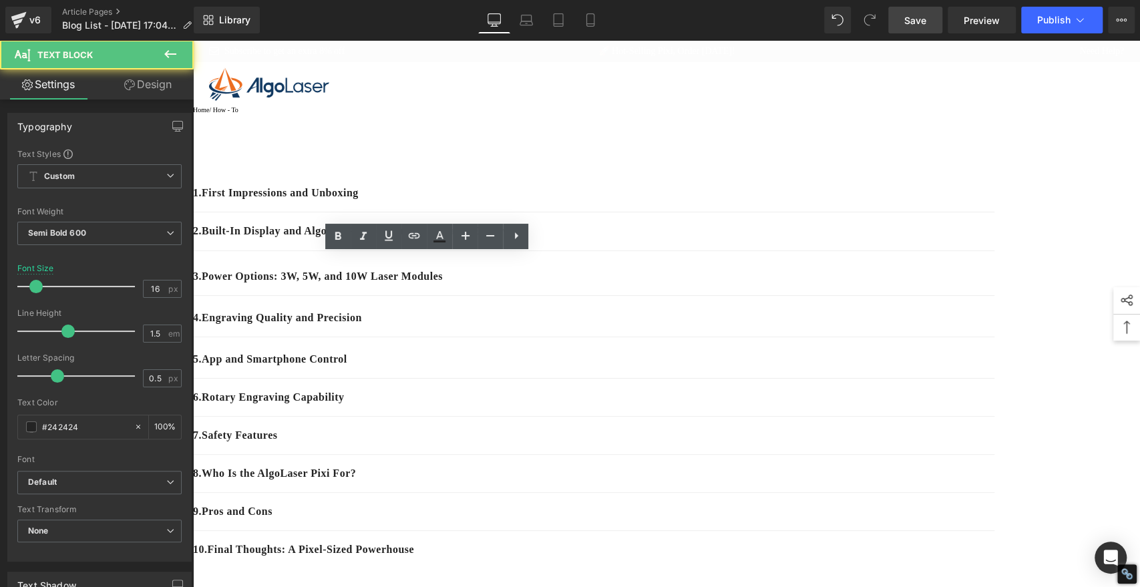
click at [500, 239] on p "2. Built-In Display and AlgoOS: A True Standalone Laser Engraver" at bounding box center [594, 231] width 802 height 16
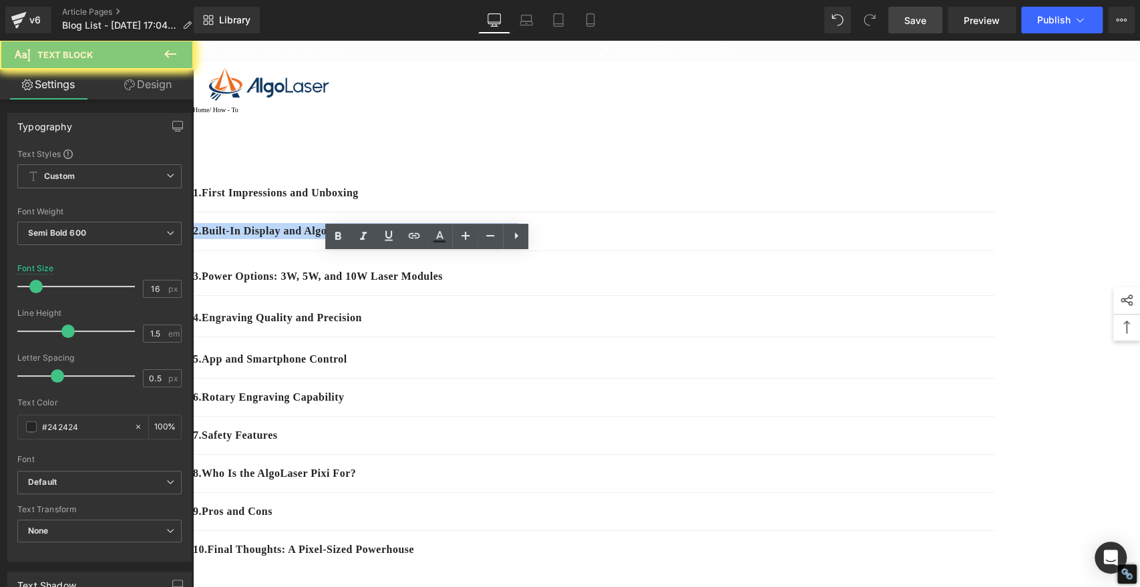
click at [500, 239] on p "2. Built-In Display and AlgoOS: A True Standalone Laser Engraver" at bounding box center [594, 231] width 802 height 16
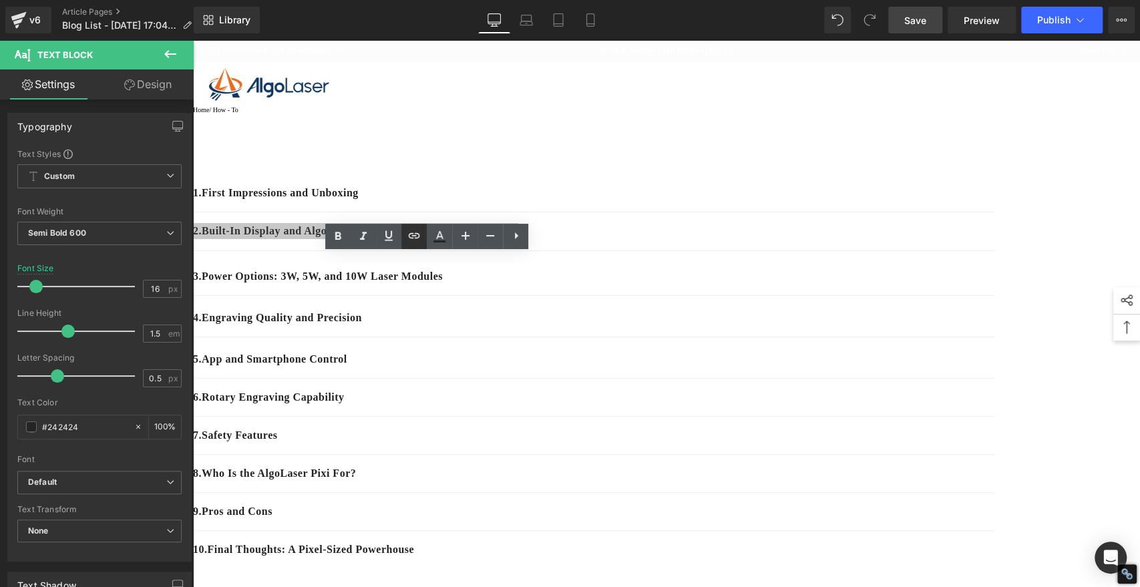
click at [417, 234] on icon at bounding box center [414, 236] width 16 height 16
click at [396, 324] on input "text" at bounding box center [353, 318] width 206 height 33
paste input "#e-1758704714506"
type input "#e-1758704714506"
click at [465, 314] on icon "button" at bounding box center [470, 319] width 16 height 16
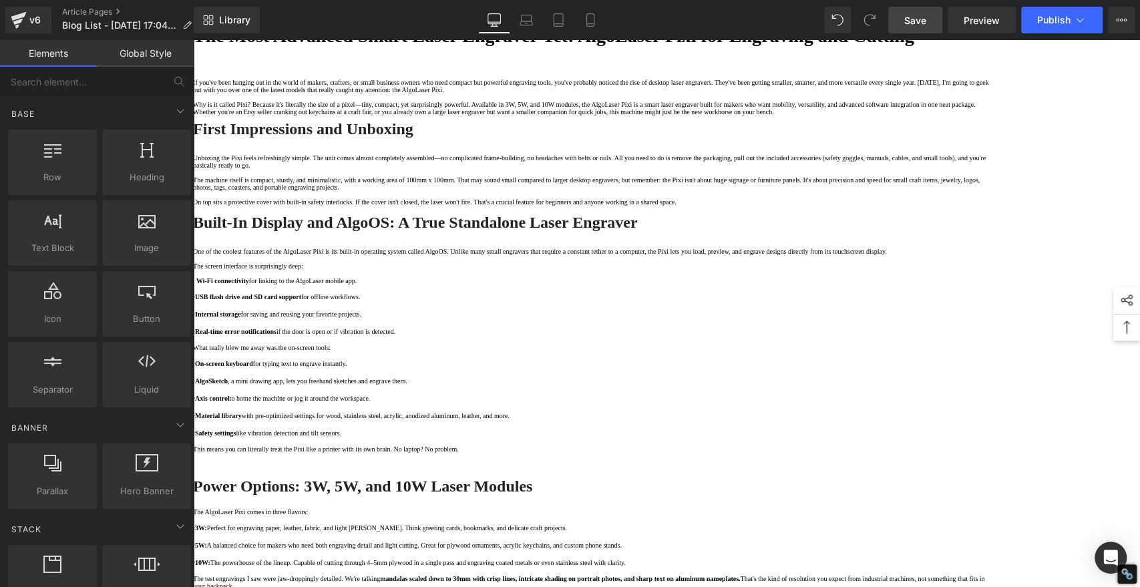
scroll to position [668, 0]
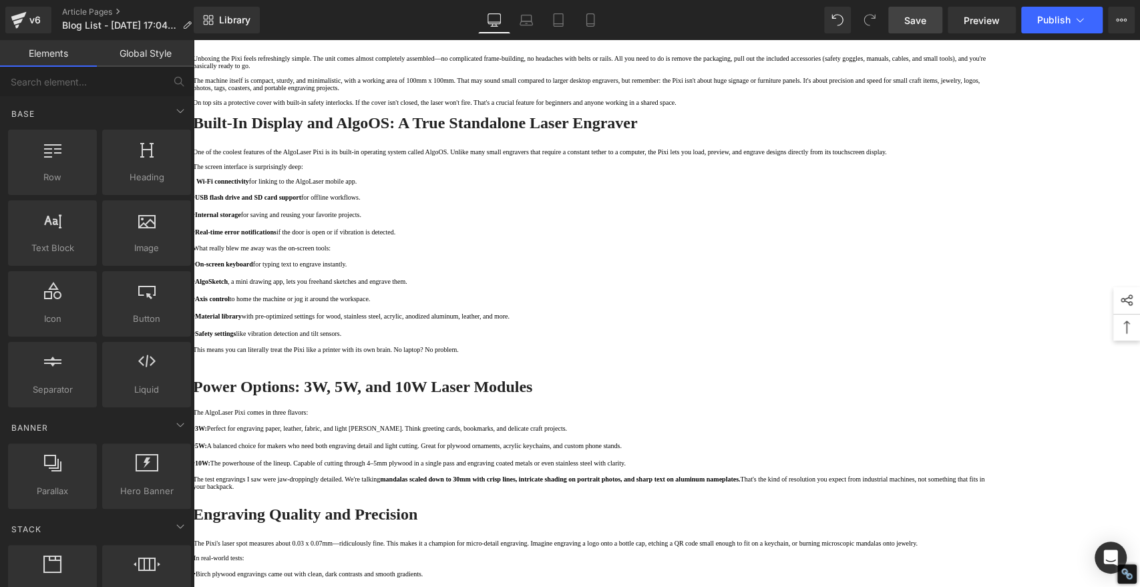
click at [532, 378] on strong "Power Options: 3W, 5W, and 10W Laser Modules" at bounding box center [362, 386] width 339 height 17
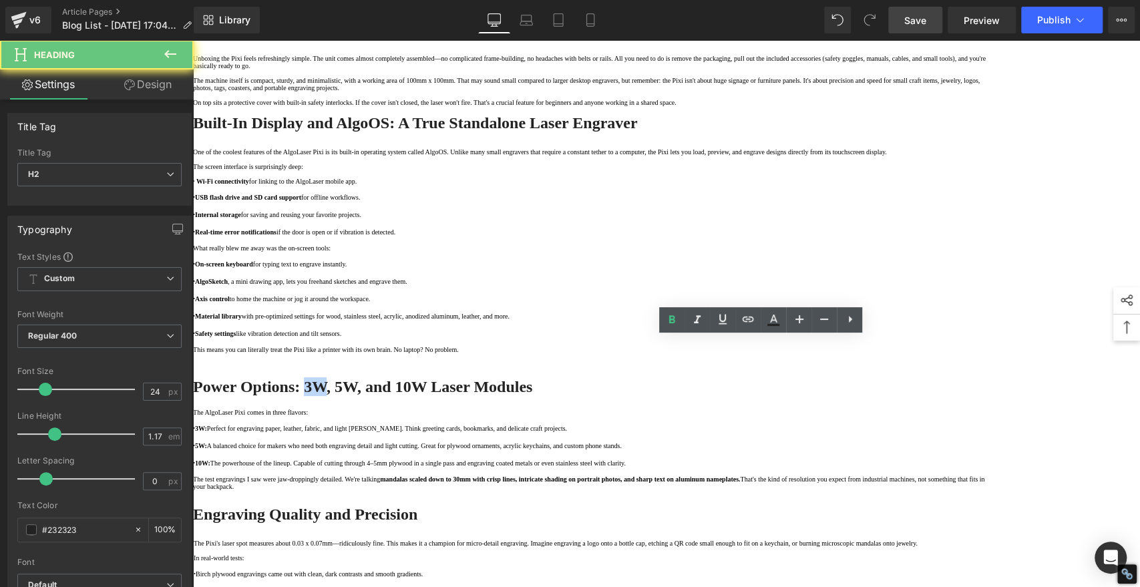
click at [532, 378] on strong "Power Options: 3W, 5W, and 10W Laser Modules" at bounding box center [362, 386] width 339 height 17
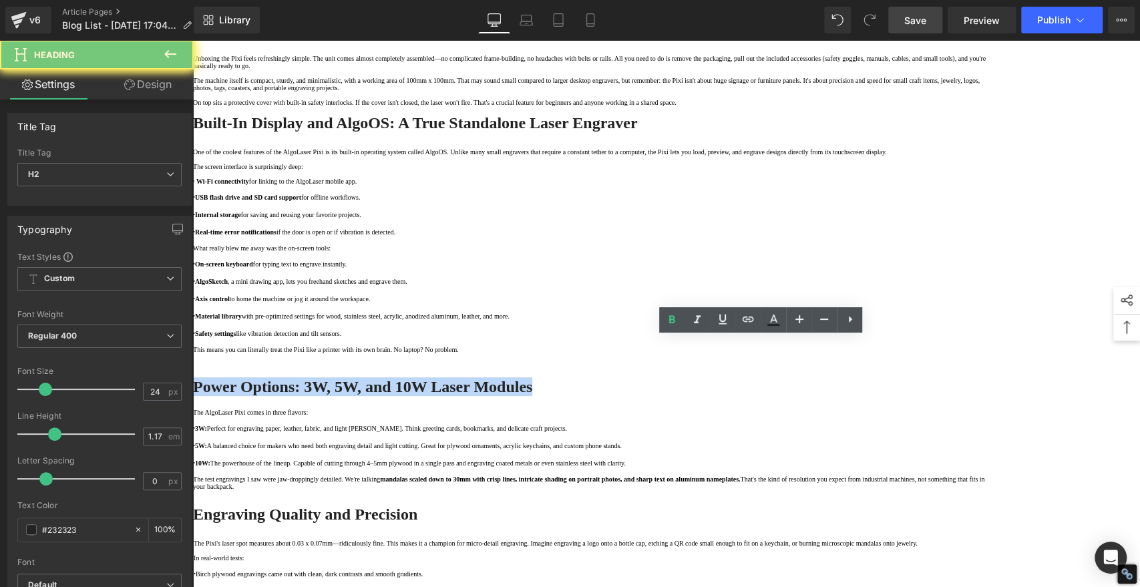
click at [532, 378] on strong "Power Options: 3W, 5W, and 10W Laser Modules" at bounding box center [362, 386] width 339 height 17
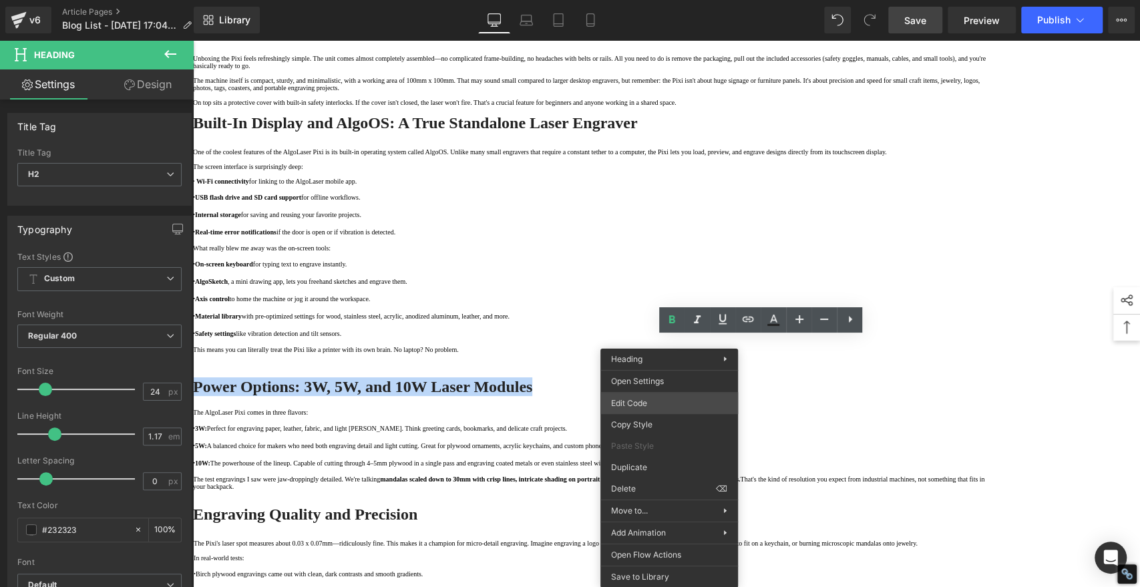
click at [633, 0] on div "You are previewing how the will restyle your page. You can not edit Elements in…" at bounding box center [570, 0] width 1140 height 0
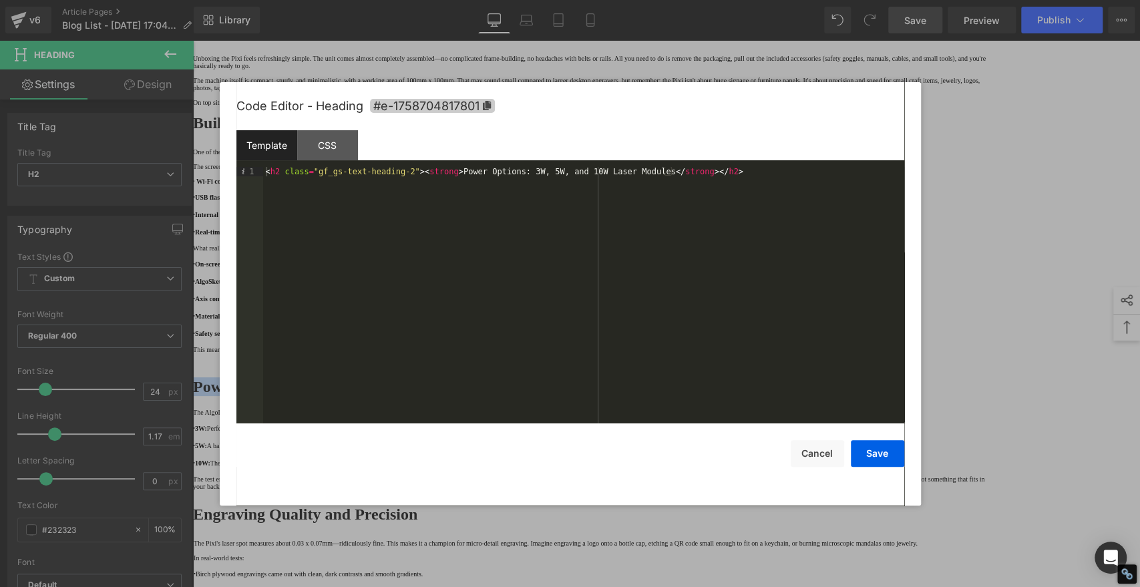
click at [488, 102] on icon at bounding box center [486, 105] width 8 height 9
copy strong "Power Options: 3W, 5W, and 10W Laser Modules"
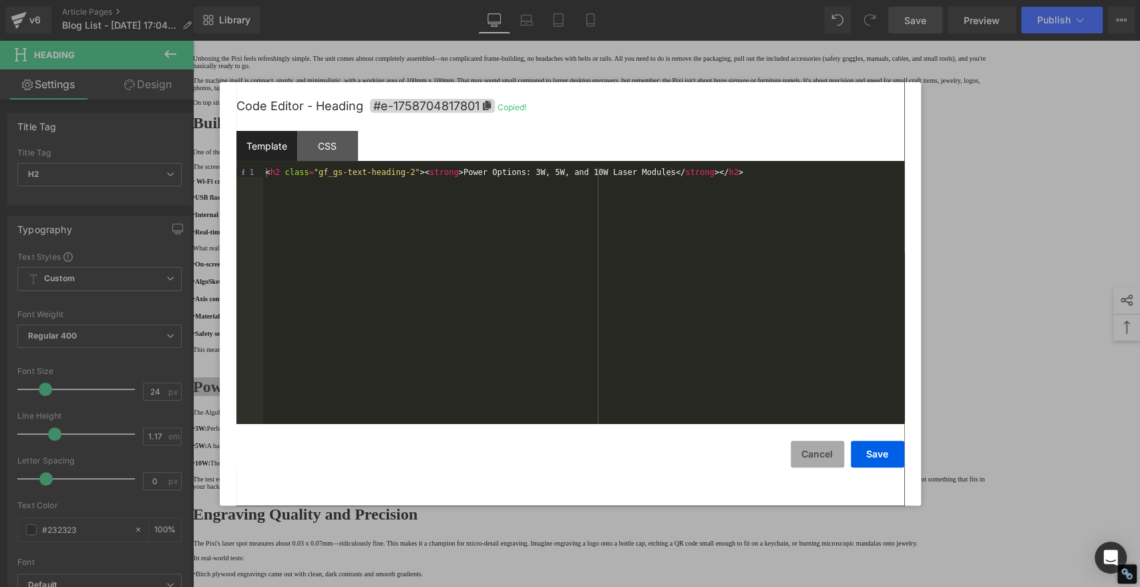
click at [820, 448] on button "Cancel" at bounding box center [817, 454] width 53 height 27
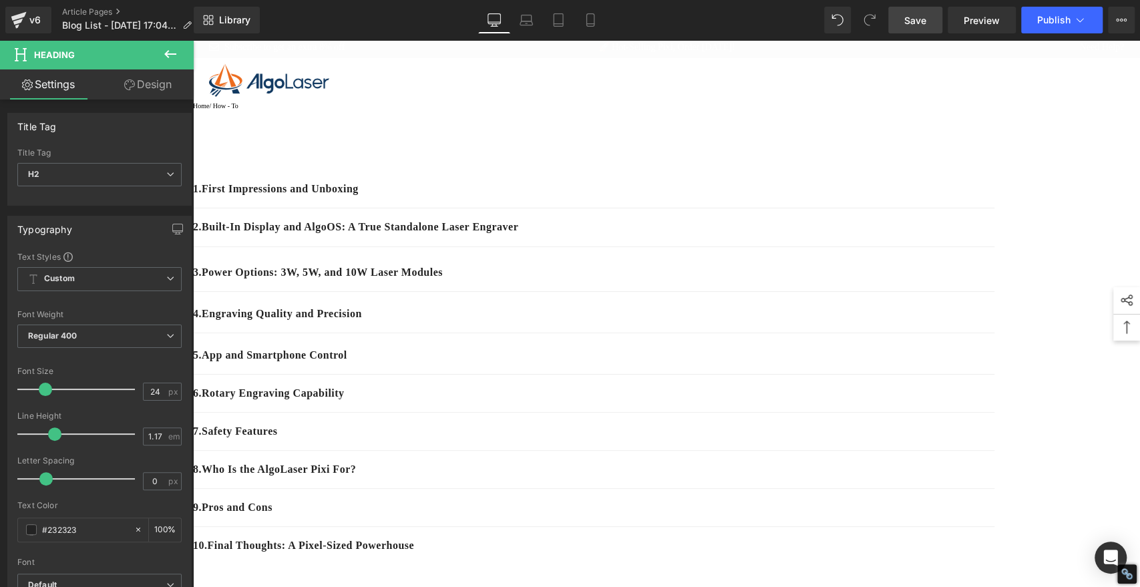
scroll to position [0, 0]
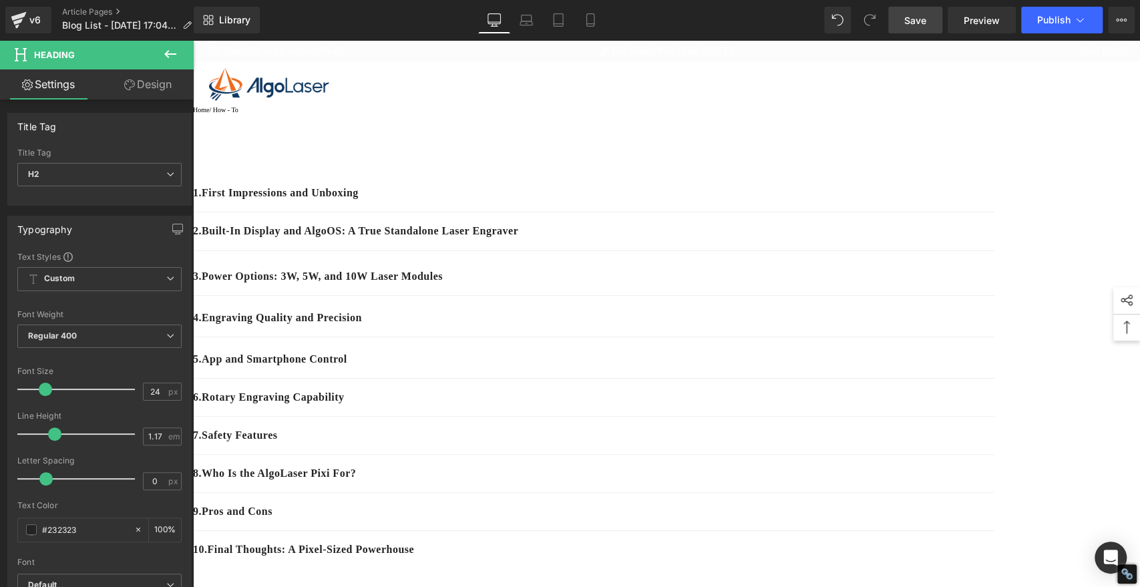
click at [470, 285] on p "3. Power Options: 3W, 5W, and 10W Laser Modules" at bounding box center [594, 277] width 802 height 16
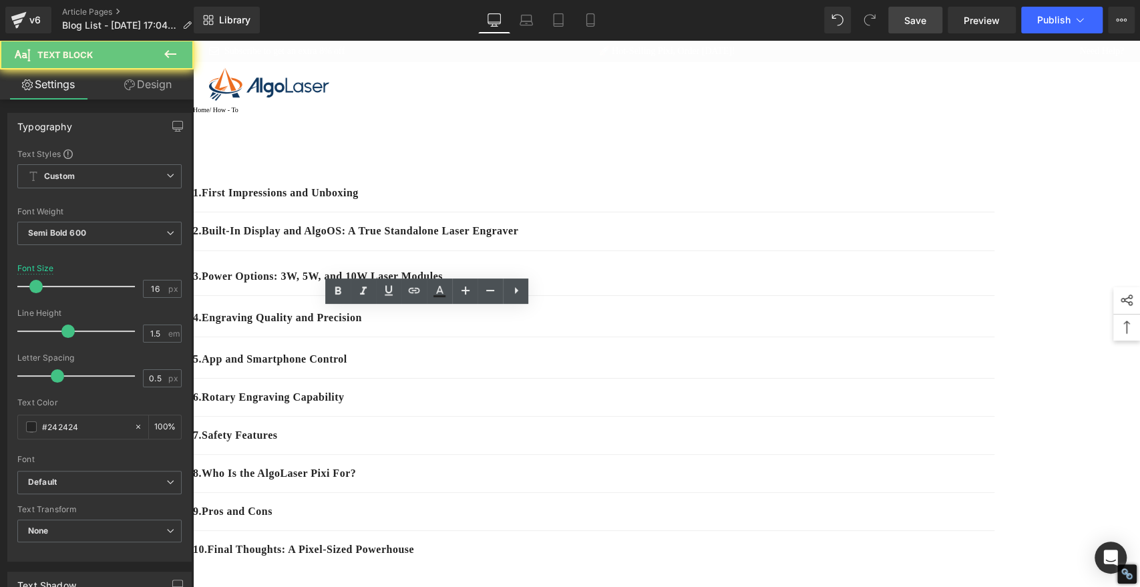
click at [458, 285] on p "3. Power Options: 3W, 5W, and 10W Laser Modules" at bounding box center [594, 277] width 802 height 16
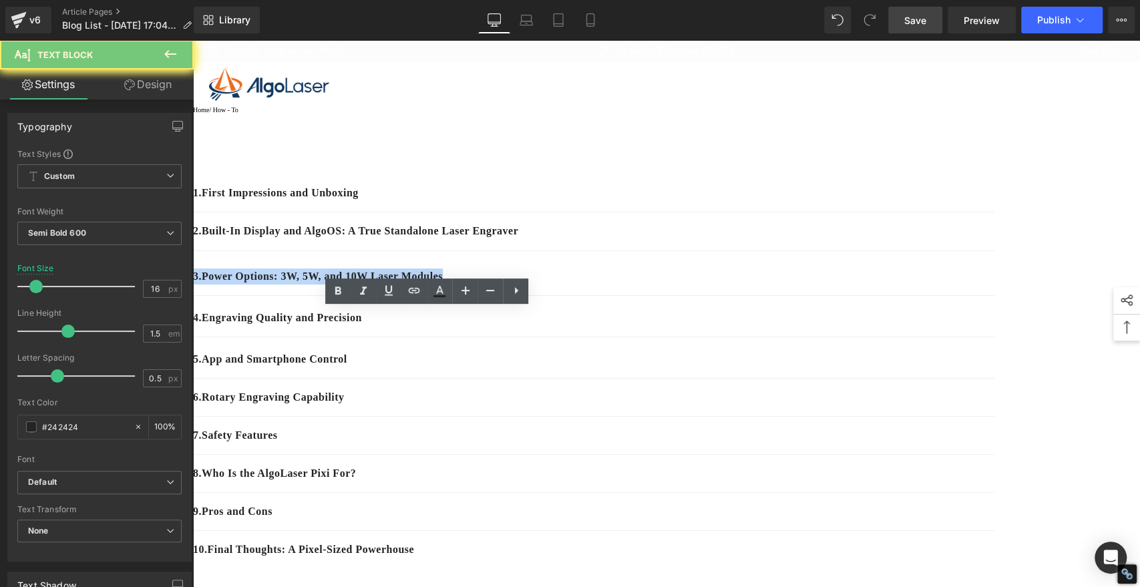
click at [458, 285] on p "3. Power Options: 3W, 5W, and 10W Laser Modules" at bounding box center [594, 277] width 802 height 16
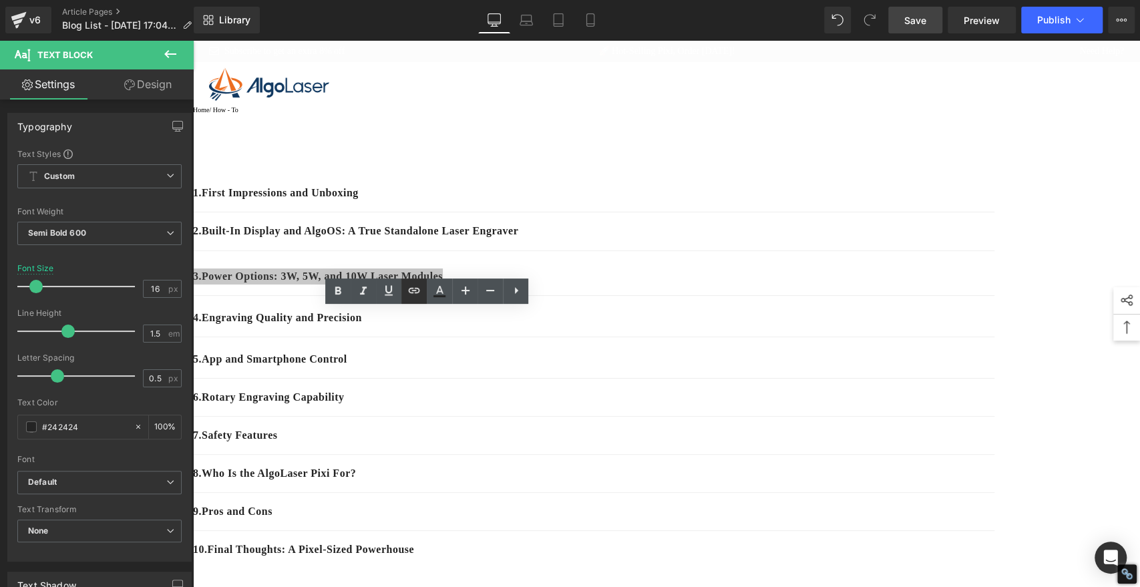
drag, startPoint x: 415, startPoint y: 291, endPoint x: 220, endPoint y: 279, distance: 194.8
click at [415, 291] on icon at bounding box center [414, 290] width 11 height 5
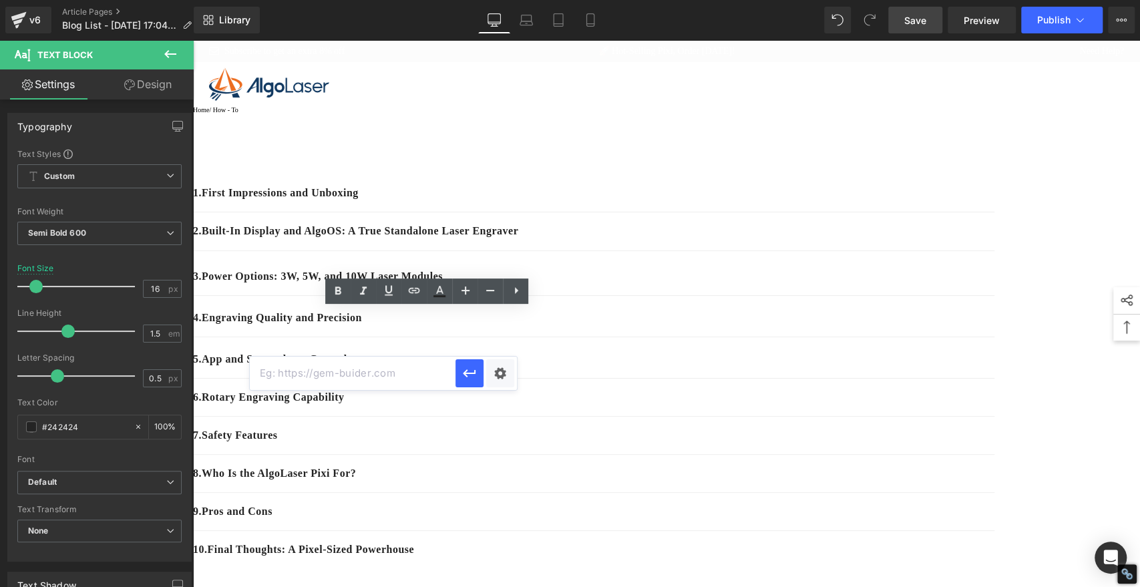
click at [412, 379] on input "text" at bounding box center [353, 373] width 206 height 33
paste input "#e-1758704817801"
type input "#e-1758704817801"
drag, startPoint x: 277, startPoint y: 337, endPoint x: 470, endPoint y: 377, distance: 197.2
click at [470, 377] on icon "button" at bounding box center [470, 373] width 16 height 16
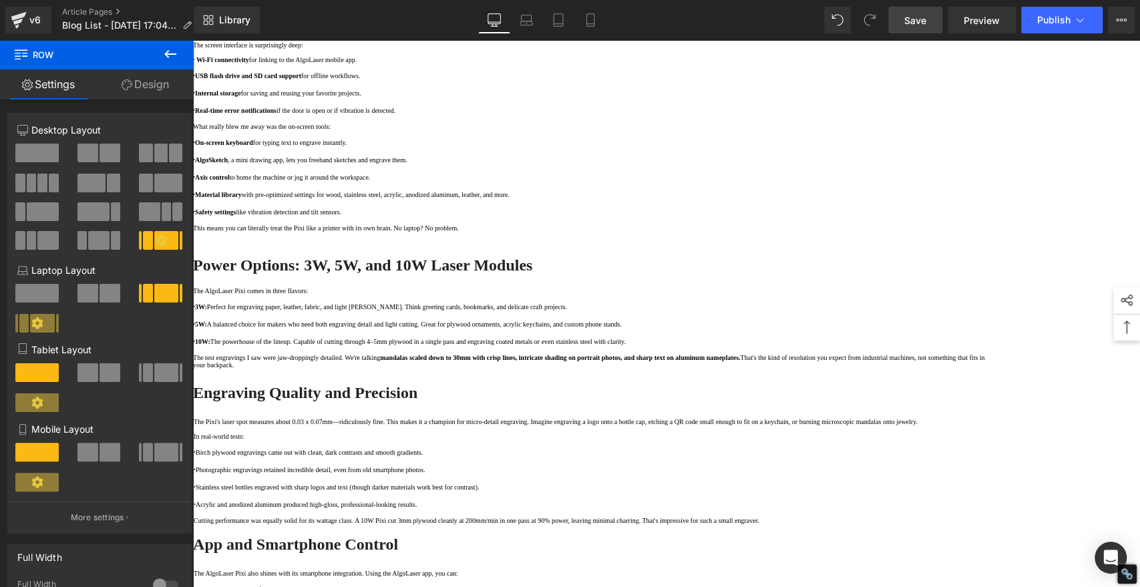
scroll to position [816, 0]
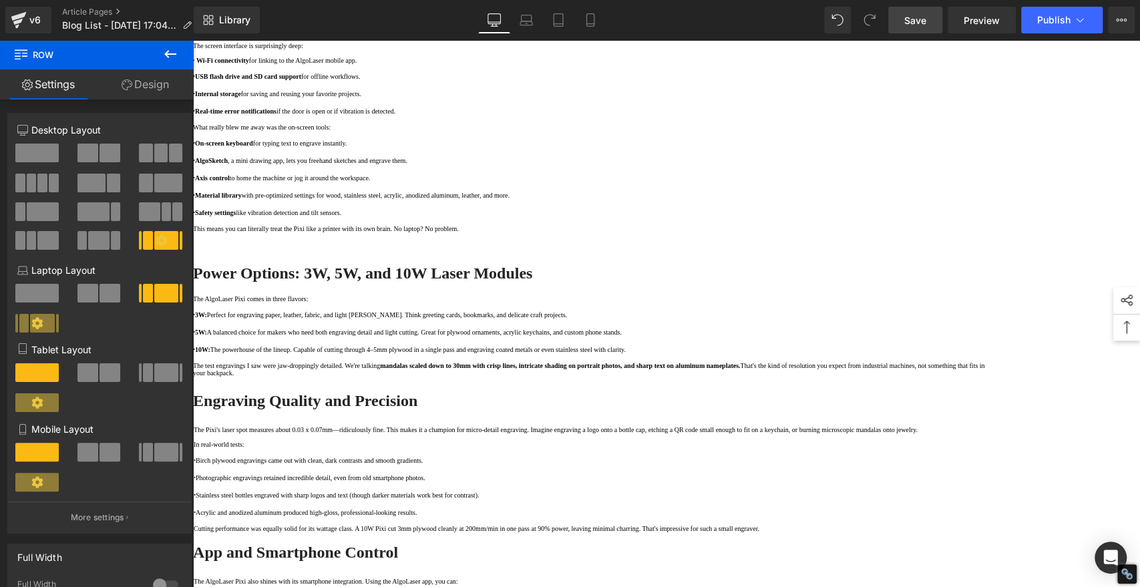
click at [418, 410] on strong "Engraving Quality and Precision" at bounding box center [305, 400] width 224 height 17
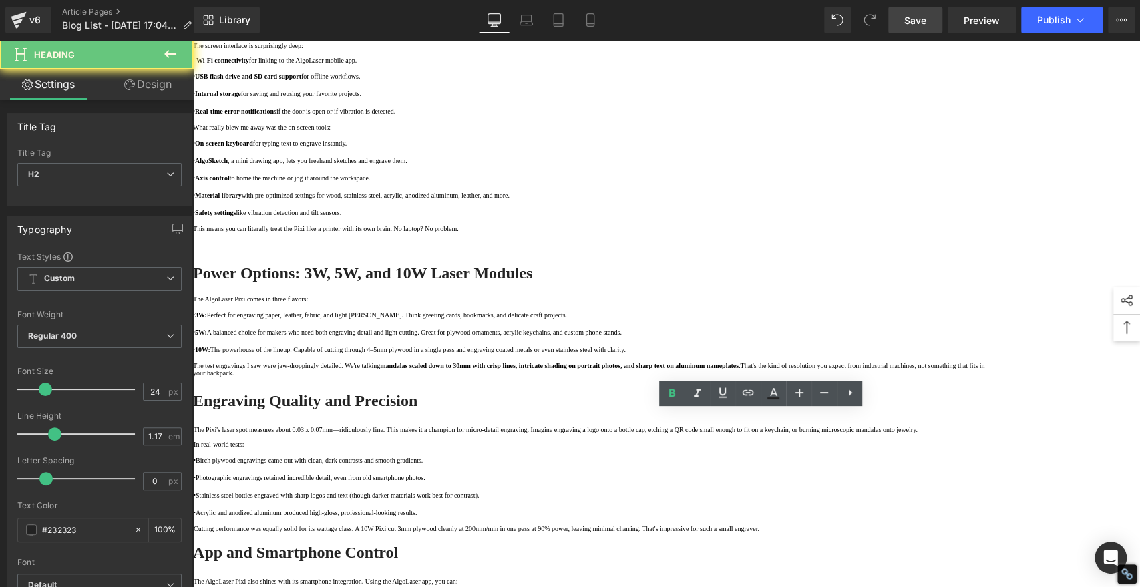
click at [418, 410] on strong "Engraving Quality and Precision" at bounding box center [305, 400] width 224 height 17
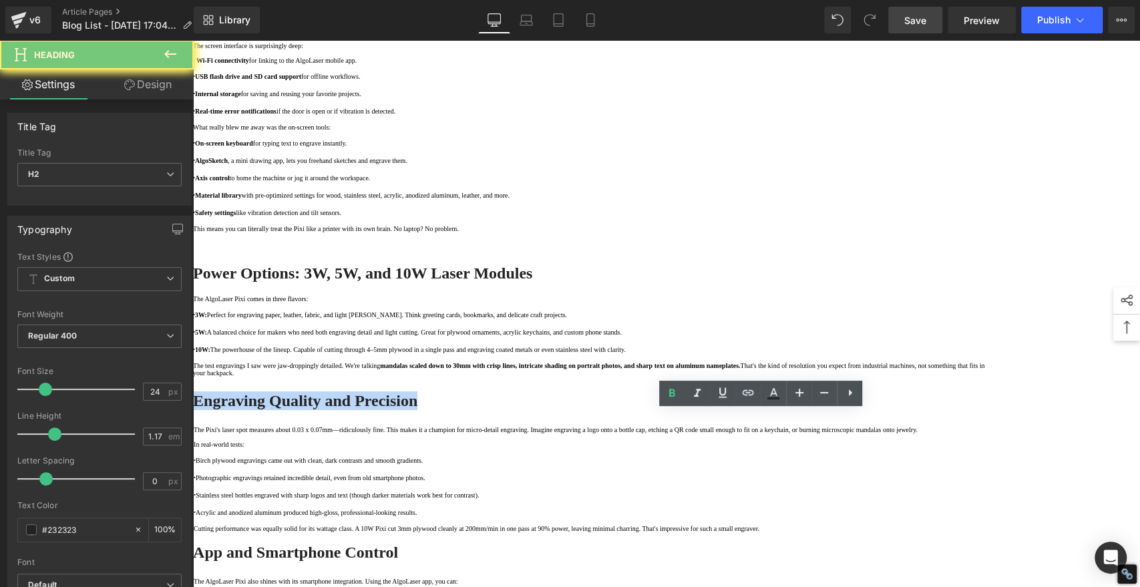
click at [418, 410] on strong "Engraving Quality and Precision" at bounding box center [305, 400] width 224 height 17
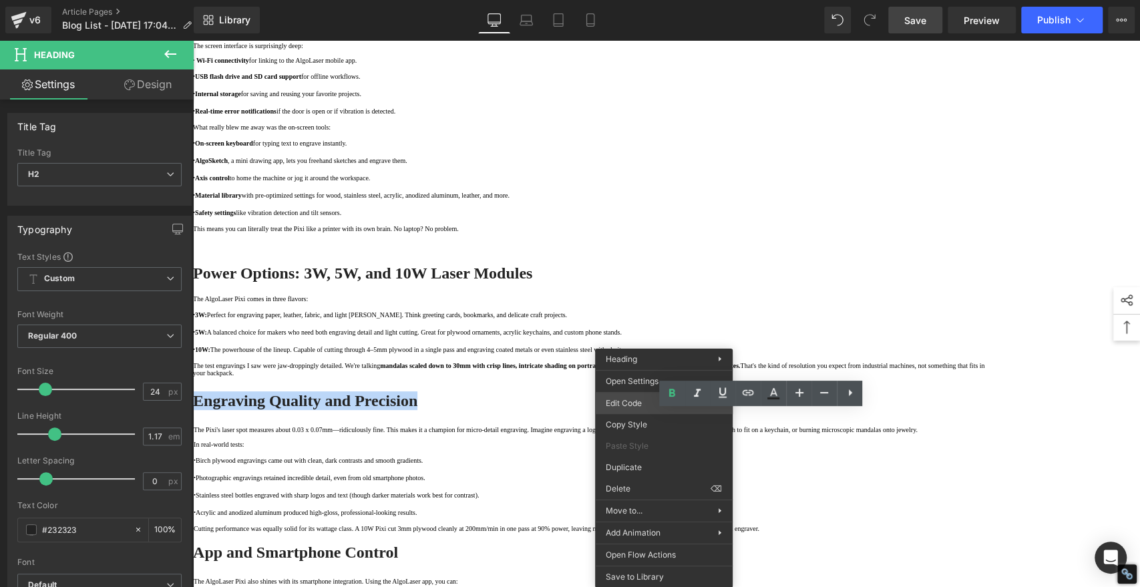
click at [629, 0] on div "You are previewing how the will restyle your page. You can not edit Elements in…" at bounding box center [570, 0] width 1140 height 0
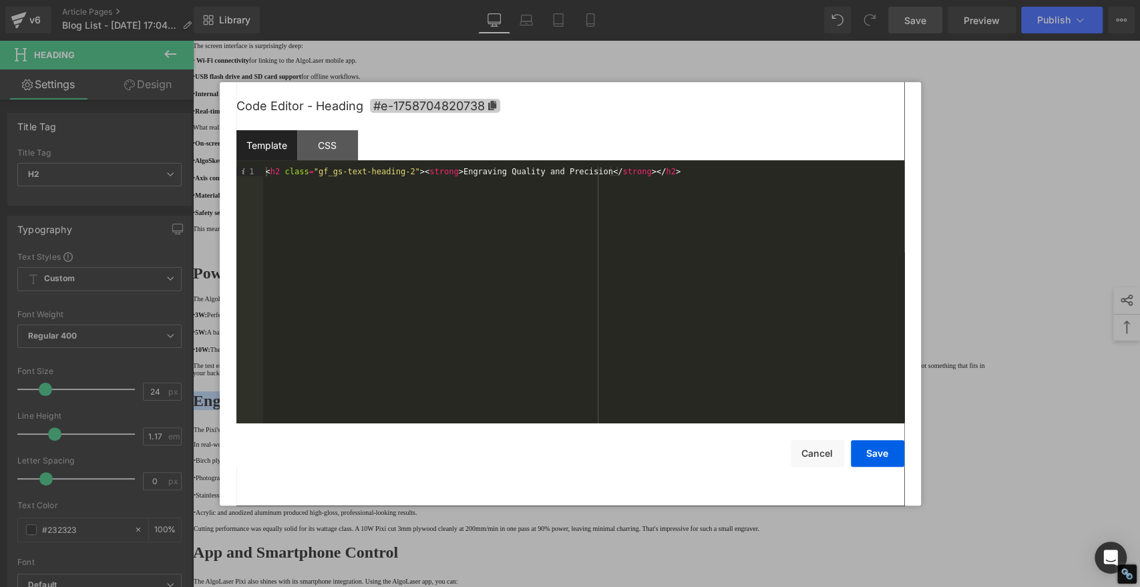
click at [492, 106] on icon at bounding box center [492, 105] width 8 height 9
copy strong "Engraving Quality and Precision"
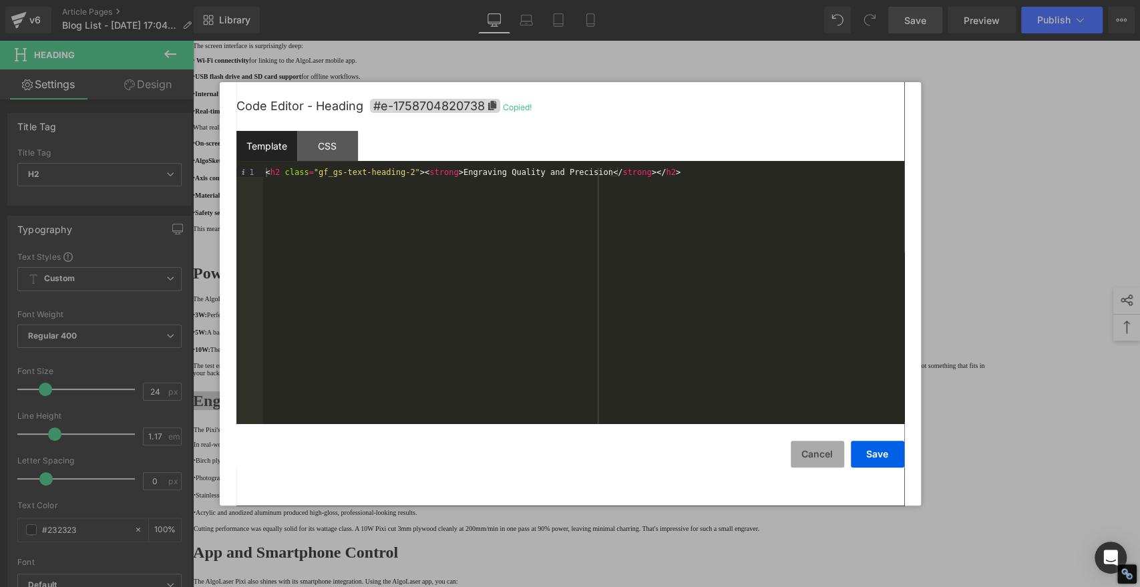
drag, startPoint x: 819, startPoint y: 458, endPoint x: 791, endPoint y: 450, distance: 29.2
click at [819, 458] on button "Cancel" at bounding box center [817, 454] width 53 height 27
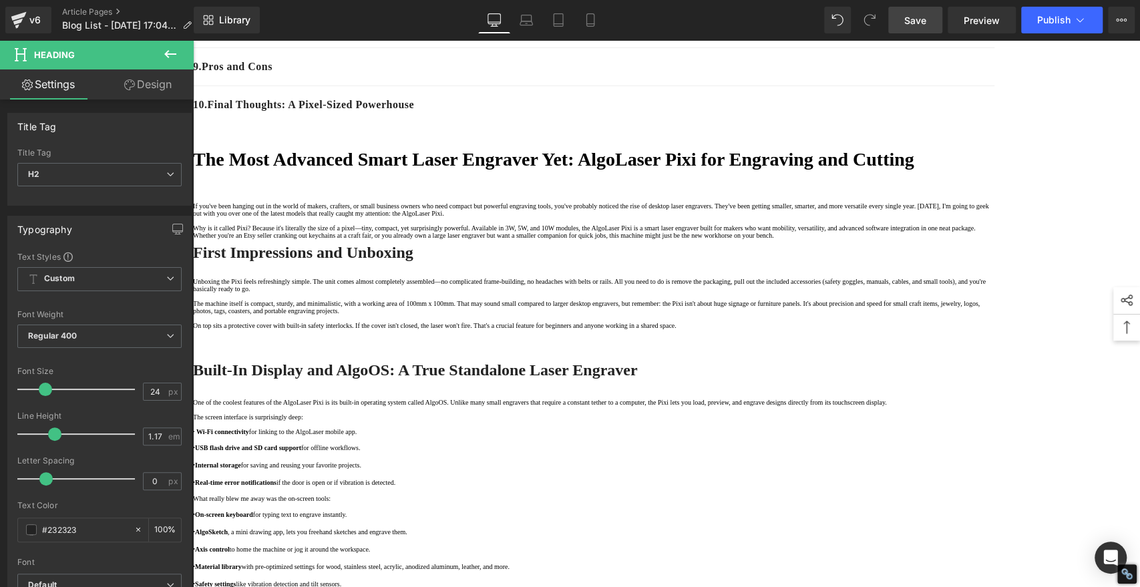
scroll to position [0, 0]
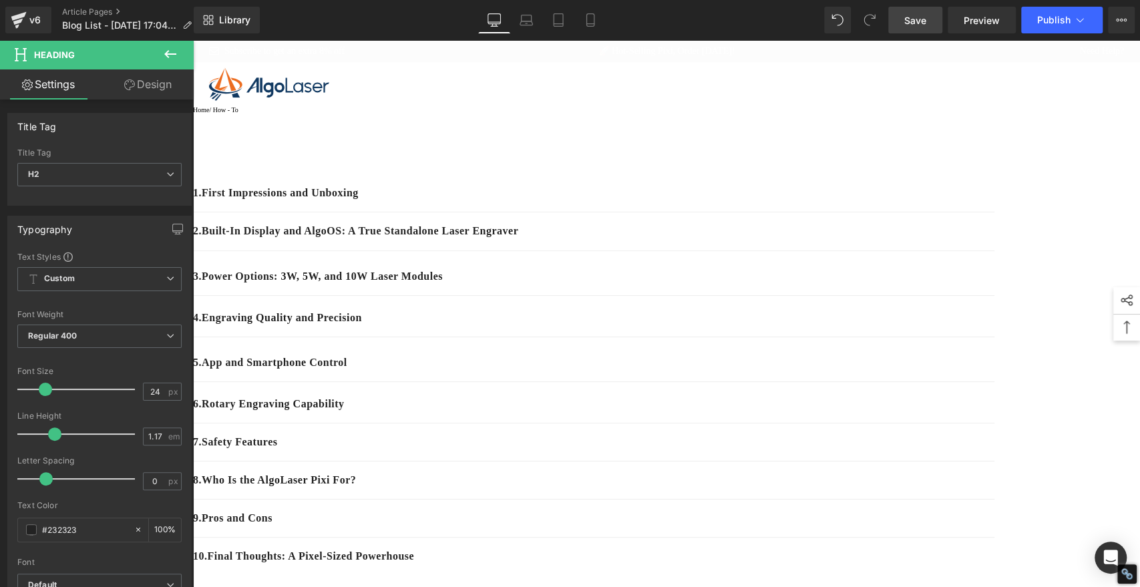
click at [448, 337] on div "4. Engraving Quality and Precision" at bounding box center [594, 318] width 802 height 38
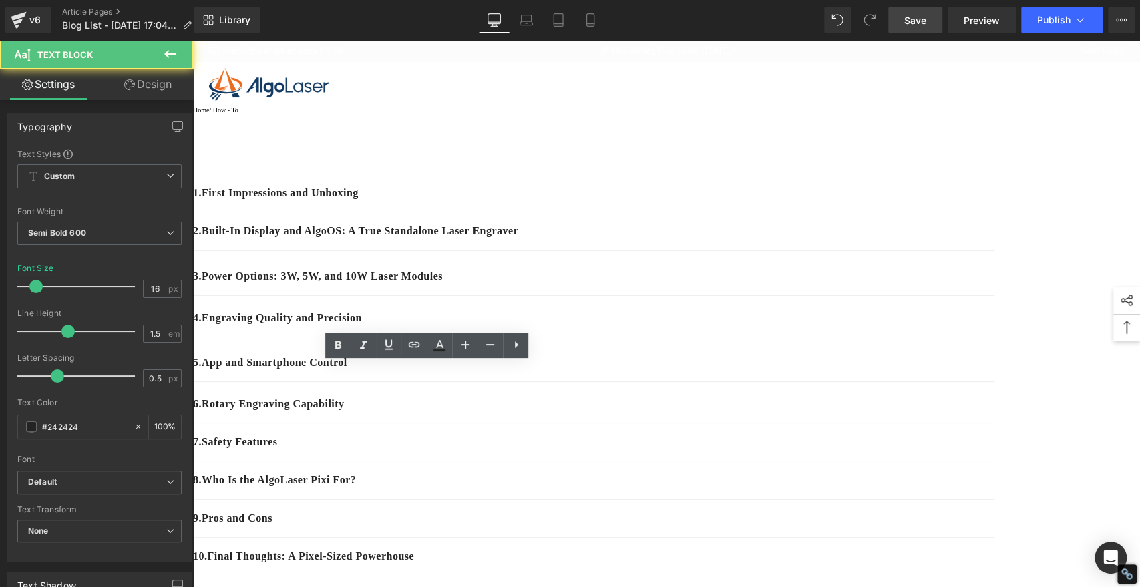
click at [414, 326] on p "4. Engraving Quality and Precision" at bounding box center [594, 318] width 802 height 16
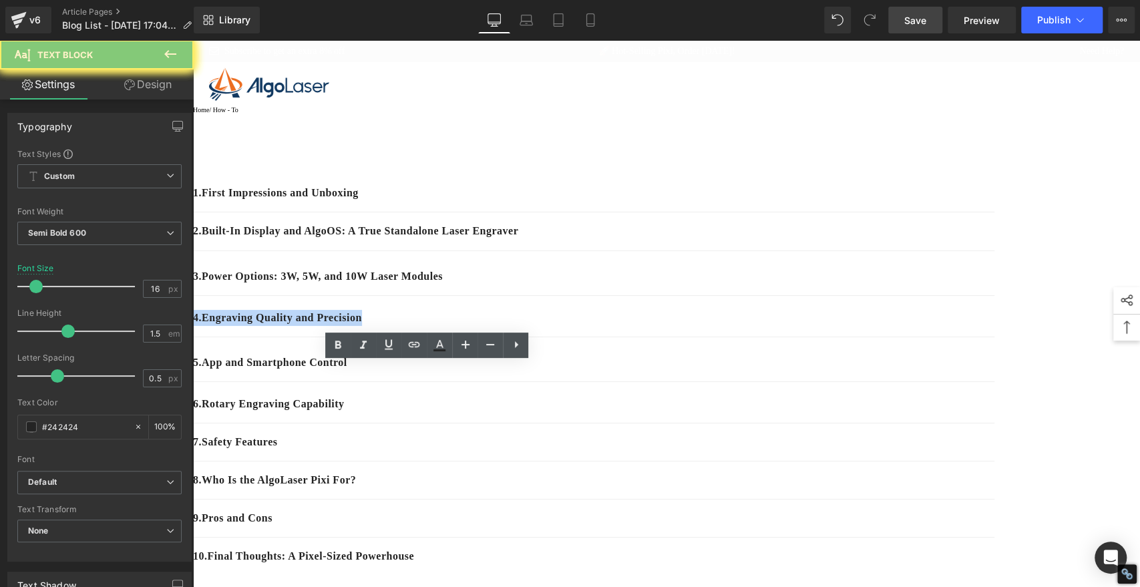
drag, startPoint x: 414, startPoint y: 402, endPoint x: 408, endPoint y: 362, distance: 40.4
click at [414, 326] on p "4. Engraving Quality and Precision" at bounding box center [594, 318] width 802 height 16
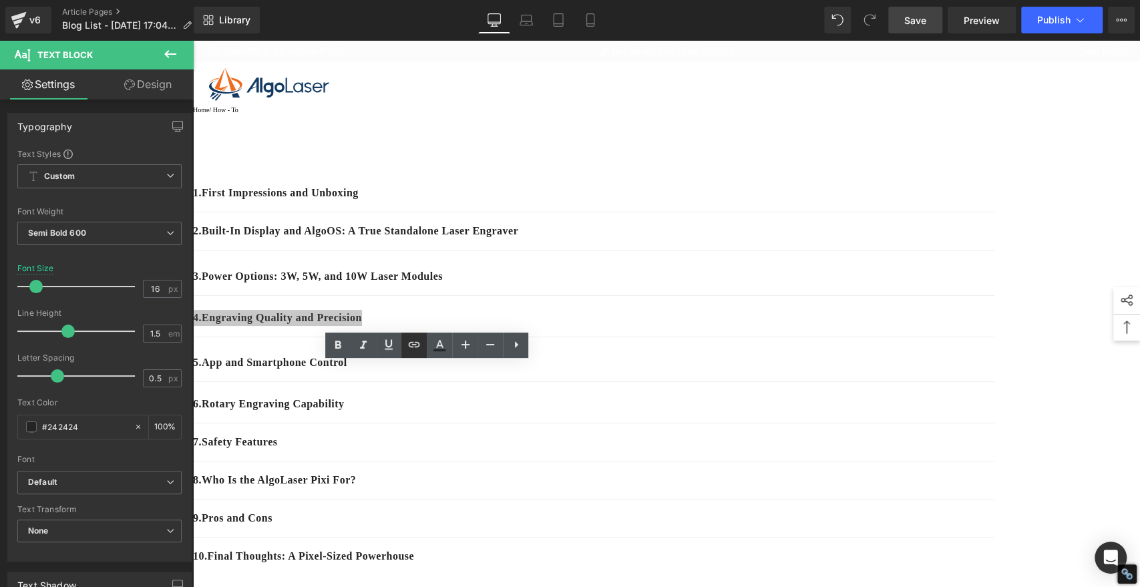
click at [408, 347] on icon at bounding box center [414, 345] width 16 height 16
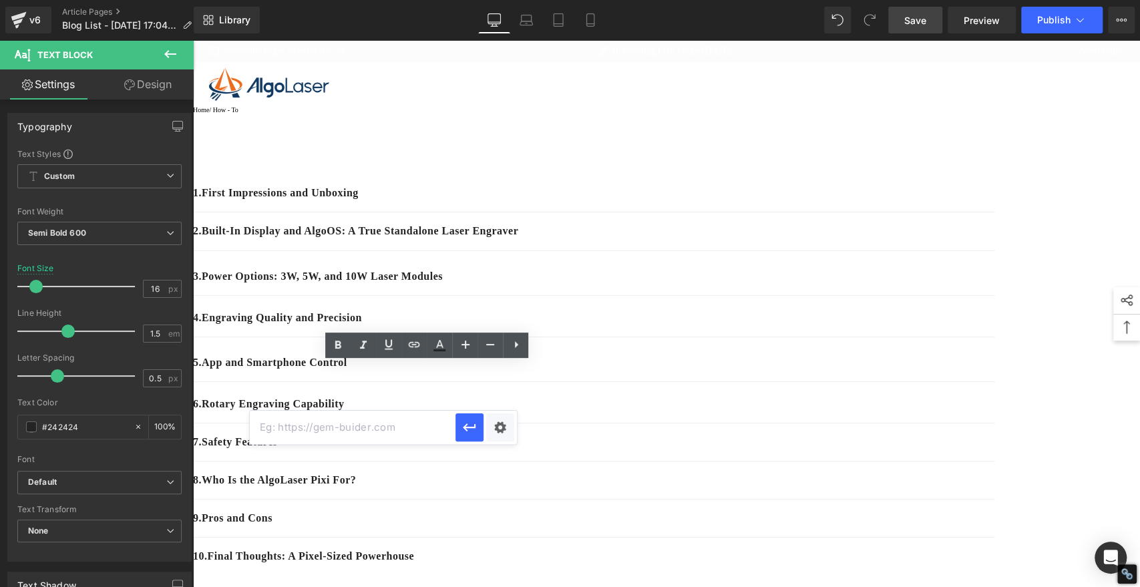
click at [416, 425] on input "text" at bounding box center [353, 427] width 206 height 33
paste input "#e-1758704820738"
type input "#e-1758704820738"
click at [467, 428] on icon "button" at bounding box center [470, 428] width 16 height 16
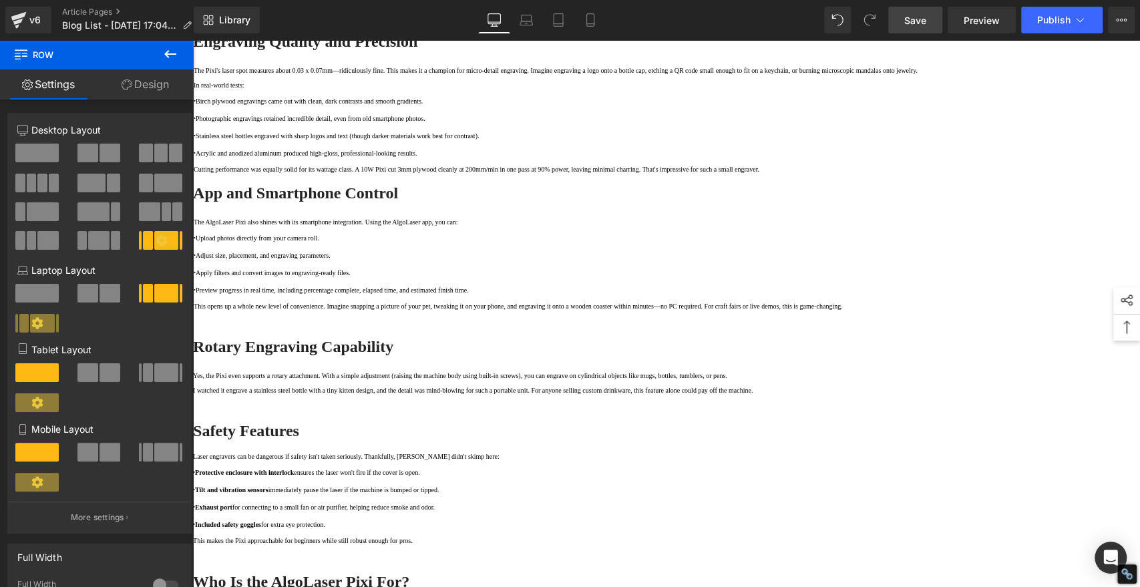
scroll to position [1187, 0]
click at [398, 200] on strong "App and Smartphone Control" at bounding box center [295, 191] width 205 height 17
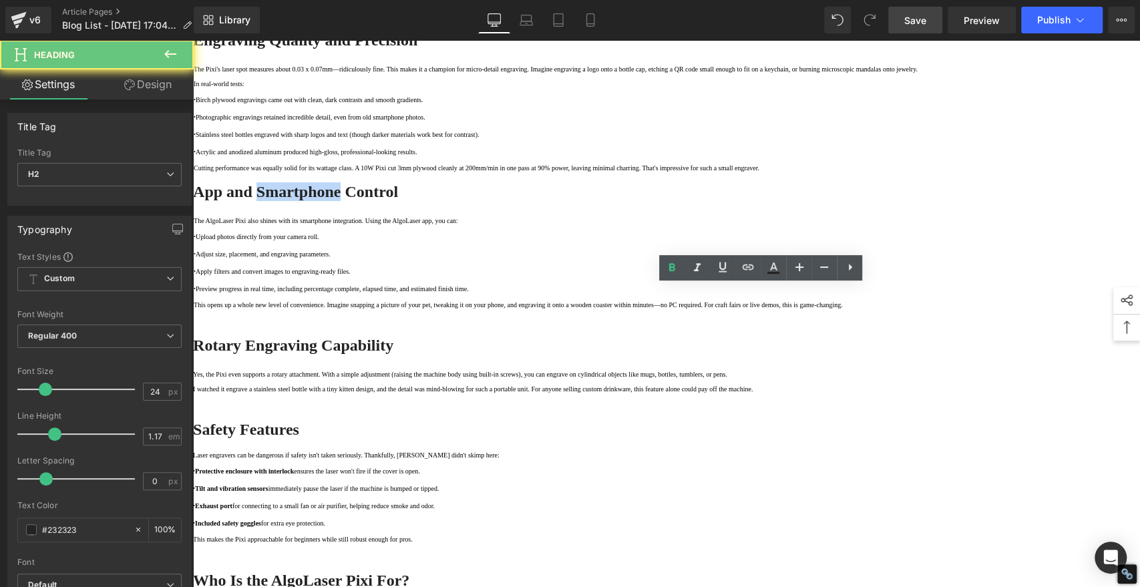
click at [398, 200] on strong "App and Smartphone Control" at bounding box center [295, 191] width 205 height 17
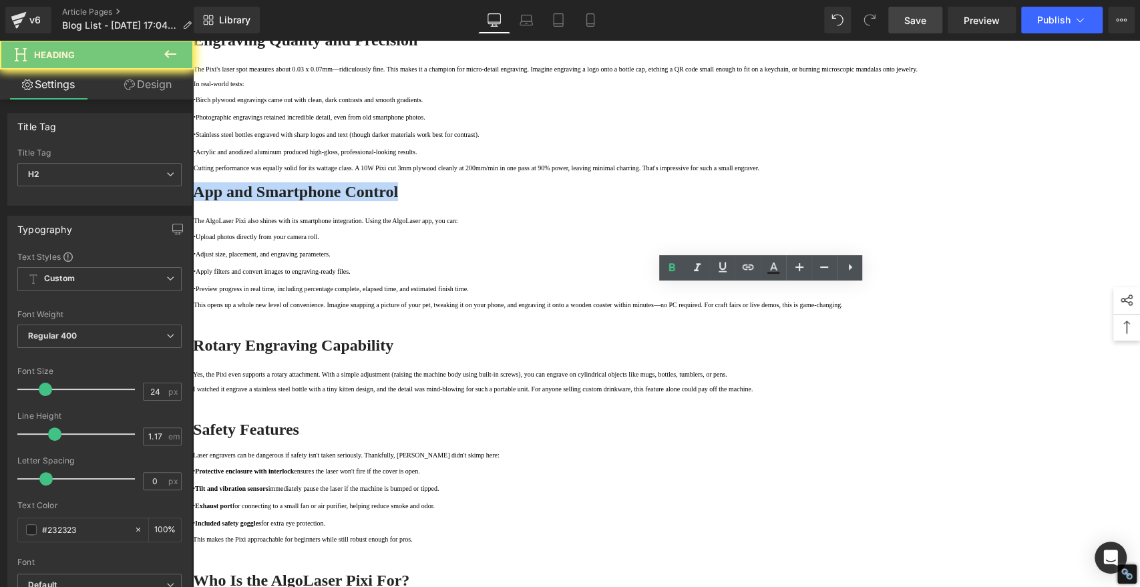
click at [398, 200] on strong "App and Smartphone Control" at bounding box center [295, 191] width 205 height 17
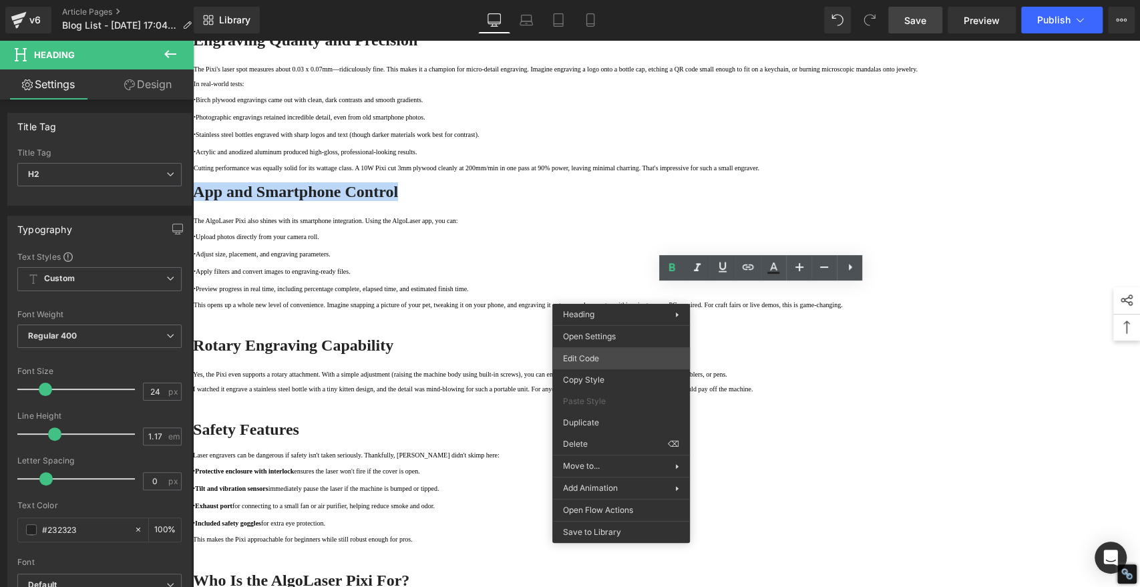
click at [590, 0] on div "You are previewing how the will restyle your page. You can not edit Elements in…" at bounding box center [570, 0] width 1140 height 0
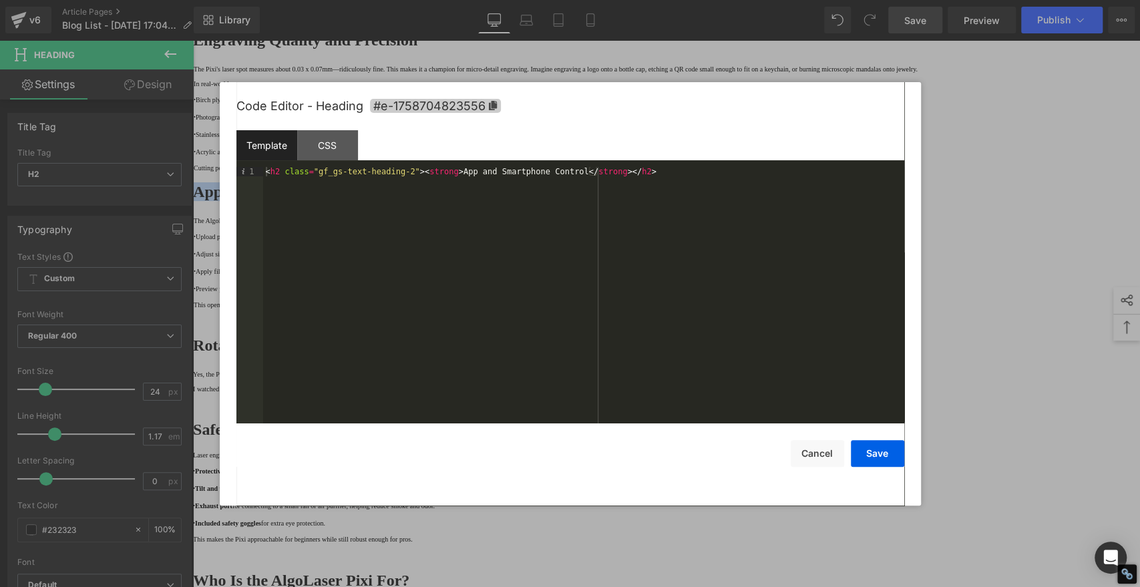
click at [493, 102] on icon at bounding box center [492, 105] width 8 height 9
copy strong "App and Smartphone Control"
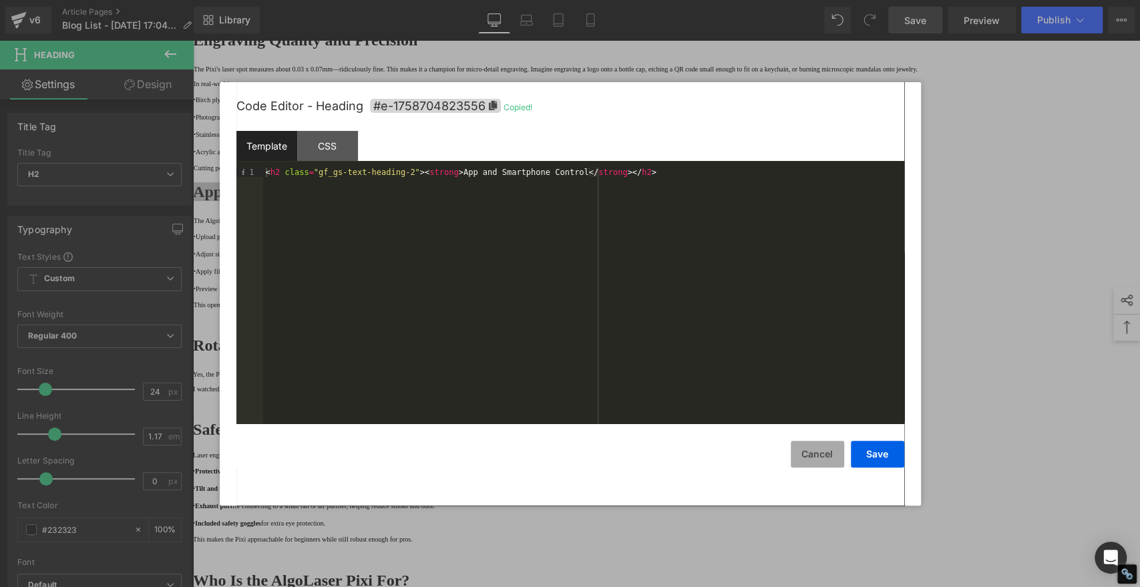
click at [809, 454] on button "Cancel" at bounding box center [817, 454] width 53 height 27
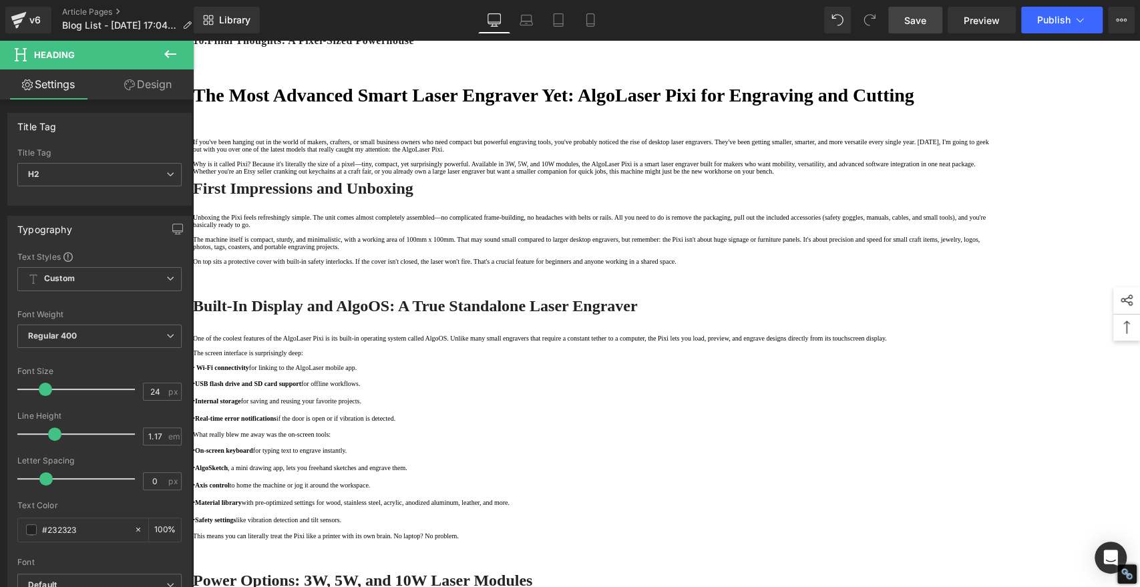
scroll to position [222, 0]
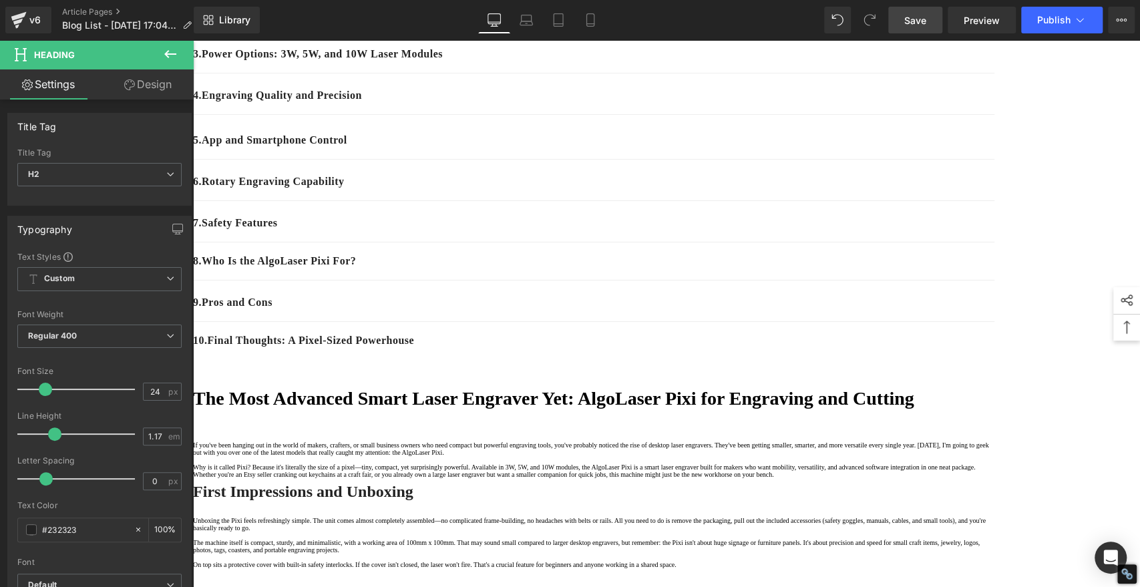
click at [480, 148] on p "5 . App and Smartphone Control" at bounding box center [594, 140] width 802 height 16
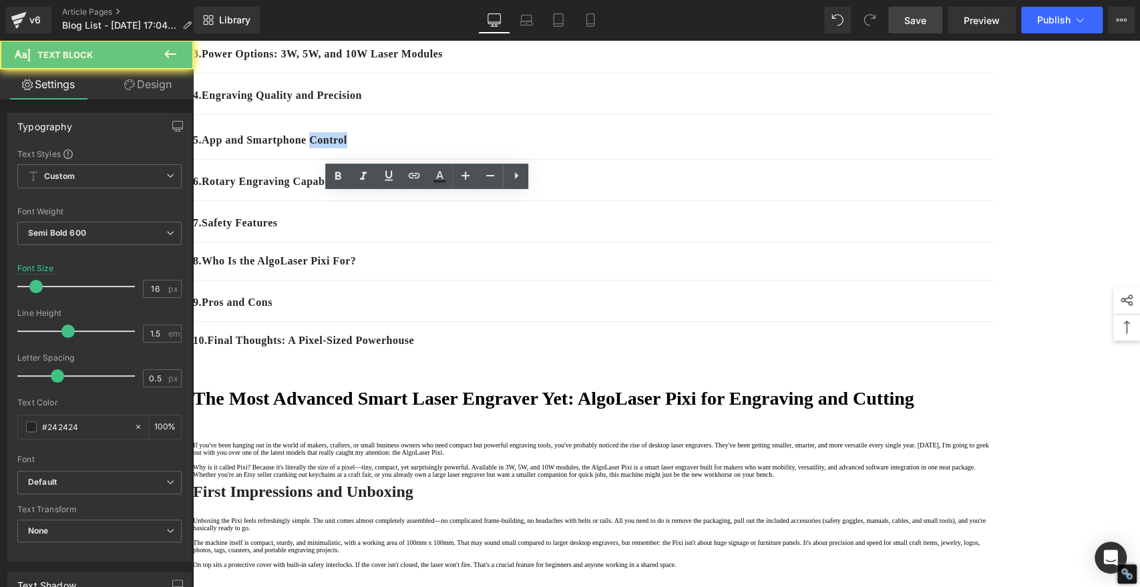
click at [480, 148] on p "5 . App and Smartphone Control" at bounding box center [594, 140] width 802 height 16
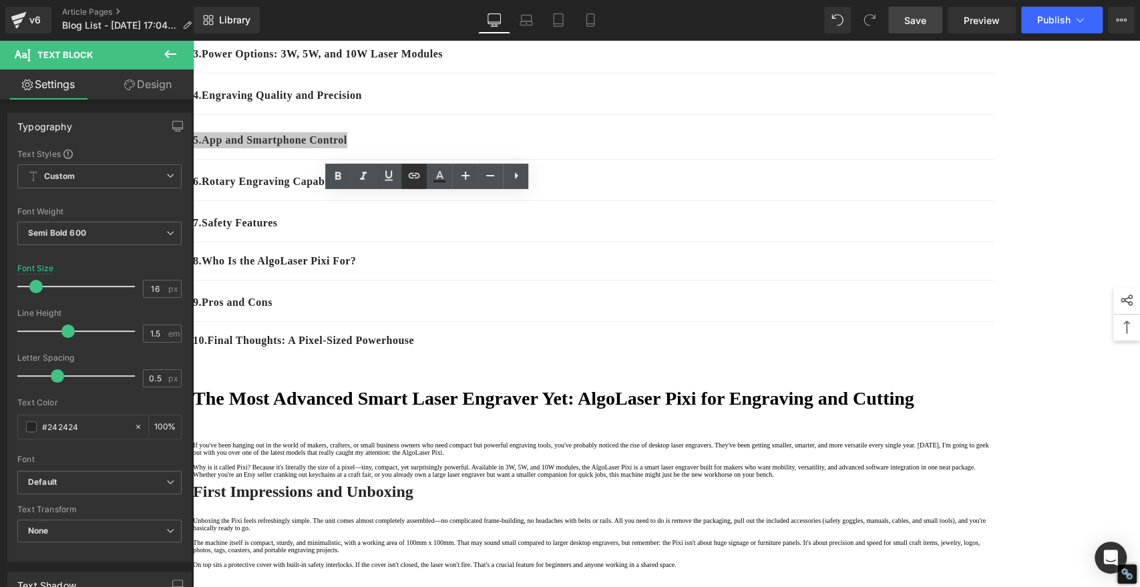
click at [412, 172] on icon at bounding box center [414, 176] width 16 height 16
click at [412, 242] on input "text" at bounding box center [353, 242] width 206 height 33
paste input "#e-1758704823556"
type input "#e-1758704823556"
click at [473, 247] on icon "button" at bounding box center [470, 243] width 16 height 16
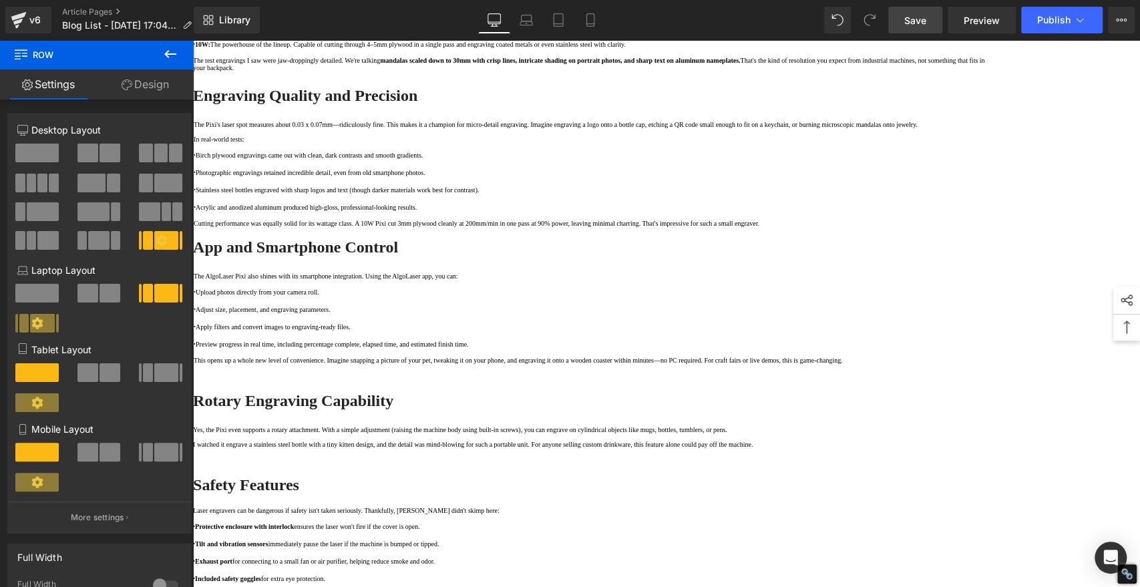
scroll to position [1336, 0]
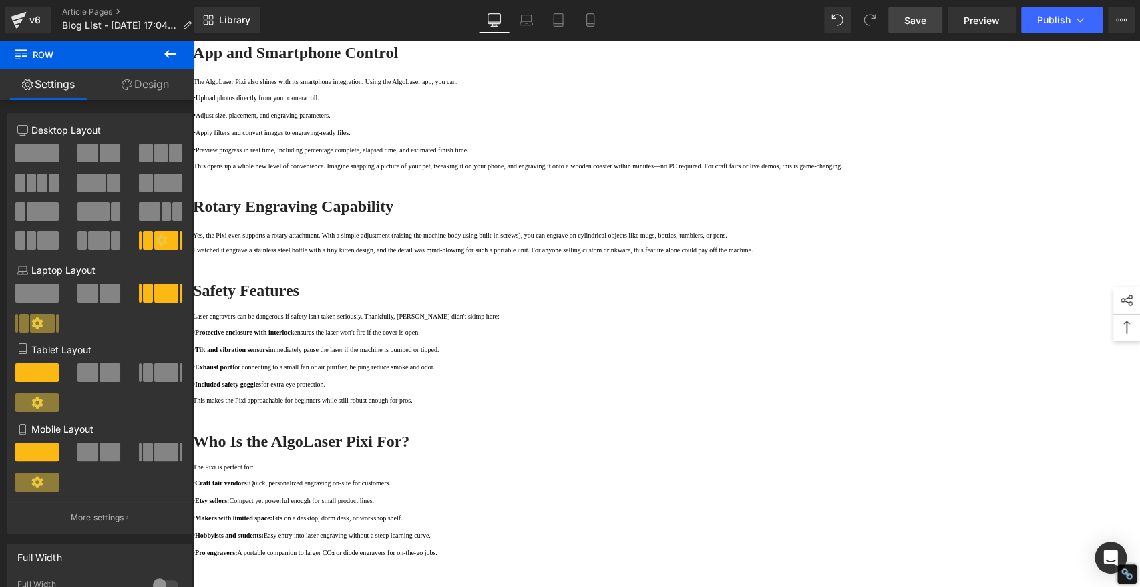
click at [394, 215] on strong "Rotary Engraving Capability" at bounding box center [293, 206] width 200 height 17
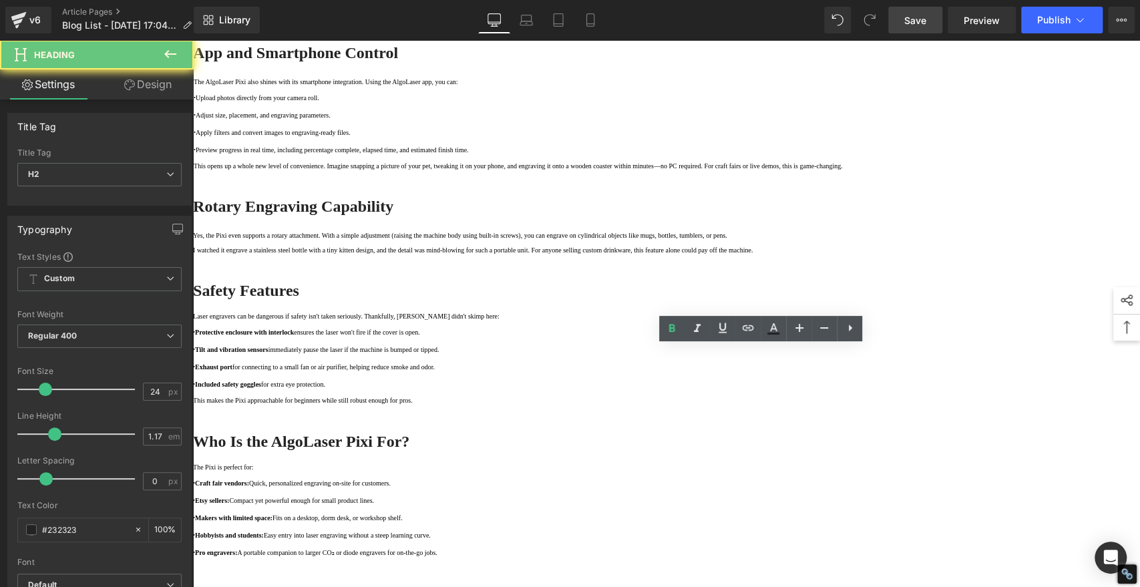
click at [394, 215] on strong "Rotary Engraving Capability" at bounding box center [293, 206] width 200 height 17
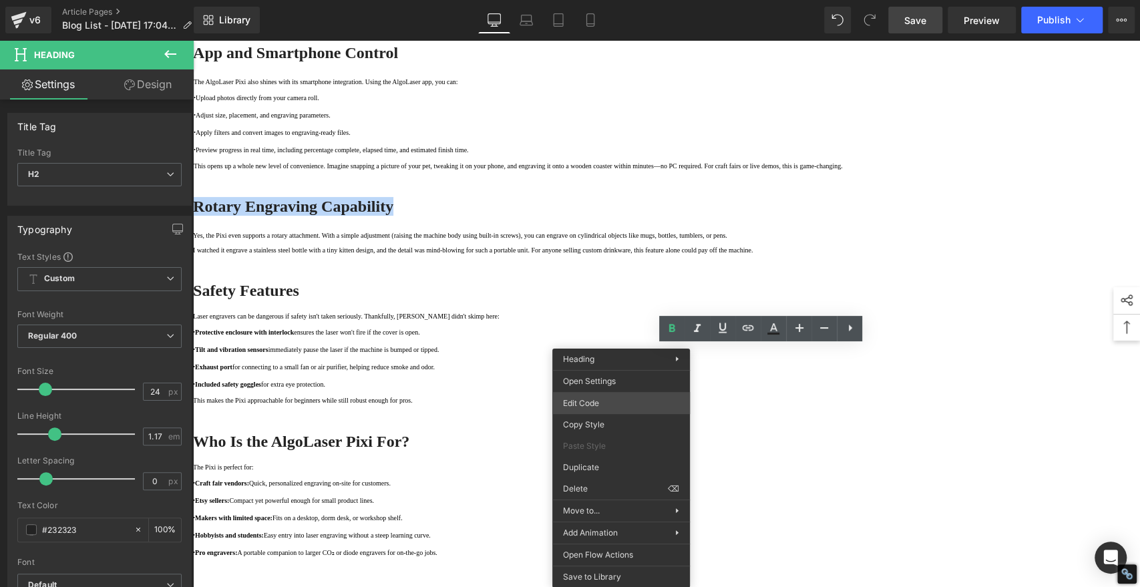
click at [578, 0] on div "You are previewing how the will restyle your page. You can not edit Elements in…" at bounding box center [570, 0] width 1140 height 0
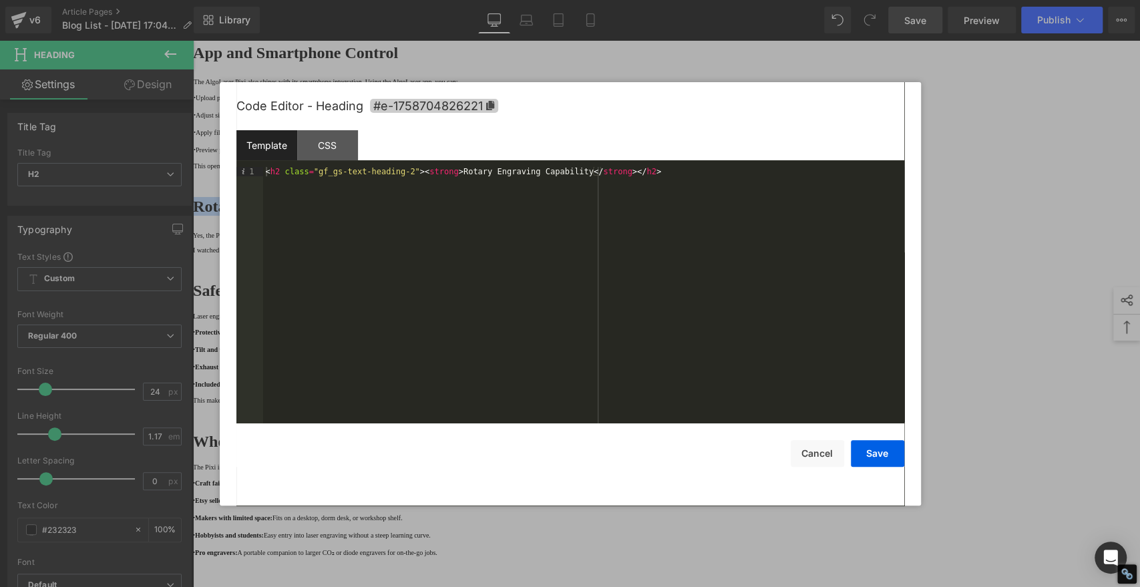
click at [488, 105] on icon at bounding box center [490, 105] width 9 height 9
copy strong "Rotary Engraving Capability"
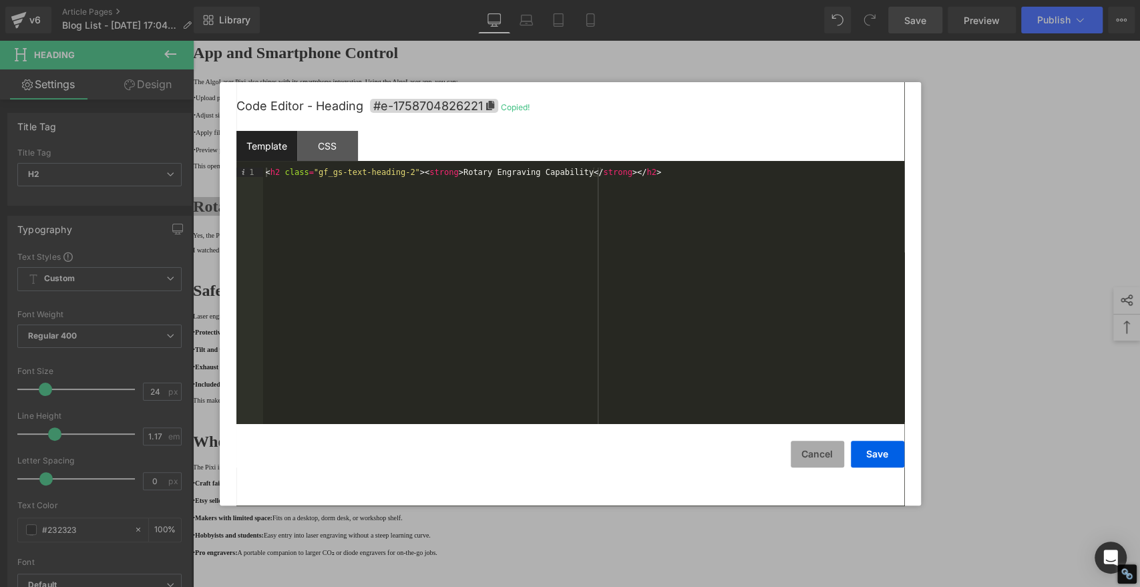
drag, startPoint x: 816, startPoint y: 461, endPoint x: 805, endPoint y: 452, distance: 14.7
click at [816, 460] on button "Cancel" at bounding box center [817, 454] width 53 height 27
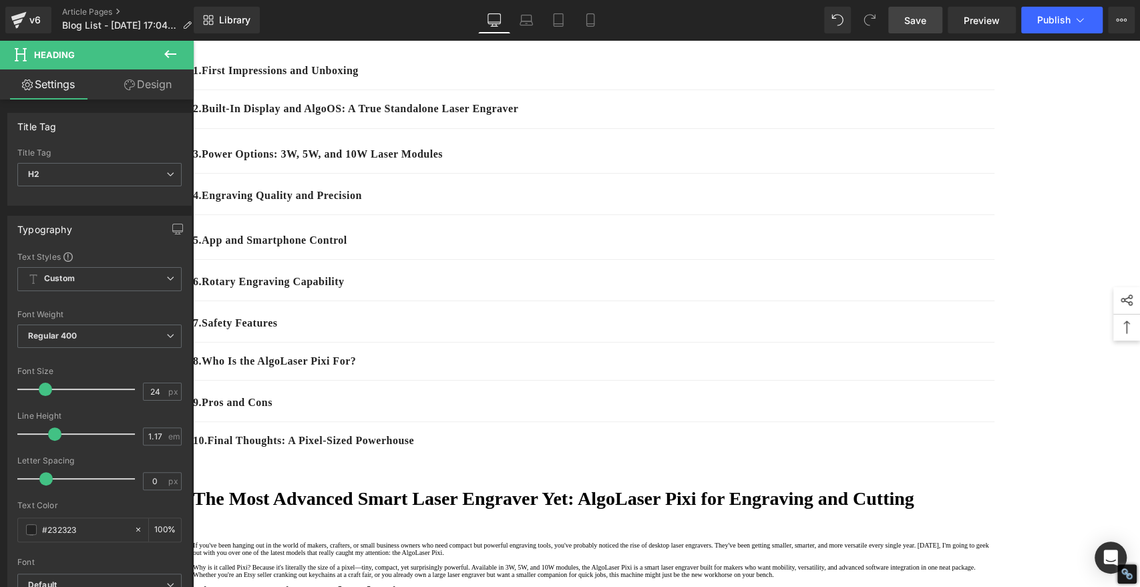
scroll to position [148, 0]
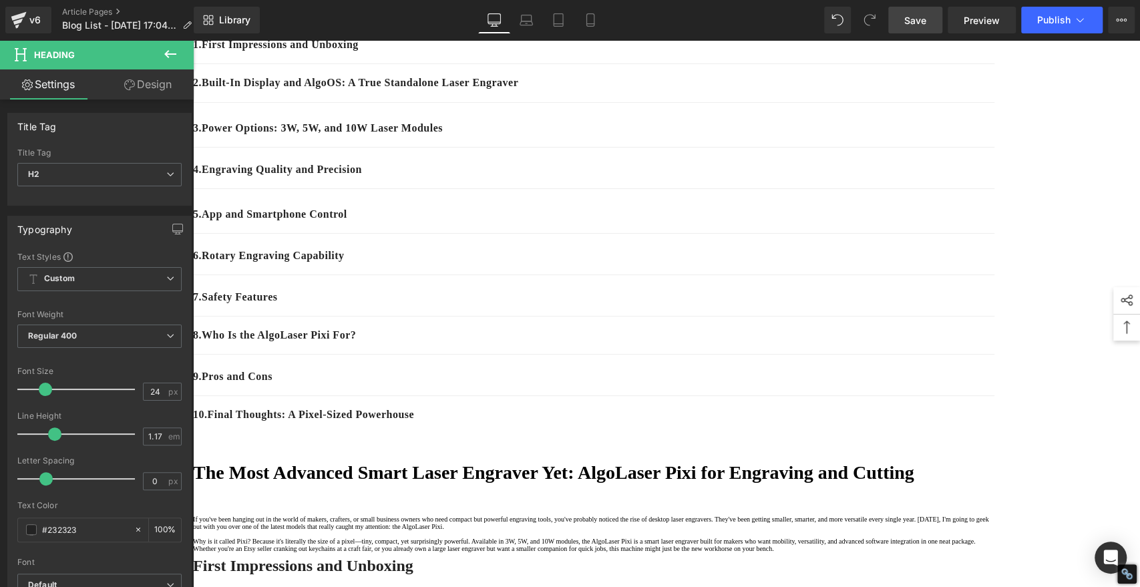
click at [497, 264] on p "6 . Rotary Engraving Capability" at bounding box center [594, 256] width 802 height 16
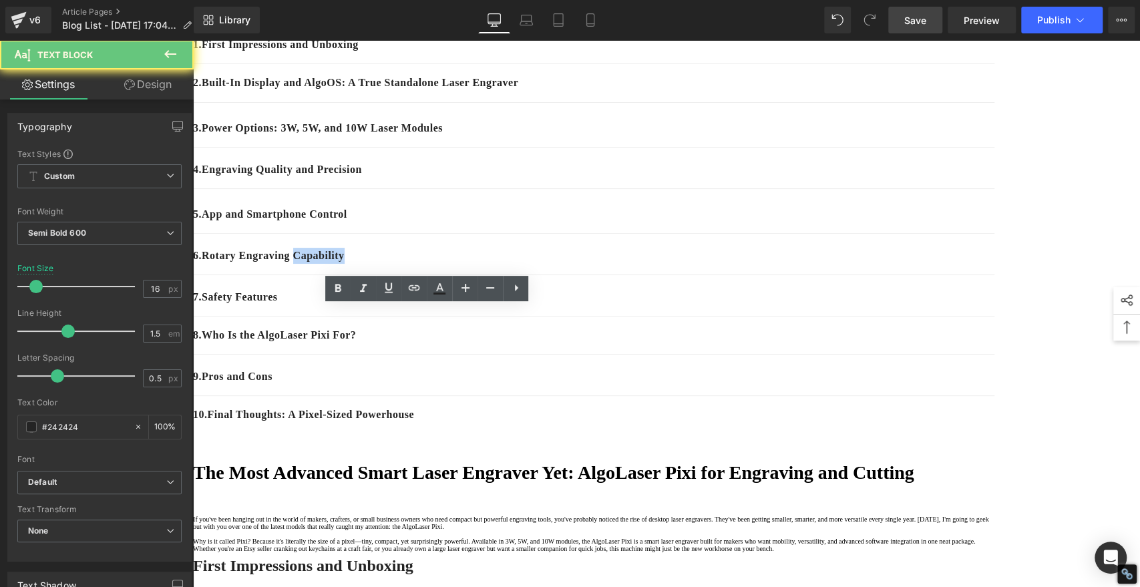
click at [497, 264] on p "6 . Rotary Engraving Capability" at bounding box center [594, 256] width 802 height 16
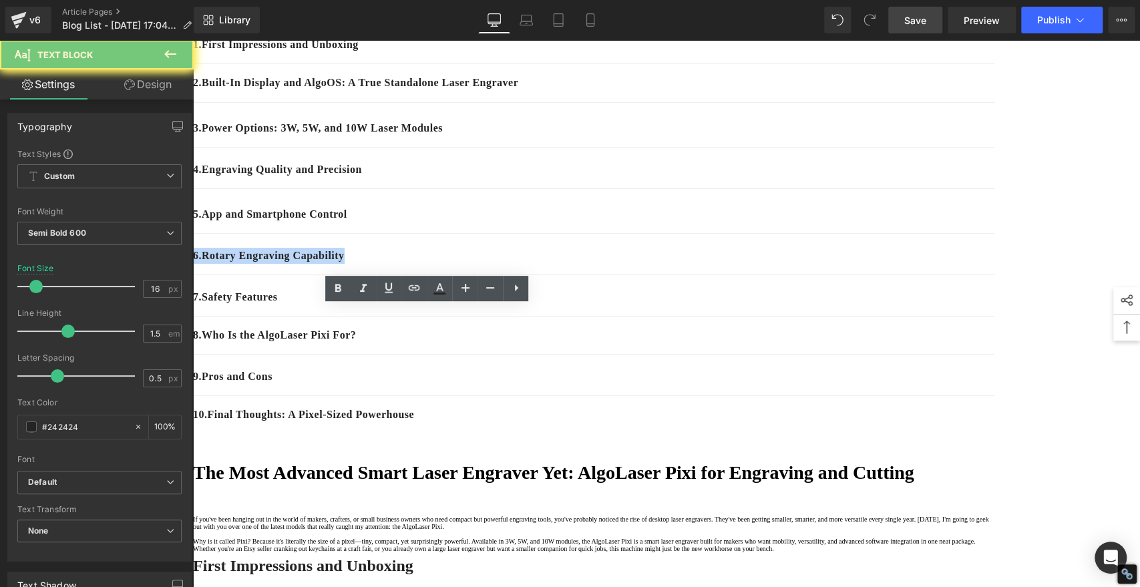
click at [497, 264] on p "6 . Rotary Engraving Capability" at bounding box center [594, 256] width 802 height 16
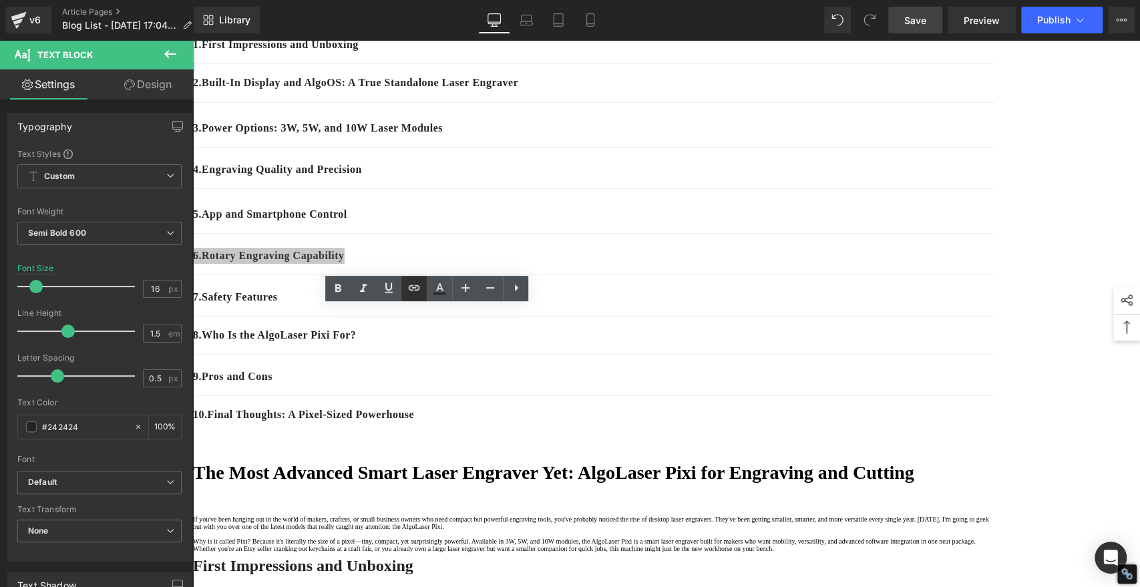
click at [408, 287] on icon at bounding box center [414, 288] width 16 height 16
click at [412, 354] on input "text" at bounding box center [353, 354] width 206 height 33
paste input "#e-1758704826221"
type input "#e-1758704826221"
click at [472, 357] on icon "button" at bounding box center [470, 355] width 16 height 16
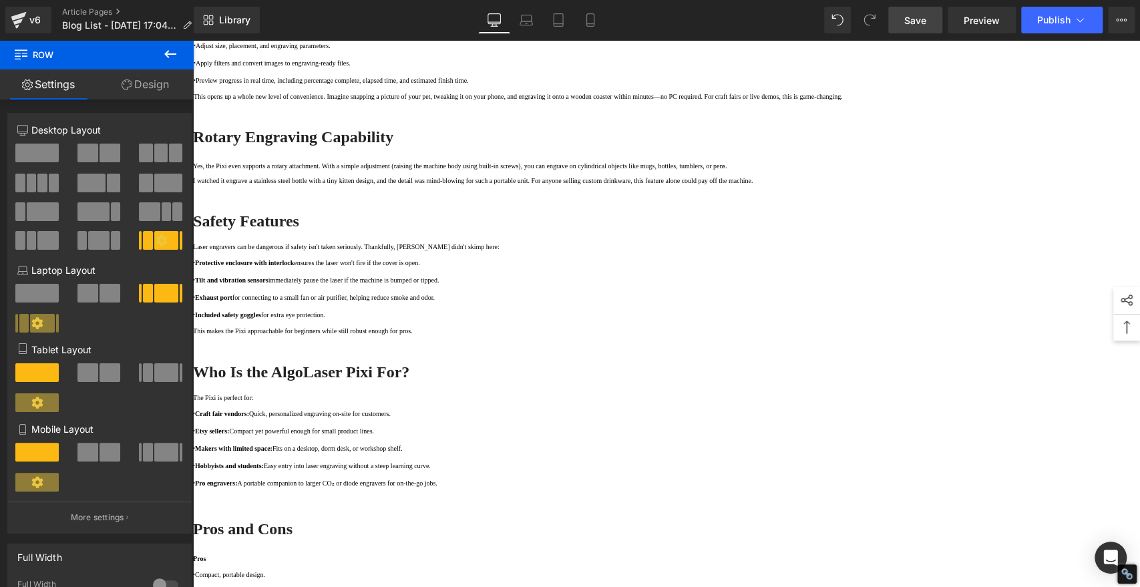
scroll to position [1410, 0]
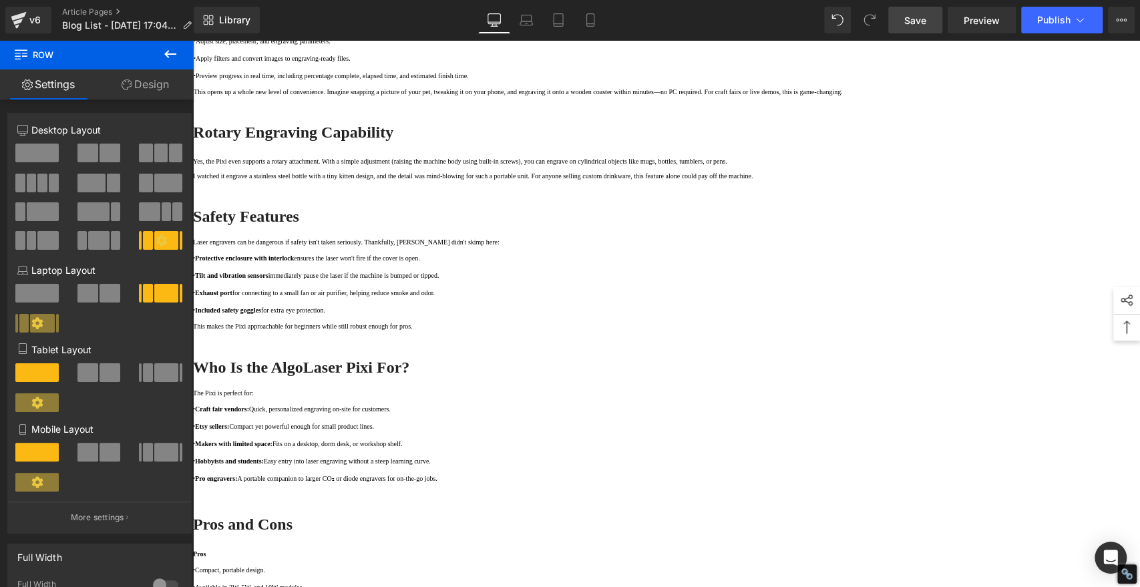
click at [299, 225] on strong "Safety Features" at bounding box center [246, 216] width 106 height 17
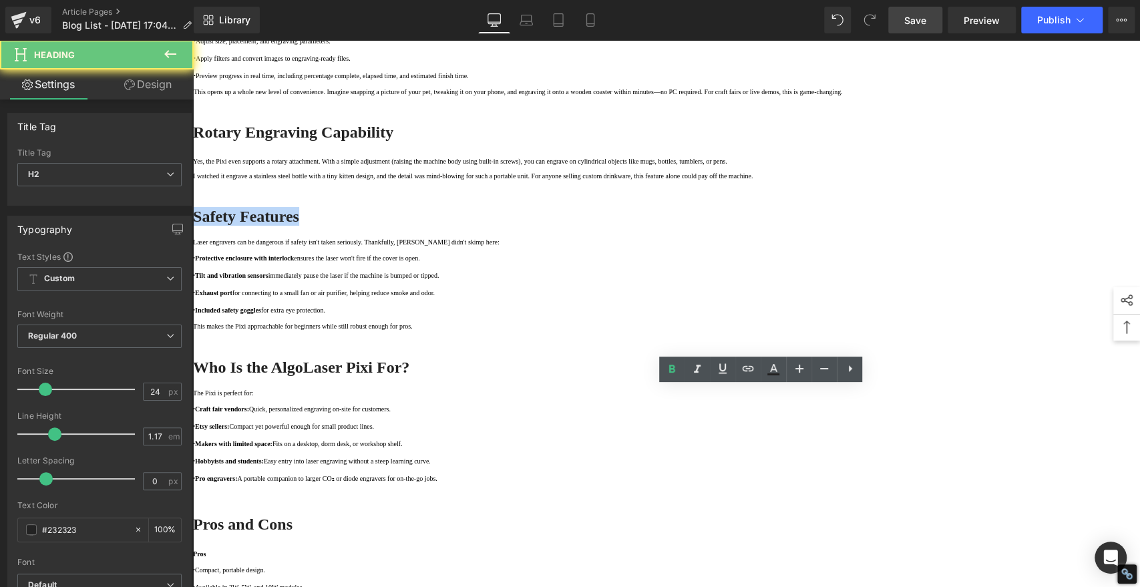
click at [299, 225] on strong "Safety Features" at bounding box center [246, 216] width 106 height 17
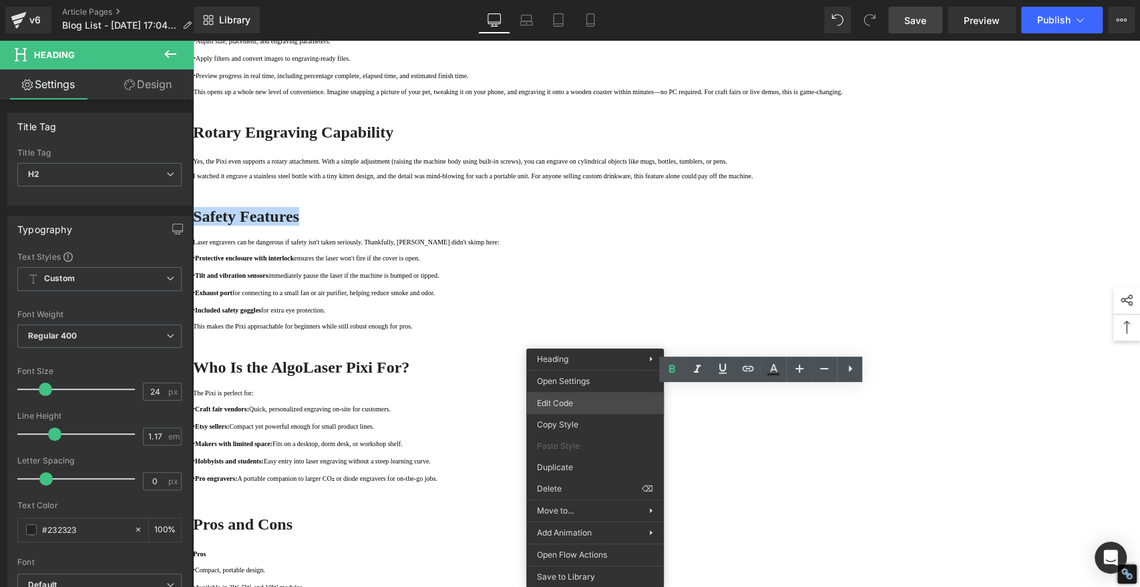
click at [565, 0] on div "You are previewing how the will restyle your page. You can not edit Elements in…" at bounding box center [570, 0] width 1140 height 0
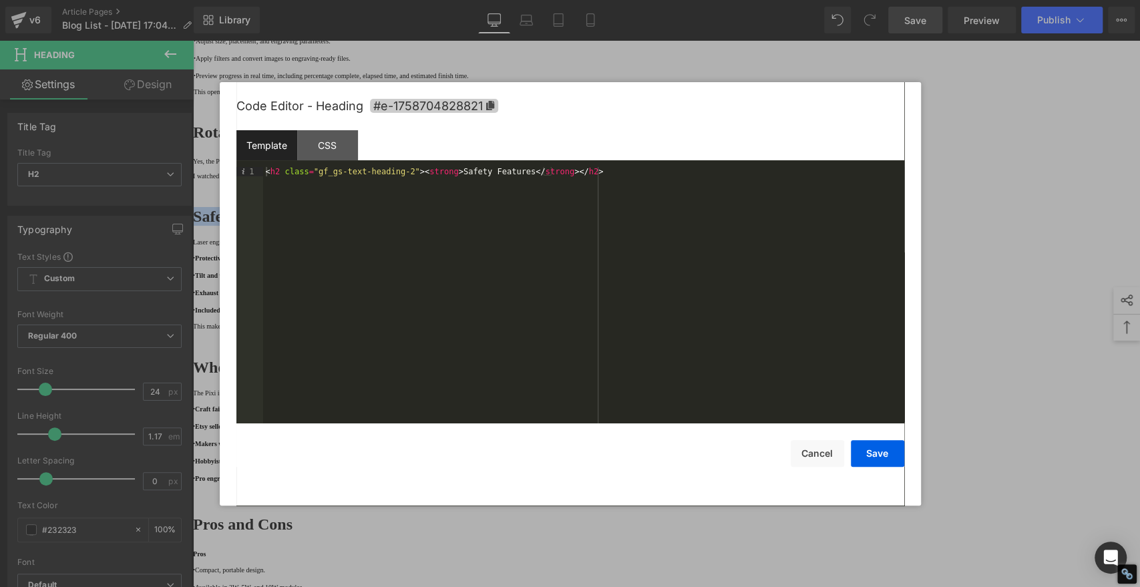
click at [488, 104] on icon at bounding box center [490, 105] width 9 height 9
copy strong "Safety Features"
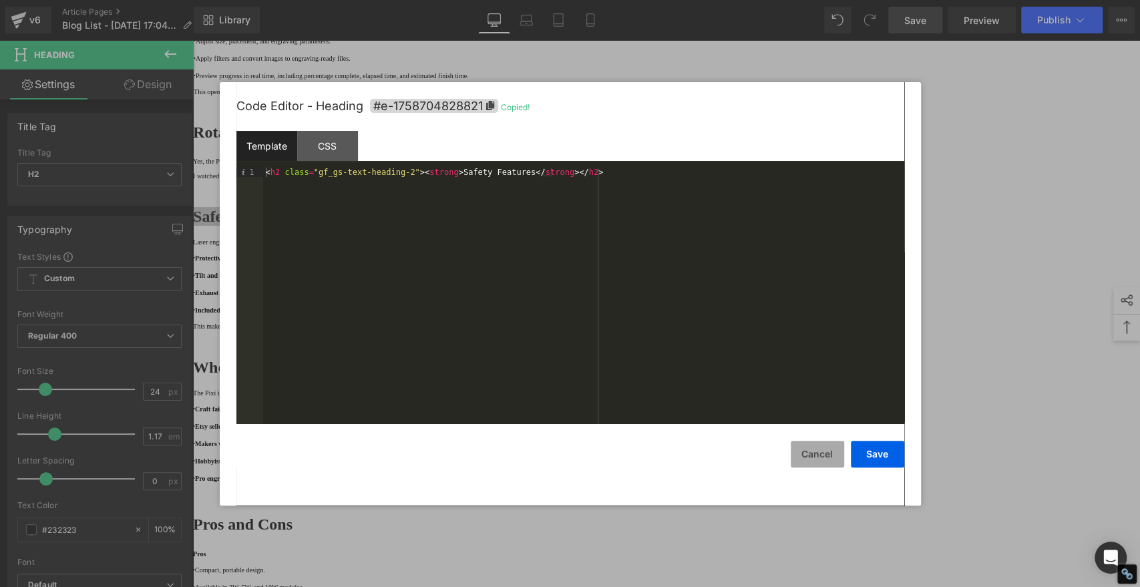
click at [820, 451] on button "Cancel" at bounding box center [817, 454] width 53 height 27
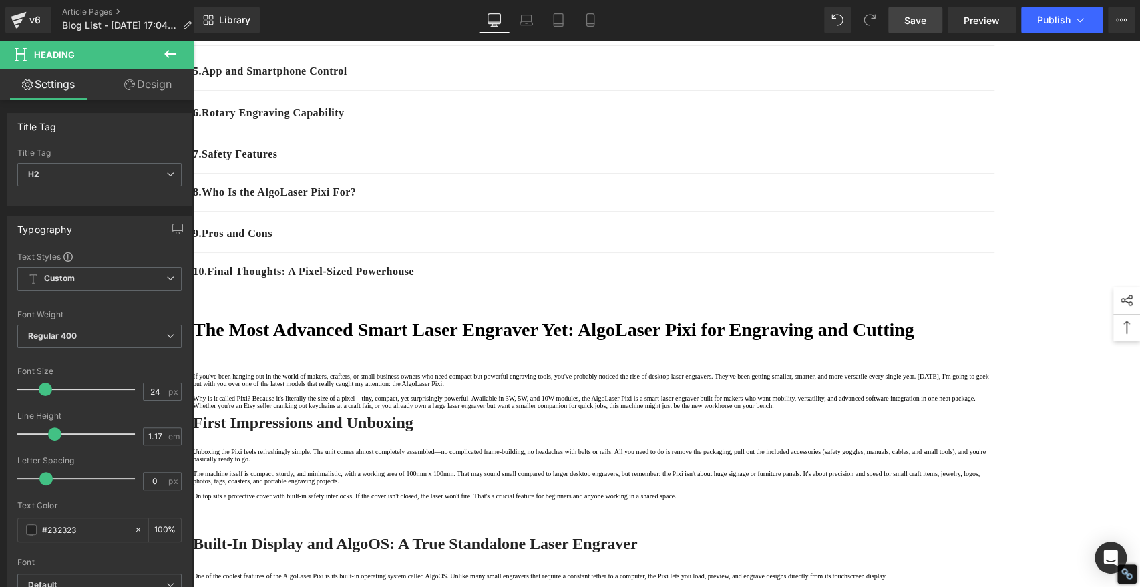
scroll to position [222, 0]
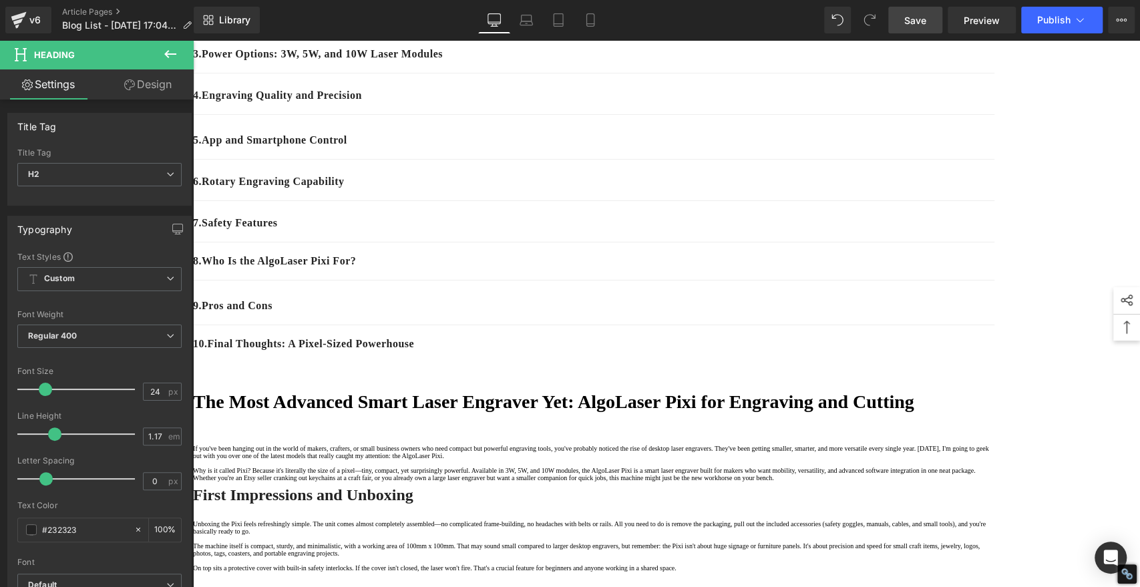
click at [470, 231] on p "7 . Safety Features" at bounding box center [594, 223] width 802 height 16
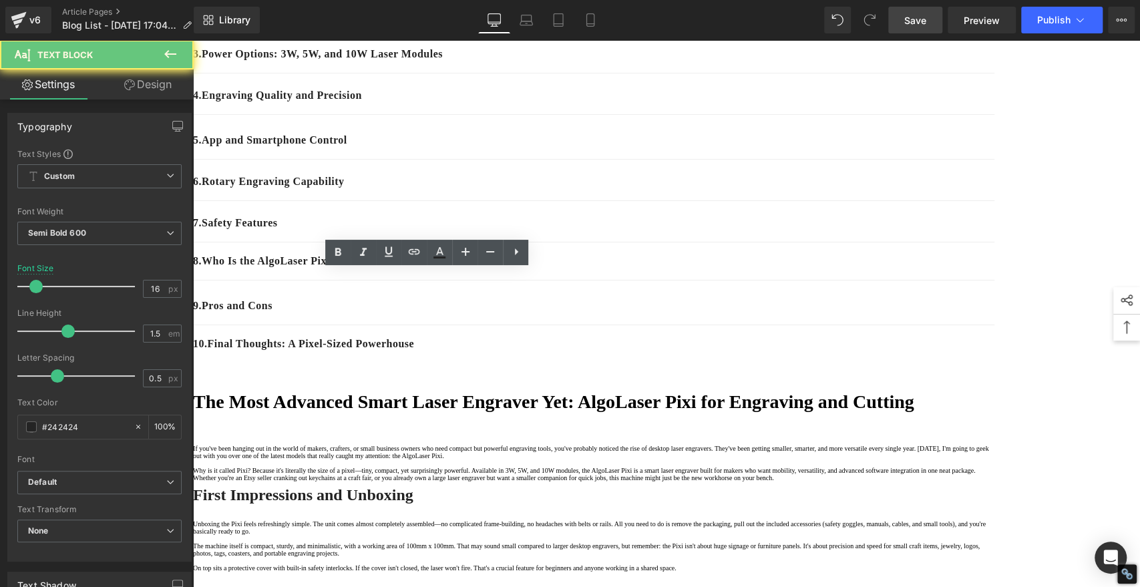
click at [478, 231] on p "7 . Safety Features" at bounding box center [594, 223] width 802 height 16
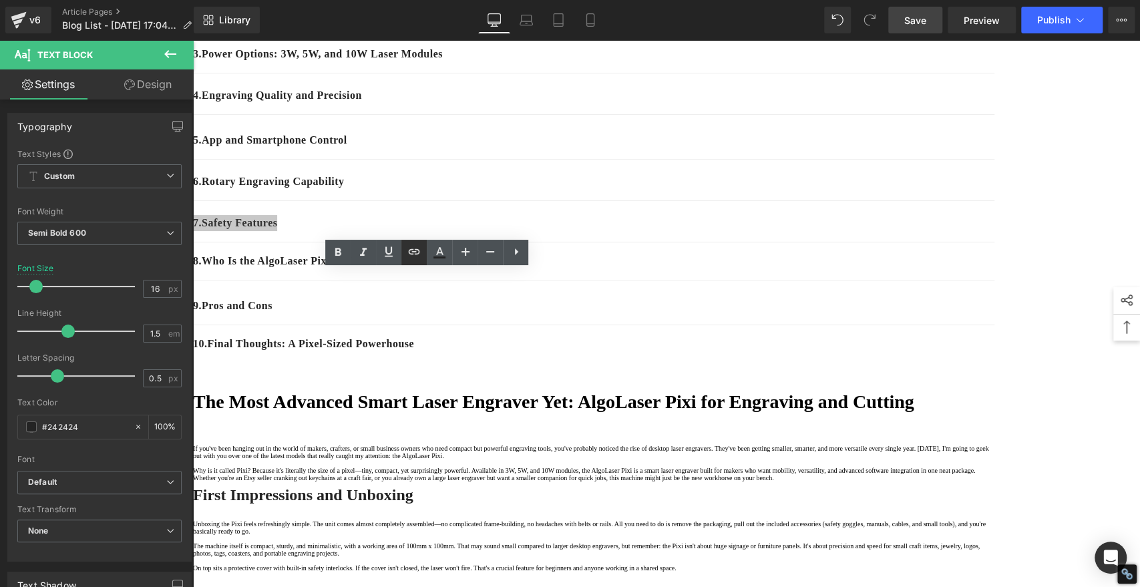
click at [404, 250] on link at bounding box center [414, 252] width 25 height 25
click at [416, 318] on input "text" at bounding box center [434, 318] width 206 height 33
paste input "#e-1758704828821"
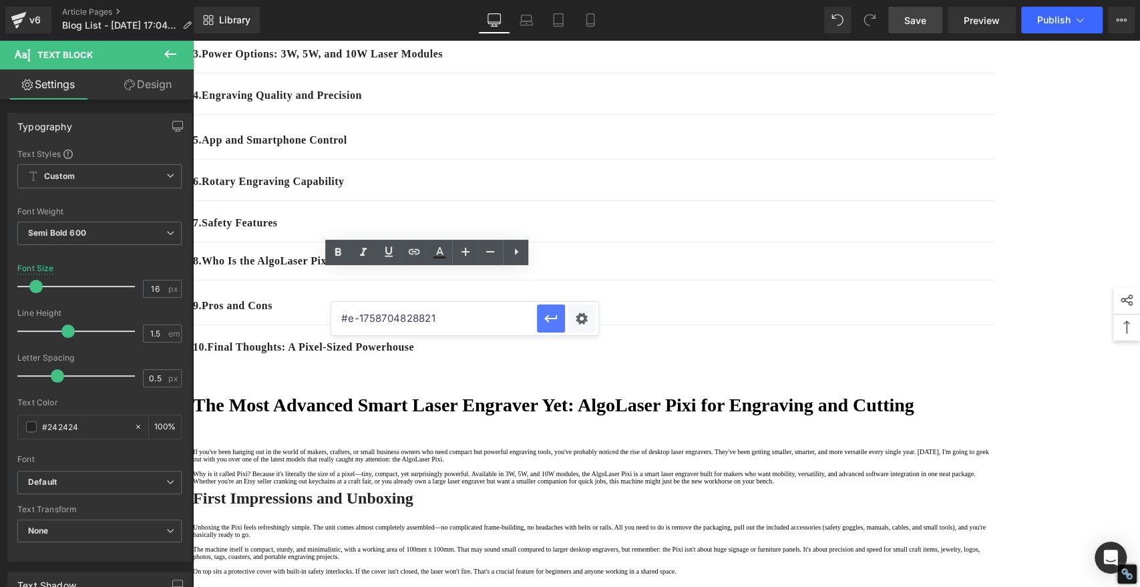
type input "#e-1758704828821"
click at [544, 315] on icon "button" at bounding box center [551, 319] width 16 height 16
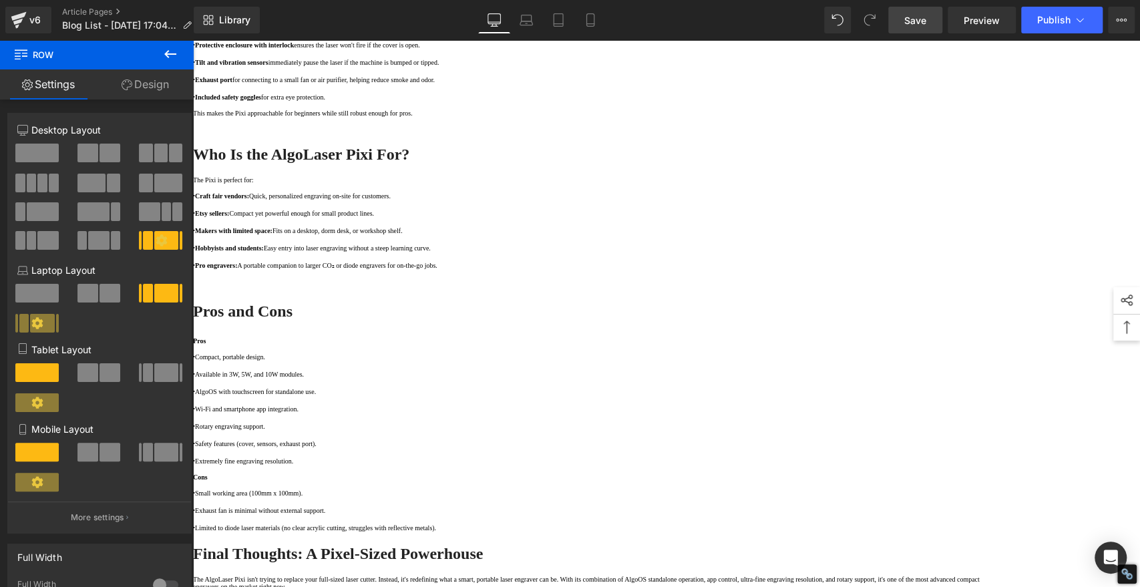
scroll to position [1707, 0]
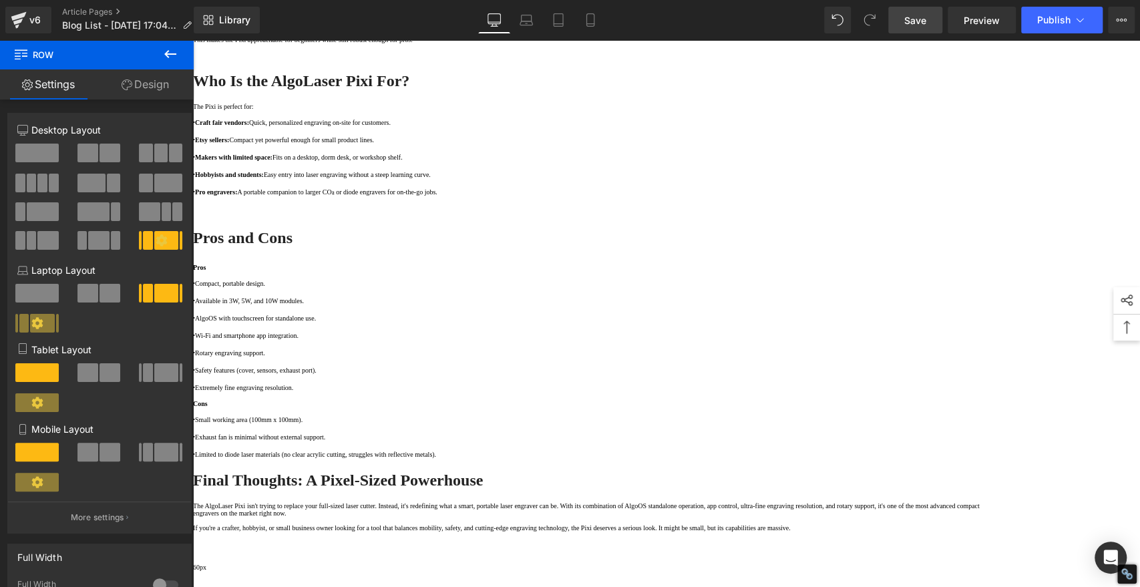
click at [410, 90] on strong "Who Is the AlgoLaser Pixi For?" at bounding box center [301, 80] width 216 height 17
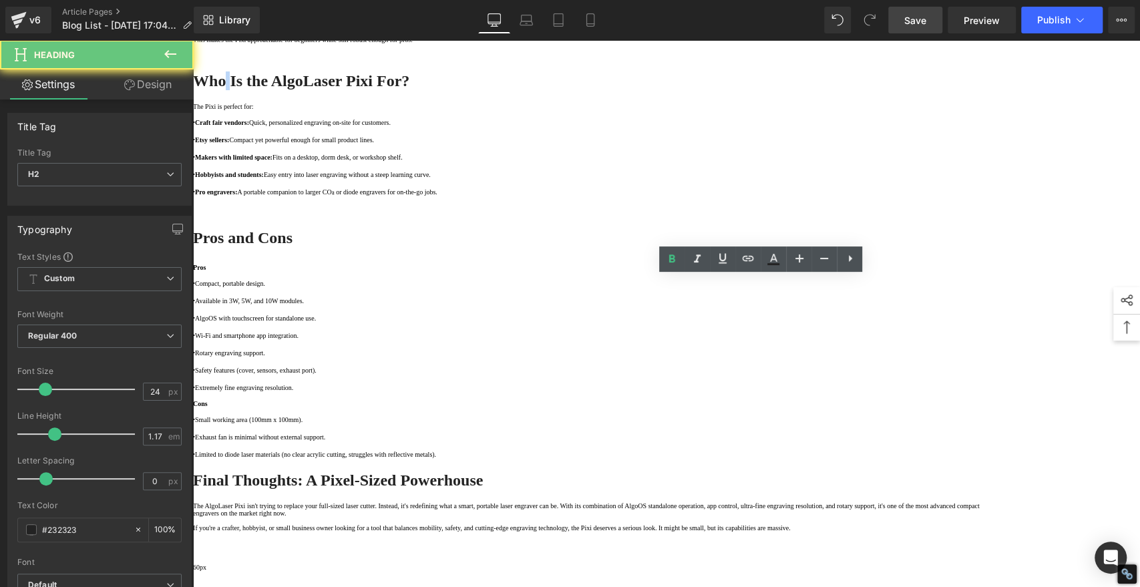
click at [410, 90] on strong "Who Is the AlgoLaser Pixi For?" at bounding box center [301, 80] width 216 height 17
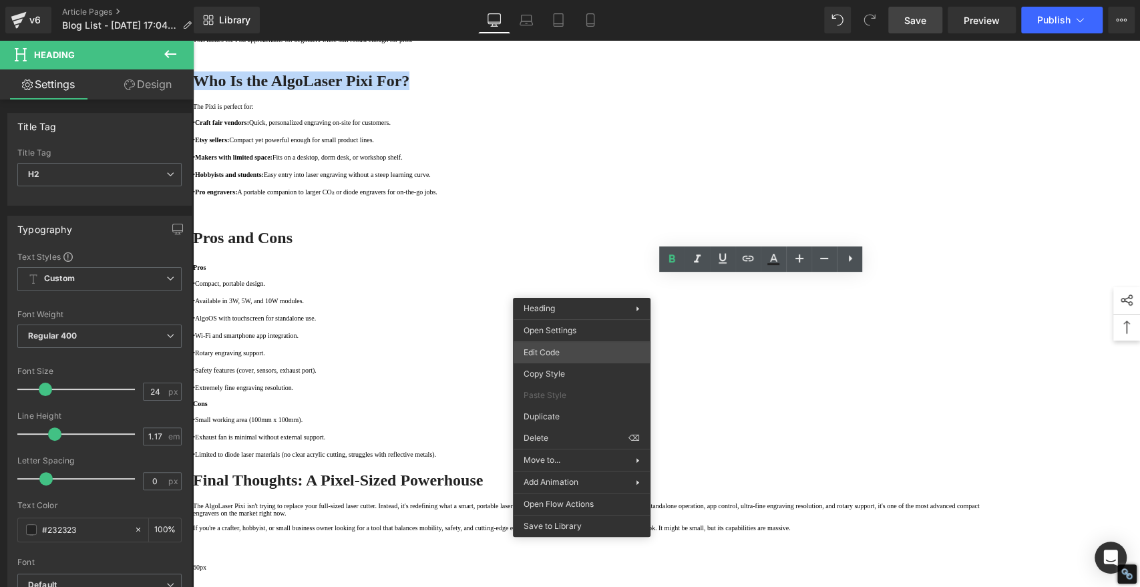
click at [545, 0] on div "You are previewing how the will restyle your page. You can not edit Elements in…" at bounding box center [570, 0] width 1140 height 0
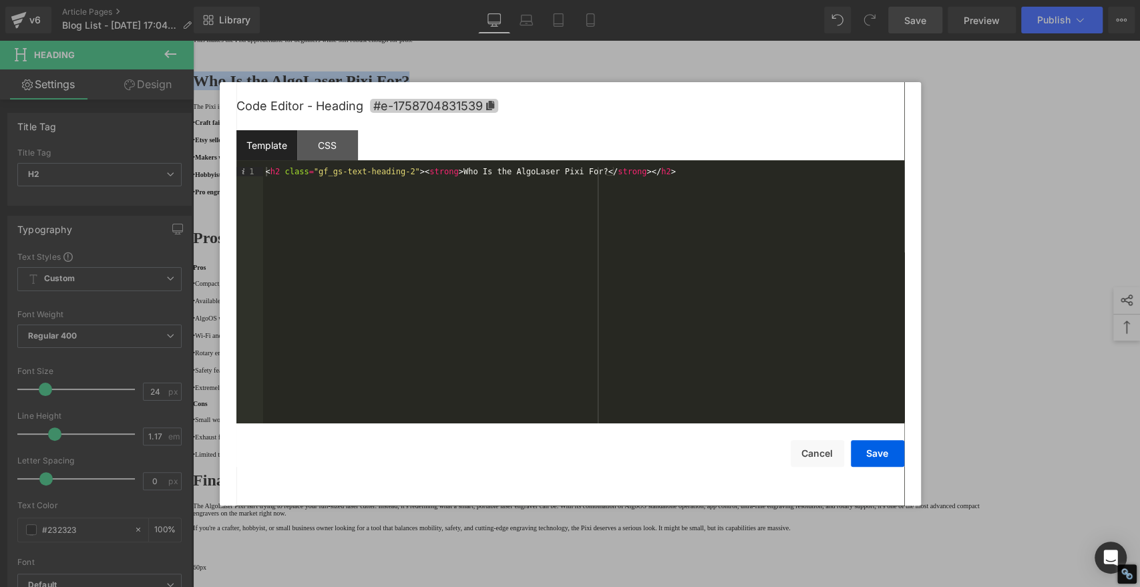
click at [488, 101] on icon at bounding box center [490, 105] width 9 height 9
copy strong "Who Is the AlgoLaser Pixi For?"
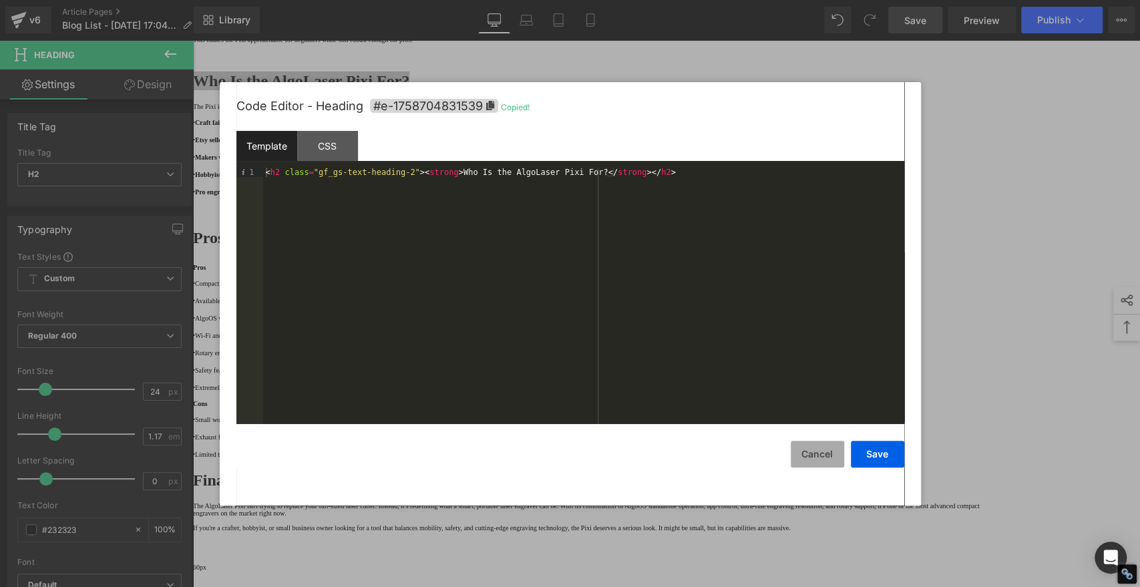
click at [808, 456] on button "Cancel" at bounding box center [817, 454] width 53 height 27
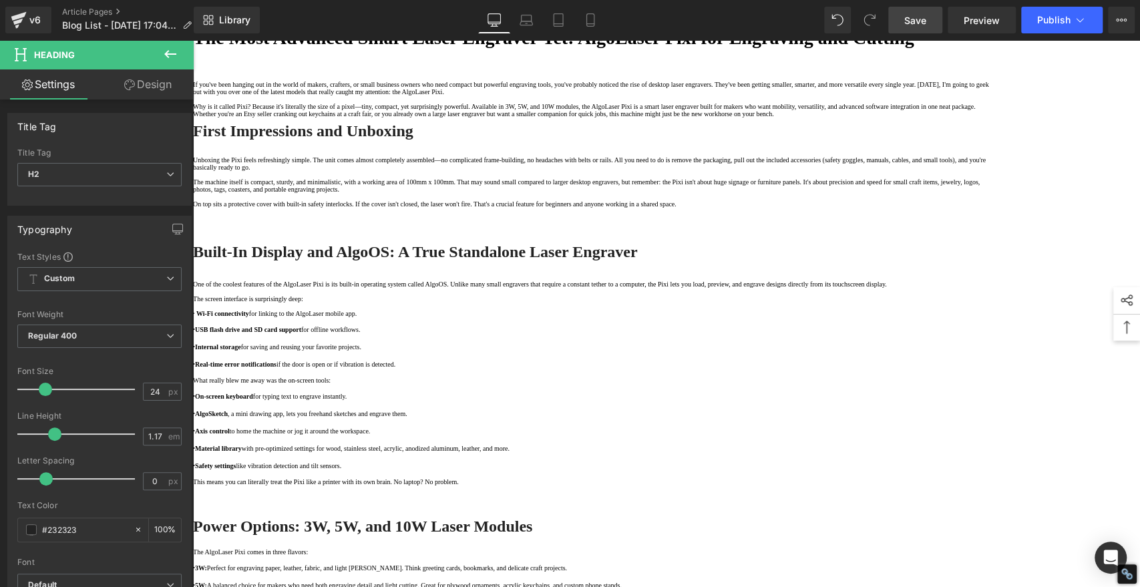
scroll to position [222, 0]
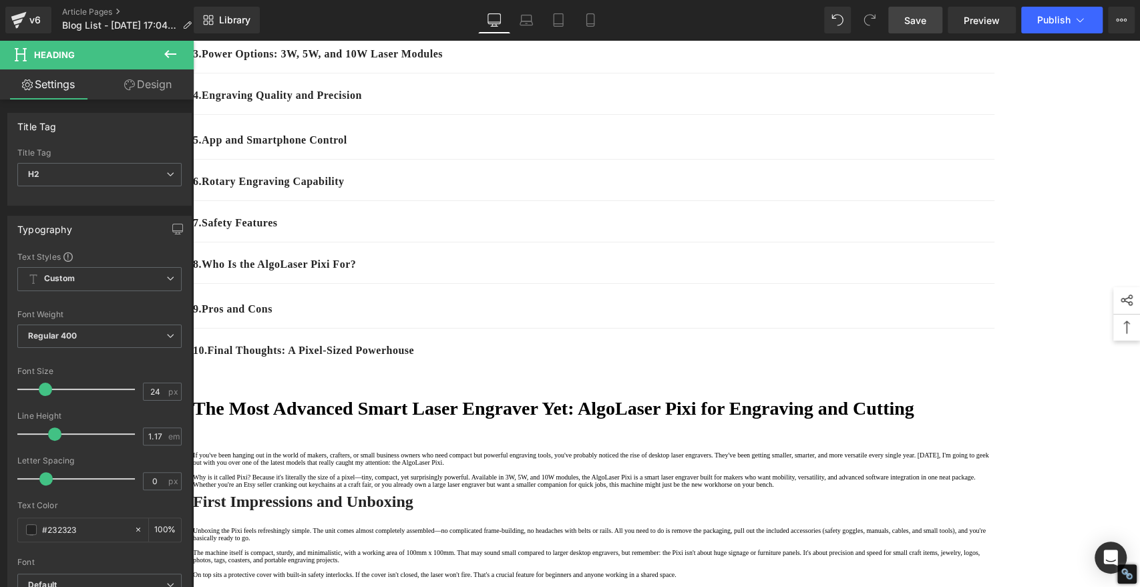
click at [494, 273] on p "8 . Who Is the AlgoLaser Pixi For?" at bounding box center [594, 265] width 802 height 16
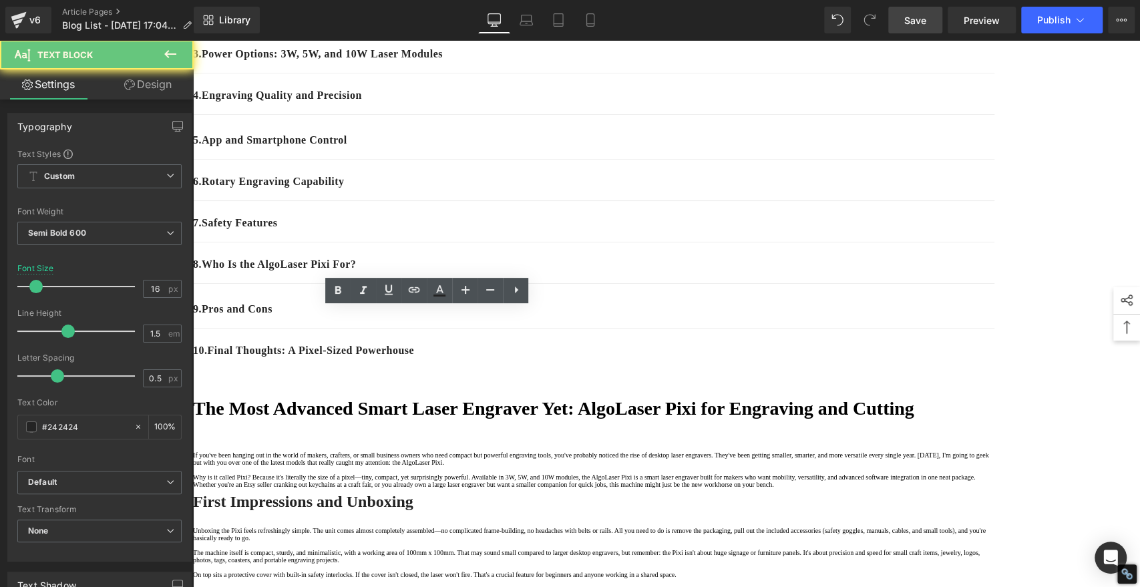
click at [494, 273] on p "8 . Who Is the AlgoLaser Pixi For?" at bounding box center [594, 265] width 802 height 16
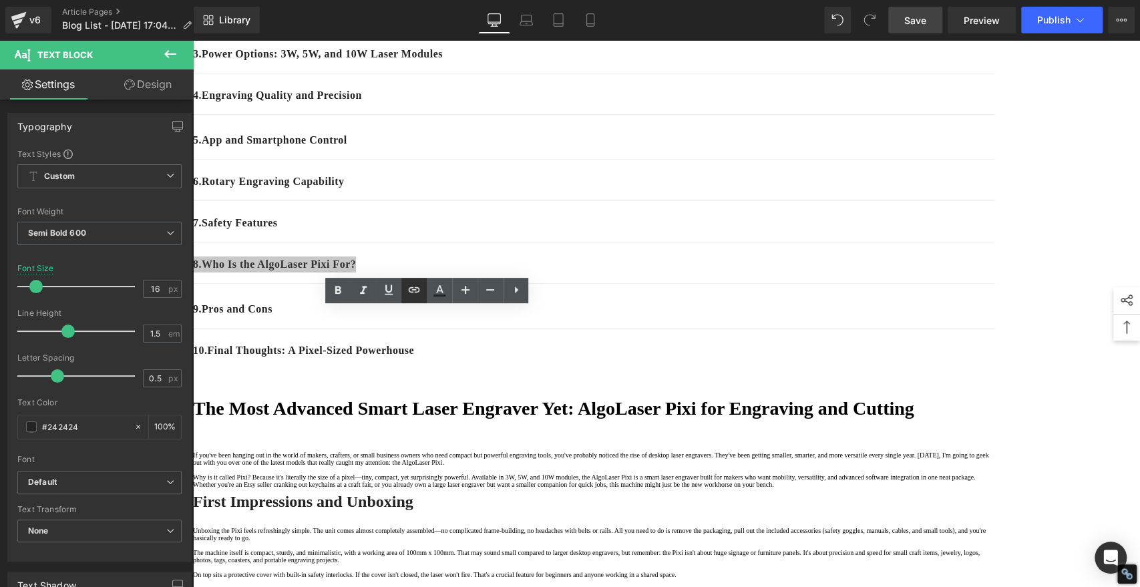
click at [411, 285] on icon at bounding box center [414, 290] width 16 height 16
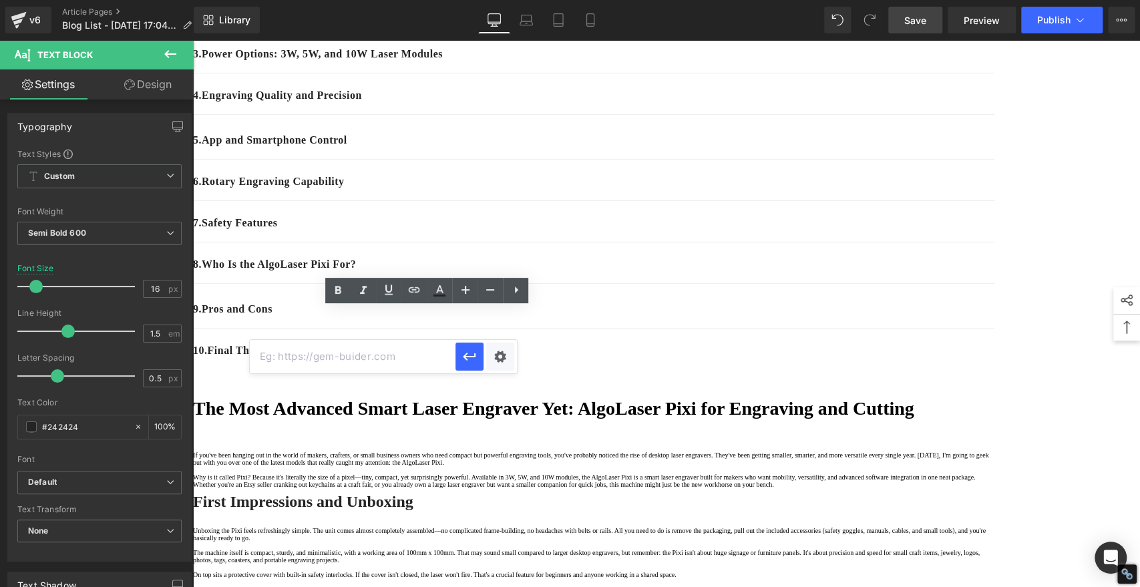
click at [412, 358] on input "text" at bounding box center [353, 356] width 206 height 33
paste input "#e-1758704831539"
type input "#e-1758704831539"
click at [472, 357] on icon "button" at bounding box center [470, 357] width 16 height 16
drag, startPoint x: 266, startPoint y: 257, endPoint x: 278, endPoint y: 265, distance: 14.8
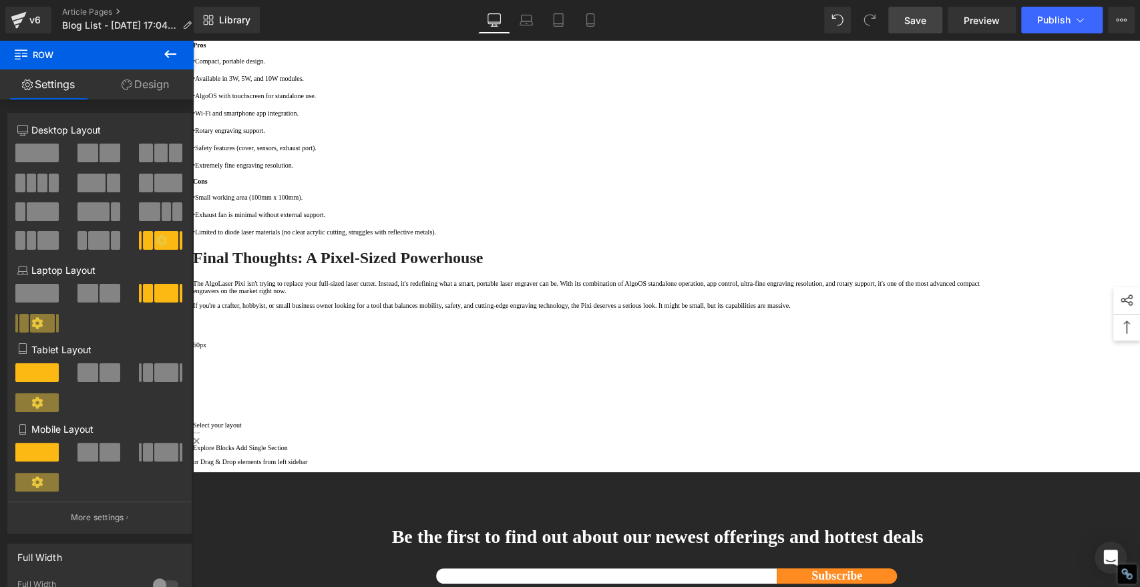
scroll to position [1929, 0]
click at [293, 24] on strong "Pros and Cons" at bounding box center [243, 15] width 100 height 17
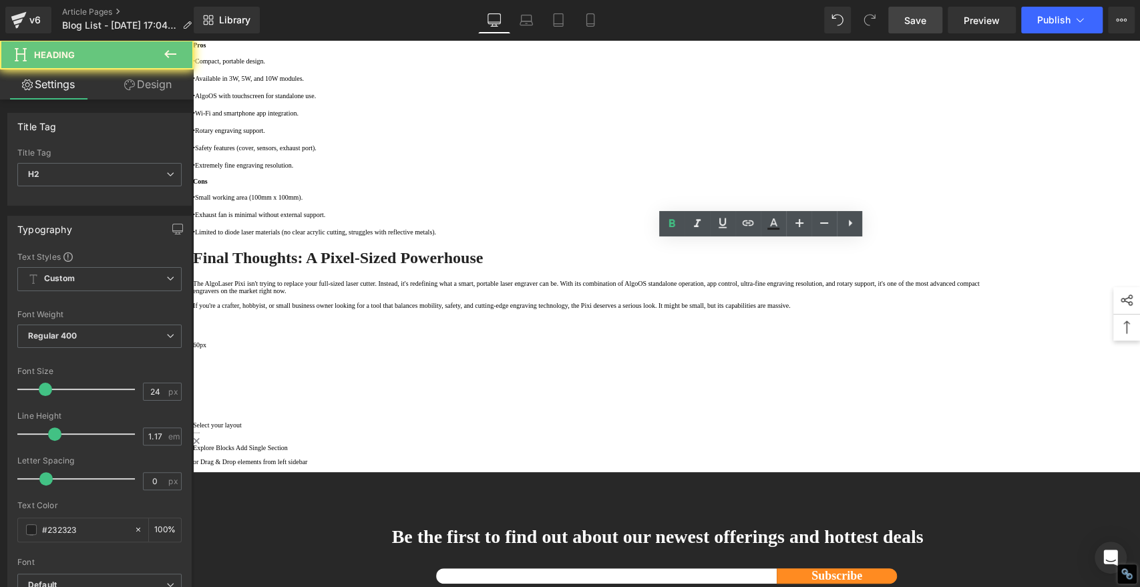
click at [293, 24] on strong "Pros and Cons" at bounding box center [243, 15] width 100 height 17
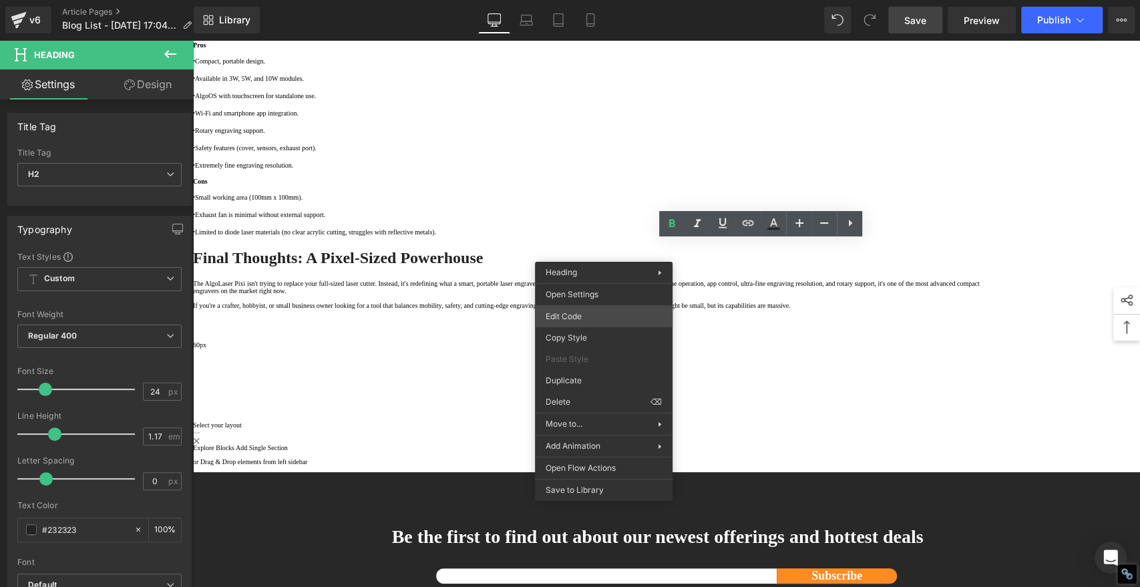
click at [579, 0] on div "You are previewing how the will restyle your page. You can not edit Elements in…" at bounding box center [570, 0] width 1140 height 0
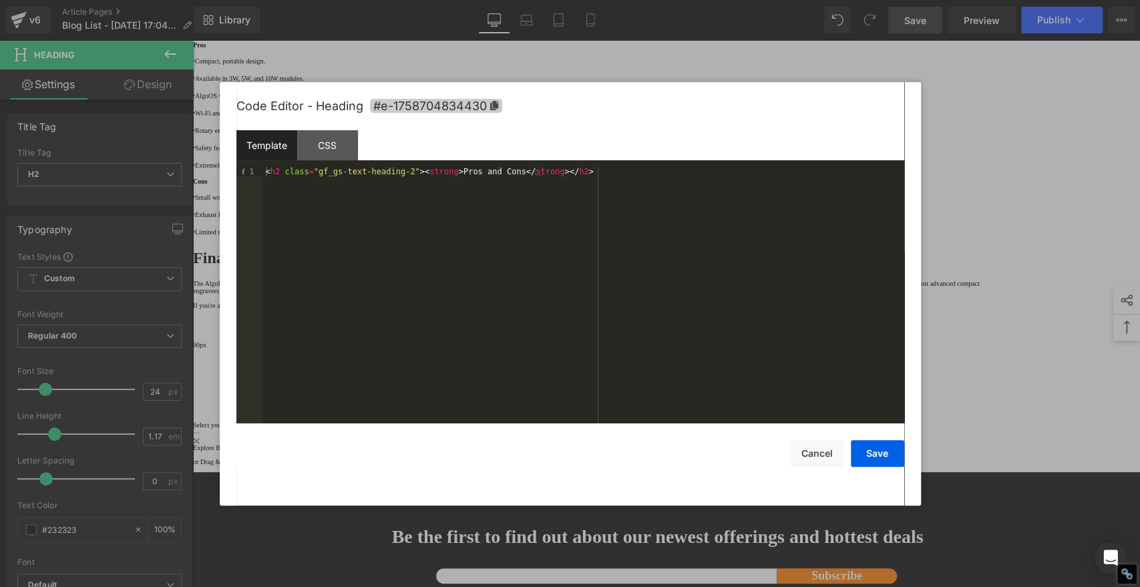
click at [494, 102] on icon at bounding box center [494, 105] width 8 height 9
copy strong "Pros and Cons"
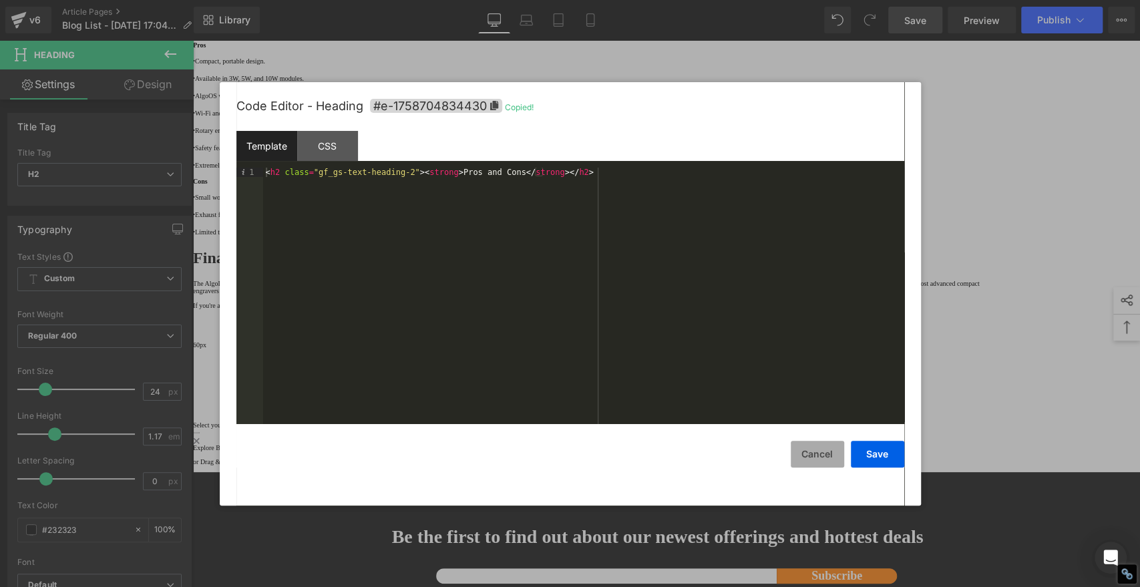
click at [812, 461] on button "Cancel" at bounding box center [817, 454] width 53 height 27
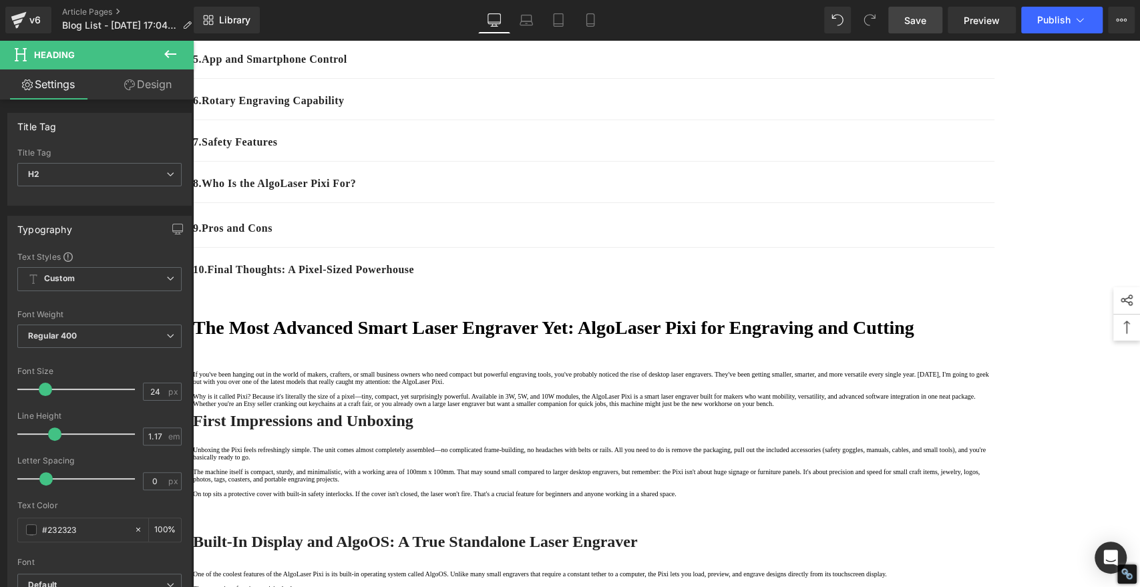
scroll to position [212, 0]
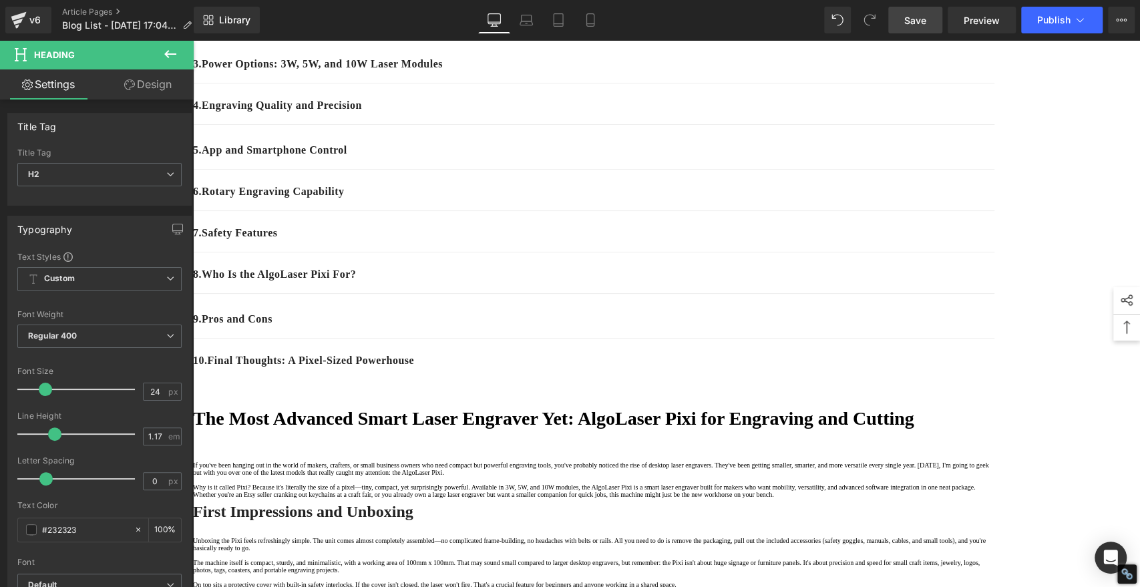
click at [500, 327] on p "9 . Pros and Cons" at bounding box center [594, 319] width 802 height 16
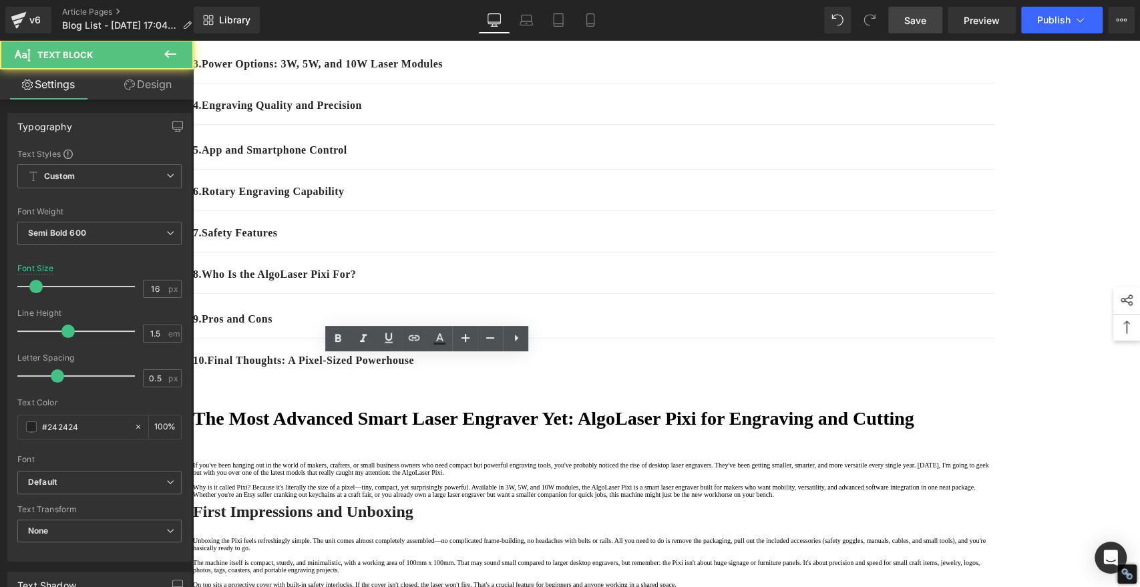
click at [446, 327] on p "9 . Pros and Cons" at bounding box center [594, 319] width 802 height 16
click at [412, 341] on icon at bounding box center [414, 338] width 16 height 16
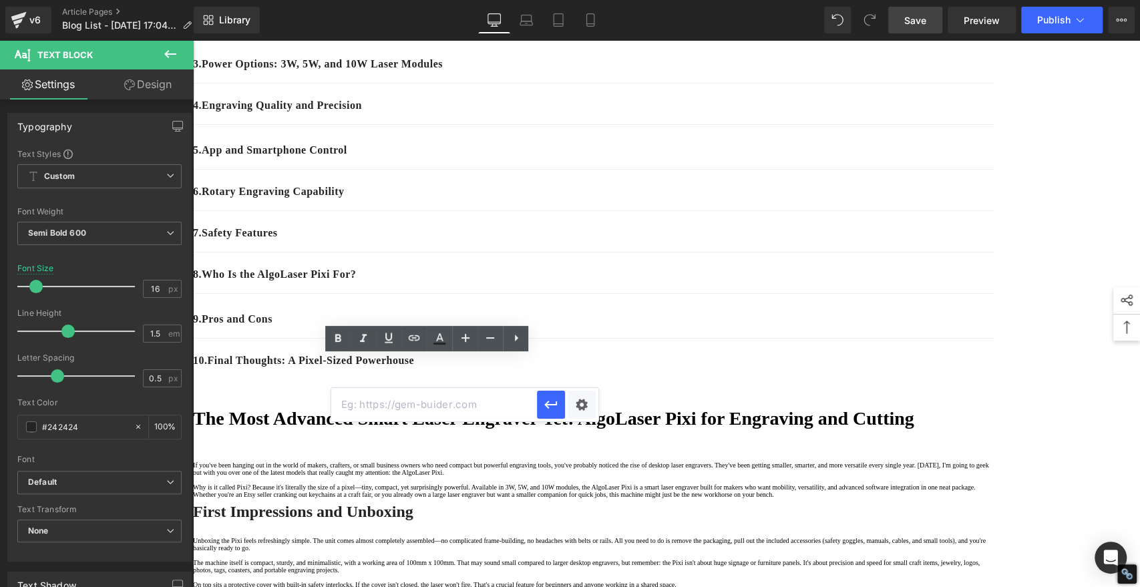
click at [414, 409] on input "text" at bounding box center [434, 404] width 206 height 33
paste input "#e-1758704834430"
type input "#e-1758704834430"
click at [543, 405] on icon "button" at bounding box center [551, 405] width 16 height 16
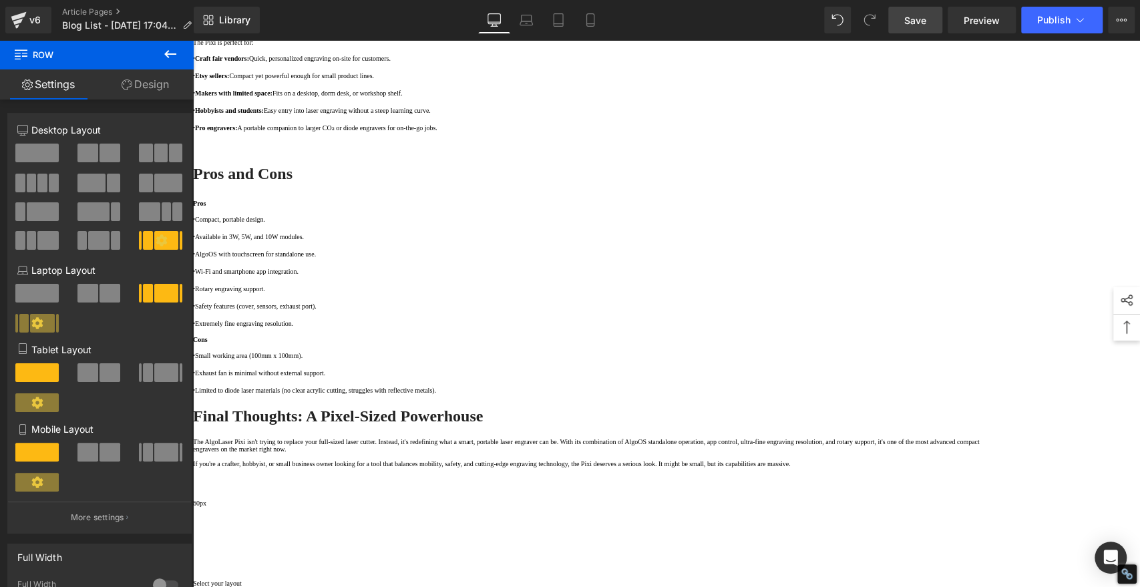
scroll to position [2217, 0]
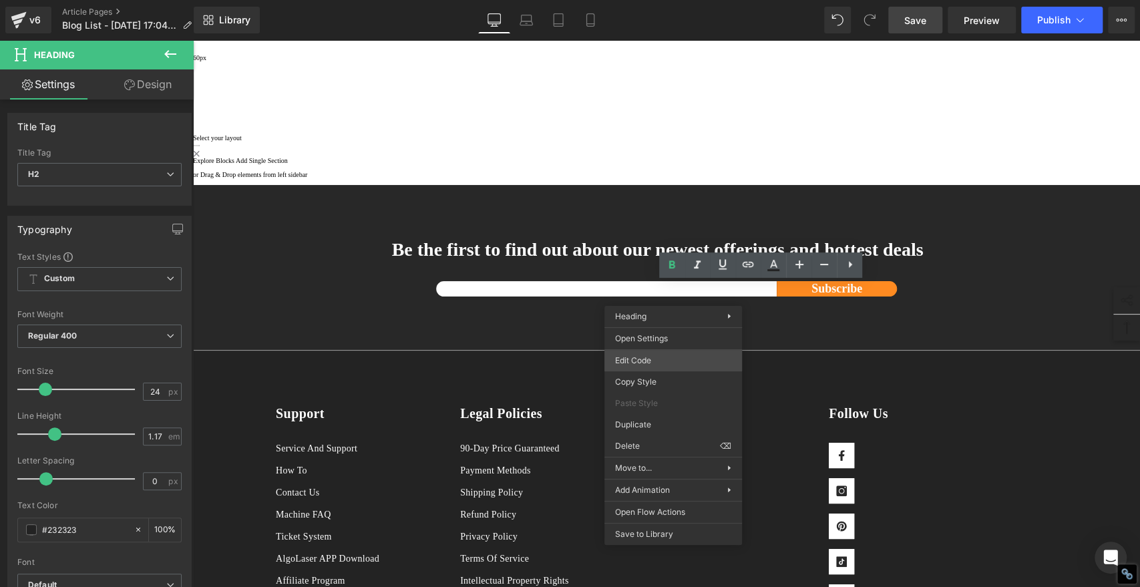
click at [641, 0] on div "You are previewing how the will restyle your page. You can not edit Elements in…" at bounding box center [570, 0] width 1140 height 0
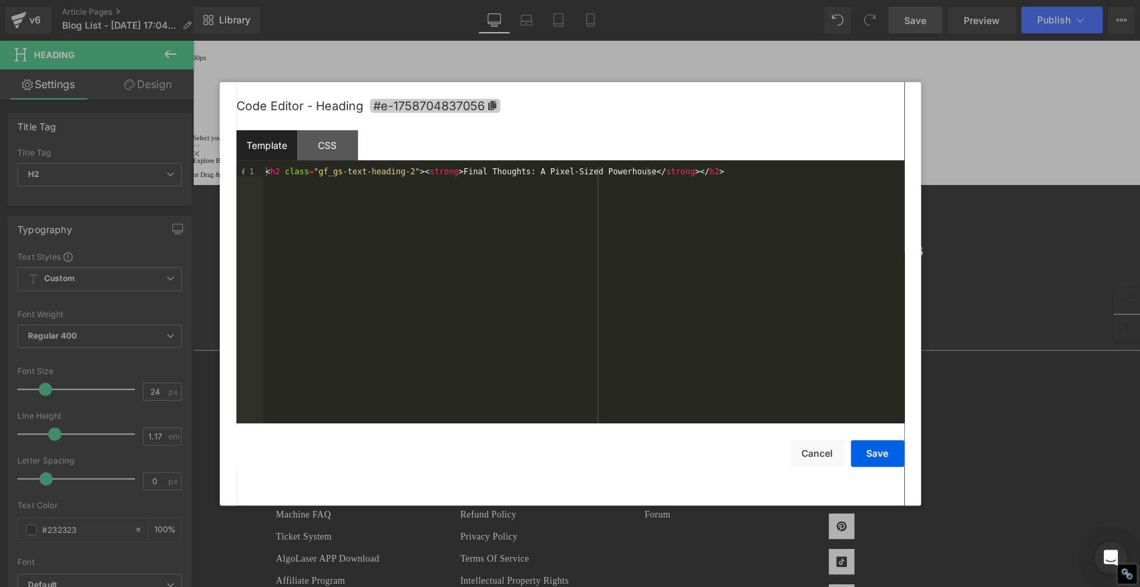
click at [488, 104] on icon at bounding box center [492, 105] width 8 height 9
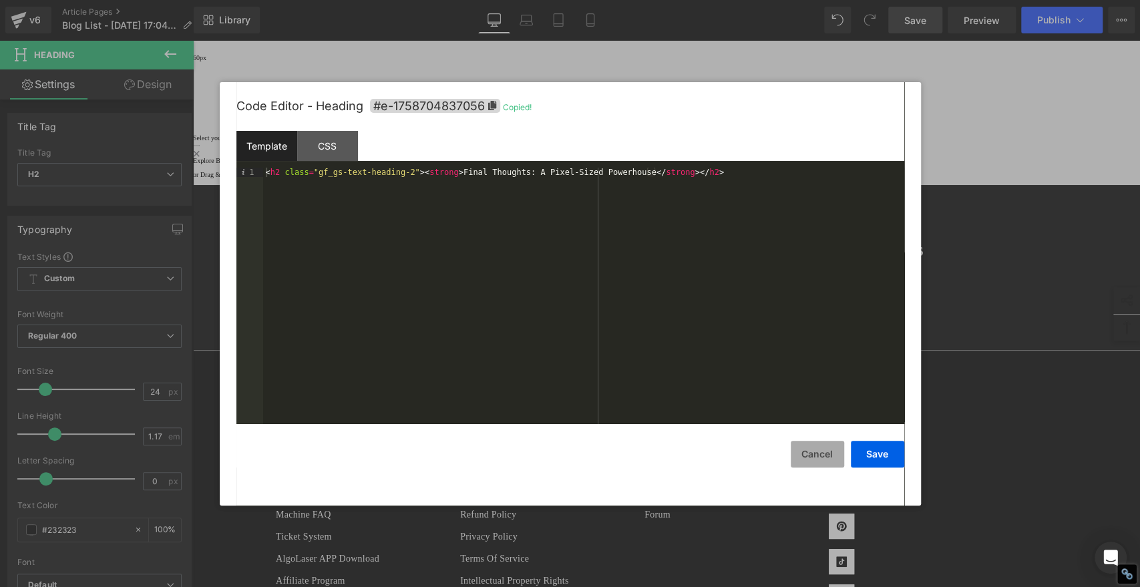
click at [807, 453] on button "Cancel" at bounding box center [817, 454] width 53 height 27
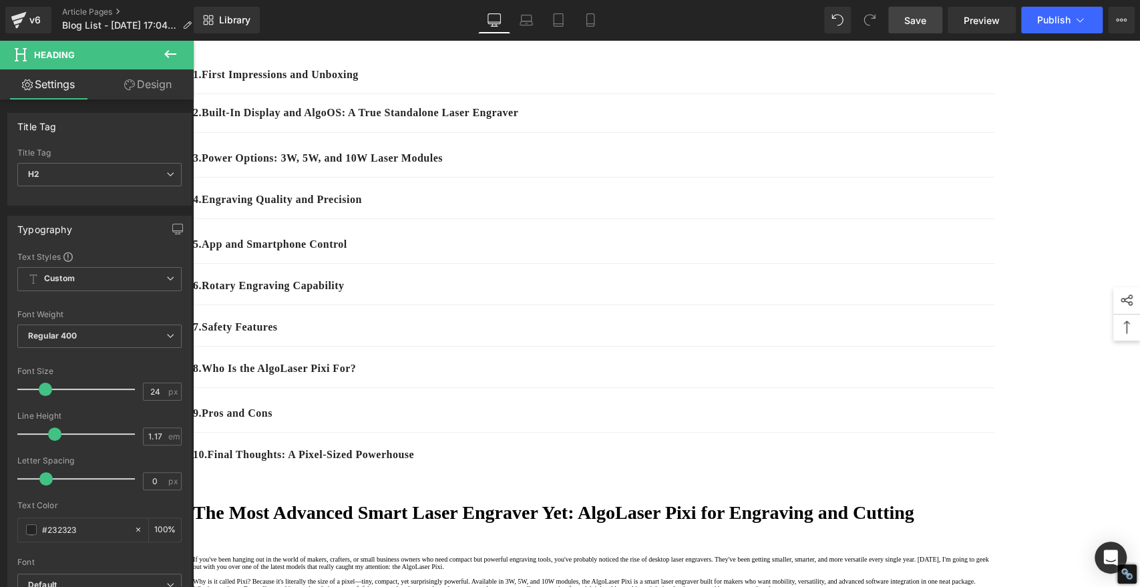
scroll to position [297, 0]
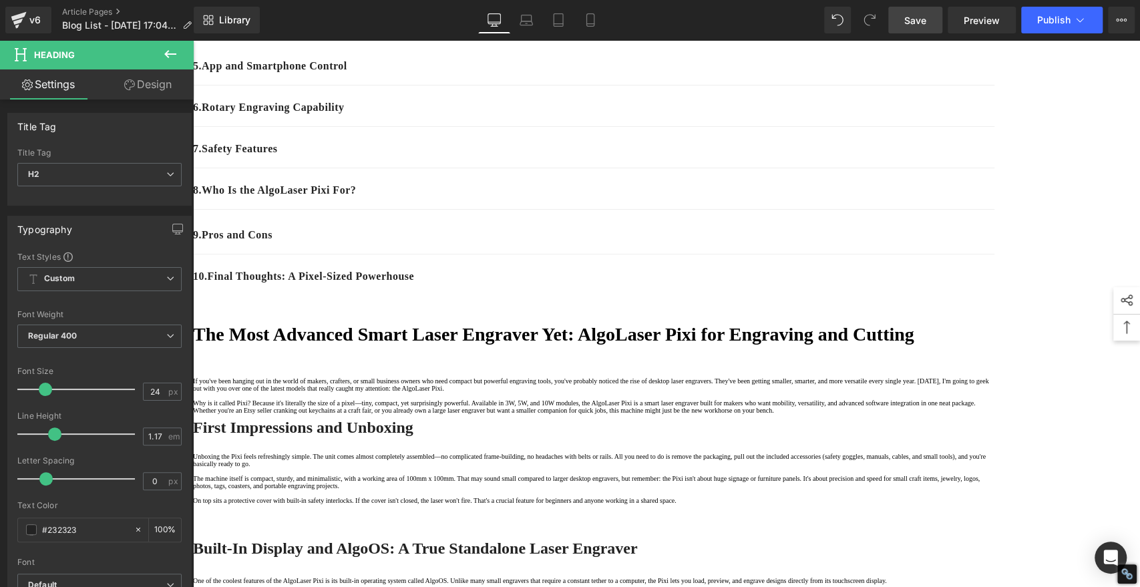
click at [477, 285] on p "10 . Final Thoughts: A Pixel-Sized Powerhouse" at bounding box center [594, 277] width 802 height 16
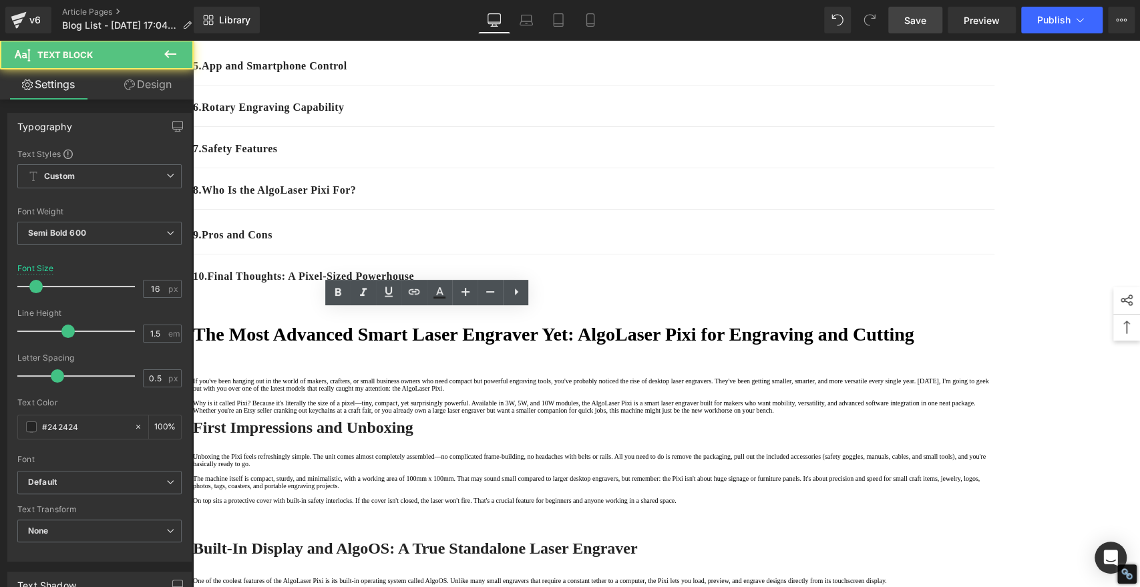
click at [472, 285] on p "10 . Final Thoughts: A Pixel-Sized Powerhouse" at bounding box center [594, 277] width 802 height 16
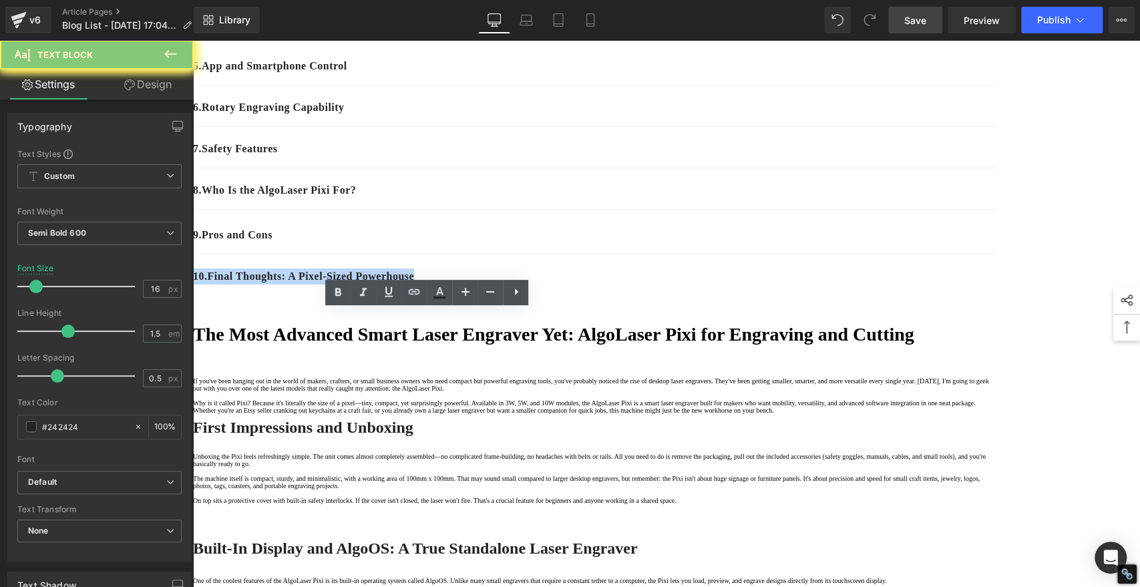
click at [472, 285] on p "10 . Final Thoughts: A Pixel-Sized Powerhouse" at bounding box center [594, 277] width 802 height 16
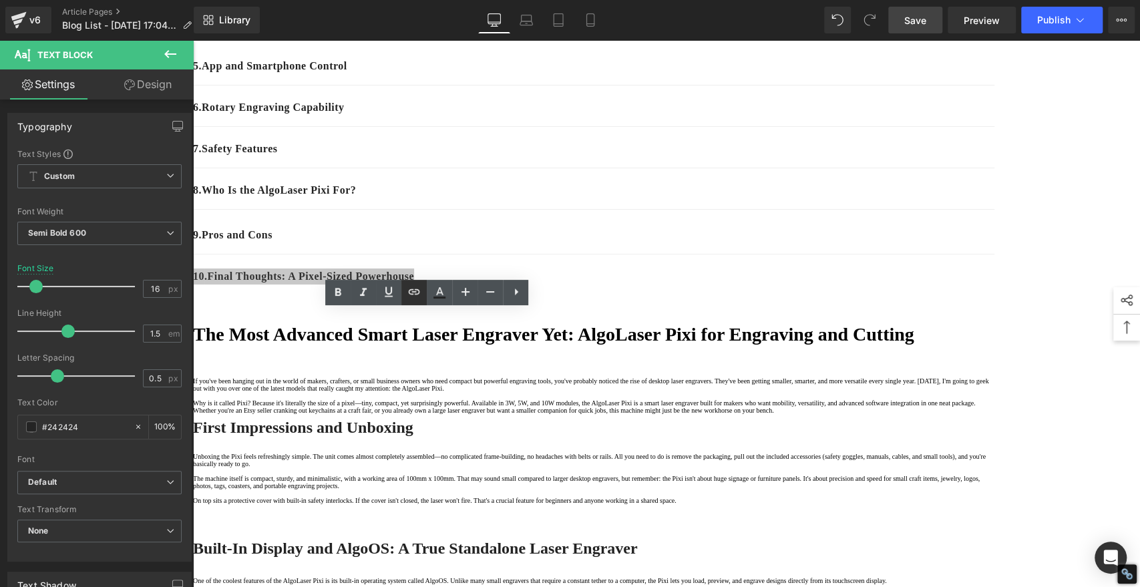
click at [414, 294] on icon at bounding box center [414, 292] width 16 height 16
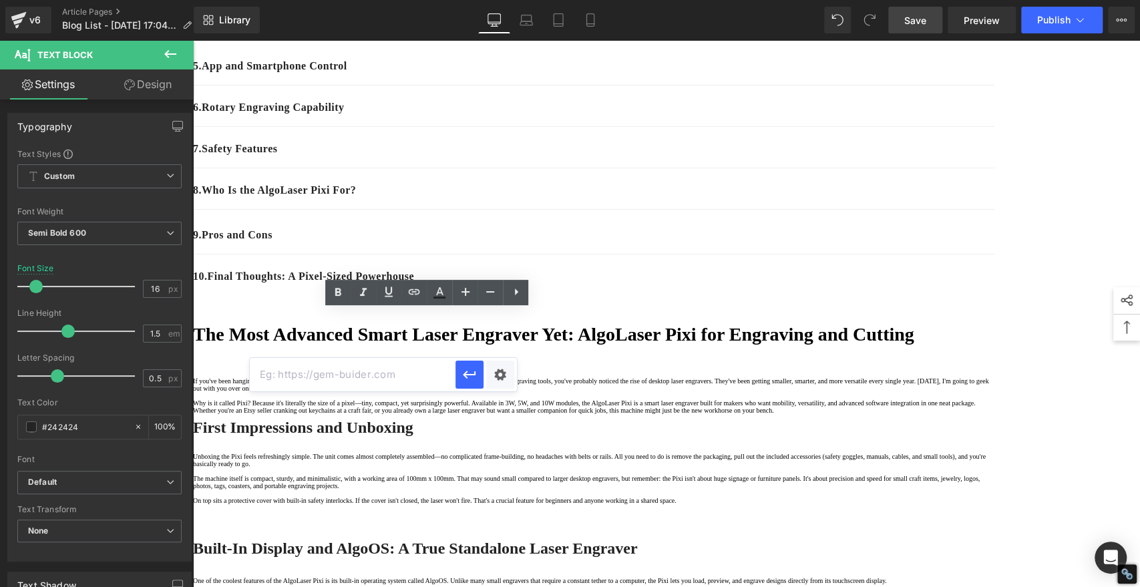
click at [413, 379] on input "text" at bounding box center [353, 374] width 206 height 33
paste input "#e-1758704837056"
type input "#e-1758704837056"
click at [476, 377] on icon "button" at bounding box center [470, 375] width 16 height 16
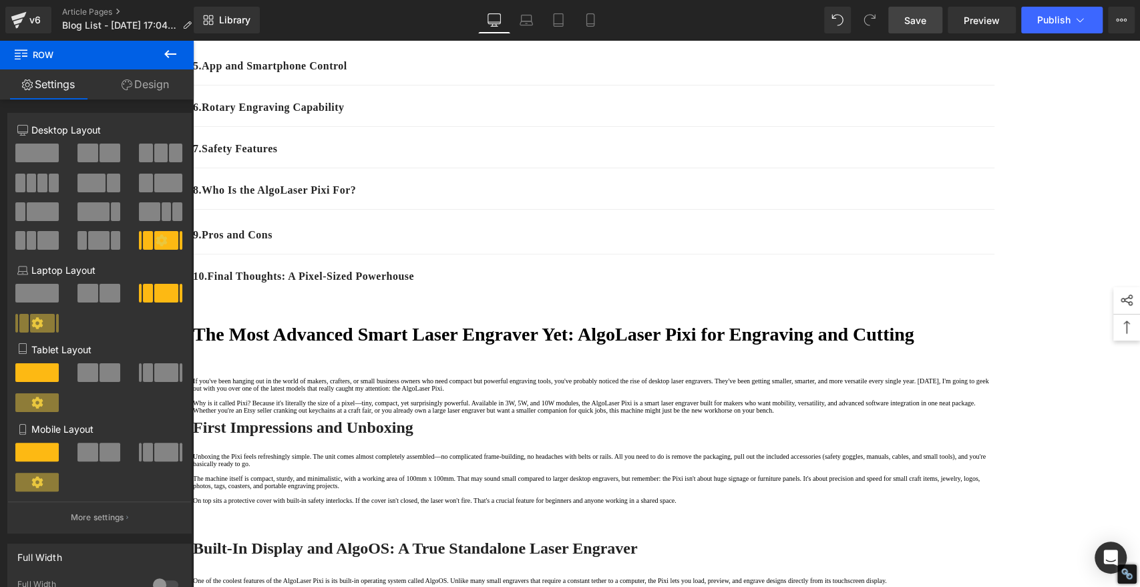
click at [925, 21] on span "Save" at bounding box center [916, 20] width 22 height 14
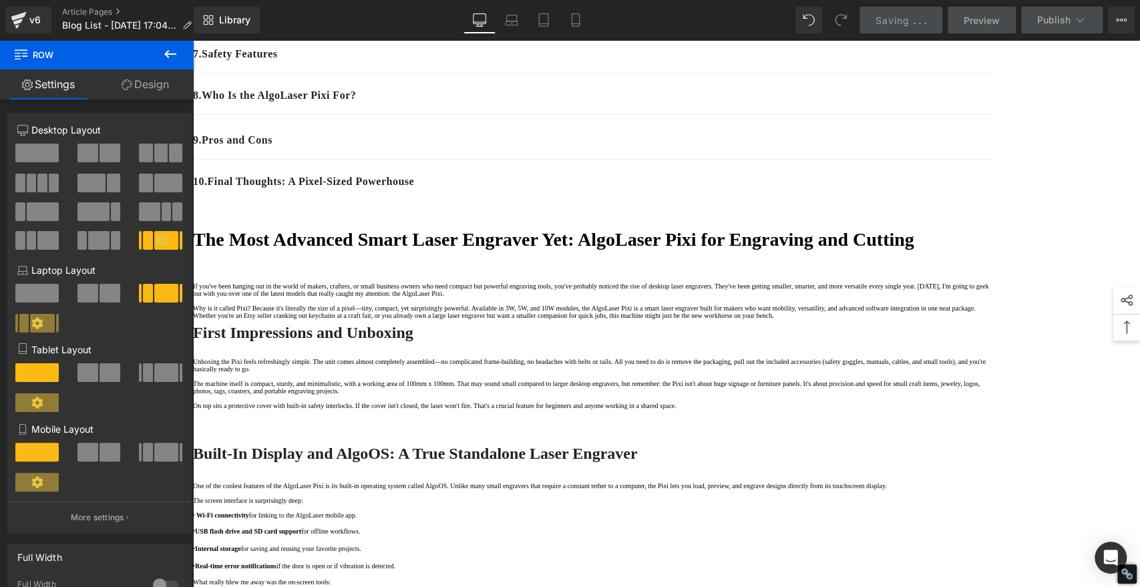
scroll to position [445, 0]
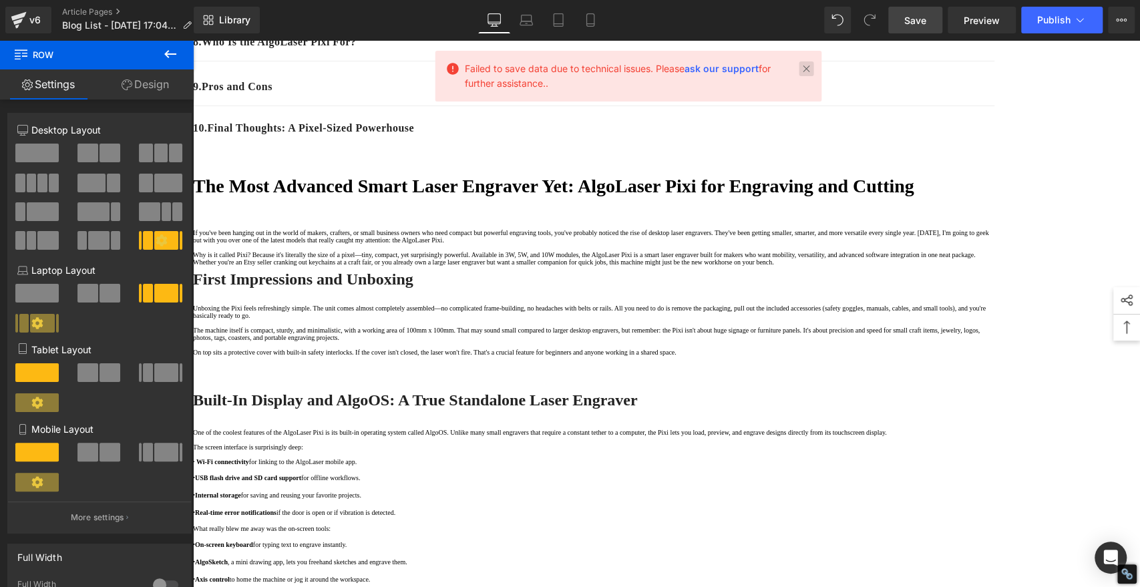
click at [807, 67] on link at bounding box center [806, 68] width 15 height 15
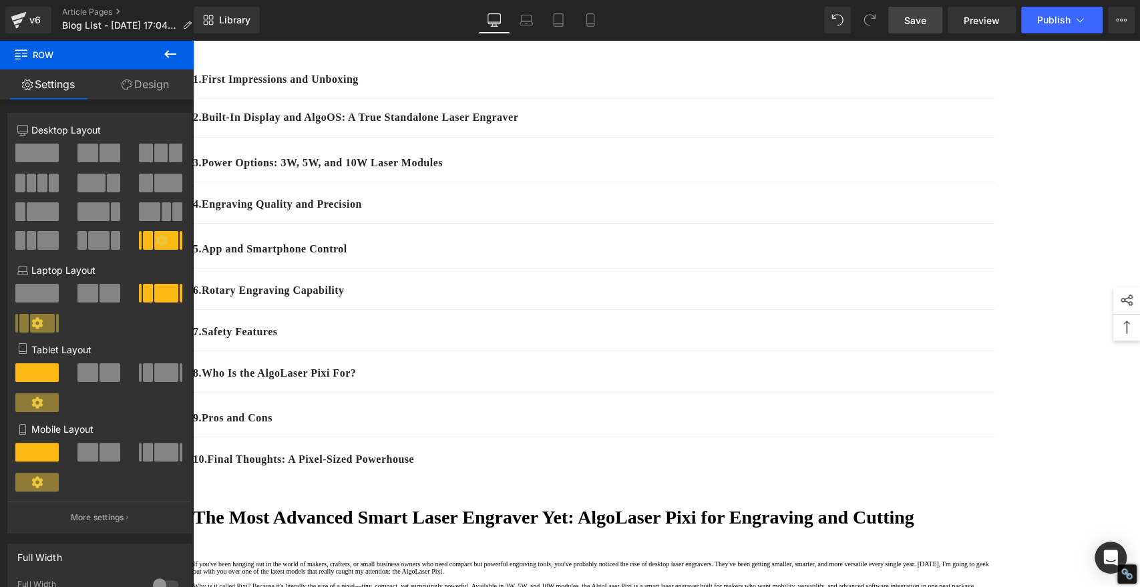
scroll to position [0, 0]
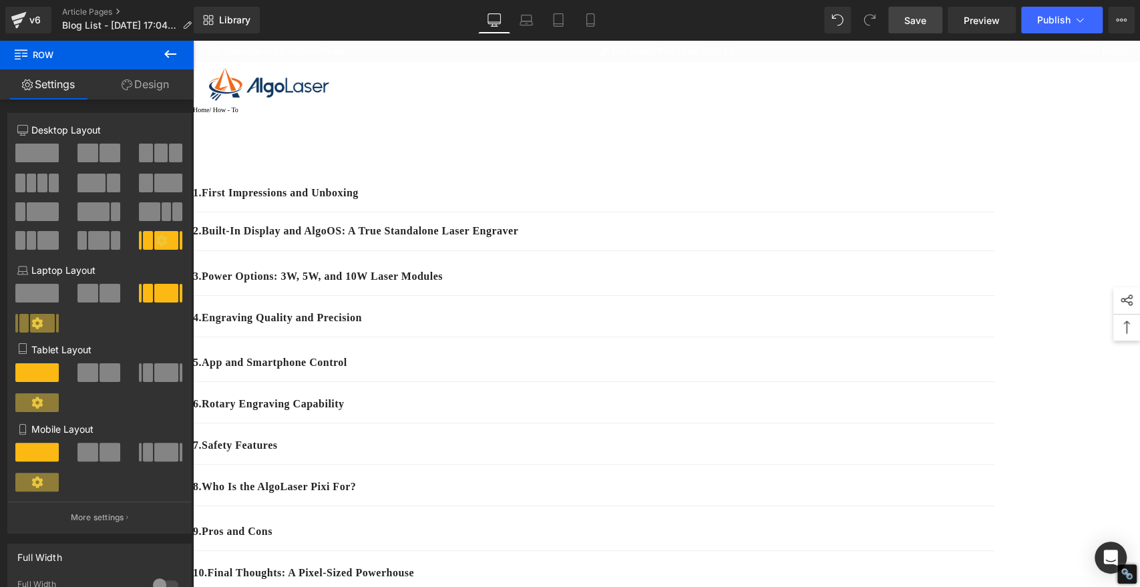
click at [169, 53] on icon at bounding box center [170, 54] width 12 height 8
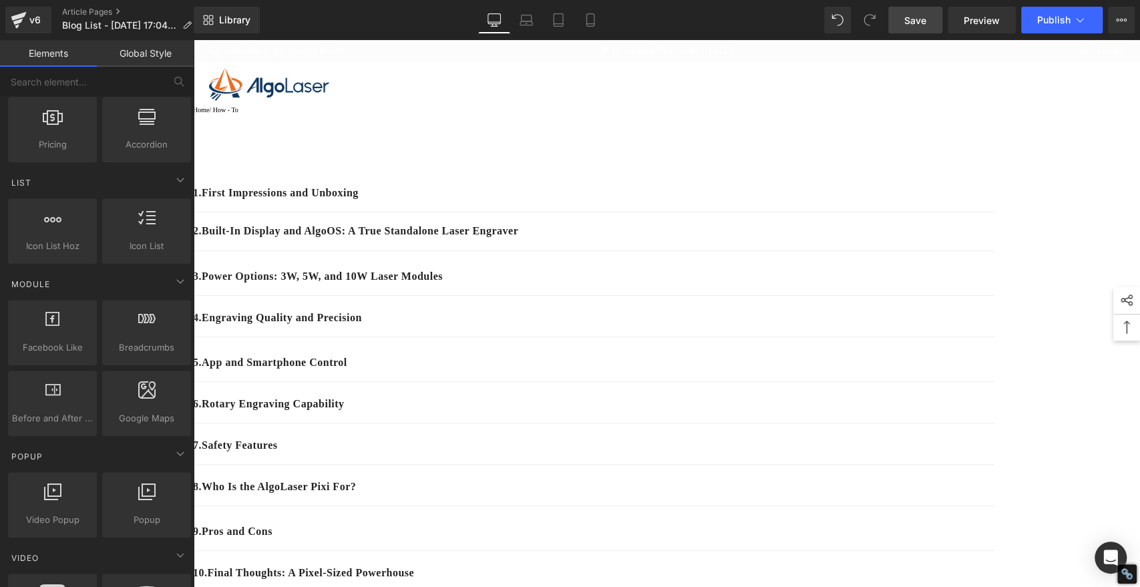
scroll to position [593, 0]
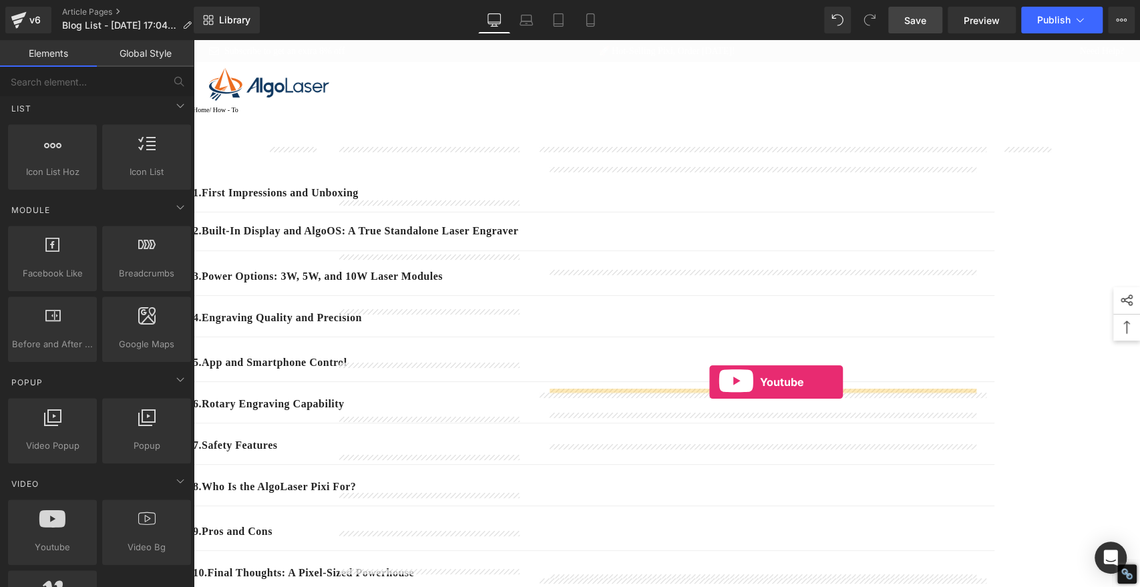
drag, startPoint x: 235, startPoint y: 564, endPoint x: 716, endPoint y: 388, distance: 511.7
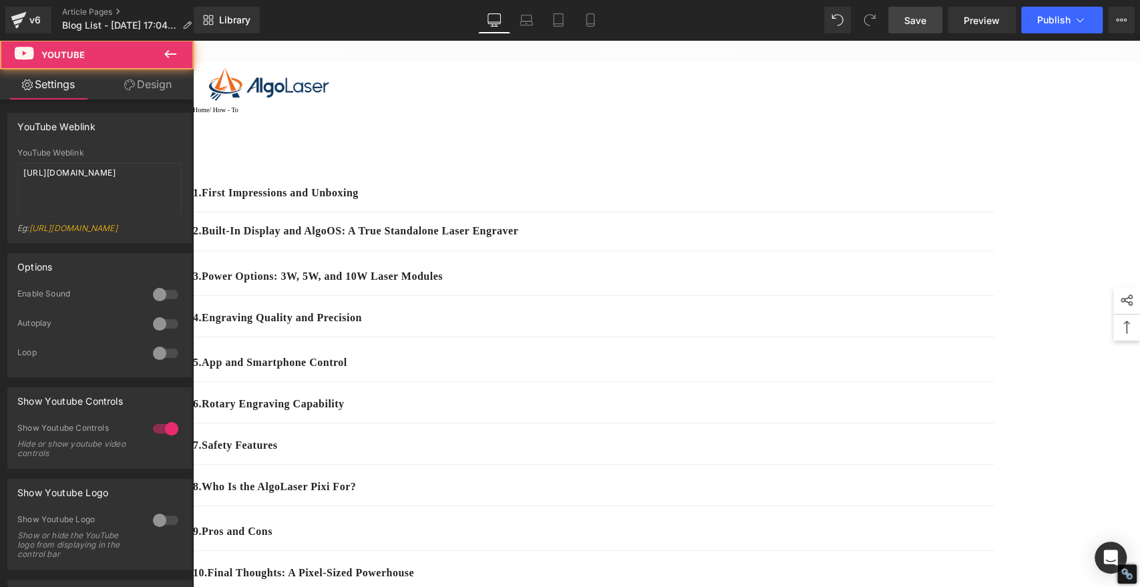
drag, startPoint x: 782, startPoint y: 379, endPoint x: 780, endPoint y: 389, distance: 9.6
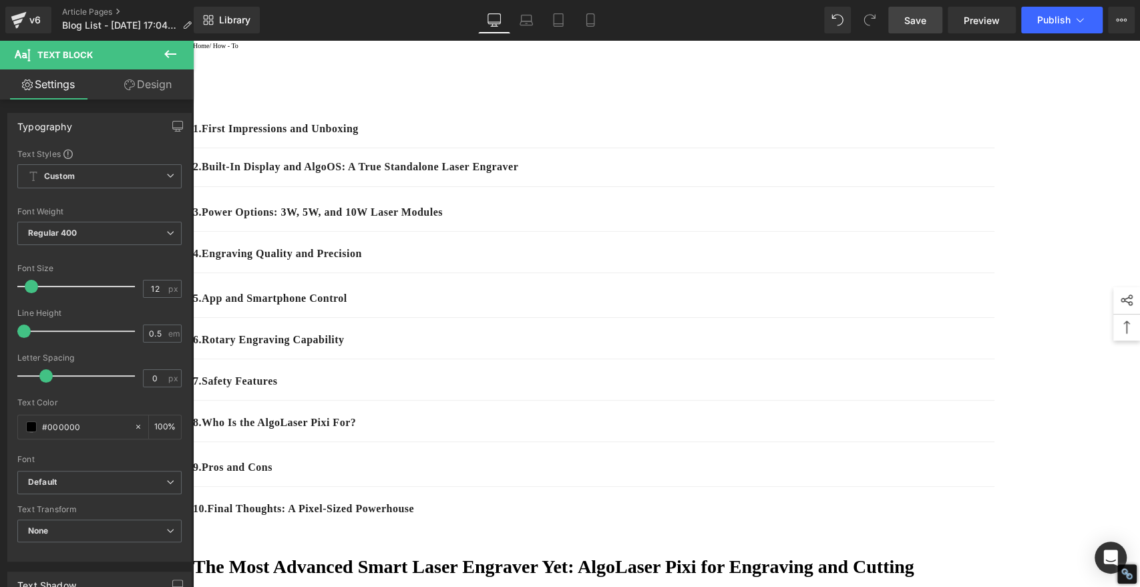
scroll to position [222, 0]
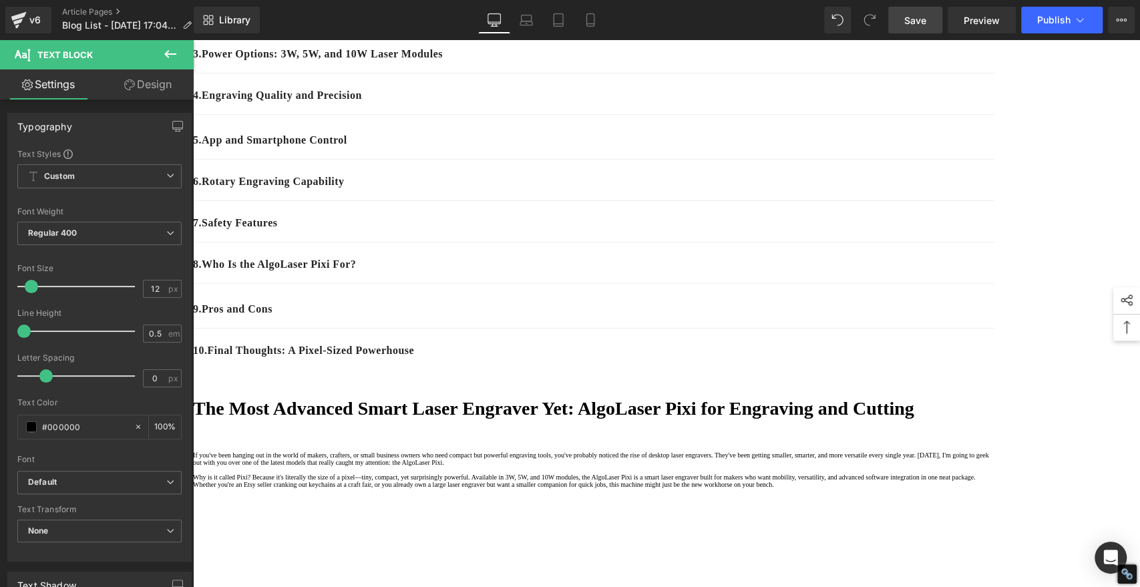
drag, startPoint x: 728, startPoint y: 187, endPoint x: 679, endPoint y: 197, distance: 50.4
click at [193, 40] on icon at bounding box center [193, 40] width 0 height 0
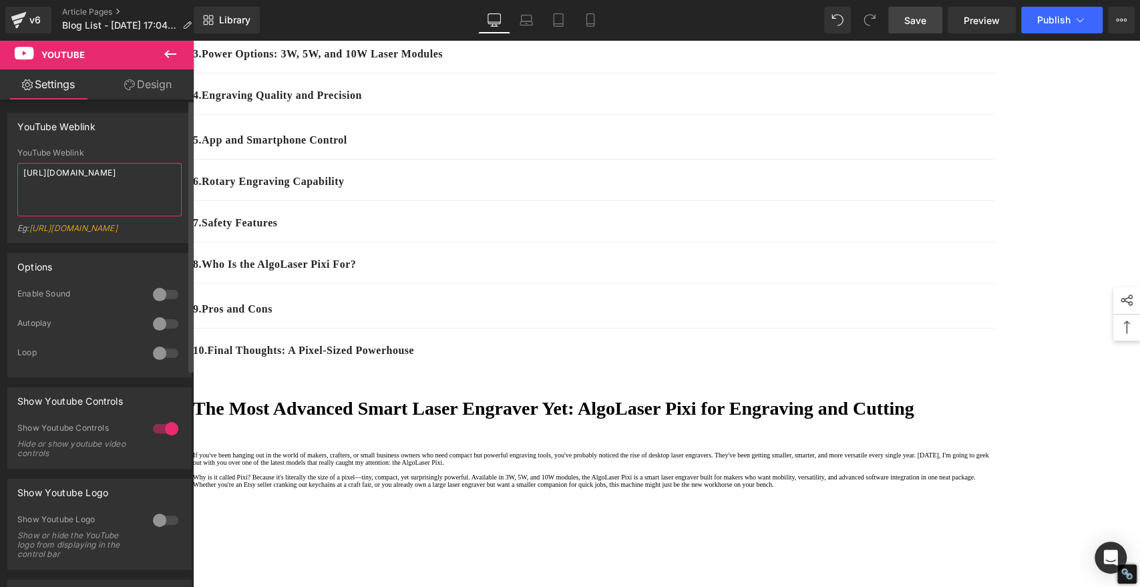
click at [116, 184] on textarea "https://www.youtube.com/watch?v=OQBlWco72c4" at bounding box center [99, 189] width 164 height 53
type textarea "https://www.youtube.com/watch?v=DCSNGKYoS5A"
click at [921, 25] on span "Save" at bounding box center [916, 20] width 22 height 14
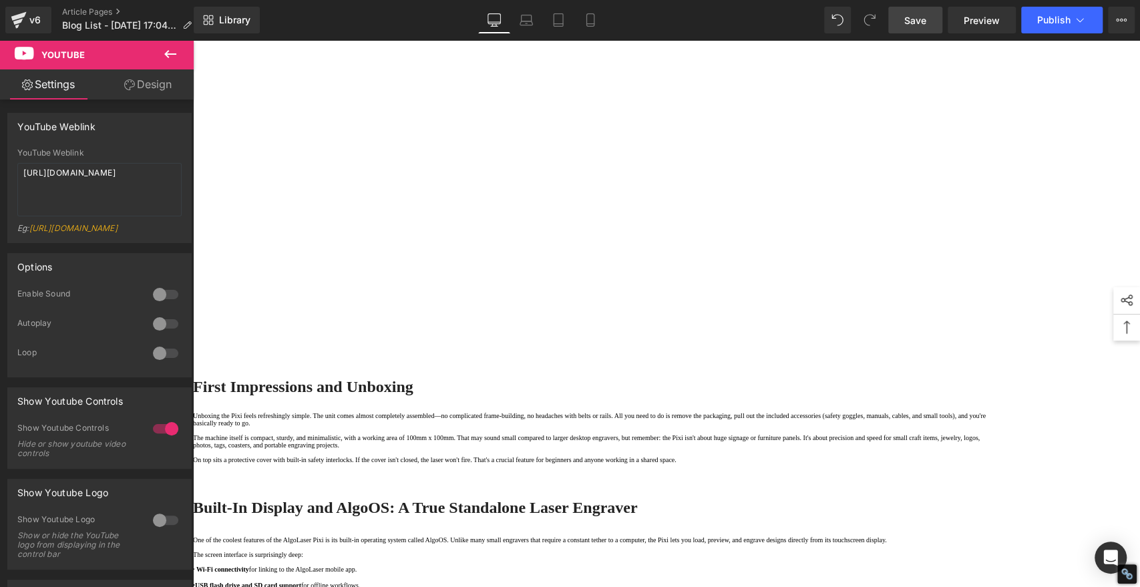
scroll to position [816, 0]
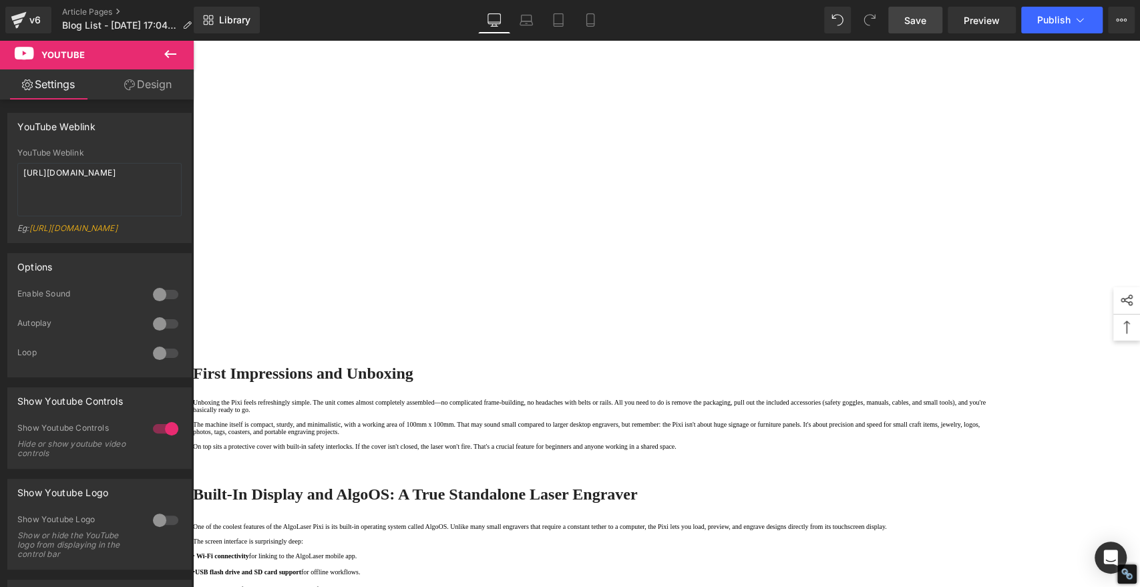
click at [166, 48] on icon at bounding box center [170, 54] width 16 height 16
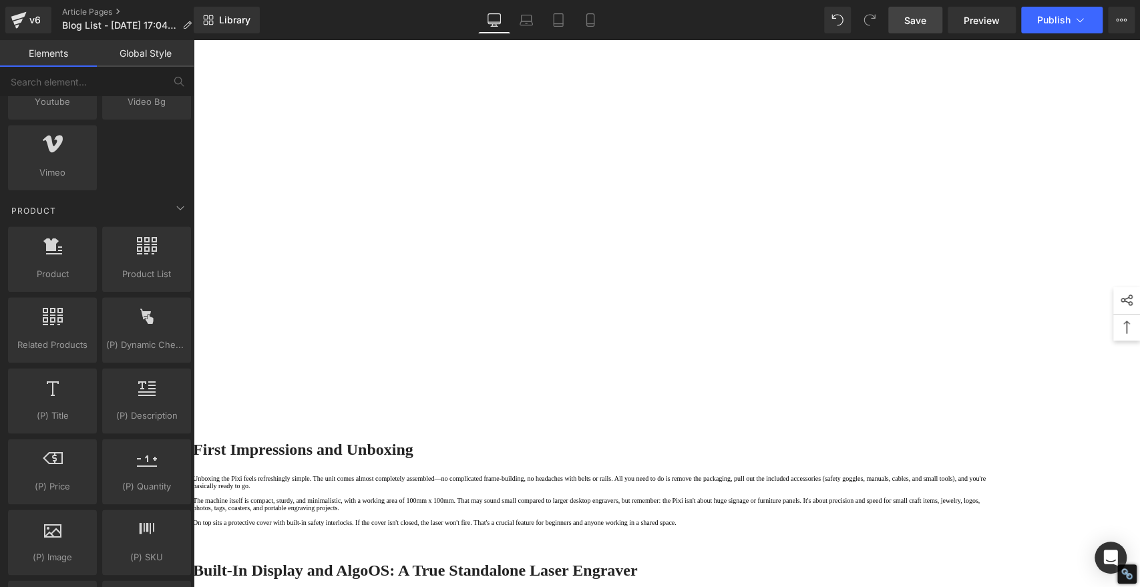
scroll to position [742, 0]
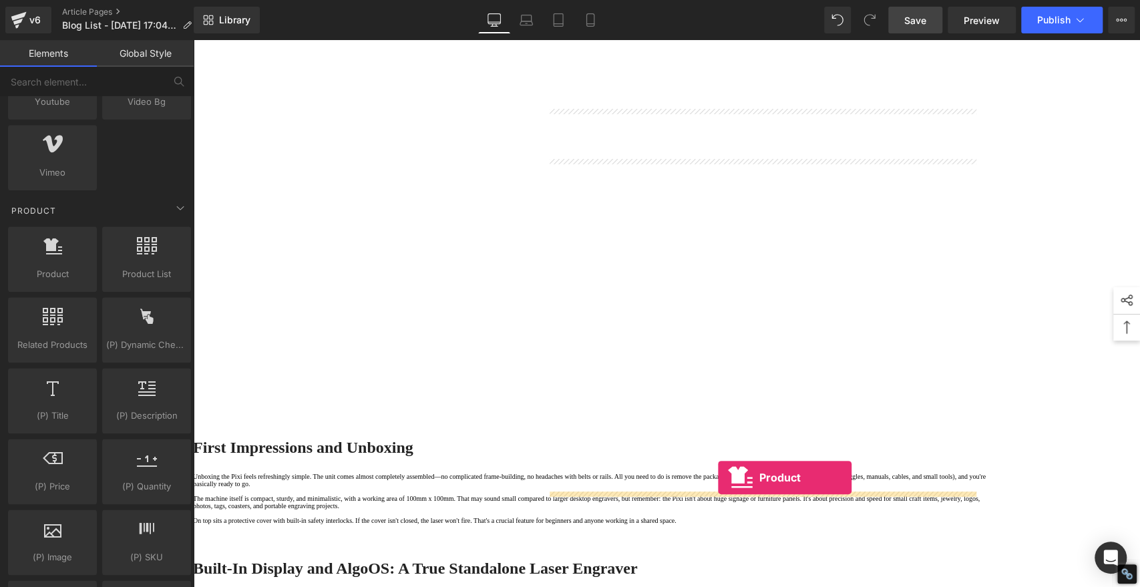
drag, startPoint x: 243, startPoint y: 292, endPoint x: 718, endPoint y: 478, distance: 510.0
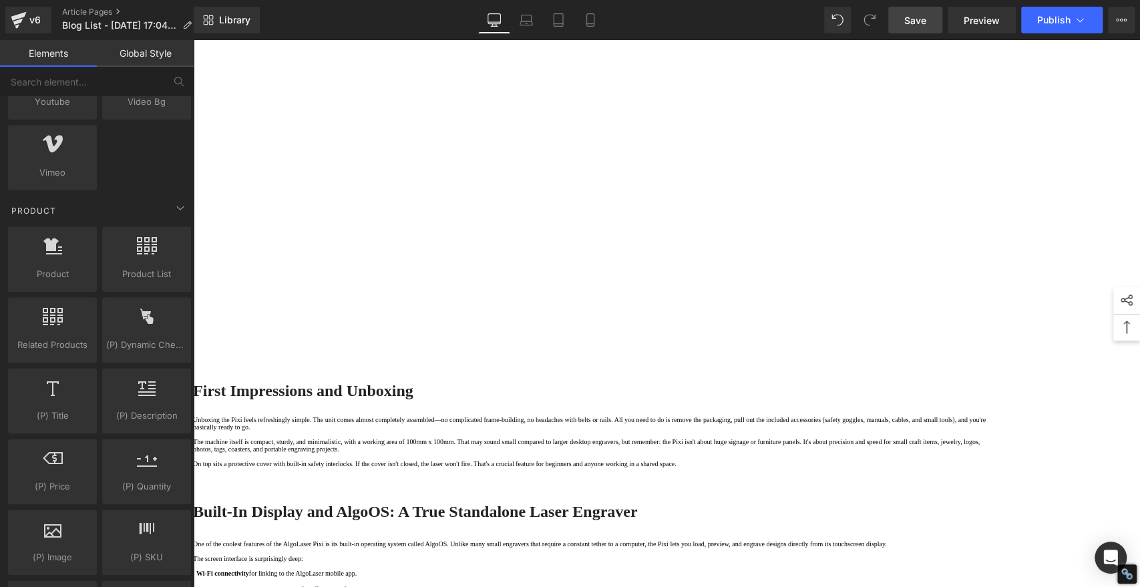
scroll to position [885, 0]
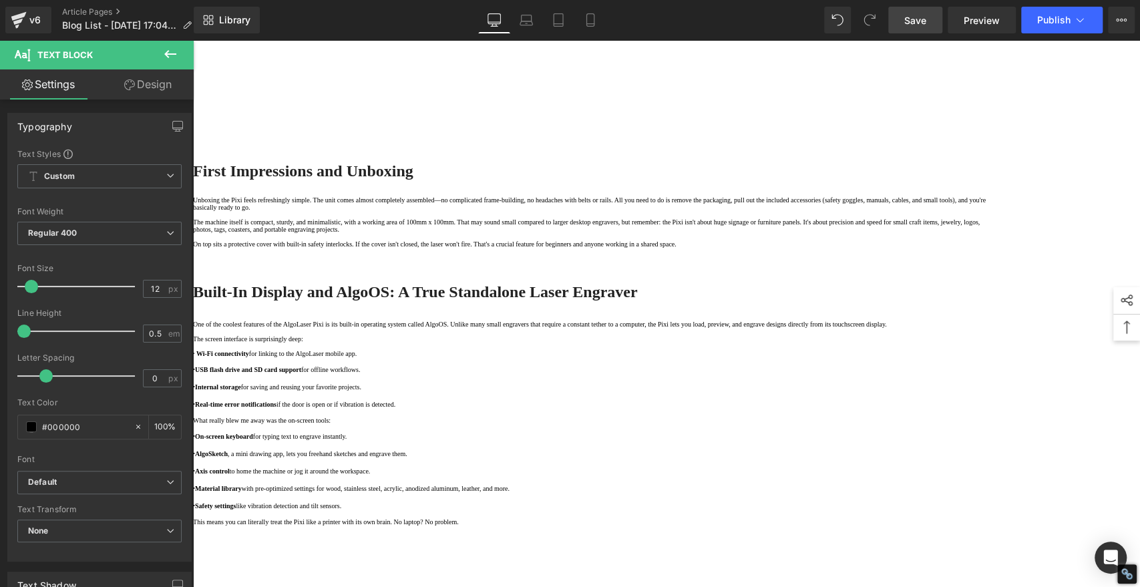
scroll to position [1039, 0]
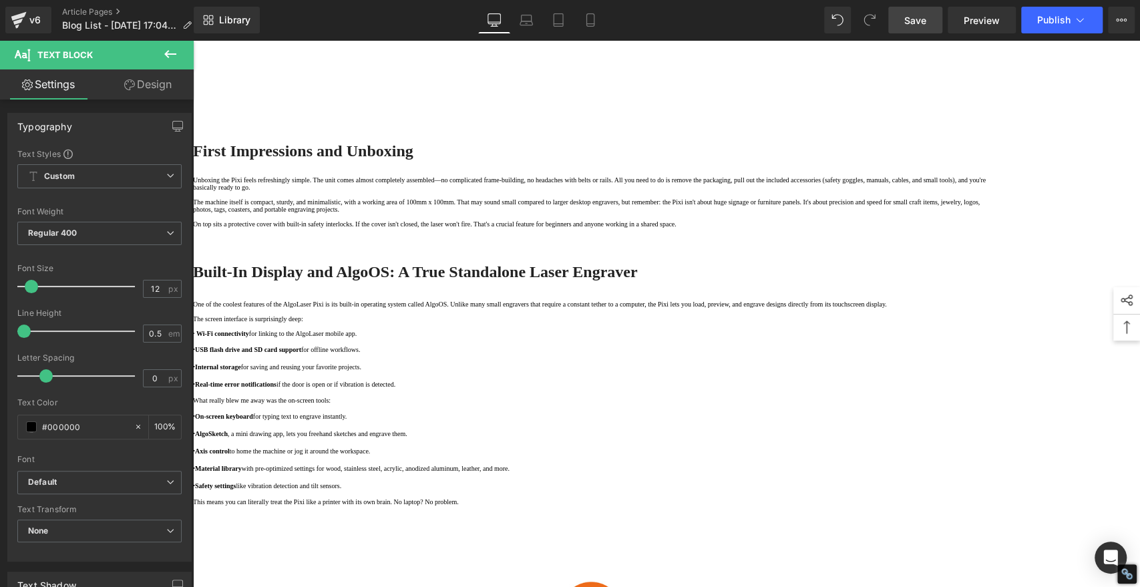
click at [193, 40] on icon at bounding box center [193, 40] width 0 height 0
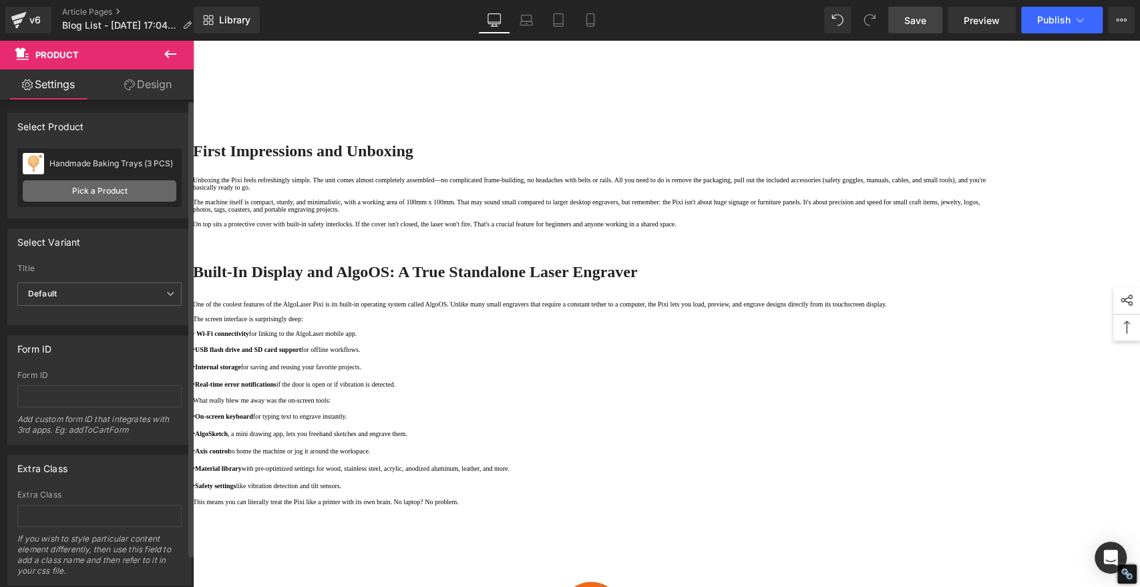
click at [84, 194] on link "Pick a Product" at bounding box center [100, 190] width 154 height 21
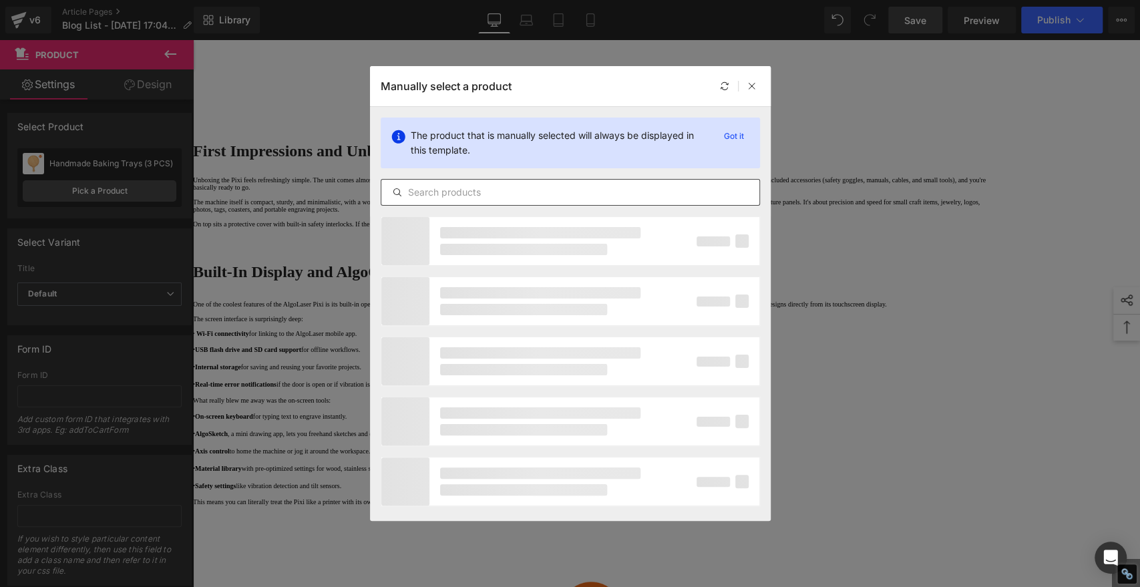
click at [502, 190] on input "text" at bounding box center [570, 192] width 378 height 16
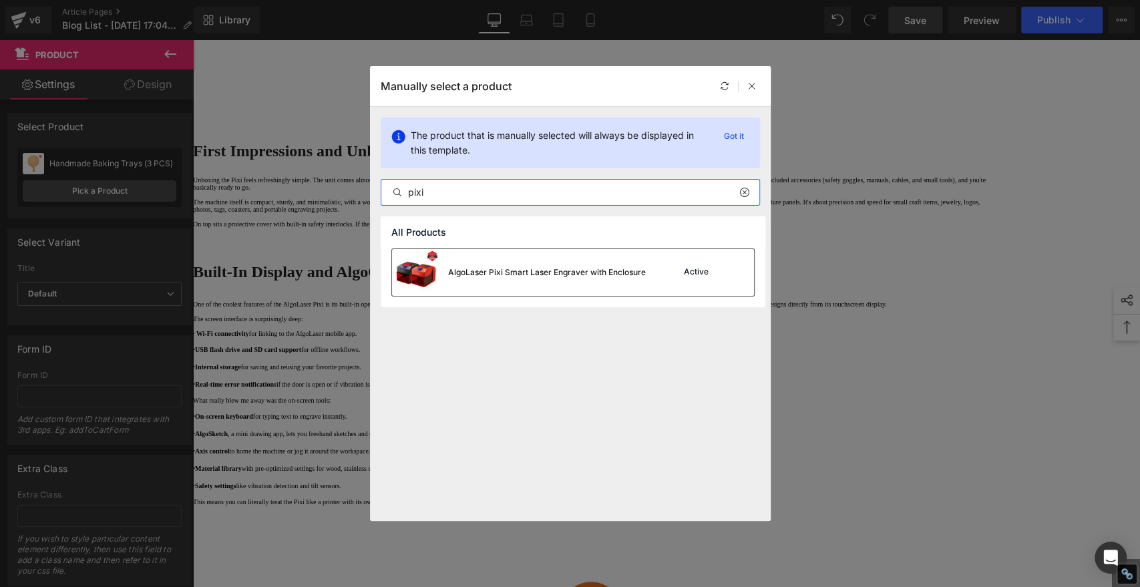
type input "pixi"
click at [466, 279] on div "AlgoLaser Pixi Smart Laser Engraver with Enclosure" at bounding box center [519, 272] width 254 height 47
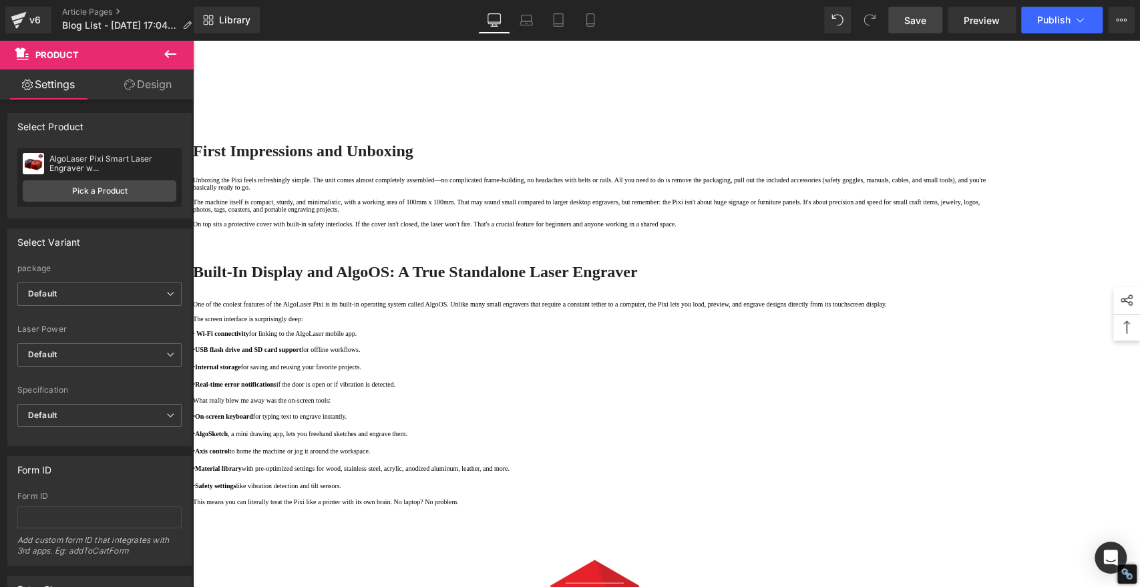
click at [914, 21] on span "Save" at bounding box center [916, 20] width 22 height 14
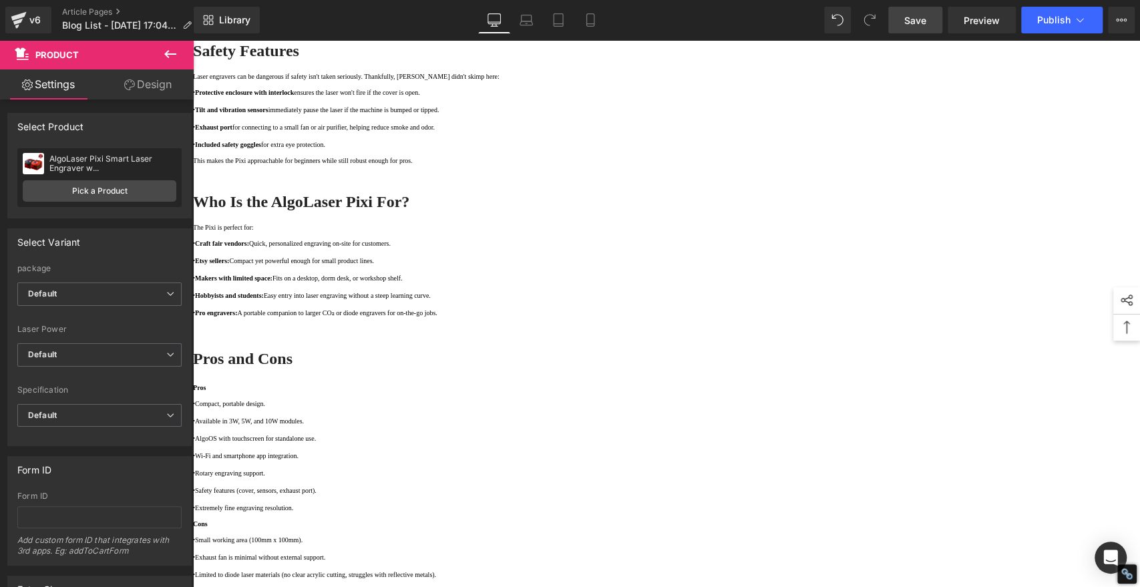
scroll to position [2598, 0]
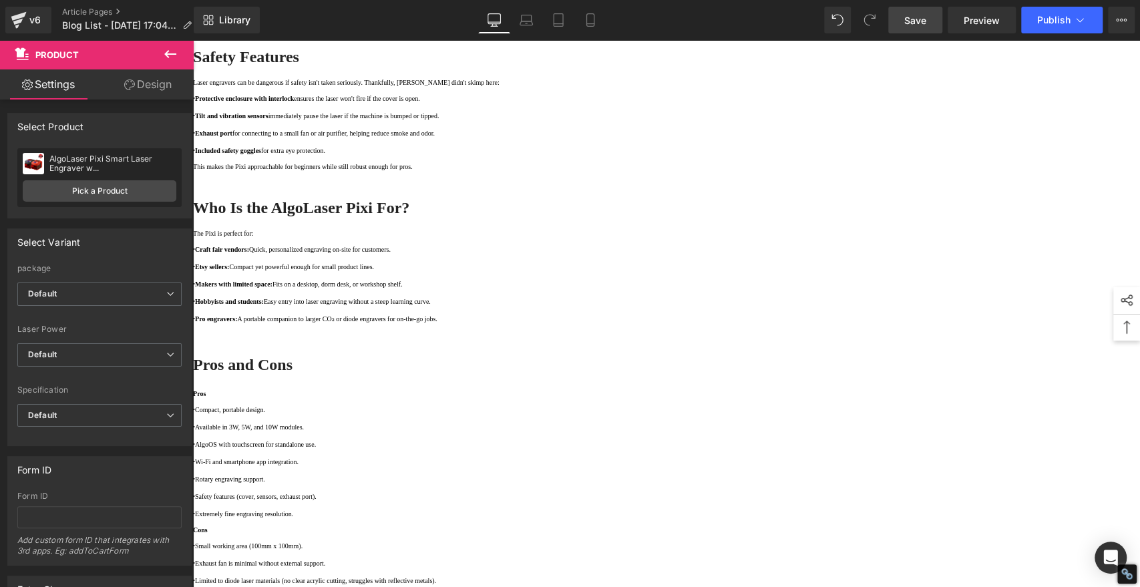
click at [925, 21] on span "Save" at bounding box center [916, 20] width 22 height 14
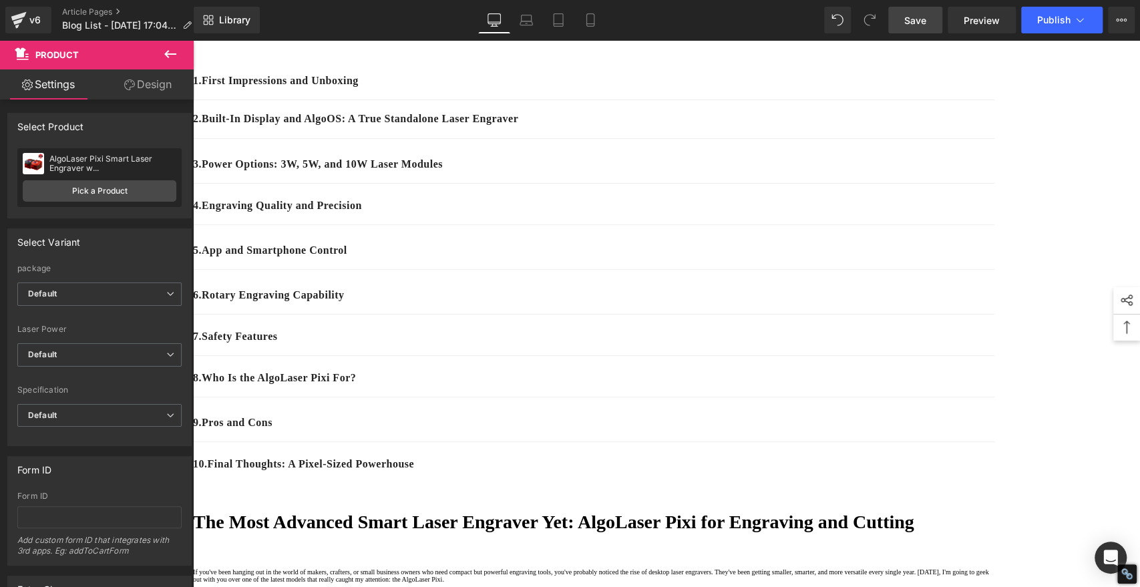
scroll to position [0, 0]
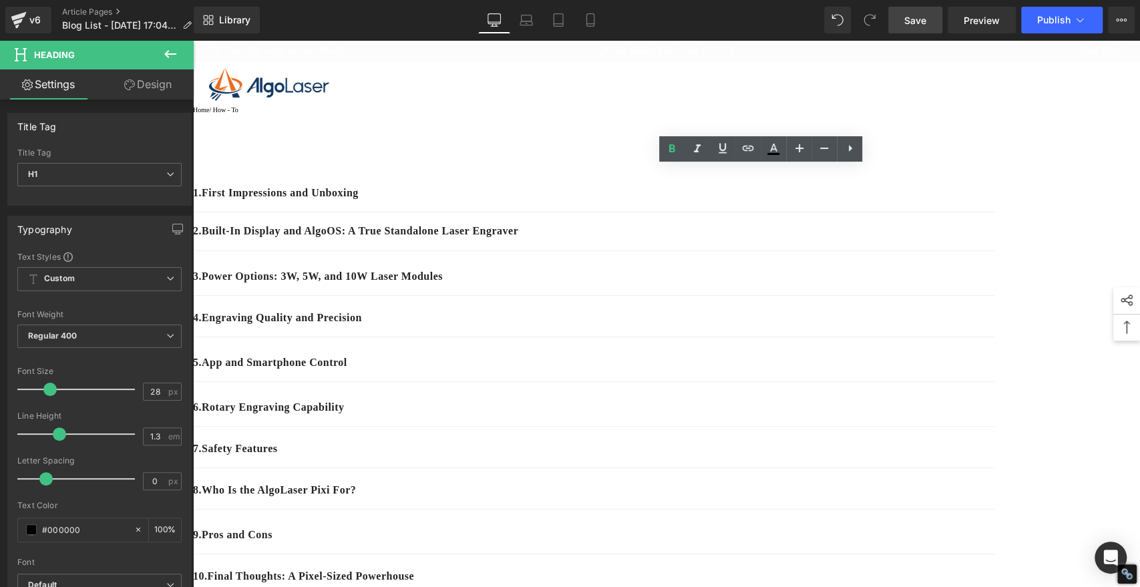
drag, startPoint x: 951, startPoint y: 231, endPoint x: 555, endPoint y: 208, distance: 396.2
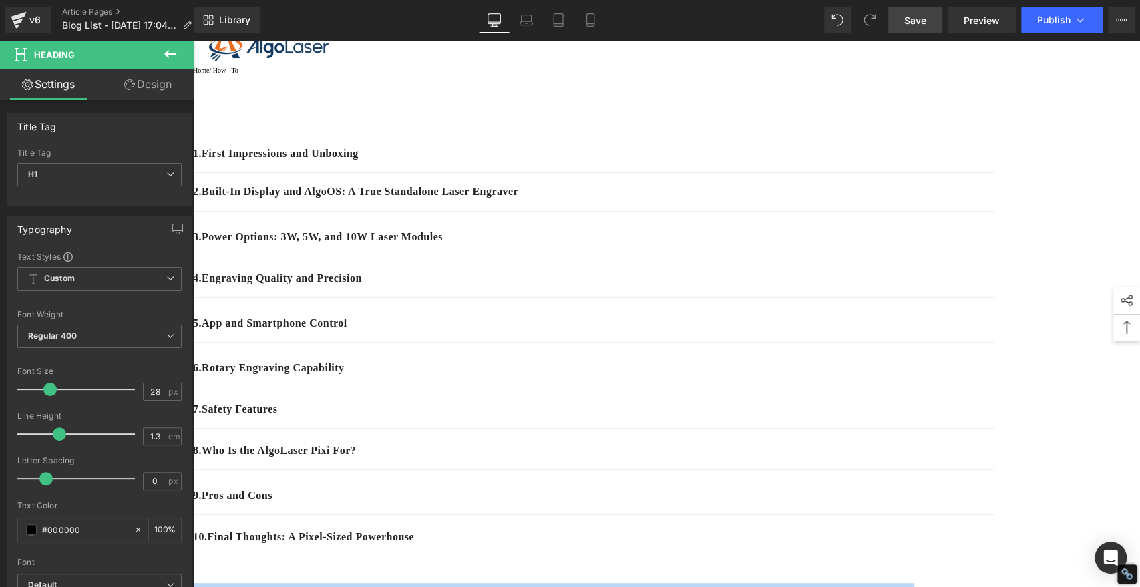
scroll to position [74, 0]
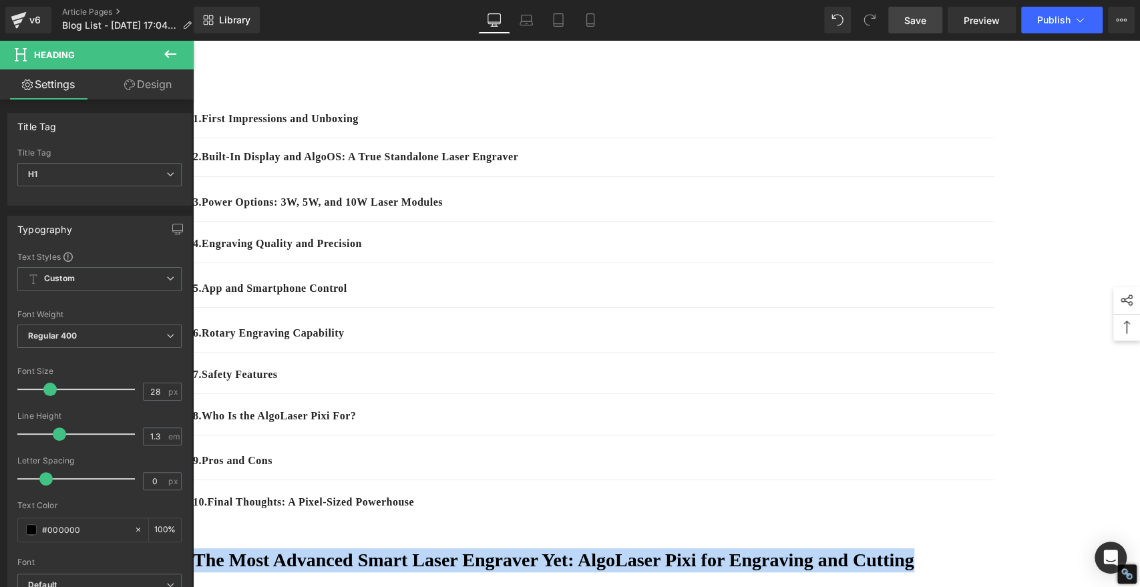
drag, startPoint x: 1044, startPoint y: 254, endPoint x: 1006, endPoint y: 237, distance: 41.9
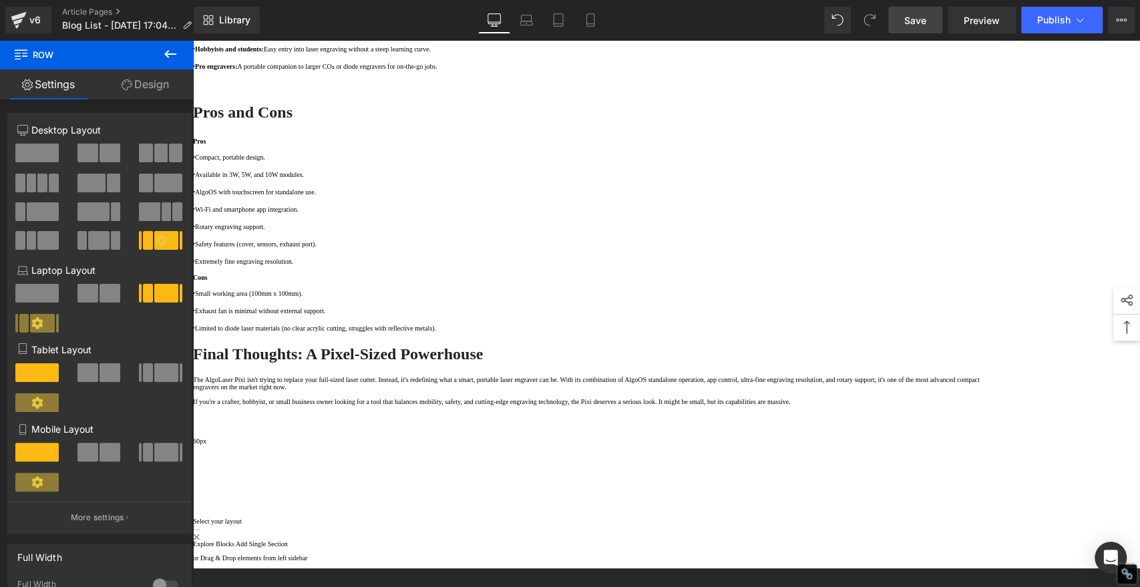
scroll to position [2672, 0]
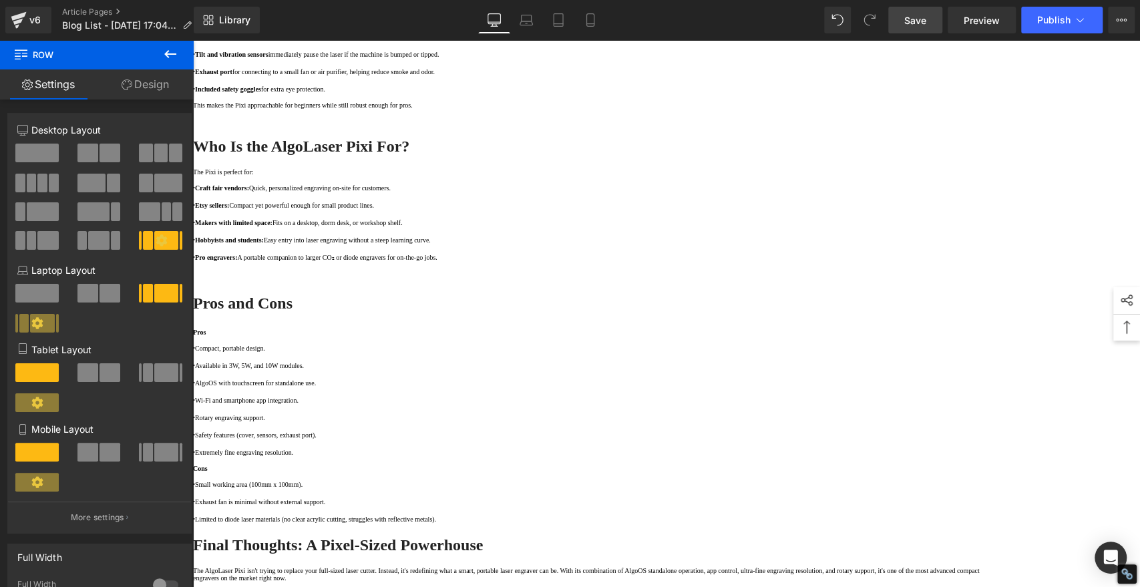
click at [614, 567] on p "The AlgoLaser Pixi isn't trying to replace your full-sized laser cutter. Instea…" at bounding box center [594, 574] width 802 height 15
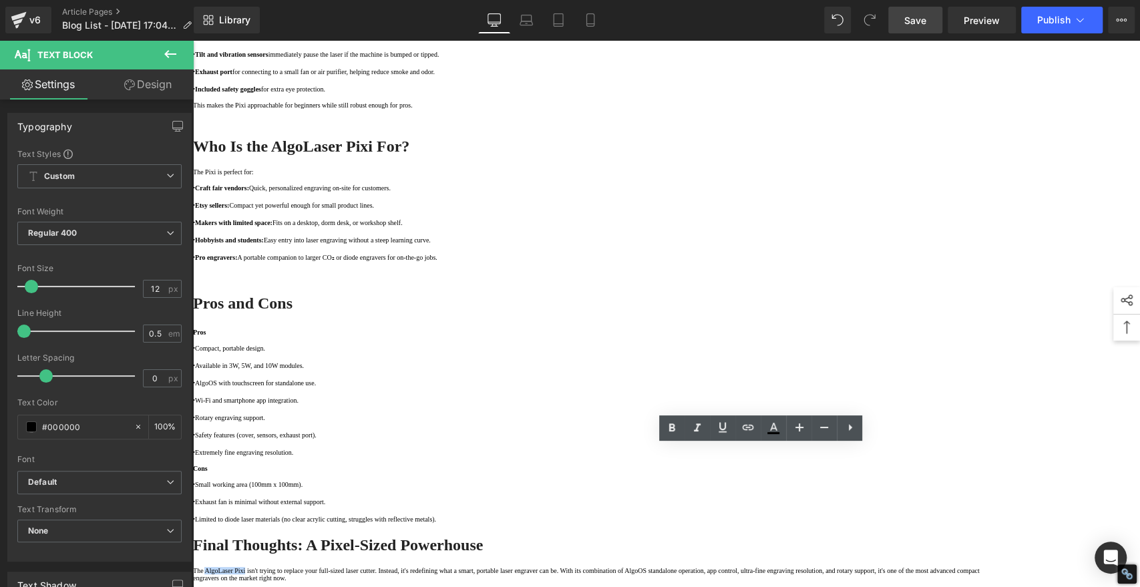
drag, startPoint x: 614, startPoint y: 455, endPoint x: 565, endPoint y: 453, distance: 49.5
click at [565, 567] on p "The AlgoLaser Pixi isn't trying to replace your full-sized laser cutter. Instea…" at bounding box center [594, 574] width 802 height 15
click at [606, 567] on p "The AlgoLaser Pixi isn't trying to replace your full-sized laser cutter. Instea…" at bounding box center [594, 574] width 802 height 15
drag, startPoint x: 615, startPoint y: 454, endPoint x: 565, endPoint y: 454, distance: 50.8
click at [565, 567] on p "The AlgoLaser Pixi isn't trying to replace your full-sized laser cutter. Instea…" at bounding box center [594, 574] width 802 height 15
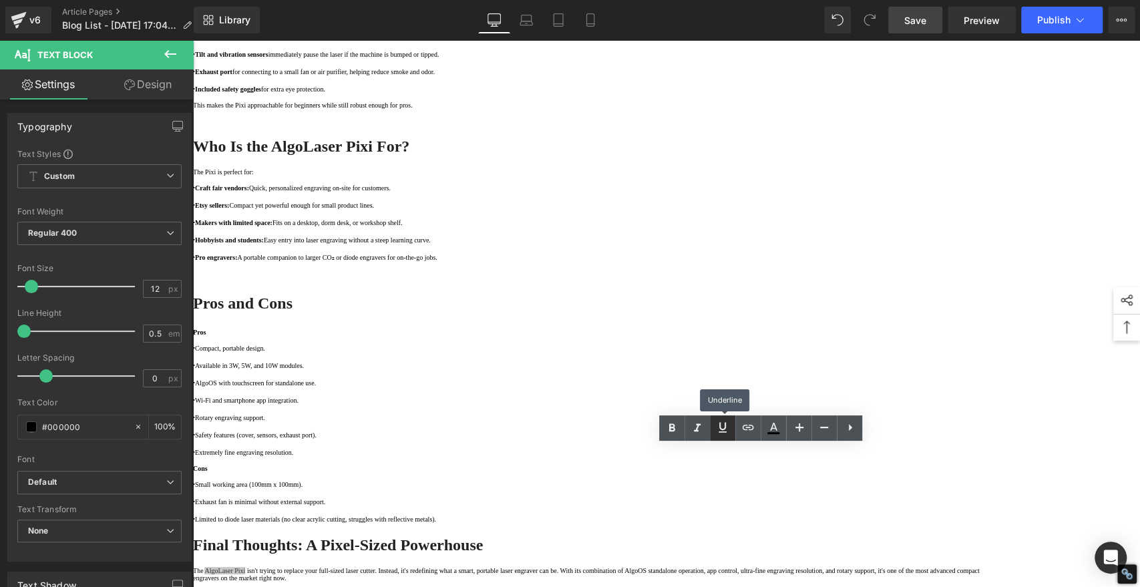
click at [727, 426] on icon at bounding box center [723, 428] width 16 height 16
click at [748, 428] on icon at bounding box center [748, 428] width 16 height 16
click at [629, 484] on input "text" at bounding box center [645, 480] width 206 height 33
paste input "https://algolaser.com/products/algolaser-pixi-smart-laser-engraver-with-enclosu…"
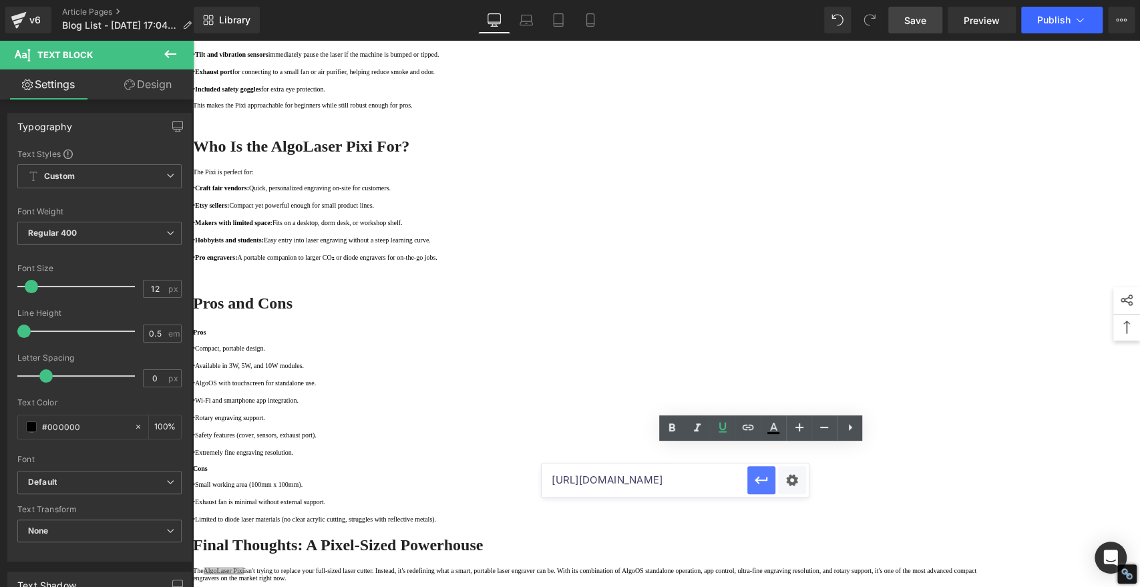
type input "https://algolaser.com/products/algolaser-pixi-smart-laser-engraver-with-enclosu…"
click at [756, 482] on icon "button" at bounding box center [762, 480] width 16 height 16
click at [770, 427] on icon at bounding box center [774, 428] width 16 height 16
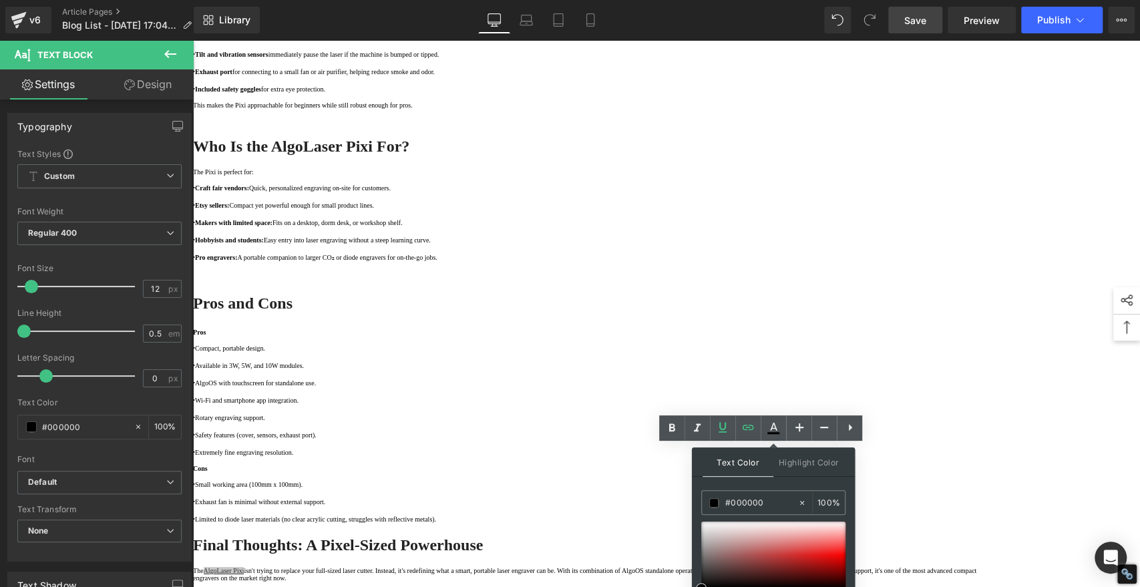
type input "#ca9090"
click at [753, 543] on div at bounding box center [774, 555] width 144 height 67
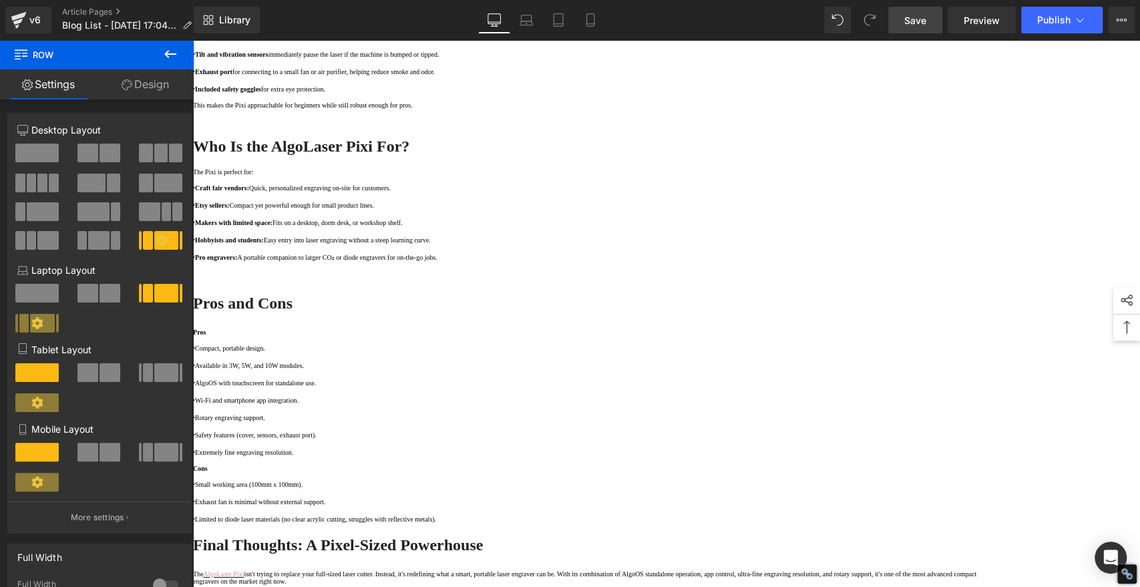
click at [615, 571] on p "The AlgoLaser Pixi isn't trying to replace your full-sized laser cutter. Instea…" at bounding box center [594, 578] width 802 height 15
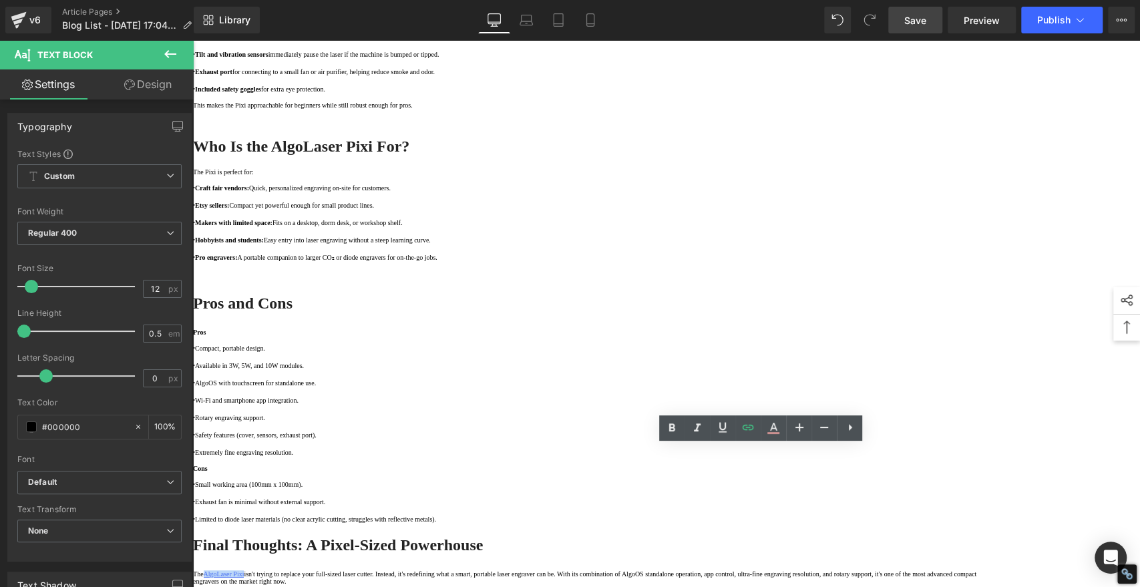
drag, startPoint x: 615, startPoint y: 453, endPoint x: 563, endPoint y: 453, distance: 51.4
click at [563, 571] on p "The AlgoLaser Pixi isn't trying to replace your full-sized laser cutter. Instea…" at bounding box center [594, 578] width 802 height 15
click at [774, 426] on icon at bounding box center [774, 428] width 16 height 16
type input "100"
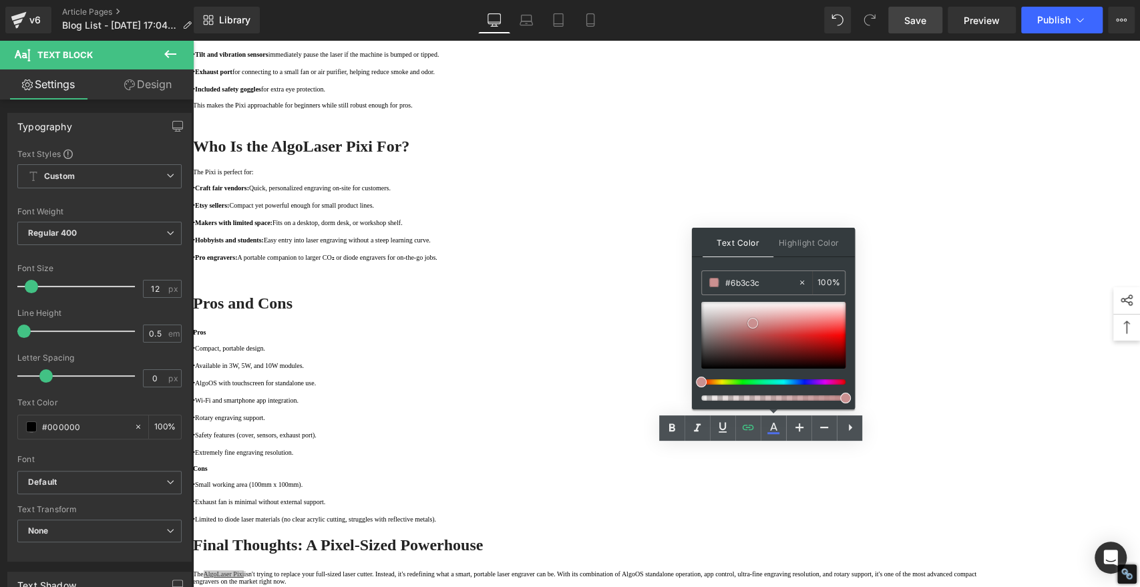
click at [742, 346] on div at bounding box center [774, 335] width 144 height 67
click at [768, 275] on input "#6b3c3c" at bounding box center [762, 282] width 72 height 15
paste input "2061ee"
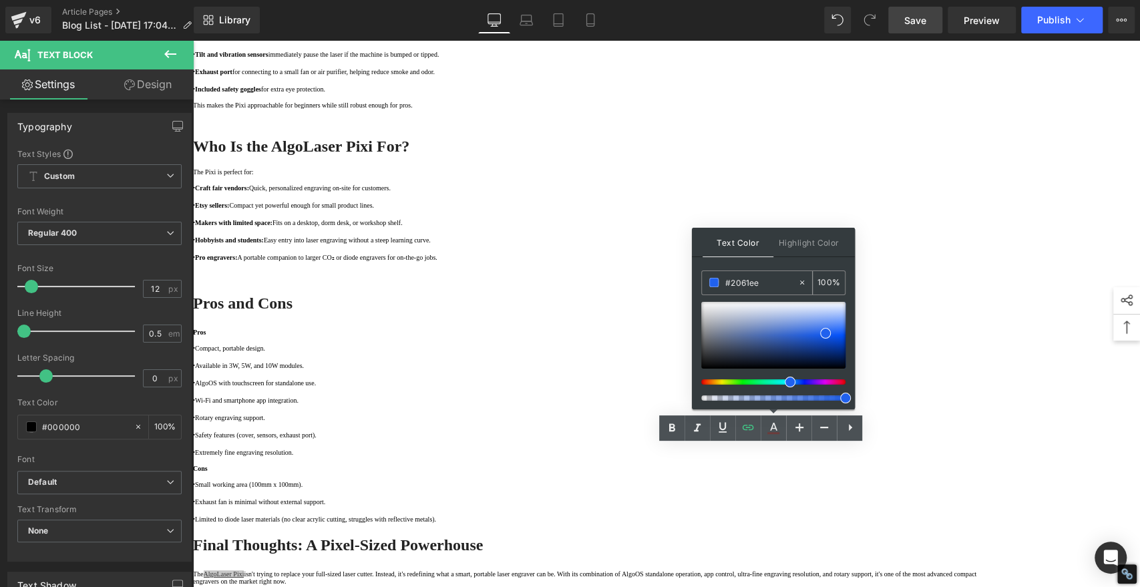
type input "#2061ee"
click at [714, 281] on span at bounding box center [714, 282] width 9 height 9
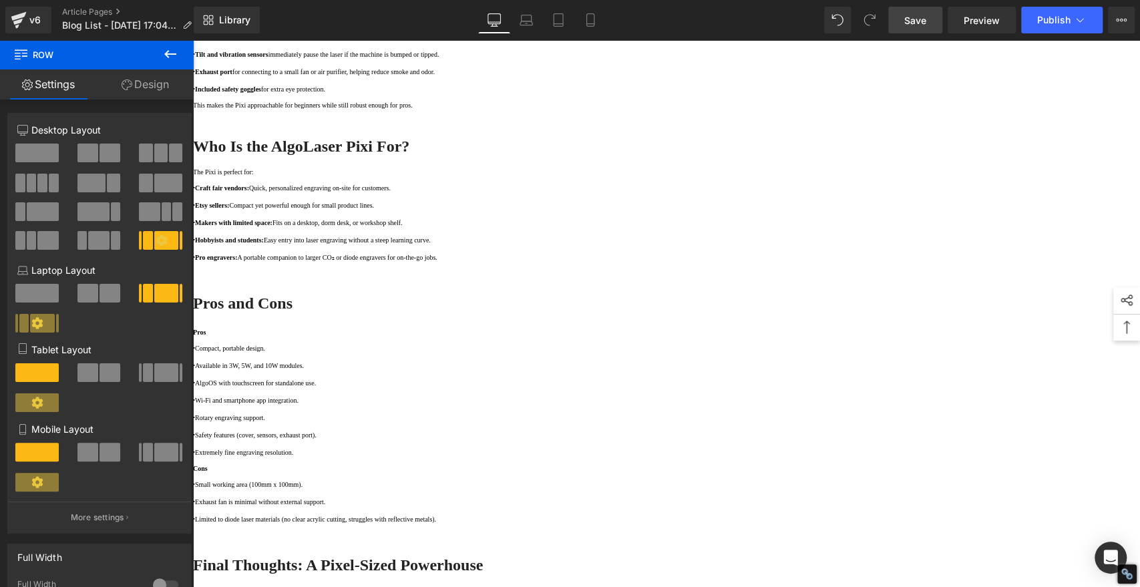
click at [925, 20] on span "Save" at bounding box center [916, 20] width 22 height 14
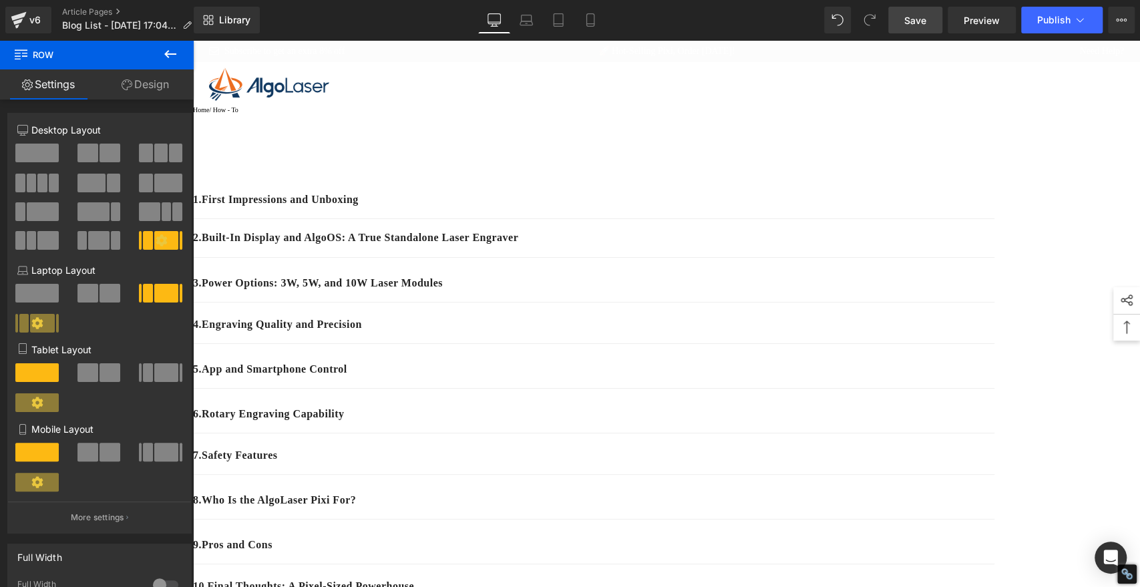
click at [335, 114] on p "Home / How - To" at bounding box center [666, 109] width 947 height 7
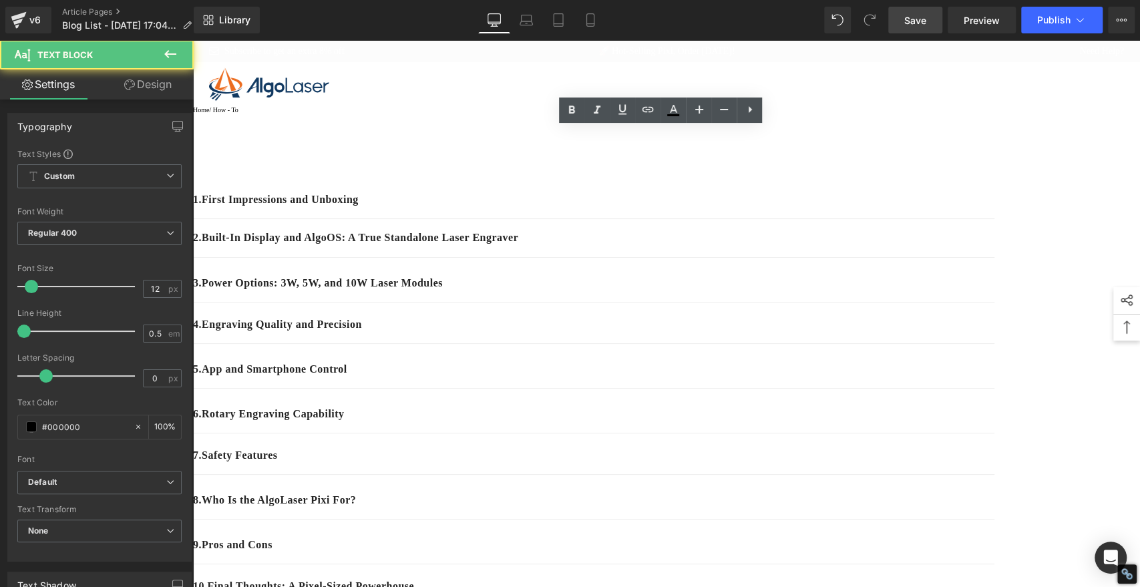
click at [333, 114] on p "Home / How - To" at bounding box center [666, 109] width 947 height 7
drag, startPoint x: 333, startPoint y: 135, endPoint x: 301, endPoint y: 135, distance: 31.4
click at [301, 114] on p "Home / How - To" at bounding box center [666, 109] width 947 height 7
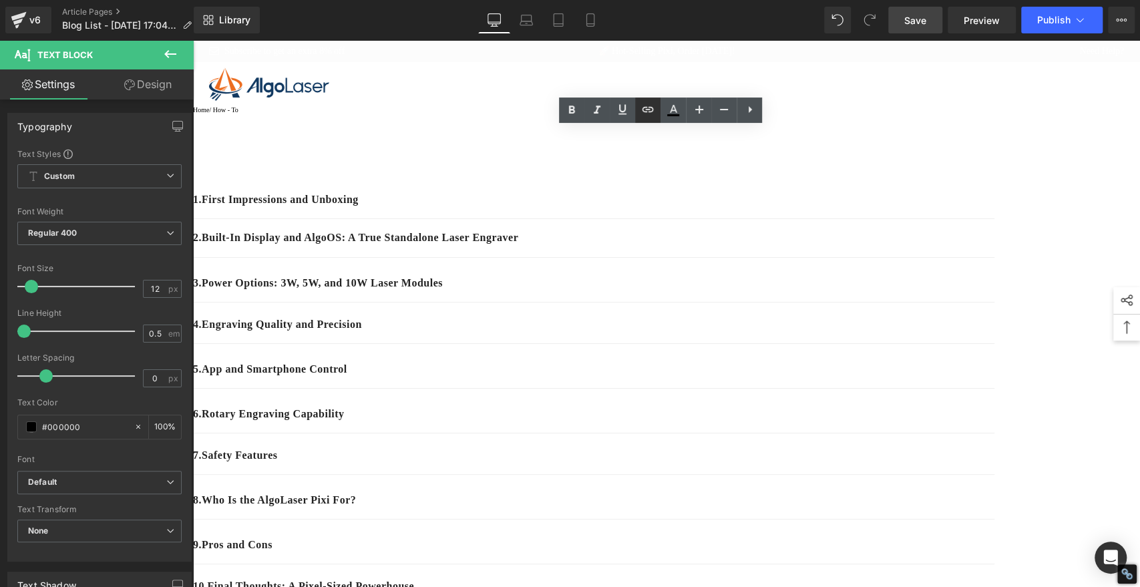
drag, startPoint x: 652, startPoint y: 106, endPoint x: 655, endPoint y: 113, distance: 7.8
click at [652, 106] on icon at bounding box center [648, 110] width 16 height 16
click at [412, 162] on input "text" at bounding box center [368, 162] width 206 height 33
paste input "https://algolaser.com/blogs/how-to"
type input "https://algolaser.com/blogs/how-to"
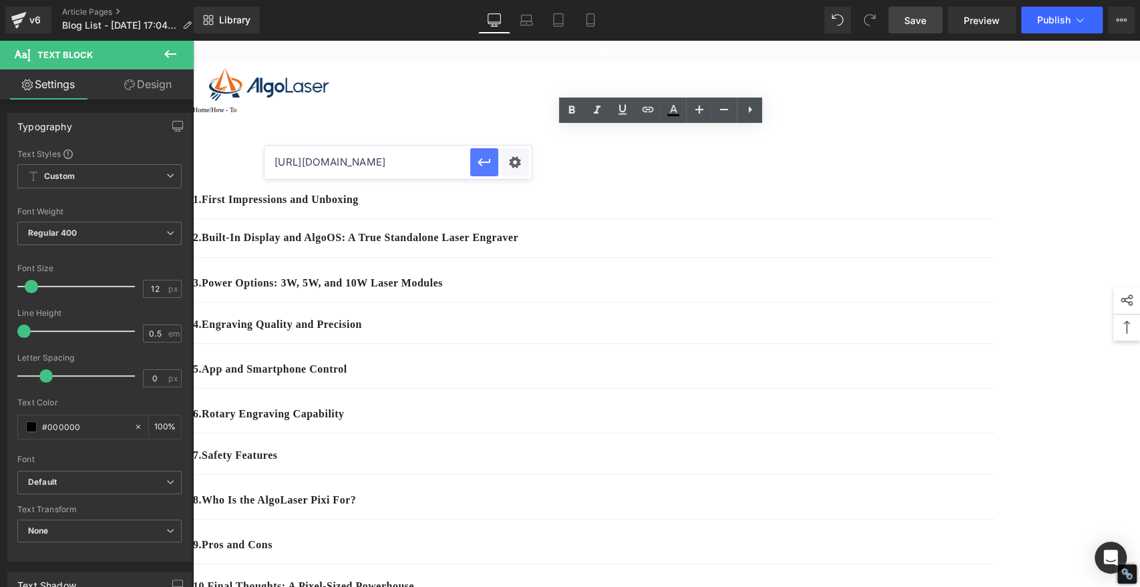
click at [482, 166] on icon "button" at bounding box center [484, 162] width 16 height 16
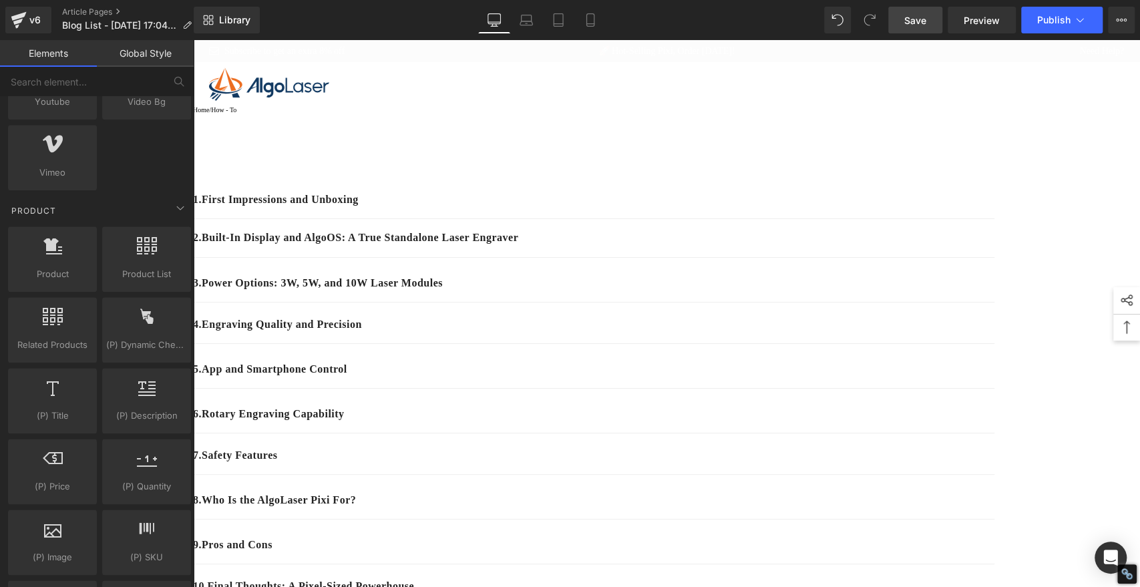
click at [921, 19] on span "Save" at bounding box center [916, 20] width 22 height 14
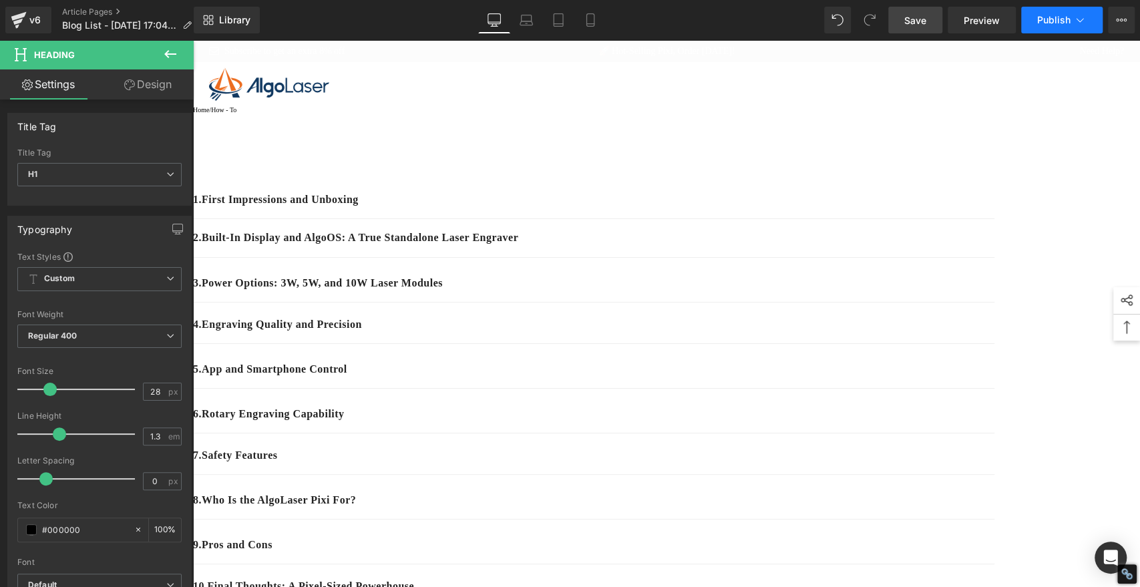
click at [1064, 13] on button "Publish" at bounding box center [1063, 20] width 82 height 27
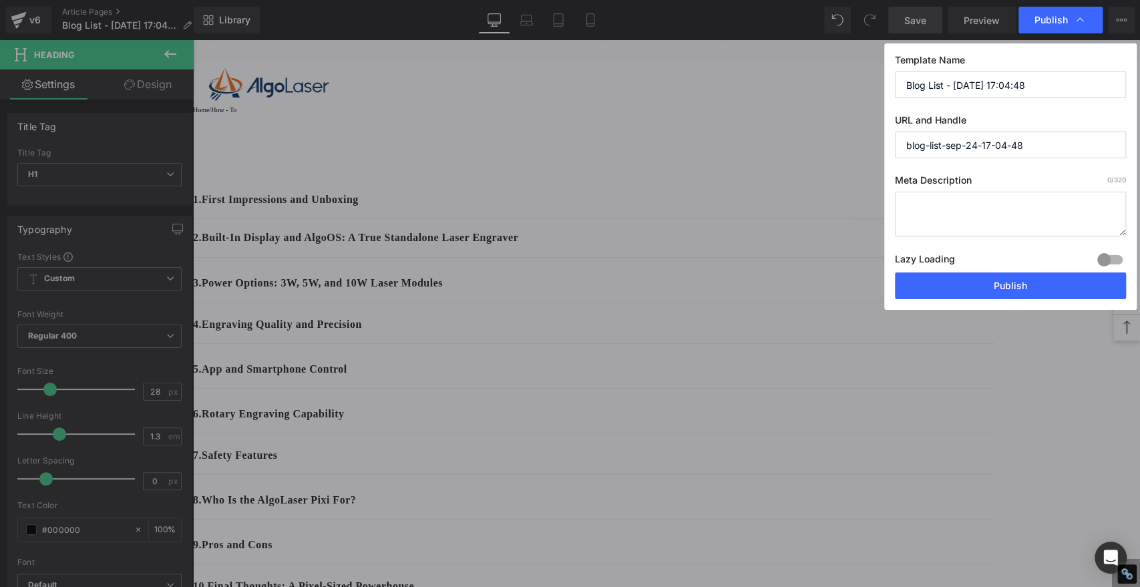
click at [1046, 86] on input "Blog List - [DATE] 17:04:48" at bounding box center [1010, 84] width 231 height 27
paste input "The Most Advanced Smart Laser Engraver Yet: AlgoLaser Pixi for Engraving and Cu…"
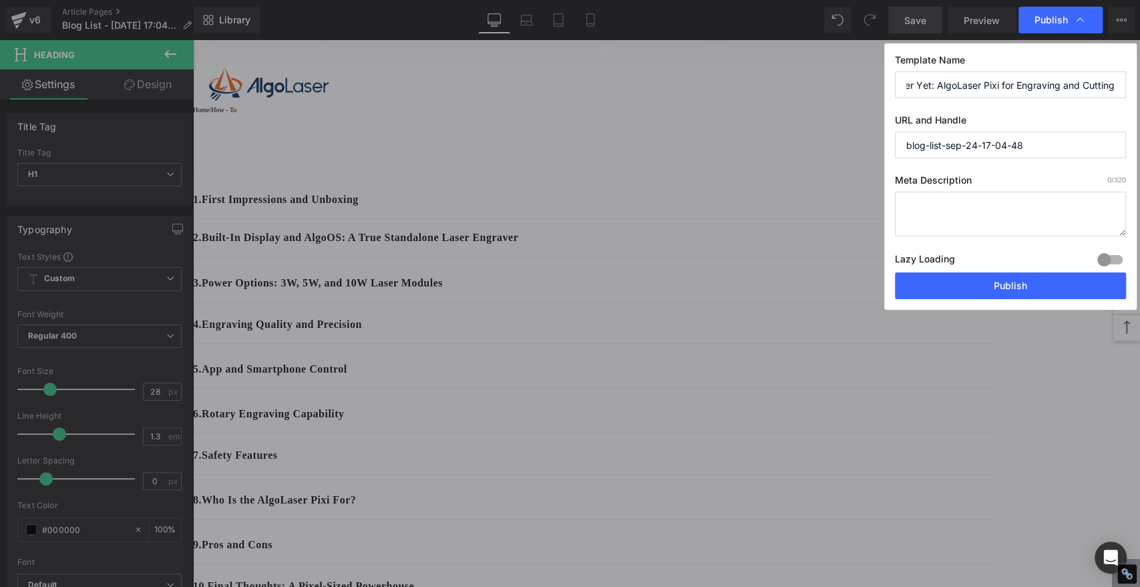
type input "The Most Advanced Smart Laser Engraver Yet: AlgoLaser Pixi for Engraving and Cu…"
click at [1053, 141] on input "blog-list-sep-24-17-04-48" at bounding box center [1010, 145] width 231 height 27
click at [1050, 146] on input "blog-list-sep-24-17-04-48" at bounding box center [1010, 145] width 231 height 27
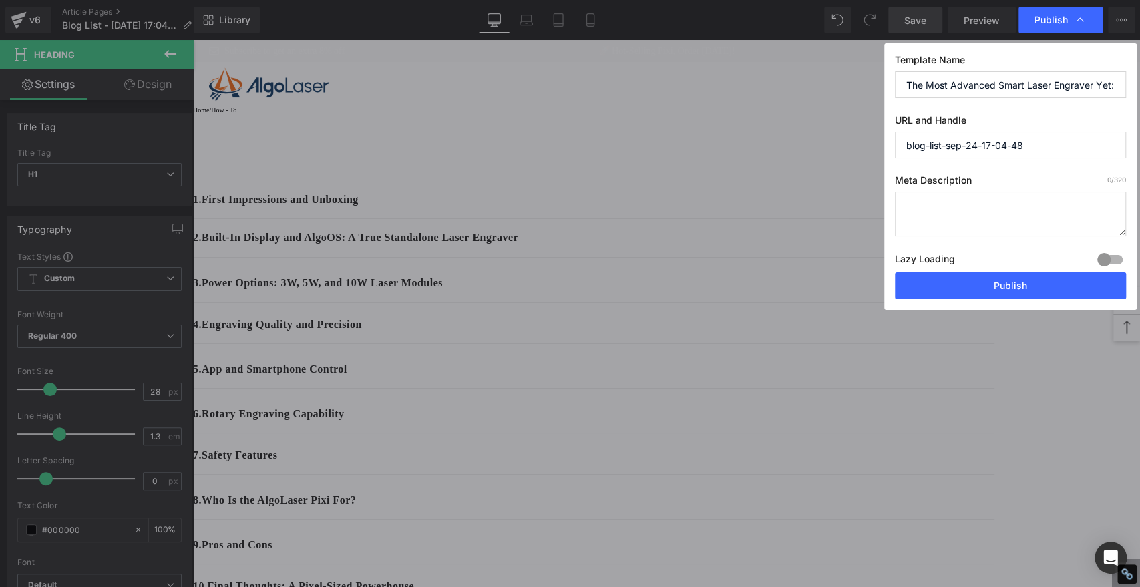
click at [1050, 146] on input "blog-list-sep-24-17-04-48" at bounding box center [1010, 145] width 231 height 27
paste input "The Most Advanced Smart Laser Engraver Yet: AlgoLaser Pixi for Engraving and Cu…"
drag, startPoint x: 1094, startPoint y: 142, endPoint x: 788, endPoint y: 142, distance: 305.3
click at [788, 142] on div "Publish Template Name The Most Advanced Smart Laser Engraver Yet: AlgoLaser Pix…" at bounding box center [570, 293] width 1140 height 587
click at [979, 142] on input "the-most-advanced-smart-laser-engraver-yet-algolaser-pixi-for-engraving-and-cut…" at bounding box center [1010, 145] width 231 height 27
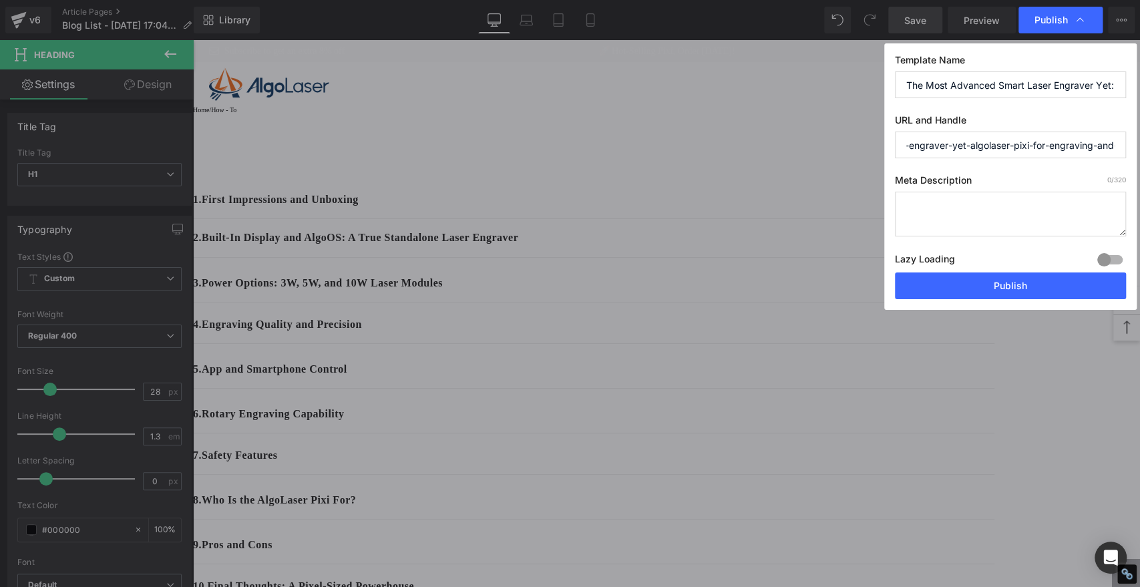
scroll to position [0, 128]
type input "the-most-advanced-smart-laser-engraver-yet-algolaser-pixi-for-engraving-and-cut…"
click at [1026, 287] on button "Publish" at bounding box center [1010, 286] width 231 height 27
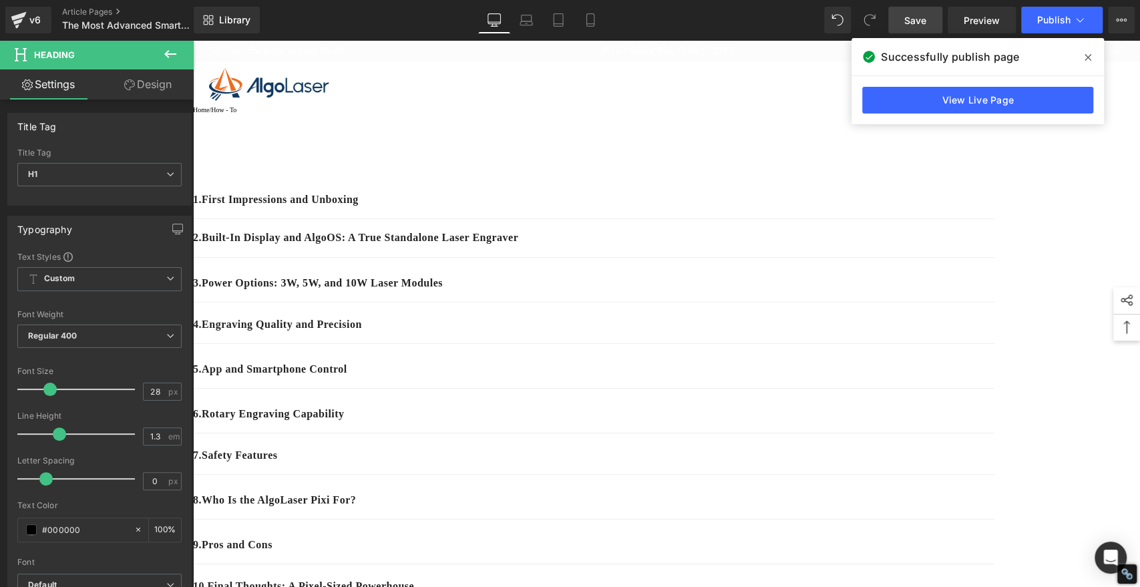
click at [1086, 63] on span at bounding box center [1088, 57] width 21 height 21
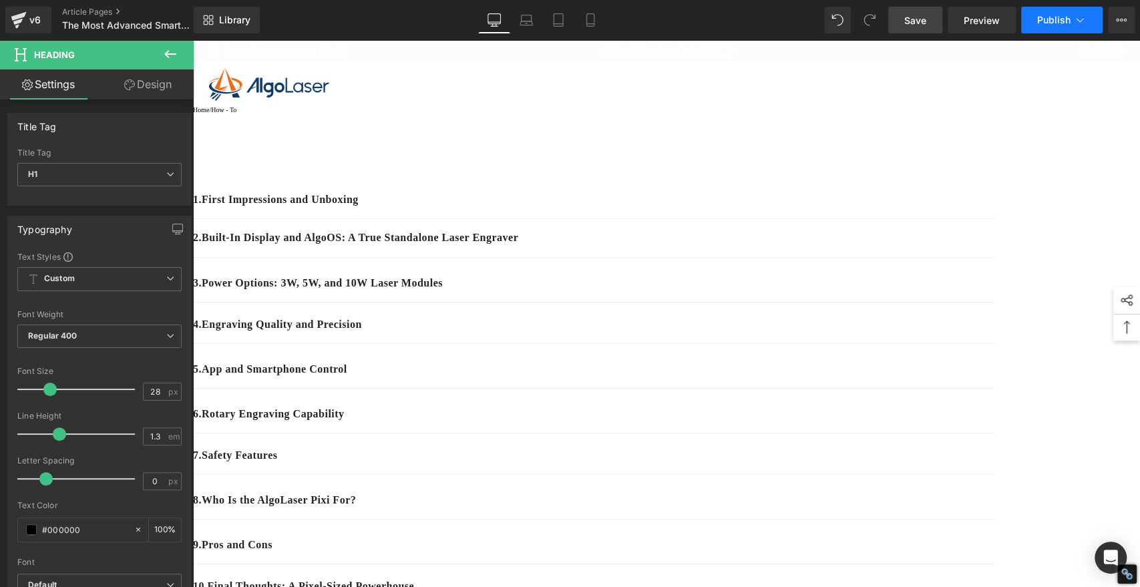
click at [1056, 17] on span "Publish" at bounding box center [1054, 20] width 33 height 11
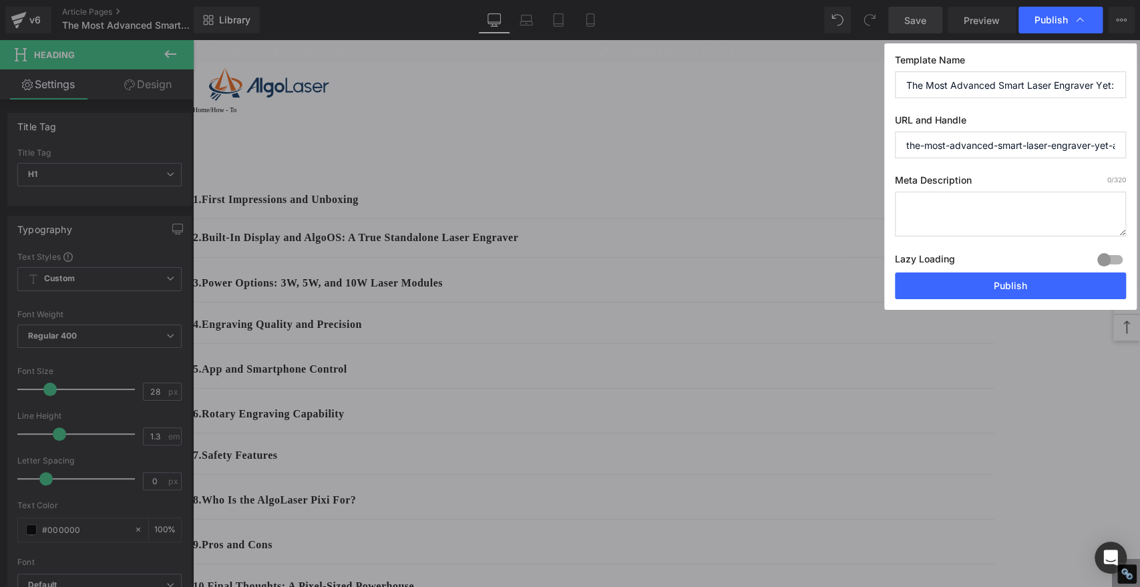
click at [1008, 220] on textarea at bounding box center [1010, 214] width 231 height 45
paste textarea "Discover what a laser engraver can do in your workshop! From wooden organizers …"
type textarea "Discover what a laser engraver can do in your workshop! From wooden organizers …"
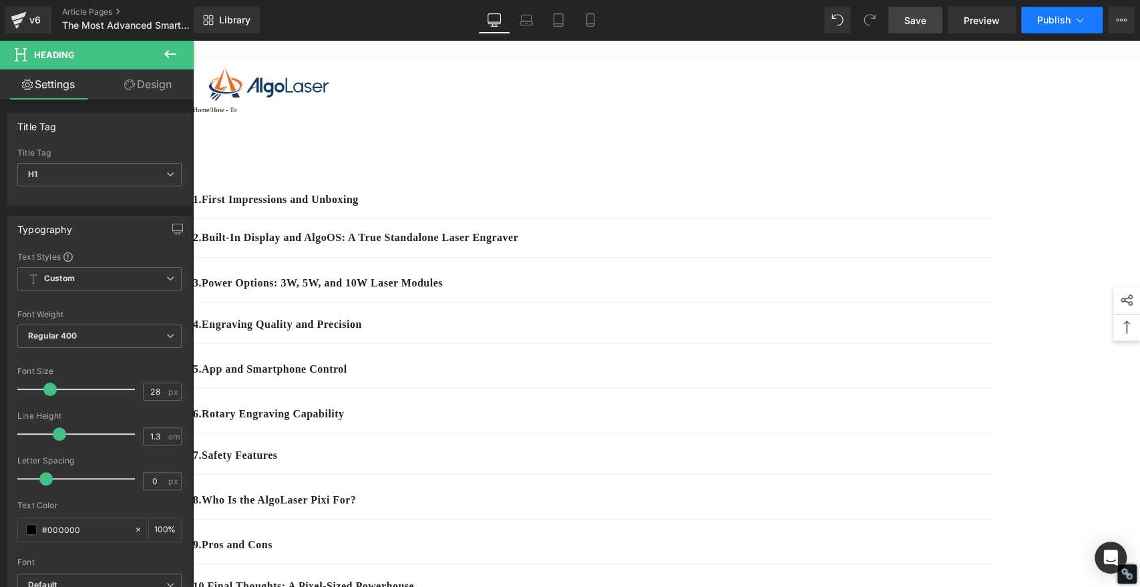
click at [1044, 23] on span "Publish" at bounding box center [1054, 20] width 33 height 11
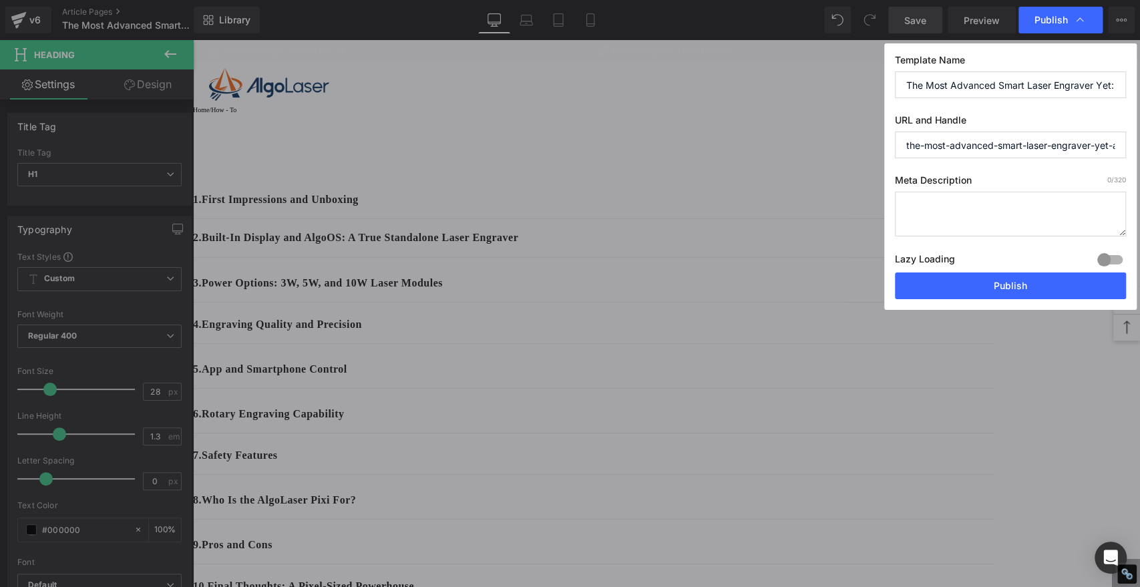
click at [944, 206] on textarea at bounding box center [1010, 214] width 231 height 45
paste textarea "Explore the full potential of a laser engraver in your workshop with Green Cott…"
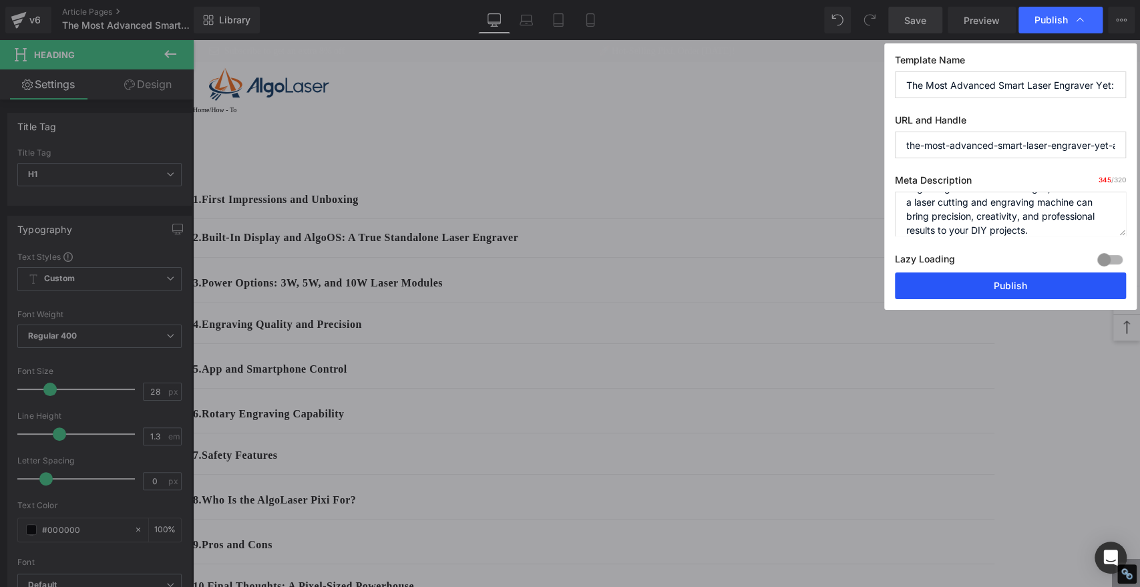
type textarea "Explore the full potential of a laser engraver in your workshop with Green Cott…"
click at [971, 282] on button "Publish" at bounding box center [1010, 286] width 231 height 27
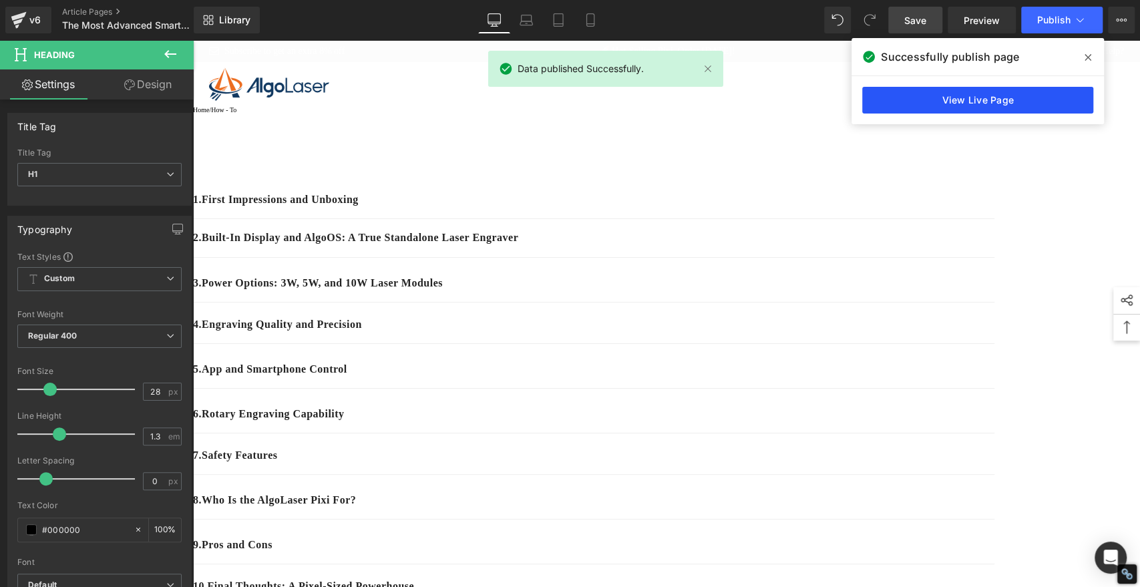
click at [1037, 102] on link "View Live Page" at bounding box center [978, 100] width 231 height 27
